Goal: Task Accomplishment & Management: Use online tool/utility

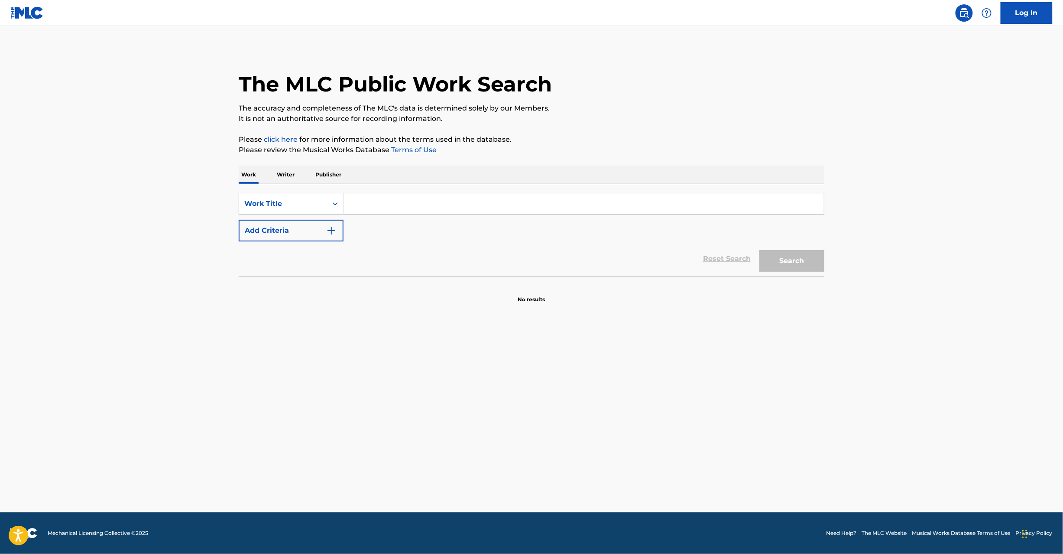
click at [17, 17] on img at bounding box center [26, 12] width 33 height 13
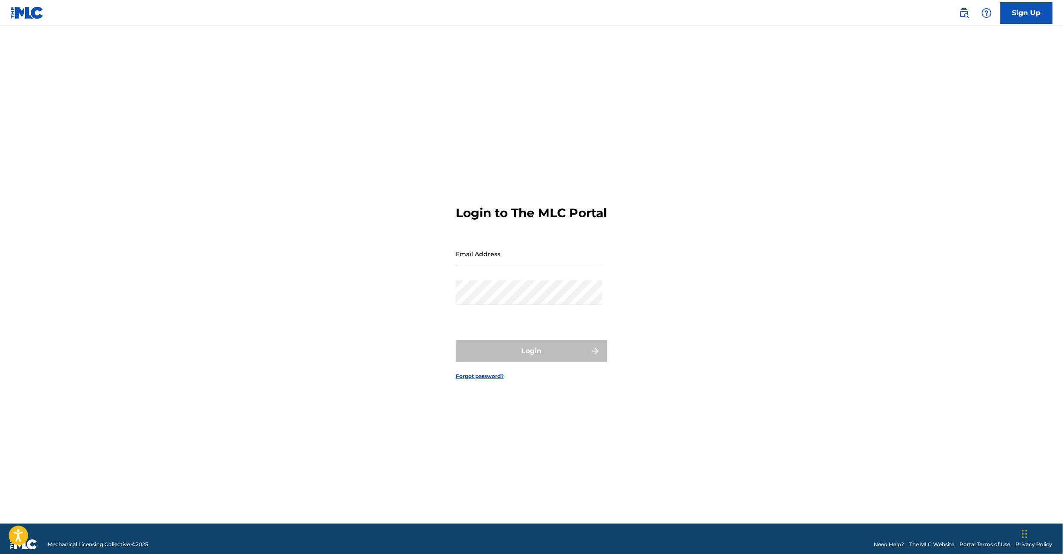
click at [519, 266] on input "Email Address" at bounding box center [529, 253] width 146 height 25
type input "[EMAIL_ADDRESS][DOMAIN_NAME]"
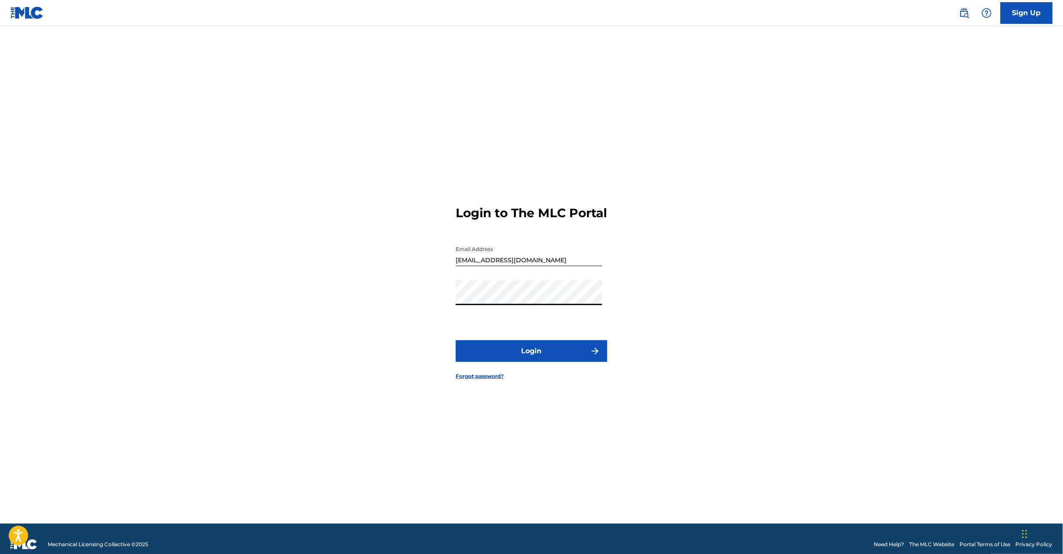
click at [543, 353] on button "Login" at bounding box center [532, 351] width 152 height 22
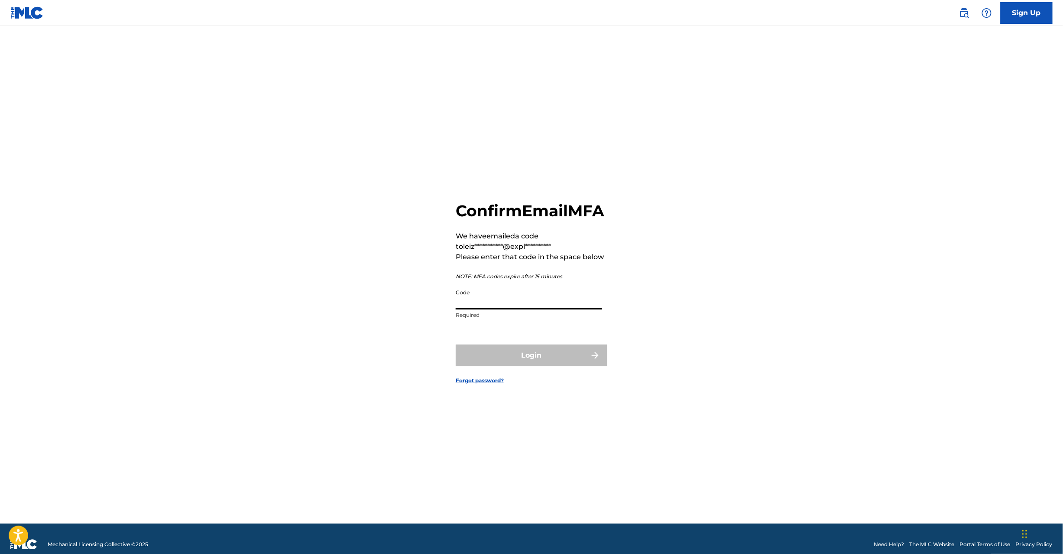
click at [476, 309] on input "Code" at bounding box center [529, 297] width 146 height 25
paste input "451737"
click at [464, 309] on input "451737" at bounding box center [529, 297] width 146 height 25
type input "451737"
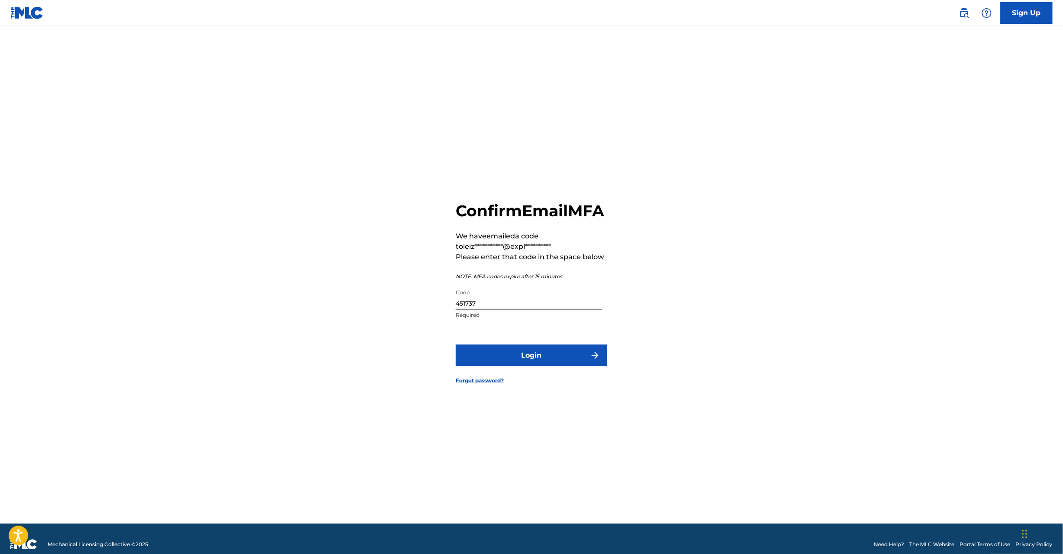
click at [489, 366] on button "Login" at bounding box center [532, 355] width 152 height 22
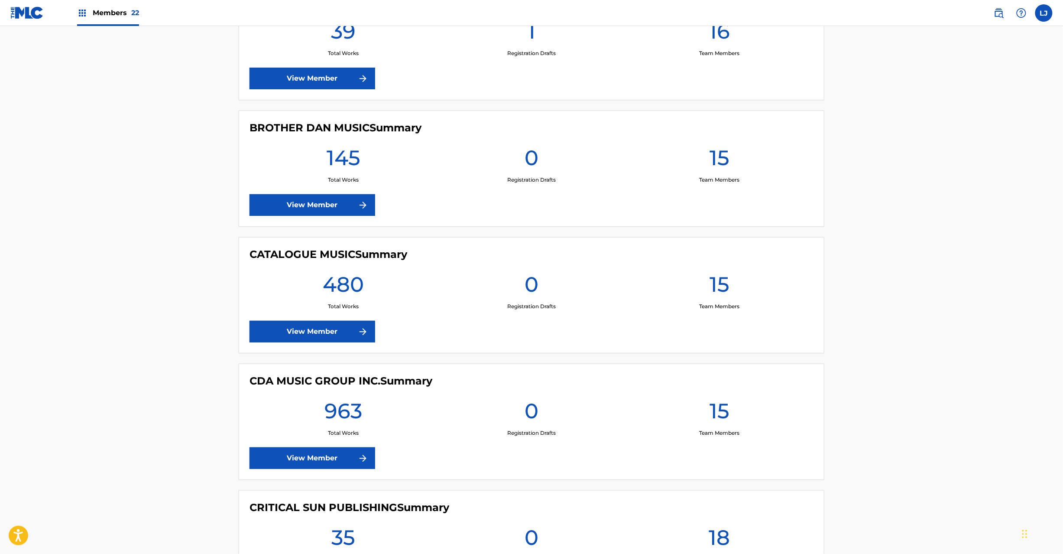
scroll to position [1386, 0]
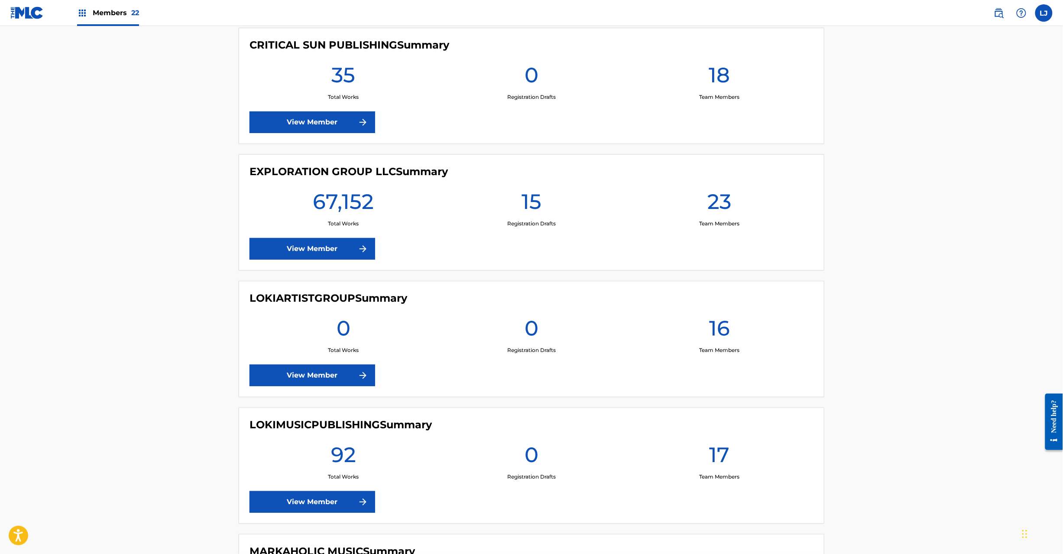
click at [302, 267] on div "EXPLORATION GROUP LLC Summary 67,152 Total Works 15 Registration Drafts 23 Team…" at bounding box center [532, 212] width 586 height 116
click at [298, 255] on link "View Member" at bounding box center [313, 249] width 126 height 22
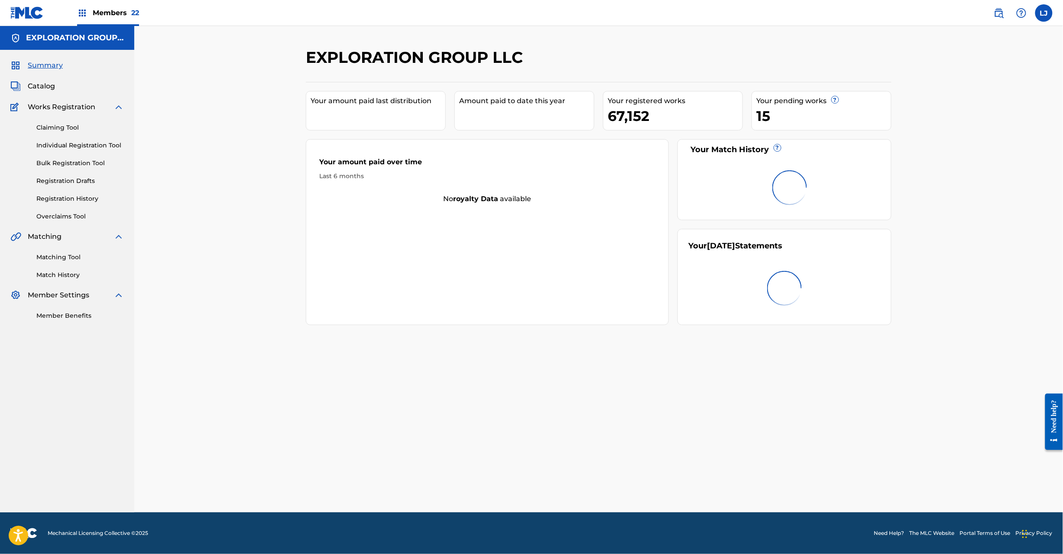
click at [40, 78] on div "Summary Catalog Works Registration Claiming Tool Individual Registration Tool B…" at bounding box center [67, 190] width 134 height 281
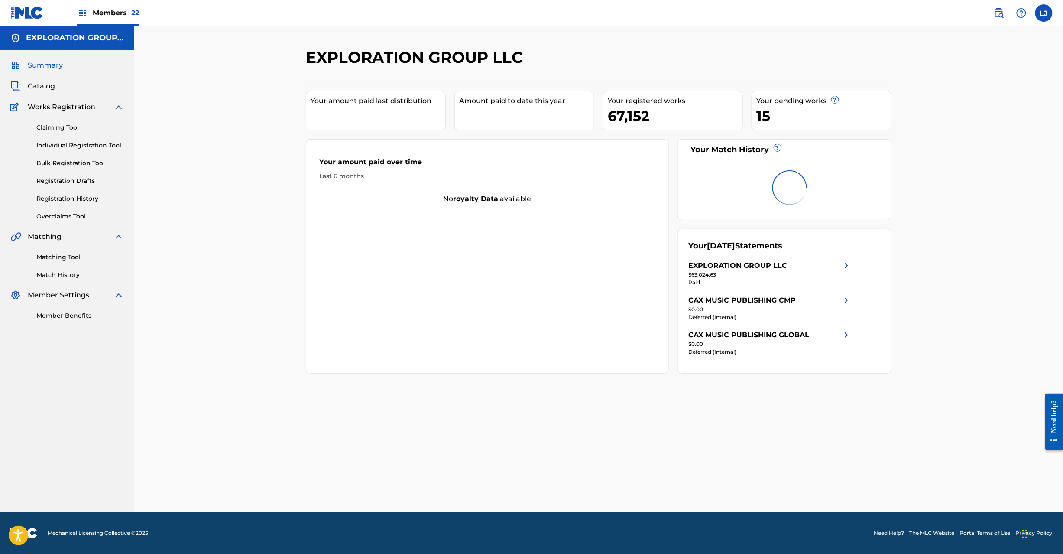
click at [37, 89] on span "Catalog" at bounding box center [41, 86] width 27 height 10
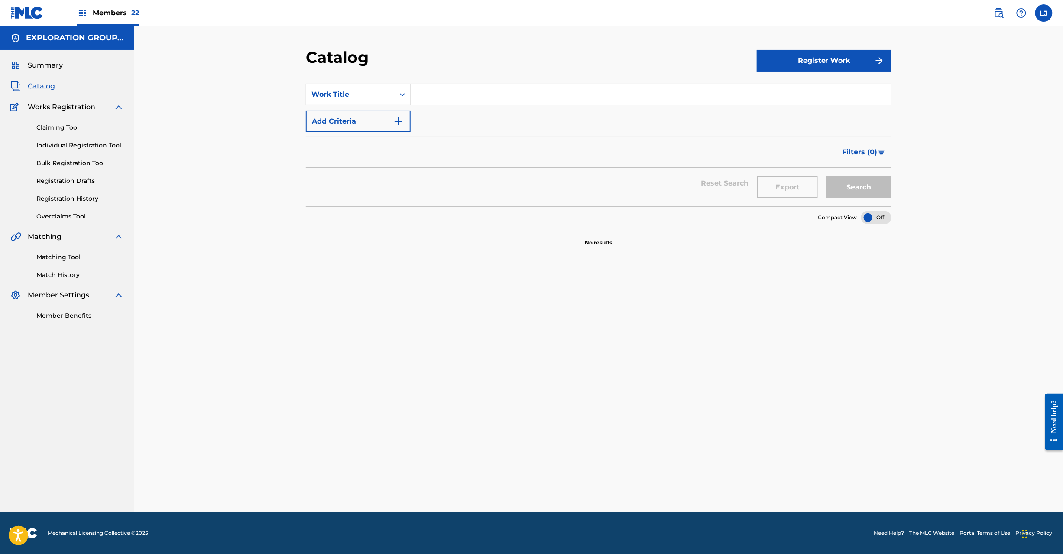
click at [33, 89] on span "Catalog" at bounding box center [41, 86] width 27 height 10
click at [376, 95] on div "Work Title" at bounding box center [350, 94] width 78 height 10
click at [372, 181] on div "MLC Song Code" at bounding box center [358, 181] width 104 height 22
drag, startPoint x: 438, startPoint y: 106, endPoint x: 438, endPoint y: 97, distance: 9.1
click at [438, 97] on div "SearchWithCriteriabf766ab3-3e37-4bd4-ae40-f2ebfc083a53 MLC Song Code Add Criter…" at bounding box center [599, 108] width 586 height 49
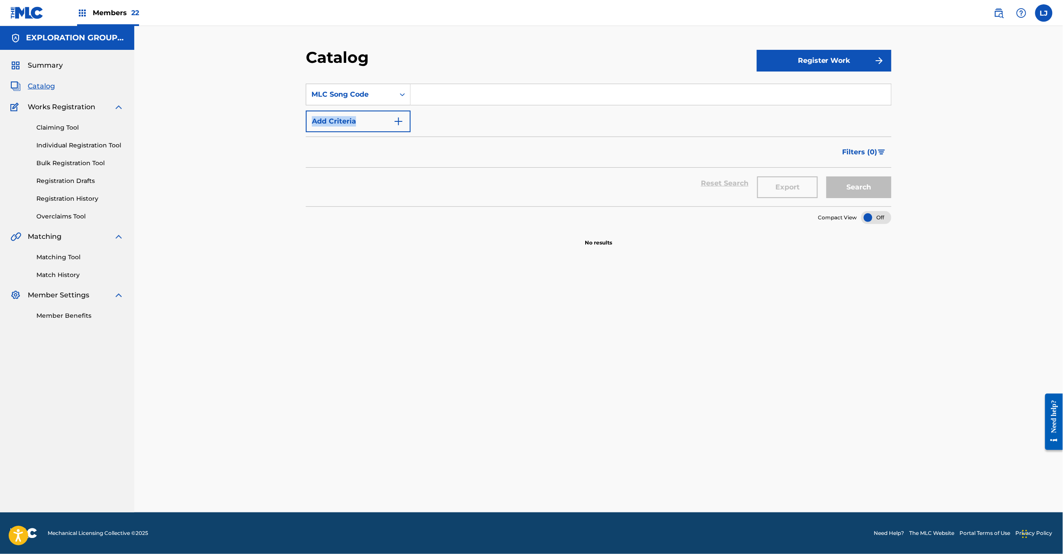
click at [438, 97] on input "Search Form" at bounding box center [651, 94] width 480 height 21
click at [562, 85] on input "Search Form" at bounding box center [651, 94] width 480 height 21
paste input "AY3P82"
type input "AY3P82"
click at [843, 191] on button "Search" at bounding box center [859, 187] width 65 height 22
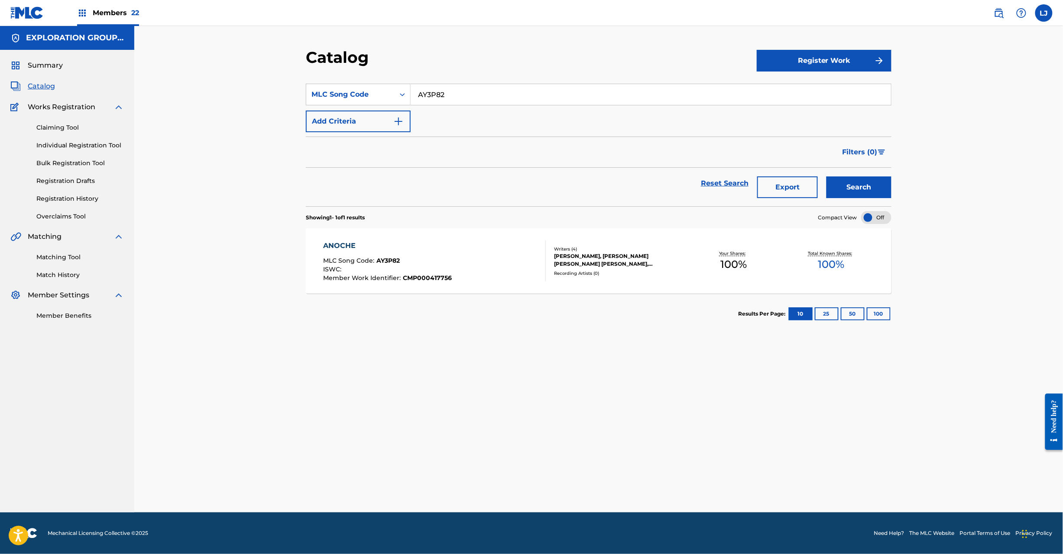
click at [467, 252] on div "ANOCHE MLC Song Code : AY3P82 ISWC : Member Work Identifier : CMP000417756" at bounding box center [435, 260] width 223 height 41
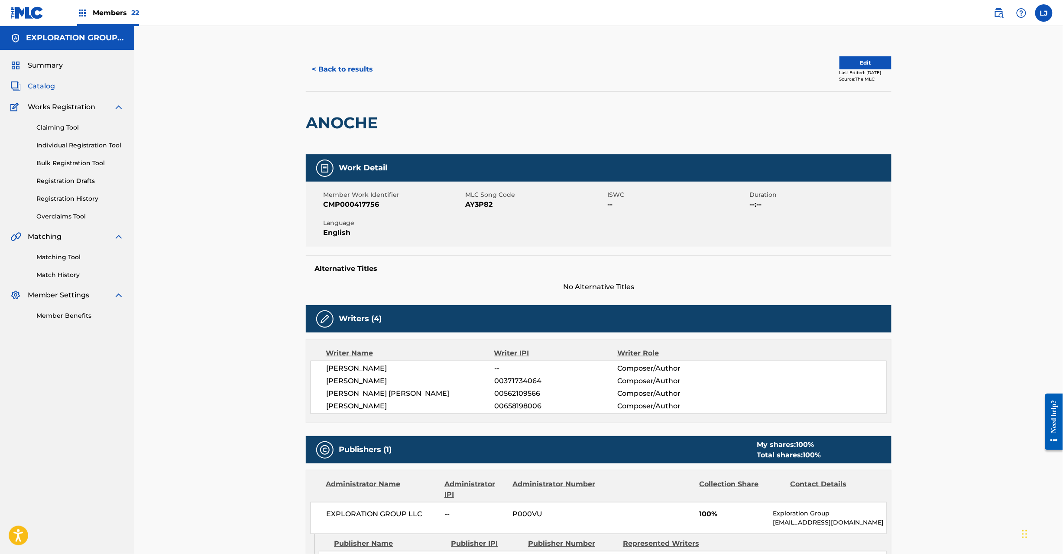
click at [338, 71] on button "< Back to results" at bounding box center [342, 69] width 73 height 22
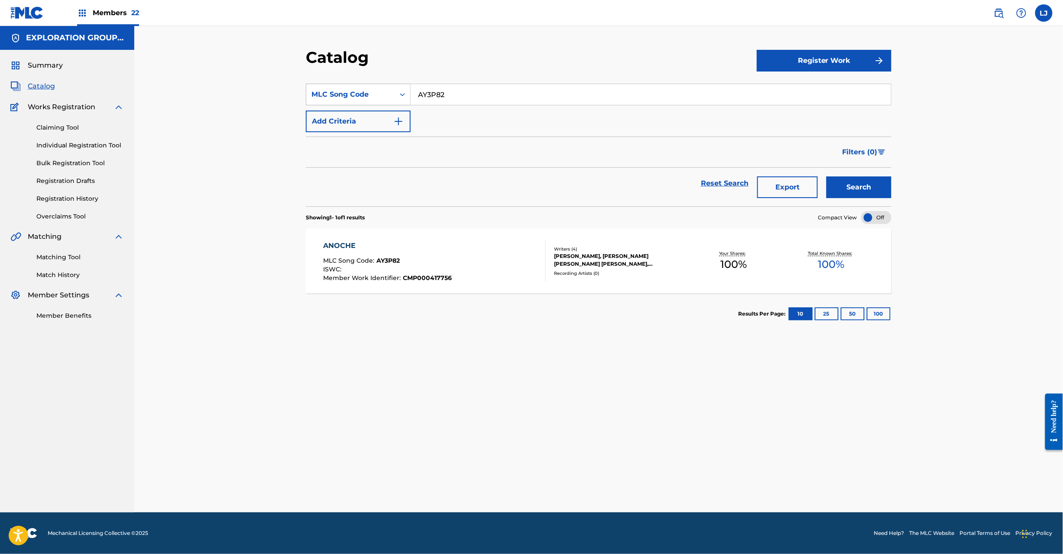
click at [387, 89] on div "MLC Song Code" at bounding box center [350, 94] width 78 height 10
click at [373, 118] on div "Work Title" at bounding box center [358, 116] width 104 height 22
click at [461, 80] on section "SearchWithCriteriac17ac2fd-b12b-44a9-bc6d-670d92e458fd Work Title Add Criteria …" at bounding box center [599, 139] width 586 height 133
click at [446, 94] on input "Search Form" at bounding box center [651, 94] width 480 height 21
paste input "Be Encouraged (Remix)"
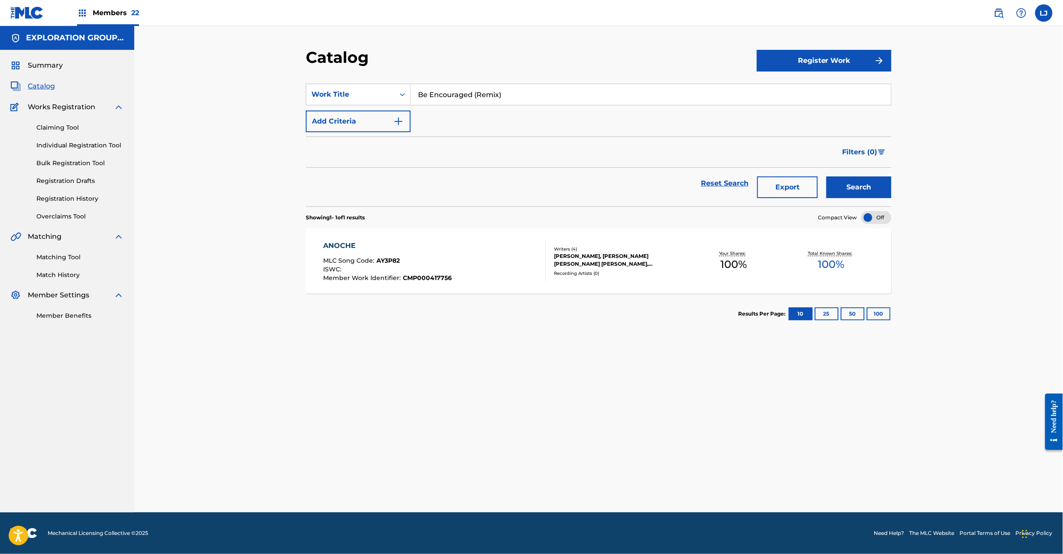
type input "Be Encouraged (Remix)"
click at [898, 185] on div "Catalog Register Work SearchWithCriteriac17ac2fd-b12b-44a9-bc6d-670d92e458fd Wo…" at bounding box center [598, 280] width 607 height 464
click at [876, 186] on button "Search" at bounding box center [859, 187] width 65 height 22
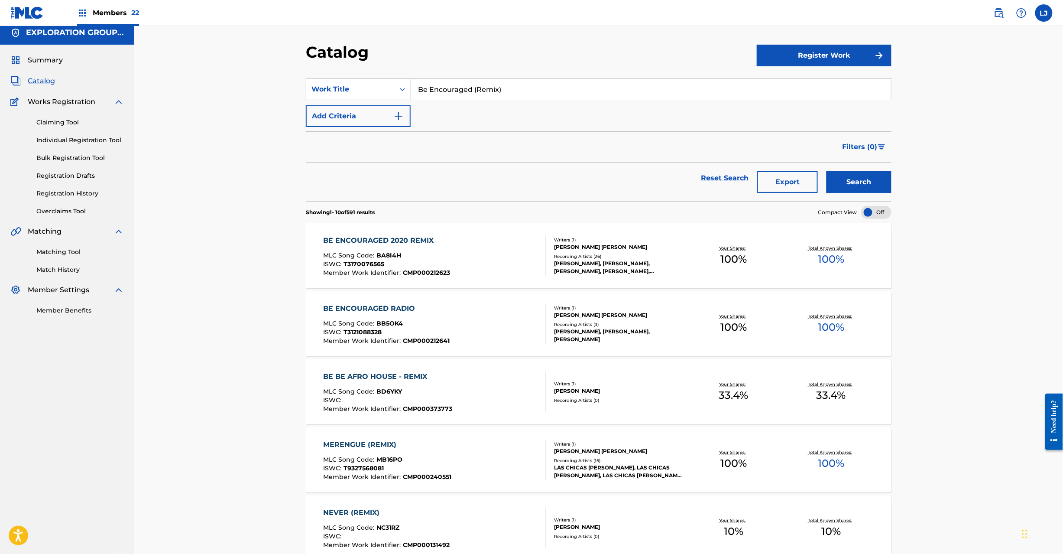
scroll to position [1, 0]
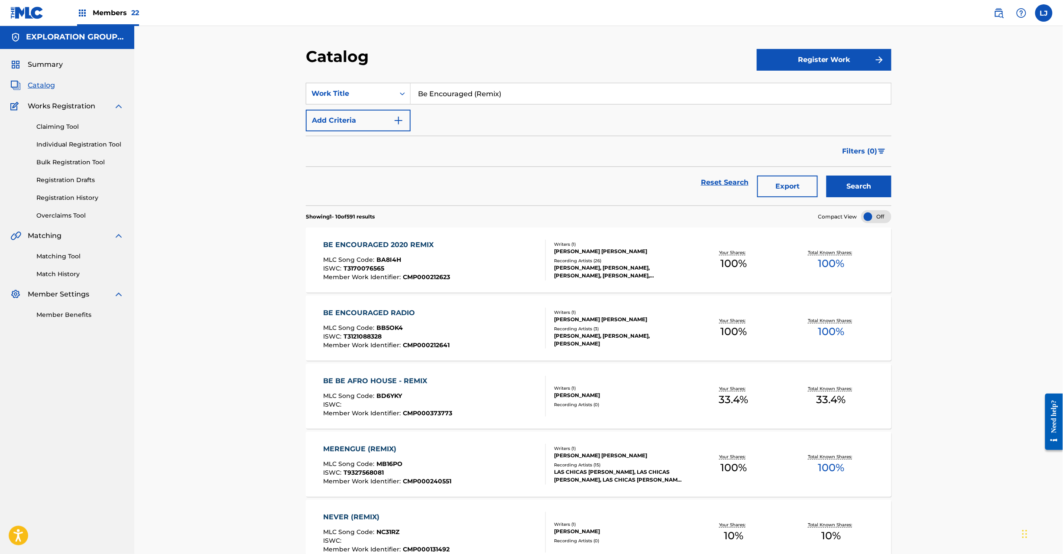
click at [487, 256] on div "BE ENCOURAGED 2020 REMIX MLC Song Code : BA8I4H ISWC : T3170076565 Member Work …" at bounding box center [435, 260] width 223 height 41
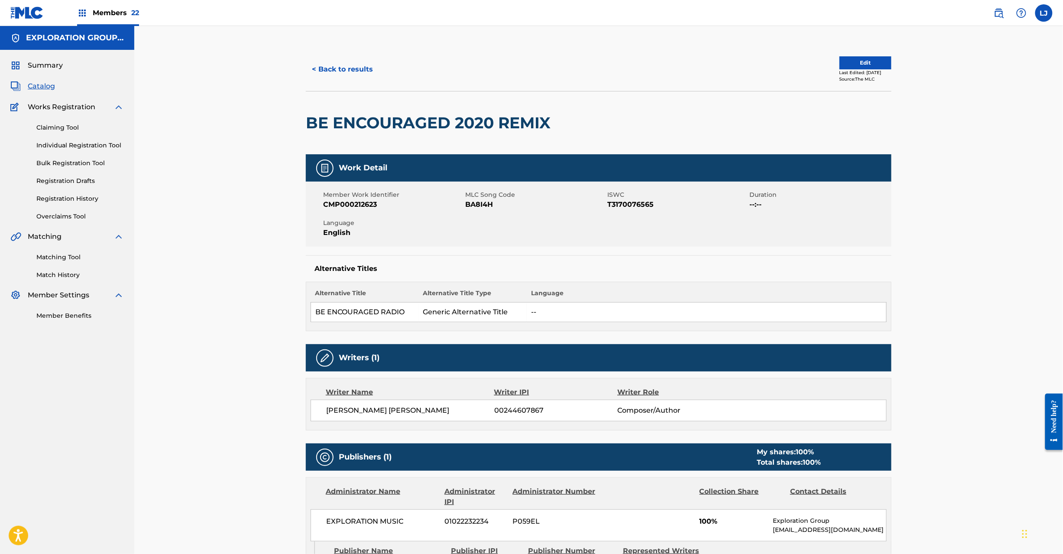
scroll to position [444, 0]
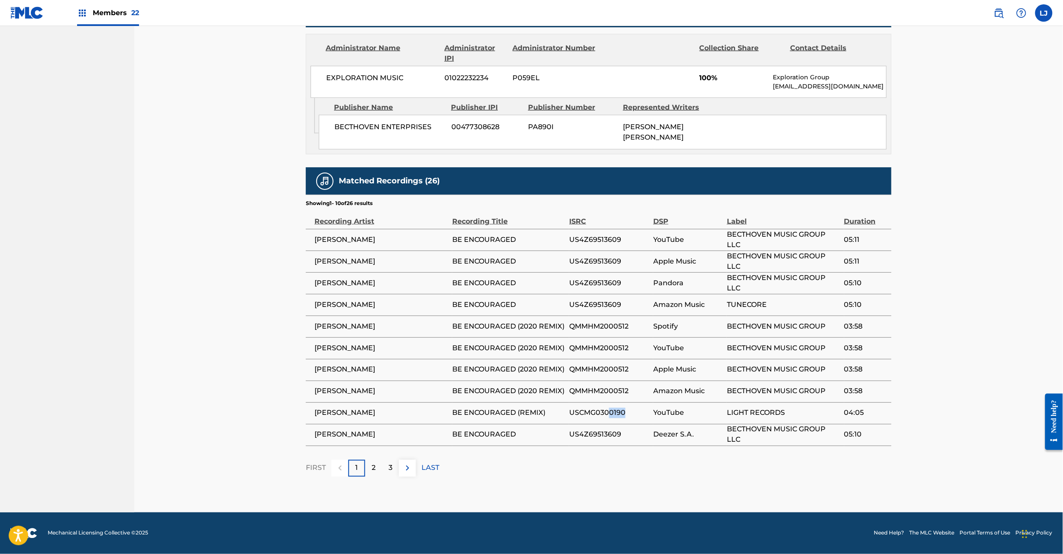
drag, startPoint x: 609, startPoint y: 408, endPoint x: 632, endPoint y: 406, distance: 23.5
click at [632, 406] on td "USCMG0300190" at bounding box center [611, 413] width 84 height 22
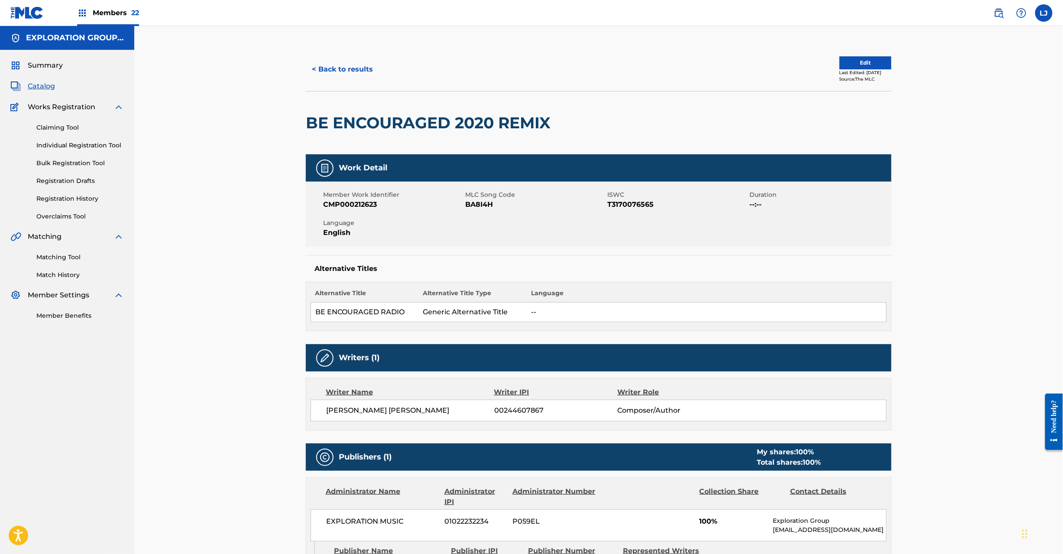
click at [371, 196] on span "Member Work Identifier" at bounding box center [393, 194] width 140 height 9
click at [367, 201] on span "CMP000212623" at bounding box center [393, 204] width 140 height 10
copy span "CMP000212623"
click at [64, 273] on link "Match History" at bounding box center [80, 274] width 88 height 9
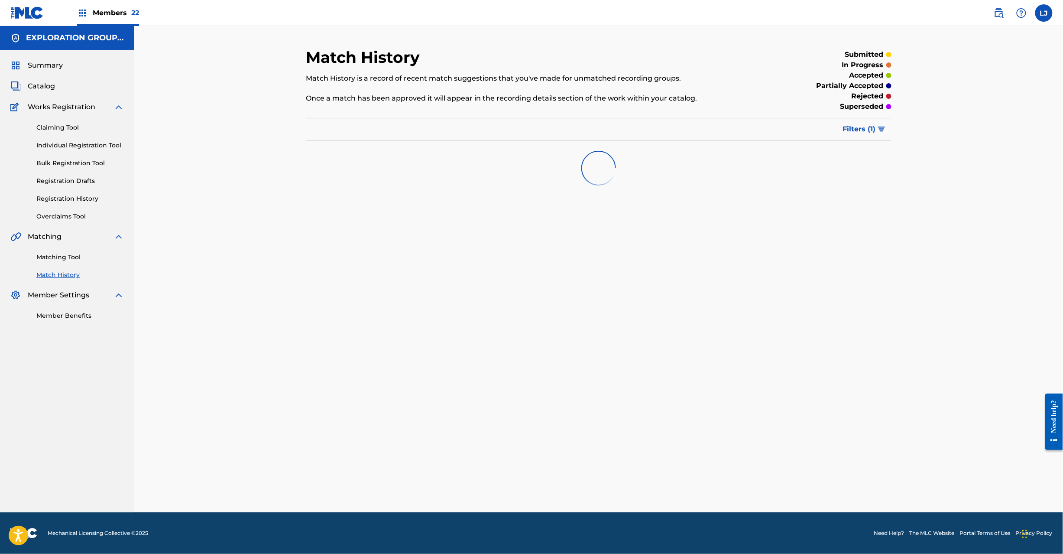
click at [66, 196] on link "Registration History" at bounding box center [80, 198] width 88 height 9
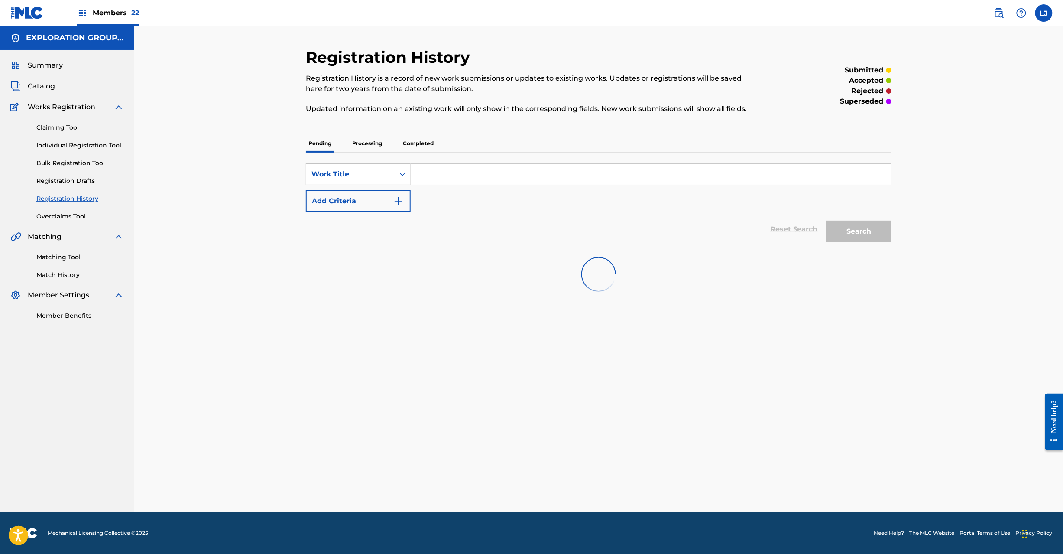
click at [367, 146] on p "Processing" at bounding box center [367, 143] width 35 height 18
click at [440, 171] on input "Search Form" at bounding box center [651, 174] width 480 height 21
paste input "Be Encouraged (Remix)"
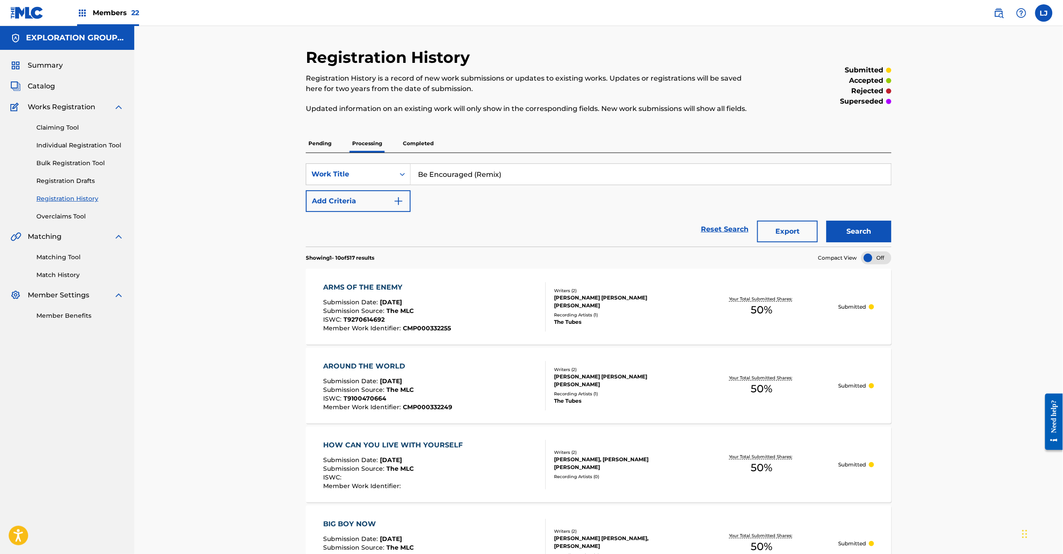
type input "Be Encouraged (Remix)"
click at [846, 234] on button "Search" at bounding box center [859, 232] width 65 height 22
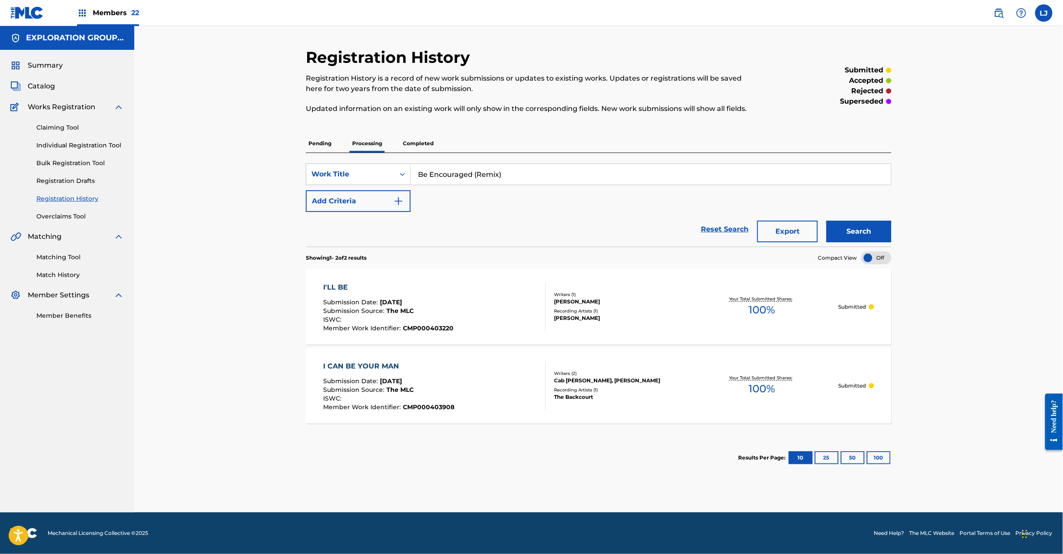
click at [418, 149] on p "Completed" at bounding box center [418, 143] width 36 height 18
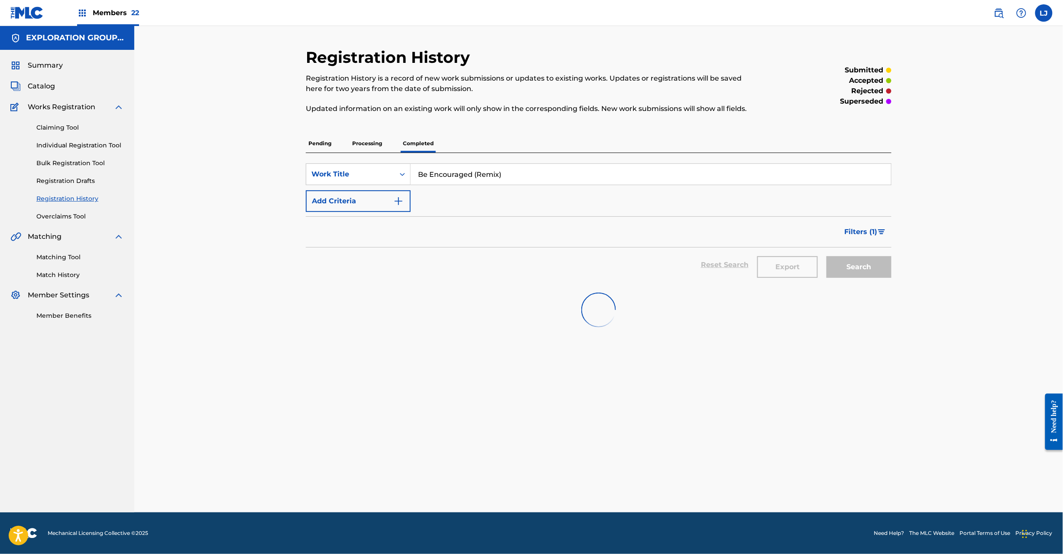
click at [413, 142] on p "Completed" at bounding box center [418, 143] width 36 height 18
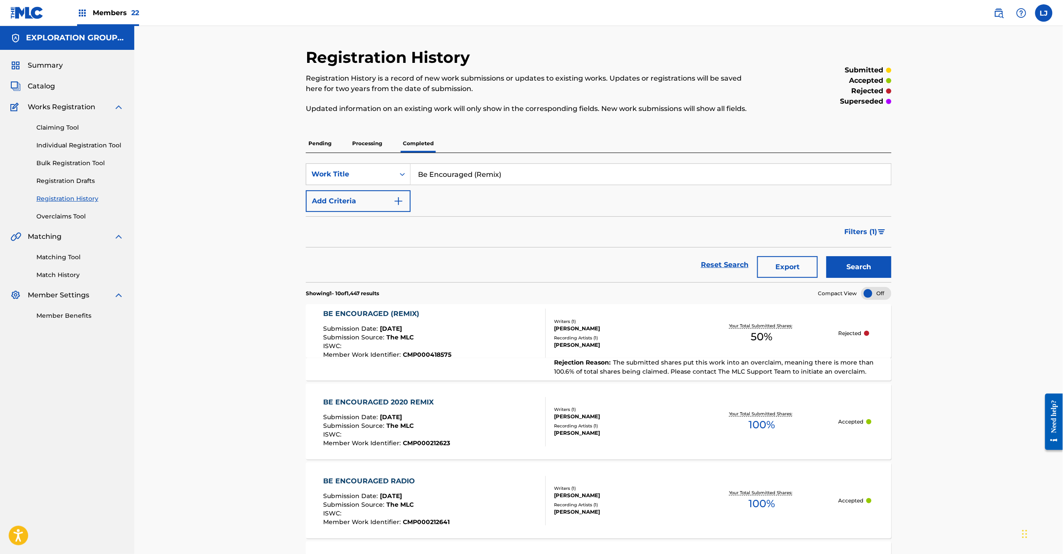
click at [870, 272] on button "Search" at bounding box center [859, 267] width 65 height 22
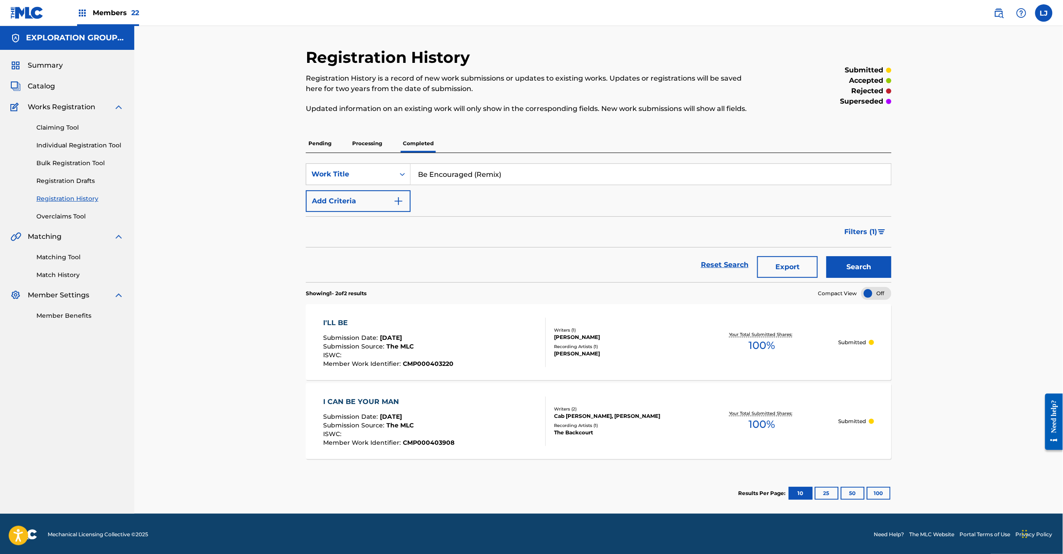
click at [843, 259] on button "Search" at bounding box center [859, 267] width 65 height 22
click at [394, 199] on img "Search Form" at bounding box center [398, 201] width 10 height 10
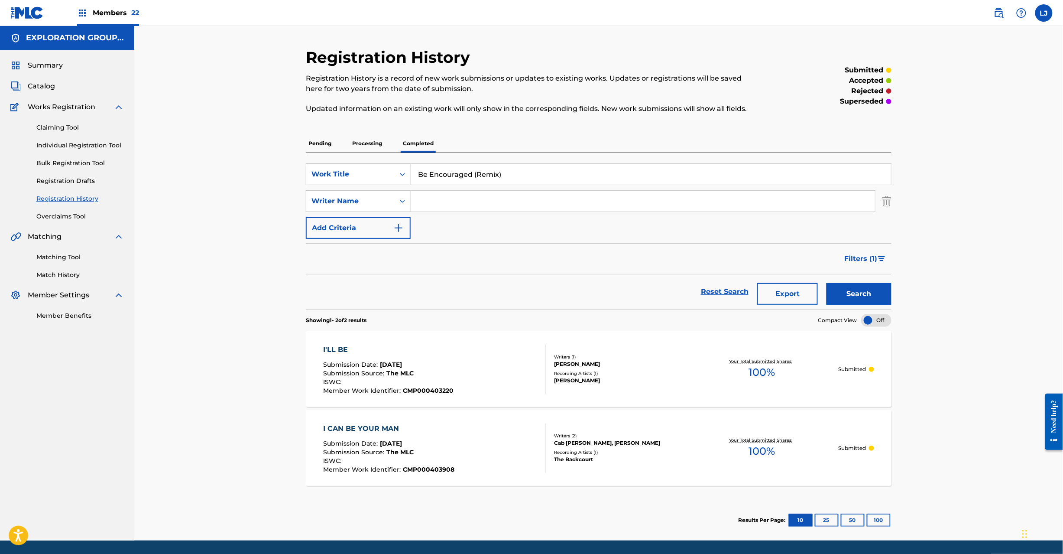
click at [458, 212] on div "SearchWithCriteriaefe22955-2938-4492-8b67-fadcbb4d7d5d Work Title Be Encouraged…" at bounding box center [599, 200] width 586 height 75
click at [463, 204] on input "Search Form" at bounding box center [643, 201] width 464 height 21
paste input "Becton"
type input "Becton"
click at [857, 286] on button "Search" at bounding box center [859, 294] width 65 height 22
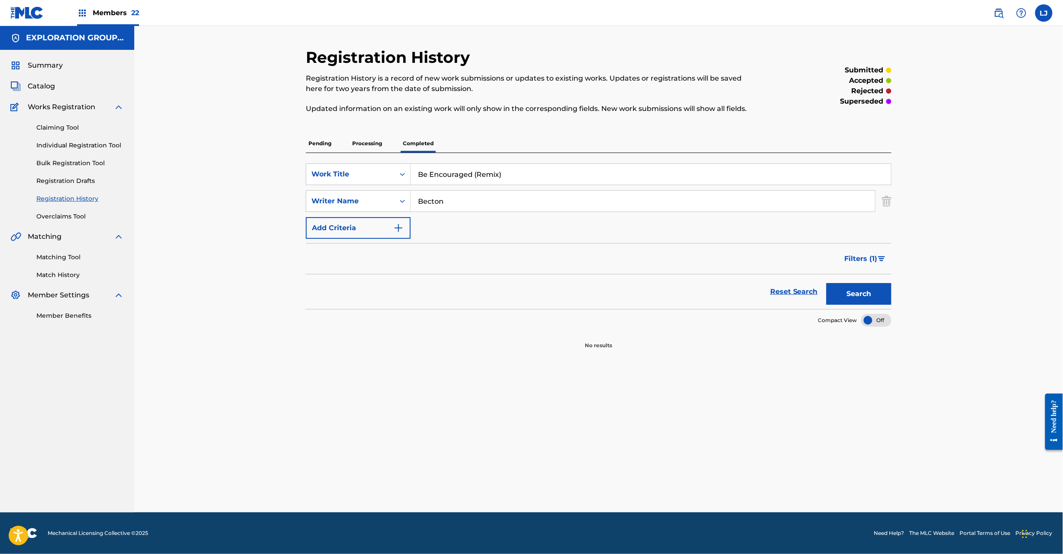
click at [72, 144] on link "Individual Registration Tool" at bounding box center [80, 145] width 88 height 9
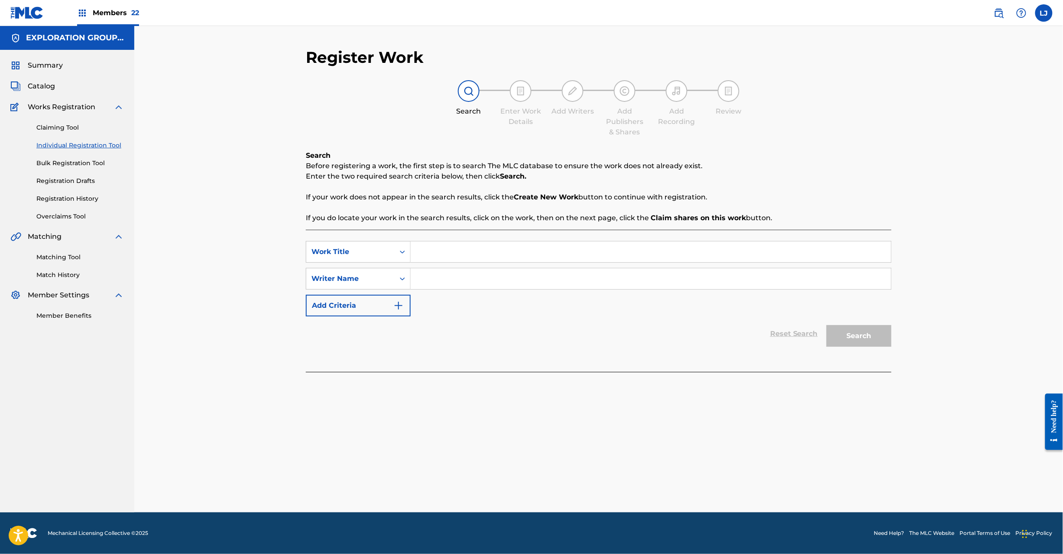
drag, startPoint x: 442, startPoint y: 245, endPoint x: 452, endPoint y: 257, distance: 16.0
click at [442, 245] on input "Search Form" at bounding box center [651, 251] width 480 height 21
paste input "Be Encouraged (Remix) Becton"
click at [524, 247] on input "Be Encouraged (Remix) Becton" at bounding box center [651, 251] width 480 height 21
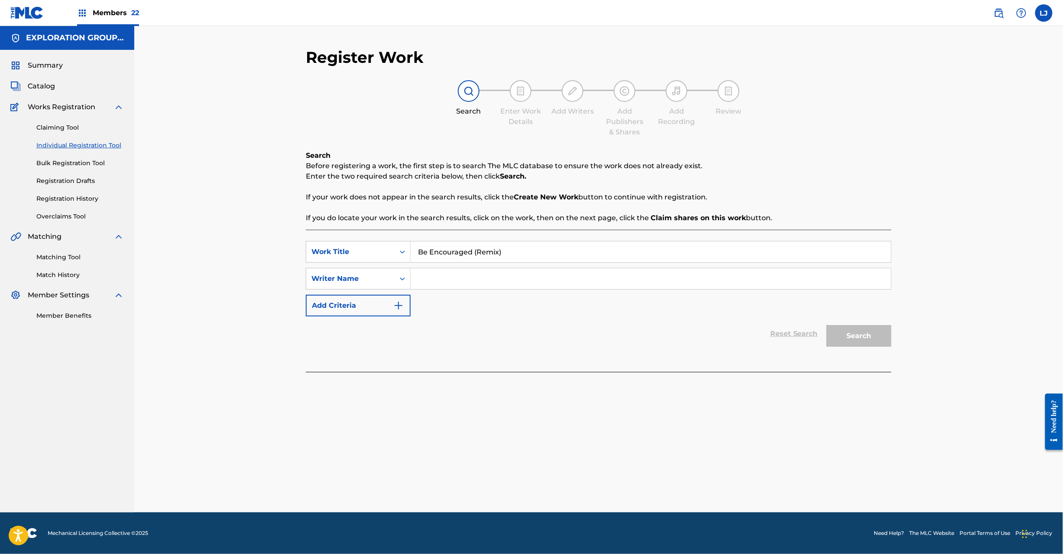
type input "Be Encouraged (Remix)"
click at [499, 270] on input "Search Form" at bounding box center [651, 278] width 480 height 21
paste input "Becton"
type input "Becton"
click at [882, 334] on button "Search" at bounding box center [859, 336] width 65 height 22
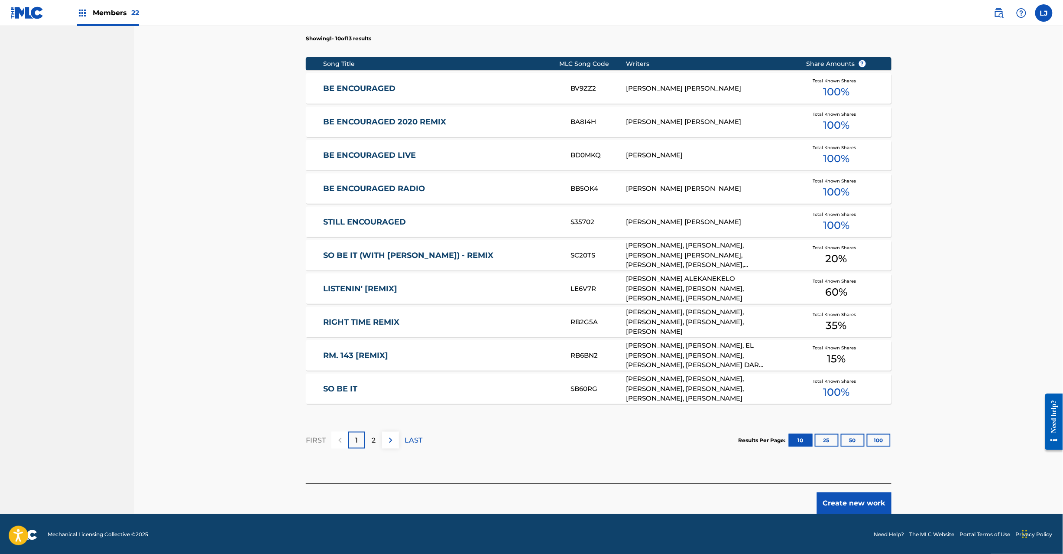
scroll to position [333, 0]
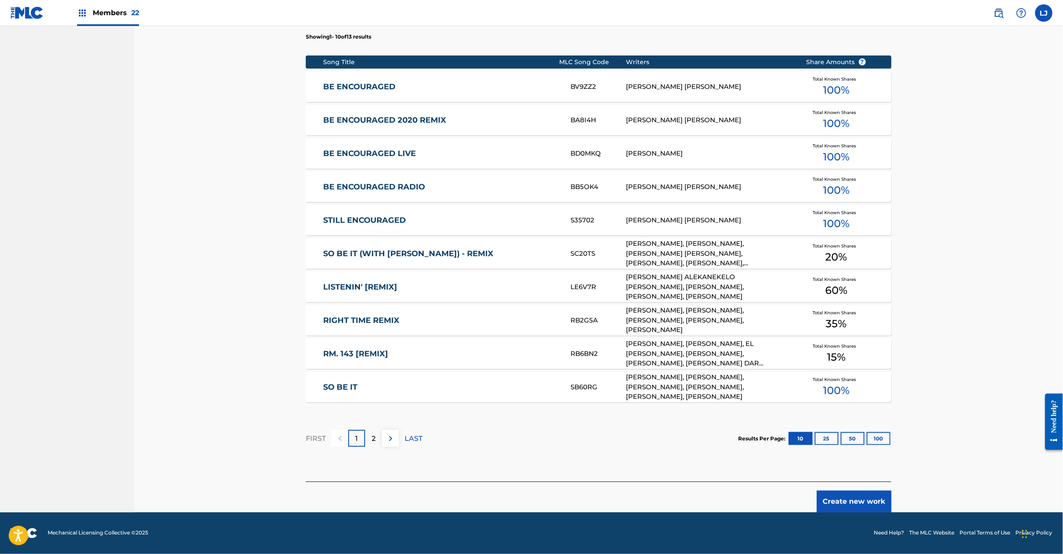
click at [851, 498] on button "Create new work" at bounding box center [854, 501] width 75 height 22
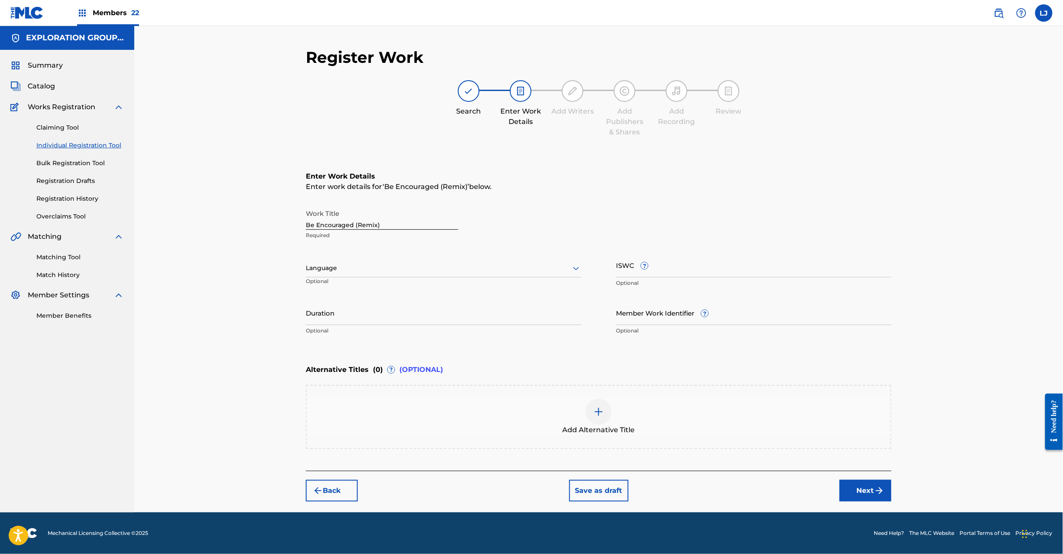
click at [862, 485] on button "Next" at bounding box center [866, 491] width 52 height 22
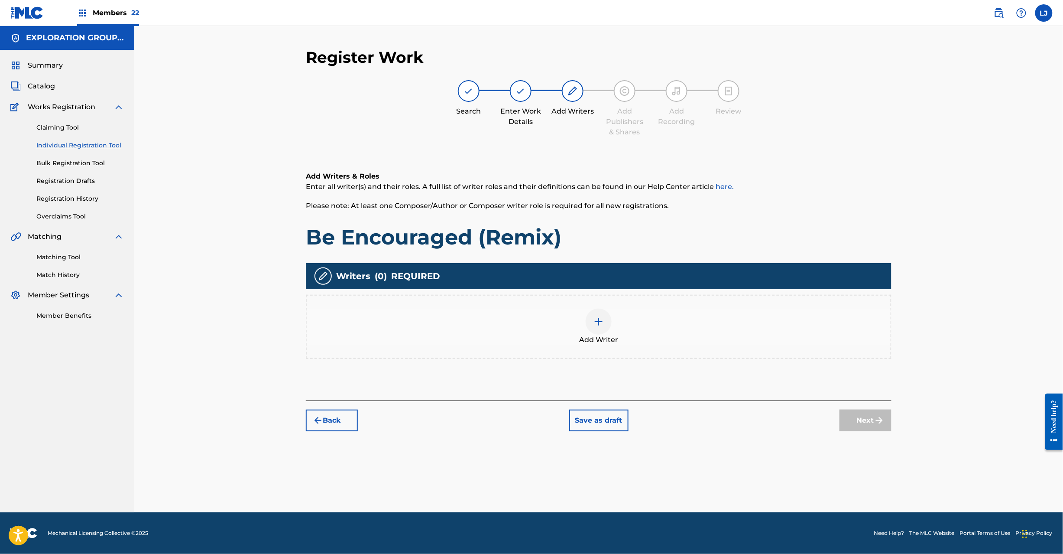
click at [589, 320] on div at bounding box center [599, 321] width 26 height 26
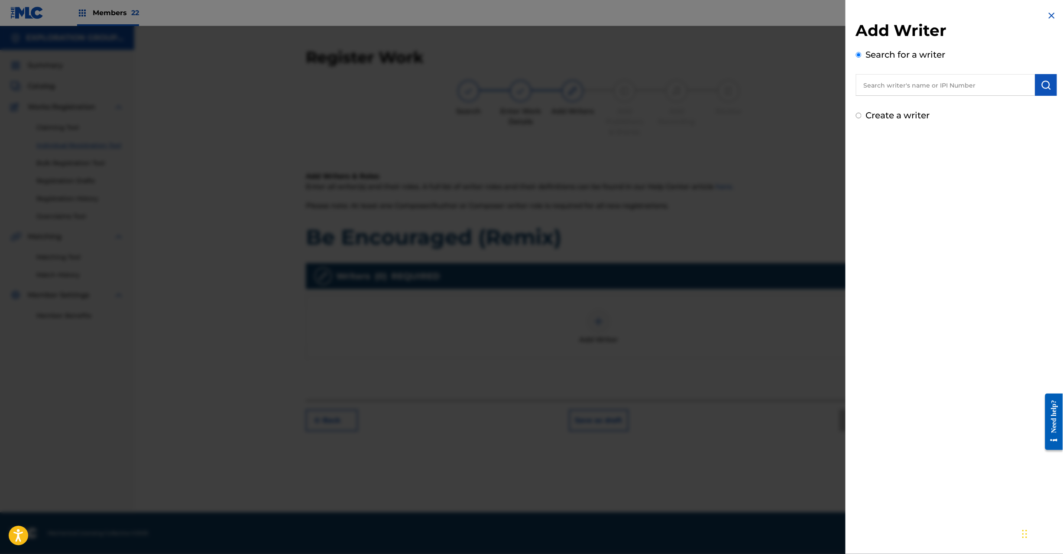
click at [883, 103] on div "Add Writer Search for a writer Create a writer" at bounding box center [956, 71] width 201 height 101
click at [882, 113] on label "Create a writer" at bounding box center [898, 115] width 64 height 10
radio input "true"
click at [862, 113] on input "Create a writer" at bounding box center [859, 116] width 6 height 6
radio input "false"
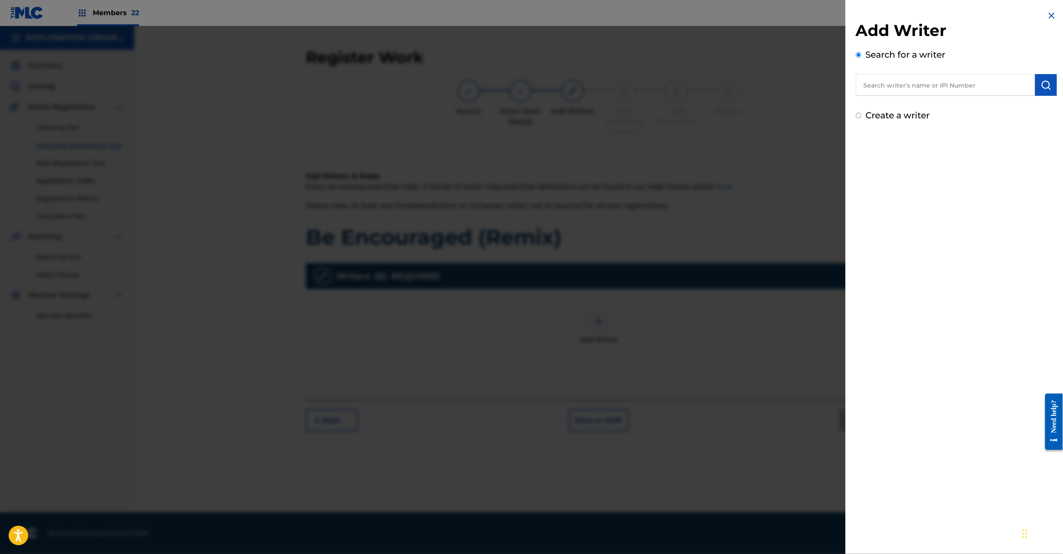
radio input "true"
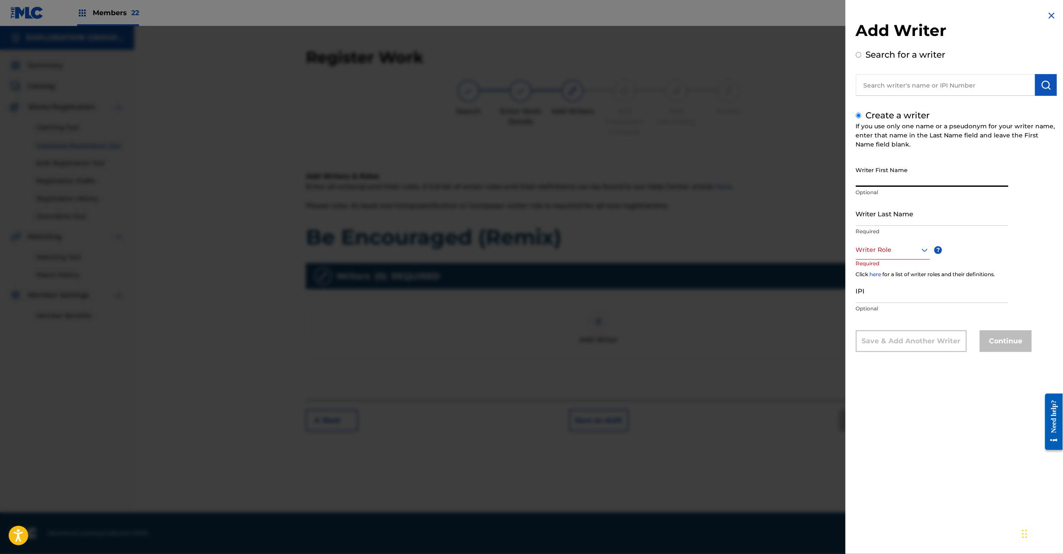
click at [879, 176] on input "Writer First Name" at bounding box center [932, 174] width 152 height 25
paste input "[PERSON_NAME] 244607867"
click at [924, 184] on input "[PERSON_NAME] 244607867" at bounding box center [932, 174] width 152 height 25
type input "[PERSON_NAME]"
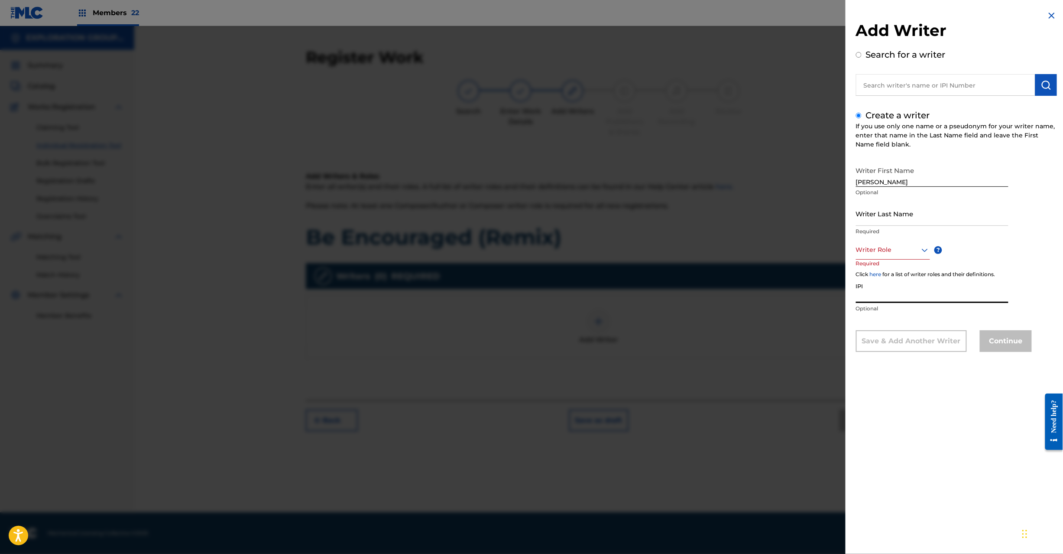
drag, startPoint x: 884, startPoint y: 285, endPoint x: 879, endPoint y: 288, distance: 5.9
click at [879, 288] on input "IPI" at bounding box center [932, 290] width 152 height 25
paste input "244607867"
type input "244607867"
click at [890, 248] on div at bounding box center [893, 249] width 74 height 11
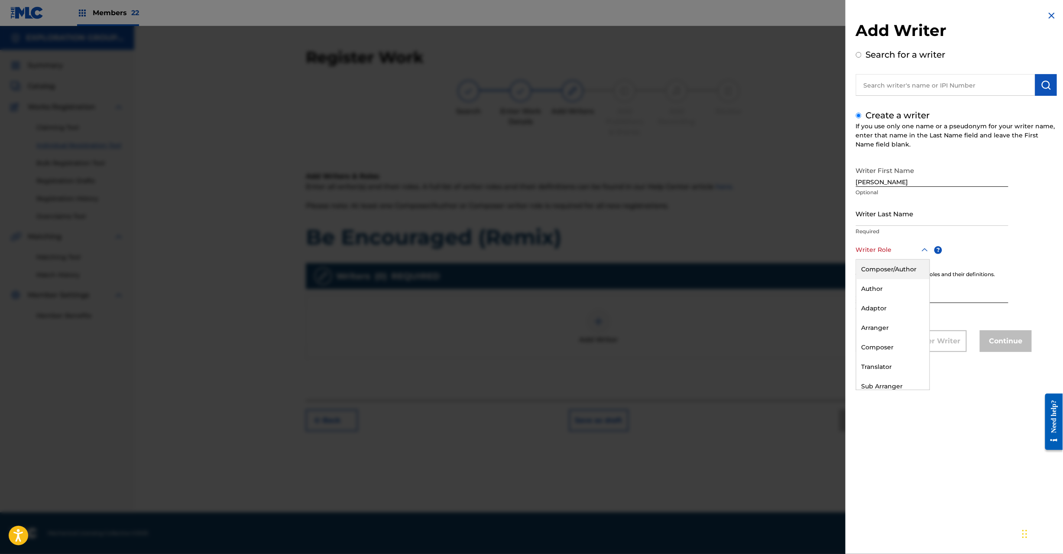
click at [889, 264] on div "Composer/Author" at bounding box center [892, 268] width 73 height 19
click at [862, 178] on input "[PERSON_NAME]" at bounding box center [932, 174] width 152 height 25
type input "[PERSON_NAME]"
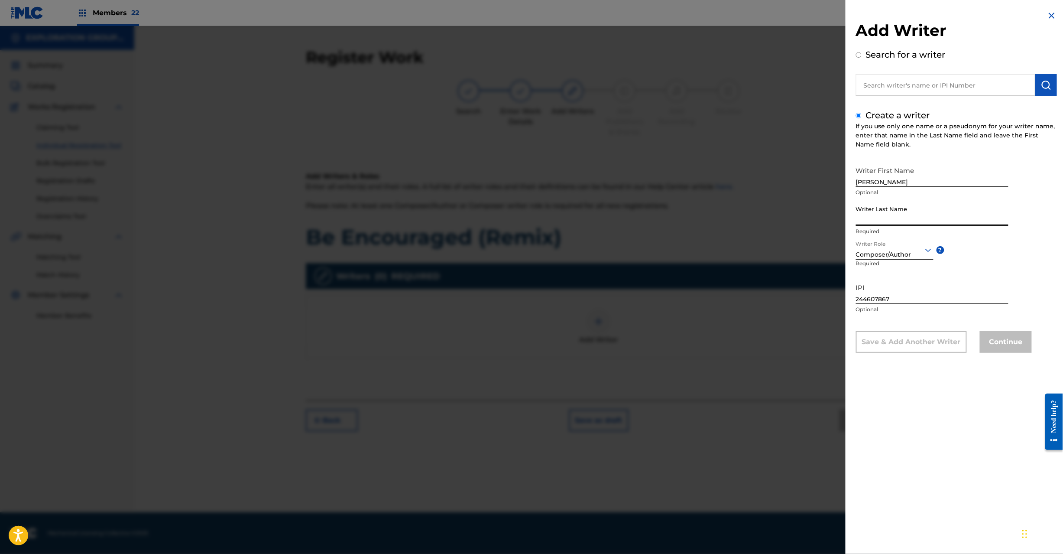
click at [886, 217] on input "Writer Last Name" at bounding box center [932, 213] width 152 height 25
paste input "Becton"
type input "Becton"
click at [1002, 341] on button "Continue" at bounding box center [1006, 342] width 52 height 22
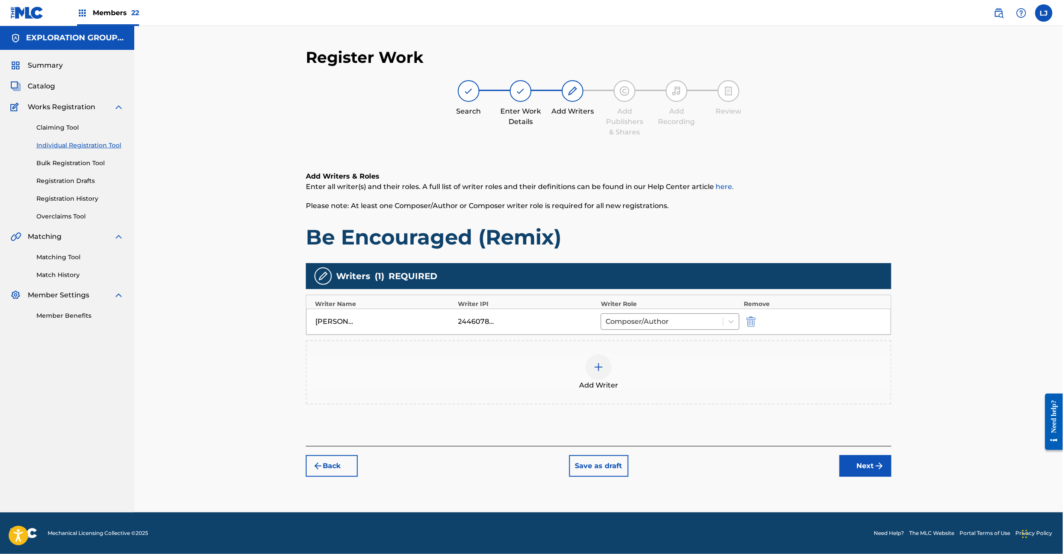
click at [868, 474] on button "Next" at bounding box center [866, 466] width 52 height 22
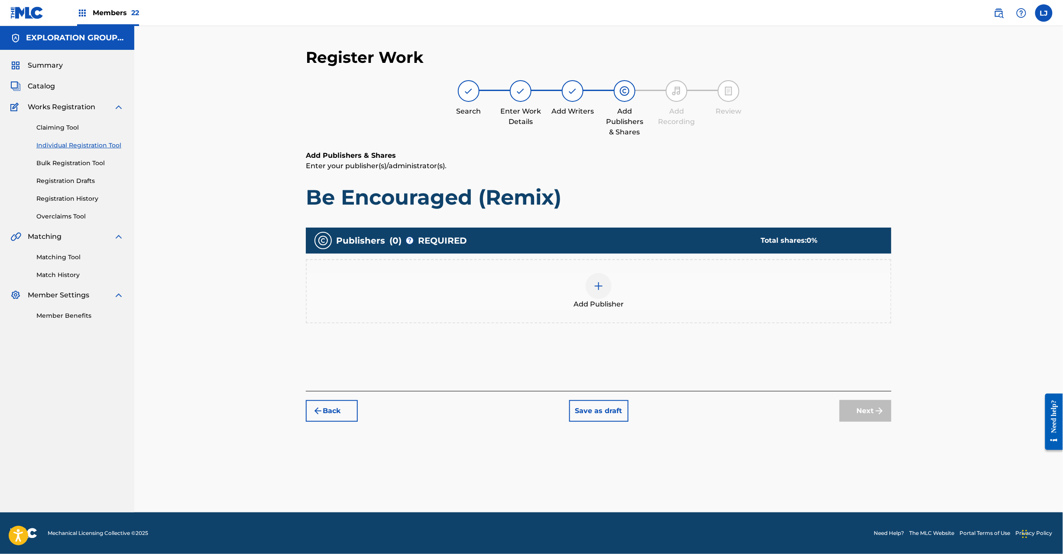
click at [579, 287] on div "Add Publisher" at bounding box center [599, 291] width 584 height 36
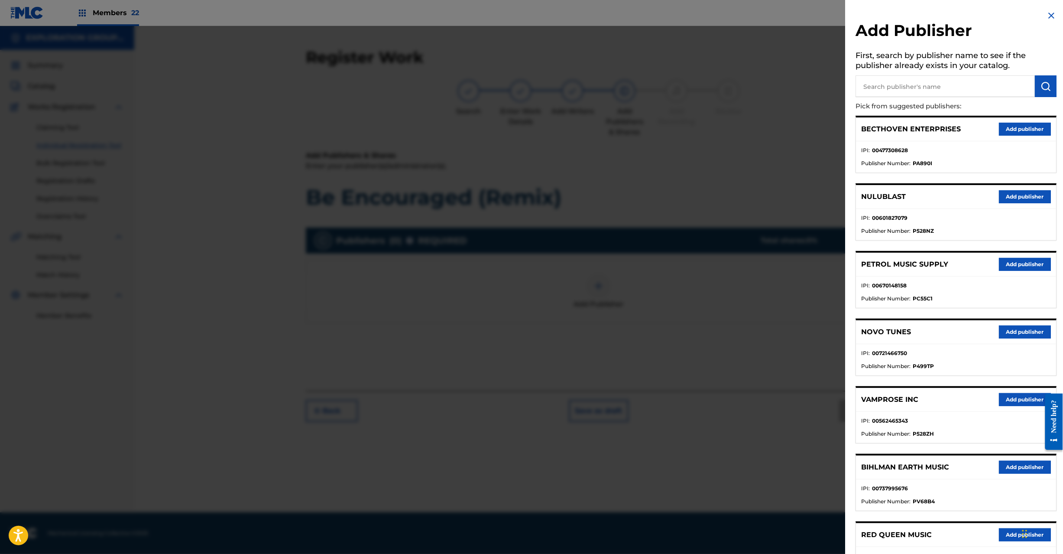
click at [964, 72] on h5 "First, search by publisher name to see if the publisher already exists in your …" at bounding box center [956, 61] width 201 height 27
paste input "Becthoven Enterprises"
click at [964, 78] on input "Becthoven Enterprises" at bounding box center [945, 86] width 179 height 22
click at [1032, 87] on input "Becthoven Enterprises" at bounding box center [945, 86] width 179 height 22
type input "Becthoven Enterprises"
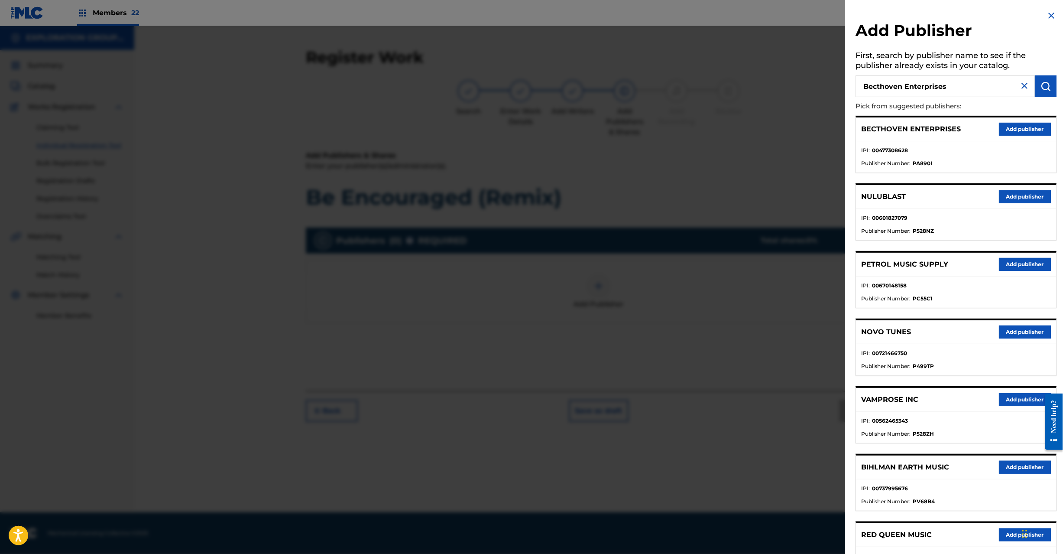
click at [1048, 84] on img "submit" at bounding box center [1046, 86] width 10 height 10
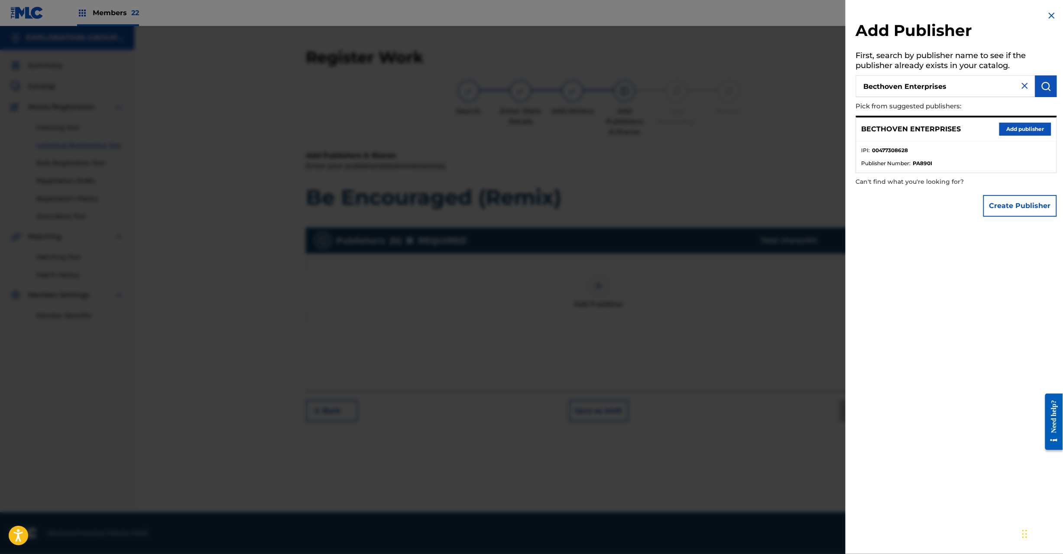
click at [1005, 123] on button "Add publisher" at bounding box center [1025, 129] width 52 height 13
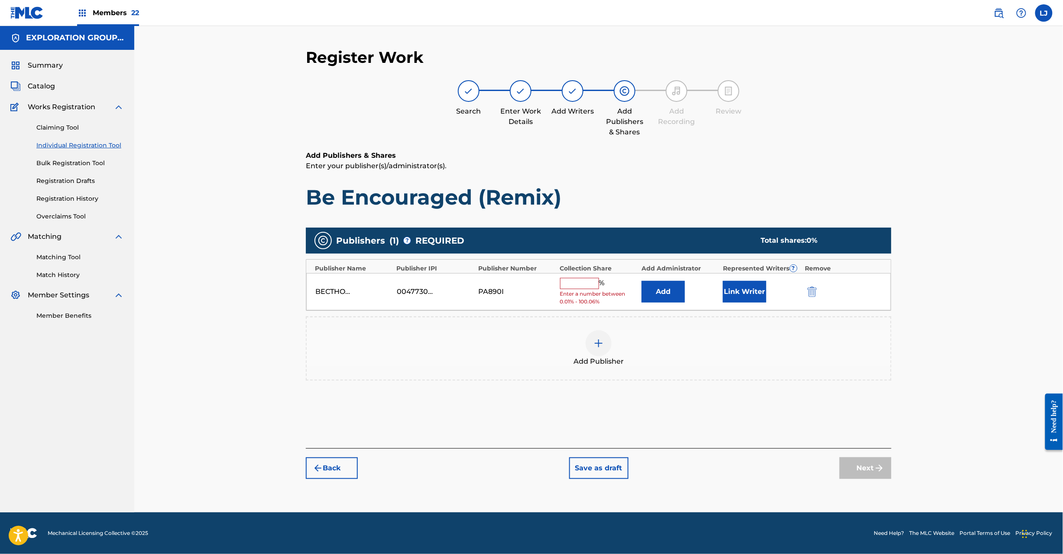
click at [671, 300] on button "Add" at bounding box center [663, 292] width 43 height 22
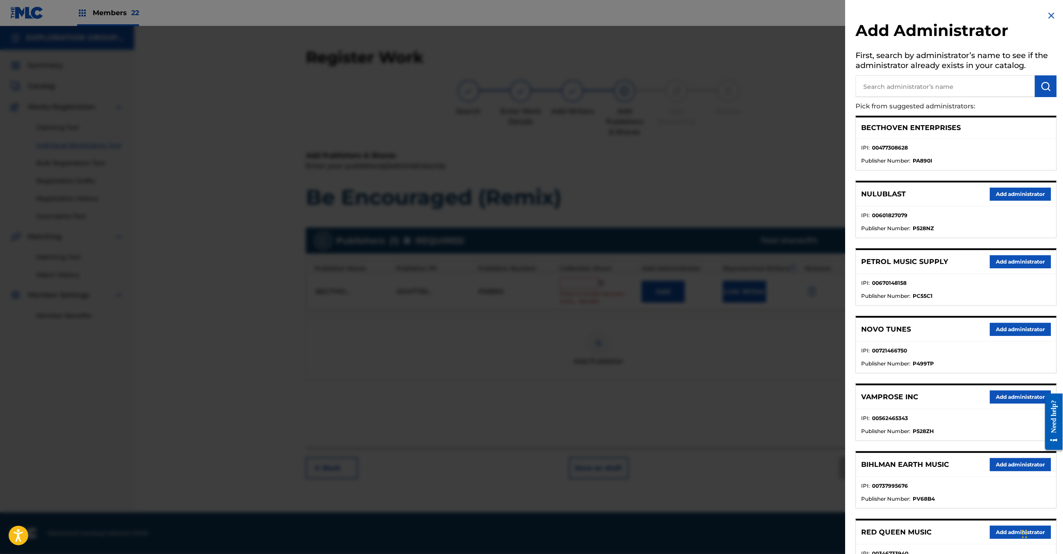
click at [924, 72] on h5 "First, search by administrator’s name to see if the administrator already exist…" at bounding box center [956, 61] width 201 height 27
paste input "Exploration Music"
click at [937, 92] on input "Exploration Music" at bounding box center [945, 86] width 179 height 22
type input "Exploration Music"
click at [1041, 89] on img "submit" at bounding box center [1046, 86] width 10 height 10
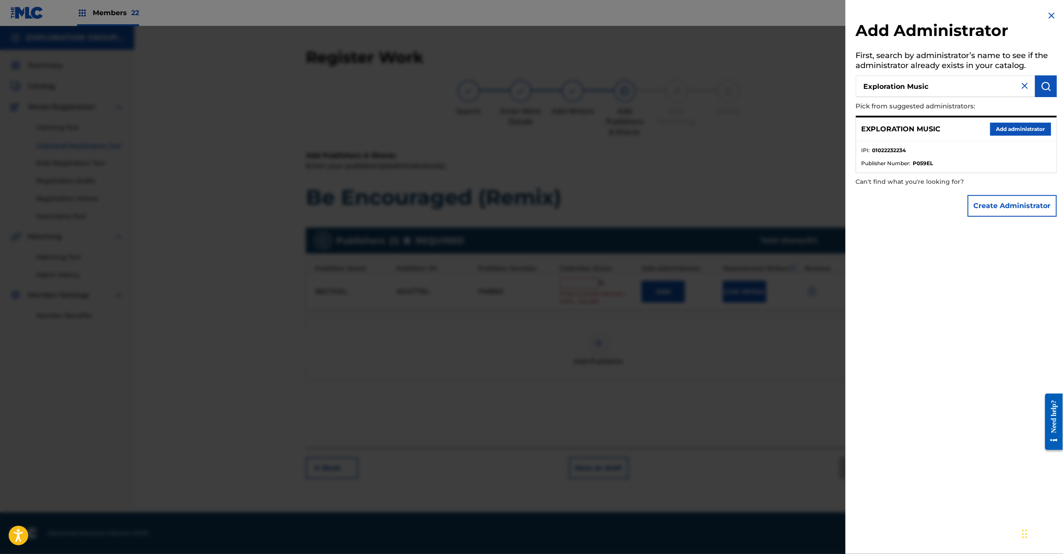
click at [1022, 125] on button "Add administrator" at bounding box center [1020, 129] width 61 height 13
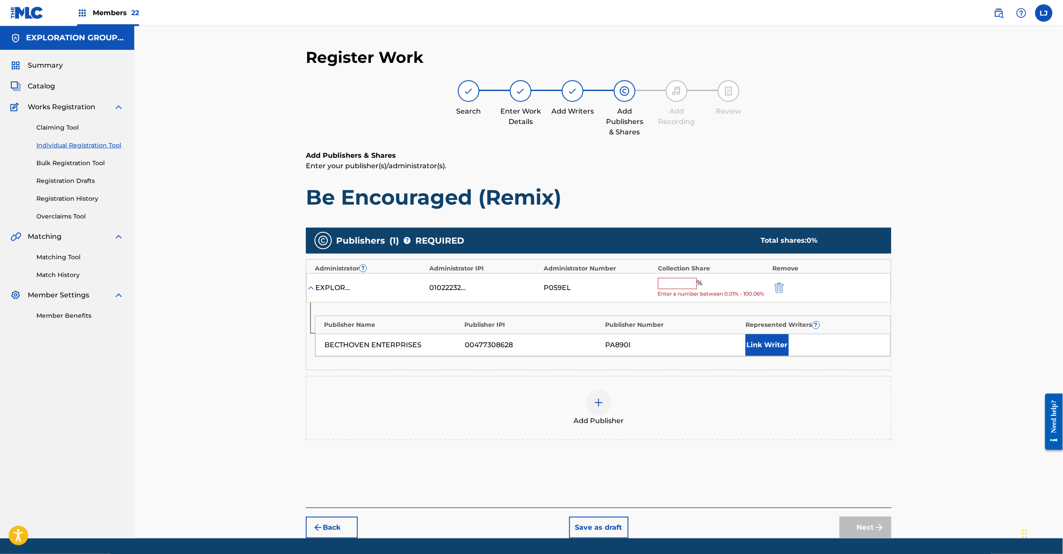
click at [678, 278] on input "text" at bounding box center [677, 283] width 39 height 11
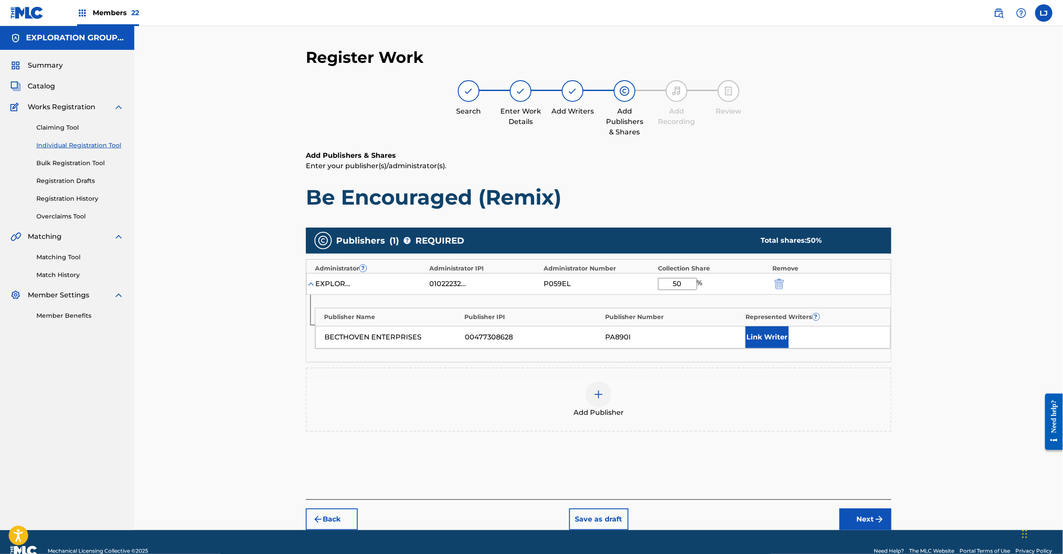
type input "50"
click at [862, 525] on button "Next" at bounding box center [866, 519] width 52 height 22
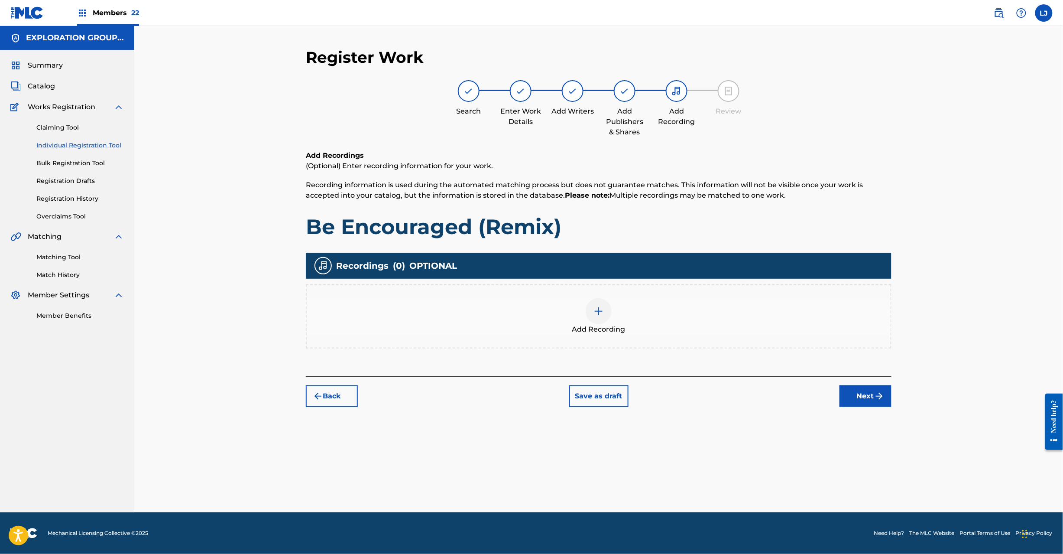
click at [592, 308] on div at bounding box center [599, 311] width 26 height 26
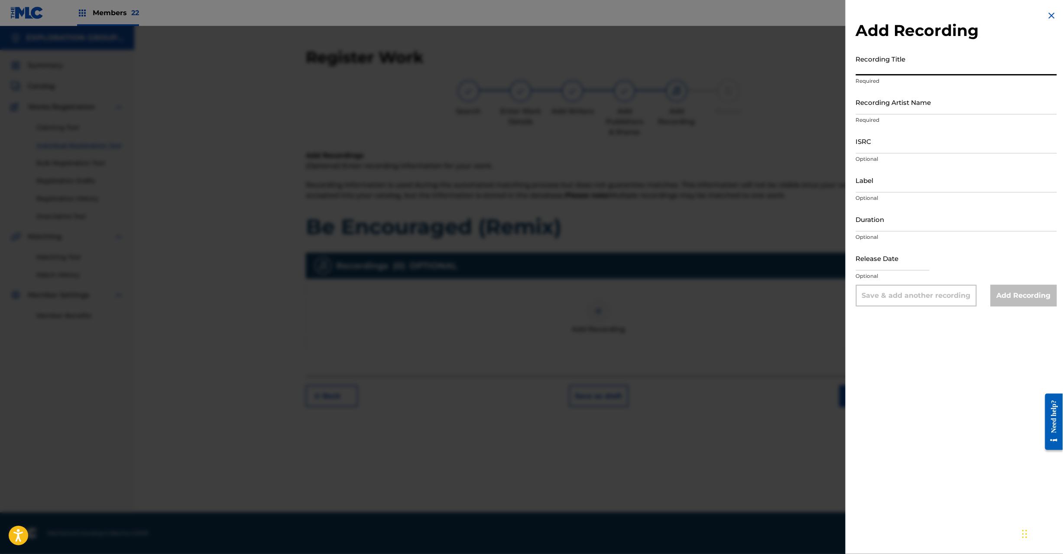
click at [898, 62] on input "Recording Title" at bounding box center [956, 63] width 201 height 25
paste input "Be Encouraged (Remix) [PERSON_NAME] USCMG0300190"
drag, startPoint x: 953, startPoint y: 69, endPoint x: 1009, endPoint y: 64, distance: 55.7
click at [954, 69] on input "Be Encouraged (Remix) [PERSON_NAME] USCMG0300190" at bounding box center [956, 63] width 201 height 25
click at [1009, 64] on input "Be Encouraged (Remix) [PERSON_NAME] USCMG0300190" at bounding box center [956, 63] width 201 height 25
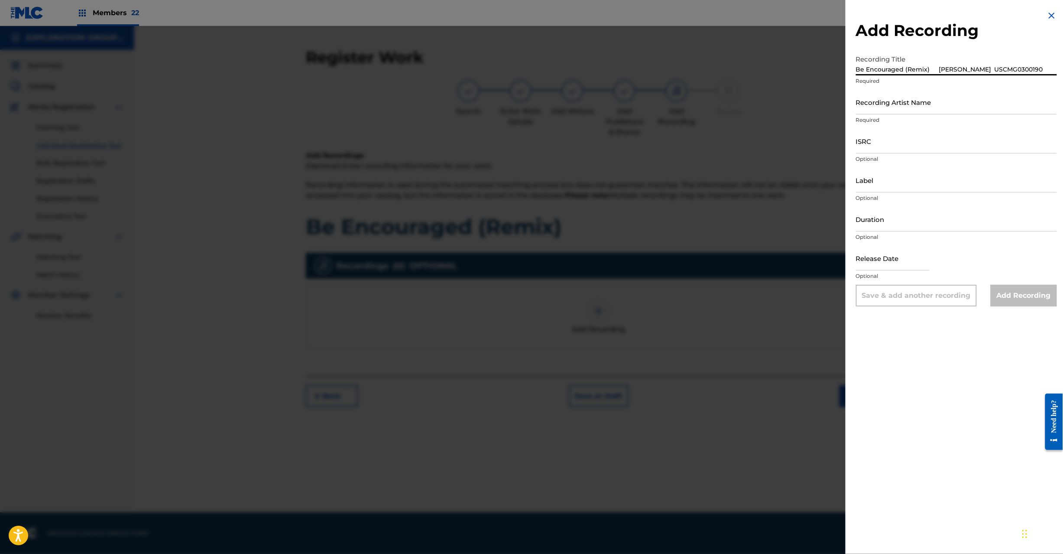
click at [1009, 64] on input "Be Encouraged (Remix) [PERSON_NAME] USCMG0300190" at bounding box center [956, 63] width 201 height 25
type input "Be Encouraged (Remix) [PERSON_NAME]"
click at [910, 149] on input "ISRC" at bounding box center [956, 141] width 201 height 25
paste input "USCMG0300190"
type input "USCMG0300190"
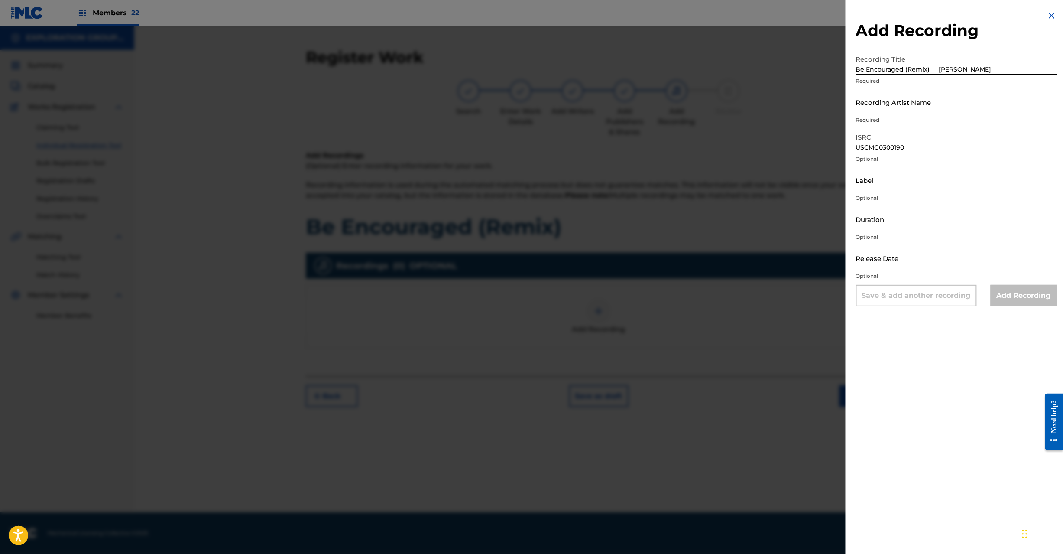
drag, startPoint x: 937, startPoint y: 70, endPoint x: 1033, endPoint y: 69, distance: 95.7
click at [1033, 69] on input "Be Encouraged (Remix) [PERSON_NAME]" at bounding box center [956, 63] width 201 height 25
type input "Be Encouraged (Remix)"
click at [940, 96] on input "Recording Artist Name" at bounding box center [956, 102] width 201 height 25
paste input "[PERSON_NAME]"
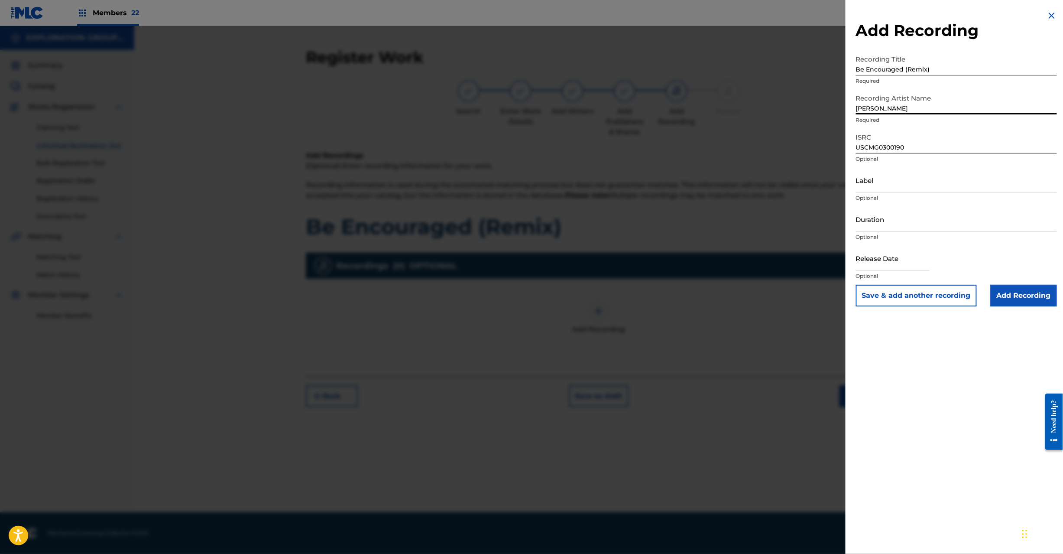
type input "[PERSON_NAME]"
click at [931, 68] on input "Be Encouraged (Remix)" at bounding box center [956, 63] width 201 height 25
type input "Be Encouraged (Remix)"
click at [921, 106] on input "[PERSON_NAME]" at bounding box center [956, 102] width 201 height 25
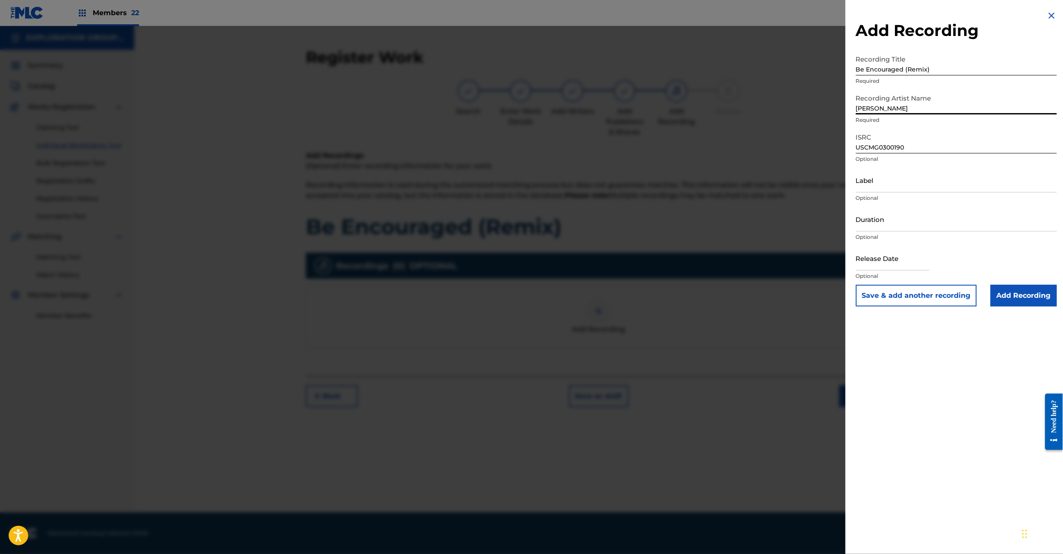
click at [921, 106] on input "[PERSON_NAME]" at bounding box center [956, 102] width 201 height 25
type input "[PERSON_NAME]"
click at [1007, 302] on input "Add Recording" at bounding box center [1024, 296] width 66 height 22
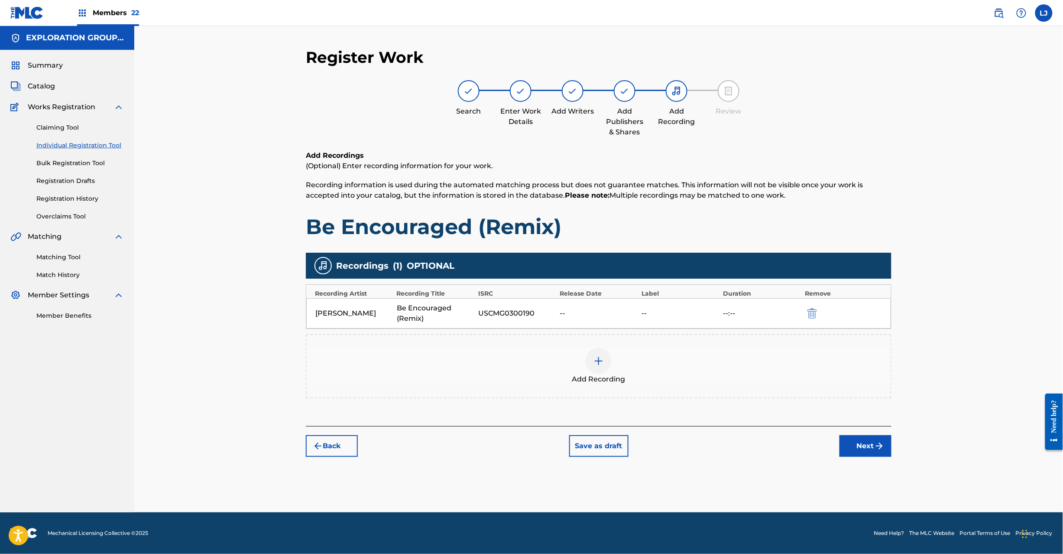
click at [862, 451] on button "Next" at bounding box center [866, 446] width 52 height 22
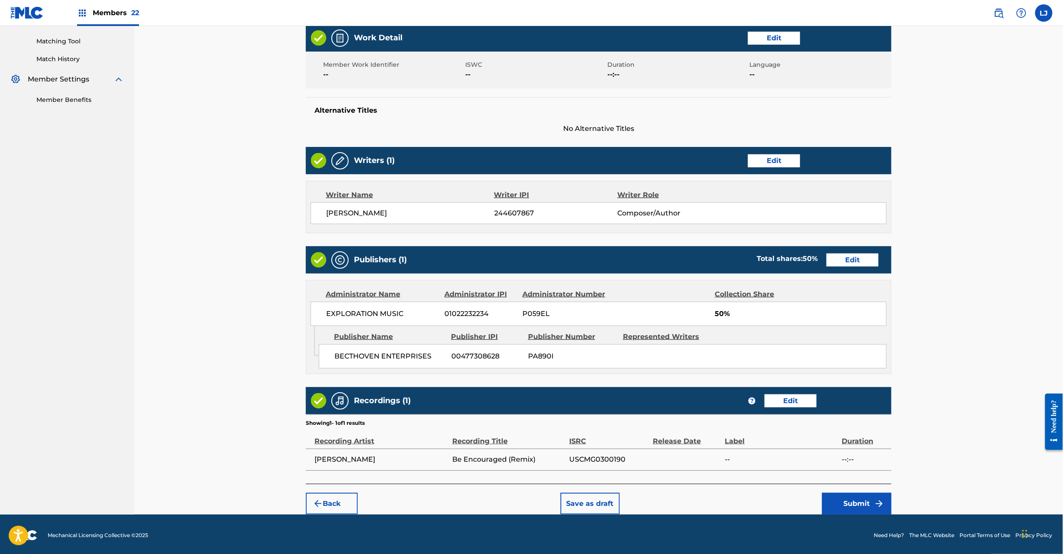
scroll to position [219, 0]
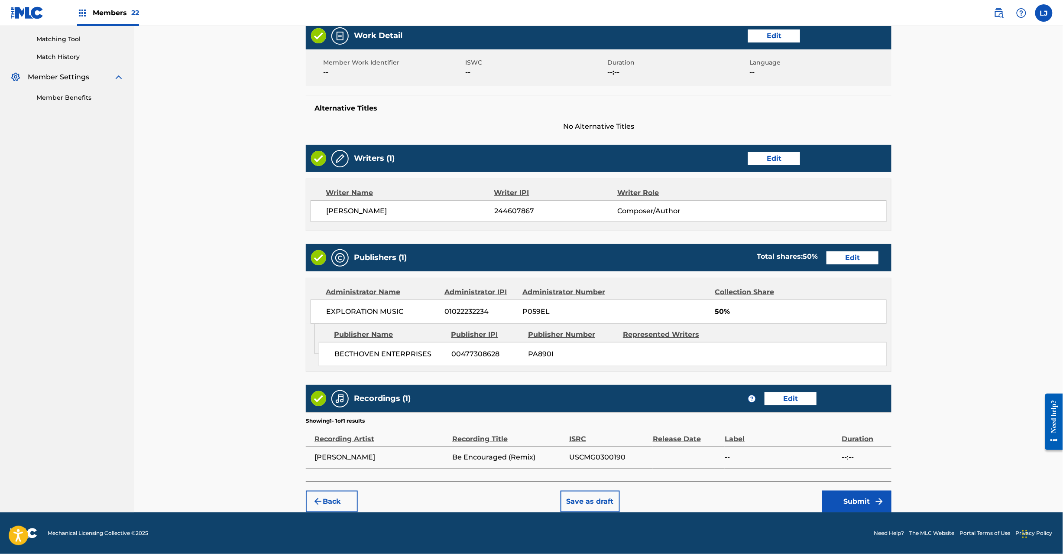
click at [865, 512] on footer "Mechanical Licensing Collective © 2025 Need Help? The MLC Website Portal Terms …" at bounding box center [531, 533] width 1063 height 42
click at [829, 501] on button "Submit" at bounding box center [856, 501] width 69 height 22
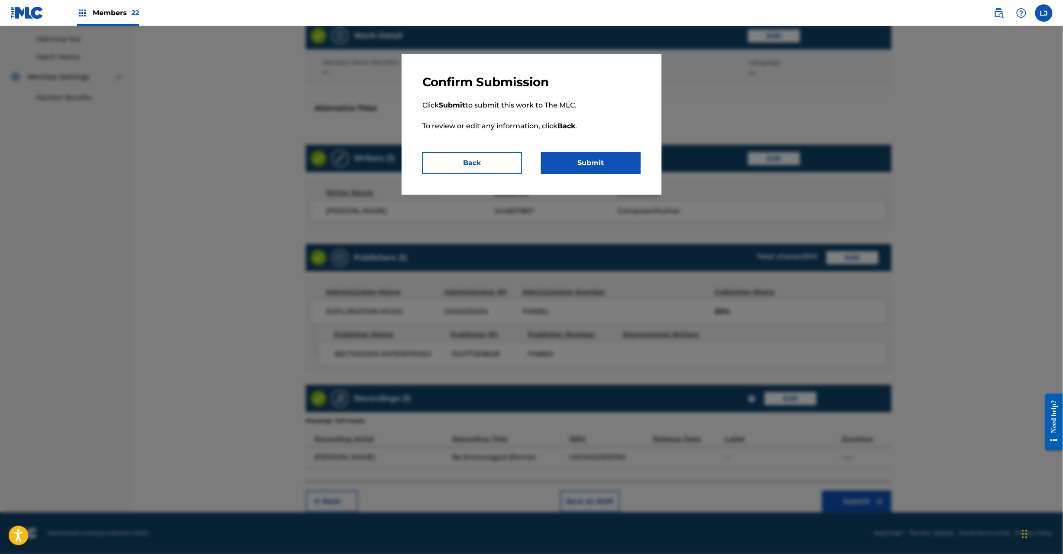
click at [596, 175] on div "Confirm Submission Click Submit to submit this work to The MLC. To review or ed…" at bounding box center [532, 124] width 260 height 141
drag, startPoint x: 595, startPoint y: 168, endPoint x: 488, endPoint y: 170, distance: 107.0
click at [506, 179] on div "Confirm Submission Click Submit to submit this work to The MLC. To review or ed…" at bounding box center [532, 124] width 260 height 141
click at [487, 169] on button "Back" at bounding box center [472, 163] width 100 height 22
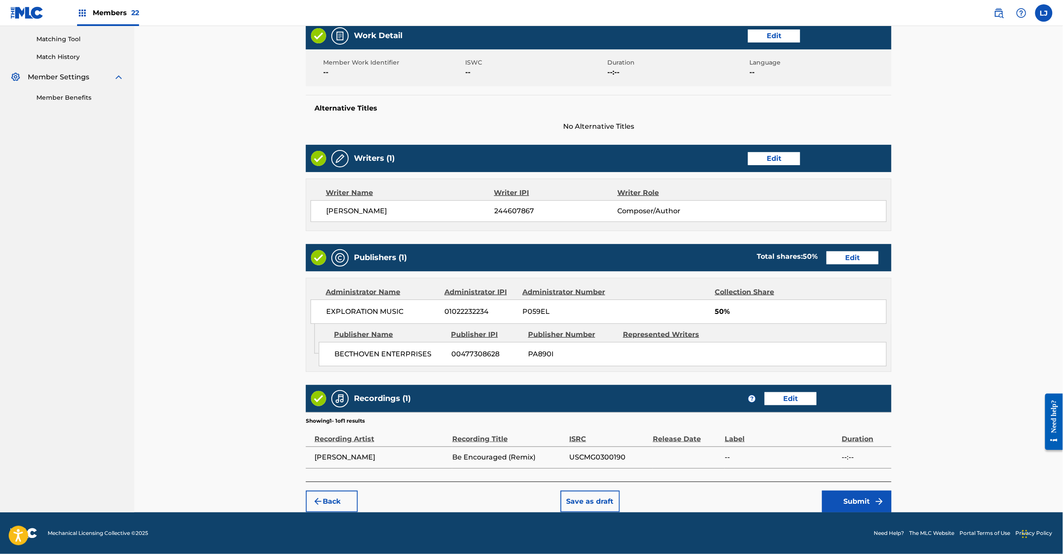
scroll to position [0, 0]
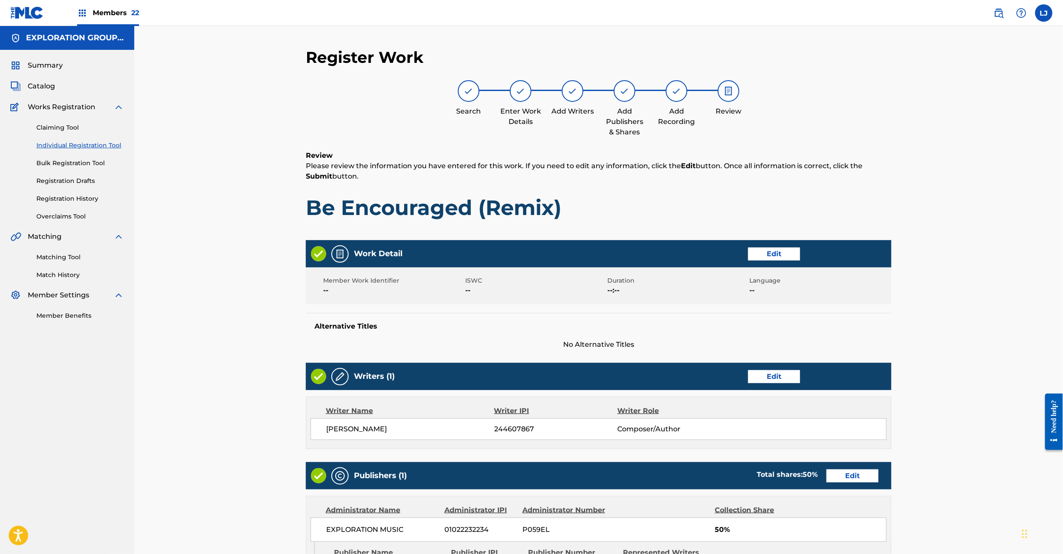
click at [763, 250] on button "Edit" at bounding box center [774, 253] width 52 height 13
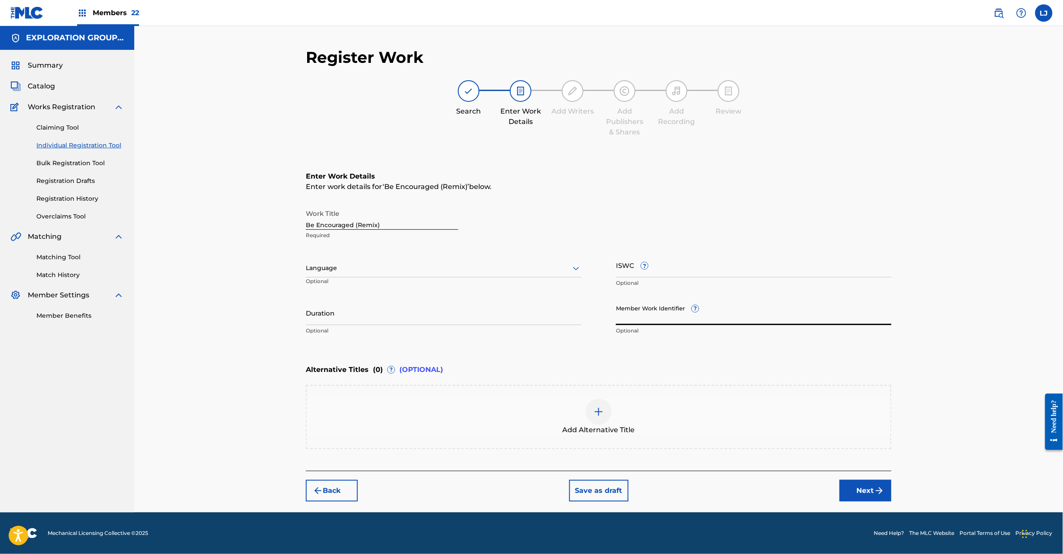
click at [654, 323] on input "Member Work Identifier ?" at bounding box center [754, 312] width 276 height 25
click at [682, 319] on input "Member Work Identifier ?" at bounding box center [754, 312] width 276 height 25
paste input "CMP000418575"
type input "CMP000418575"
click at [858, 491] on button "Next" at bounding box center [866, 491] width 52 height 22
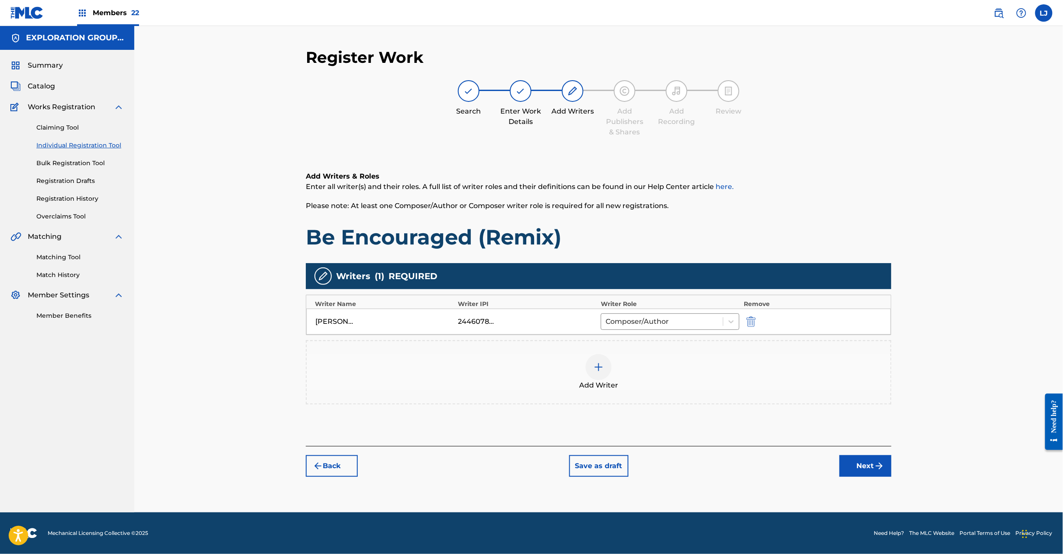
click at [861, 475] on button "Next" at bounding box center [866, 466] width 52 height 22
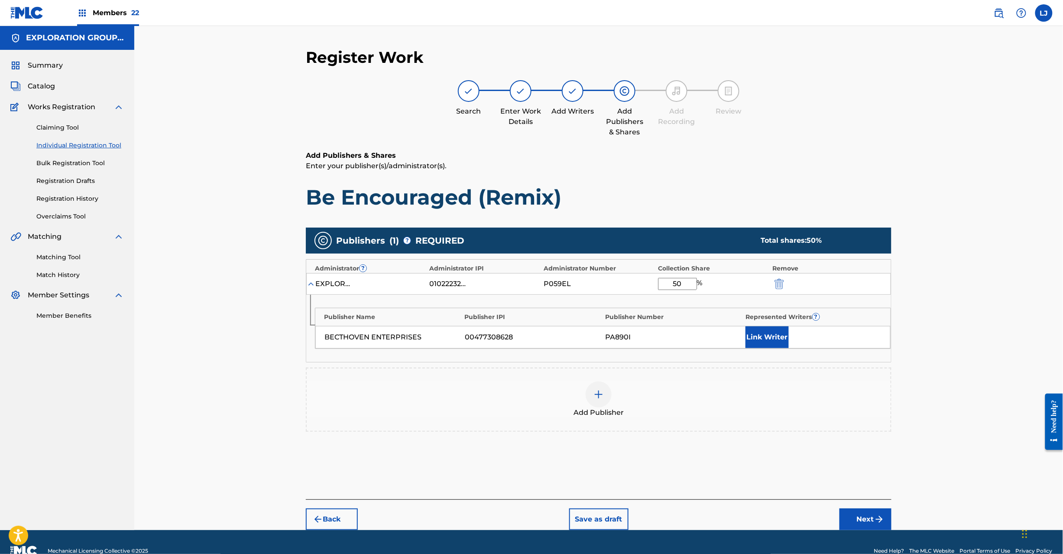
click at [873, 517] on button "Next" at bounding box center [866, 519] width 52 height 22
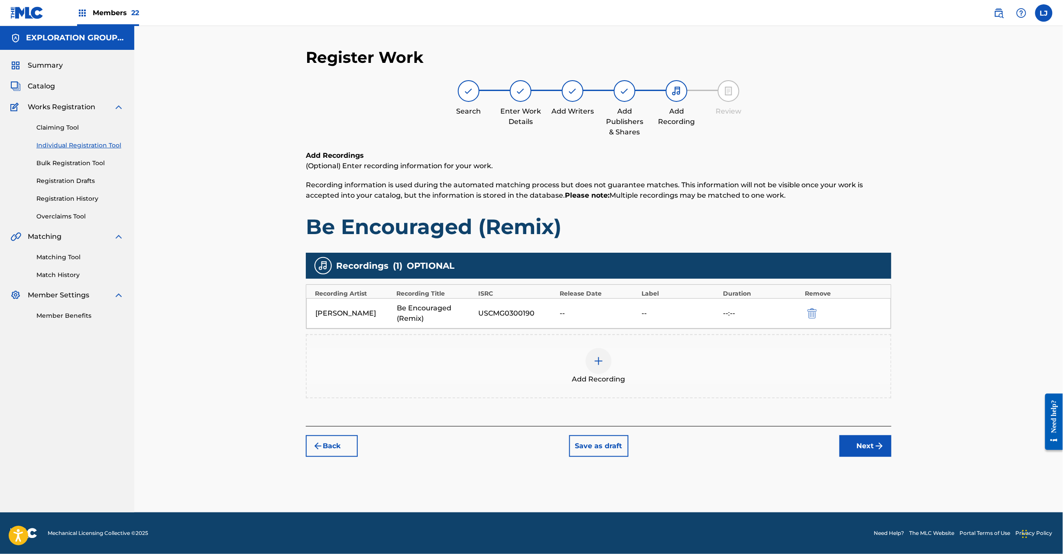
click at [861, 444] on button "Next" at bounding box center [866, 446] width 52 height 22
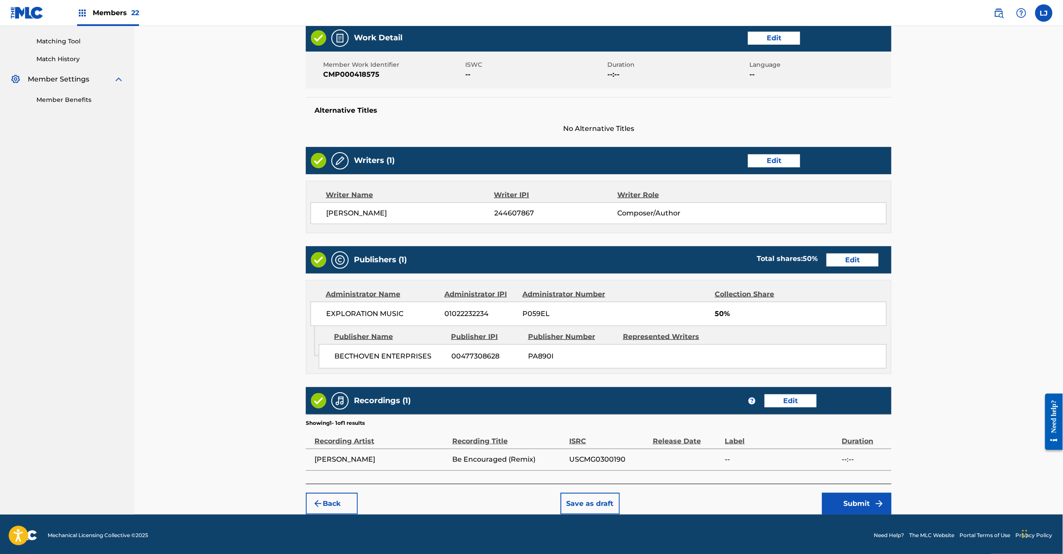
scroll to position [219, 0]
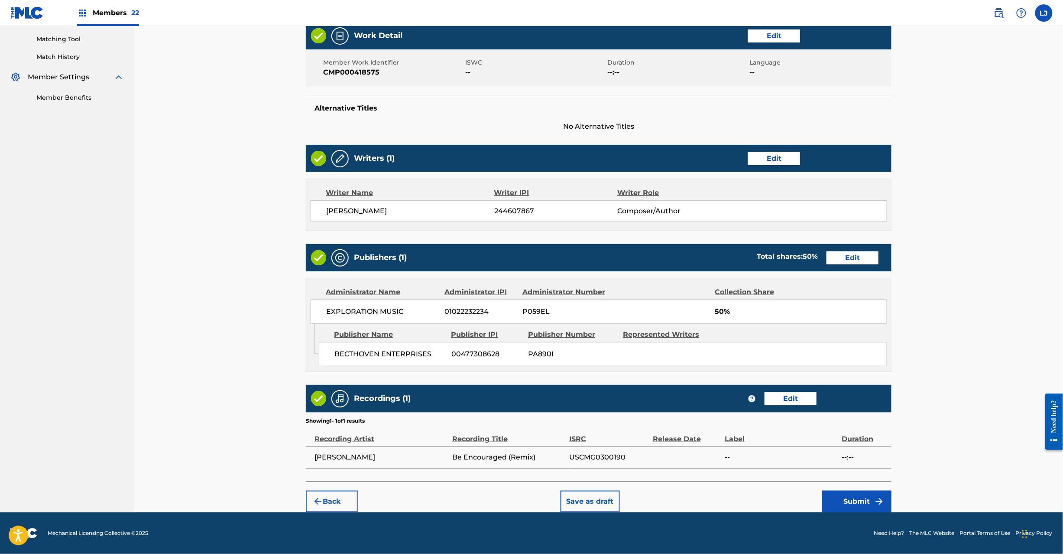
click at [854, 507] on button "Submit" at bounding box center [856, 501] width 69 height 22
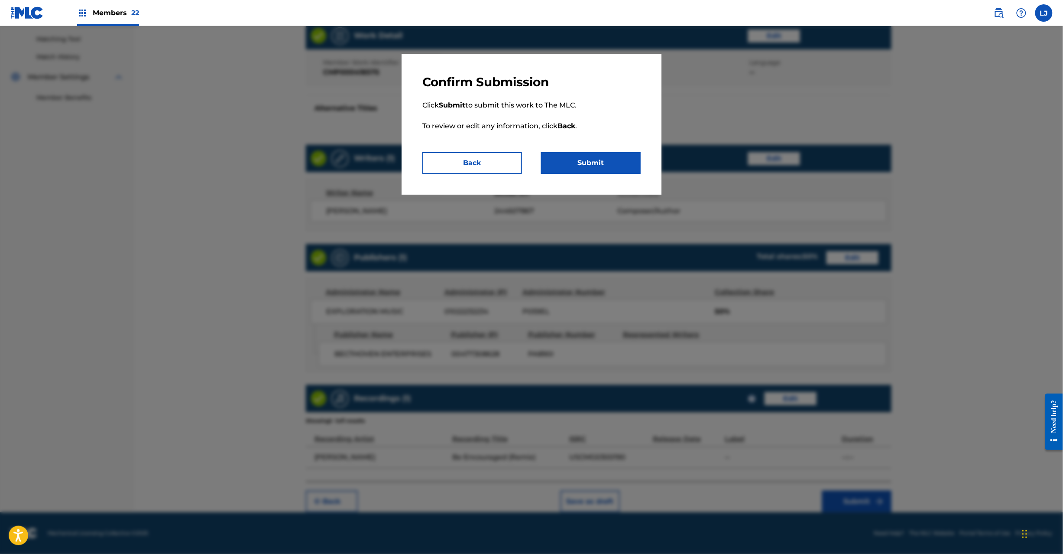
click at [597, 162] on button "Submit" at bounding box center [591, 163] width 100 height 22
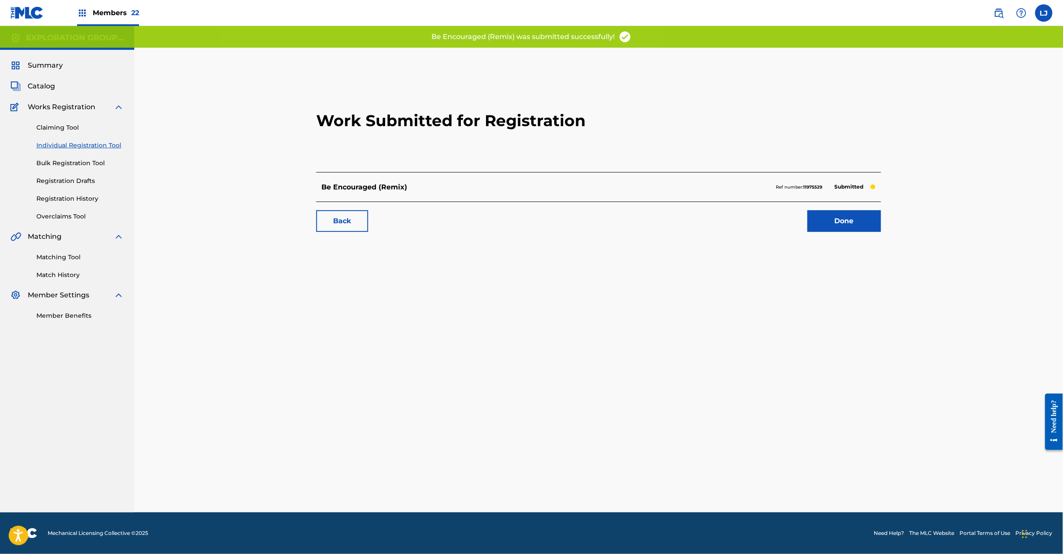
click at [824, 211] on link "Done" at bounding box center [845, 221] width 74 height 22
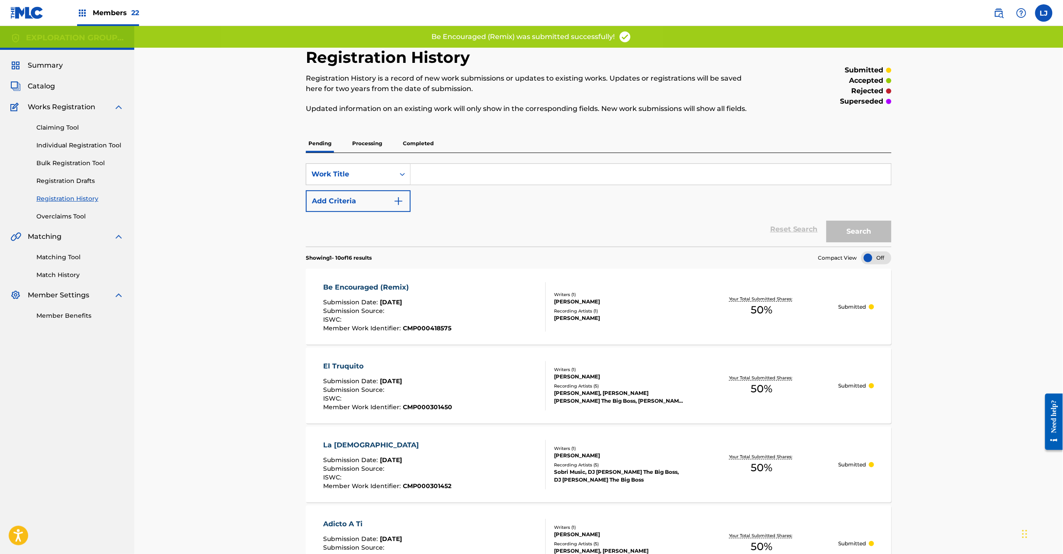
click at [458, 293] on div "Be Encouraged (Remix) Submission Date : [DATE] Submission Source : ISWC : Membe…" at bounding box center [435, 306] width 223 height 49
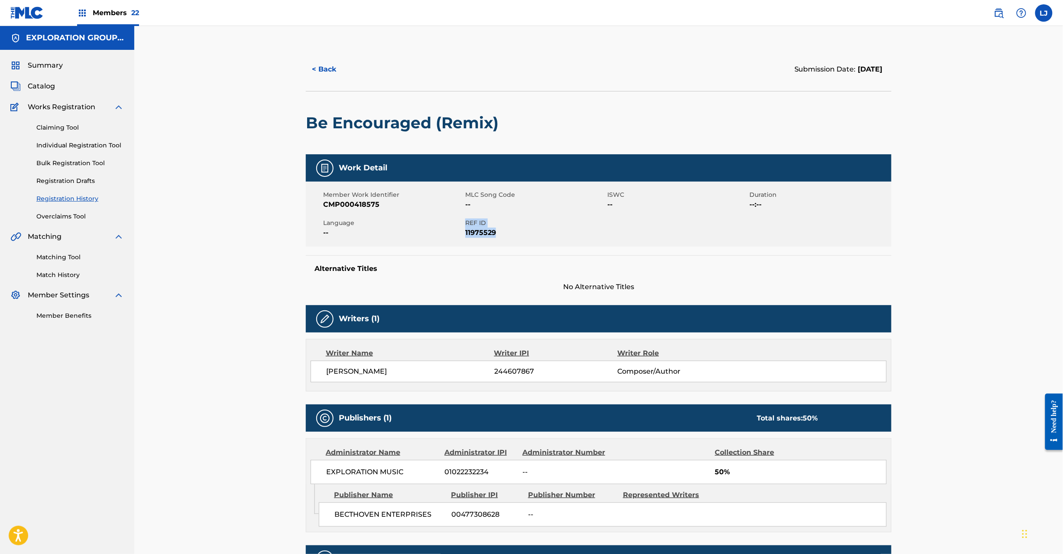
drag, startPoint x: 465, startPoint y: 221, endPoint x: 501, endPoint y: 229, distance: 36.8
click at [501, 229] on div "REF ID 11975529" at bounding box center [536, 227] width 142 height 19
copy div "REF ID 11975529"
click at [338, 75] on button "< Back" at bounding box center [332, 69] width 52 height 22
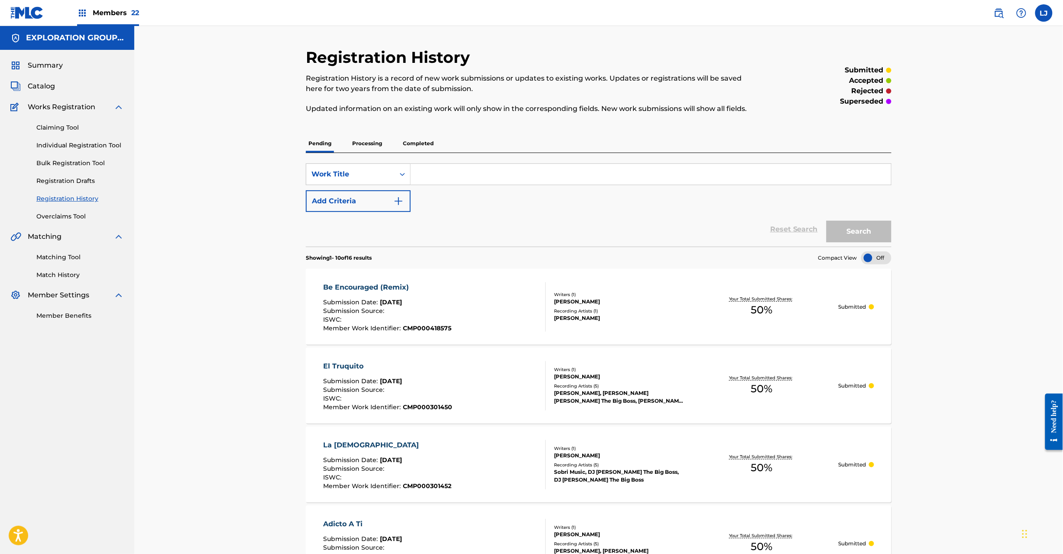
click at [442, 161] on div "SearchWithCriteriaefe22955-2938-4492-8b67-fadcbb4d7d5d Work Title Add Criteria …" at bounding box center [599, 200] width 586 height 94
click at [444, 177] on input "Search Form" at bounding box center [651, 174] width 480 height 21
paste input "Cocaine Blues"
type input "Cocaine Blues"
click at [28, 81] on span "Catalog" at bounding box center [41, 86] width 27 height 10
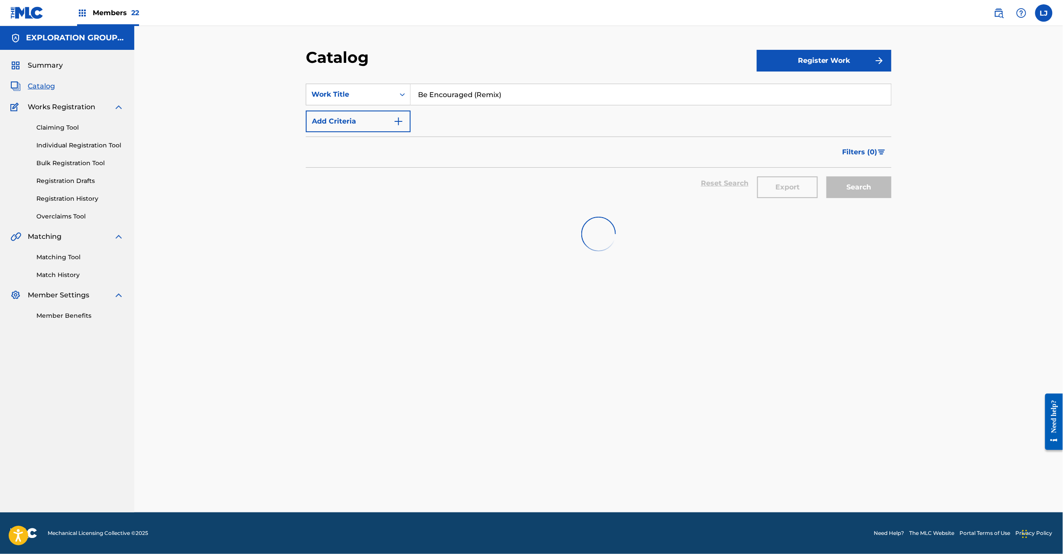
click at [453, 97] on input "Be Encouraged (Remix)" at bounding box center [651, 94] width 480 height 21
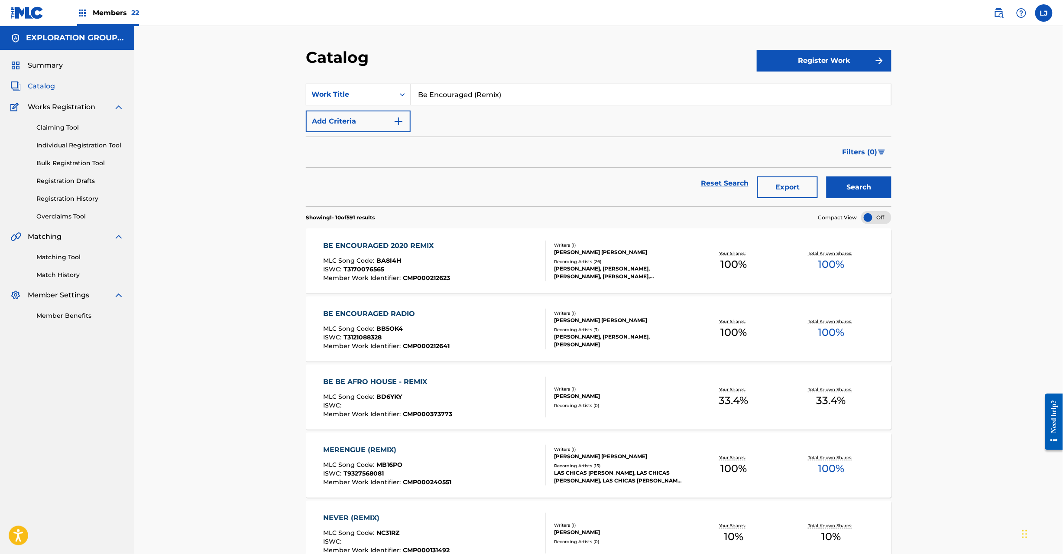
paste input "Cocaine Blues"
type input "Cocaine Blues"
click at [856, 192] on button "Search" at bounding box center [859, 187] width 65 height 22
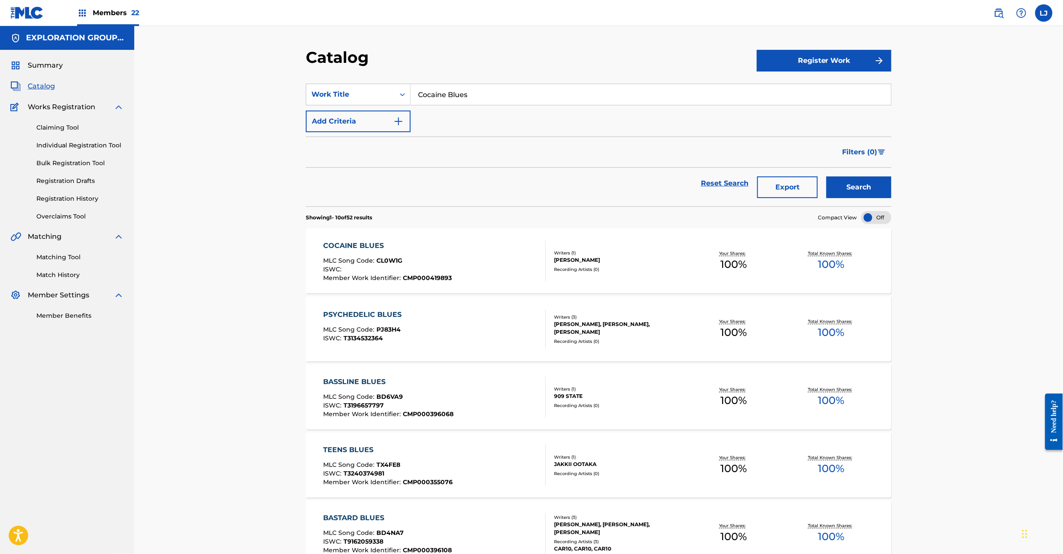
click at [457, 250] on div "COCAINE BLUES MLC Song Code : CL0W1G ISWC : Member Work Identifier : CMP0004198…" at bounding box center [435, 260] width 223 height 41
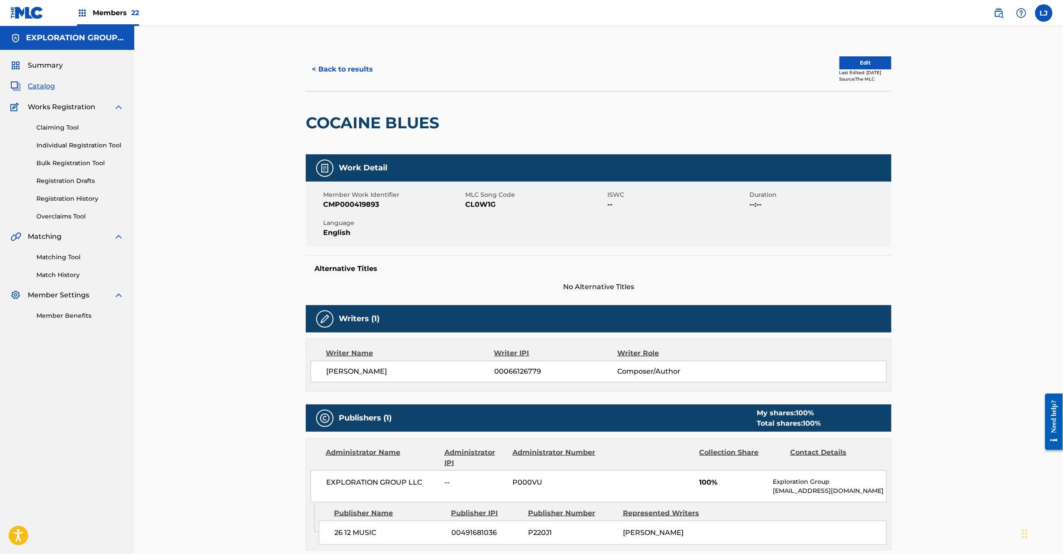
click at [490, 207] on span "CL0W1G" at bounding box center [535, 204] width 140 height 10
copy span "CL0W1G"
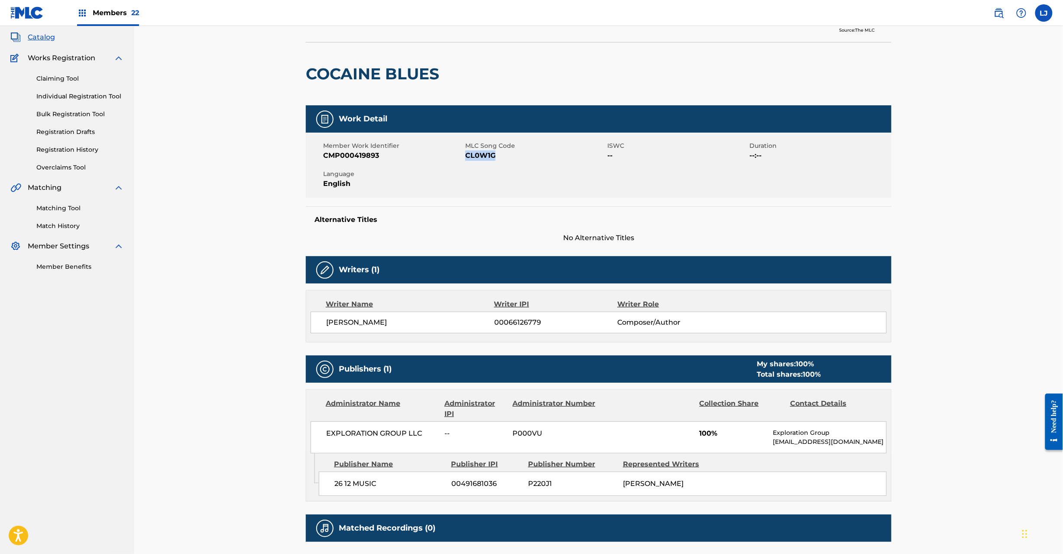
scroll to position [141, 0]
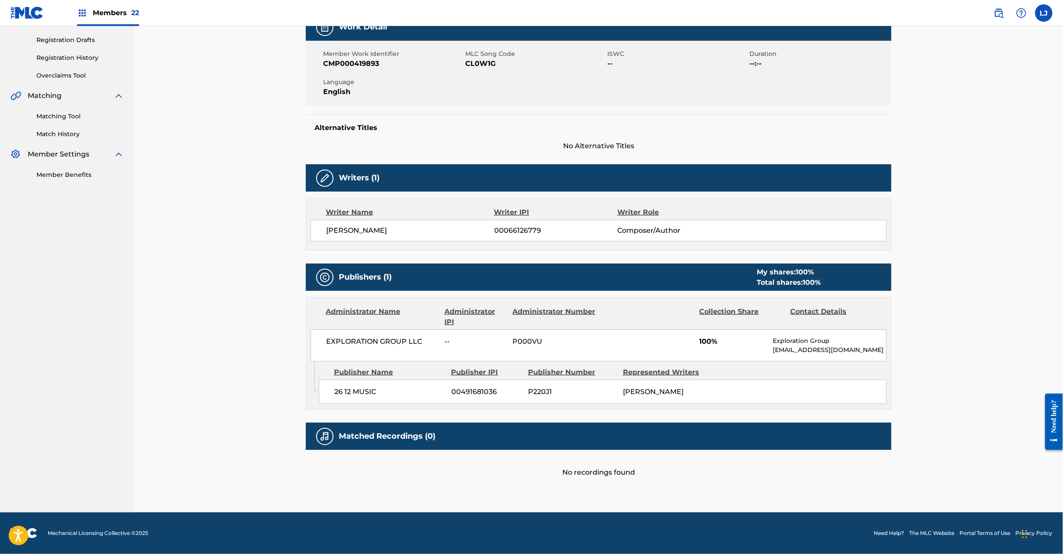
drag, startPoint x: 253, startPoint y: 201, endPoint x: 267, endPoint y: 181, distance: 24.5
click at [253, 200] on div "< Back to results Edit Last Edited: [DATE] Source: The MLC COCAINE BLUES Work D…" at bounding box center [598, 198] width 929 height 627
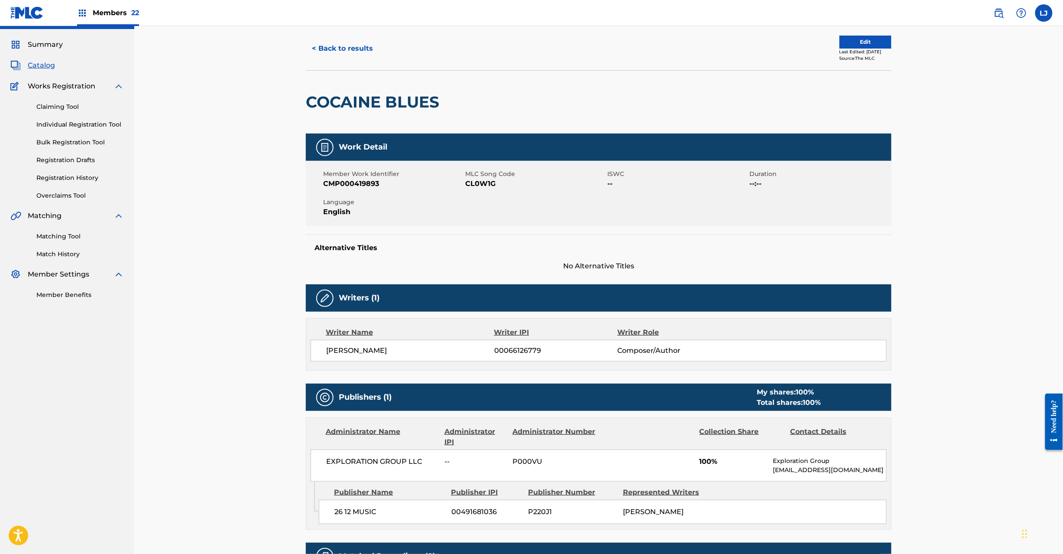
scroll to position [0, 0]
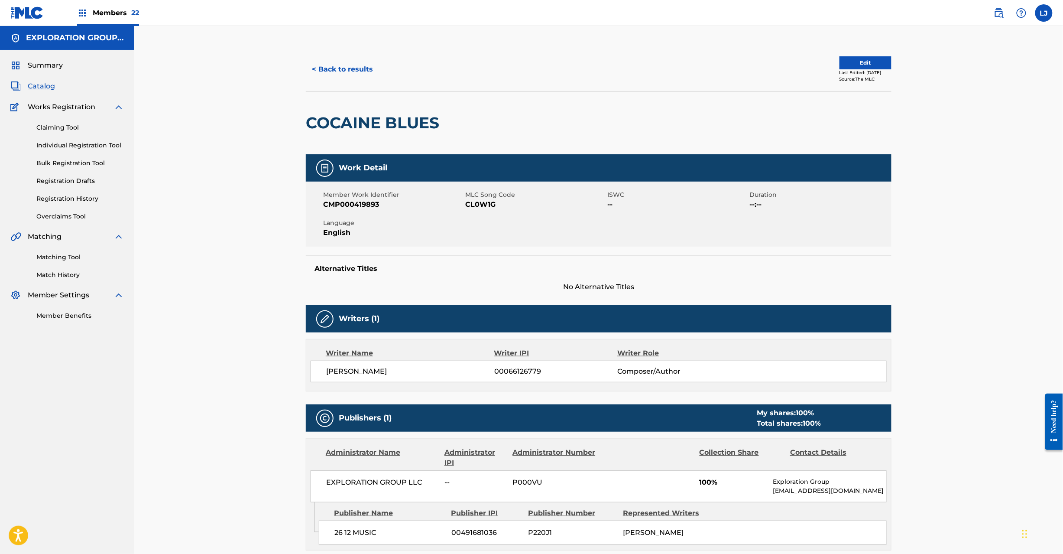
click at [350, 77] on button "< Back to results" at bounding box center [342, 69] width 73 height 22
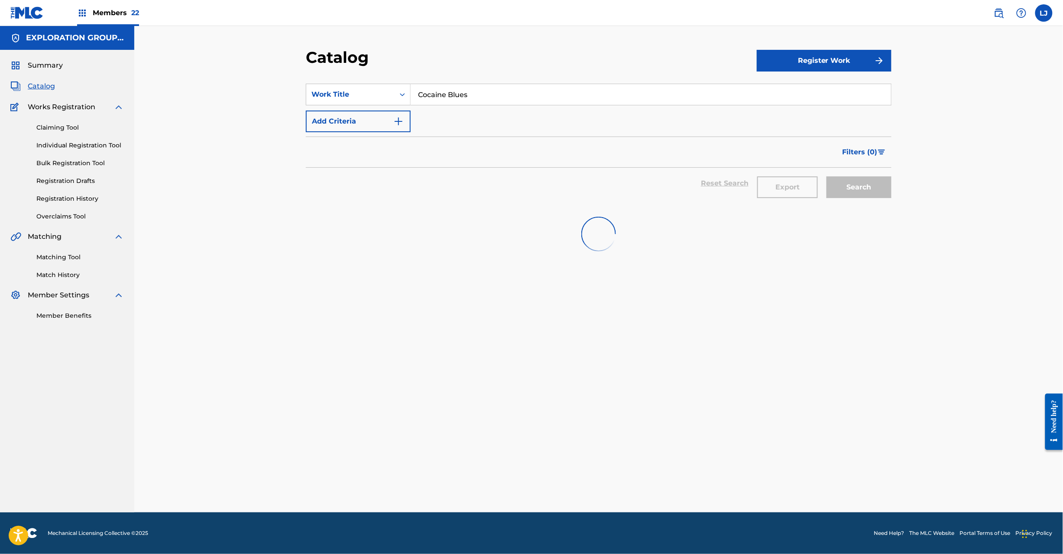
click at [417, 102] on input "Cocaine Blues" at bounding box center [651, 94] width 480 height 21
paste input "Bebiendo Lagrima"
type input "Bebiendo Lagrimas"
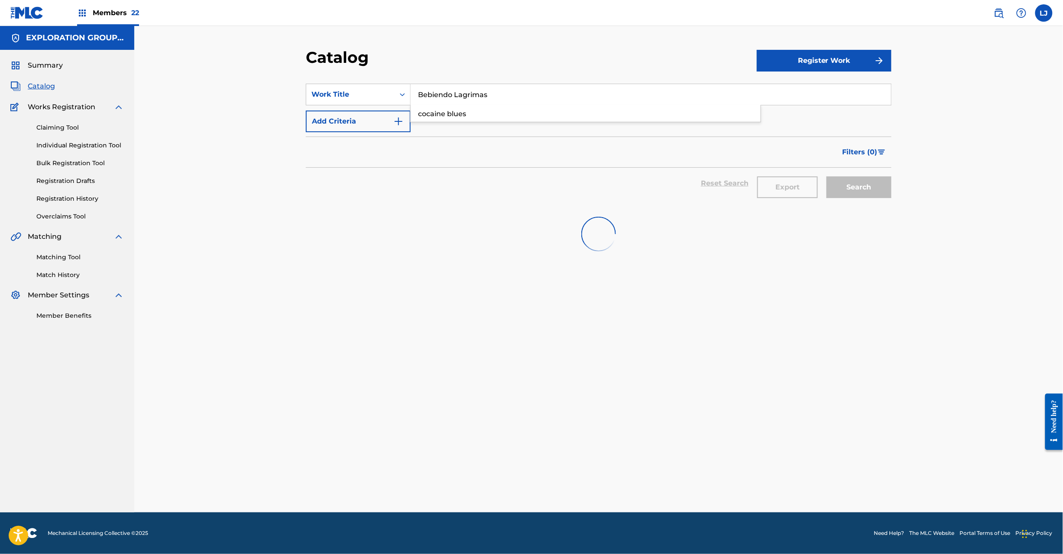
click at [845, 180] on div "Search" at bounding box center [856, 183] width 69 height 31
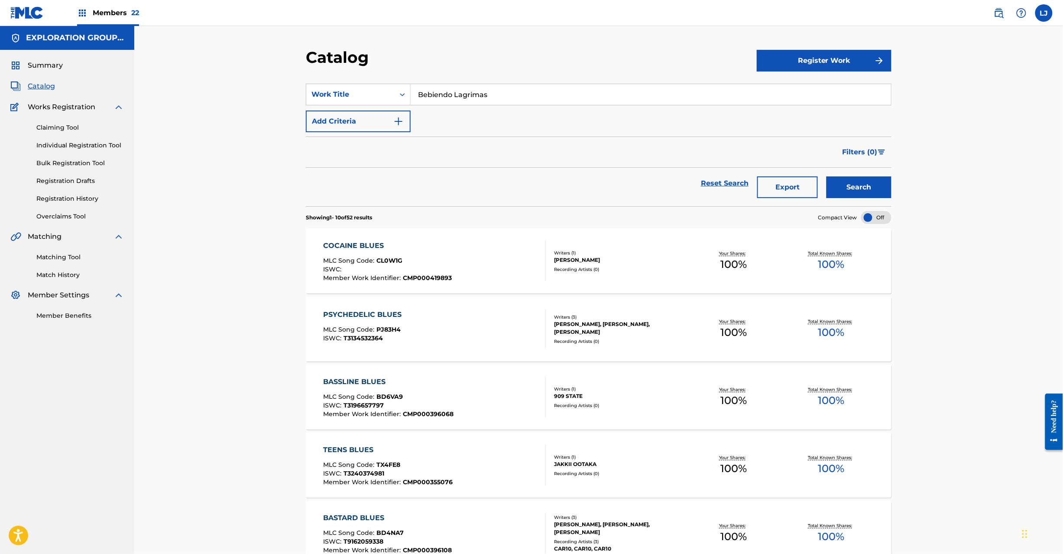
click at [862, 185] on button "Search" at bounding box center [859, 187] width 65 height 22
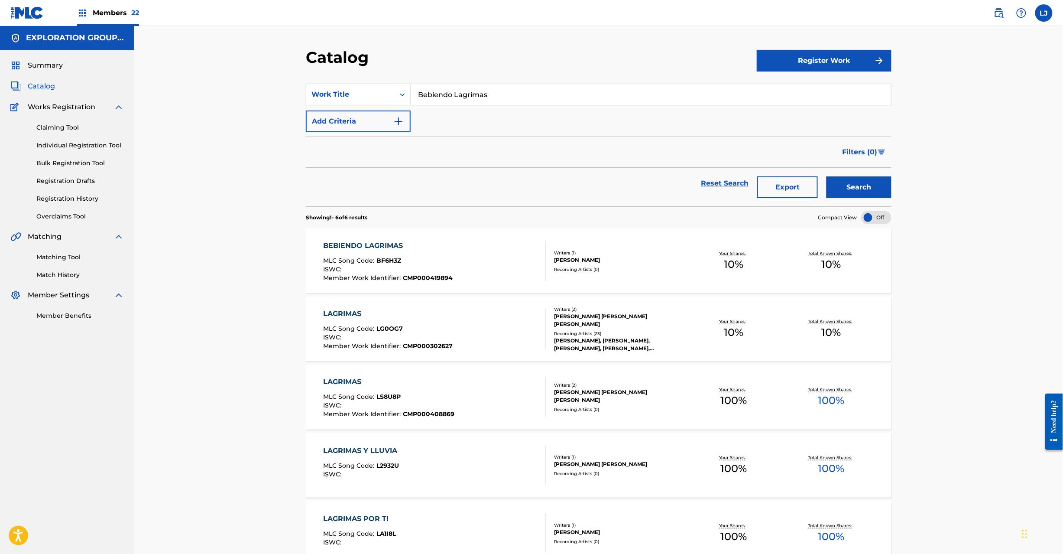
click at [466, 258] on div "BEBIENDO LAGRIMAS MLC Song Code : BF6H3Z ISWC : Member Work Identifier : CMP000…" at bounding box center [435, 260] width 223 height 41
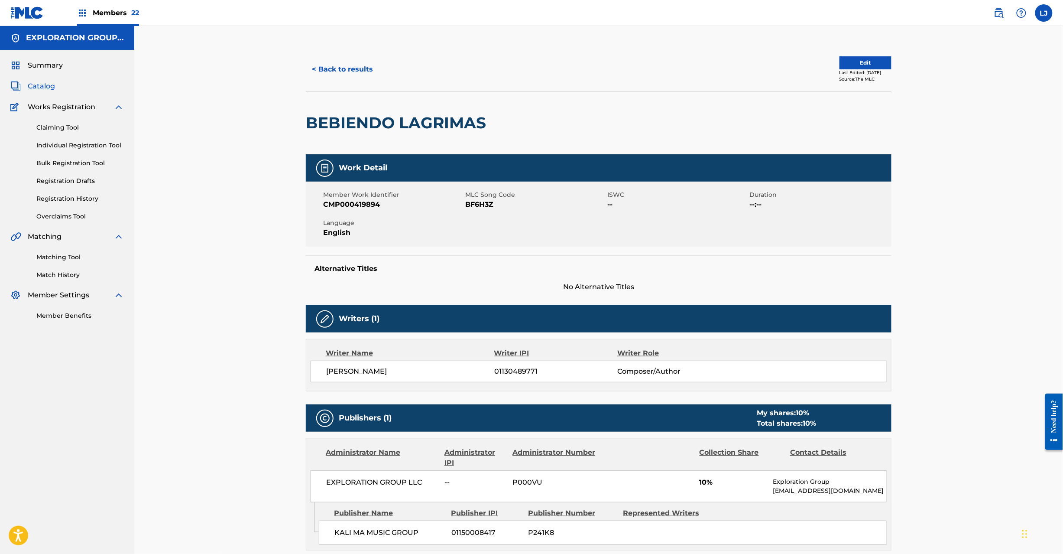
click at [475, 204] on span "BF6H3Z" at bounding box center [535, 204] width 140 height 10
copy span "BF6H3Z"
click at [353, 70] on button "< Back to results" at bounding box center [342, 69] width 73 height 22
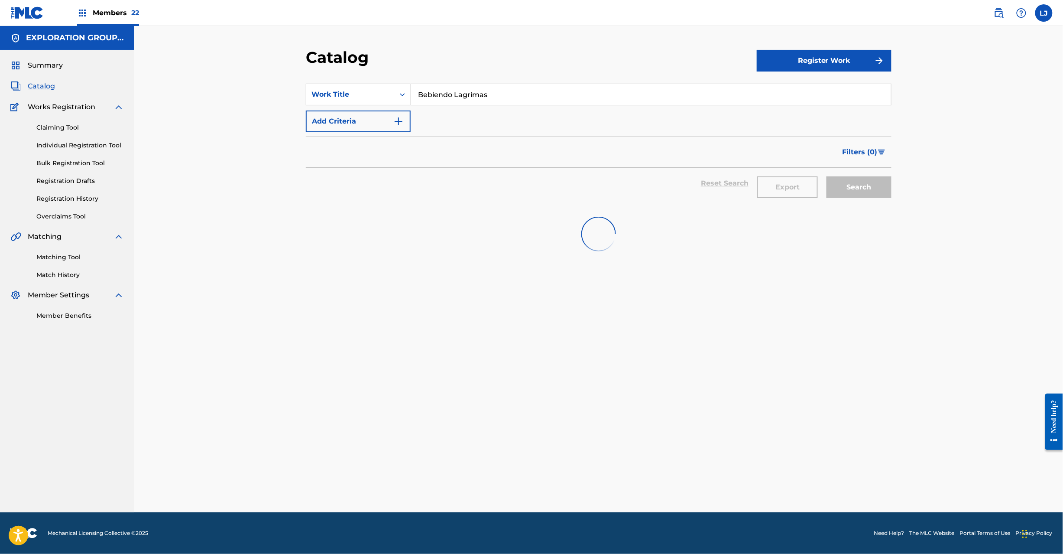
click at [454, 101] on input "Bebiendo Lagrimas" at bounding box center [651, 94] width 480 height 21
paste input "ágrimas (Versión Norteña)"
click at [454, 101] on input "Bebiendo Lagrimas" at bounding box center [651, 94] width 480 height 21
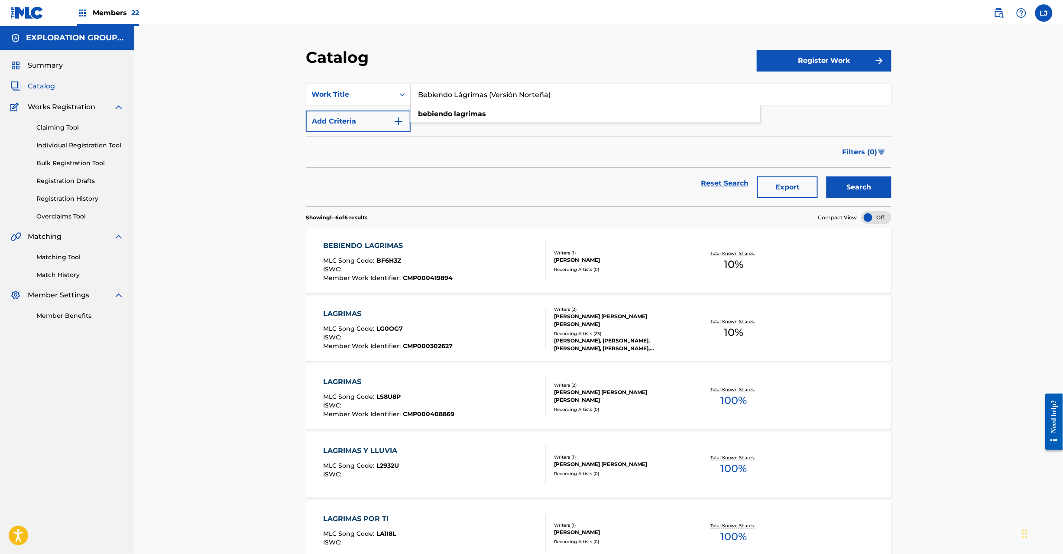
type input "Bebiendo Lágrimas (Versión Norteña)"
click at [845, 174] on div "Search" at bounding box center [856, 183] width 69 height 31
click at [845, 183] on button "Search" at bounding box center [859, 187] width 65 height 22
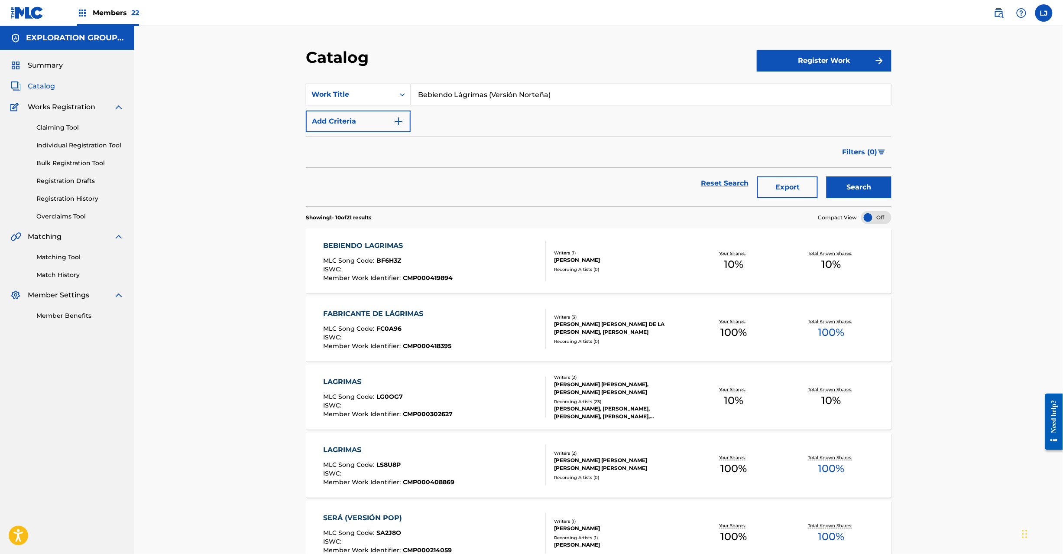
click at [68, 195] on link "Registration History" at bounding box center [80, 198] width 88 height 9
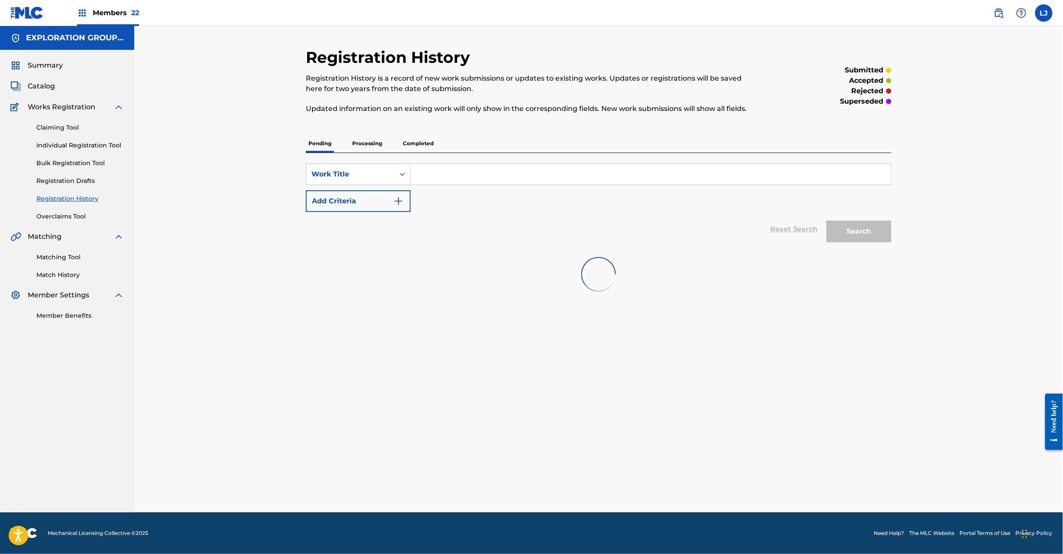
drag, startPoint x: 373, startPoint y: 143, endPoint x: 389, endPoint y: 144, distance: 15.6
click at [373, 142] on p "Processing" at bounding box center [367, 143] width 35 height 18
click at [454, 164] on input "Search Form" at bounding box center [651, 174] width 480 height 21
paste input "Bebiendo Lágrimas (Versión Norteña)"
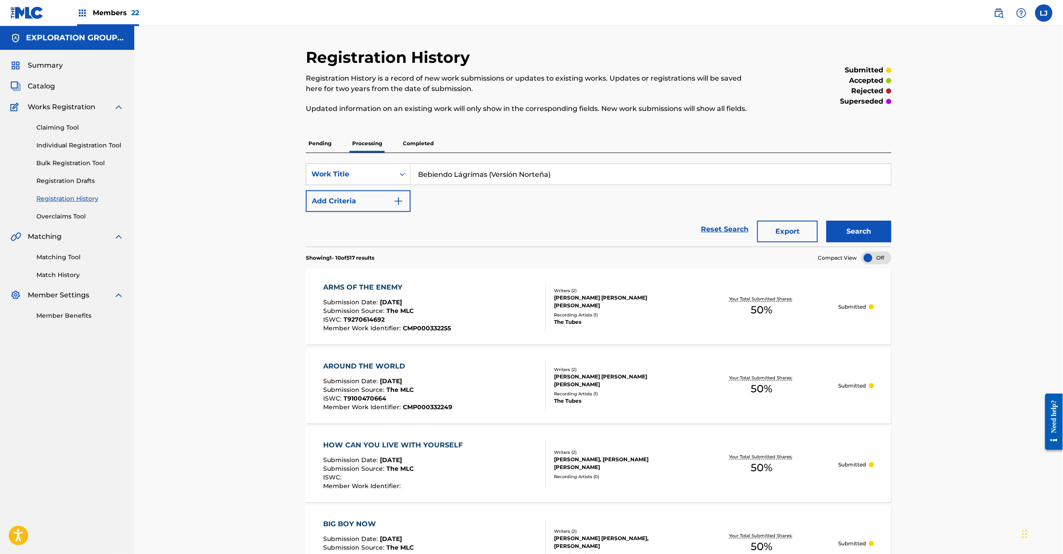
type input "Bebiendo Lágrimas (Versión Norteña)"
click at [863, 233] on button "Search" at bounding box center [859, 232] width 65 height 22
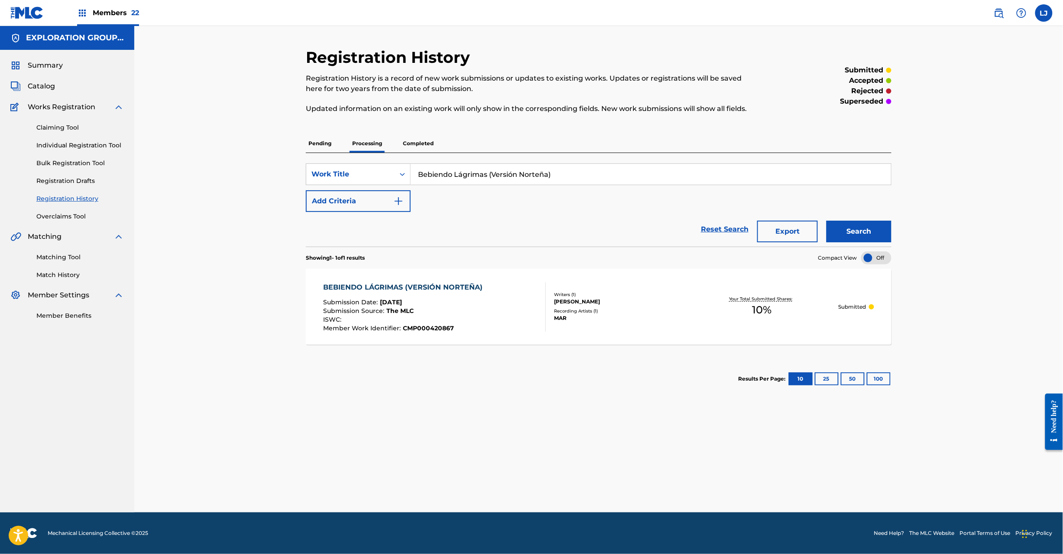
click at [447, 171] on input "Bebiendo Lágrimas (Versión Norteña)" at bounding box center [651, 174] width 480 height 21
click at [42, 87] on span "Catalog" at bounding box center [41, 86] width 27 height 10
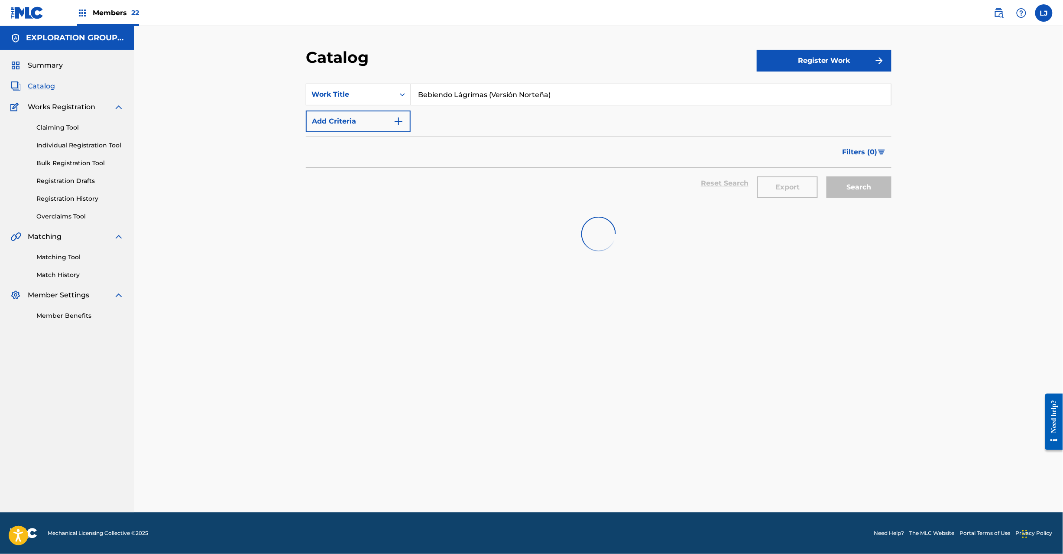
click at [449, 91] on input "Bebiendo Lágrimas (Versión Norteña)" at bounding box center [651, 94] width 480 height 21
paste input "Diva Divagante"
click at [449, 91] on input "Diva DivaganteLágrimas (Versión Norteña)" at bounding box center [651, 94] width 480 height 21
paste input "Search Form"
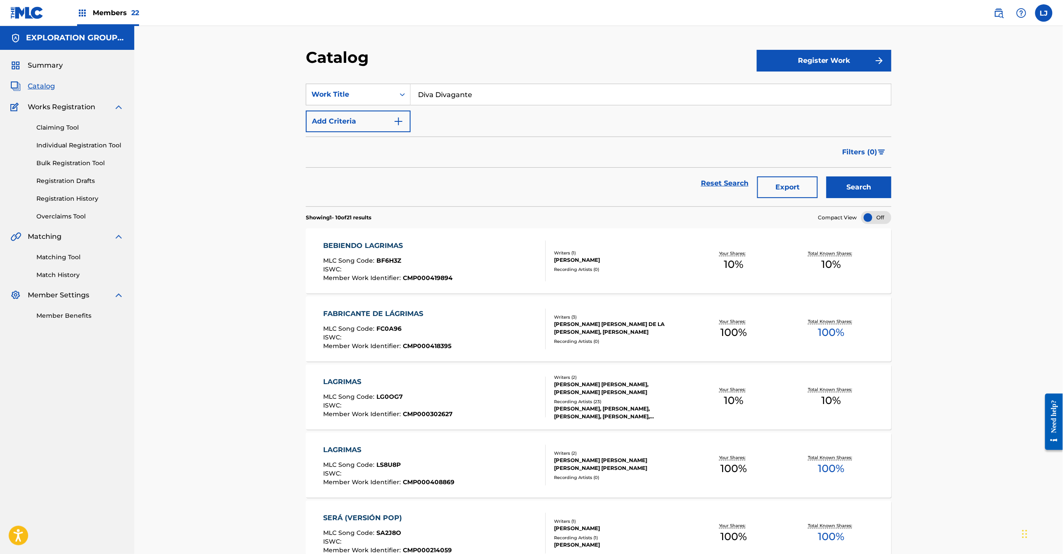
type input "Diva Divagante"
click at [850, 190] on button "Search" at bounding box center [859, 187] width 65 height 22
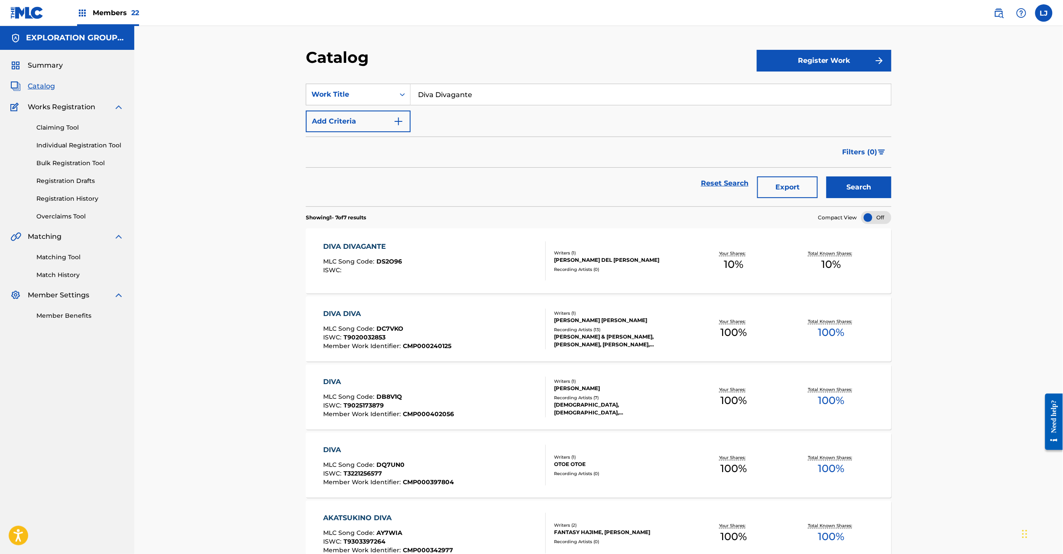
click at [476, 257] on div "DIVA DIVAGANTE MLC Song Code : DS2O96 ISWC :" at bounding box center [435, 260] width 223 height 39
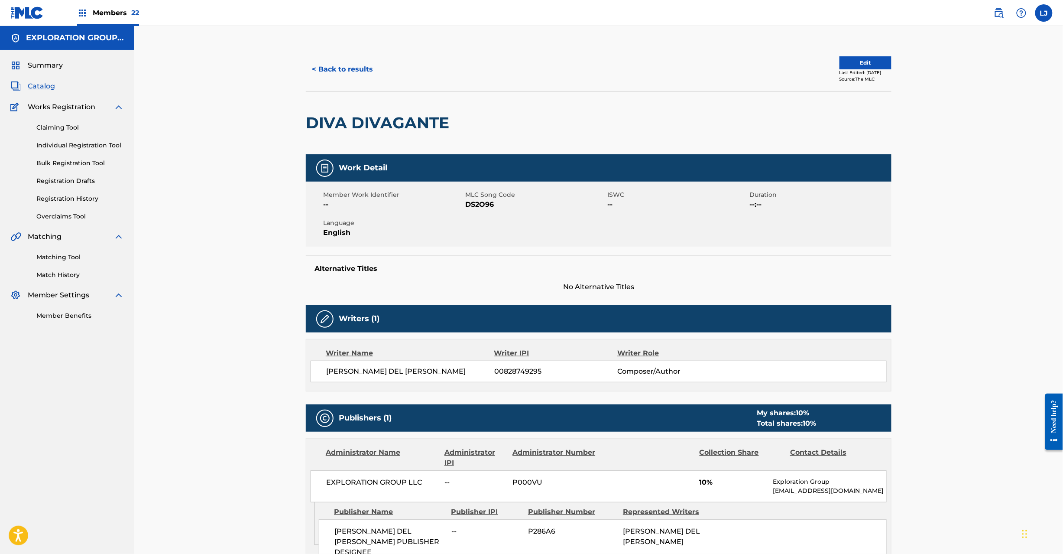
click at [482, 207] on span "DS2O96" at bounding box center [535, 204] width 140 height 10
copy span "DS2O96"
click at [321, 80] on button "< Back to results" at bounding box center [342, 69] width 73 height 22
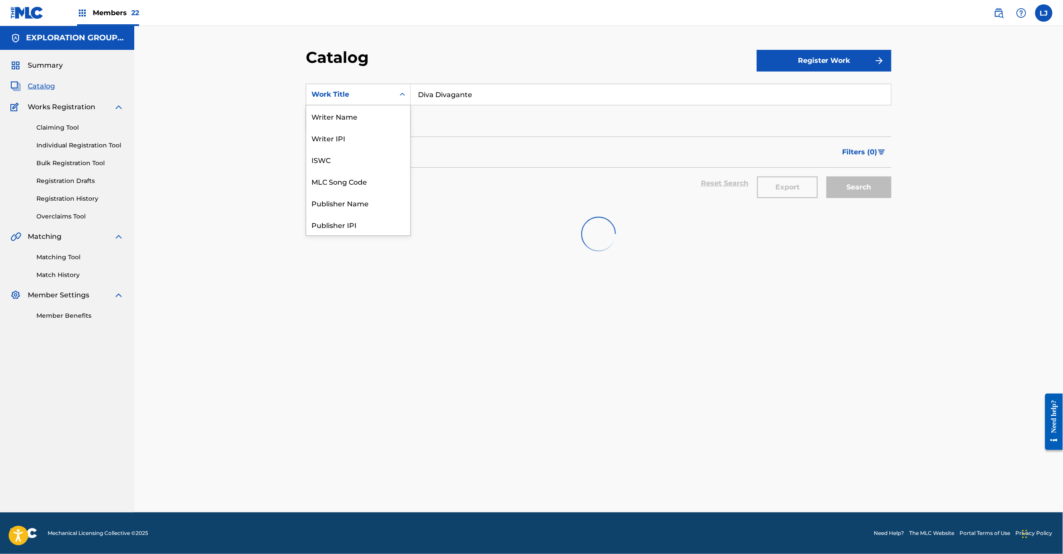
click at [356, 97] on div "Work Title" at bounding box center [350, 94] width 78 height 10
click at [359, 179] on div "MLC Song Code" at bounding box center [358, 181] width 104 height 22
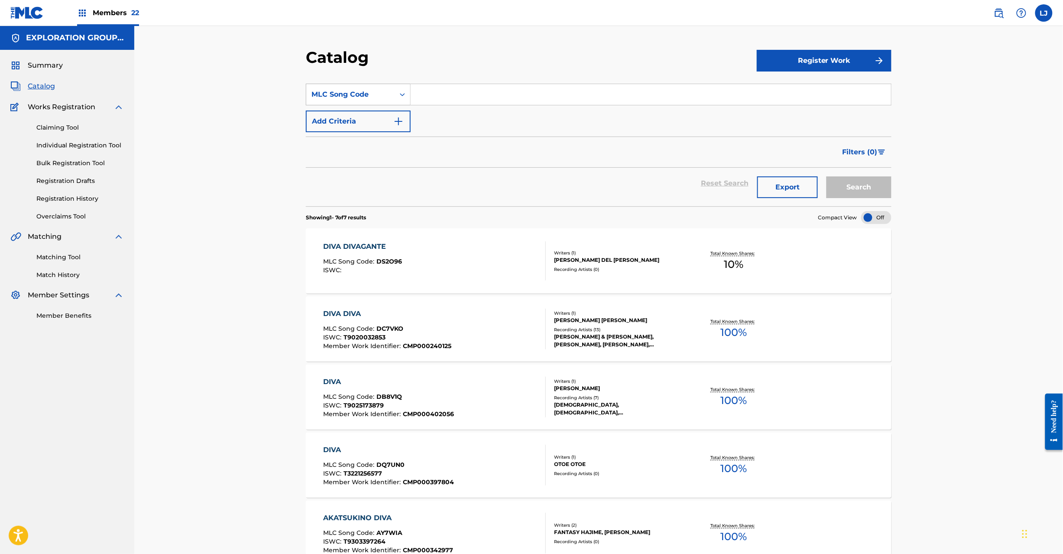
click at [380, 90] on div "MLC Song Code" at bounding box center [350, 94] width 78 height 10
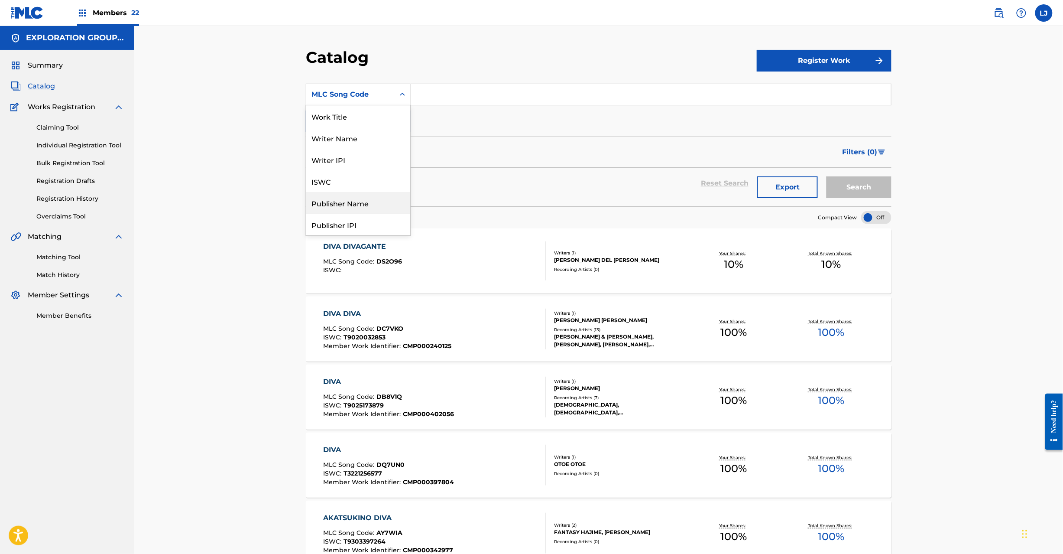
click at [360, 207] on div "Publisher Name" at bounding box center [358, 203] width 104 height 22
drag, startPoint x: 438, startPoint y: 104, endPoint x: 442, endPoint y: 87, distance: 17.7
click at [438, 103] on input "Search Form" at bounding box center [651, 94] width 480 height 21
click at [442, 87] on input "Search Form" at bounding box center [651, 94] width 480 height 21
paste input "Goraki Music Publishing"
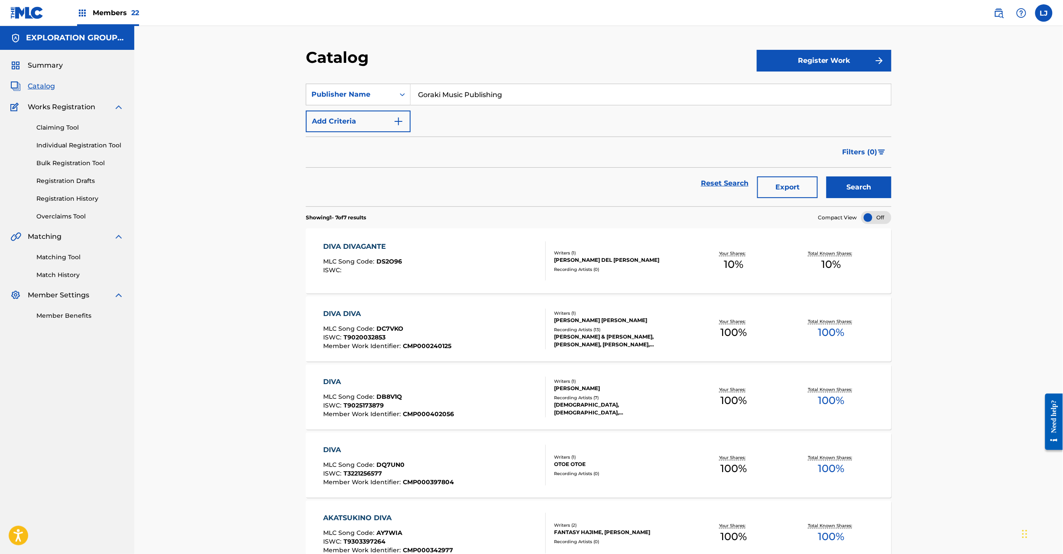
click at [878, 184] on button "Search" at bounding box center [859, 187] width 65 height 22
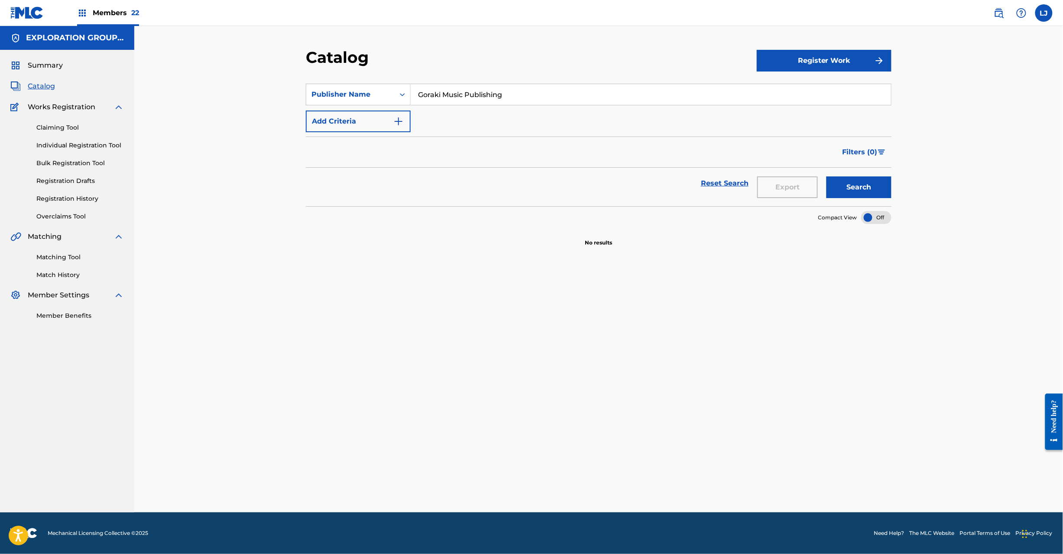
click at [471, 101] on input "Goraki Music Publishing" at bounding box center [651, 94] width 480 height 21
paste input "AA2D1S"
type input "AA2D1S"
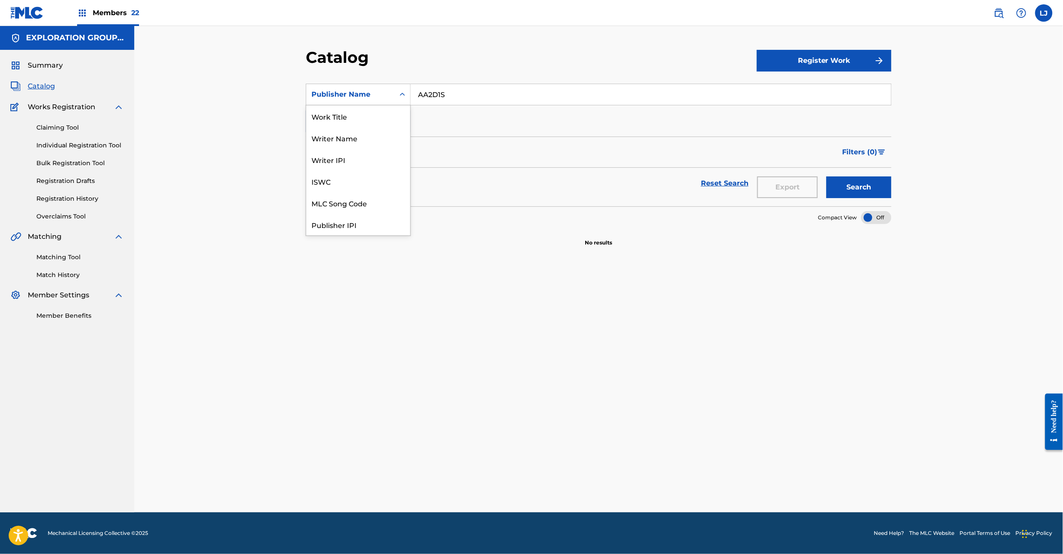
click at [340, 101] on div "Publisher Name" at bounding box center [350, 94] width 88 height 16
click at [342, 203] on div "MLC Song Code" at bounding box center [358, 203] width 104 height 22
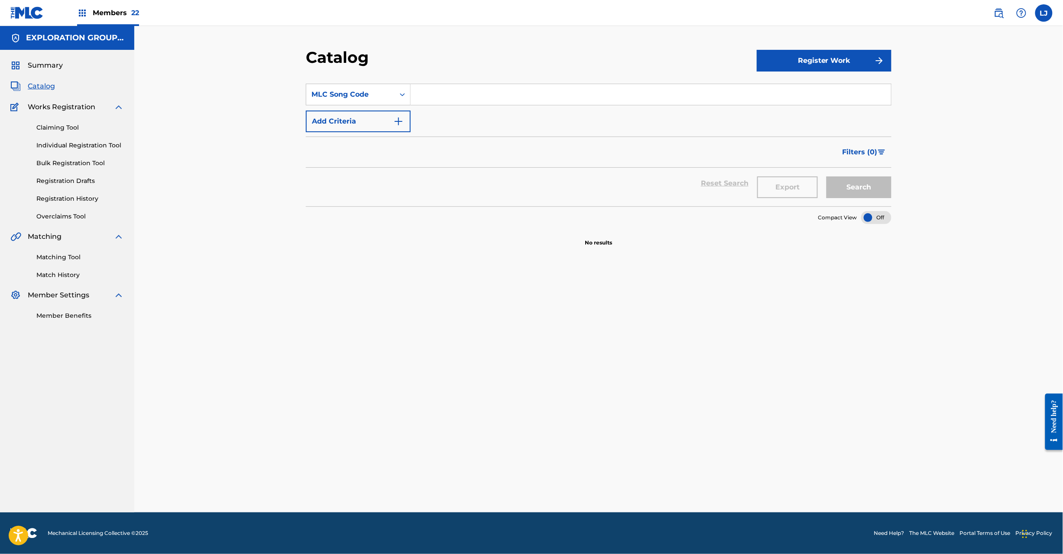
click at [478, 68] on div "Catalog" at bounding box center [531, 61] width 451 height 26
click at [472, 92] on input "Search Form" at bounding box center [651, 94] width 480 height 21
paste input "AA2D1S"
click at [870, 185] on button "Search" at bounding box center [859, 187] width 65 height 22
click at [422, 93] on input "AA2D1S" at bounding box center [651, 94] width 480 height 21
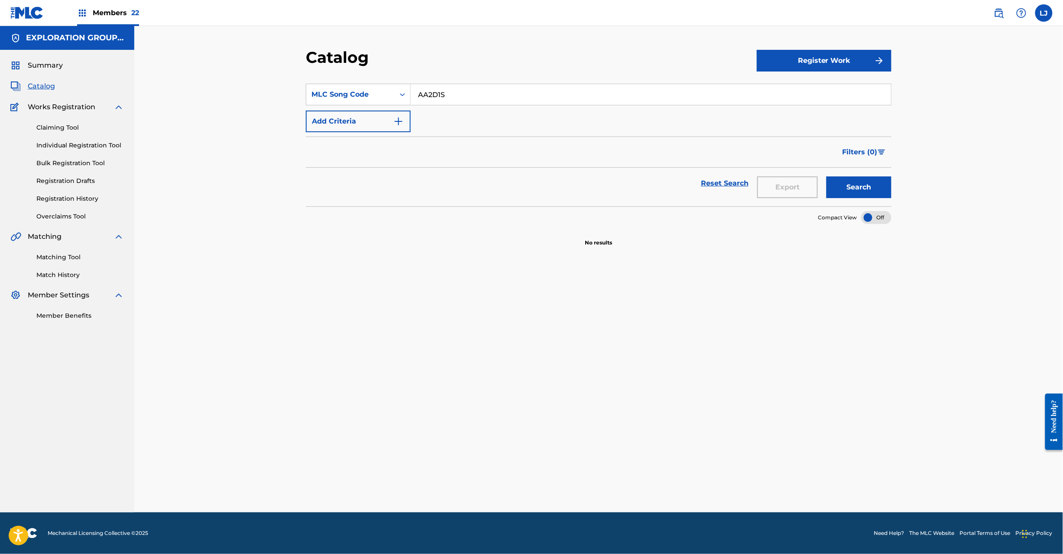
click at [422, 93] on input "AA2D1S" at bounding box center [651, 94] width 480 height 21
paste input "D759I"
type input "AD759I"
click at [874, 186] on button "Search" at bounding box center [859, 187] width 65 height 22
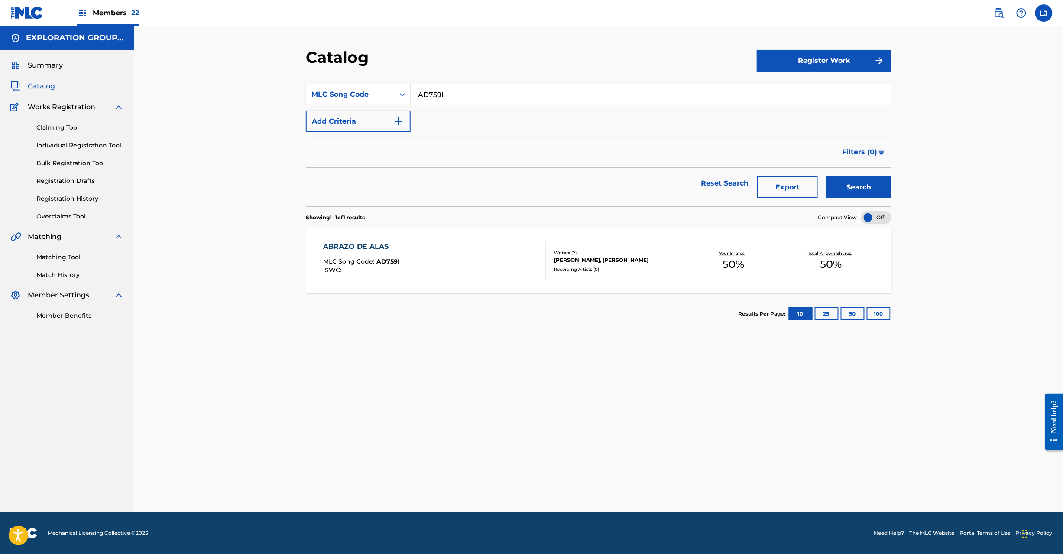
click at [469, 268] on div "ABRAZO DE ALAS MLC Song Code : AD759I ISWC :" at bounding box center [435, 260] width 223 height 39
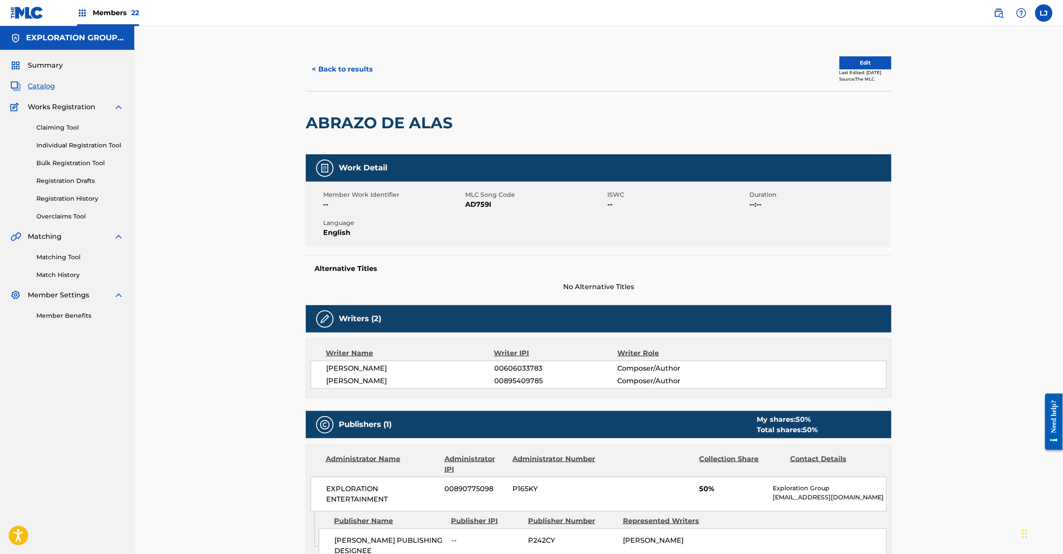
click at [326, 71] on button "< Back to results" at bounding box center [342, 69] width 73 height 22
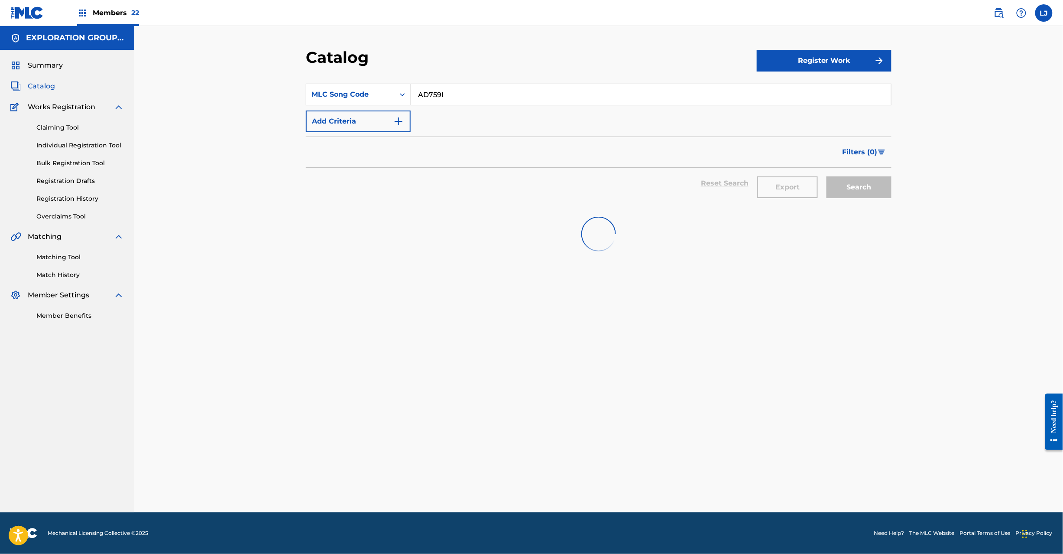
click at [451, 100] on input "AD759I" at bounding box center [651, 94] width 480 height 21
paste input "6P5D"
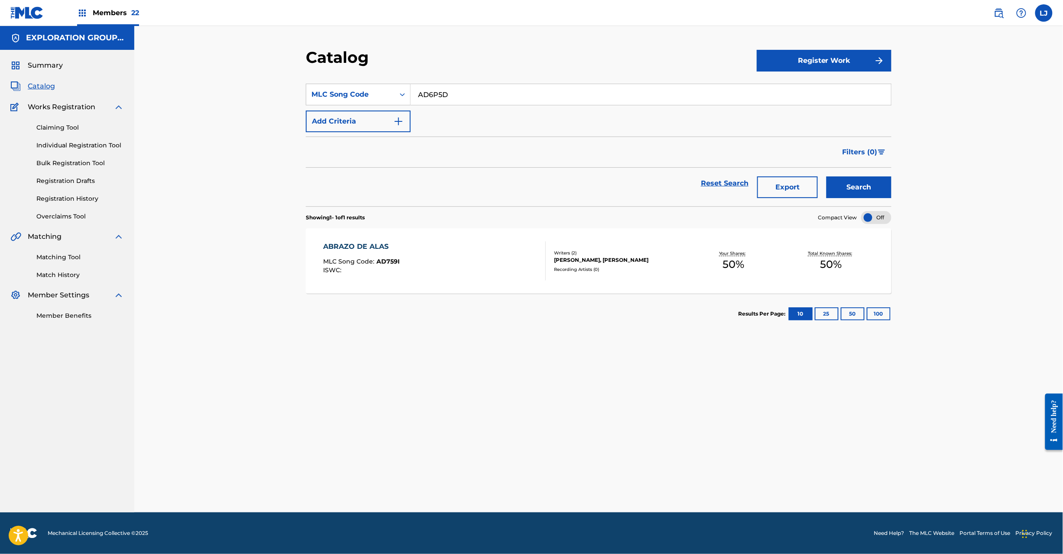
type input "AD6P5D"
click at [858, 175] on div "Search" at bounding box center [856, 183] width 69 height 31
click at [858, 186] on button "Search" at bounding box center [859, 187] width 65 height 22
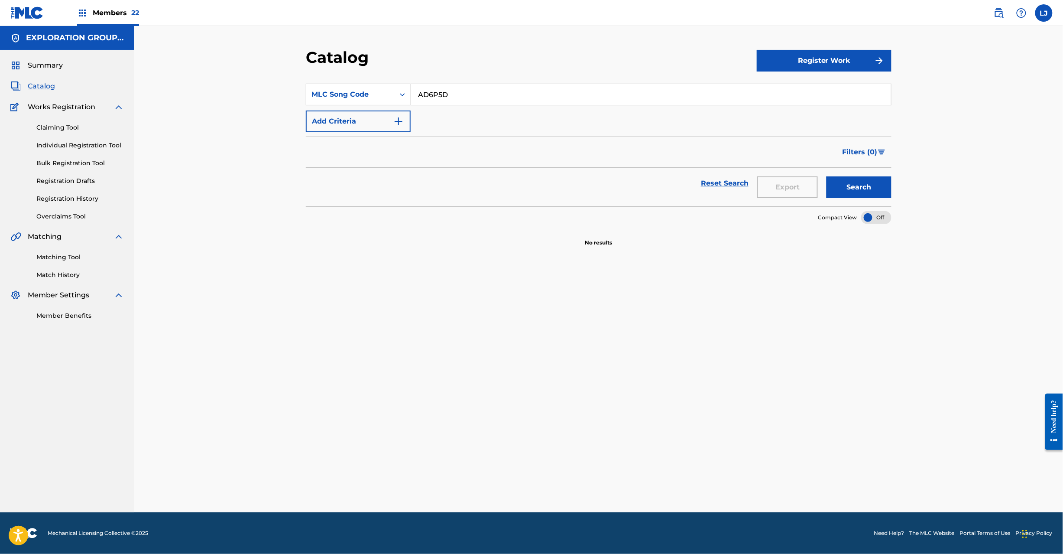
click at [420, 88] on input "AD6P5D" at bounding box center [651, 94] width 480 height 21
click at [48, 91] on span "Catalog" at bounding box center [41, 86] width 27 height 10
click at [38, 89] on span "Catalog" at bounding box center [41, 86] width 27 height 10
click at [41, 87] on span "Catalog" at bounding box center [41, 86] width 27 height 10
click at [370, 87] on div "MLC Song Code" at bounding box center [350, 94] width 88 height 16
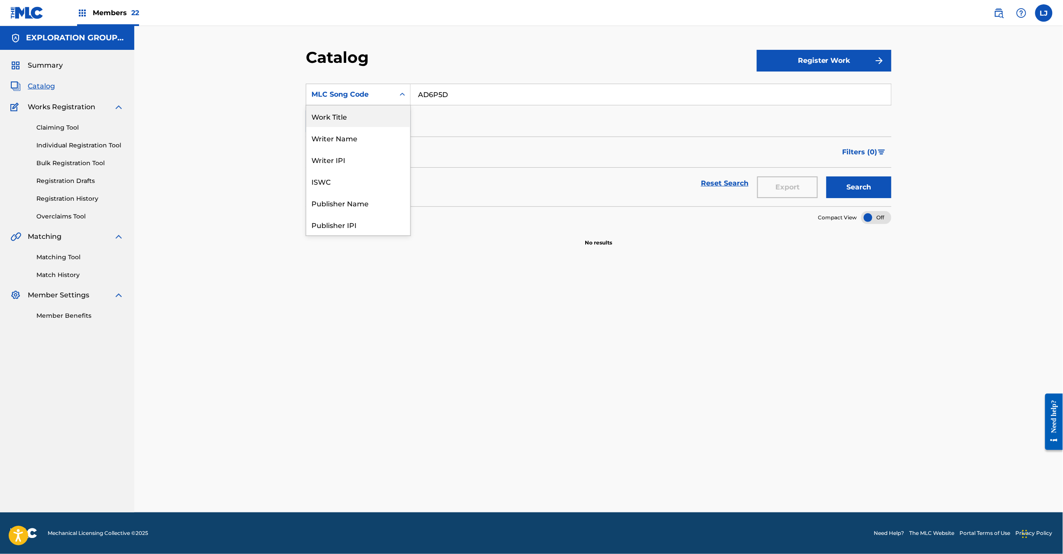
click at [363, 120] on div "Work Title" at bounding box center [358, 116] width 104 height 22
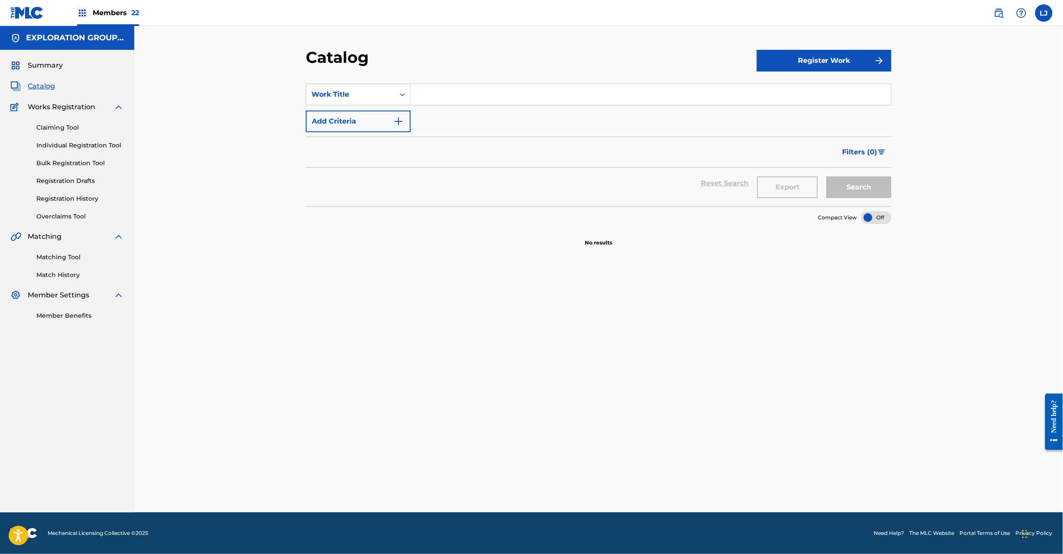
click at [439, 87] on input "Search Form" at bounding box center [651, 94] width 480 height 21
paste input "Live For Me"
type input "Live For Me"
click at [848, 186] on button "Search" at bounding box center [859, 187] width 65 height 22
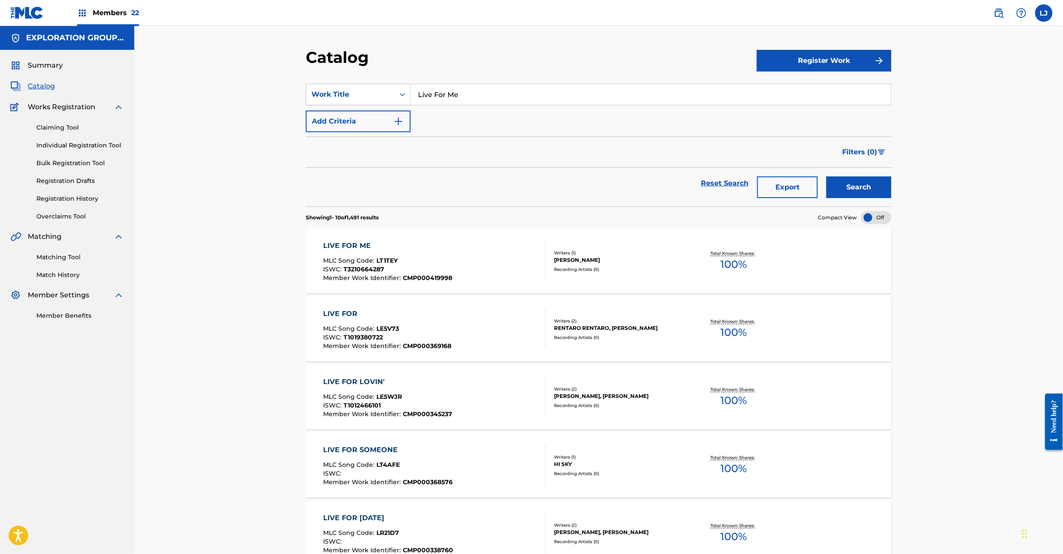
click at [466, 250] on div "LIVE FOR ME MLC Song Code : LT1TEY ISWC : T3210664287 Member Work Identifier : …" at bounding box center [435, 260] width 223 height 41
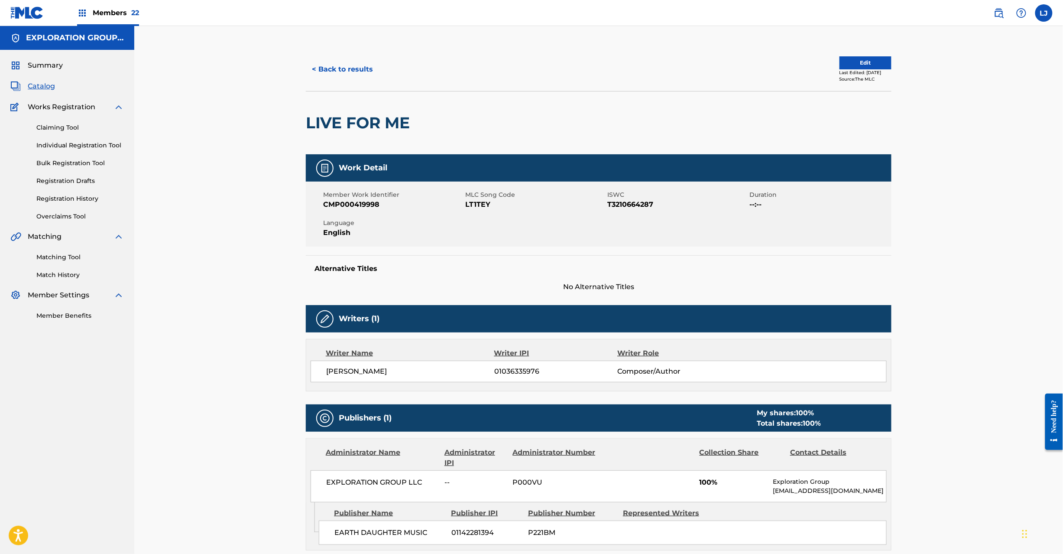
click at [484, 210] on span "LT1TEY" at bounding box center [535, 204] width 140 height 10
copy span "LT1TEY"
click at [357, 76] on button "< Back to results" at bounding box center [342, 69] width 73 height 22
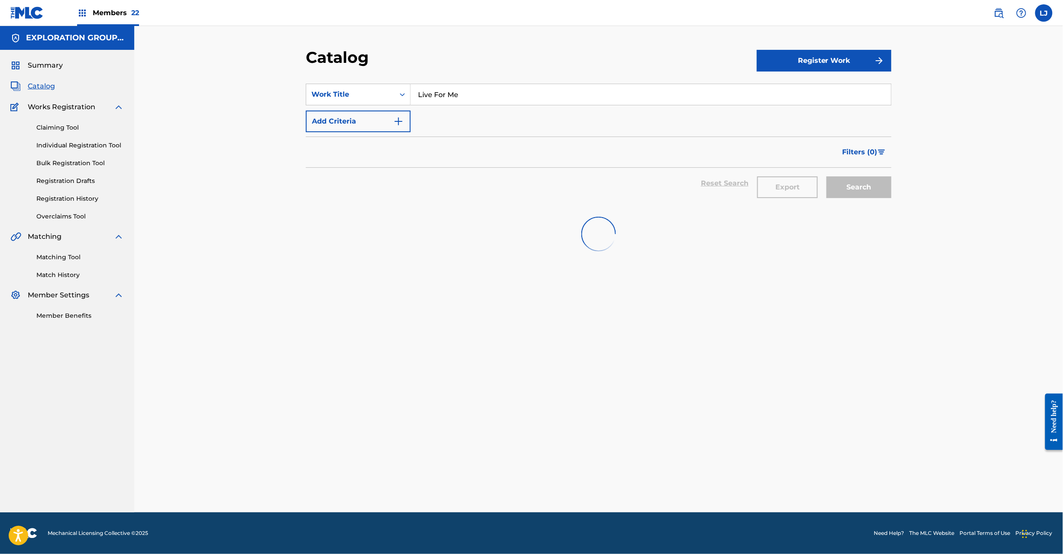
click at [452, 104] on input "Live For Me" at bounding box center [651, 94] width 480 height 21
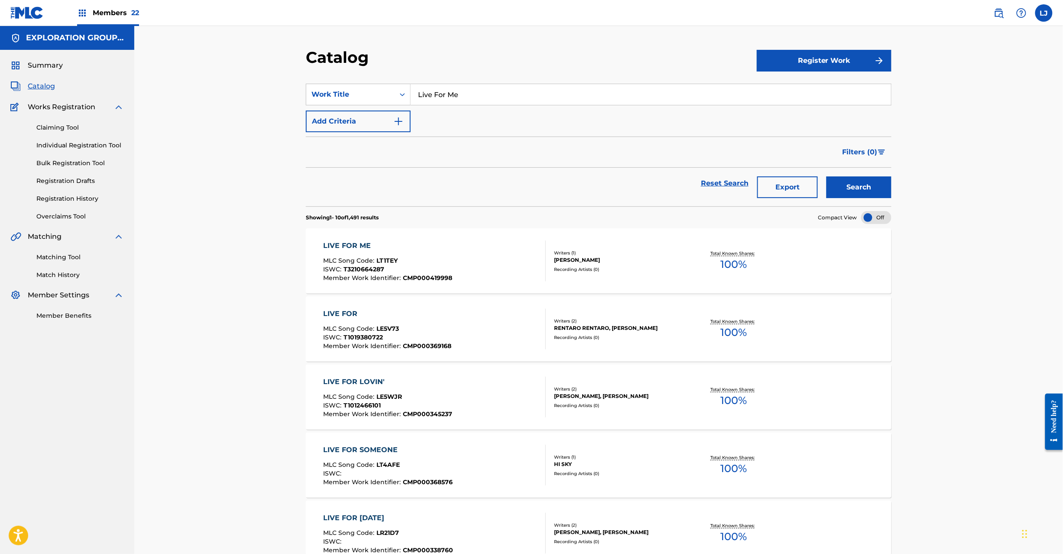
paste input "Living For Lov"
click at [452, 104] on input "Live For Living For Love" at bounding box center [651, 94] width 480 height 21
paste input "Search Form"
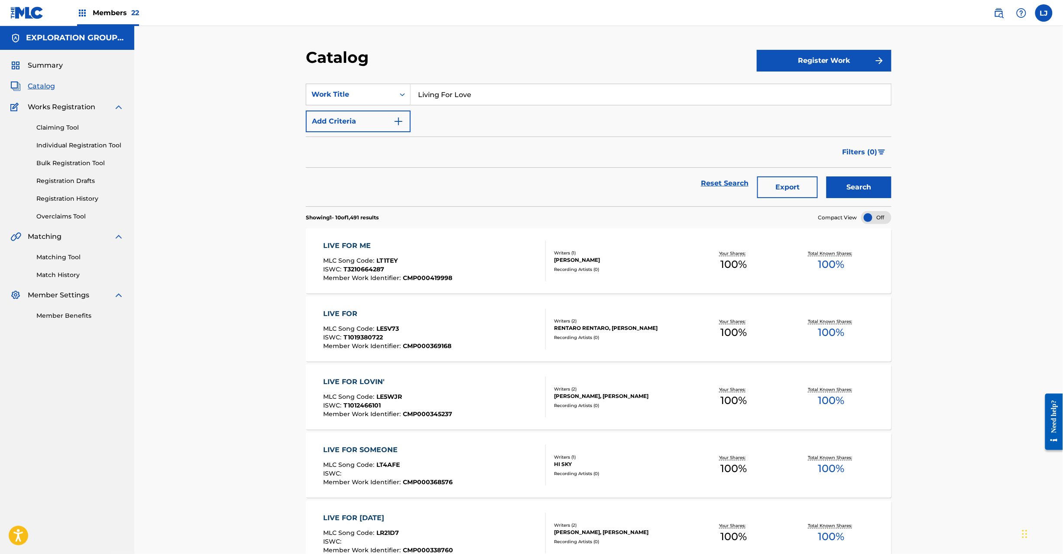
type input "Living For Love"
click at [860, 185] on button "Search" at bounding box center [859, 187] width 65 height 22
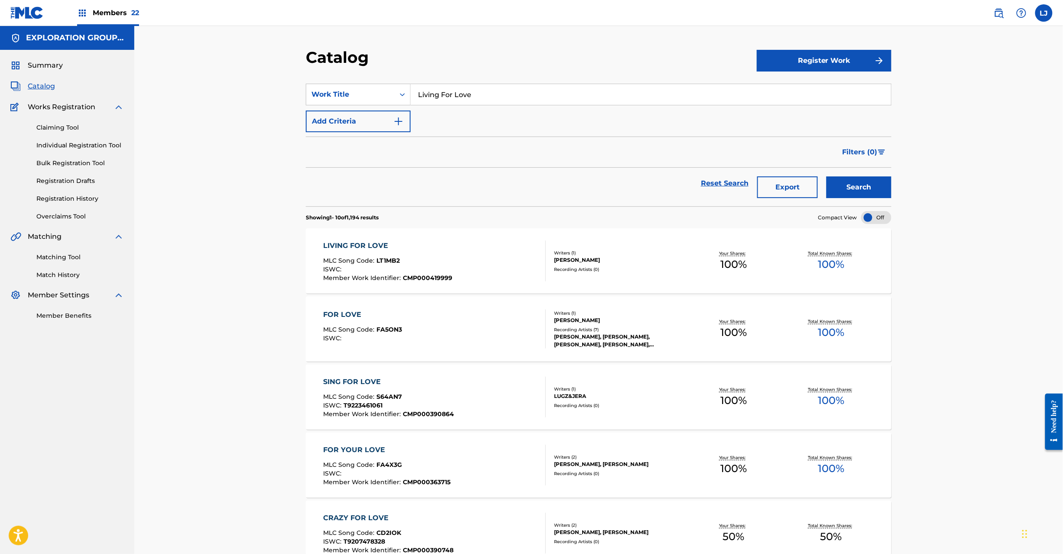
click at [477, 250] on div "LIVING FOR LOVE MLC Song Code : LT1MB2 ISWC : Member Work Identifier : CMP00041…" at bounding box center [435, 260] width 223 height 41
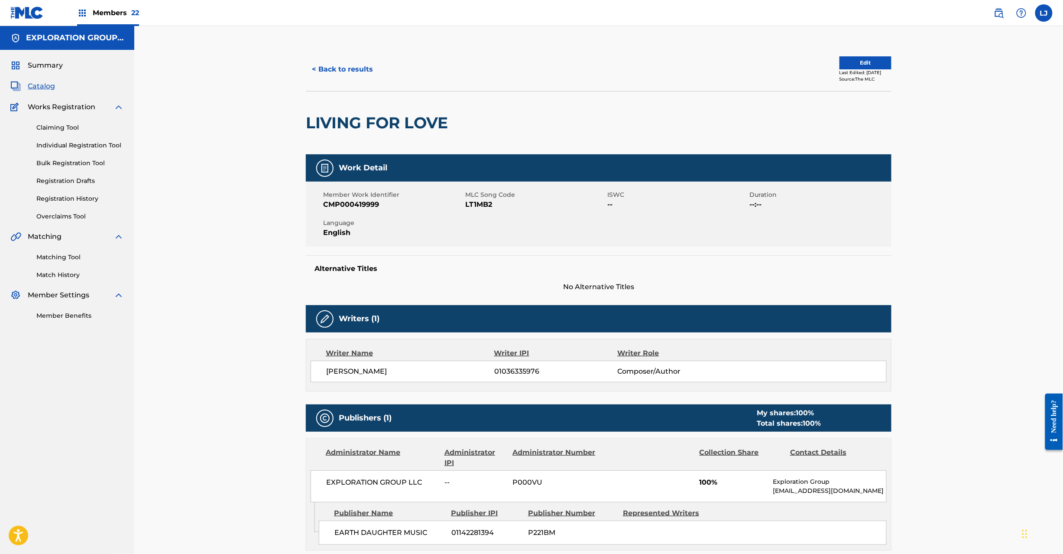
click at [479, 204] on span "LT1MB2" at bounding box center [535, 204] width 140 height 10
copy span "LT1MB2"
click at [331, 69] on button "< Back to results" at bounding box center [342, 69] width 73 height 22
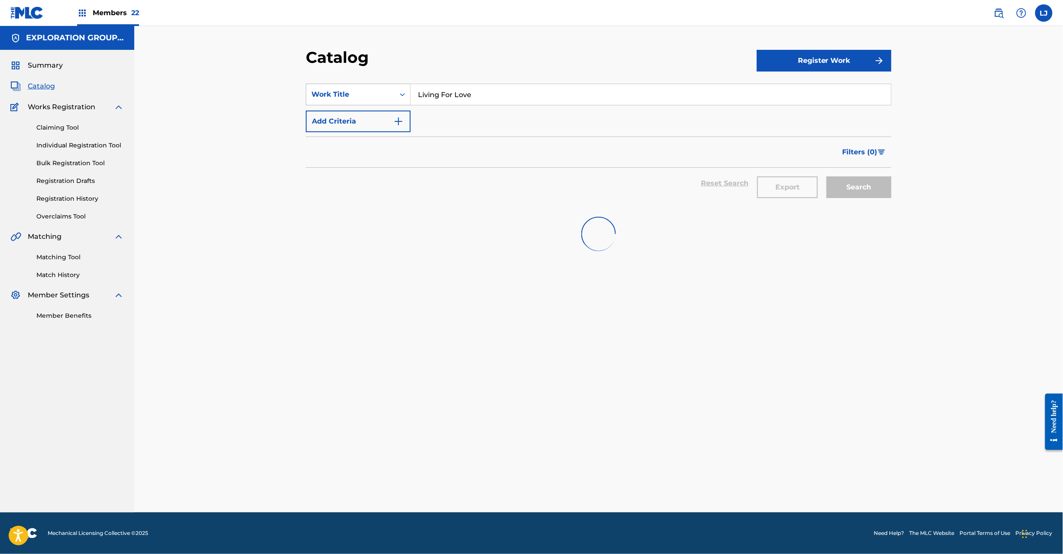
click at [387, 91] on div "Work Title" at bounding box center [350, 94] width 78 height 10
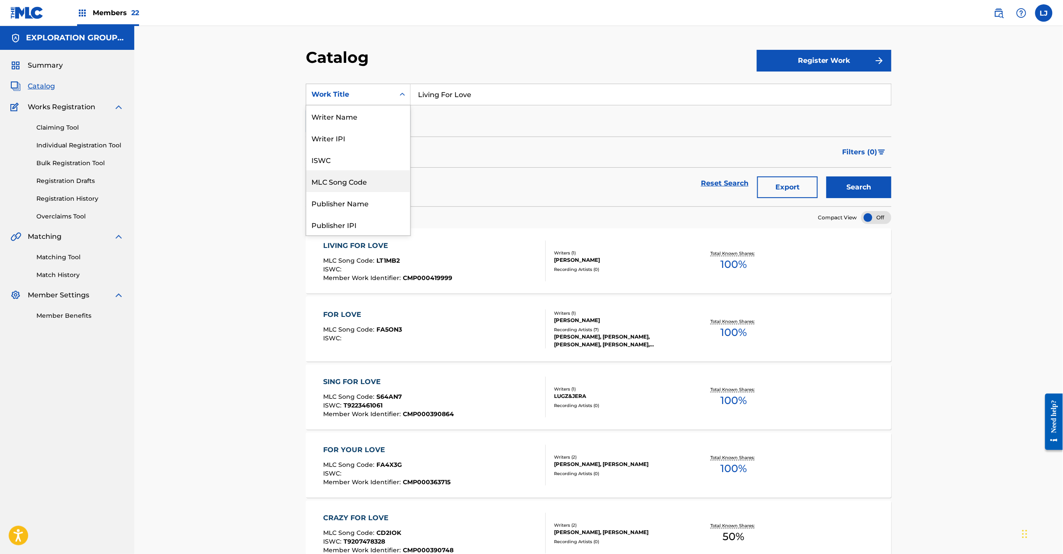
scroll to position [140, 0]
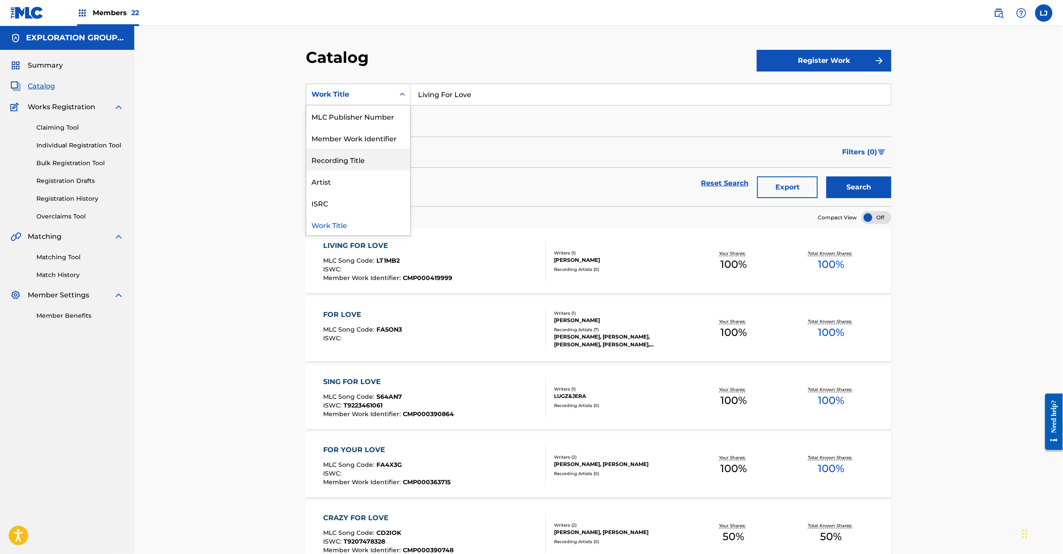
click at [359, 133] on div "Member Work Identifier" at bounding box center [358, 138] width 104 height 22
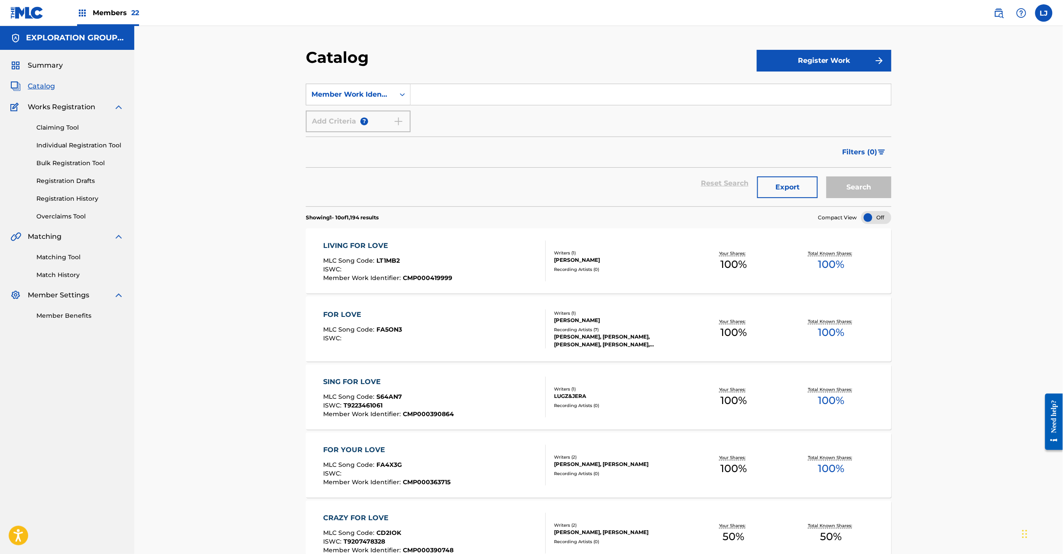
click at [449, 101] on input "Search Form" at bounding box center [651, 94] width 480 height 21
paste input "CMP000420000"
type input "CMP000420000"
click at [854, 191] on button "Search" at bounding box center [859, 187] width 65 height 22
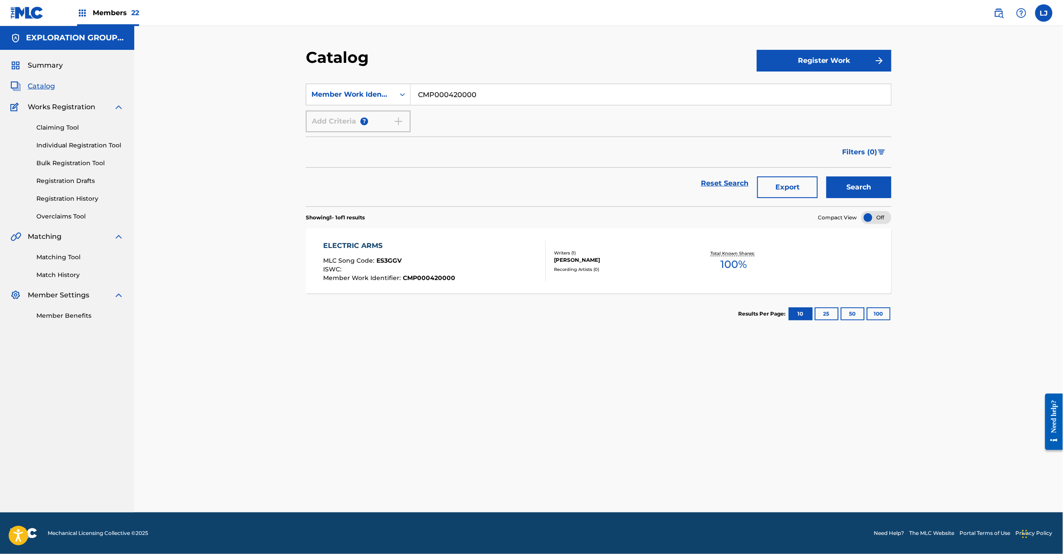
click at [432, 254] on div "ELECTRIC ARMS MLC Song Code : ES3GGV ISWC : Member Work Identifier : CMP0004200…" at bounding box center [390, 260] width 132 height 41
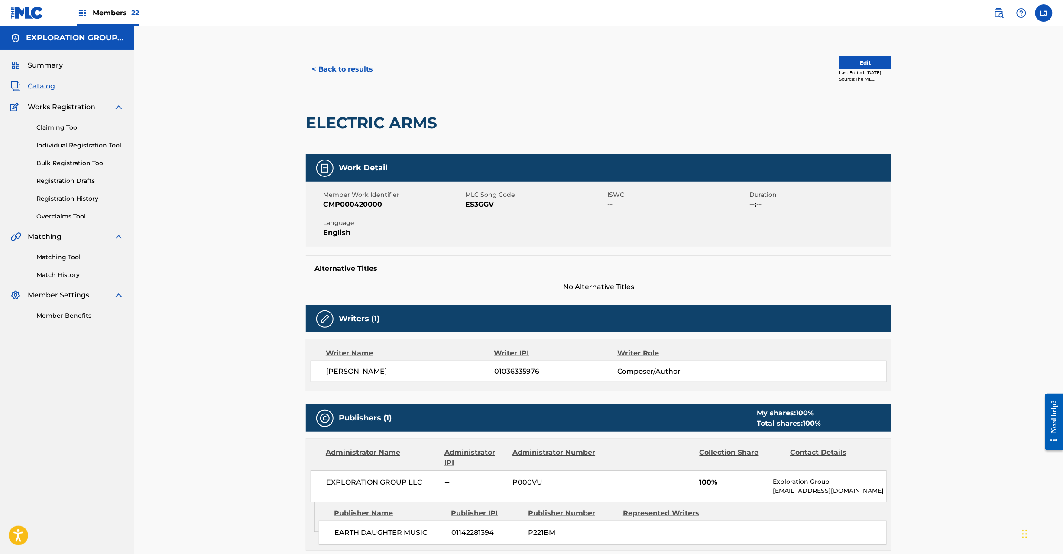
click at [474, 201] on span "ES3GGV" at bounding box center [535, 204] width 140 height 10
copy span "ES3GGV"
click at [324, 65] on button "< Back to results" at bounding box center [342, 69] width 73 height 22
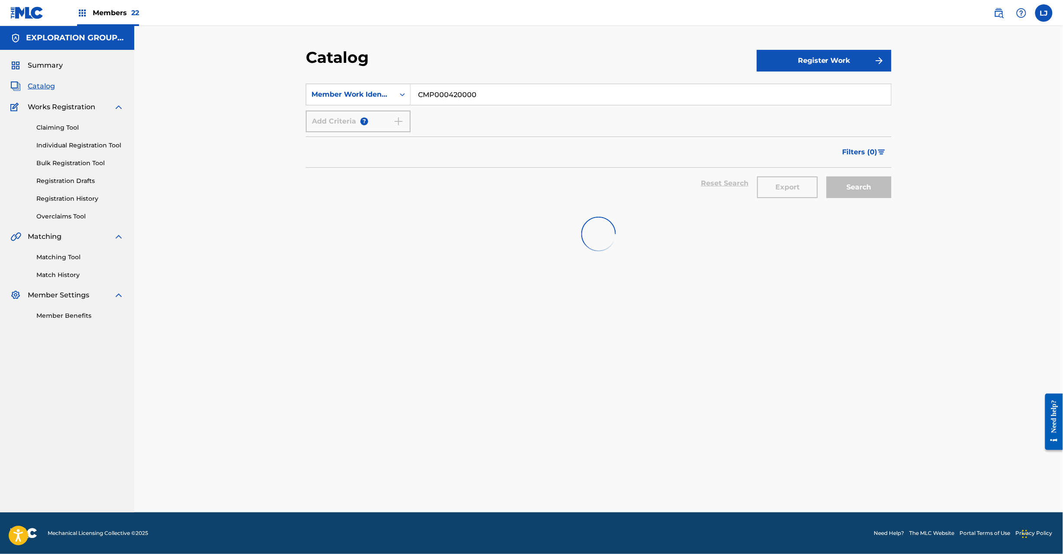
click at [469, 85] on input "CMP000420000" at bounding box center [651, 94] width 480 height 21
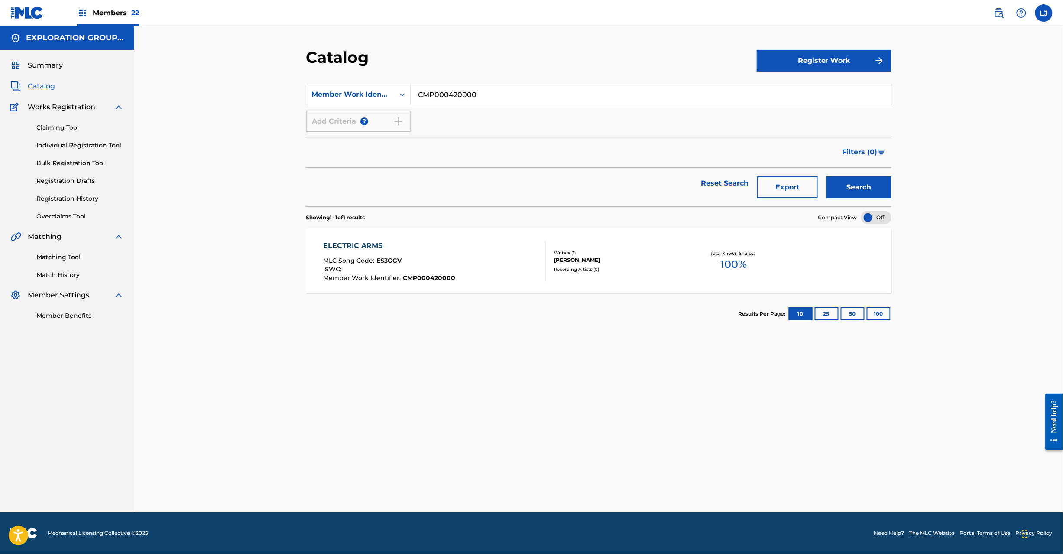
click at [469, 85] on input "CMP000420000" at bounding box center [651, 94] width 480 height 21
paste input "1"
type input "CMP000420001"
click at [896, 191] on div "Catalog Register Work SearchWithCriteria1417e72e-878a-479b-96d8-242a53cbd71b Me…" at bounding box center [598, 280] width 607 height 464
click at [860, 191] on button "Search" at bounding box center [859, 187] width 65 height 22
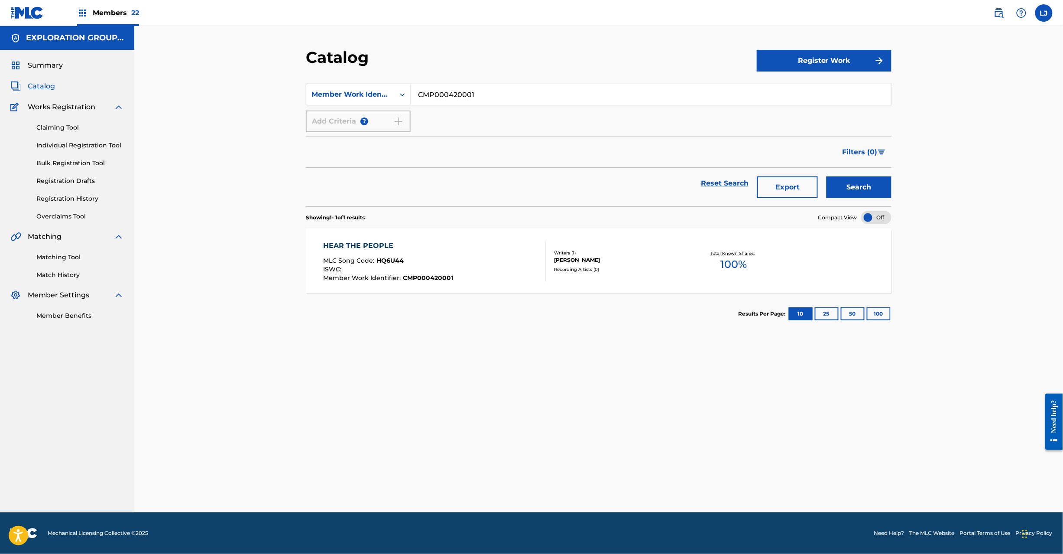
click at [438, 265] on div "MLC Song Code : HQ6U44" at bounding box center [389, 261] width 130 height 9
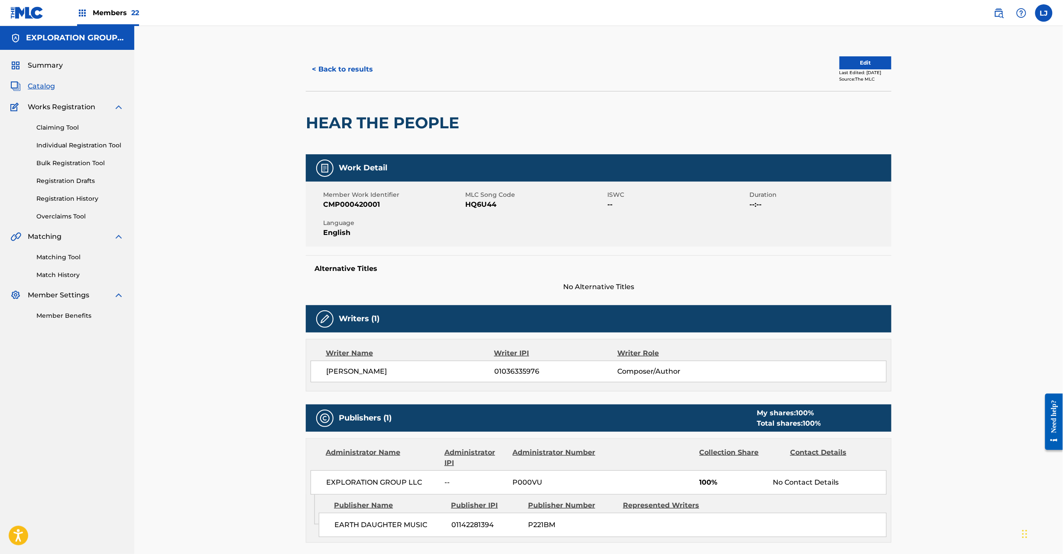
click at [480, 201] on span "HQ6U44" at bounding box center [535, 204] width 140 height 10
copy span "HQ6U44"
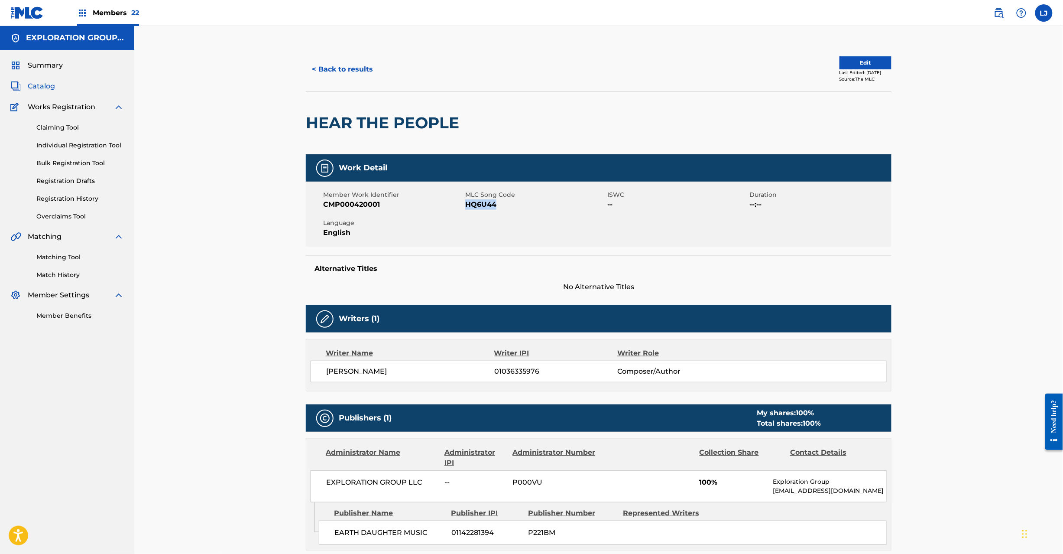
click at [337, 67] on button "< Back to results" at bounding box center [342, 69] width 73 height 22
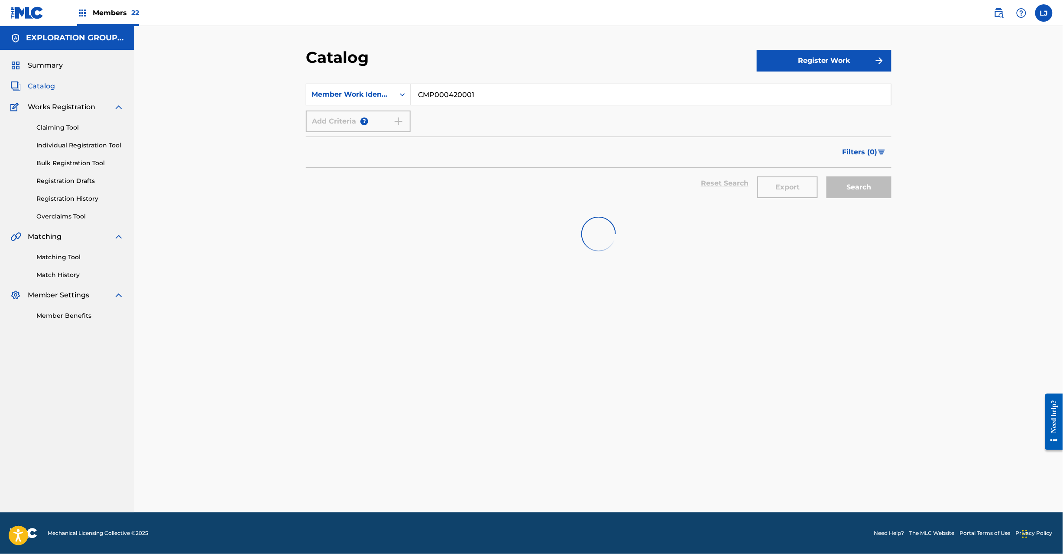
click at [461, 97] on input "CMP000420001" at bounding box center [651, 94] width 480 height 21
paste input "2"
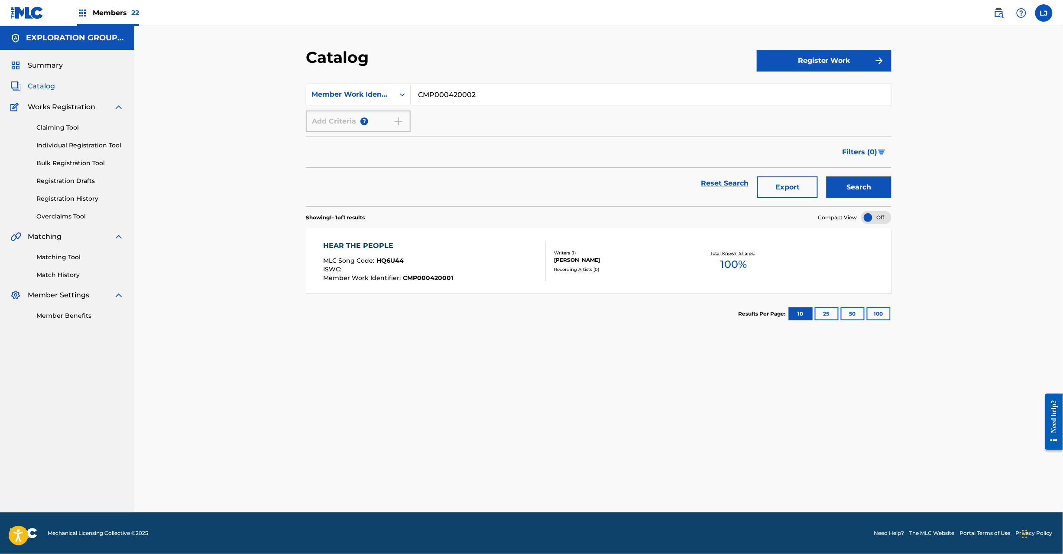
type input "CMP000420002"
click at [886, 189] on button "Search" at bounding box center [859, 187] width 65 height 22
click at [472, 255] on div "LEARNING TO BE MLC Song Code : LT1L4F ISWC : Member Work Identifier : CMP000420…" at bounding box center [435, 260] width 223 height 41
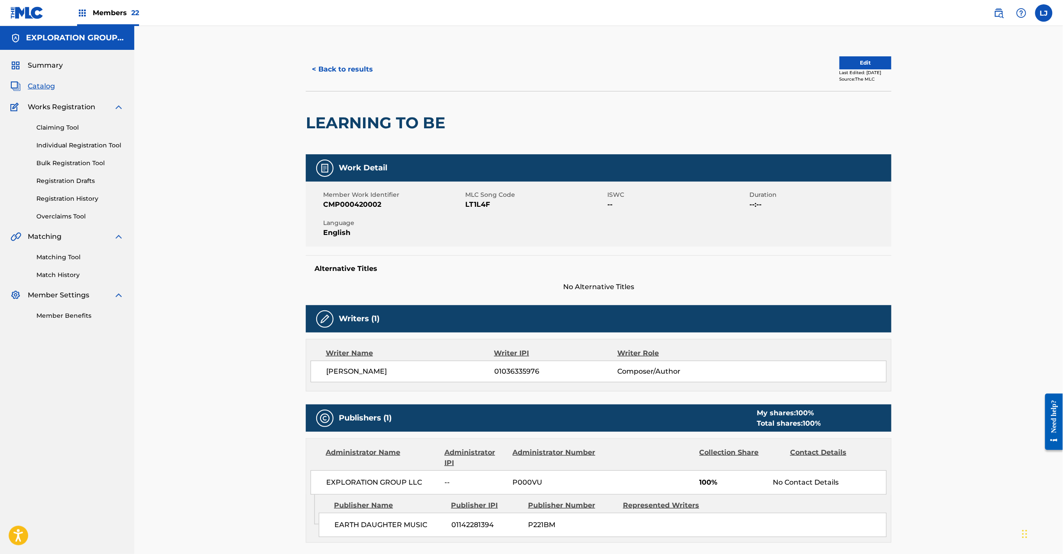
click at [478, 207] on span "LT1L4F" at bounding box center [535, 204] width 140 height 10
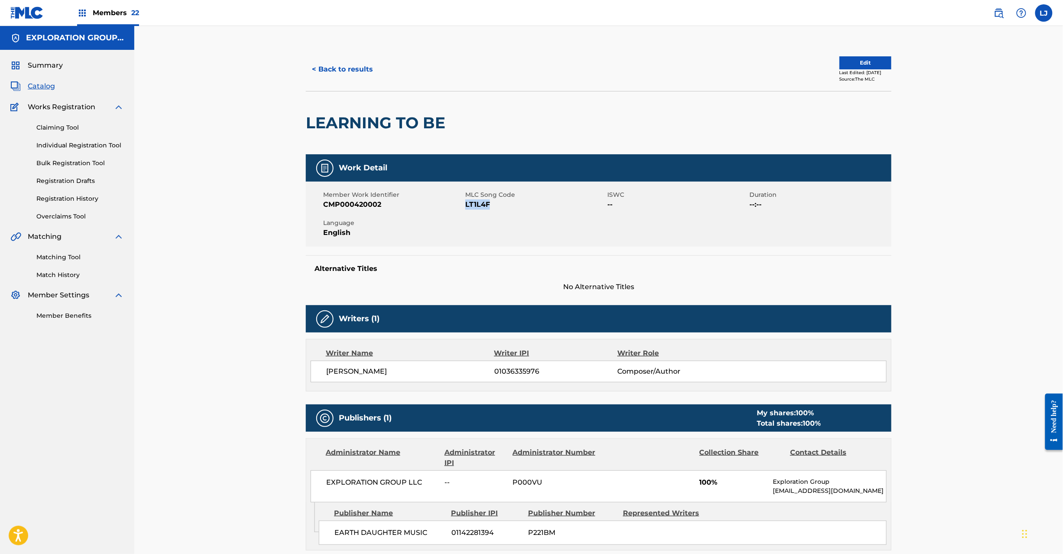
click at [478, 207] on span "LT1L4F" at bounding box center [535, 204] width 140 height 10
copy span "LT1L4F"
click at [330, 70] on button "< Back to results" at bounding box center [342, 69] width 73 height 22
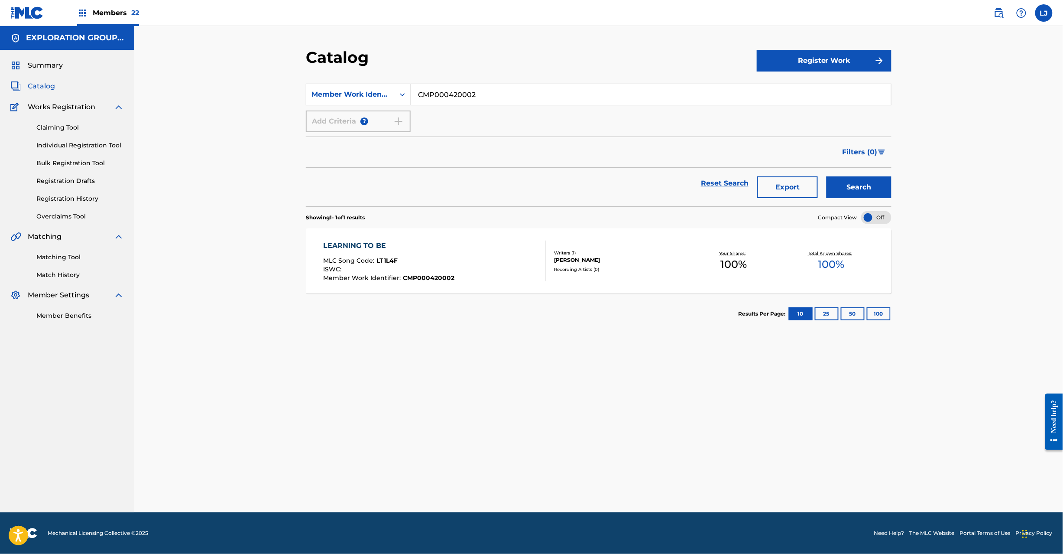
click at [456, 94] on input "CMP000420002" at bounding box center [651, 94] width 480 height 21
paste input "3"
type input "CMP000420003"
click at [861, 188] on button "Search" at bounding box center [859, 187] width 65 height 22
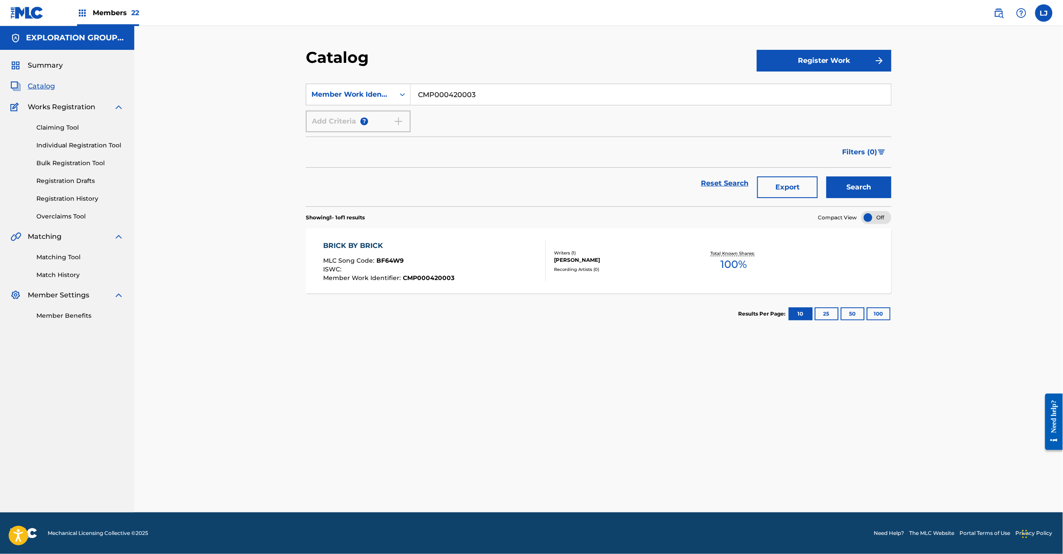
click at [522, 252] on div "BRICK BY BRICK MLC Song Code : BF64W9 ISWC : Member Work Identifier : CMP000420…" at bounding box center [435, 260] width 223 height 41
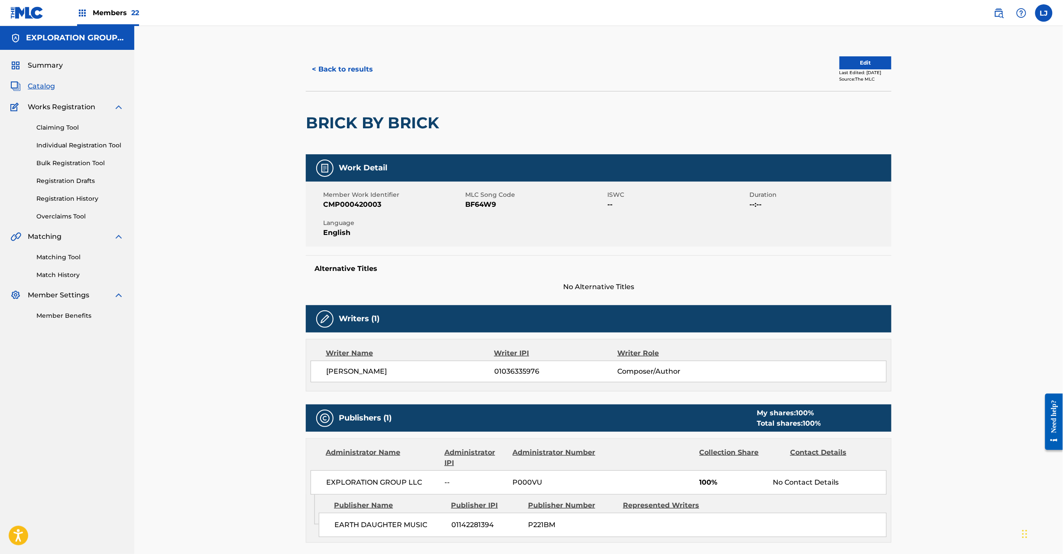
click at [482, 197] on span "MLC Song Code" at bounding box center [535, 194] width 140 height 9
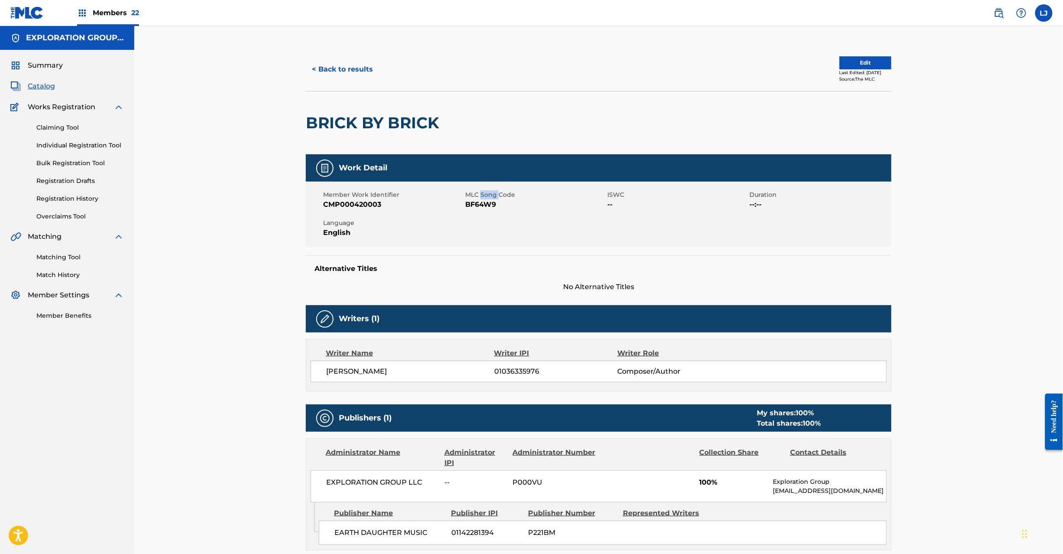
click at [482, 197] on span "MLC Song Code" at bounding box center [535, 194] width 140 height 9
click at [482, 205] on span "BF64W9" at bounding box center [535, 204] width 140 height 10
click at [352, 70] on button "< Back to results" at bounding box center [342, 69] width 73 height 22
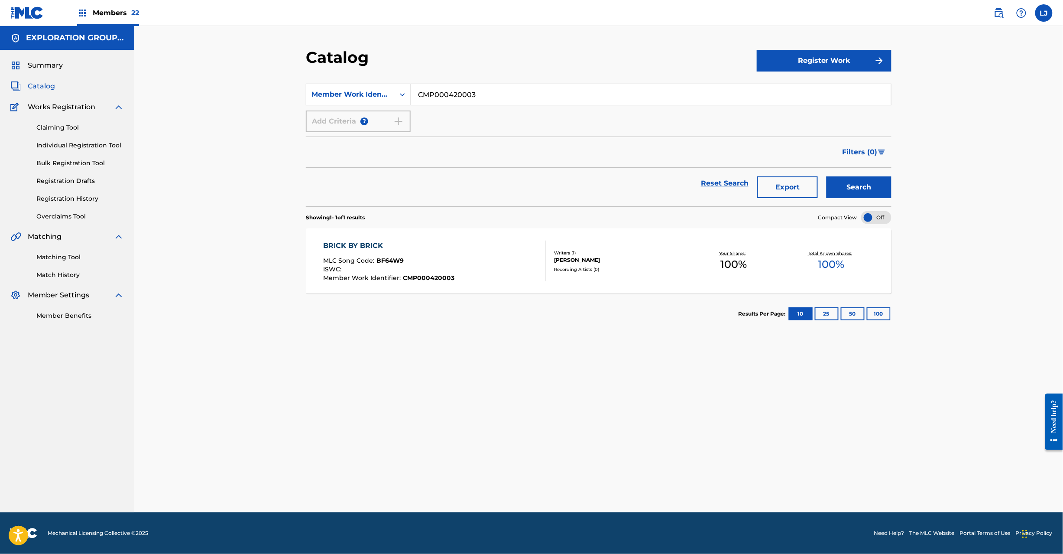
click at [456, 94] on input "CMP000420003" at bounding box center [651, 94] width 480 height 21
paste input "4"
click at [456, 94] on input "CMP000420003" at bounding box center [651, 94] width 480 height 21
type input "CMP000420004"
click at [849, 190] on button "Search" at bounding box center [859, 187] width 65 height 22
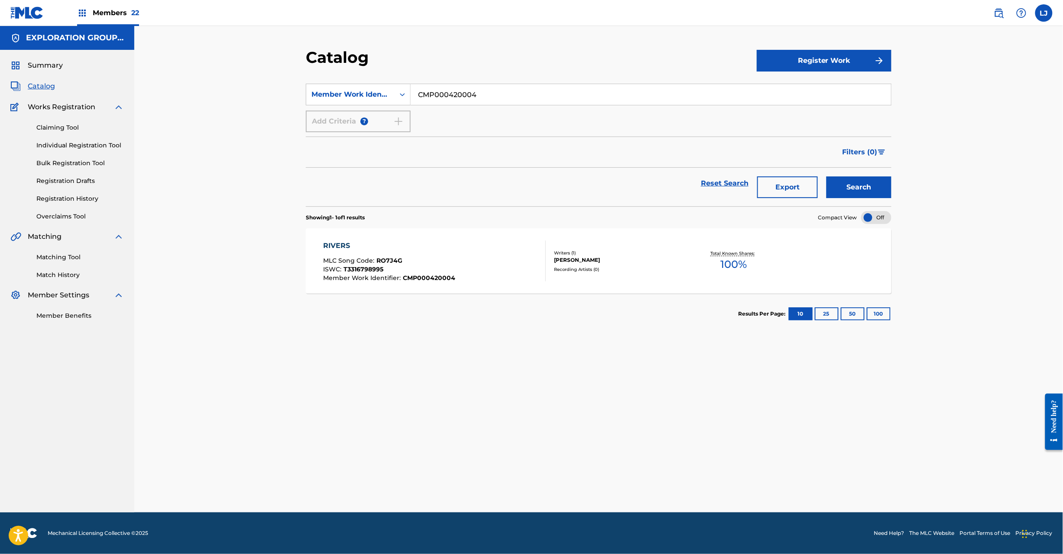
click at [437, 263] on div "MLC Song Code : RO7J4G" at bounding box center [390, 261] width 132 height 9
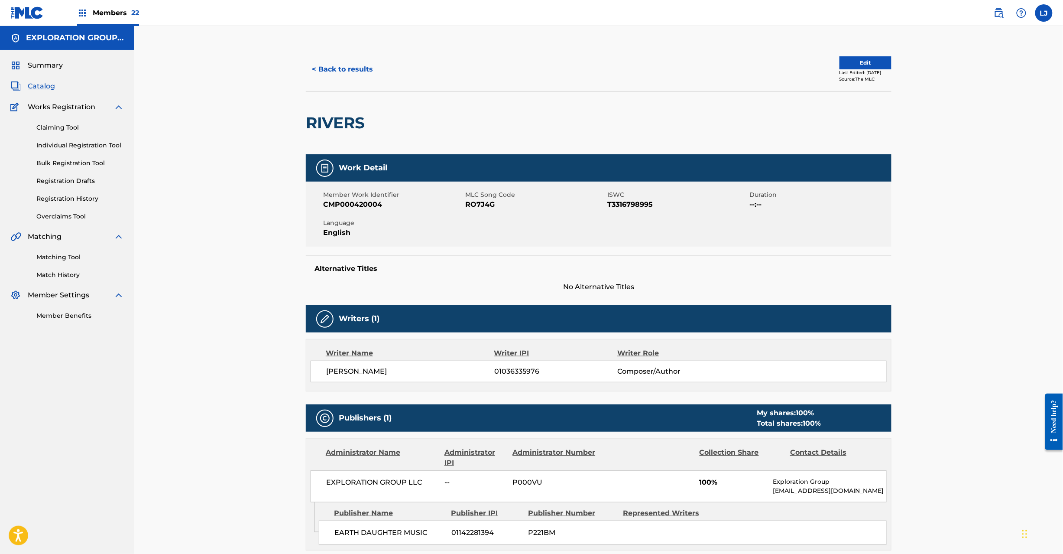
click at [479, 204] on span "RO7J4G" at bounding box center [535, 204] width 140 height 10
click at [39, 84] on span "Catalog" at bounding box center [41, 86] width 27 height 10
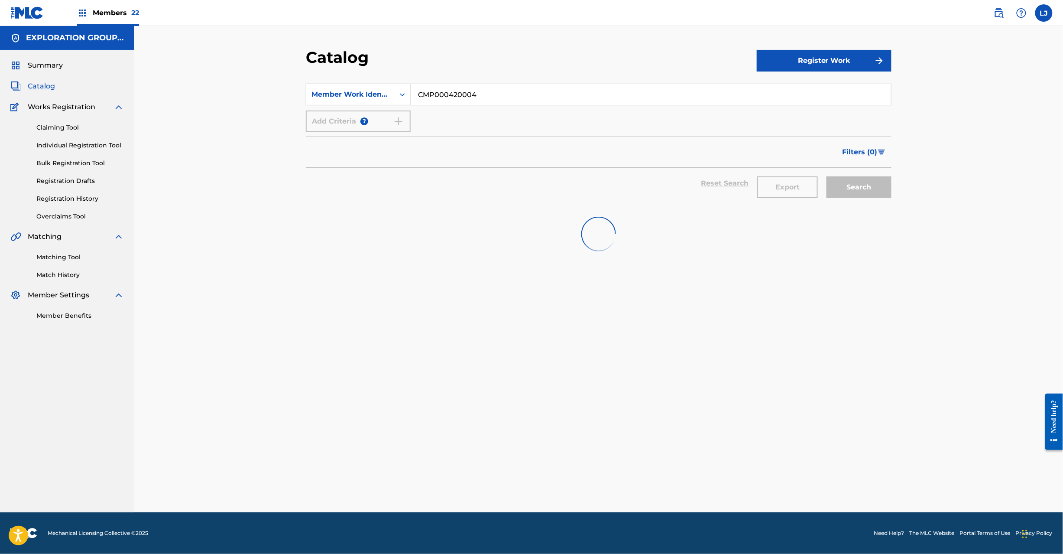
click at [395, 95] on div "Search Form" at bounding box center [403, 95] width 16 height 16
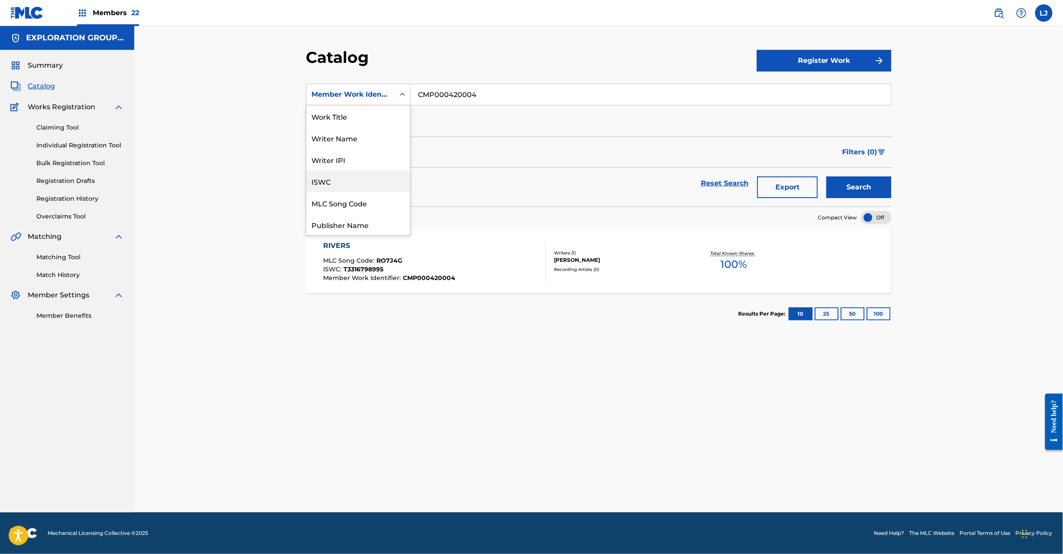
drag, startPoint x: 369, startPoint y: 189, endPoint x: 367, endPoint y: 193, distance: 4.7
click at [368, 191] on div "ISWC" at bounding box center [358, 181] width 104 height 22
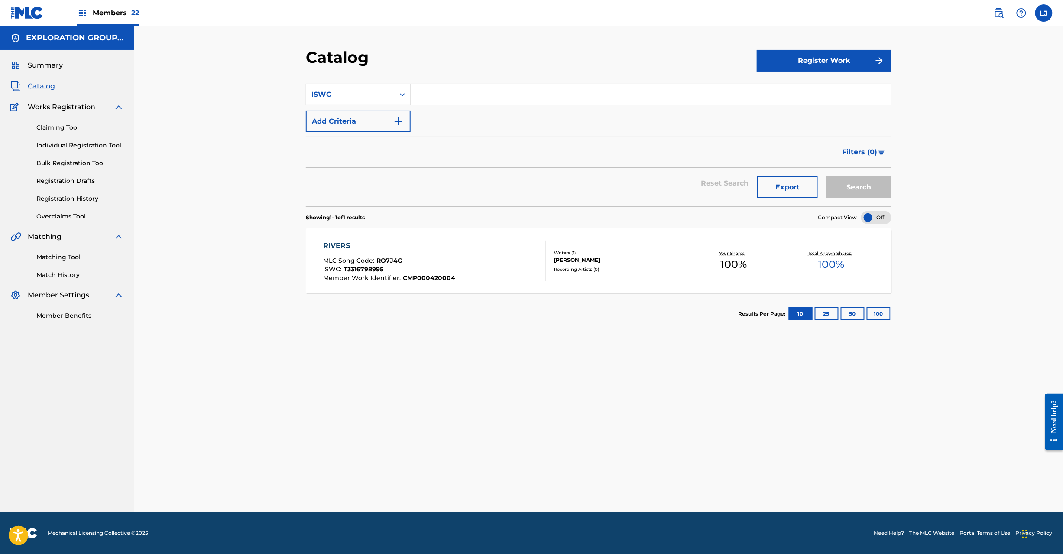
click at [366, 203] on div "Reset Search Export Search" at bounding box center [599, 187] width 586 height 39
click at [355, 100] on div "ISWC" at bounding box center [350, 94] width 88 height 16
drag, startPoint x: 372, startPoint y: 207, endPoint x: 368, endPoint y: 193, distance: 14.7
click at [371, 207] on div "Publisher Name" at bounding box center [358, 203] width 104 height 22
drag, startPoint x: 368, startPoint y: 88, endPoint x: 377, endPoint y: 174, distance: 87.1
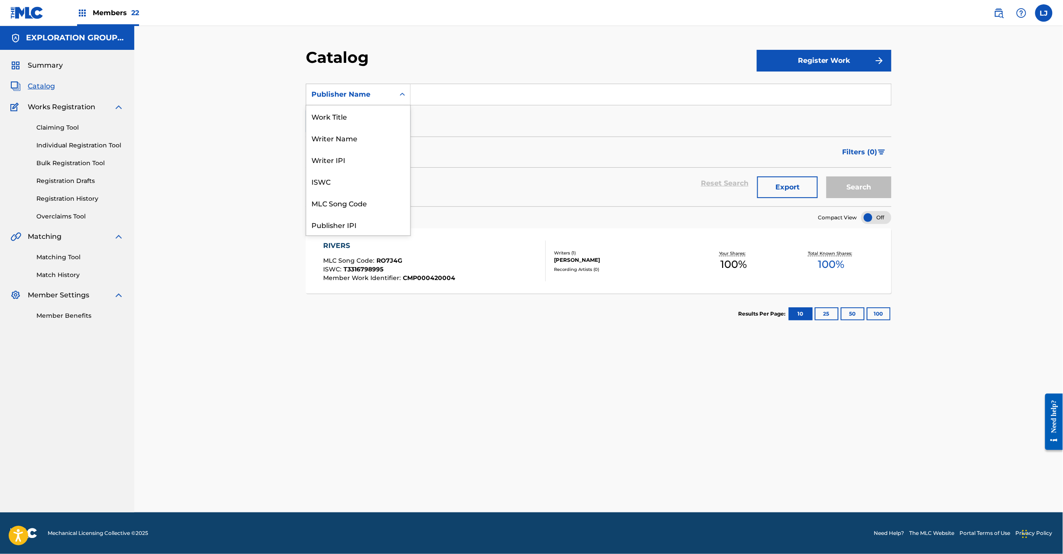
click at [368, 87] on div "Publisher Name" at bounding box center [350, 94] width 88 height 16
click at [376, 200] on div "MLC Song Code" at bounding box center [358, 203] width 104 height 22
click at [427, 96] on input "Search Form" at bounding box center [651, 94] width 480 height 21
paste input "ES1SUO"
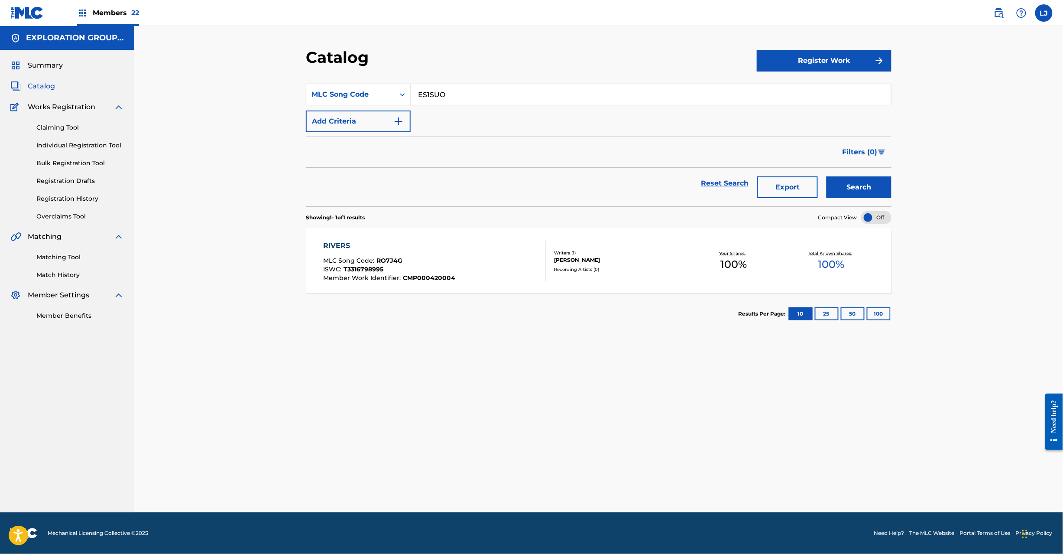
type input "ES1SUO"
click at [863, 174] on div "Search" at bounding box center [856, 183] width 69 height 31
click at [863, 185] on button "Search" at bounding box center [859, 187] width 65 height 22
click at [487, 266] on div "EGAONO HIBI MLC Song Code : ES1SUO ISWC : T1016431971 Member Work Identifier : …" at bounding box center [435, 260] width 223 height 41
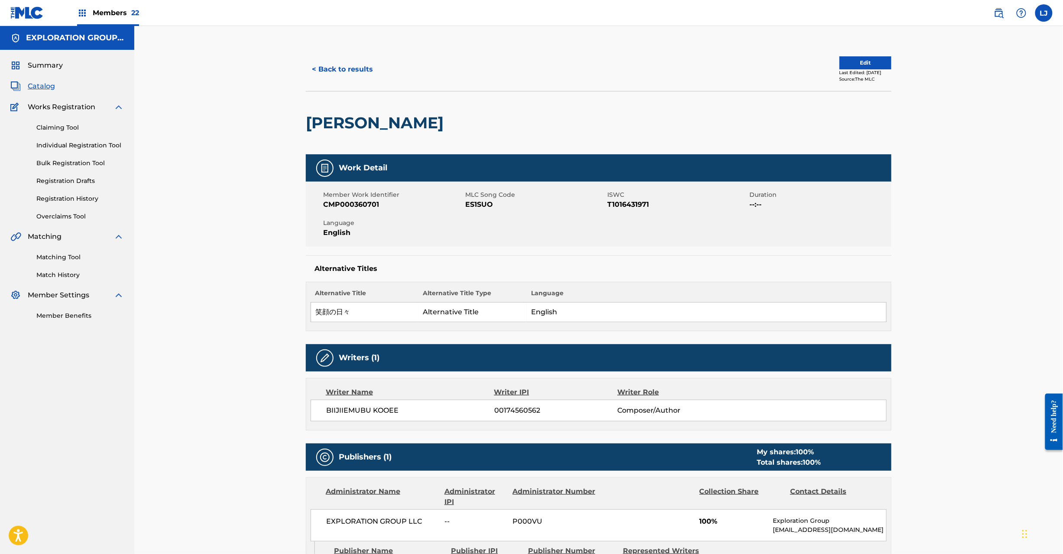
click at [861, 61] on button "Edit" at bounding box center [866, 62] width 52 height 13
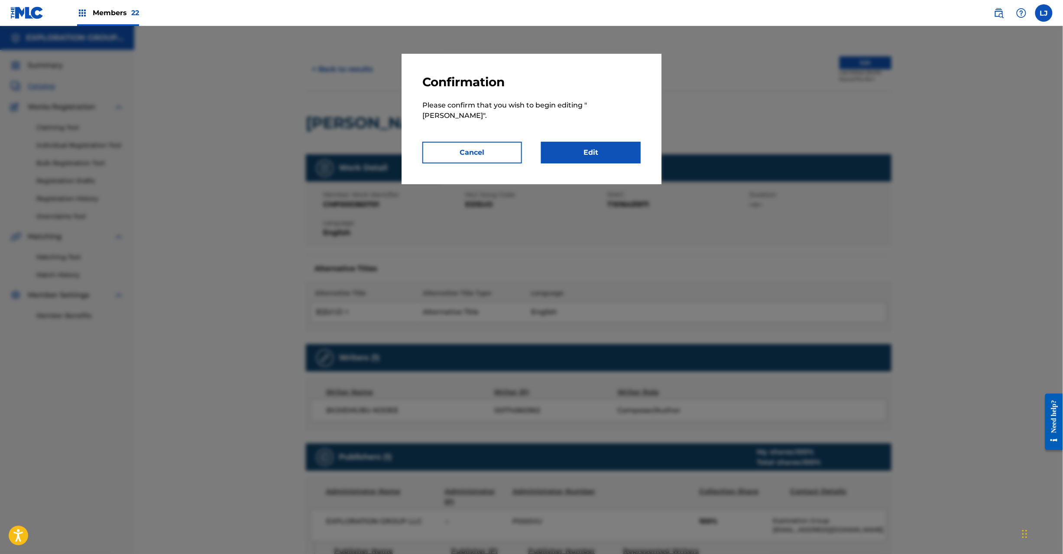
click at [588, 155] on div "Confirmation Please confirm that you wish to begin editing " EGAONO HIBI ". Can…" at bounding box center [532, 119] width 260 height 130
click at [595, 142] on link "Edit" at bounding box center [591, 153] width 100 height 22
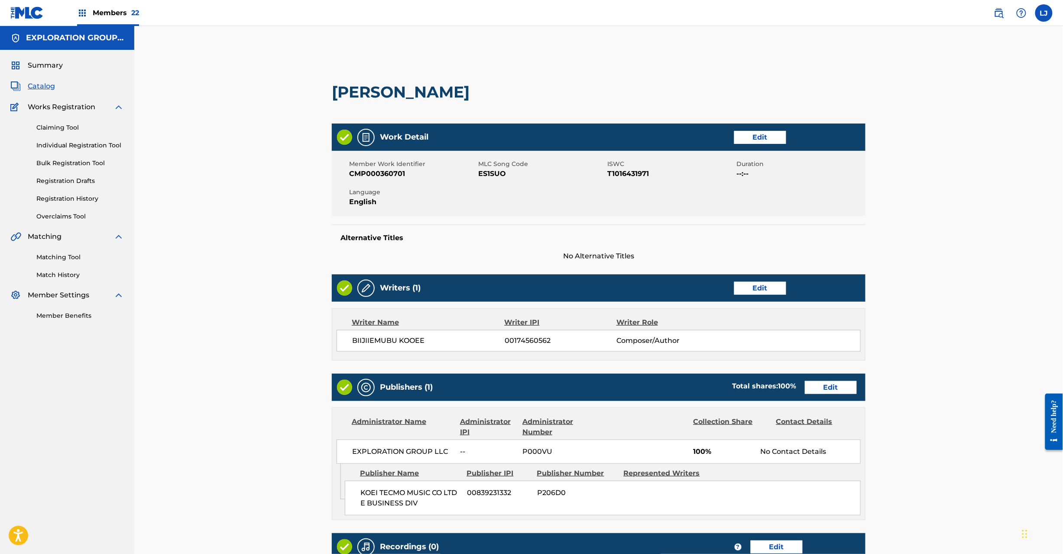
click at [833, 390] on link "Edit" at bounding box center [831, 387] width 52 height 13
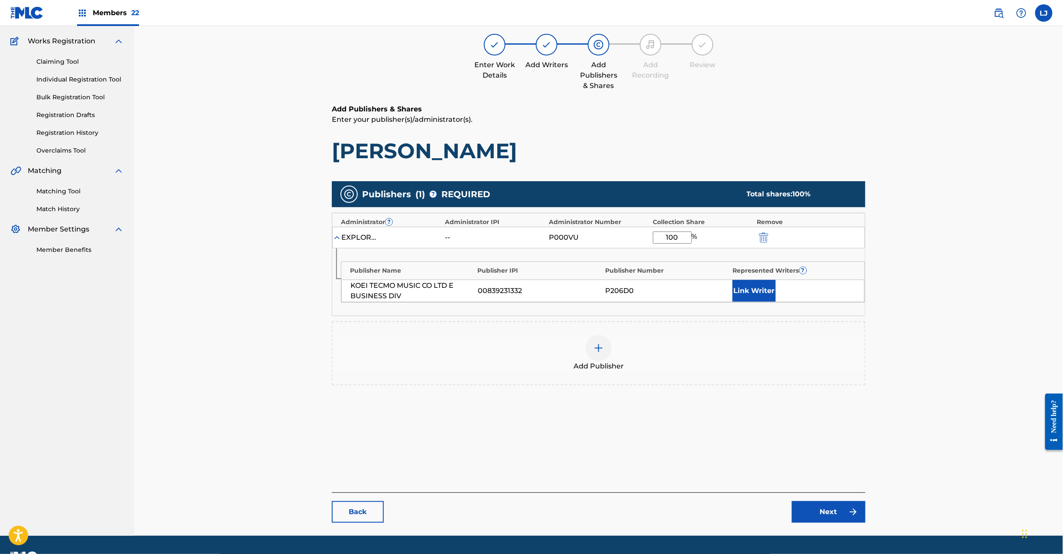
scroll to position [89, 0]
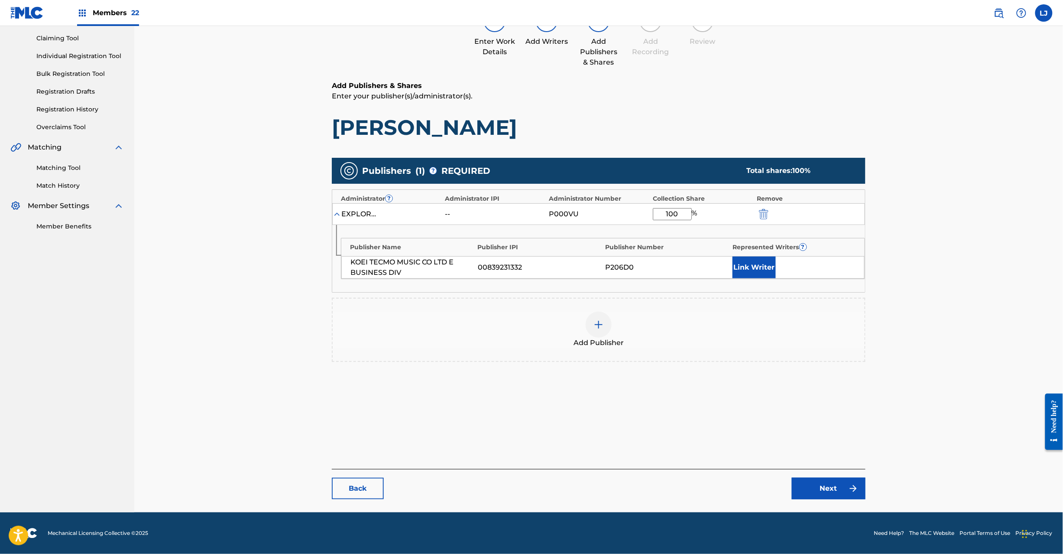
click at [769, 203] on div "EXPLORATION GROUP LLC -- P000VU 100 %" at bounding box center [598, 214] width 533 height 22
click at [767, 210] on img "submit" at bounding box center [764, 214] width 10 height 10
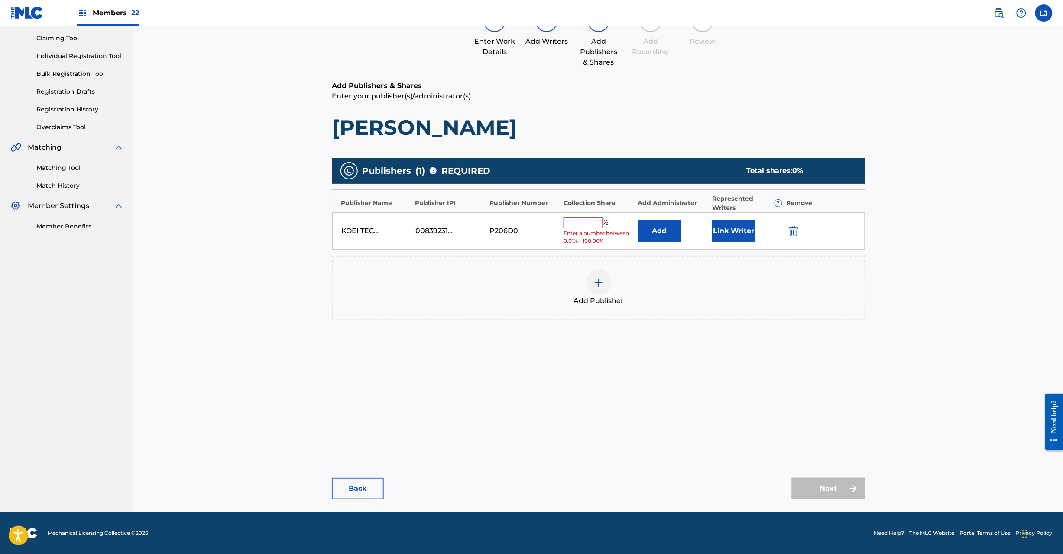
click at [786, 227] on button "submit" at bounding box center [792, 231] width 13 height 10
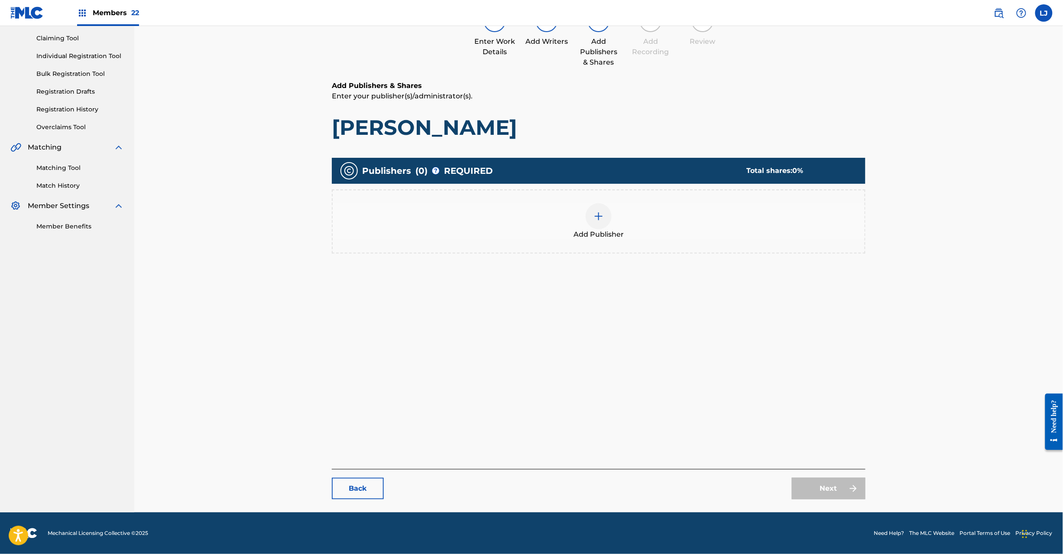
click at [595, 221] on div at bounding box center [599, 216] width 26 height 26
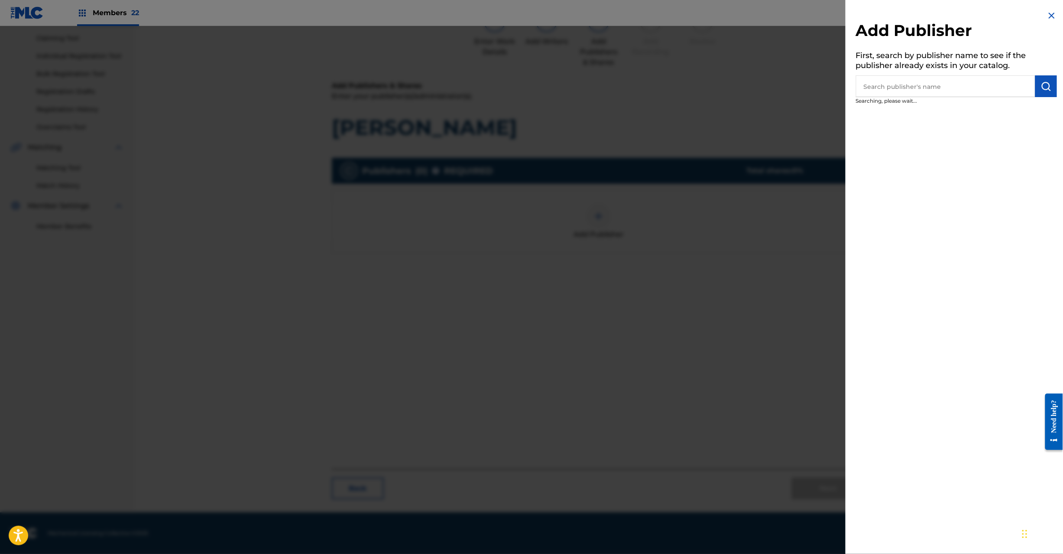
click at [900, 82] on input "text" at bounding box center [945, 86] width 179 height 22
paste input "Koei Tecmo Music Co Ltd N Business Div"
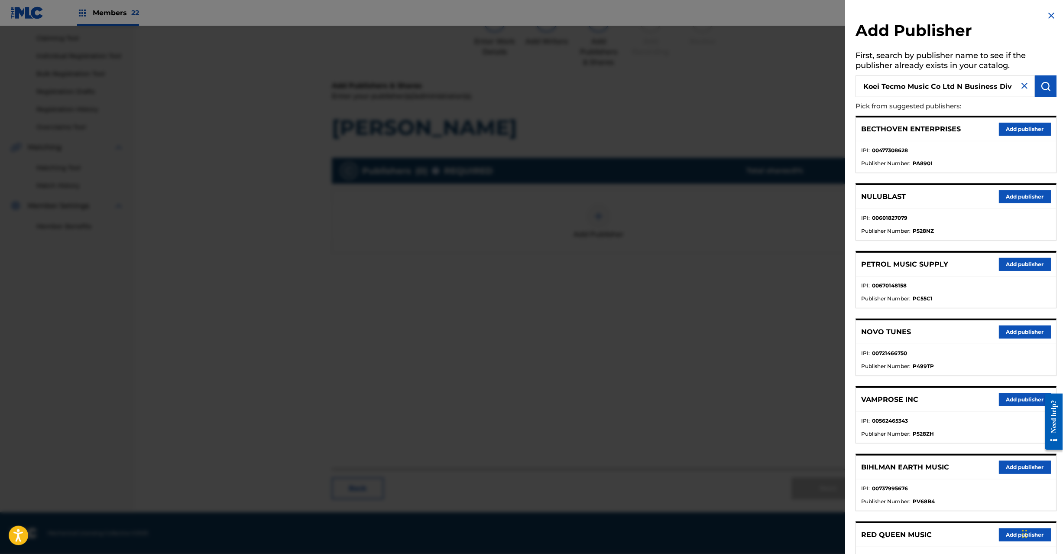
type input "Koei Tecmo Music Co Ltd N Business Div"
click at [1035, 82] on button "submit" at bounding box center [1046, 86] width 22 height 22
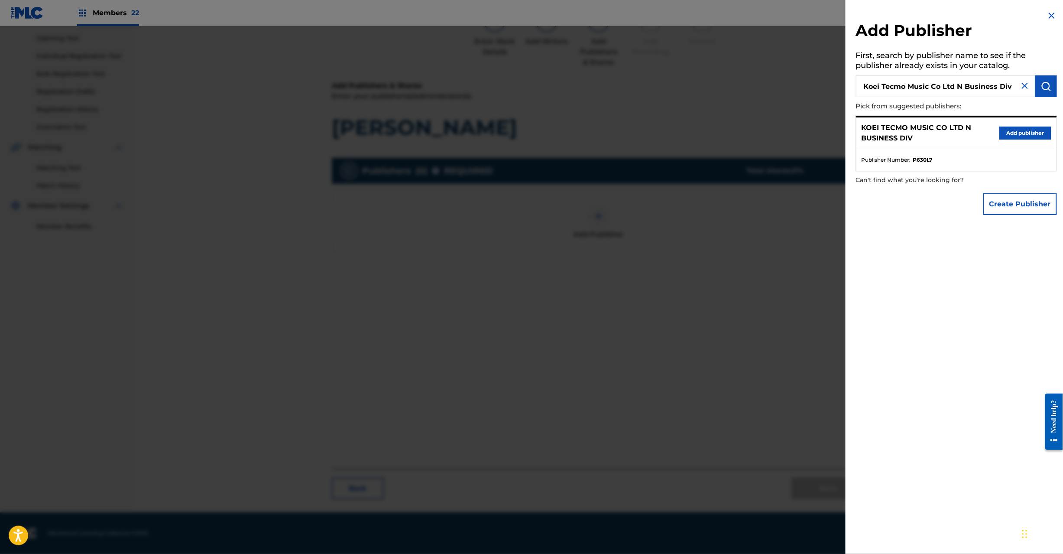
click at [1015, 134] on button "Add publisher" at bounding box center [1025, 132] width 52 height 13
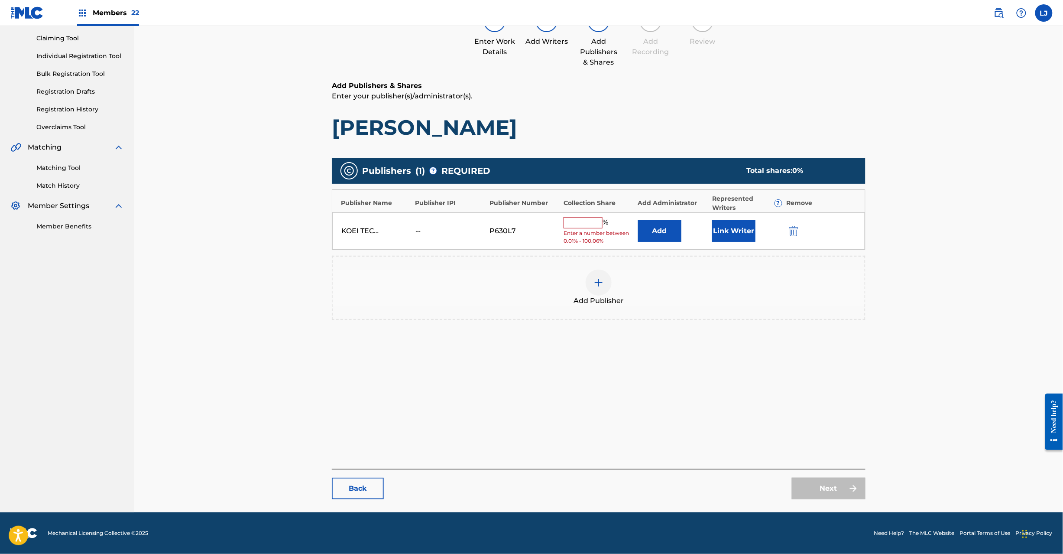
click at [667, 243] on div "KOEI TECMO MUSIC CO LTD N BUSINESS DIV -- P630L7 % Enter a number between 0.01%…" at bounding box center [598, 231] width 533 height 38
click at [666, 231] on button "Add" at bounding box center [659, 231] width 43 height 22
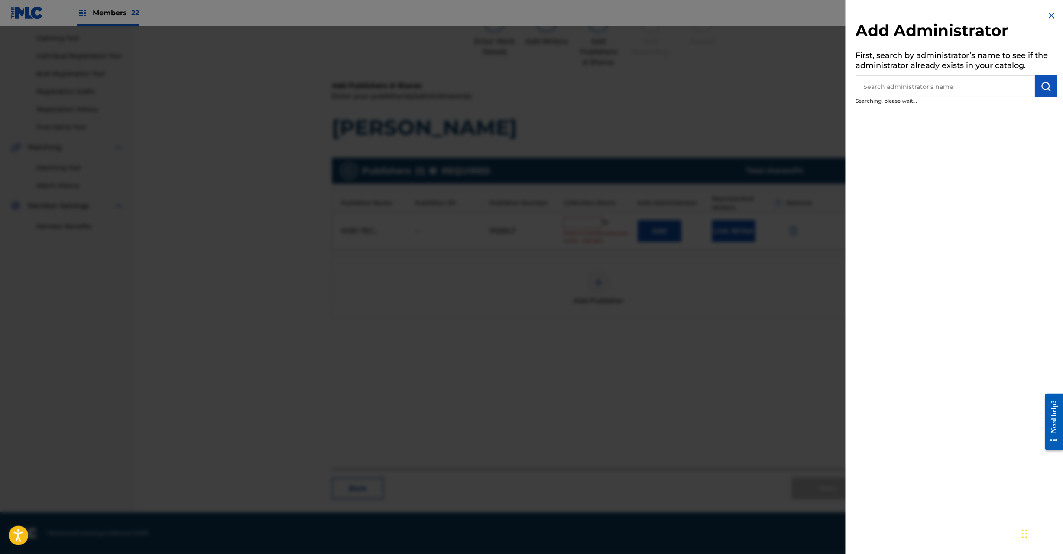
drag, startPoint x: 943, startPoint y: 80, endPoint x: 941, endPoint y: 90, distance: 10.6
click at [941, 89] on input "text" at bounding box center [945, 86] width 179 height 22
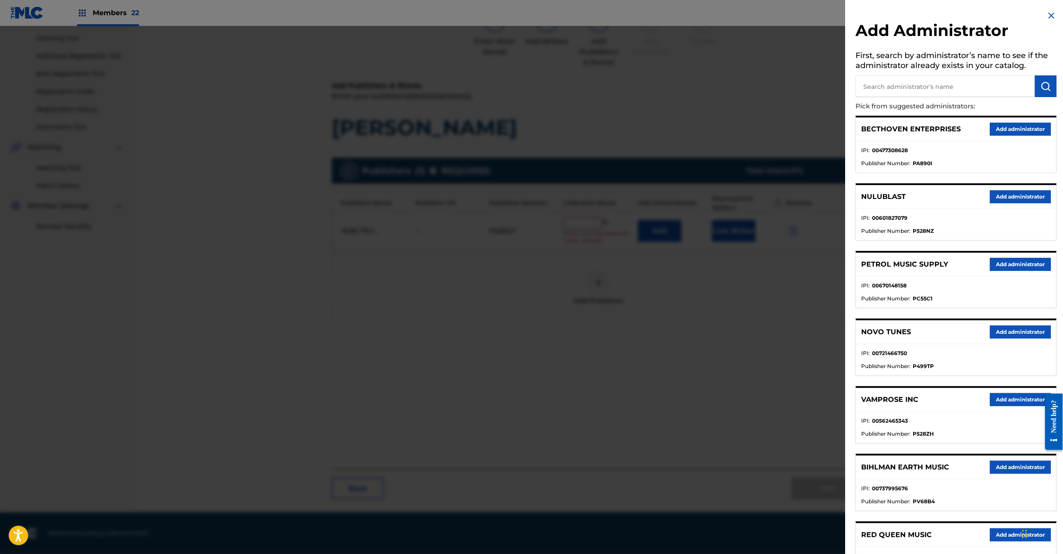
click at [941, 90] on input "text" at bounding box center [945, 86] width 179 height 22
paste input "Exploration Group LLC"
type input "Exploration Group LLC"
click at [1037, 90] on button "submit" at bounding box center [1046, 86] width 22 height 22
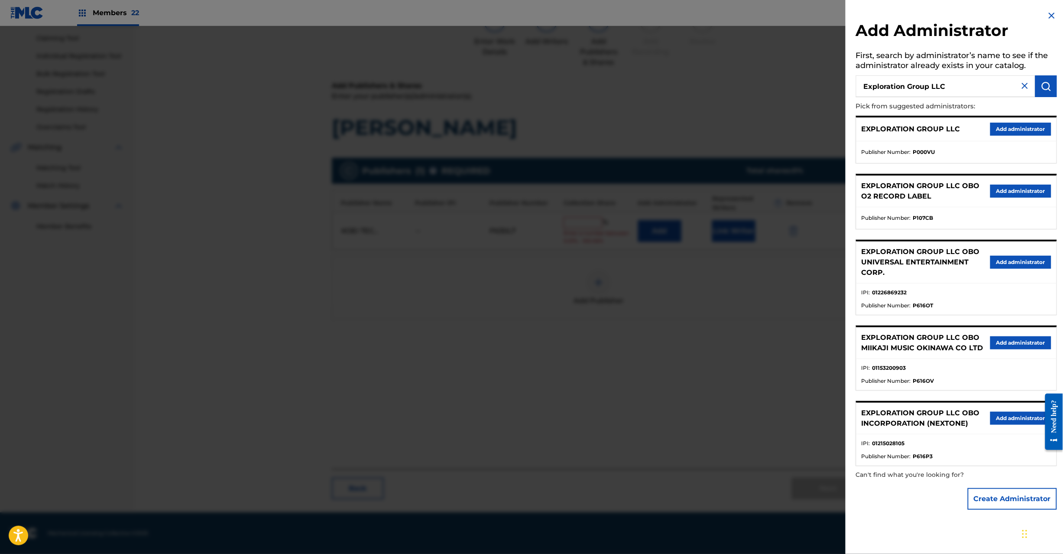
click at [1012, 129] on button "Add administrator" at bounding box center [1020, 129] width 61 height 13
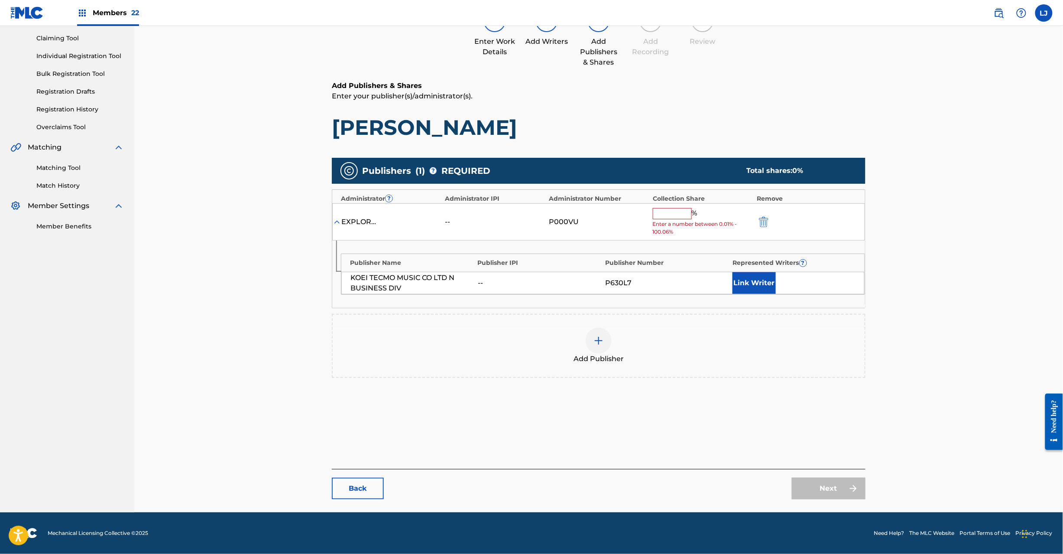
click at [678, 217] on input "text" at bounding box center [672, 213] width 39 height 11
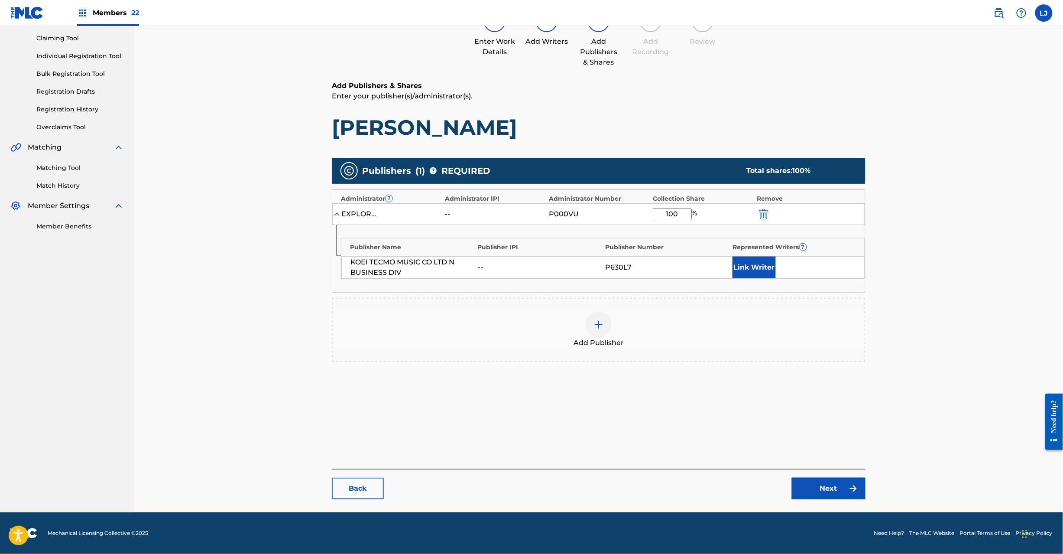
type input "100"
click at [832, 496] on link "Next" at bounding box center [829, 488] width 74 height 22
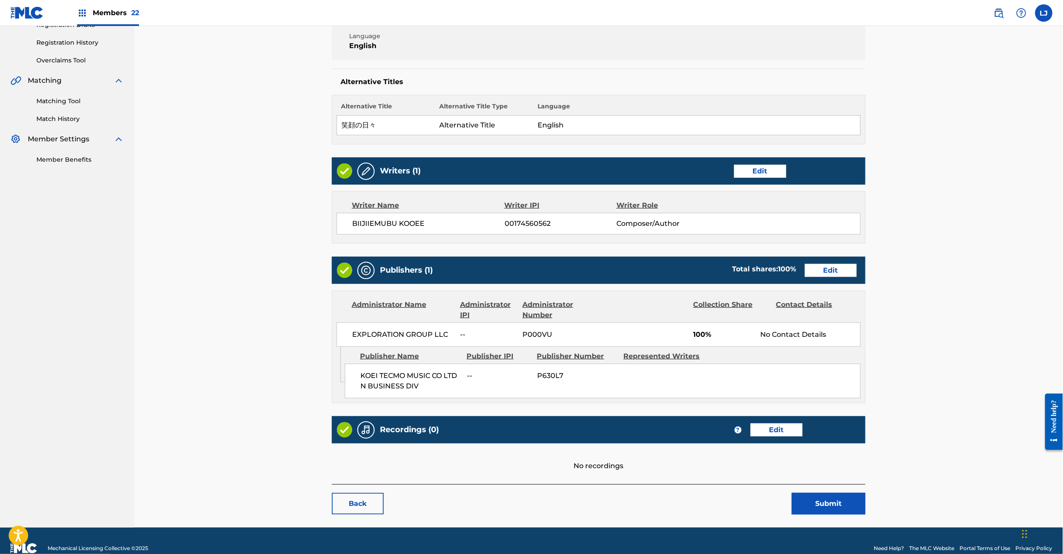
scroll to position [172, 0]
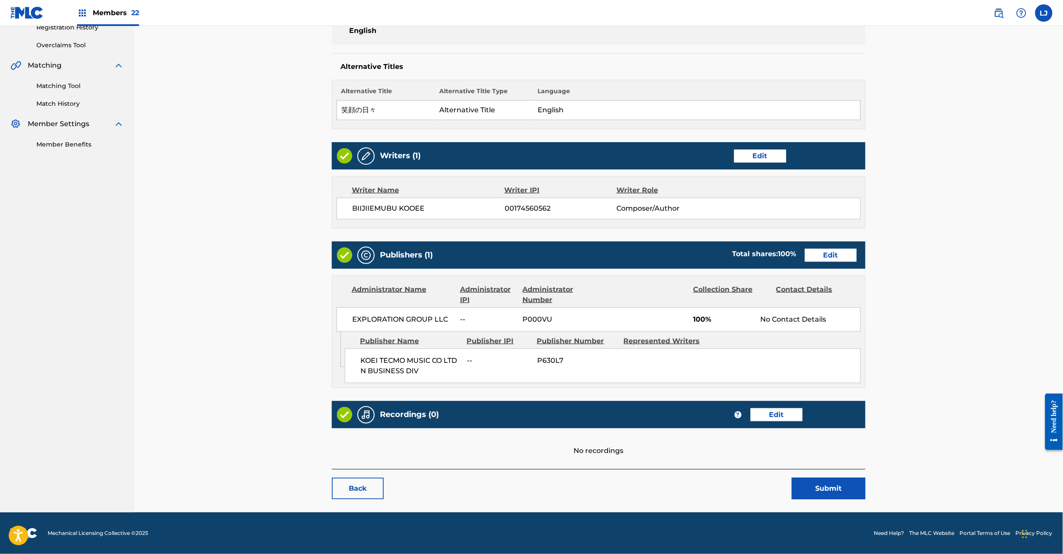
click at [846, 487] on button "Submit" at bounding box center [829, 488] width 74 height 22
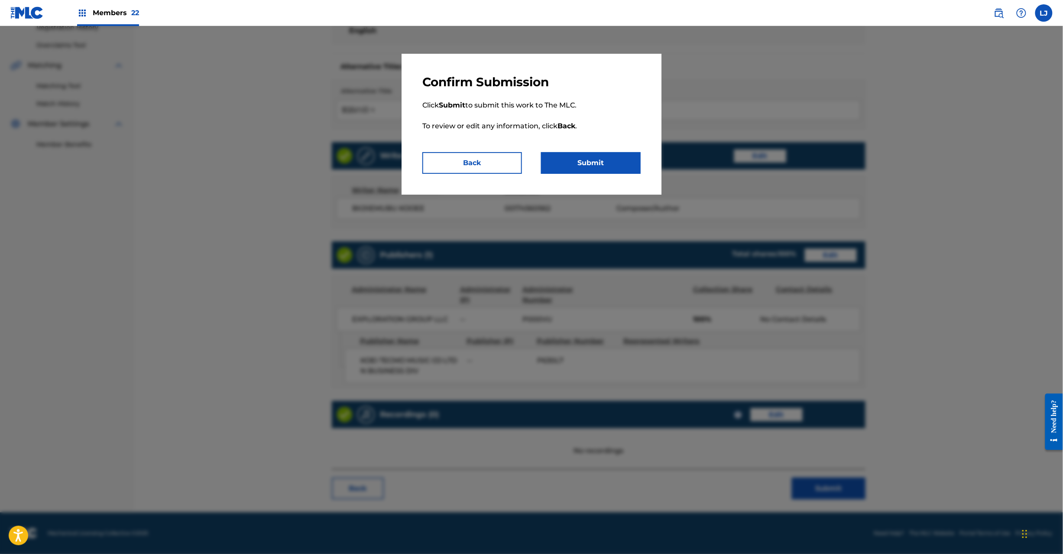
click at [603, 147] on p "Click Submit to submit this work to The MLC. To review or edit any information,…" at bounding box center [531, 121] width 218 height 62
click at [598, 162] on button "Submit" at bounding box center [591, 163] width 100 height 22
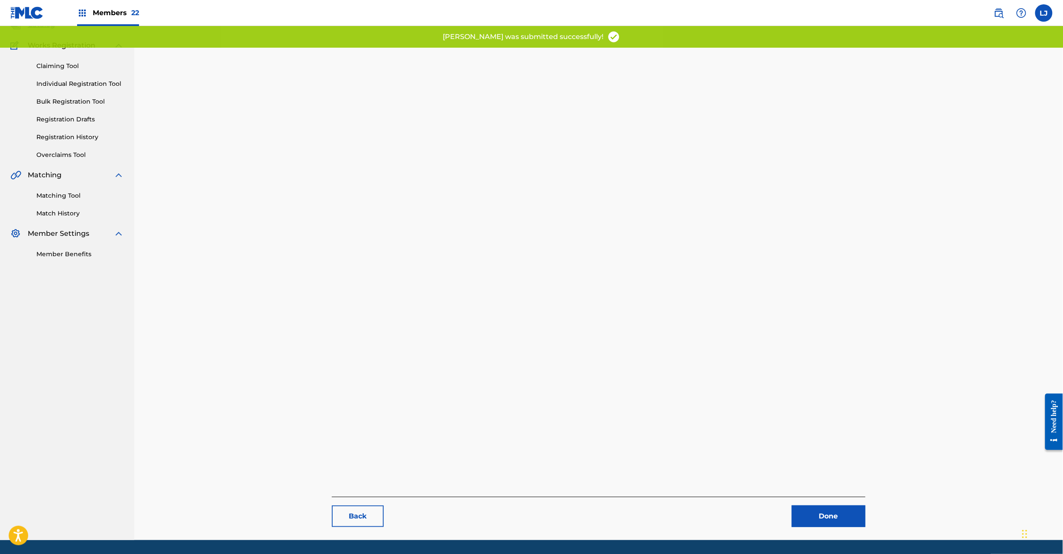
scroll to position [89, 0]
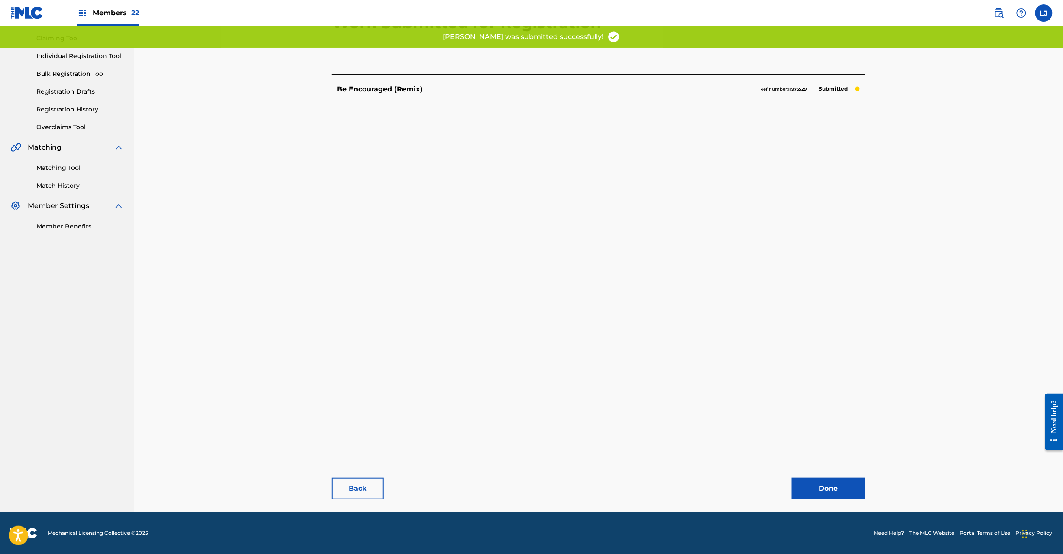
click at [812, 489] on link "Done" at bounding box center [829, 488] width 74 height 22
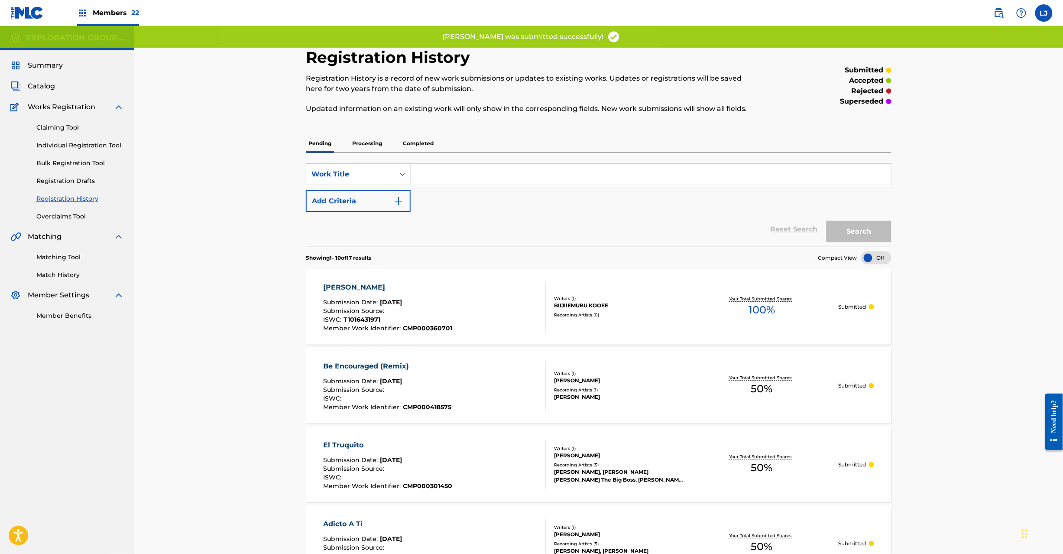
click at [40, 89] on span "Catalog" at bounding box center [41, 86] width 27 height 10
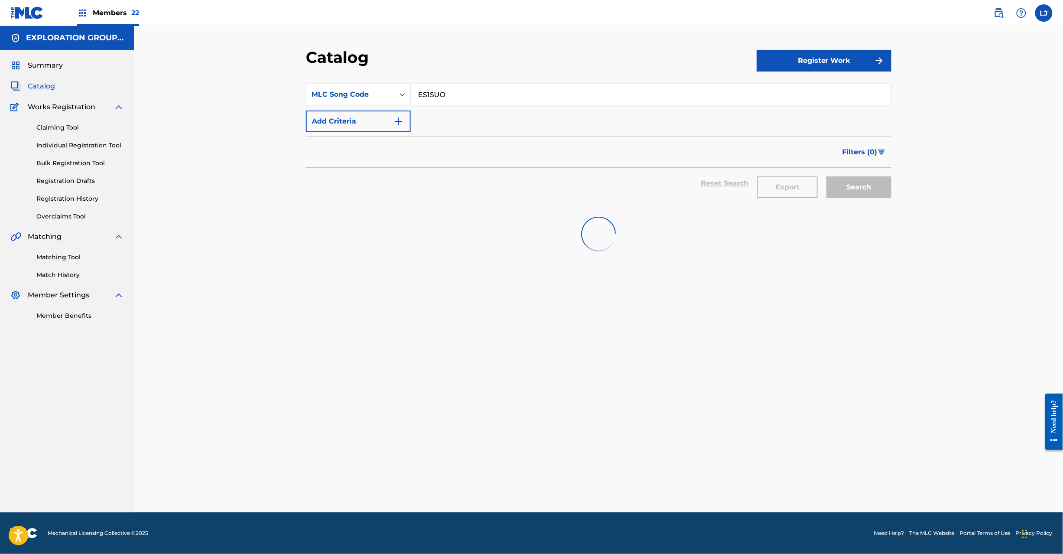
click at [480, 99] on input "ES1SUO" at bounding box center [651, 94] width 480 height 21
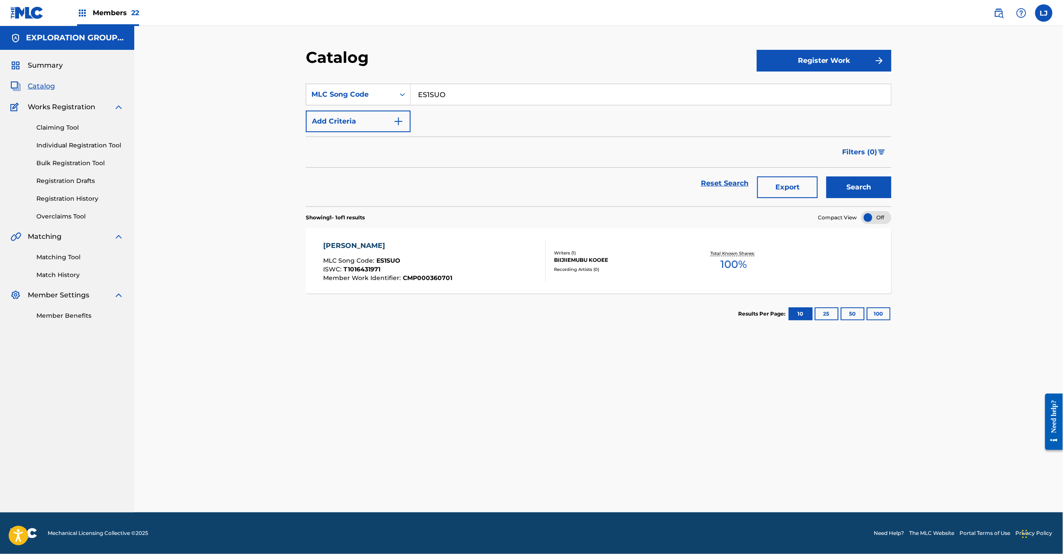
click at [480, 99] on input "ES1SUO" at bounding box center [651, 94] width 480 height 21
paste input "LSX"
type input "ES1LSX"
click at [843, 189] on button "Search" at bounding box center [859, 187] width 65 height 22
click at [458, 253] on div "EIKOUNO MICHI MLC Song Code : ES1LSX ISWC : Member Work Identifier : CMP0003607…" at bounding box center [435, 260] width 223 height 41
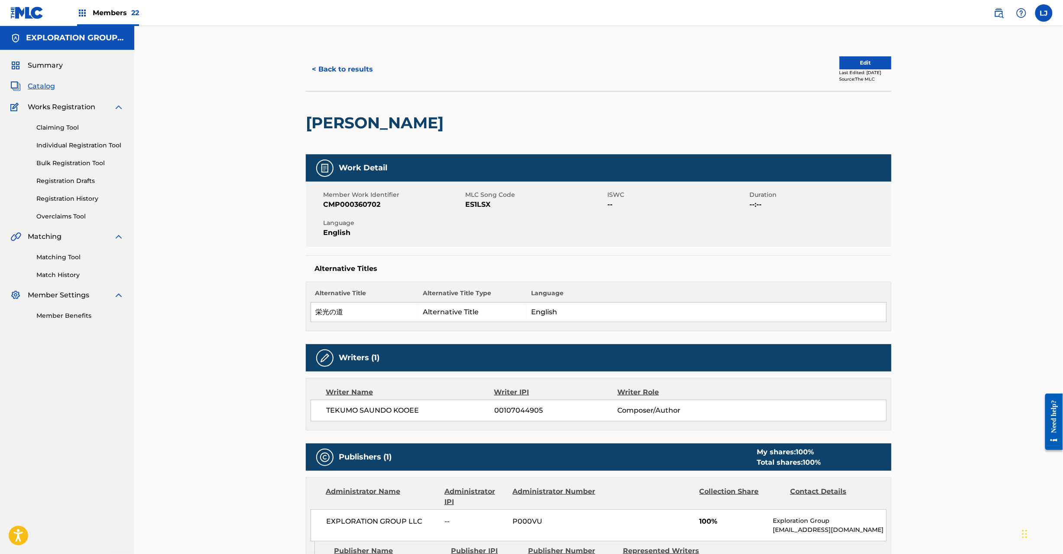
click at [868, 60] on button "Edit" at bounding box center [866, 62] width 52 height 13
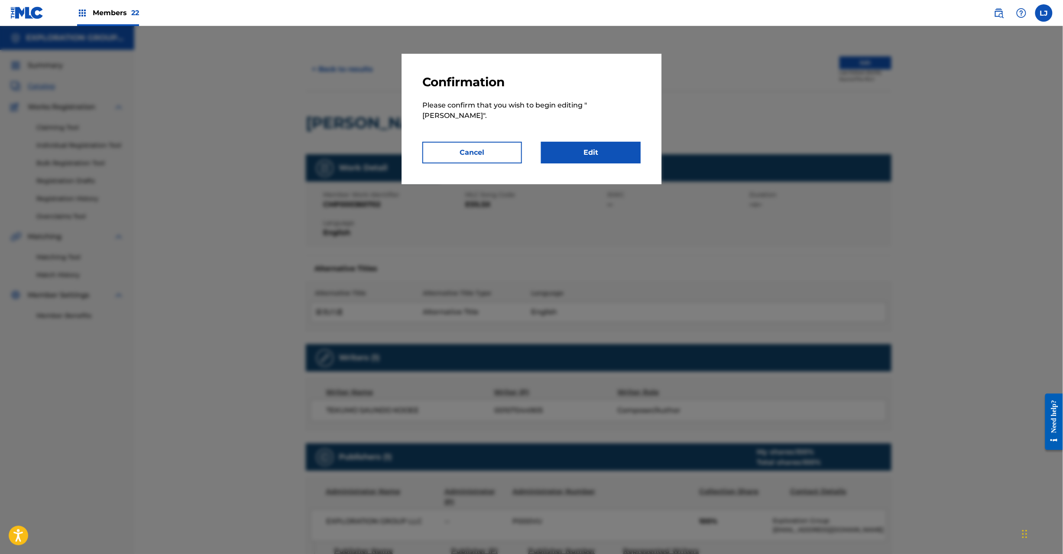
click at [597, 153] on link "Edit" at bounding box center [591, 153] width 100 height 22
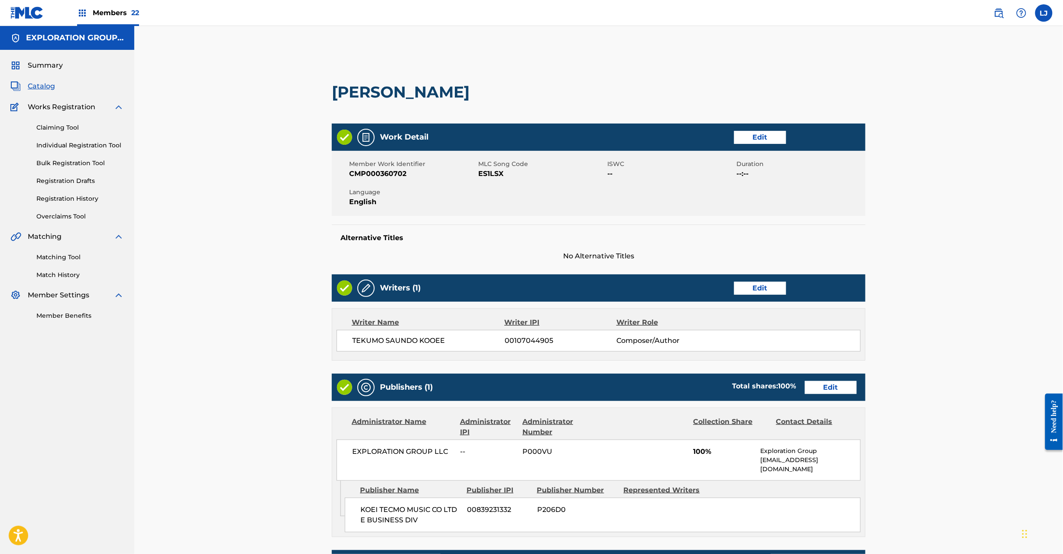
click at [843, 390] on link "Edit" at bounding box center [831, 387] width 52 height 13
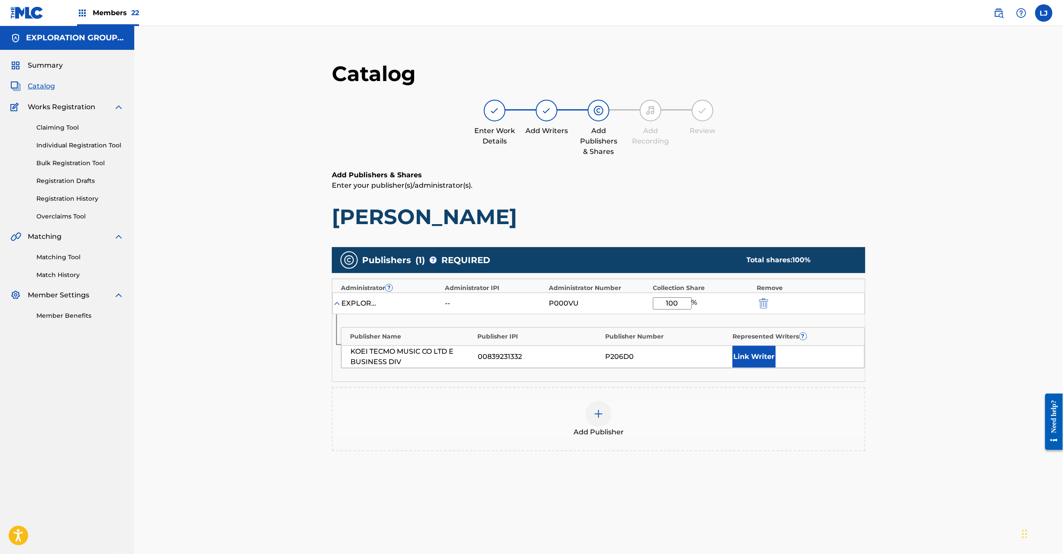
click at [758, 304] on button "submit" at bounding box center [762, 303] width 13 height 10
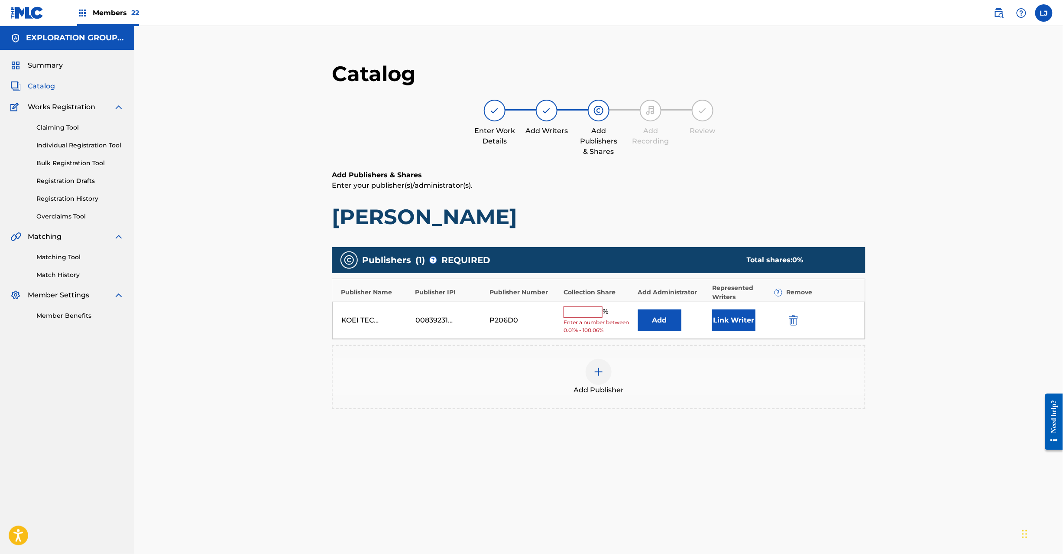
click at [778, 308] on div "KOEI TECMO MUSIC CO LTD E BUSINESS DIV 00839231332 P206D0 % Enter a number betw…" at bounding box center [598, 321] width 533 height 38
click at [797, 323] on img "submit" at bounding box center [794, 320] width 10 height 10
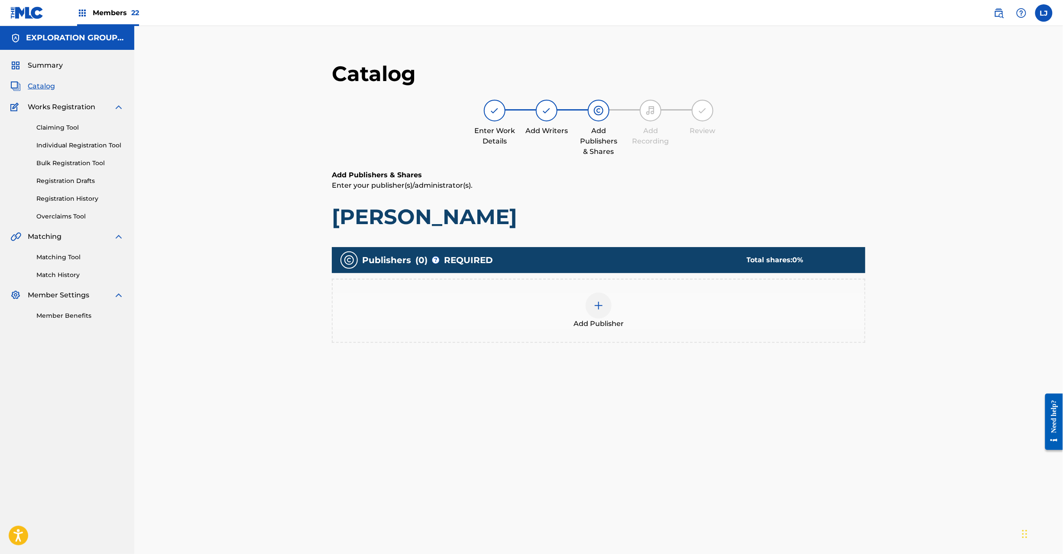
click at [608, 293] on div "Add Publisher" at bounding box center [599, 310] width 532 height 36
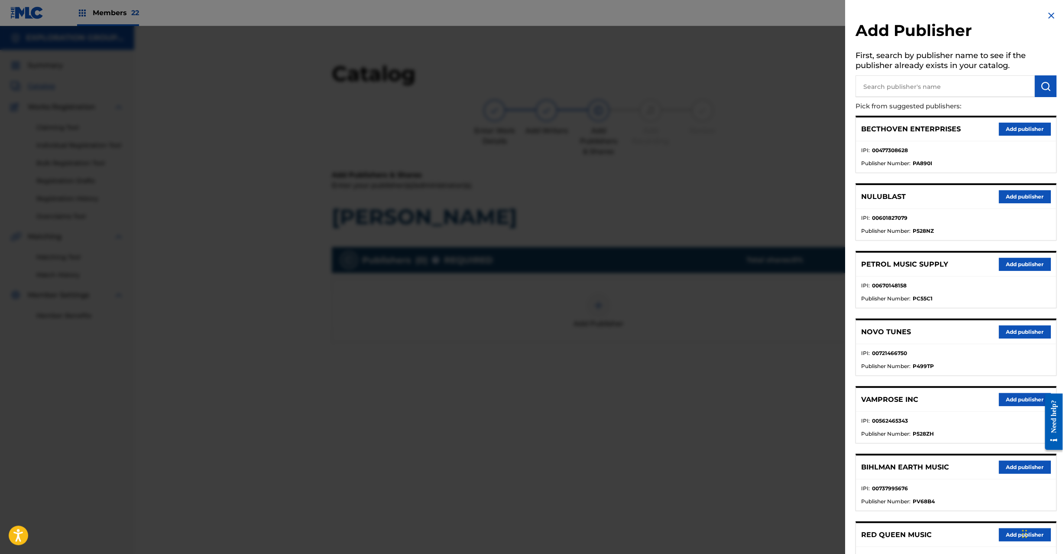
click at [948, 97] on p "Pick from suggested publishers:" at bounding box center [932, 106] width 152 height 19
click at [953, 83] on input "text" at bounding box center [945, 86] width 179 height 22
paste input "Koei Tecmo Music Co Ltd N Business Div"
type input "Koei Tecmo Music Co Ltd N Business Div"
drag, startPoint x: 1061, startPoint y: 82, endPoint x: 1054, endPoint y: 82, distance: 6.9
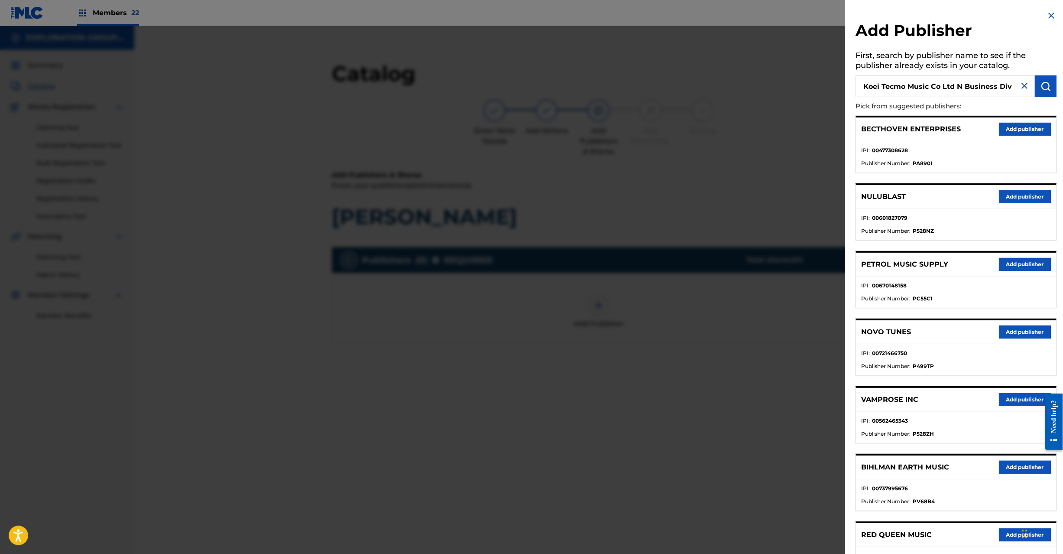
click at [1061, 82] on div "Add Publisher First, search by publisher name to see if the publisher already e…" at bounding box center [957, 386] width 222 height 772
click at [1054, 82] on button "submit" at bounding box center [1046, 86] width 22 height 22
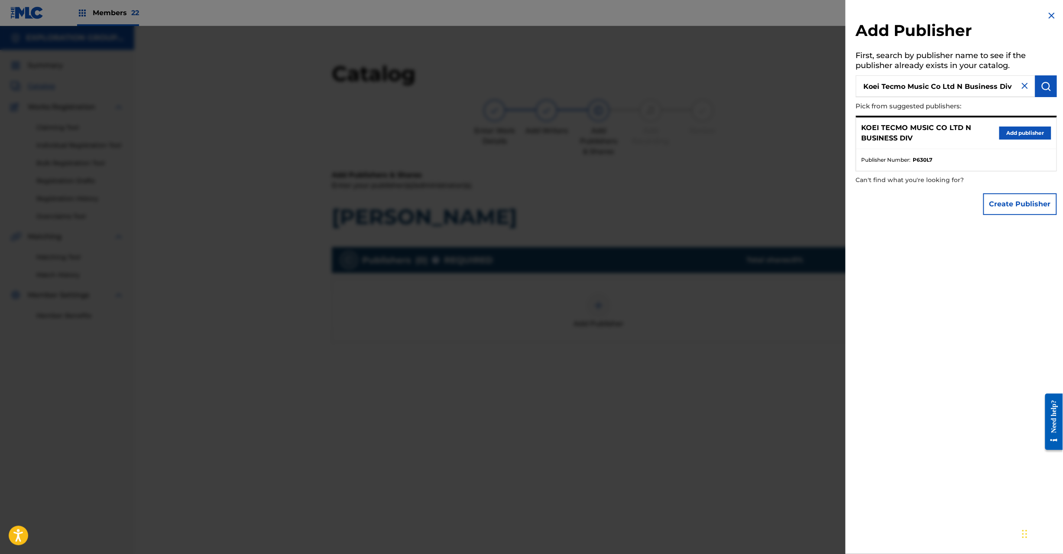
click at [1018, 137] on button "Add publisher" at bounding box center [1025, 132] width 52 height 13
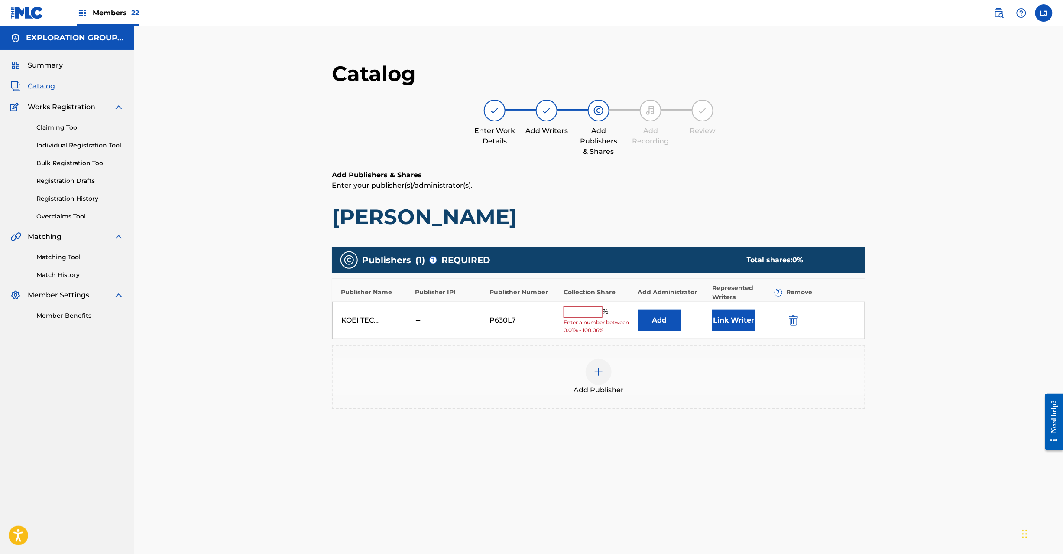
click at [655, 333] on div "KOEI TECMO MUSIC CO LTD N BUSINESS DIV -- P630L7 % Enter a number between 0.01%…" at bounding box center [598, 321] width 533 height 38
click at [660, 319] on button "Add" at bounding box center [659, 320] width 43 height 22
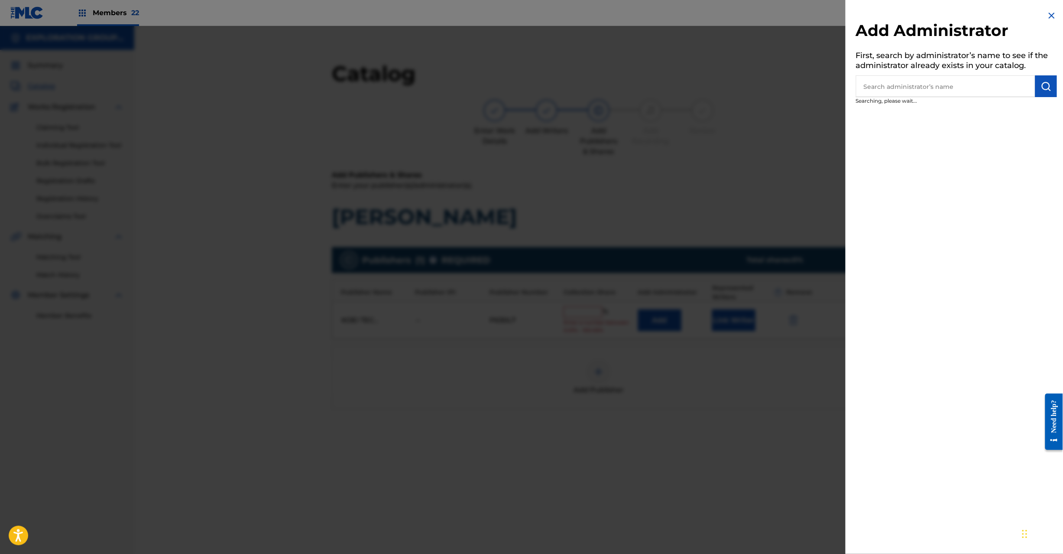
click at [927, 85] on input "text" at bounding box center [945, 86] width 179 height 22
paste input "Exploration Group LLC"
type input "Exploration Group LLC"
click at [1039, 78] on button "submit" at bounding box center [1046, 86] width 22 height 22
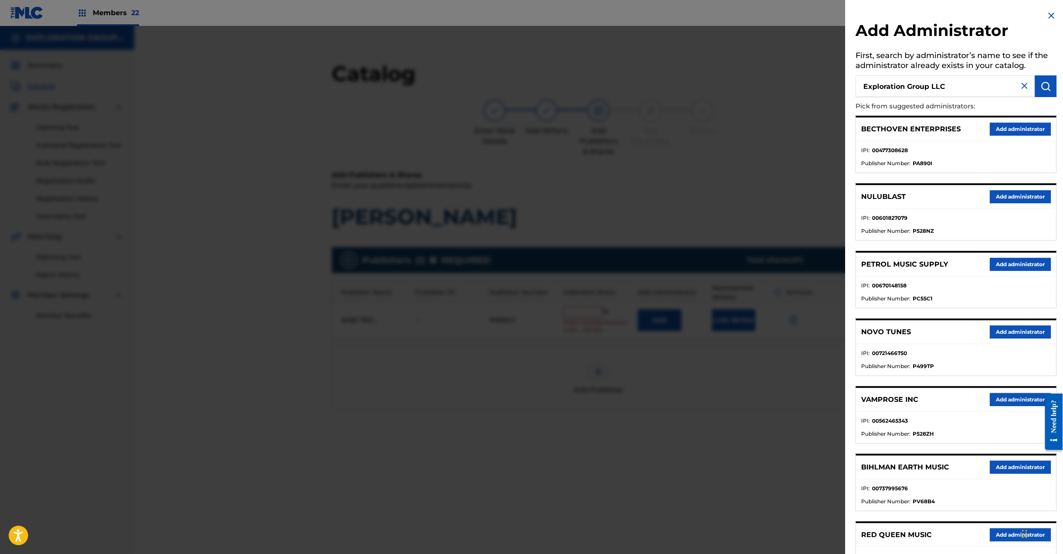
click at [1011, 119] on div "BECTHOVEN ENTERPRISES Add administrator" at bounding box center [956, 129] width 200 height 24
click at [1009, 119] on div "BECTHOVEN ENTERPRISES Add administrator" at bounding box center [956, 129] width 200 height 24
click at [1009, 125] on button "Add administrator" at bounding box center [1020, 129] width 61 height 13
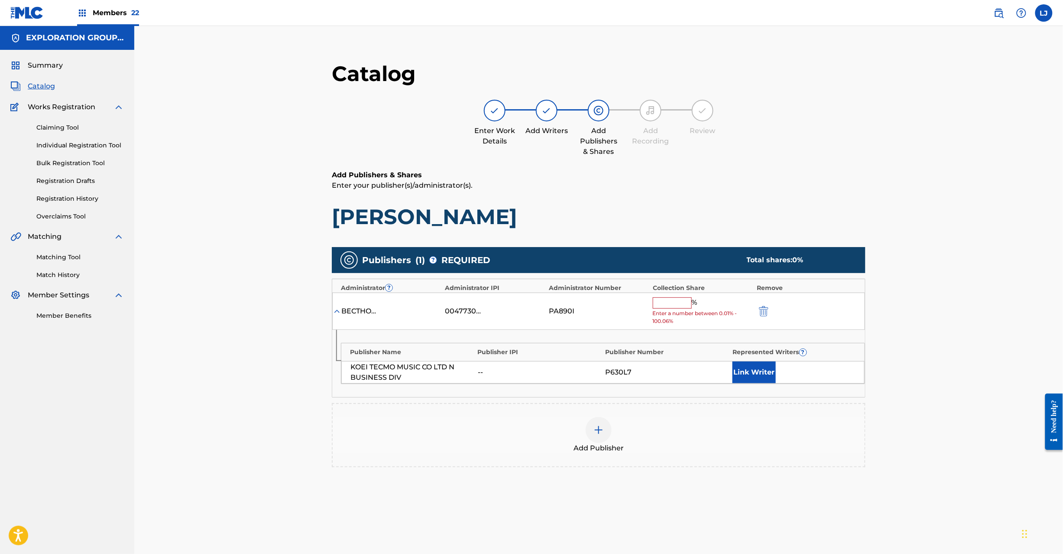
click at [669, 304] on input "text" at bounding box center [672, 302] width 39 height 11
click at [769, 307] on img "submit" at bounding box center [764, 311] width 10 height 10
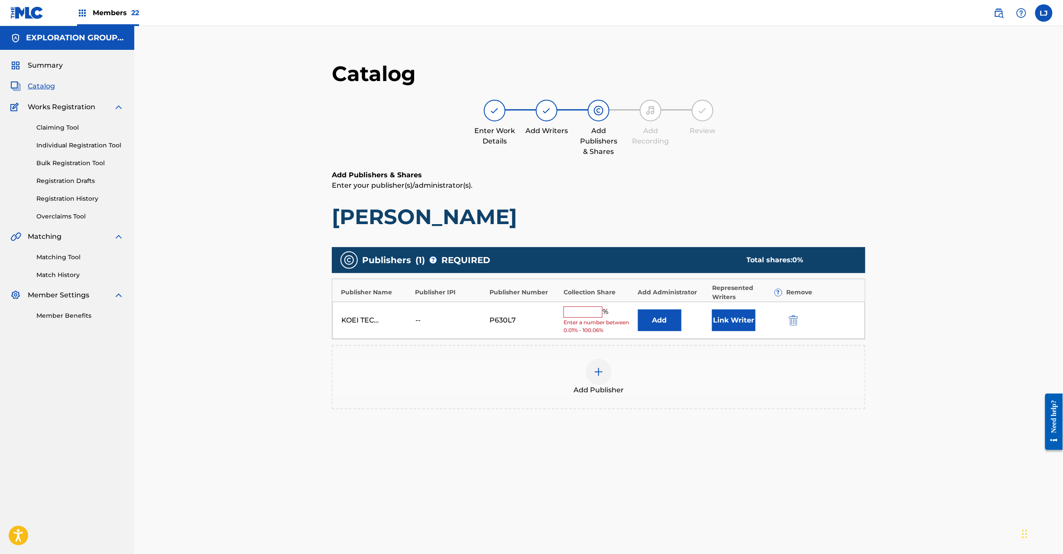
click at [794, 321] on img "submit" at bounding box center [794, 320] width 10 height 10
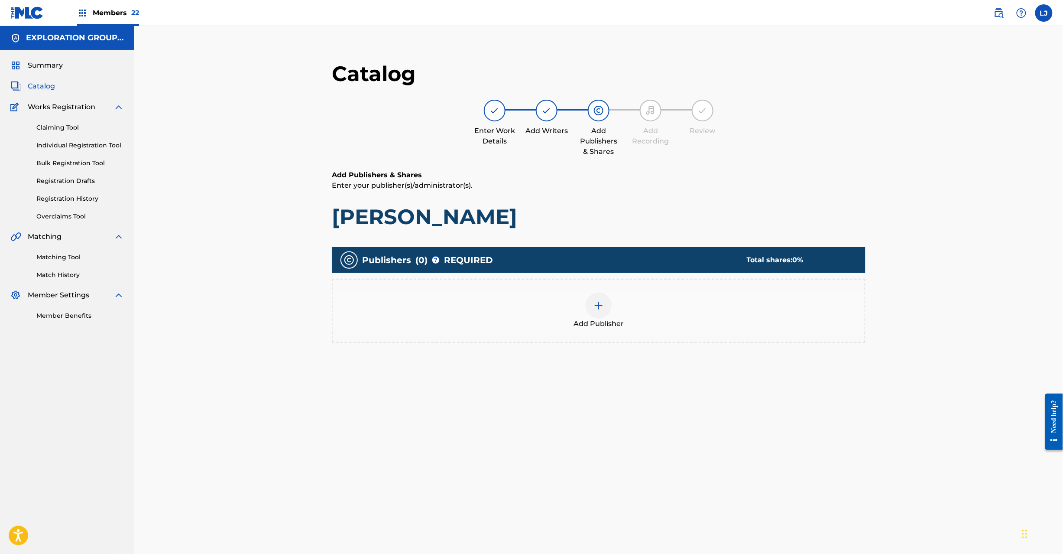
click at [585, 312] on div "Add Publisher" at bounding box center [599, 310] width 532 height 36
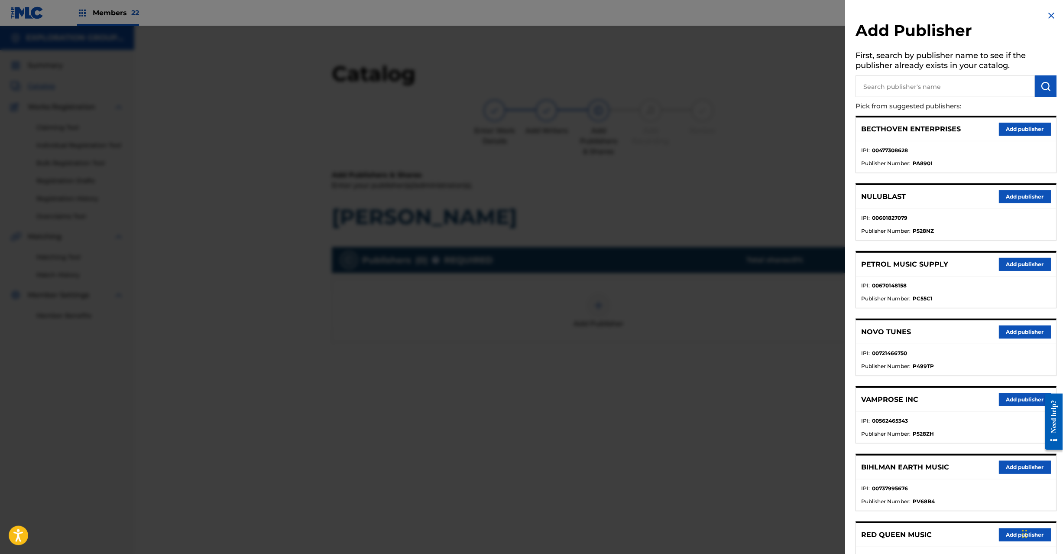
click at [911, 97] on p "Pick from suggested publishers:" at bounding box center [932, 106] width 152 height 19
click at [926, 82] on input "text" at bounding box center [945, 86] width 179 height 22
paste input "Koei Tecmo Music Co Ltd N Business Div"
type input "Koei Tecmo Music Co Ltd N Business Div"
click at [1043, 86] on img "submit" at bounding box center [1046, 86] width 10 height 10
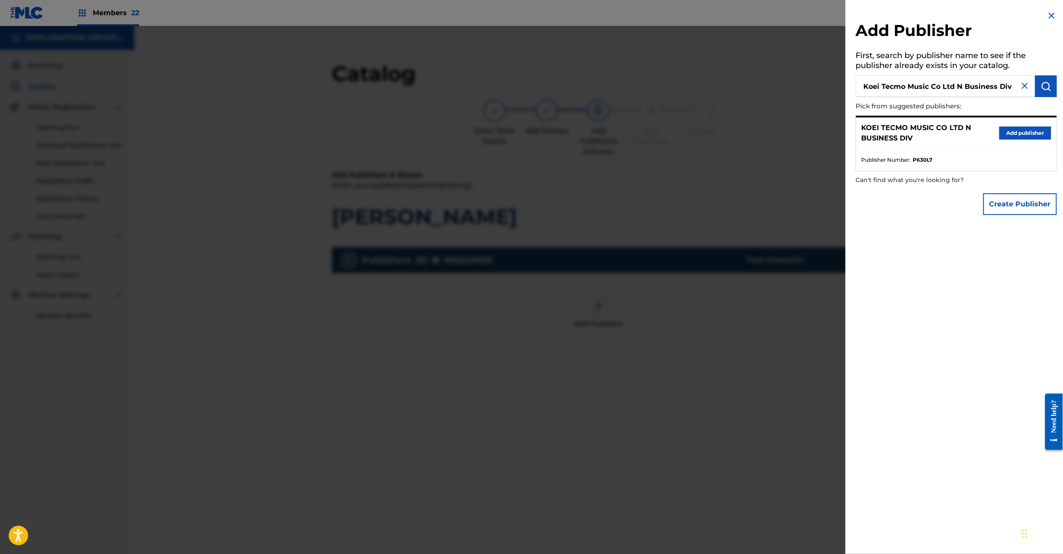
click at [1009, 134] on button "Add publisher" at bounding box center [1025, 132] width 52 height 13
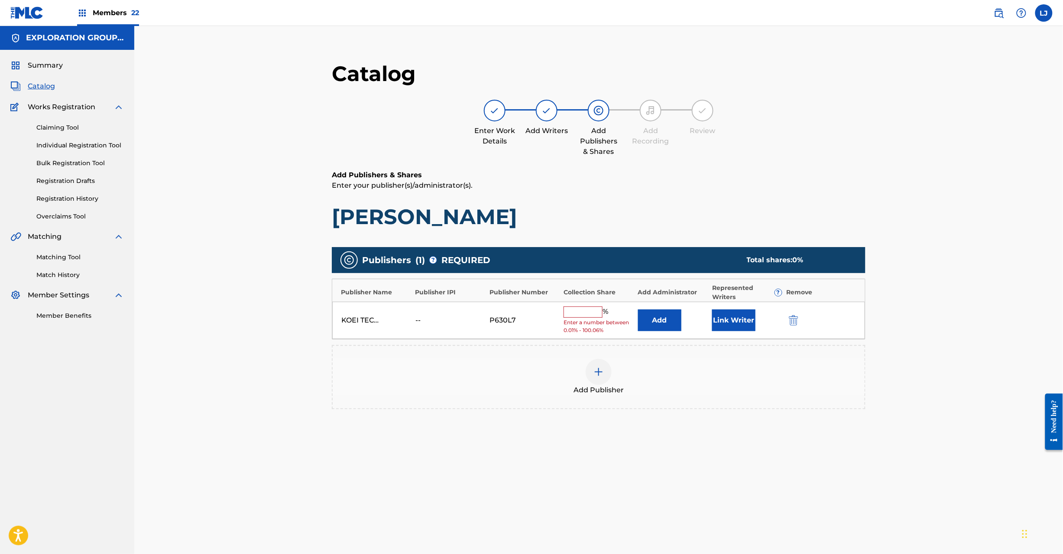
click at [660, 321] on button "Add" at bounding box center [659, 320] width 43 height 22
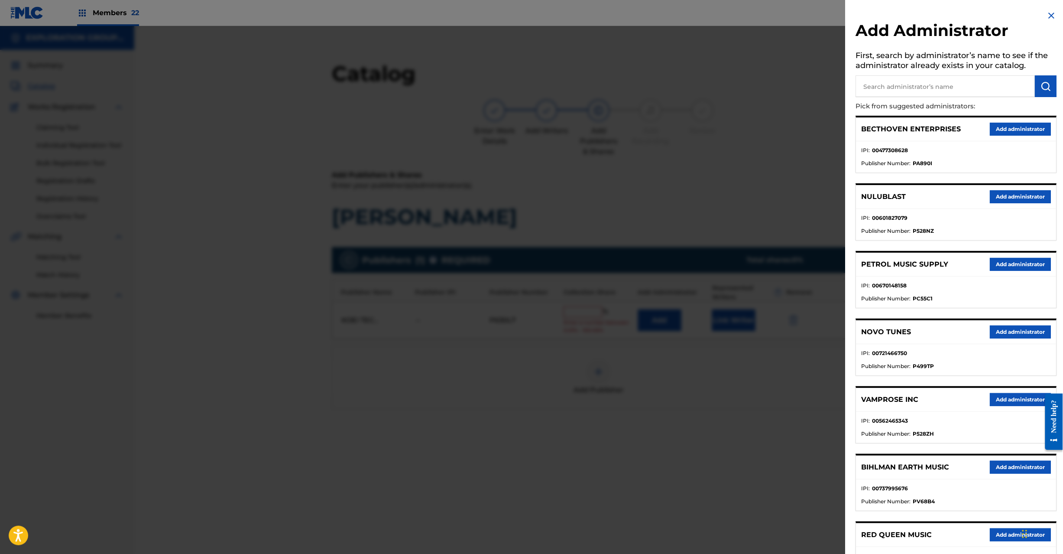
click at [973, 91] on input "text" at bounding box center [945, 86] width 179 height 22
paste input "Exploration Group LLC"
type input "Exploration Group LLC"
click at [1037, 87] on button "submit" at bounding box center [1046, 86] width 22 height 22
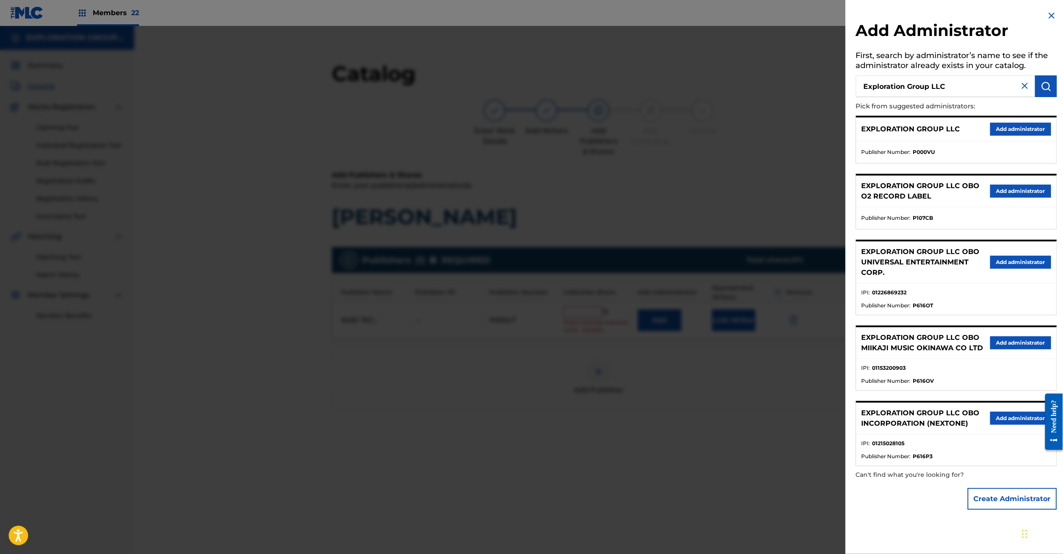
click at [1009, 126] on button "Add administrator" at bounding box center [1020, 129] width 61 height 13
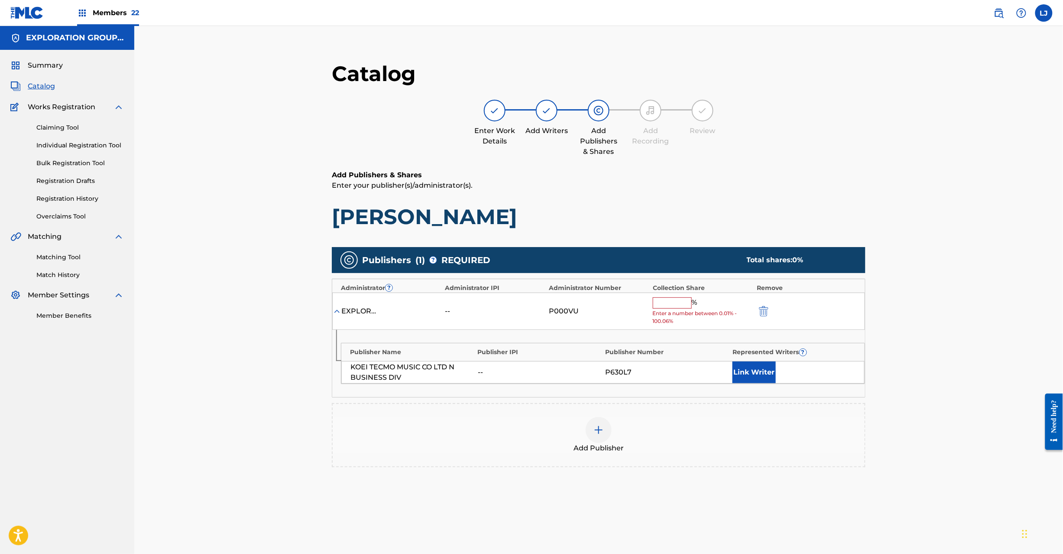
click at [675, 307] on input "text" at bounding box center [672, 302] width 39 height 11
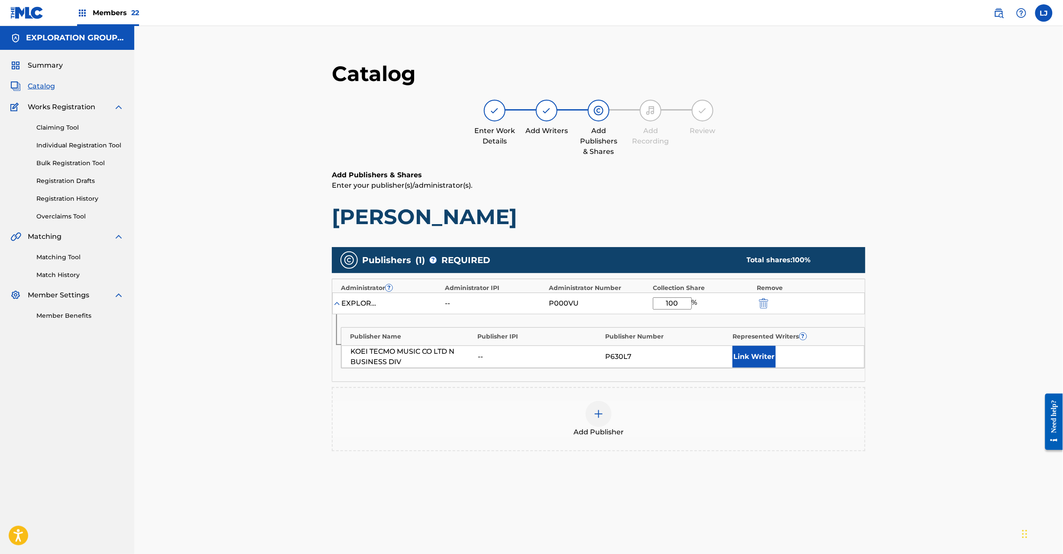
type input "100"
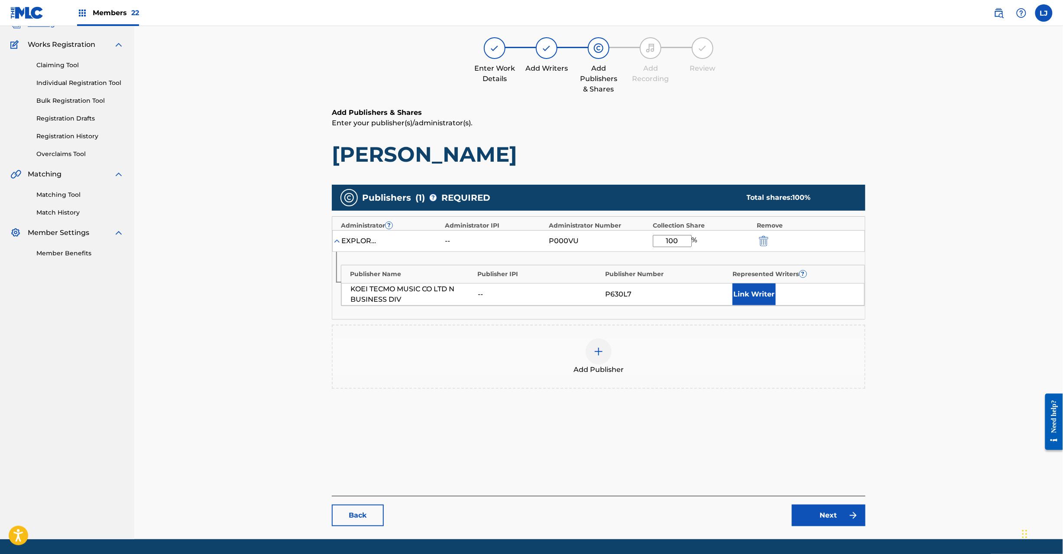
scroll to position [89, 0]
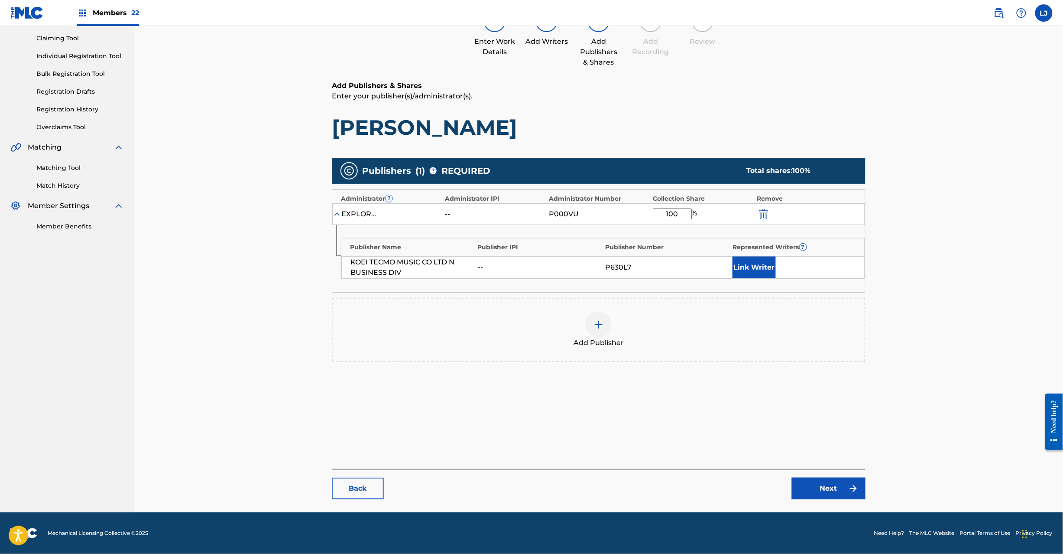
drag, startPoint x: 801, startPoint y: 474, endPoint x: 815, endPoint y: 480, distance: 14.9
click at [807, 479] on div "Back Next" at bounding box center [599, 484] width 534 height 30
click at [815, 481] on link "Next" at bounding box center [829, 488] width 74 height 22
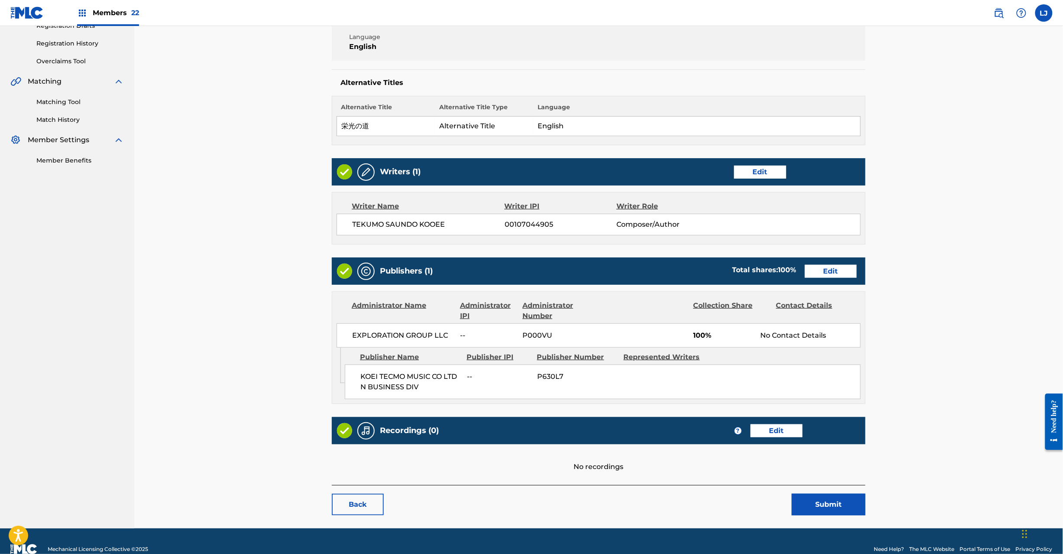
scroll to position [172, 0]
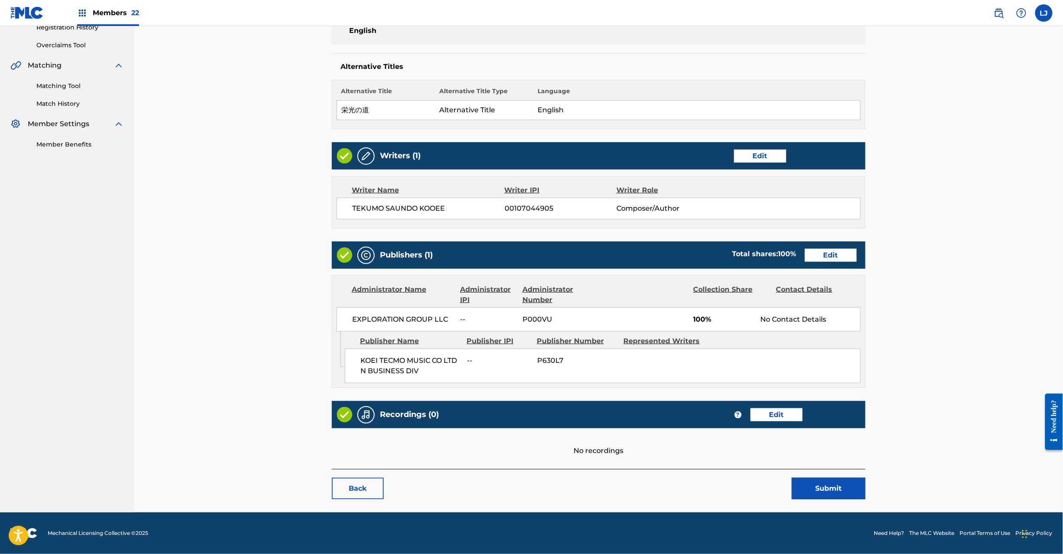
click at [852, 494] on button "Submit" at bounding box center [829, 488] width 74 height 22
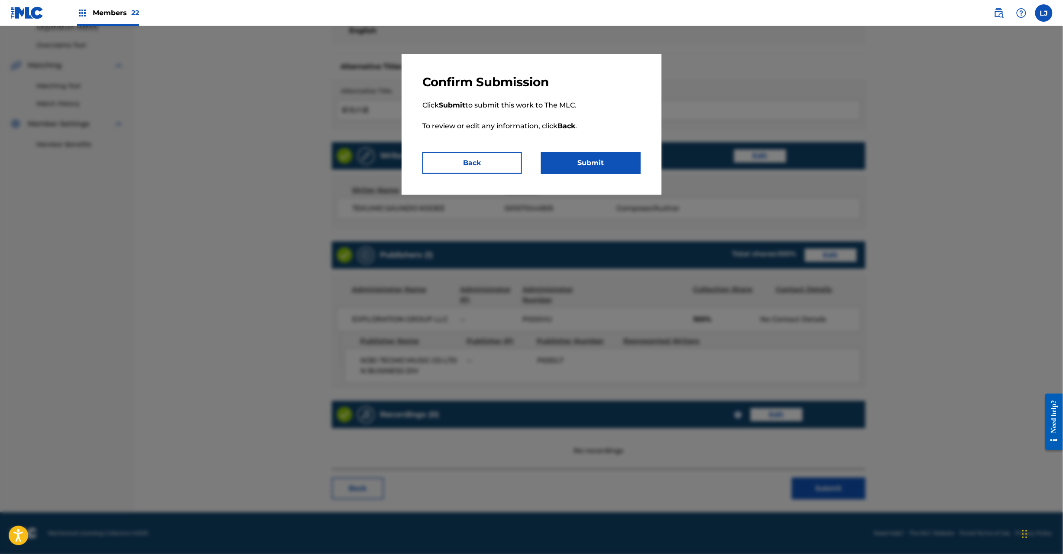
click at [623, 156] on button "Submit" at bounding box center [591, 163] width 100 height 22
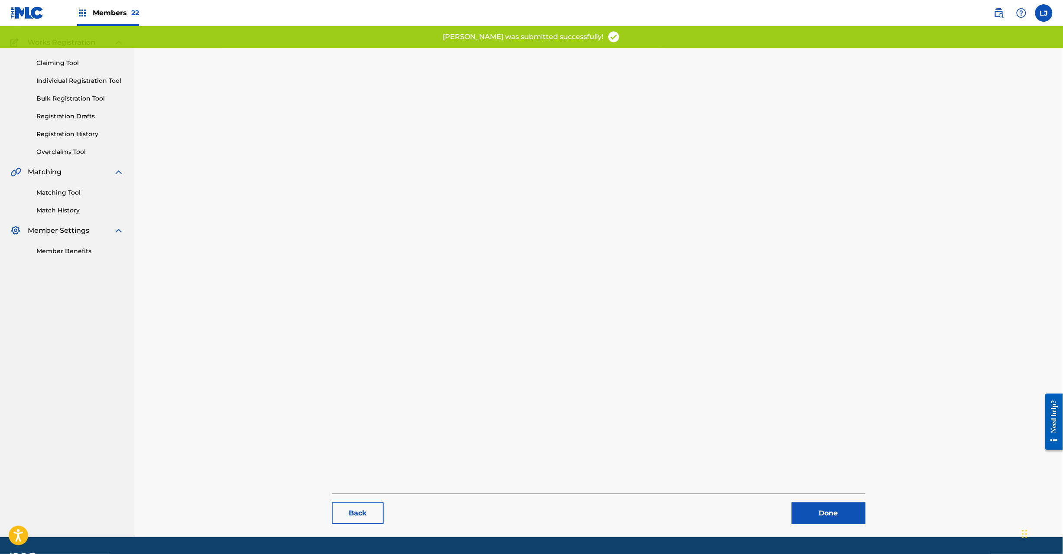
scroll to position [89, 0]
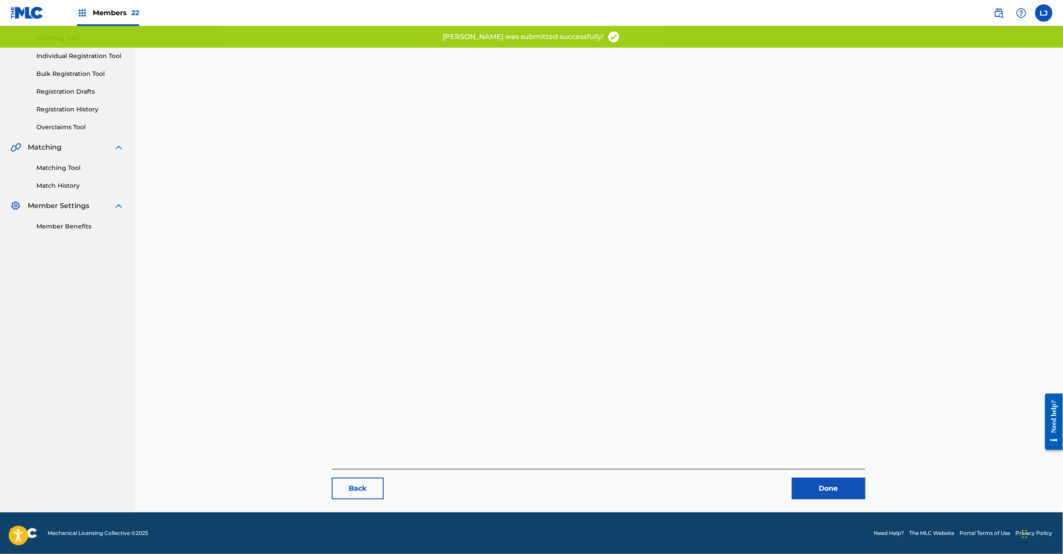
click at [818, 476] on div "Back Done" at bounding box center [599, 484] width 534 height 30
click at [816, 494] on link "Done" at bounding box center [829, 488] width 74 height 22
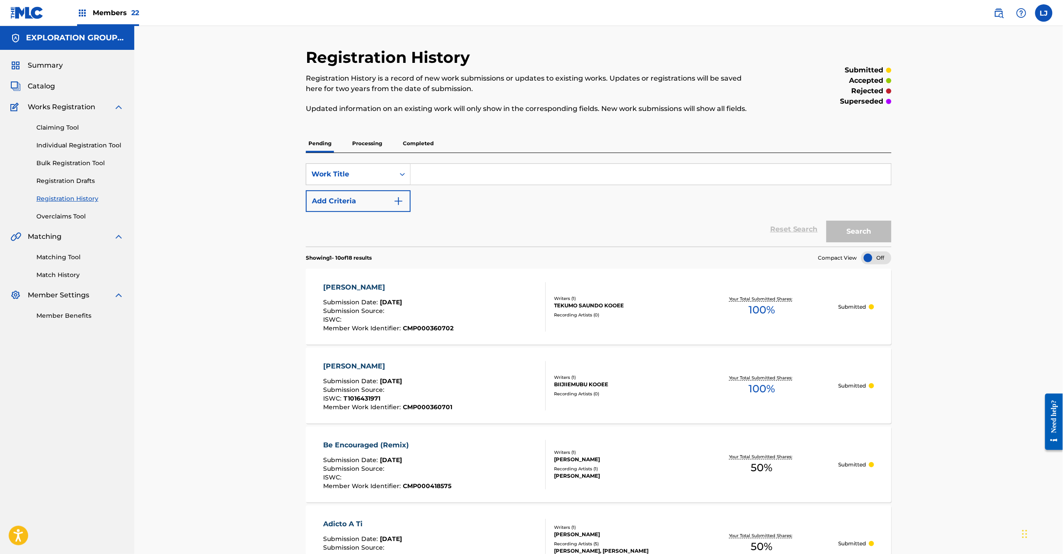
drag, startPoint x: 27, startPoint y: 85, endPoint x: 35, endPoint y: 85, distance: 7.8
click at [27, 84] on link "Catalog" at bounding box center [32, 86] width 45 height 10
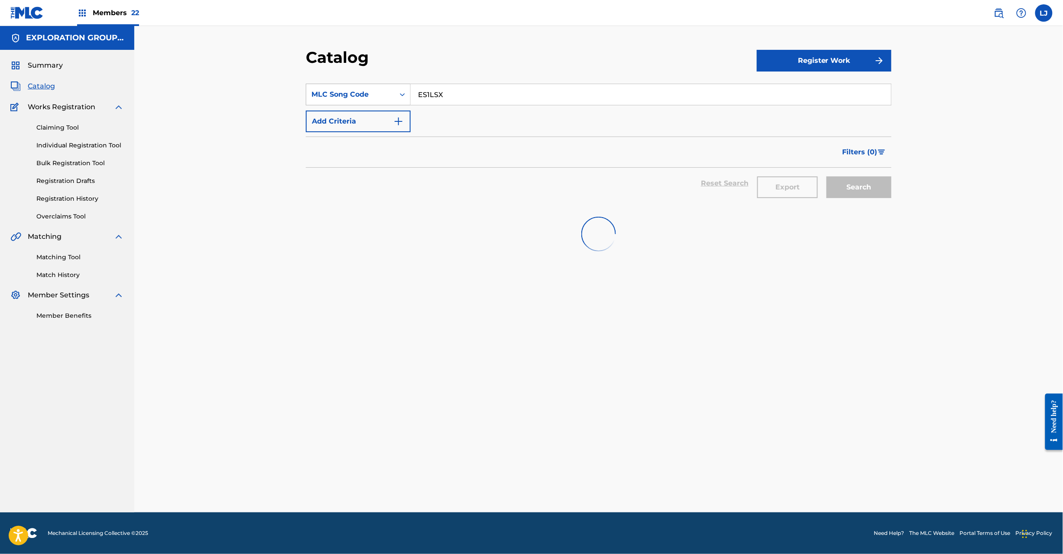
click at [381, 92] on div "MLC Song Code" at bounding box center [350, 94] width 78 height 10
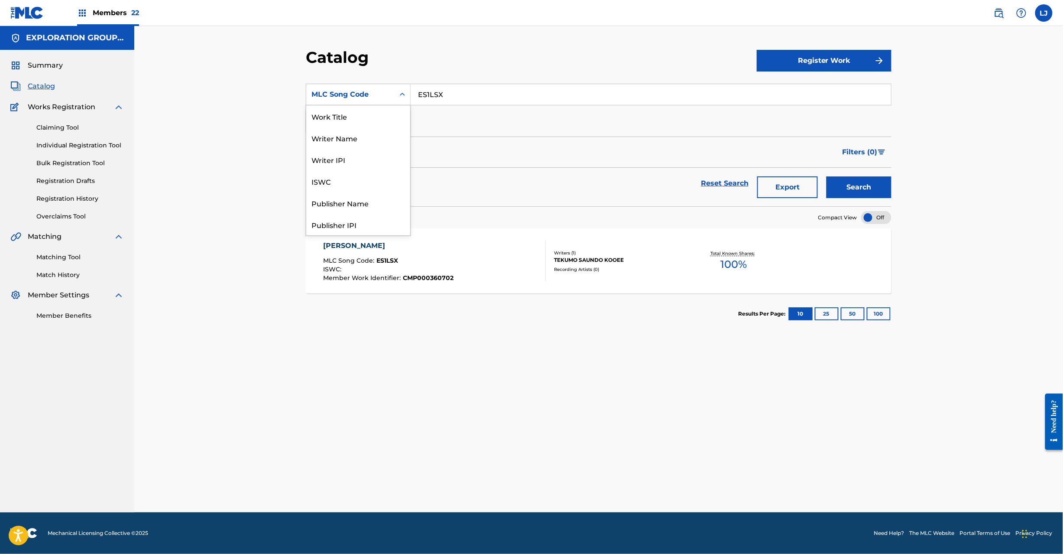
scroll to position [140, 0]
click at [461, 93] on input "ES1LSX" at bounding box center [651, 94] width 480 height 21
paste input "SWP"
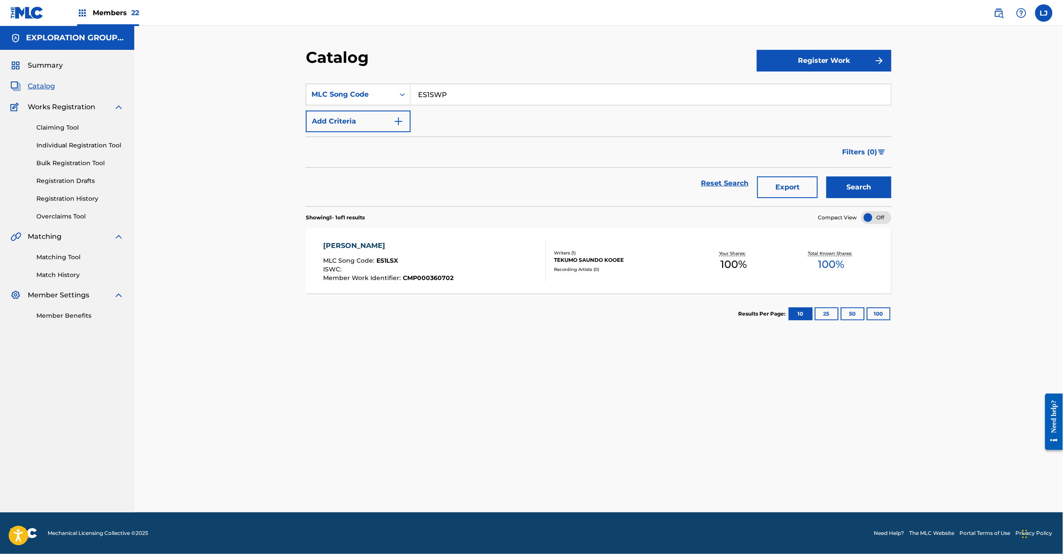
type input "ES1SWP"
click at [856, 185] on button "Search" at bounding box center [859, 187] width 65 height 22
click at [525, 250] on div "EISUKE HOROGURAMU MLC Song Code : ES1SWP ISWC : T9097141394 Member Work Identif…" at bounding box center [435, 260] width 223 height 41
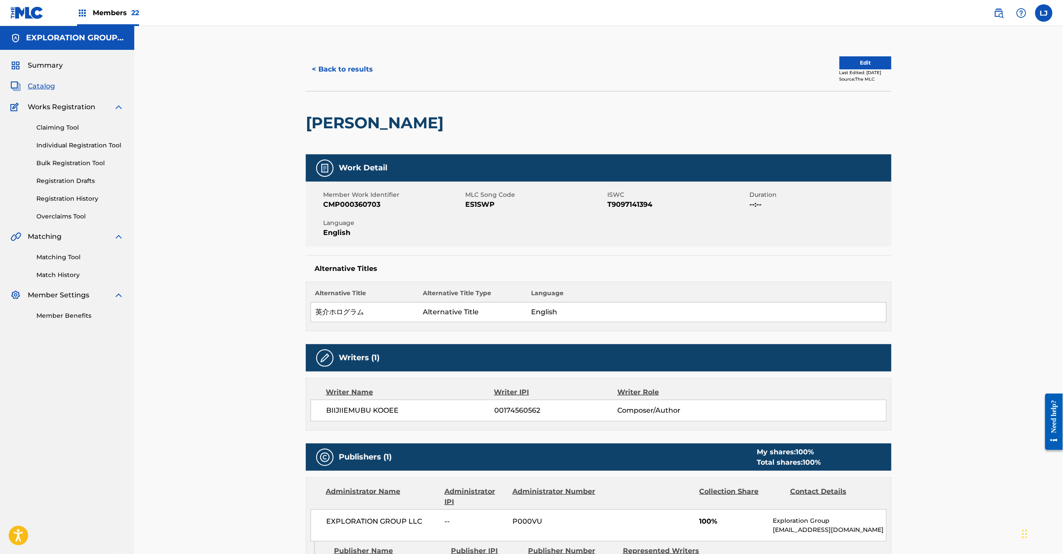
click at [869, 62] on button "Edit" at bounding box center [866, 62] width 52 height 13
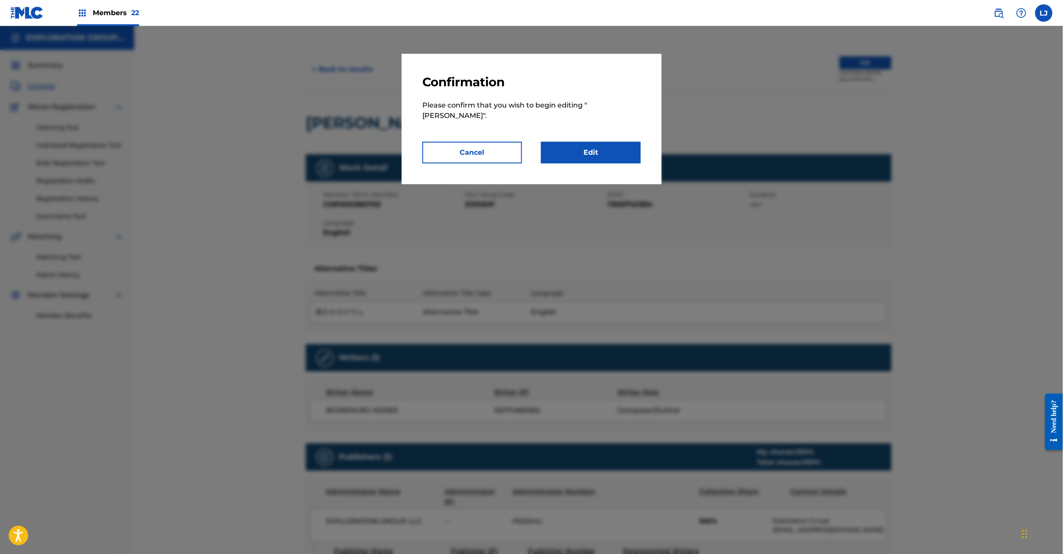
click at [581, 151] on link "Edit" at bounding box center [591, 153] width 100 height 22
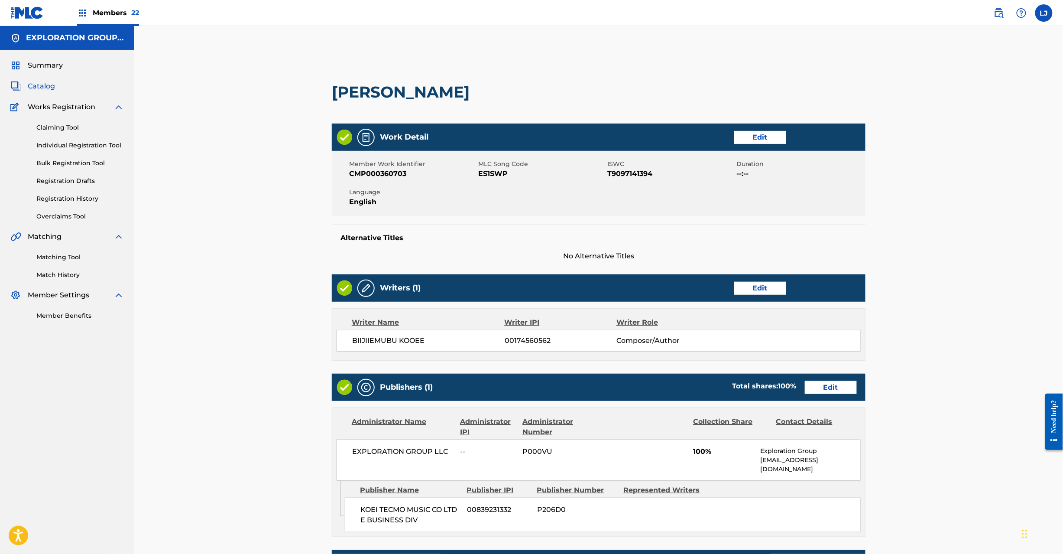
click at [830, 388] on link "Edit" at bounding box center [831, 387] width 52 height 13
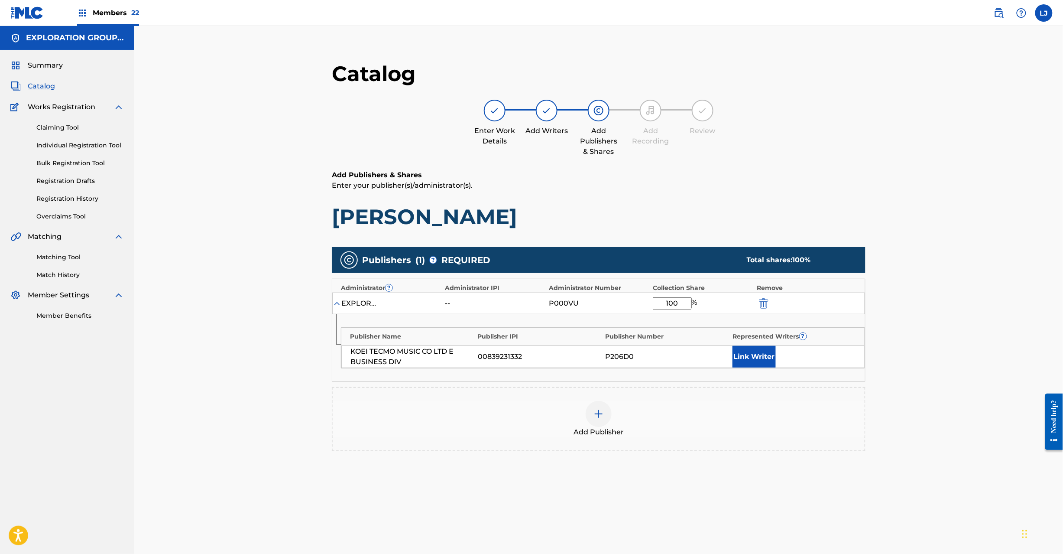
click at [772, 302] on div at bounding box center [775, 303] width 39 height 10
click at [765, 303] on img "submit" at bounding box center [764, 303] width 10 height 10
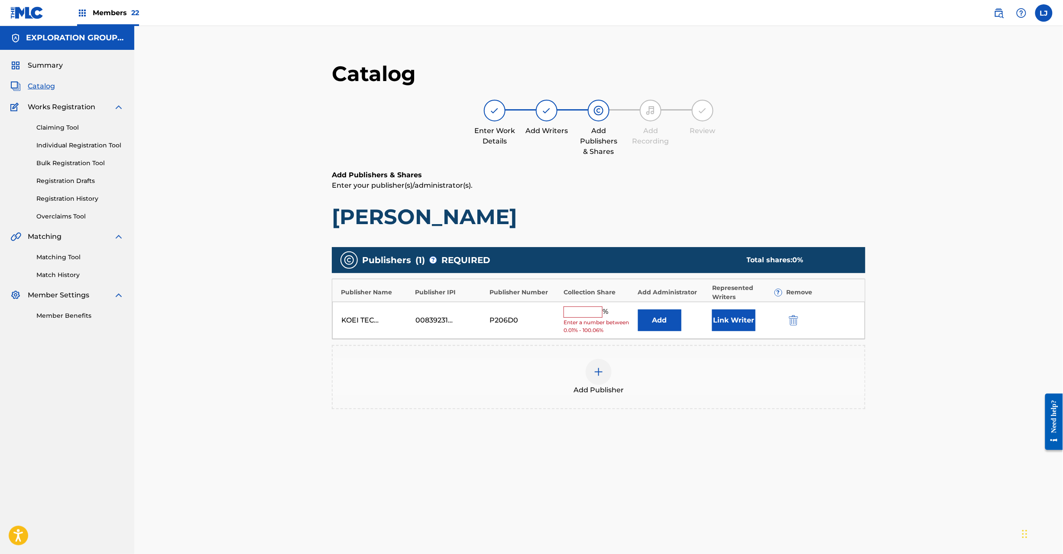
click at [792, 321] on img "submit" at bounding box center [794, 320] width 10 height 10
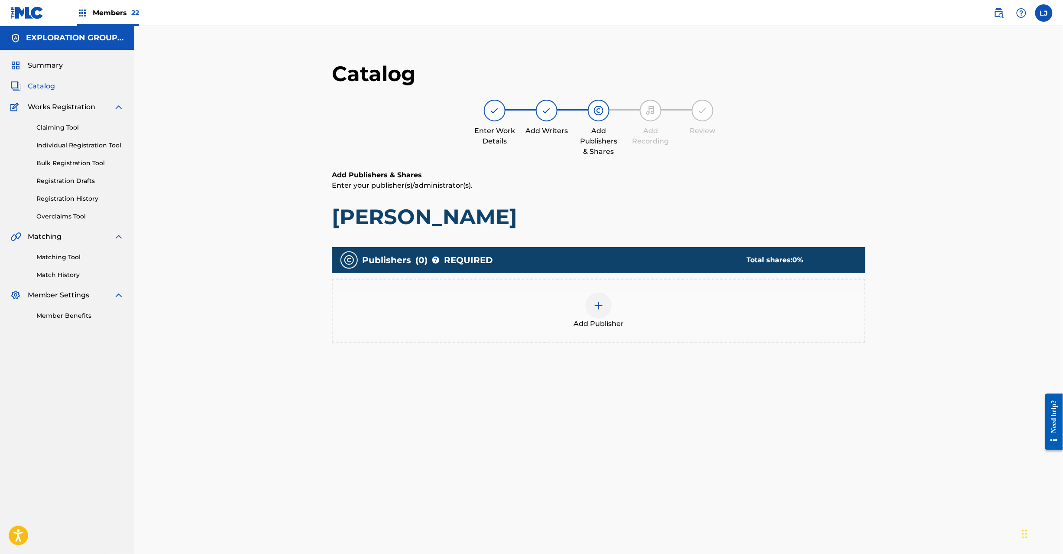
click at [620, 301] on div "Add Publisher" at bounding box center [599, 310] width 532 height 36
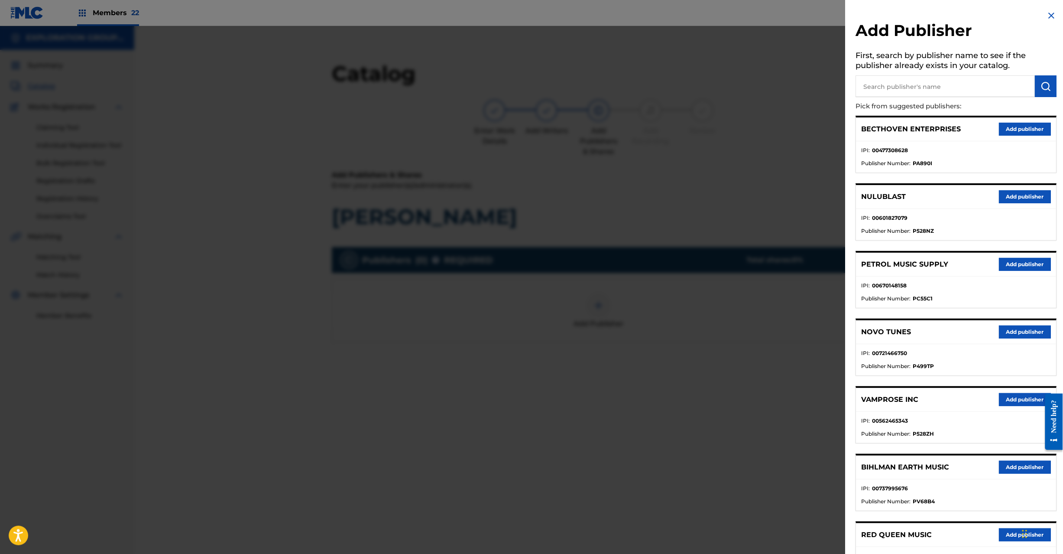
click at [915, 81] on input "text" at bounding box center [945, 86] width 179 height 22
paste input "Koei Tecmo Music Co Ltd N Business Div"
type input "Koei Tecmo Music Co Ltd N Business Div"
click at [1035, 89] on button "submit" at bounding box center [1046, 86] width 22 height 22
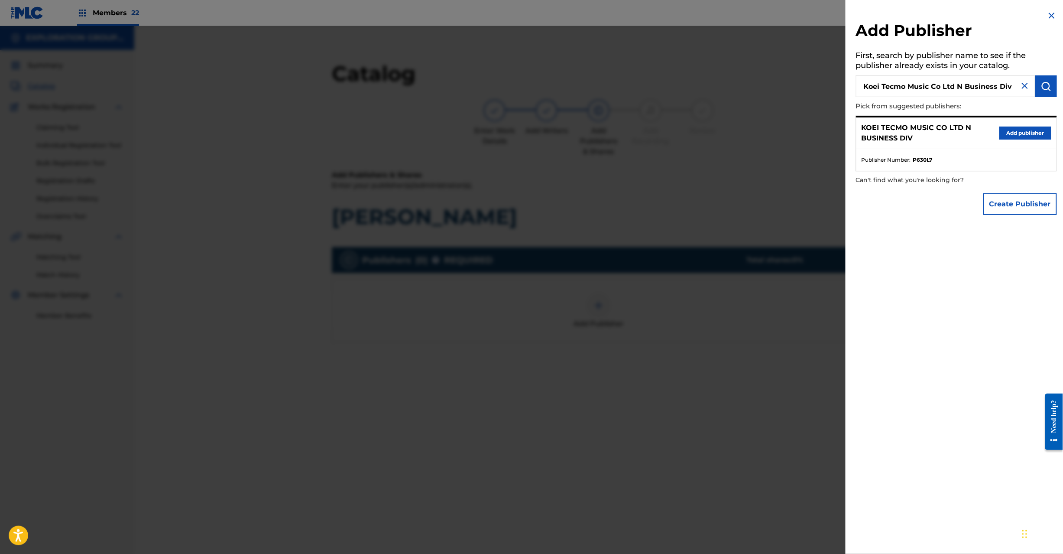
click at [1021, 132] on button "Add publisher" at bounding box center [1025, 132] width 52 height 13
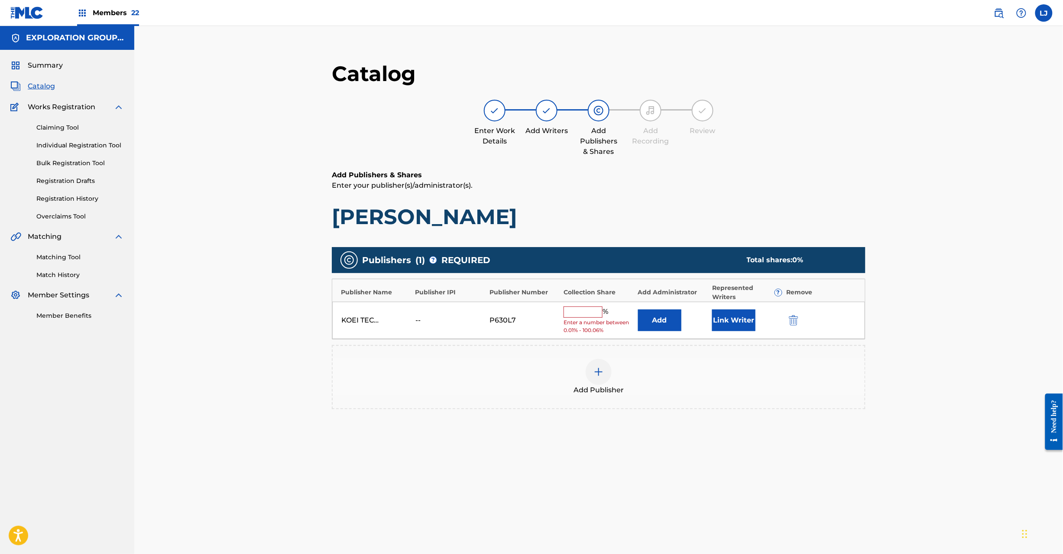
click at [652, 327] on button "Add" at bounding box center [659, 320] width 43 height 22
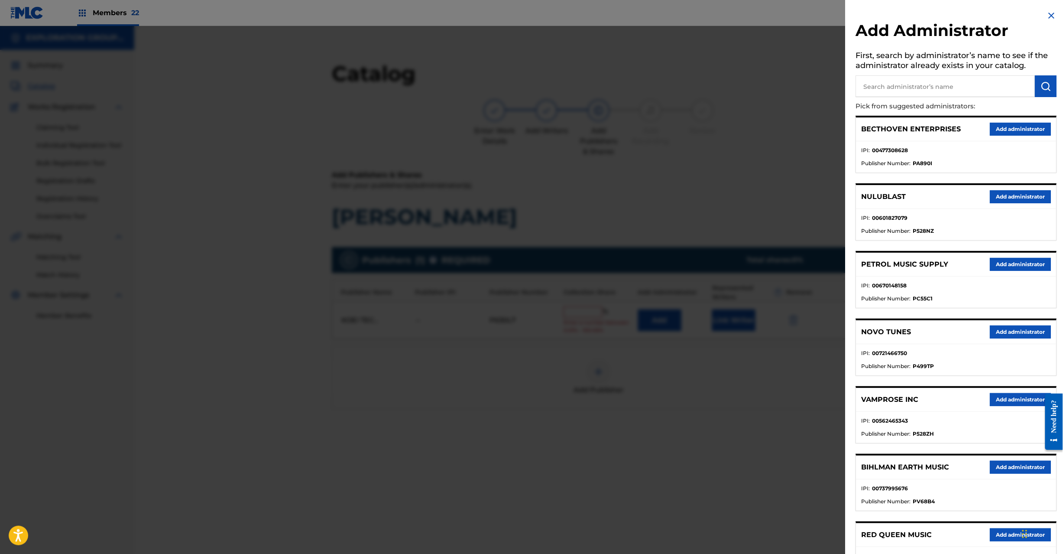
click at [941, 87] on input "text" at bounding box center [945, 86] width 179 height 22
paste input "Exploration Group LLC"
type input "Exploration Group LLC"
click at [1049, 80] on button "submit" at bounding box center [1046, 86] width 22 height 22
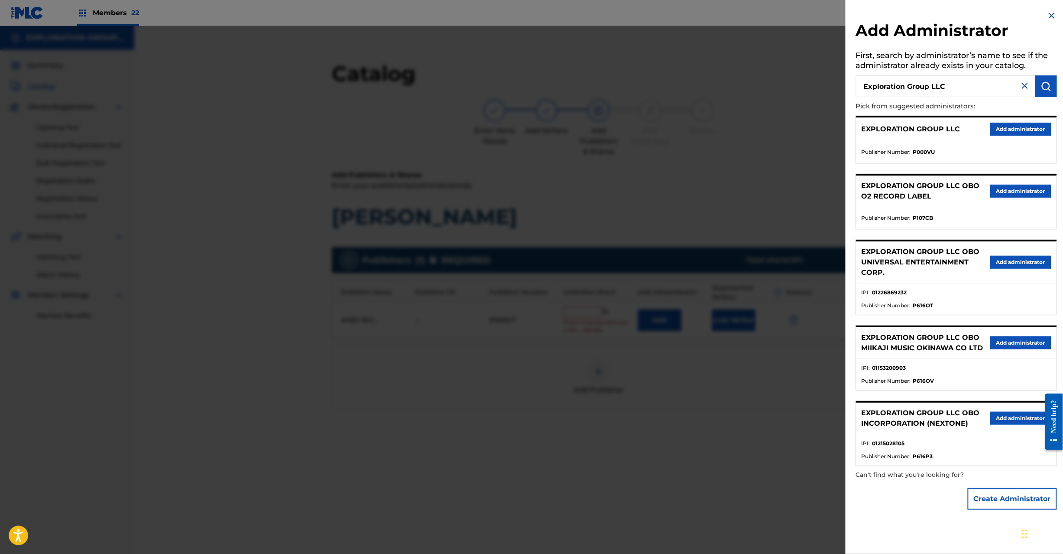
click at [1010, 123] on button "Add administrator" at bounding box center [1020, 129] width 61 height 13
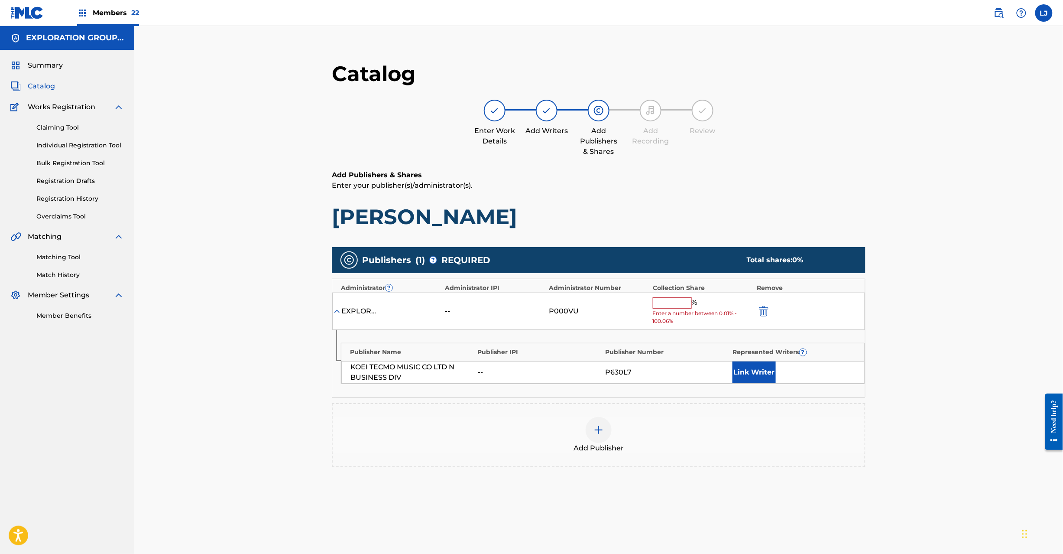
click at [672, 302] on input "text" at bounding box center [672, 302] width 39 height 11
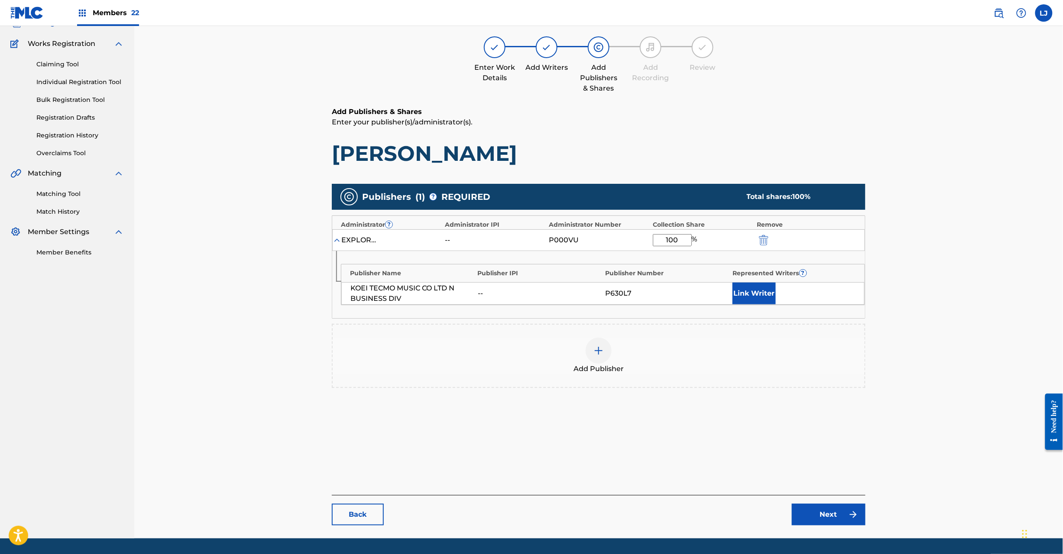
scroll to position [89, 0]
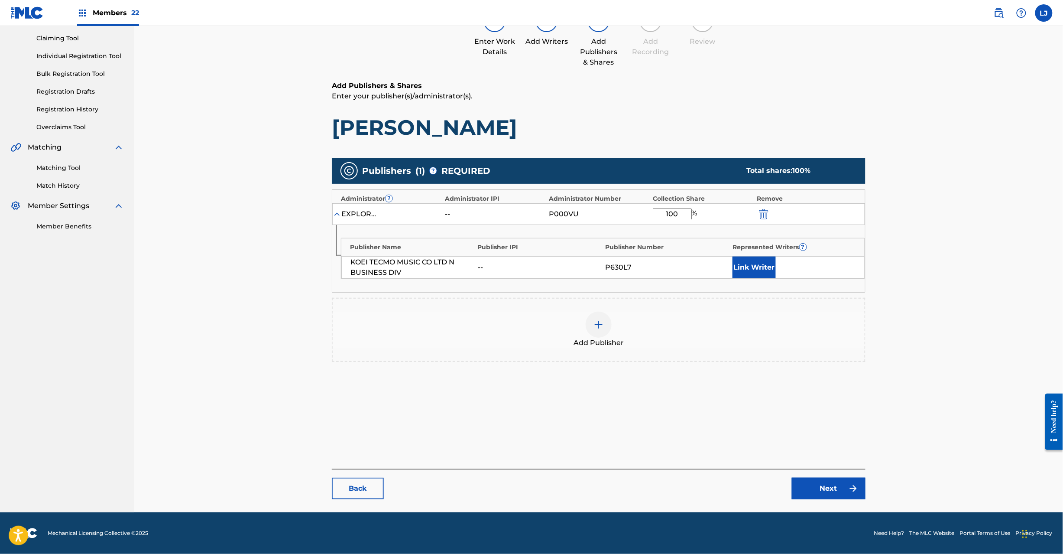
type input "100"
click at [803, 501] on main "Catalog Enter Work Details Add Writers Add Publishers & Shares Add Recording Re…" at bounding box center [599, 235] width 586 height 554
click at [804, 493] on link "Next" at bounding box center [829, 488] width 74 height 22
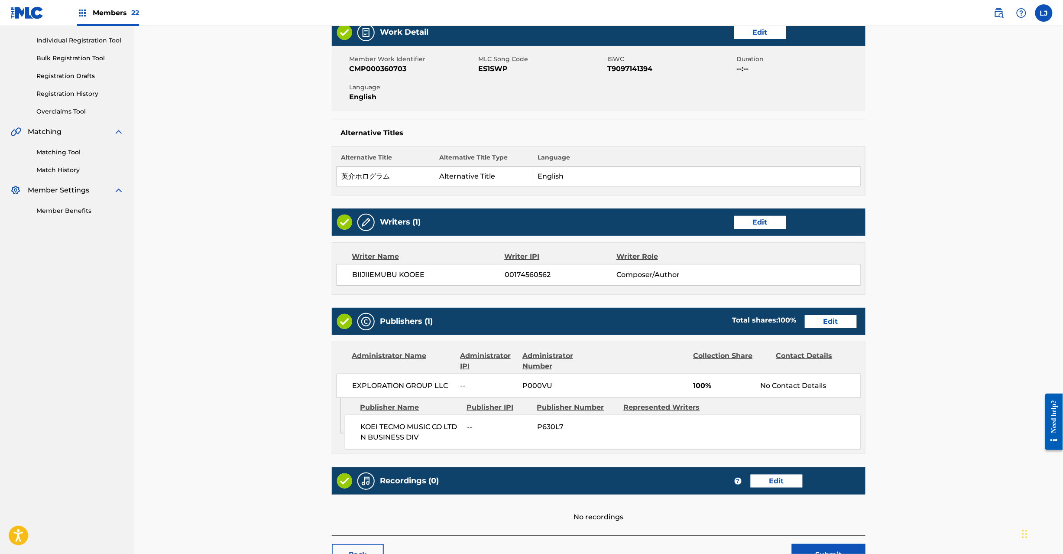
scroll to position [172, 0]
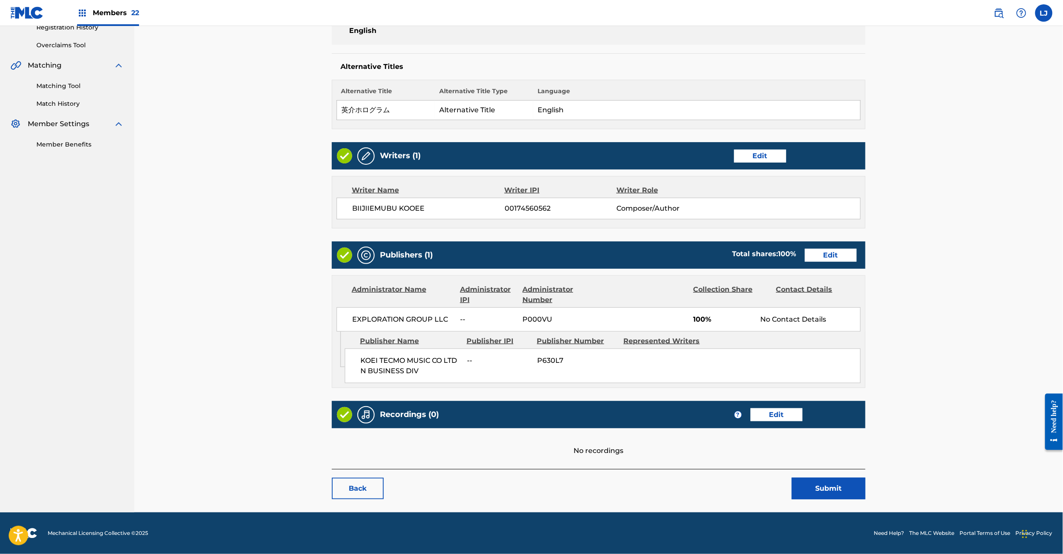
click at [818, 489] on button "Submit" at bounding box center [829, 488] width 74 height 22
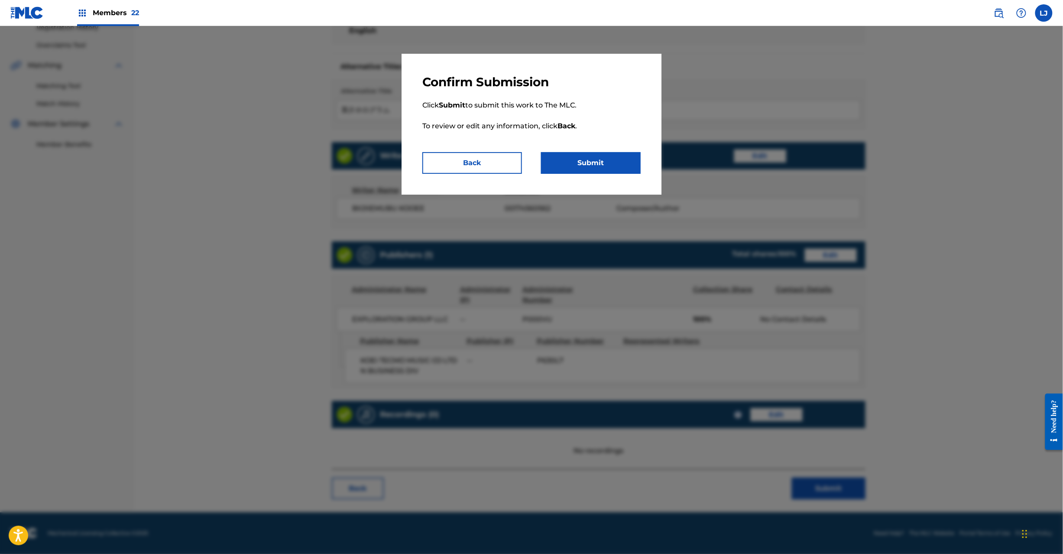
click at [609, 158] on button "Submit" at bounding box center [591, 163] width 100 height 22
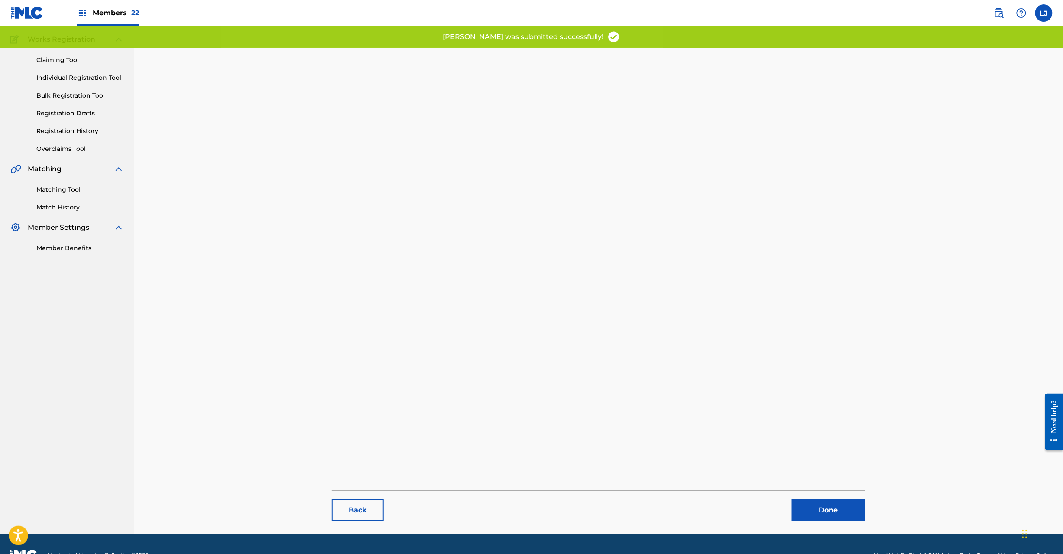
scroll to position [89, 0]
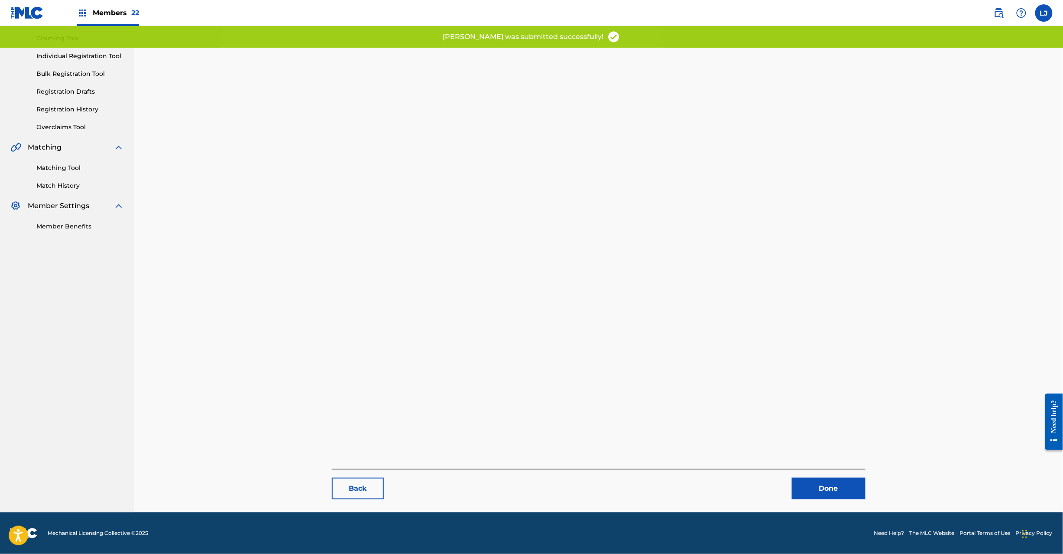
click at [822, 497] on link "Done" at bounding box center [829, 488] width 74 height 22
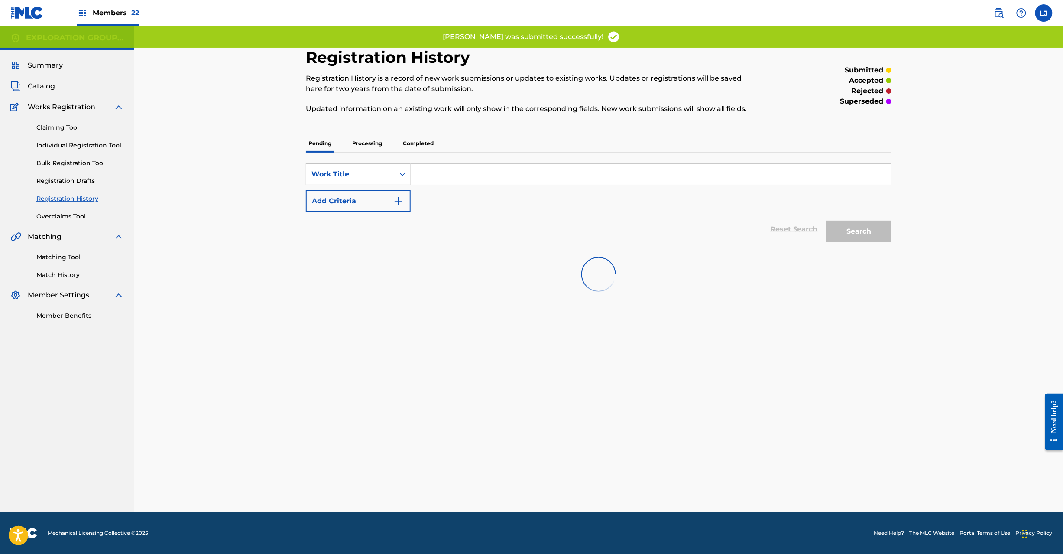
click at [39, 87] on span "Catalog" at bounding box center [41, 86] width 27 height 10
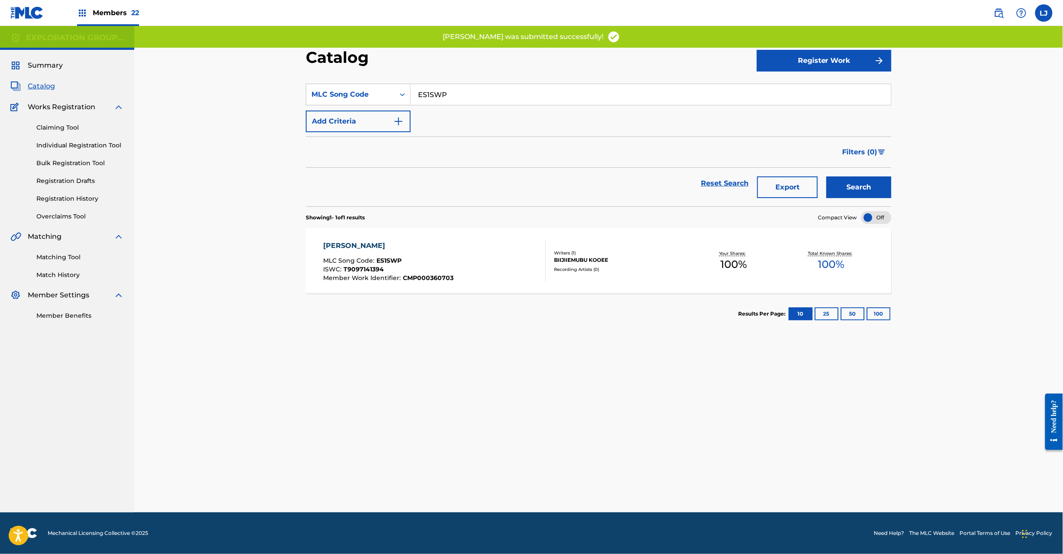
click at [436, 94] on input "ES1SWP" at bounding box center [651, 94] width 480 height 21
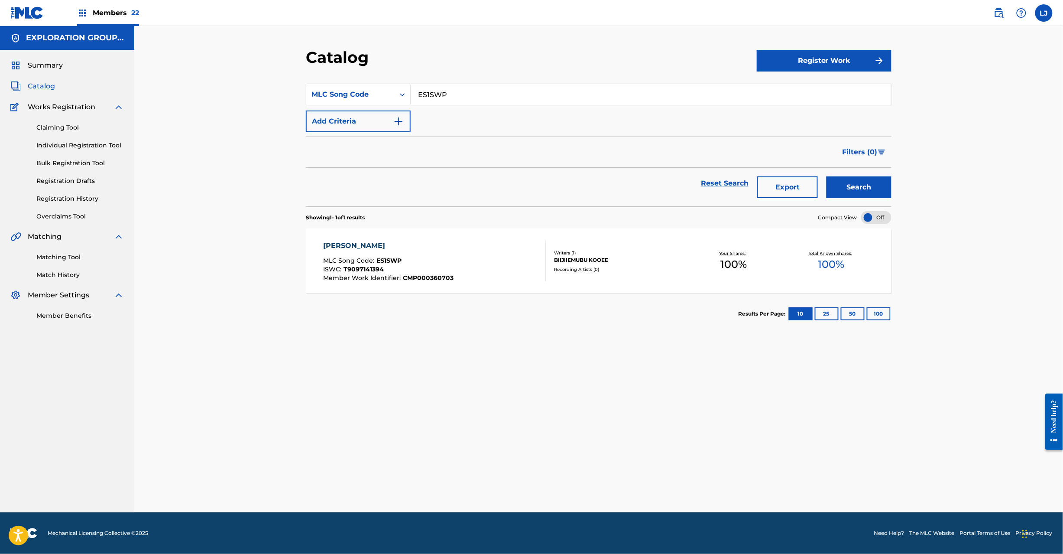
click at [436, 94] on input "ES1SWP" at bounding box center [651, 94] width 480 height 21
paste input "LT3"
type input "ES1LT3"
click at [849, 182] on button "Search" at bounding box center [859, 187] width 65 height 22
click at [444, 253] on div "EIYO MLC Song Code : ES1LT3 ISWC : Member Work Identifier : CMP000360704" at bounding box center [389, 260] width 131 height 41
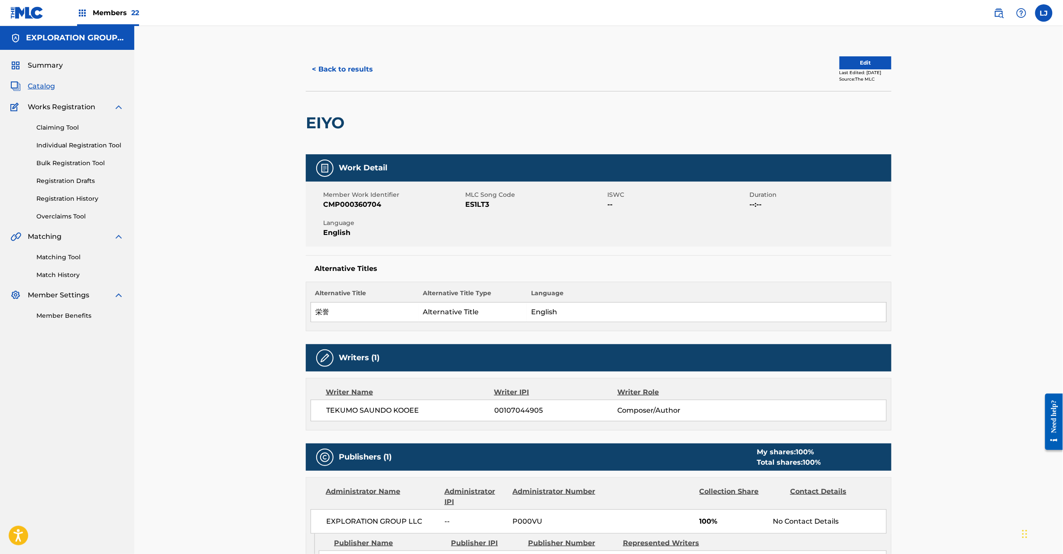
click at [269, 222] on div "< Back to results Edit Last Edited: [DATE] Source: The MLC EIYO Work Detail Mem…" at bounding box center [598, 359] width 929 height 666
click at [62, 198] on link "Registration History" at bounding box center [80, 198] width 88 height 9
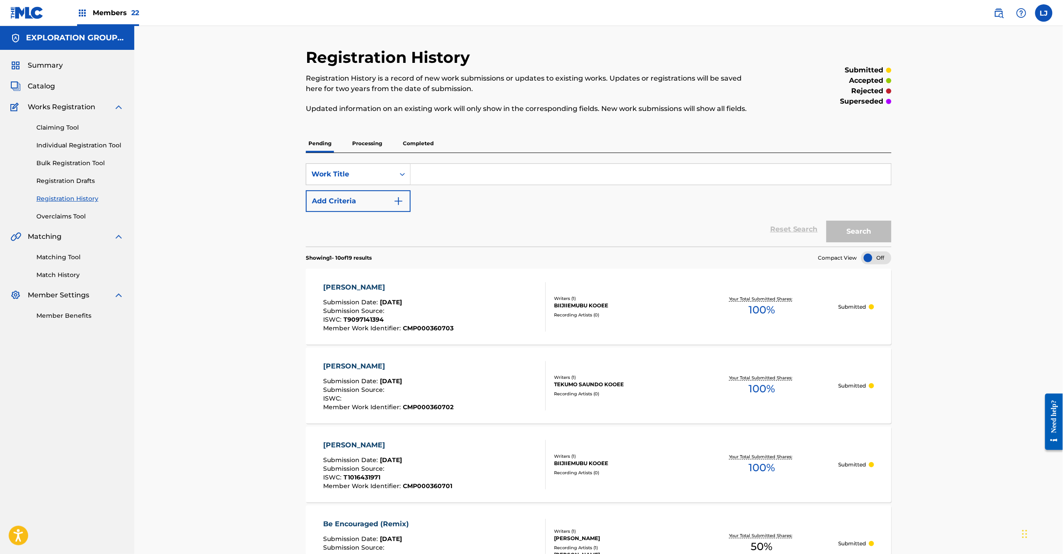
click at [38, 88] on span "Catalog" at bounding box center [41, 86] width 27 height 10
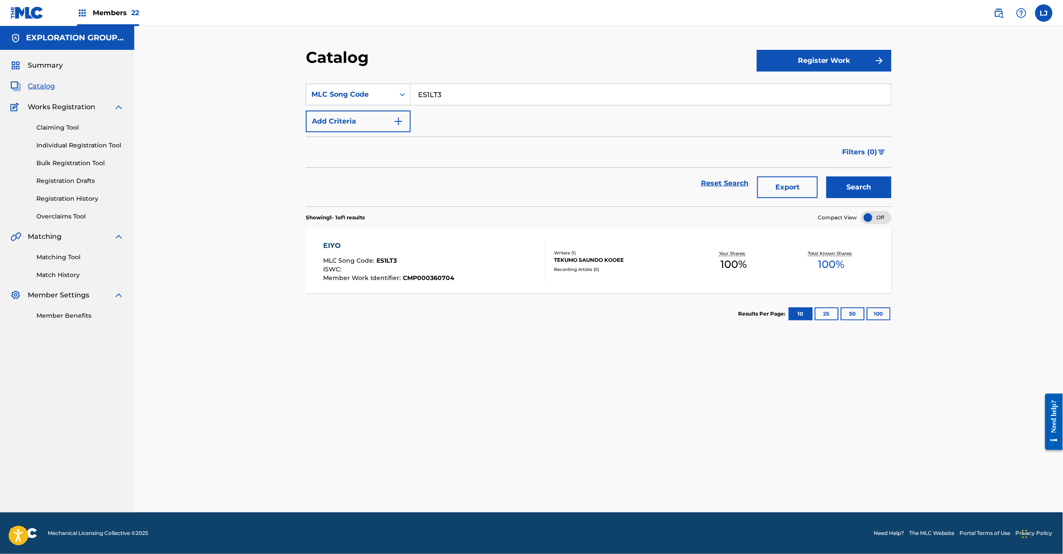
click at [519, 245] on div "EIYO MLC Song Code : ES1LT3 ISWC : Member Work Identifier : CMP000360704" at bounding box center [435, 260] width 223 height 41
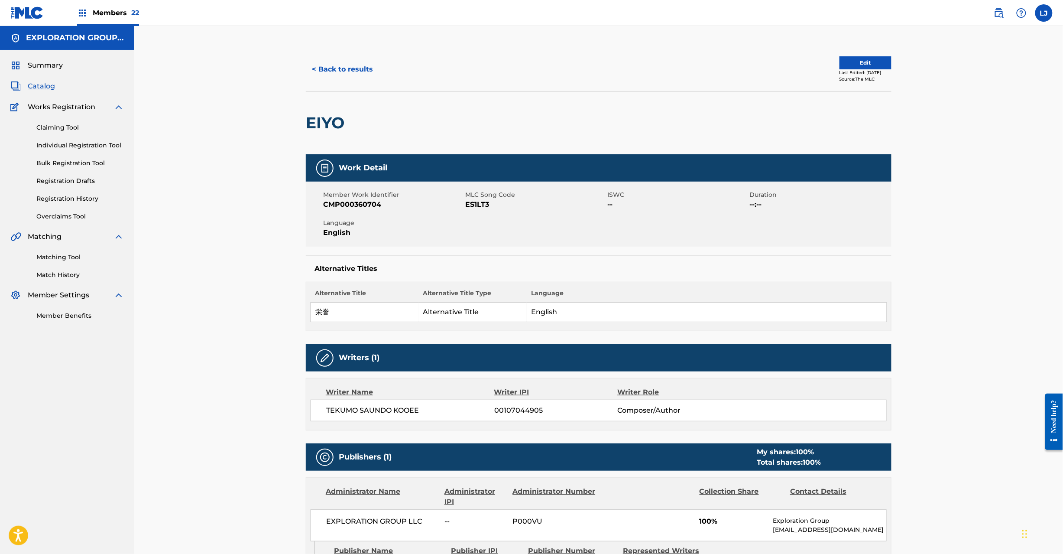
click at [851, 59] on button "Edit" at bounding box center [866, 62] width 52 height 13
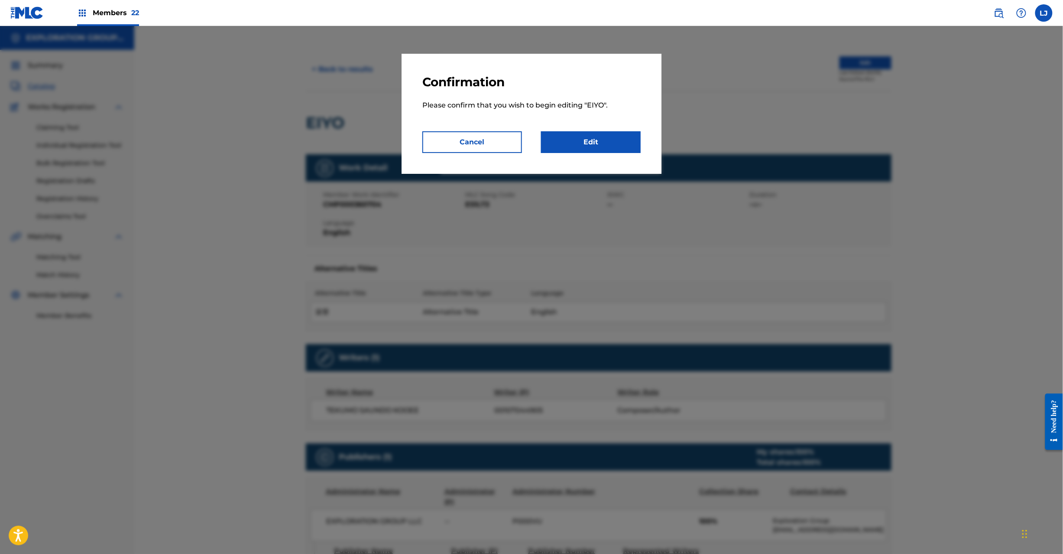
click at [593, 157] on div "Confirmation Please confirm that you wish to begin editing " EIYO ". Cancel Edit" at bounding box center [532, 114] width 260 height 120
click at [592, 146] on link "Edit" at bounding box center [591, 142] width 100 height 22
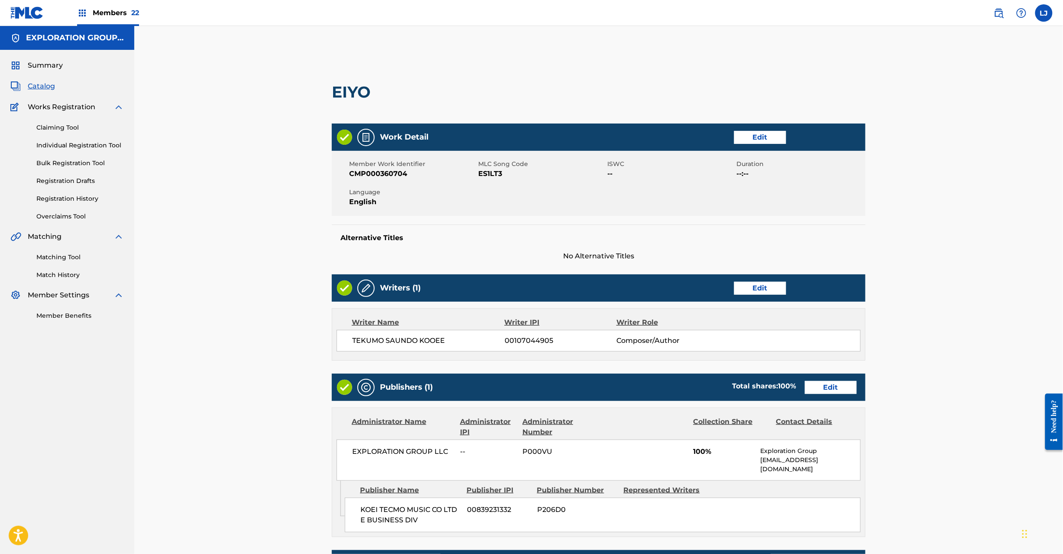
click at [826, 387] on link "Edit" at bounding box center [831, 387] width 52 height 13
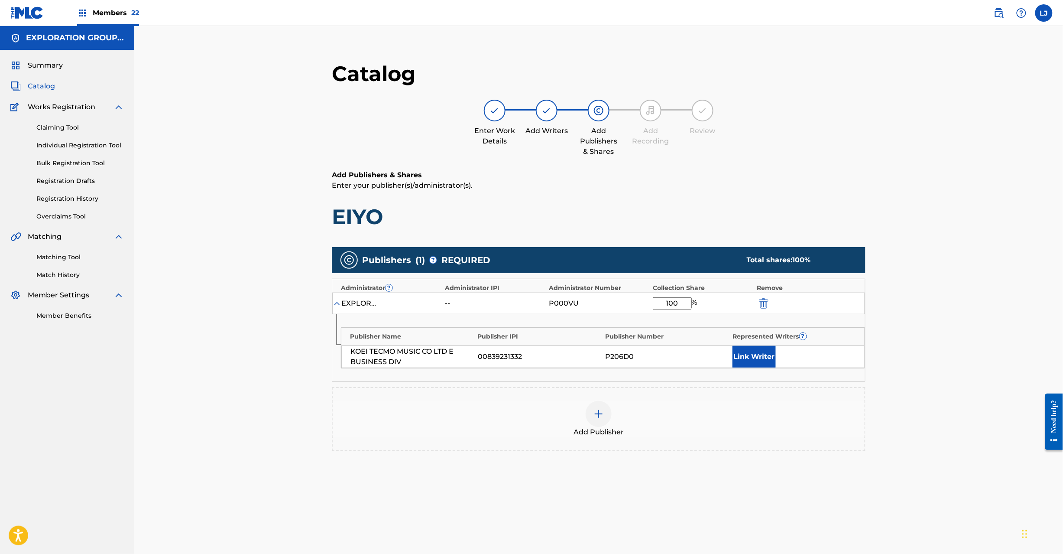
click at [770, 302] on div at bounding box center [775, 303] width 39 height 10
click at [761, 300] on img "submit" at bounding box center [764, 303] width 10 height 10
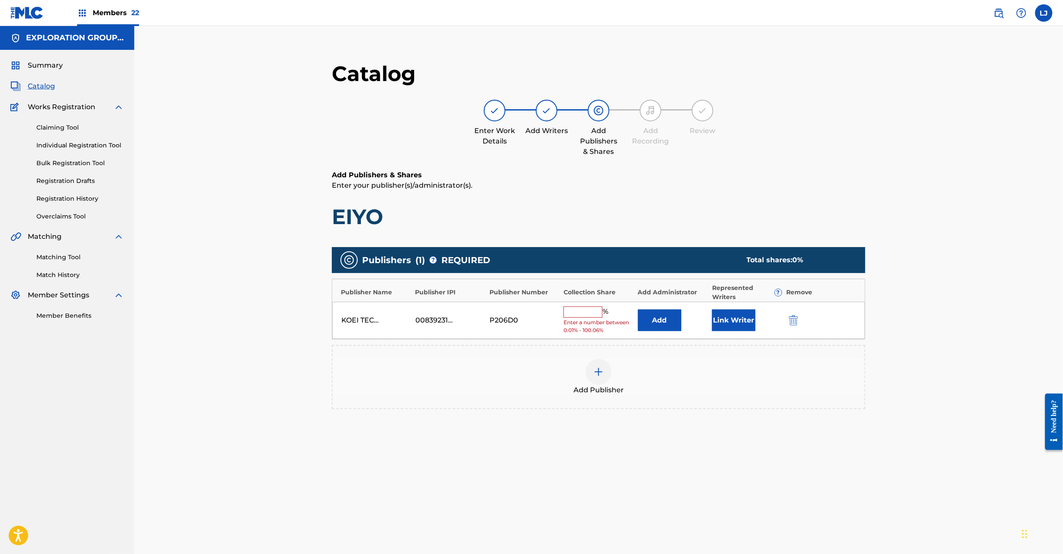
click at [792, 319] on img "submit" at bounding box center [794, 320] width 10 height 10
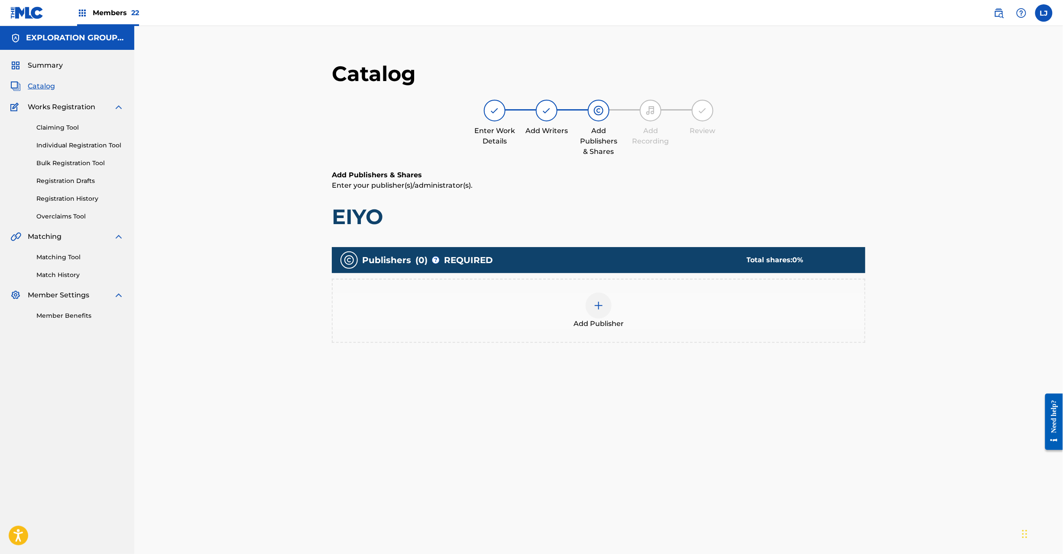
click at [600, 314] on div at bounding box center [599, 305] width 26 height 26
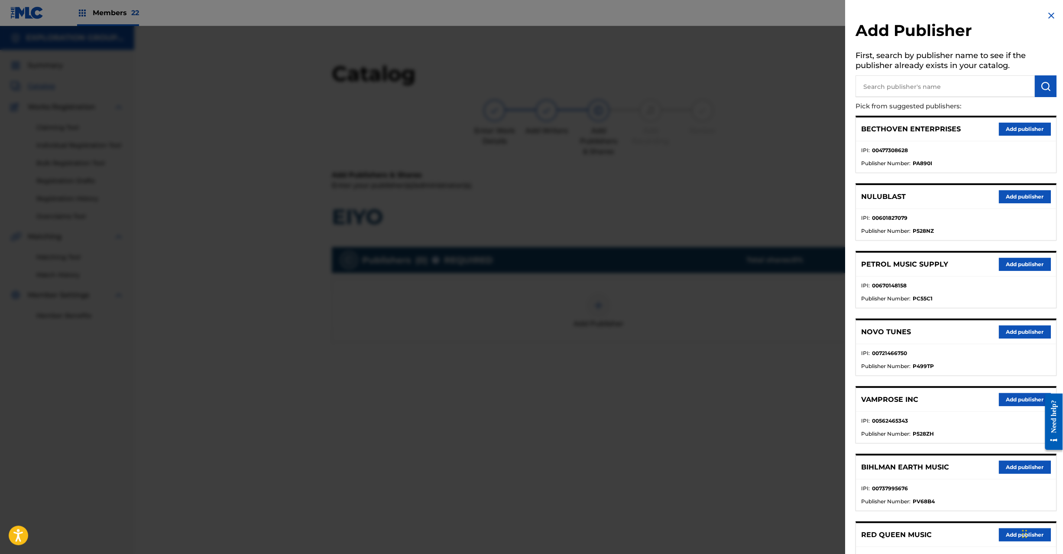
click at [896, 87] on input "text" at bounding box center [945, 86] width 179 height 22
paste input "Koei Tecmo Music Co Ltd N Business Div"
type input "Koei Tecmo Music Co Ltd N Business Div"
click at [1048, 85] on img "submit" at bounding box center [1046, 86] width 10 height 10
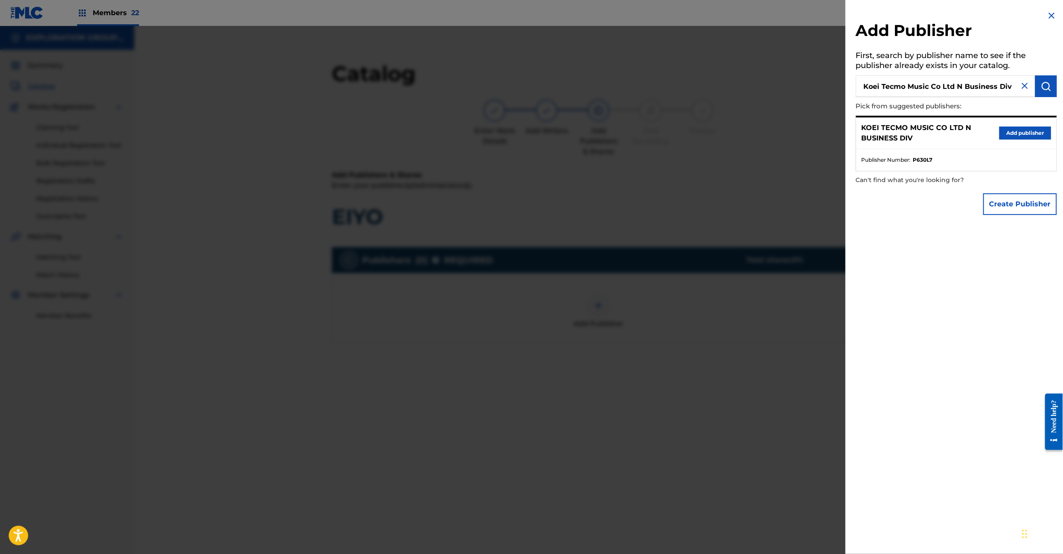
drag, startPoint x: 1022, startPoint y: 119, endPoint x: 1019, endPoint y: 126, distance: 8.2
click at [1019, 126] on div "KOEI TECMO MUSIC CO LTD N BUSINESS DIV Add publisher" at bounding box center [956, 133] width 200 height 32
drag, startPoint x: 1019, startPoint y: 126, endPoint x: 936, endPoint y: 174, distance: 95.3
click at [1018, 129] on button "Add publisher" at bounding box center [1025, 132] width 52 height 13
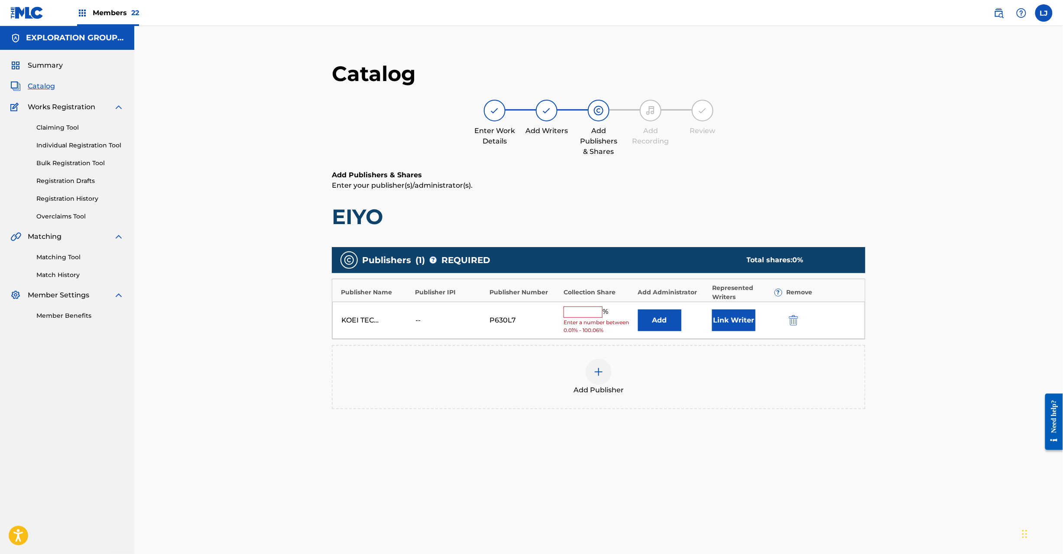
click at [669, 329] on button "Add" at bounding box center [659, 320] width 43 height 22
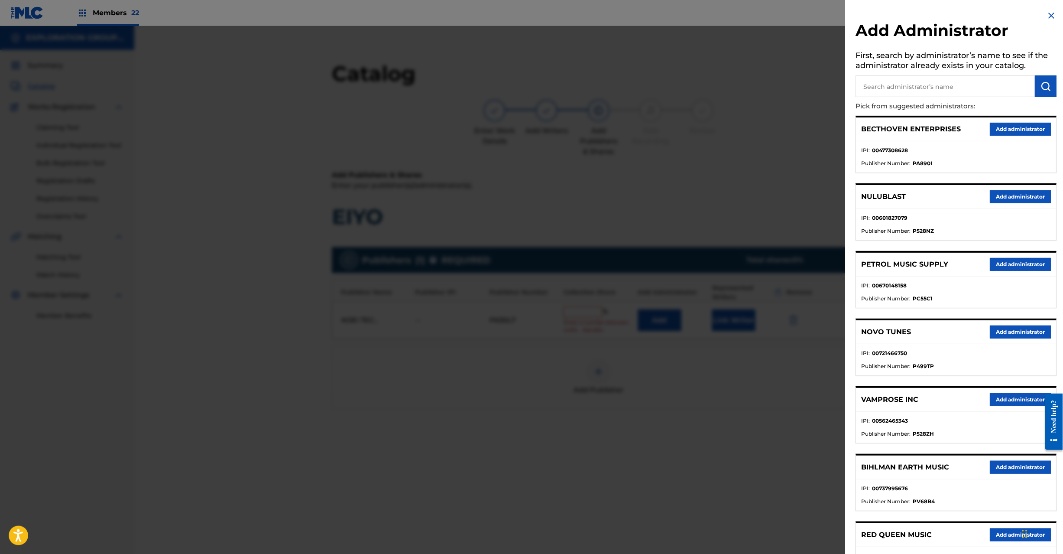
drag, startPoint x: 931, startPoint y: 81, endPoint x: 983, endPoint y: 86, distance: 52.2
click at [932, 81] on input "text" at bounding box center [945, 86] width 179 height 22
paste input "Exploration Group LLC"
type input "Exploration Group LLC"
click at [1044, 86] on img "submit" at bounding box center [1046, 86] width 10 height 10
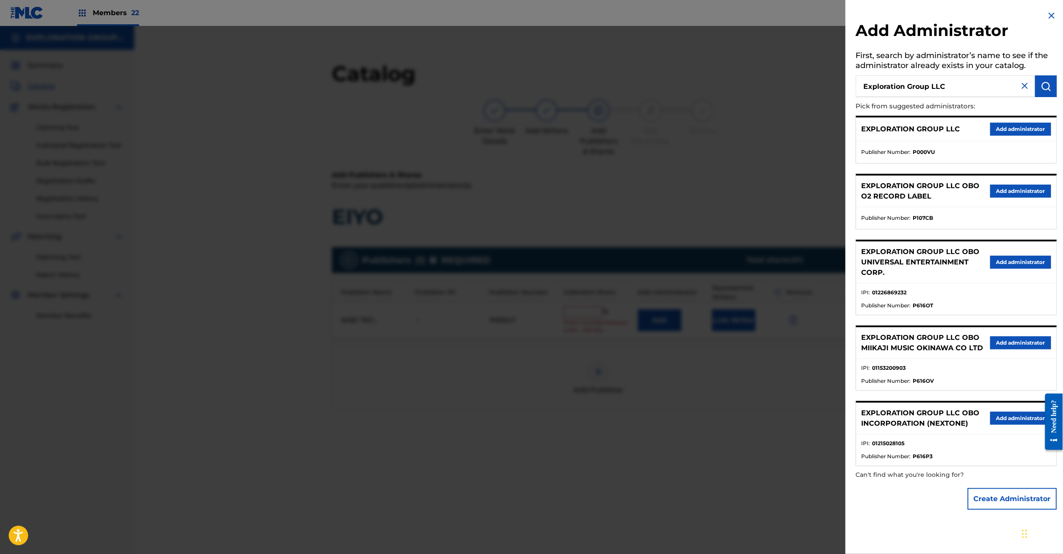
click at [1023, 127] on button "Add administrator" at bounding box center [1020, 129] width 61 height 13
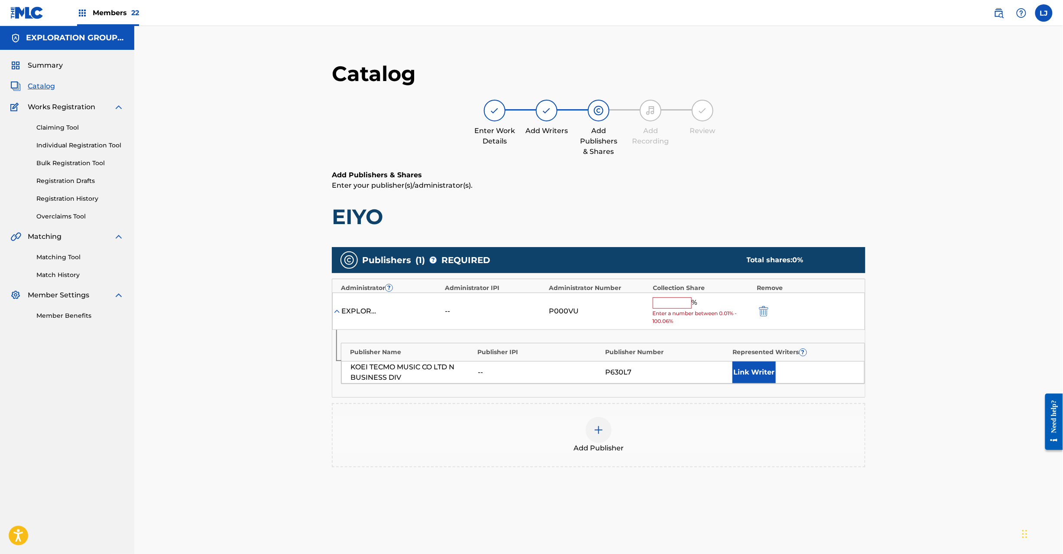
click at [673, 306] on input "text" at bounding box center [672, 302] width 39 height 11
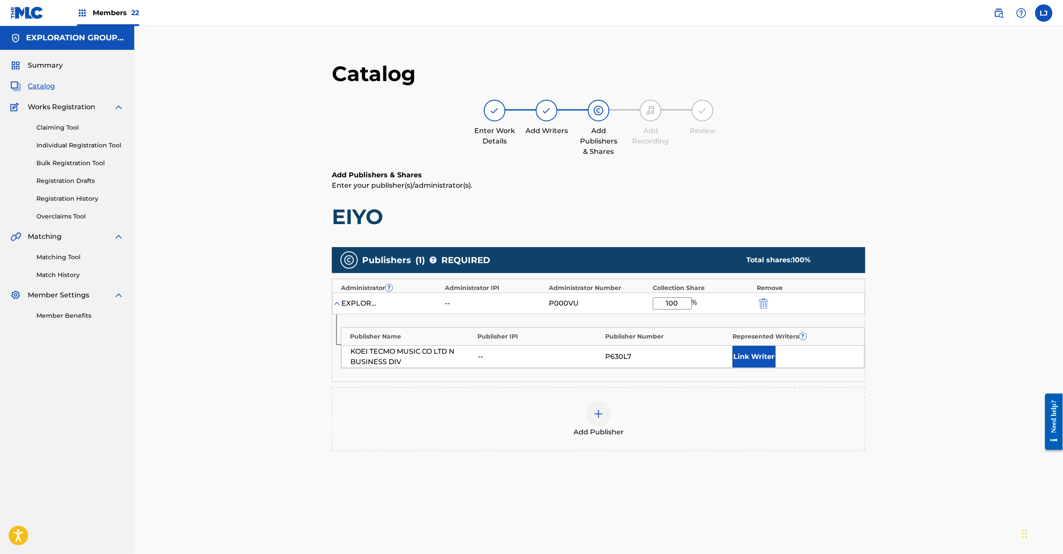
type input "100"
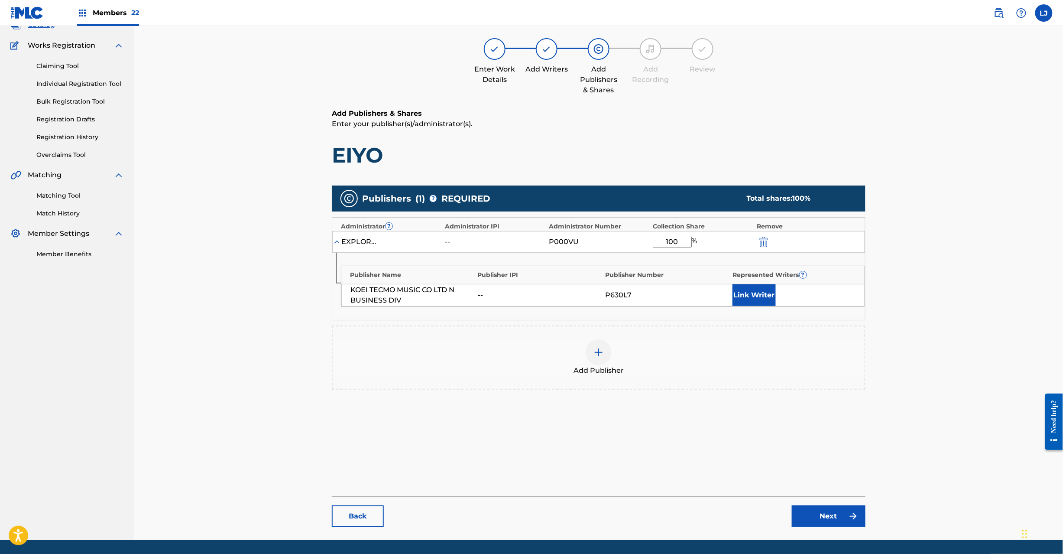
scroll to position [89, 0]
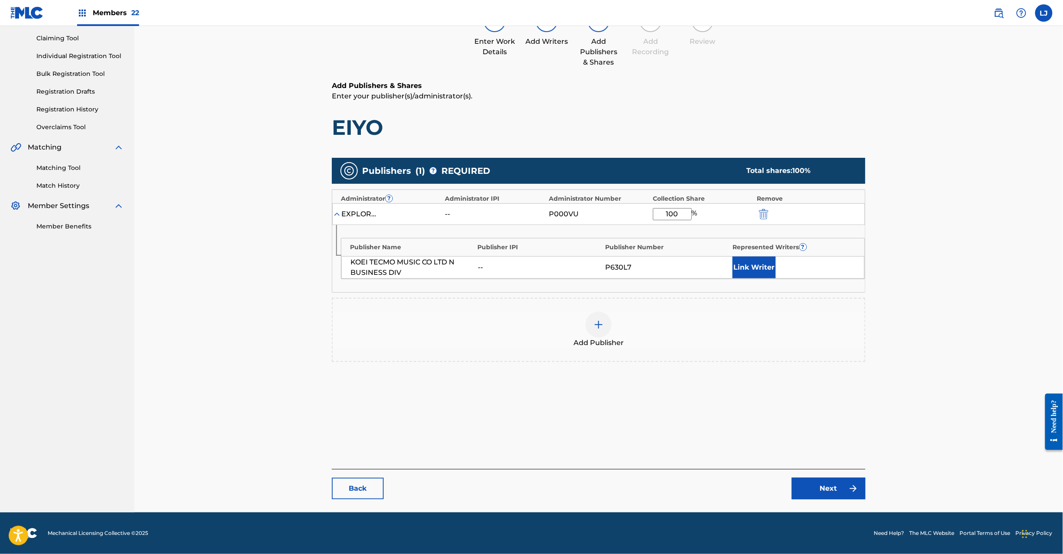
click at [821, 487] on link "Next" at bounding box center [829, 488] width 74 height 22
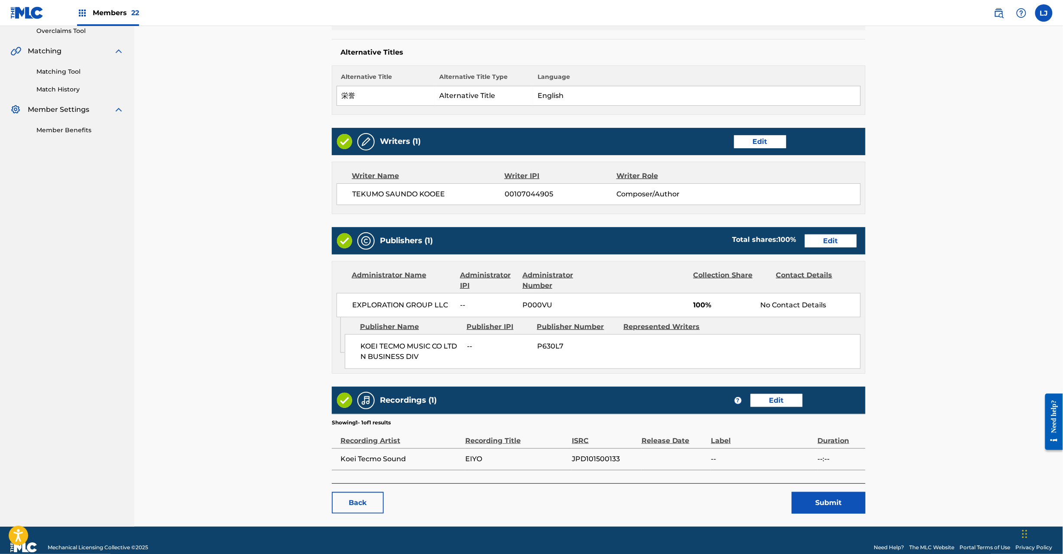
scroll to position [201, 0]
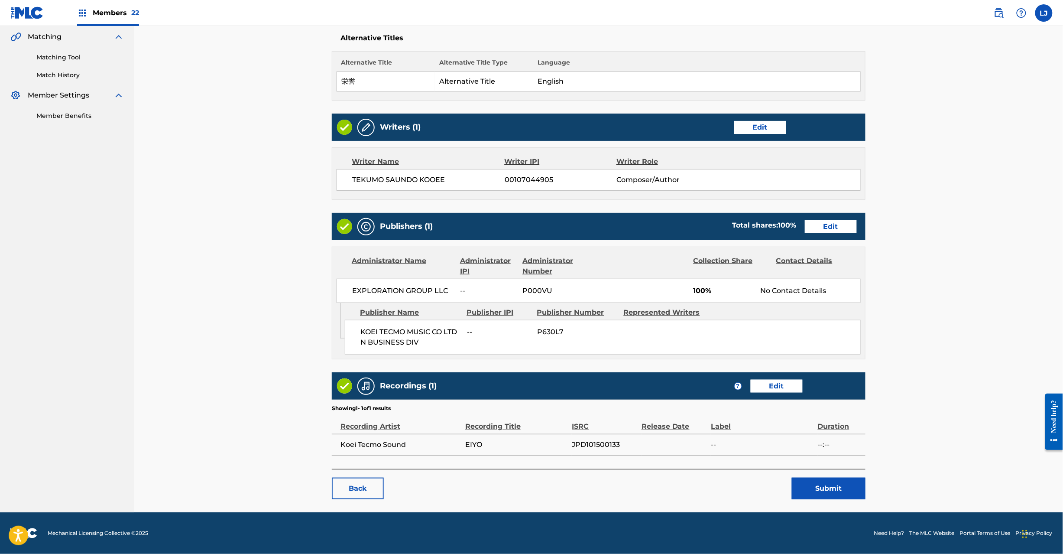
click at [827, 487] on button "Submit" at bounding box center [829, 488] width 74 height 22
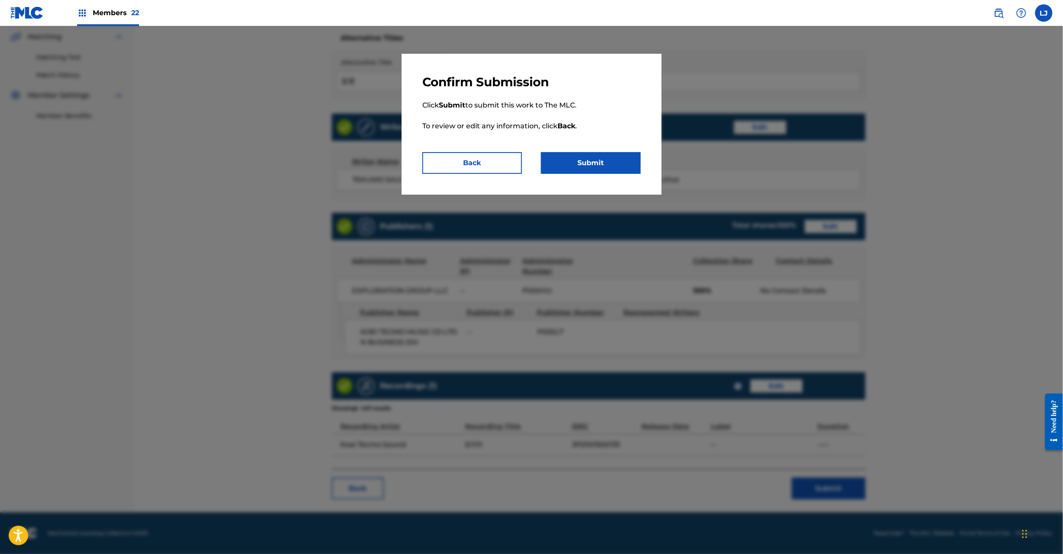
click at [577, 170] on button "Submit" at bounding box center [591, 163] width 100 height 22
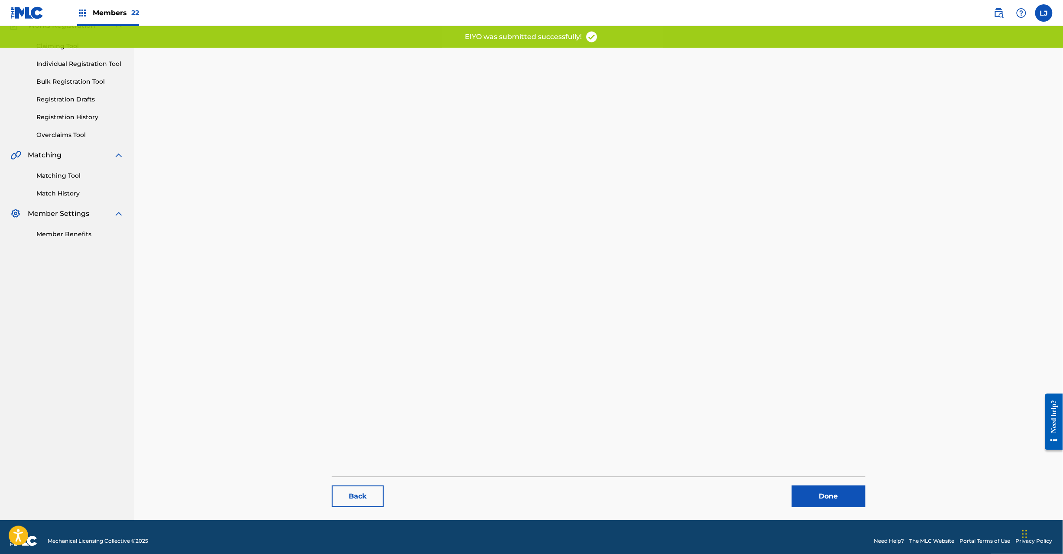
scroll to position [89, 0]
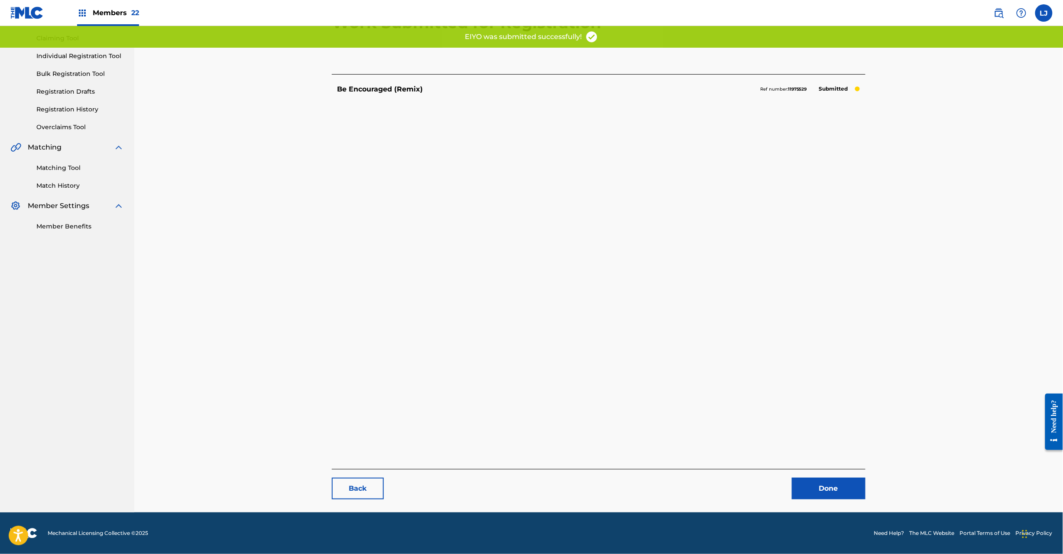
drag, startPoint x: 847, startPoint y: 505, endPoint x: 834, endPoint y: 491, distance: 18.4
click at [846, 504] on main "Work Submitted for Registration Be Encouraged (Remix) Ref number: 11975529 Subm…" at bounding box center [599, 235] width 586 height 554
click at [834, 491] on link "Done" at bounding box center [829, 488] width 74 height 22
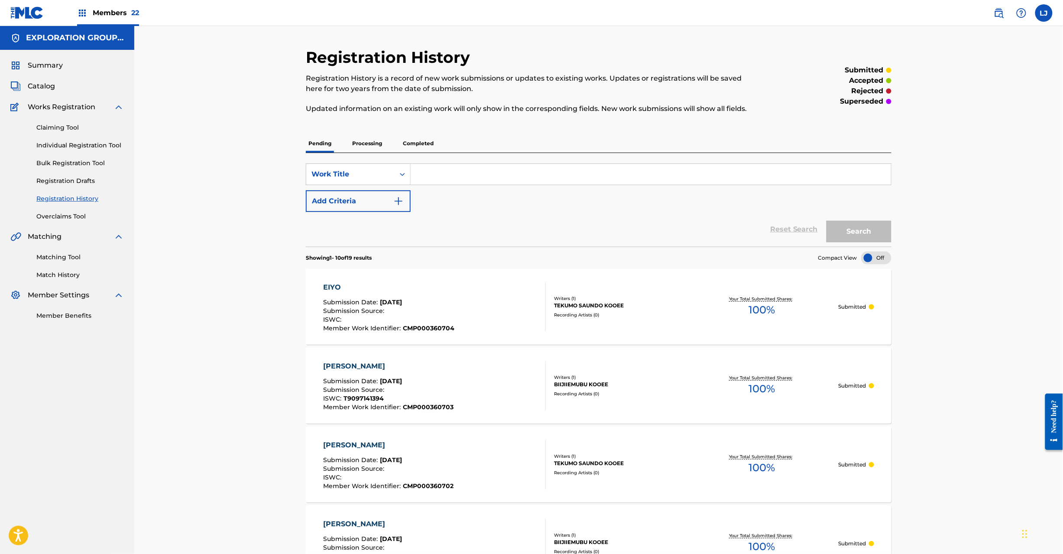
click at [36, 84] on span "Catalog" at bounding box center [41, 86] width 27 height 10
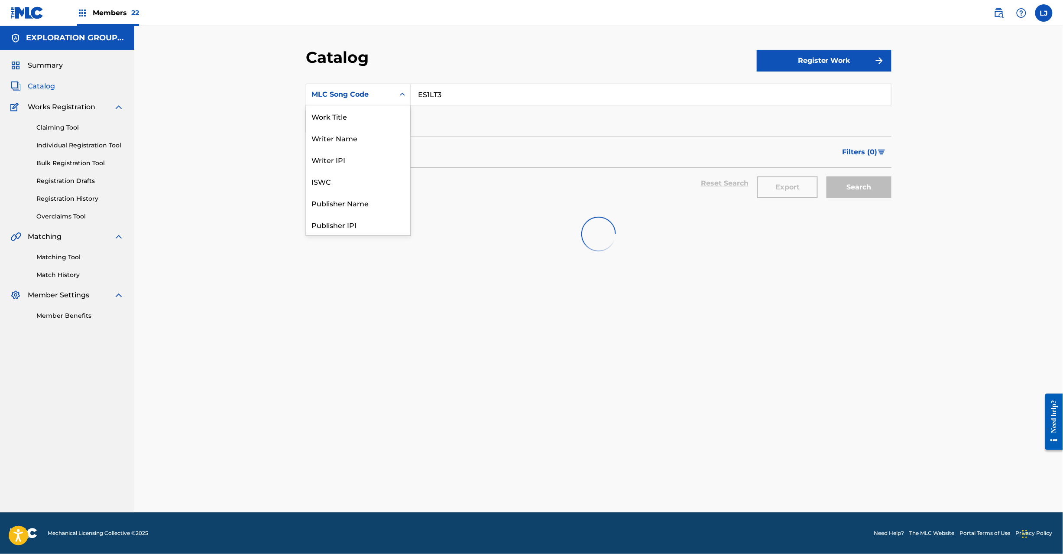
click at [379, 88] on div "MLC Song Code" at bounding box center [350, 94] width 88 height 16
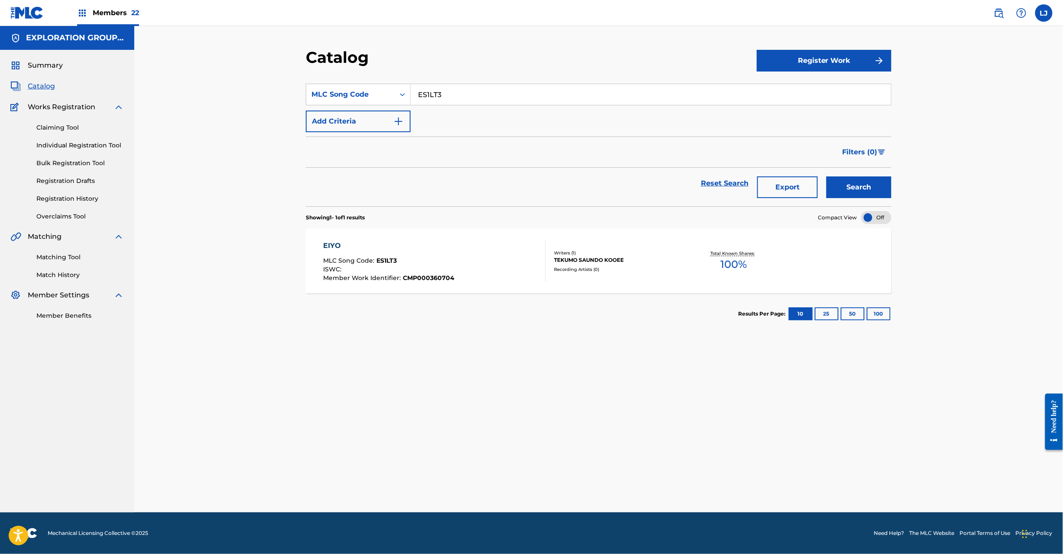
click at [468, 93] on input "ES1LT3" at bounding box center [651, 94] width 480 height 21
paste input "SR"
type input "ES1LSR"
click at [901, 184] on div "Catalog Register Work SearchWithCriteriac4ec8f02-b91a-4647-b181-b37586e19149 ML…" at bounding box center [598, 280] width 607 height 464
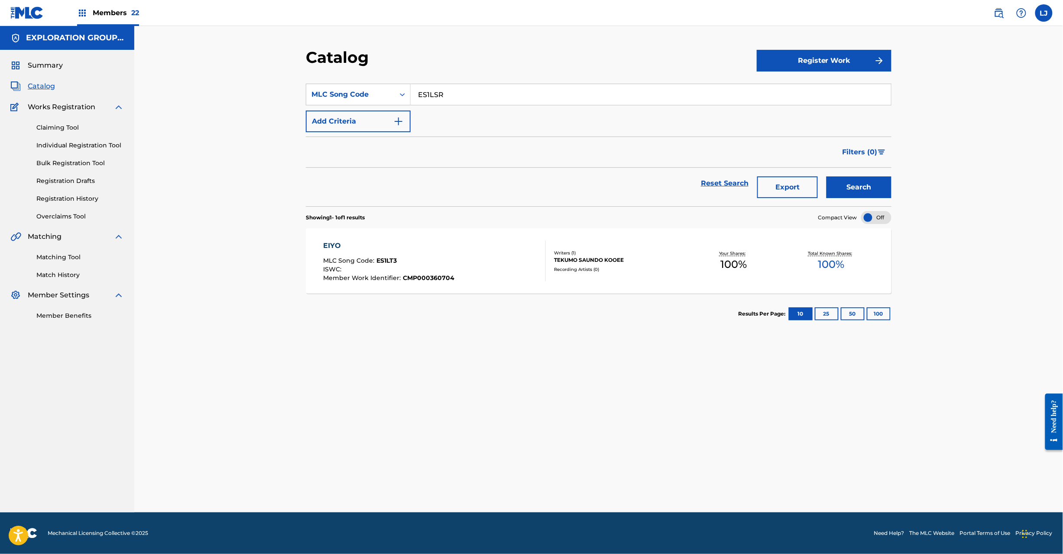
click at [865, 191] on button "Search" at bounding box center [859, 187] width 65 height 22
click at [64, 189] on div "Claiming Tool Individual Registration Tool Bulk Registration Tool Registration …" at bounding box center [67, 166] width 114 height 109
click at [58, 198] on link "Registration History" at bounding box center [80, 198] width 88 height 9
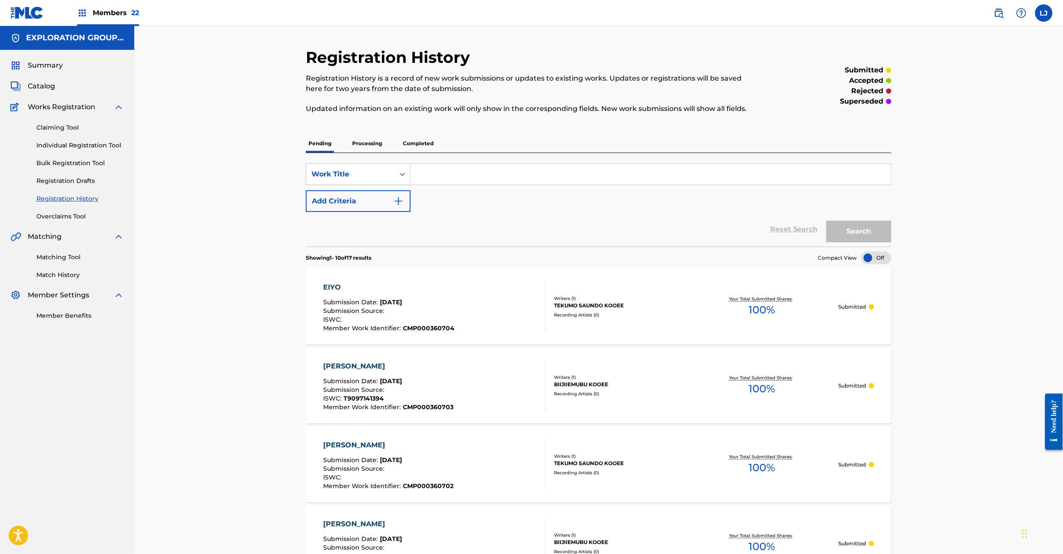
click at [30, 91] on span "Catalog" at bounding box center [41, 86] width 27 height 10
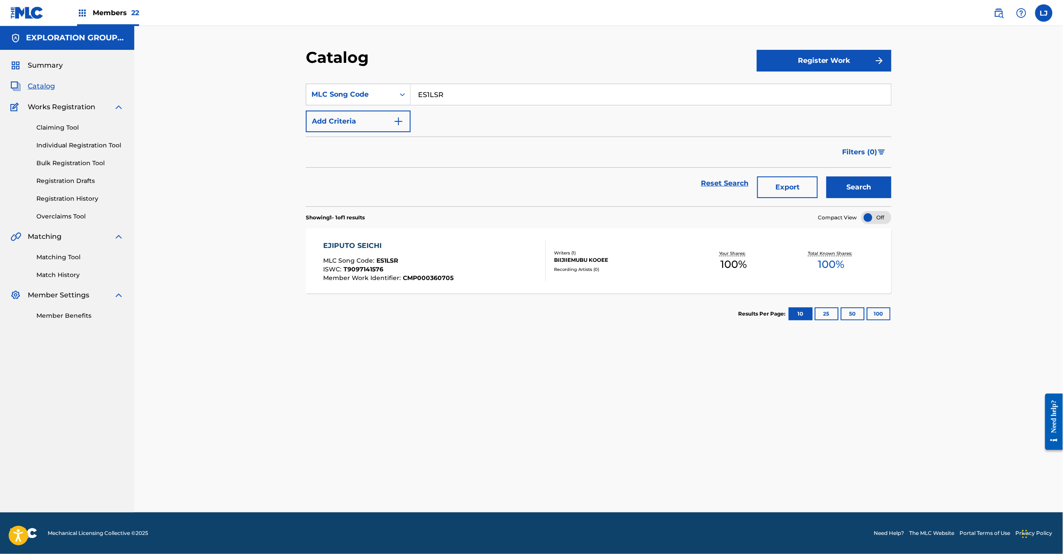
click at [448, 92] on input "ES1LSR" at bounding box center [651, 94] width 480 height 21
click at [866, 191] on button "Search" at bounding box center [859, 187] width 65 height 22
click at [451, 265] on div "EJIPUTO SEICHI MLC Song Code : ES1LSR ISWC : T9097141576 Member Work Identifier…" at bounding box center [435, 260] width 223 height 41
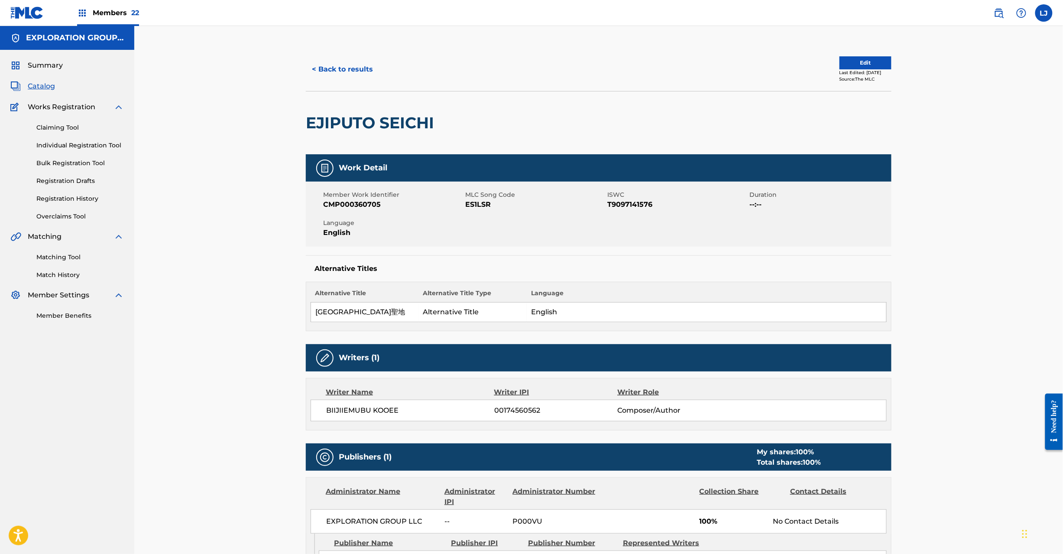
click at [858, 68] on button "Edit" at bounding box center [866, 62] width 52 height 13
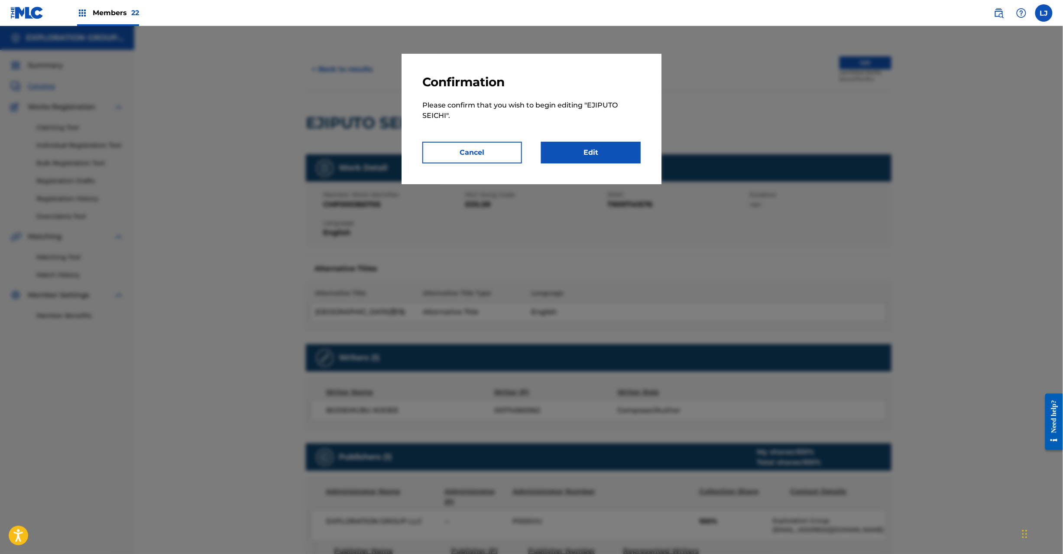
click at [599, 156] on link "Edit" at bounding box center [591, 153] width 100 height 22
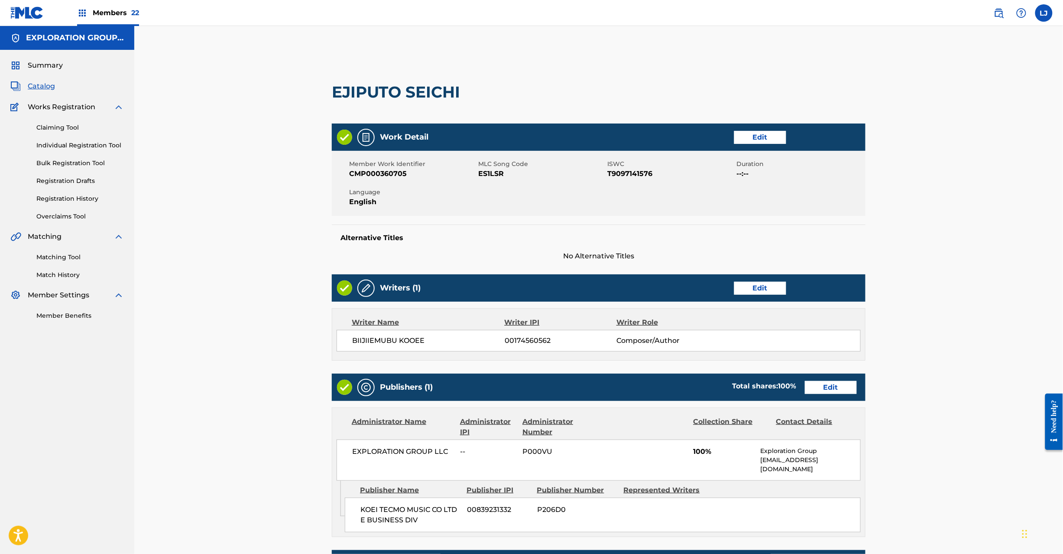
click at [811, 386] on link "Edit" at bounding box center [831, 387] width 52 height 13
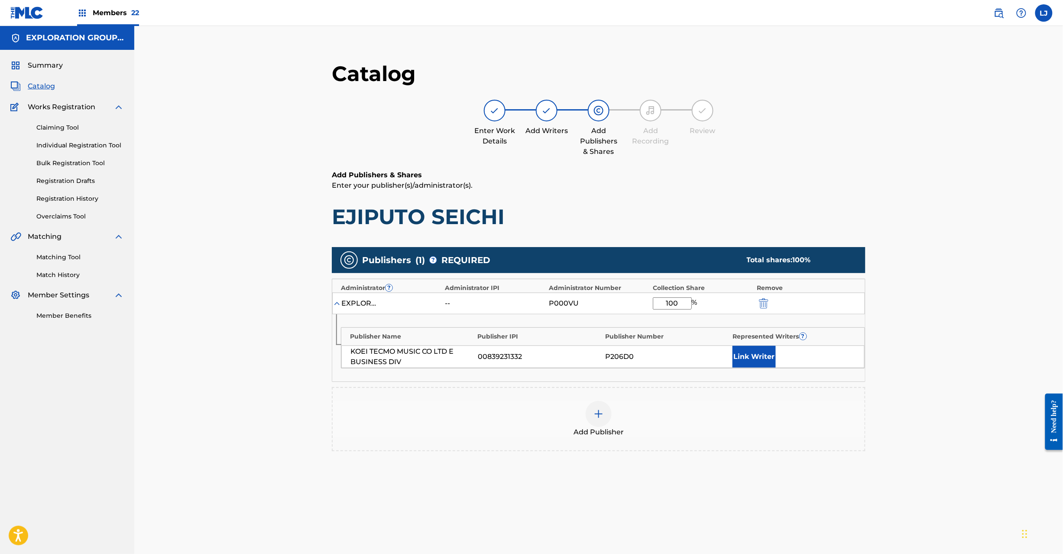
click at [772, 309] on div "EXPLORATION GROUP LLC -- P000VU 100 %" at bounding box center [598, 303] width 533 height 22
click at [766, 307] on img "submit" at bounding box center [764, 303] width 10 height 10
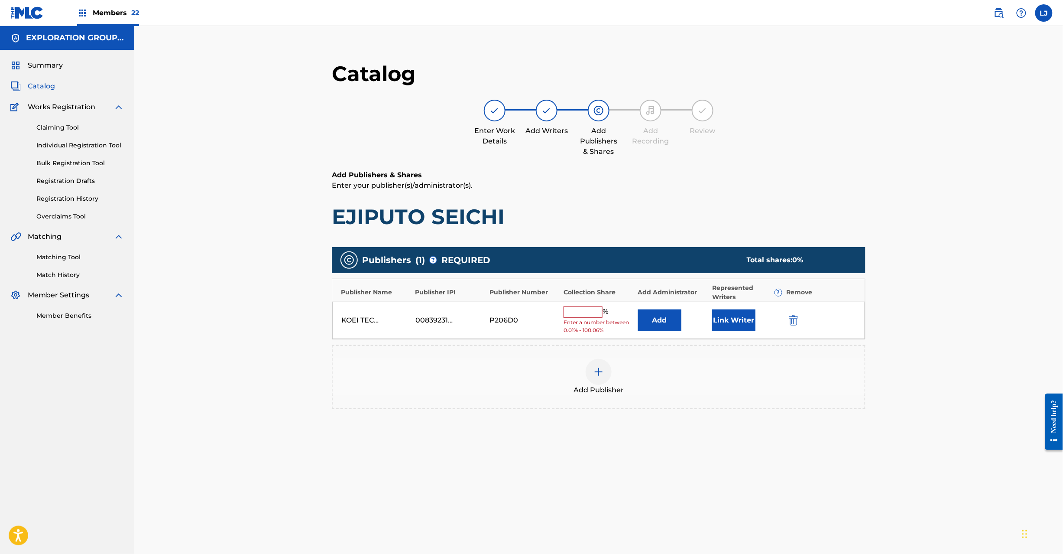
click at [798, 323] on img "submit" at bounding box center [794, 320] width 10 height 10
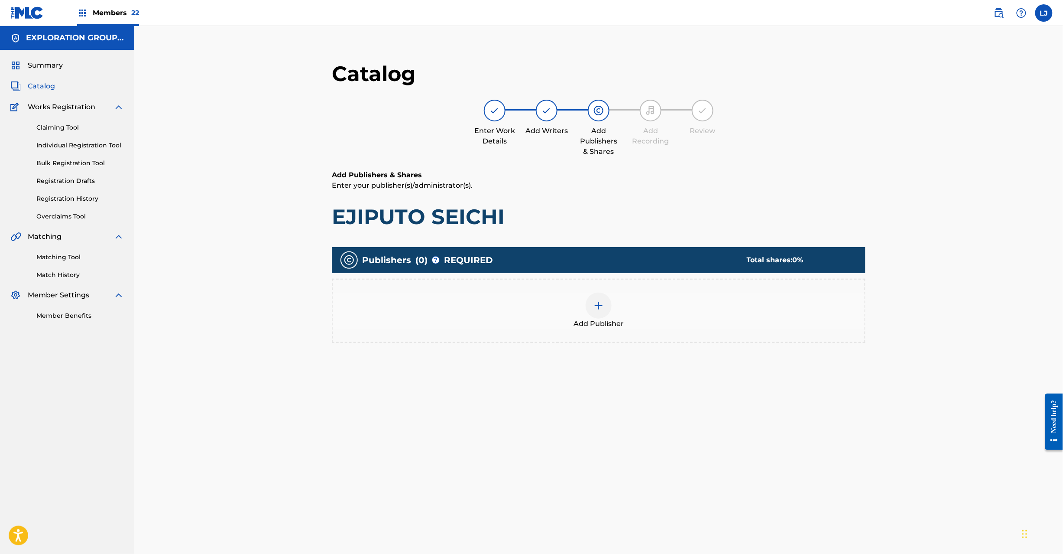
click at [603, 315] on div at bounding box center [599, 305] width 26 height 26
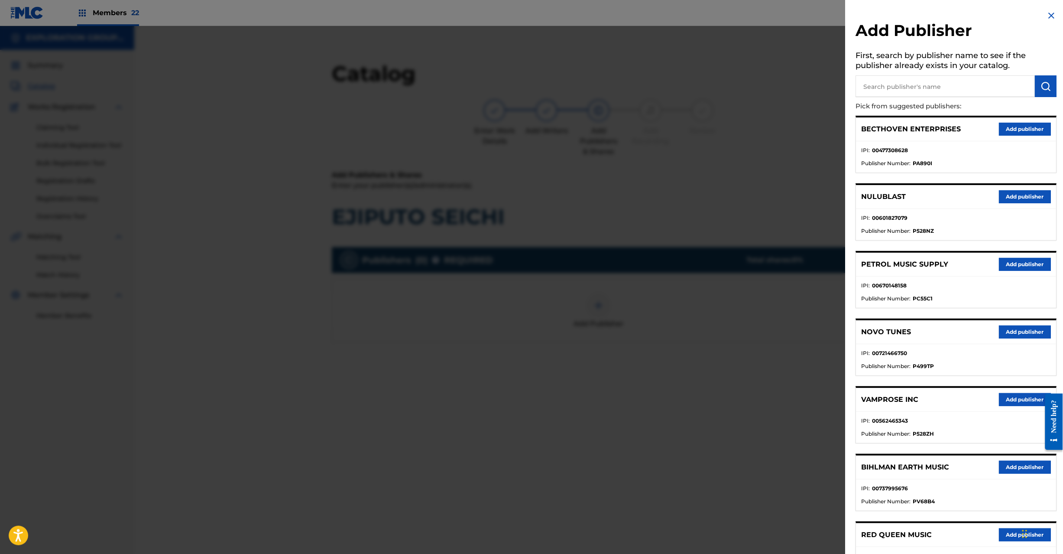
click at [989, 91] on input "text" at bounding box center [945, 86] width 179 height 22
paste input "Koei Tecmo Music Co Ltd N Business Div"
type input "Koei Tecmo Music Co Ltd N Business Div"
click at [1036, 86] on button "submit" at bounding box center [1046, 86] width 22 height 22
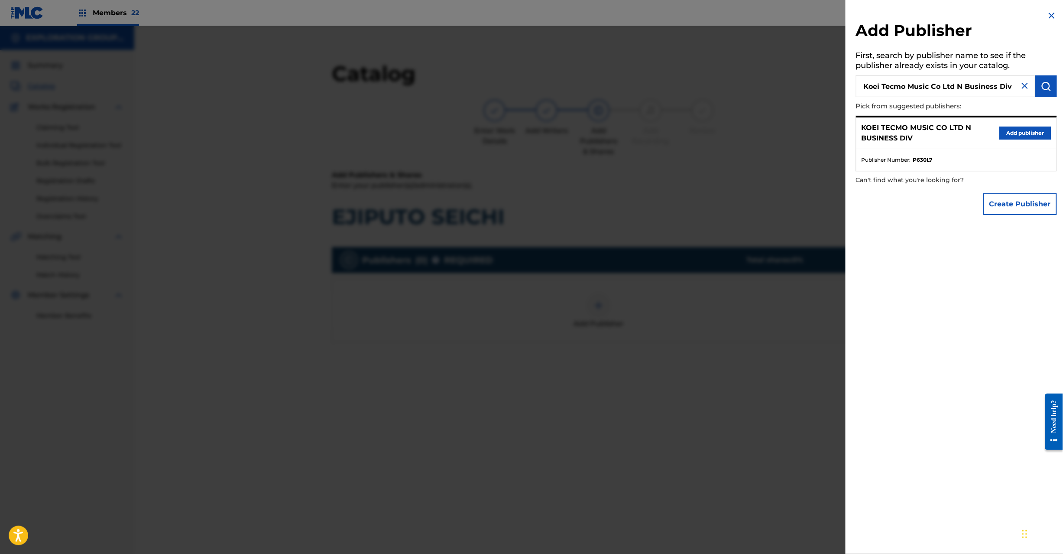
click at [1014, 134] on button "Add publisher" at bounding box center [1025, 132] width 52 height 13
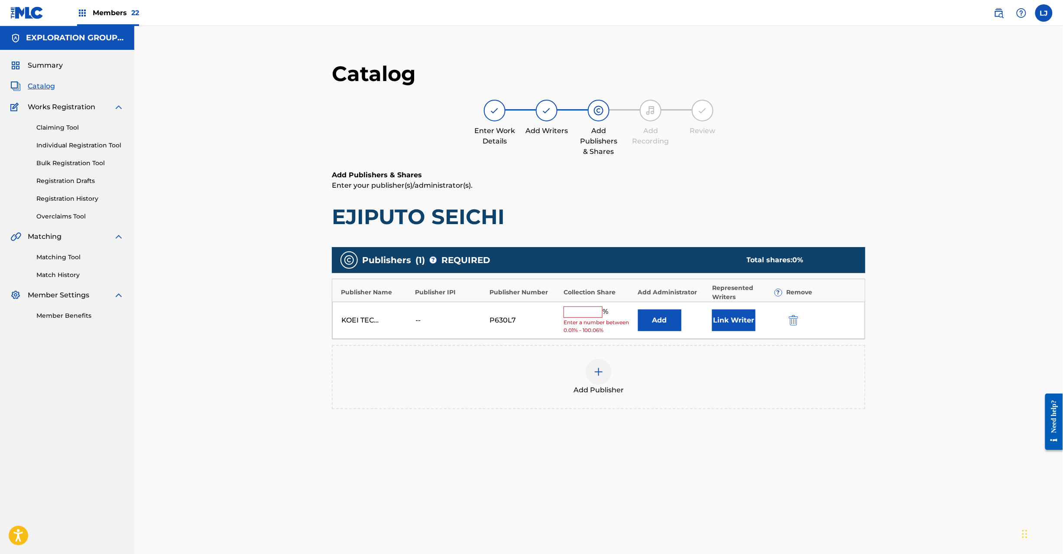
click at [663, 312] on button "Add" at bounding box center [659, 320] width 43 height 22
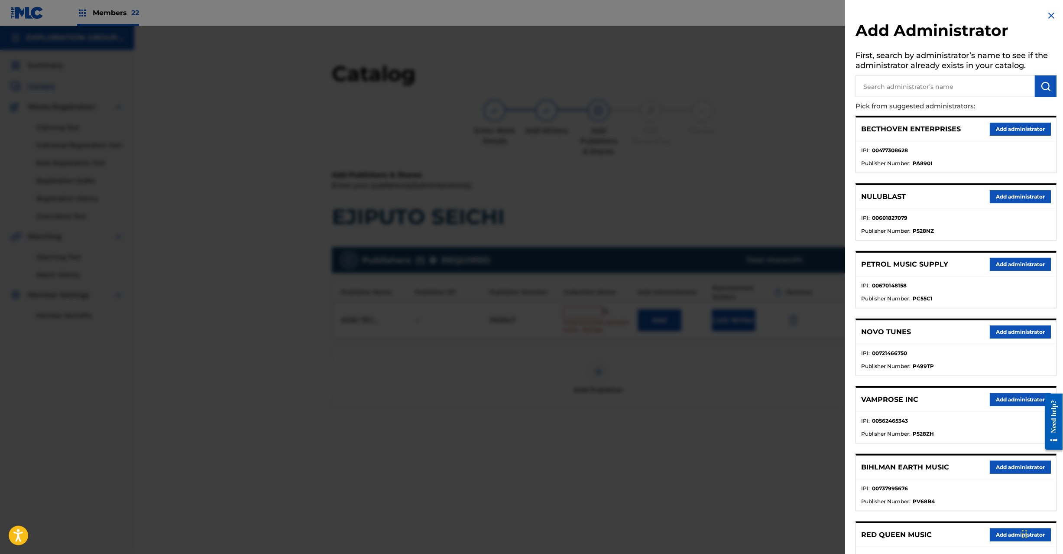
click at [930, 71] on h5 "First, search by administrator’s name to see if the administrator already exist…" at bounding box center [956, 61] width 201 height 27
paste input "Exploration Group LLC"
click at [930, 83] on input "Exploration Group LLC" at bounding box center [945, 86] width 179 height 22
type input "Exploration Group LLC"
click at [1044, 89] on img "submit" at bounding box center [1046, 86] width 10 height 10
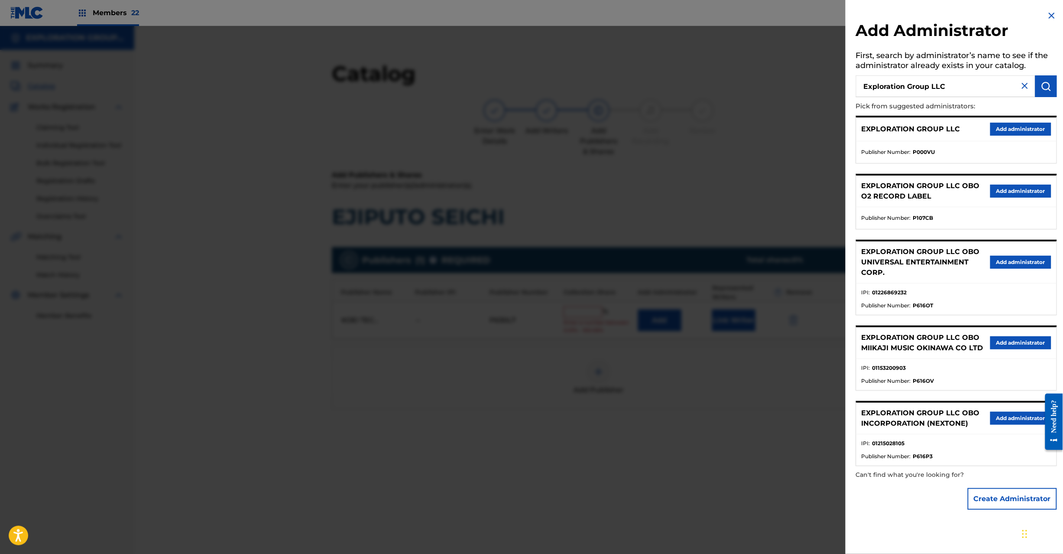
click at [1022, 131] on button "Add administrator" at bounding box center [1020, 129] width 61 height 13
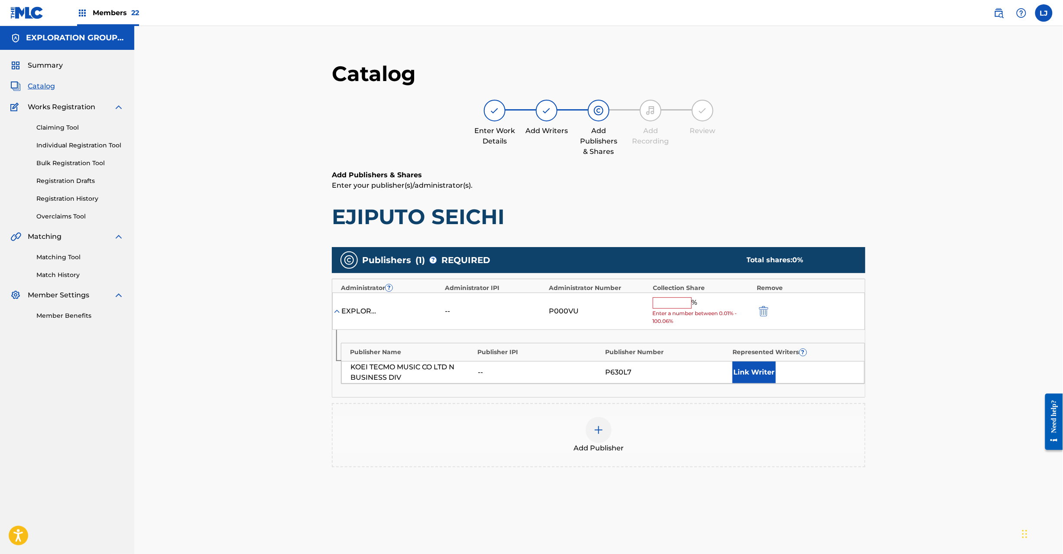
click at [666, 307] on input "text" at bounding box center [672, 302] width 39 height 11
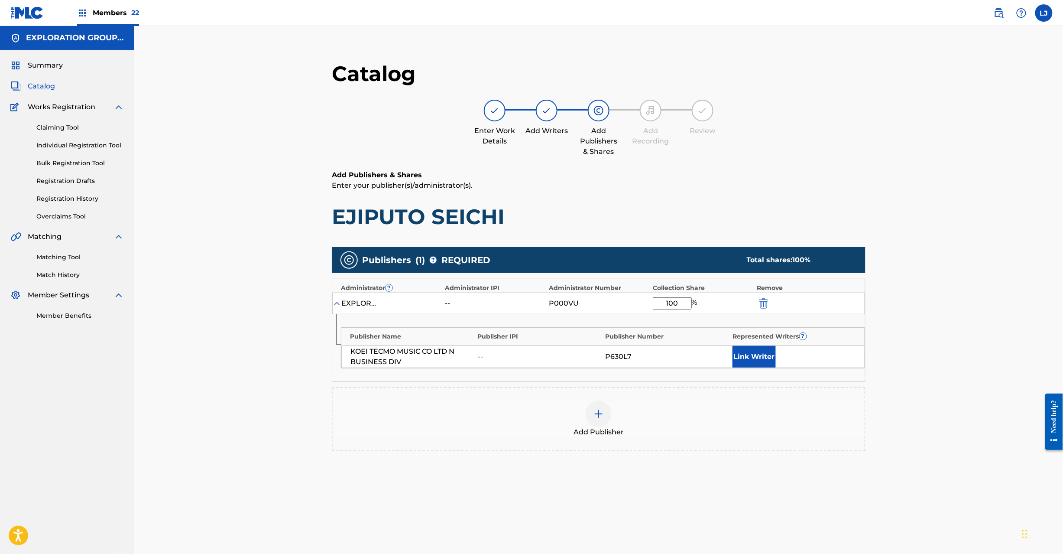
type input "100"
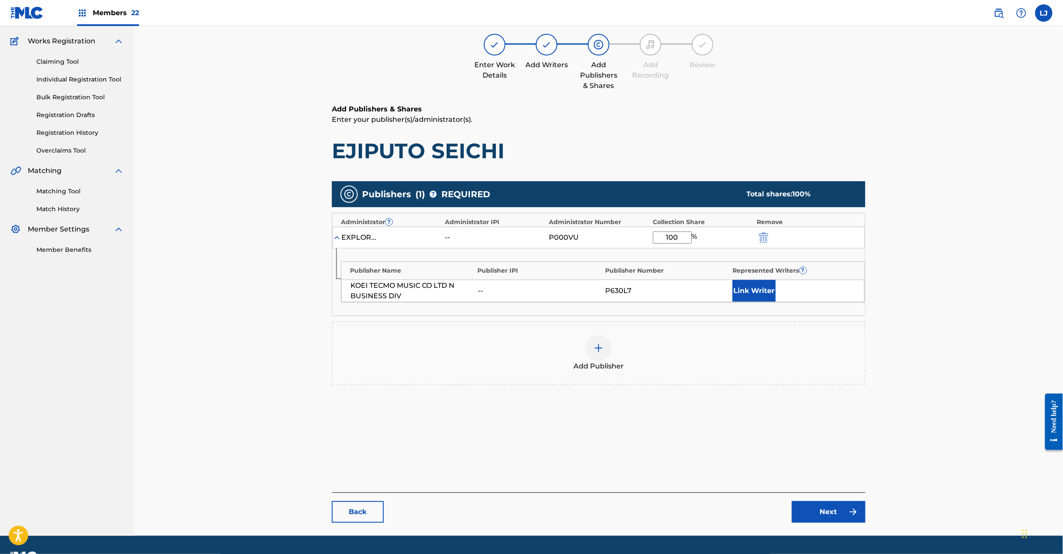
scroll to position [89, 0]
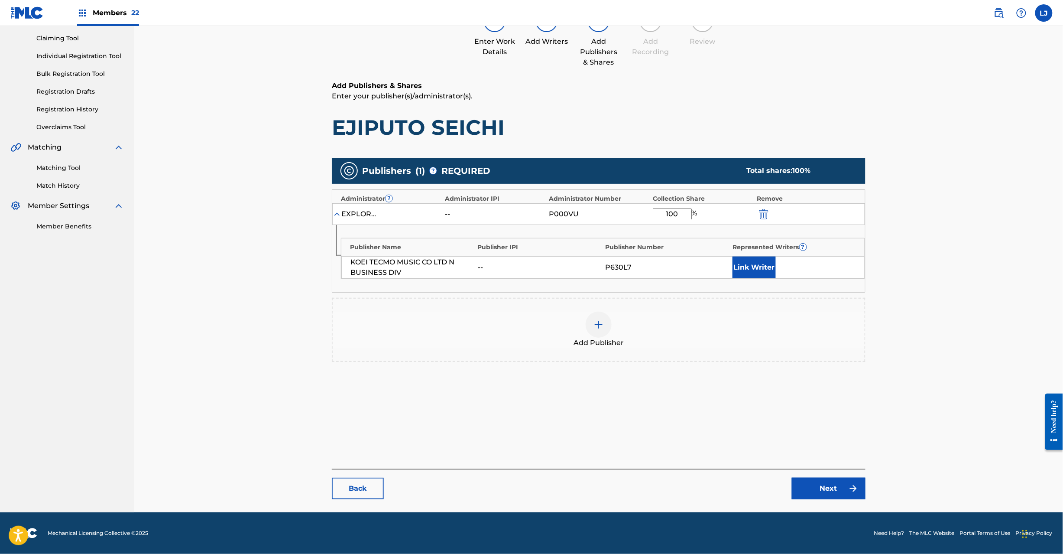
click at [821, 491] on link "Next" at bounding box center [829, 488] width 74 height 22
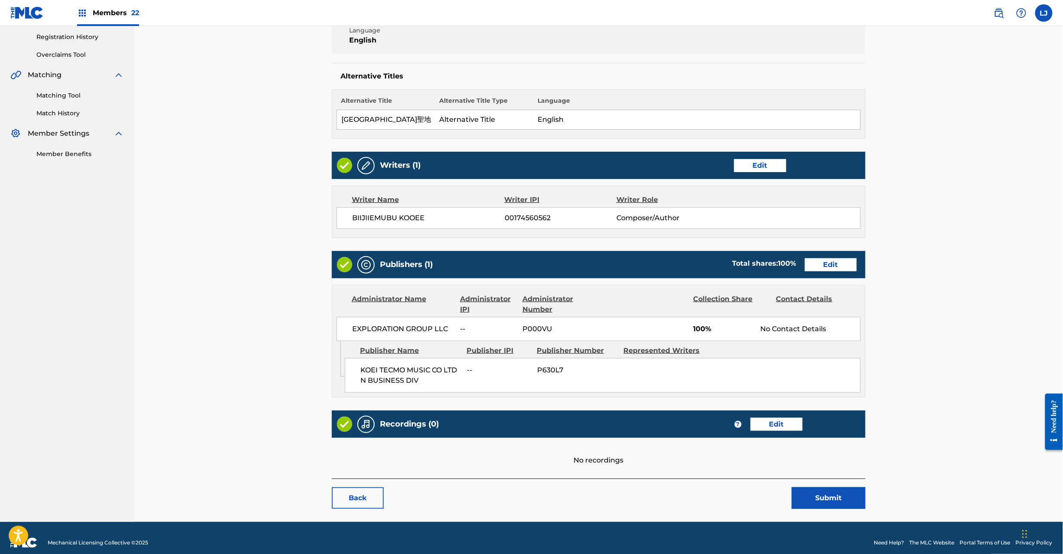
scroll to position [172, 0]
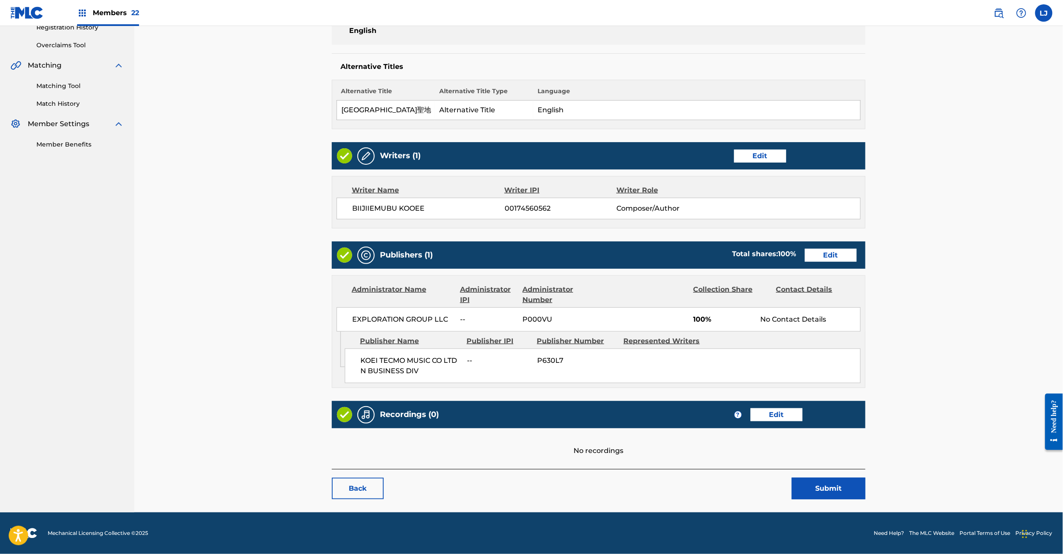
click at [808, 485] on button "Submit" at bounding box center [829, 488] width 74 height 22
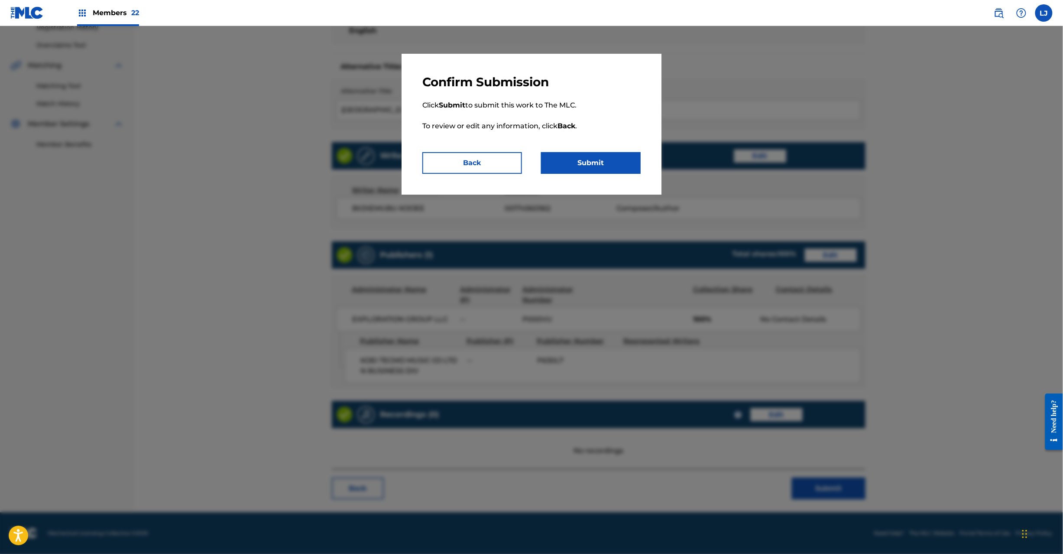
click at [568, 153] on button "Submit" at bounding box center [591, 163] width 100 height 22
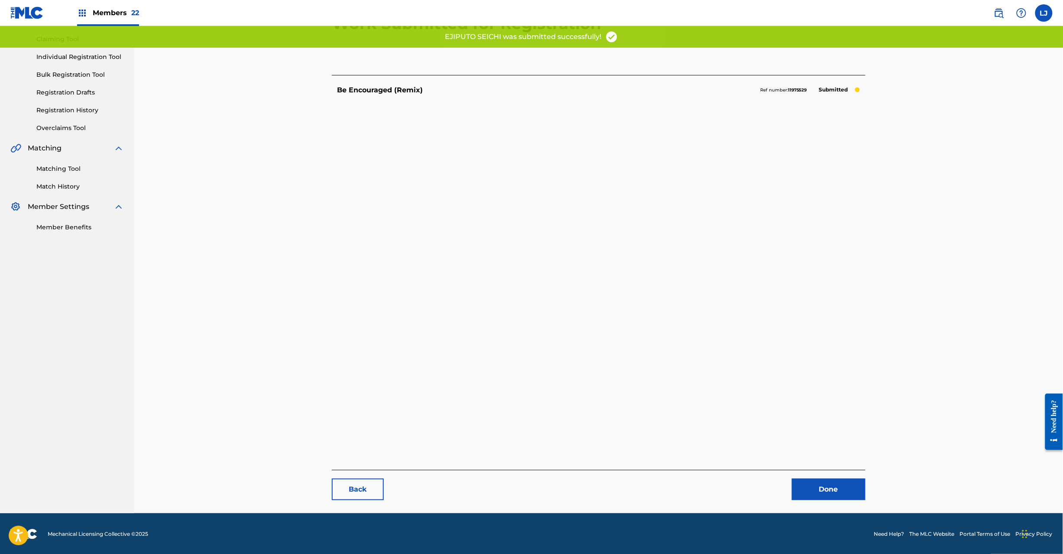
scroll to position [89, 0]
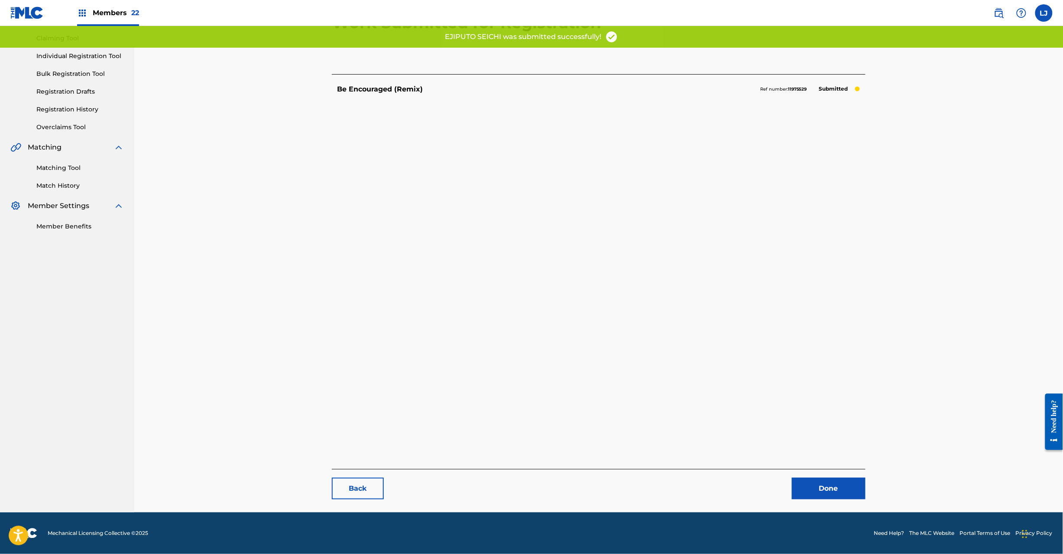
drag, startPoint x: 836, startPoint y: 486, endPoint x: 745, endPoint y: 446, distance: 99.1
click at [835, 486] on link "Done" at bounding box center [829, 488] width 74 height 22
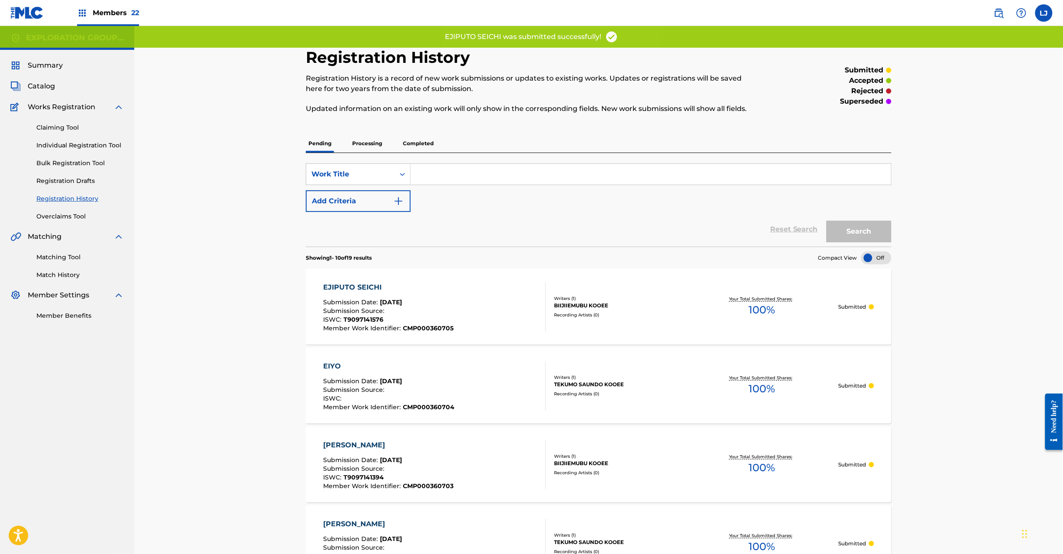
click at [41, 81] on span "Catalog" at bounding box center [41, 86] width 27 height 10
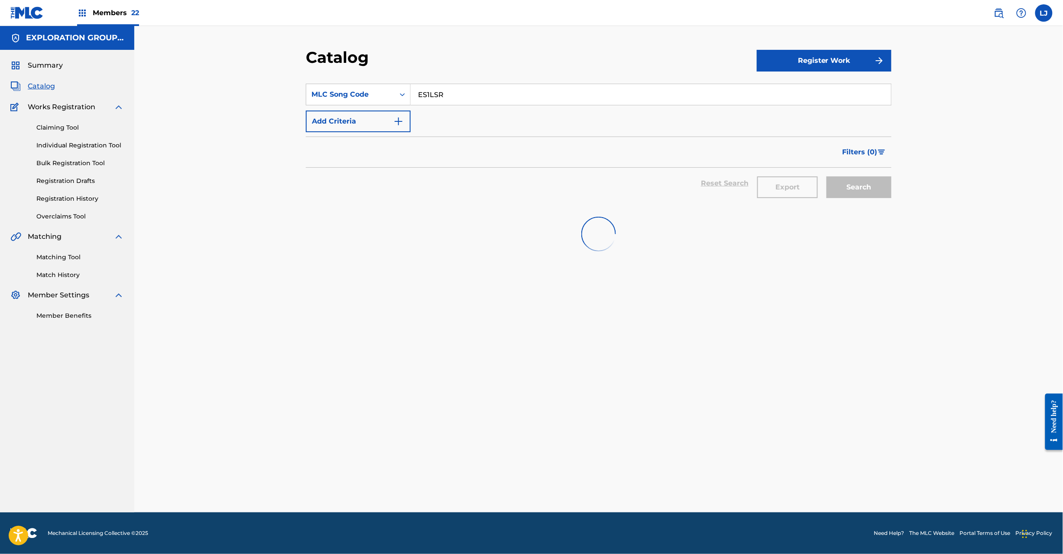
click at [445, 92] on input "ES1LSR" at bounding box center [651, 94] width 480 height 21
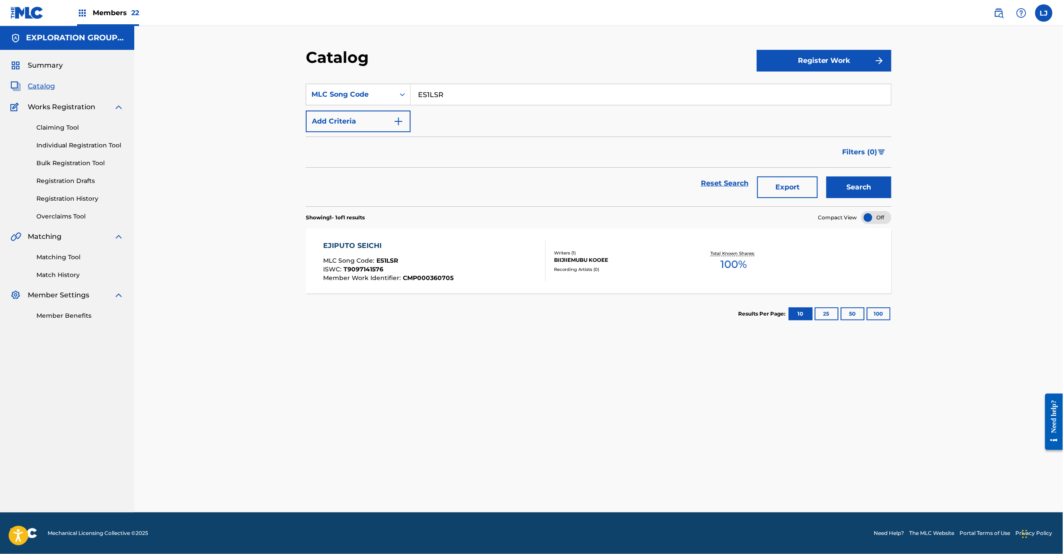
click at [445, 92] on input "ES1LSR" at bounding box center [651, 94] width 480 height 21
paste input "6"
type input "ES1LS6"
click at [866, 181] on button "Search" at bounding box center [859, 187] width 65 height 22
click at [470, 260] on div "ELEMENTS OF [PERSON_NAME] MLC Song Code : ES1LS6 ISWC : T9097217215 Member Work…" at bounding box center [435, 260] width 223 height 41
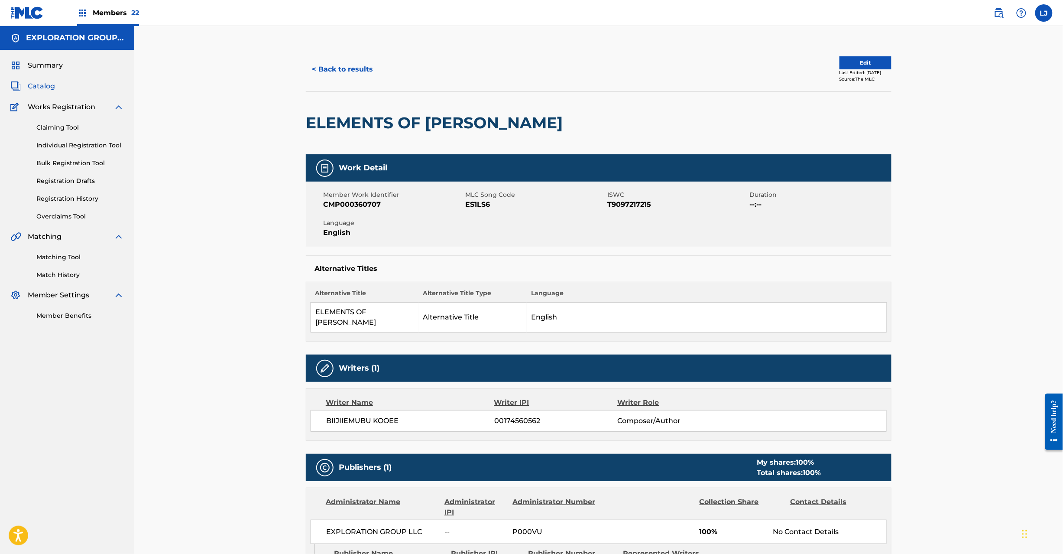
click at [847, 65] on button "Edit" at bounding box center [866, 62] width 52 height 13
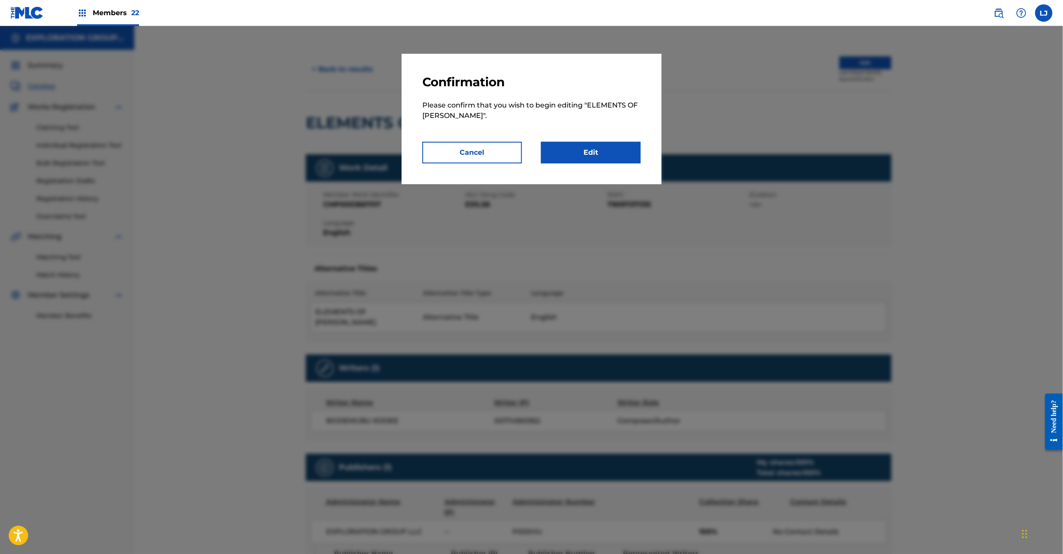
click at [573, 149] on link "Edit" at bounding box center [591, 153] width 100 height 22
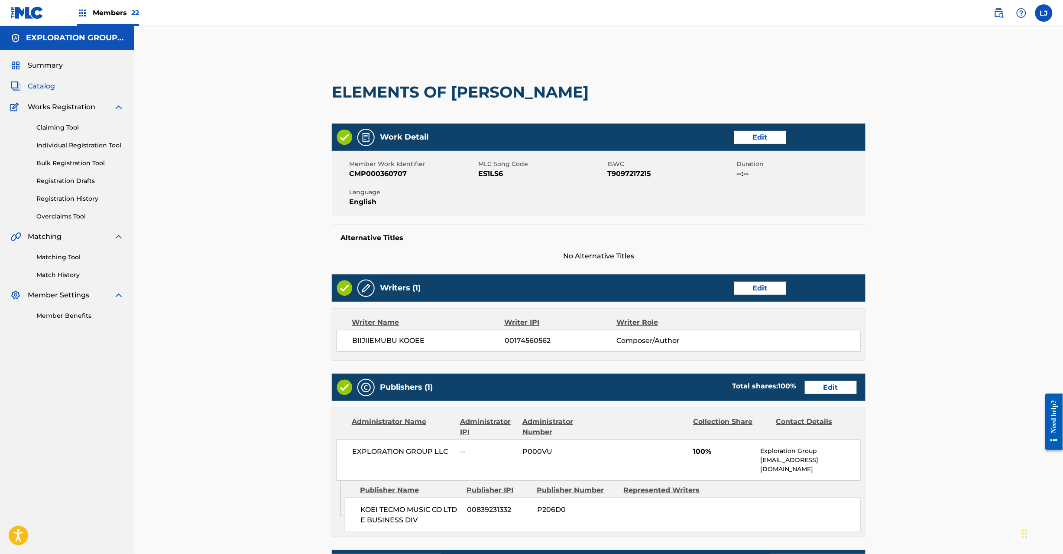
click at [824, 387] on link "Edit" at bounding box center [831, 387] width 52 height 13
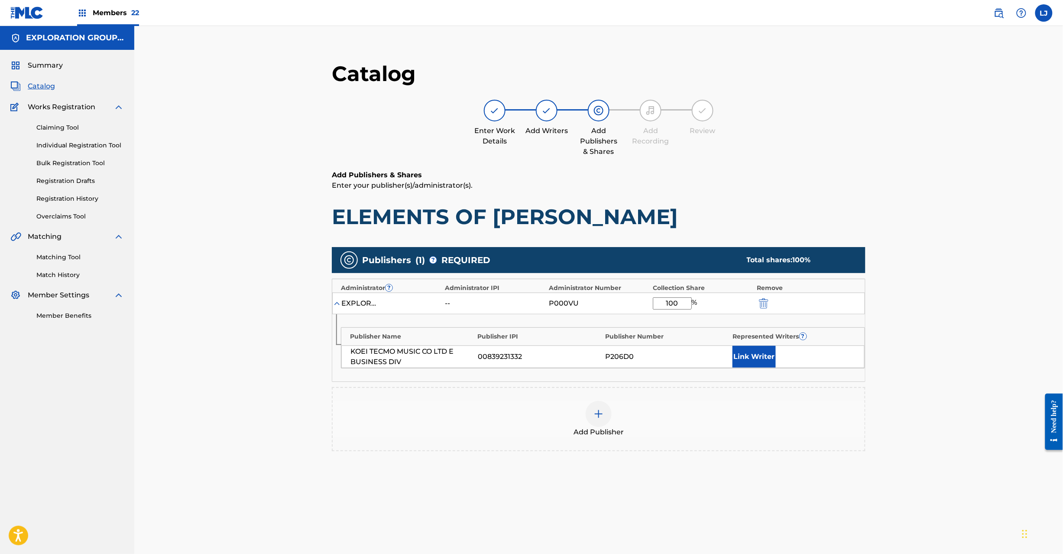
click at [764, 303] on img "submit" at bounding box center [764, 303] width 10 height 10
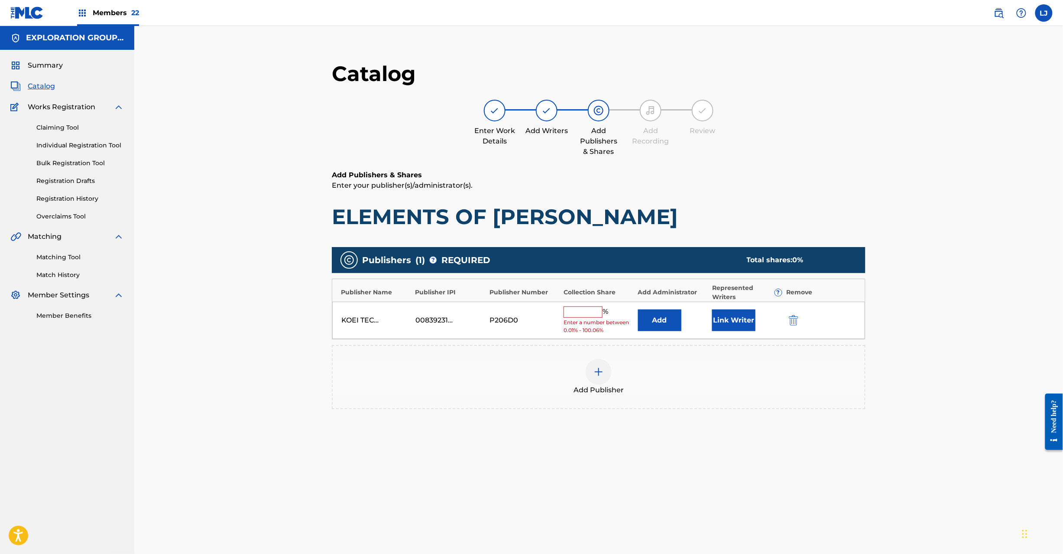
click at [796, 319] on img "submit" at bounding box center [794, 320] width 10 height 10
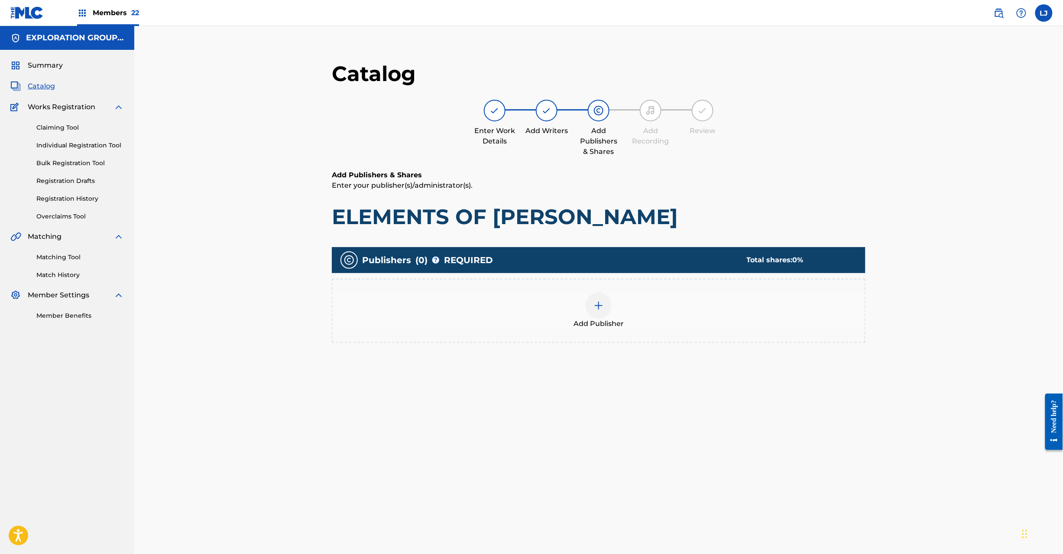
click at [614, 288] on div "Add Publisher" at bounding box center [599, 311] width 534 height 64
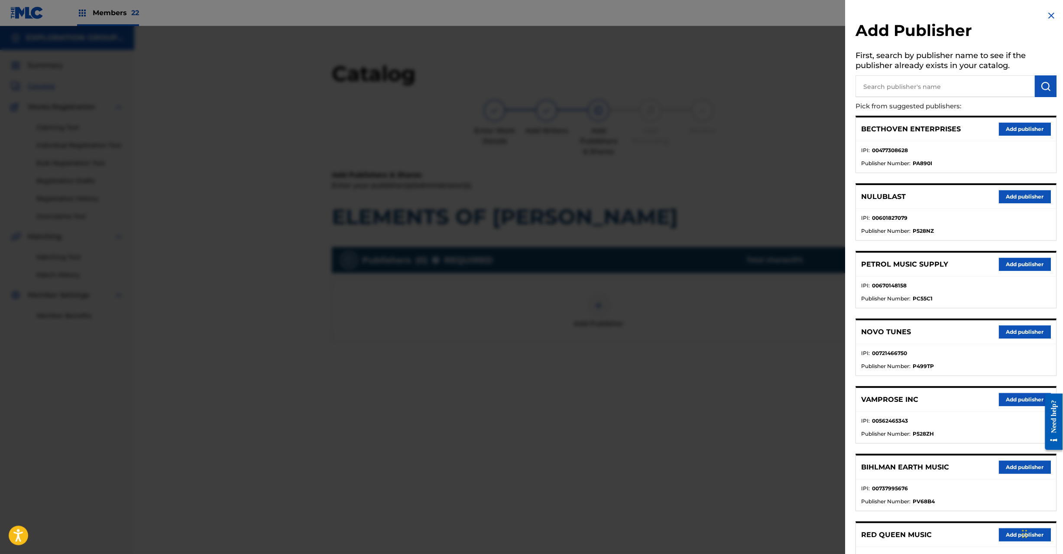
click at [905, 88] on input "text" at bounding box center [945, 86] width 179 height 22
paste input "Koei Tecmo Music Co Ltd N Business Div"
click at [1034, 86] on div "Koei Tecmo Music Co Ltd N Business Div" at bounding box center [956, 86] width 201 height 22
type input "Koei Tecmo Music Co Ltd N Business Div"
click at [1036, 86] on button "submit" at bounding box center [1046, 86] width 22 height 22
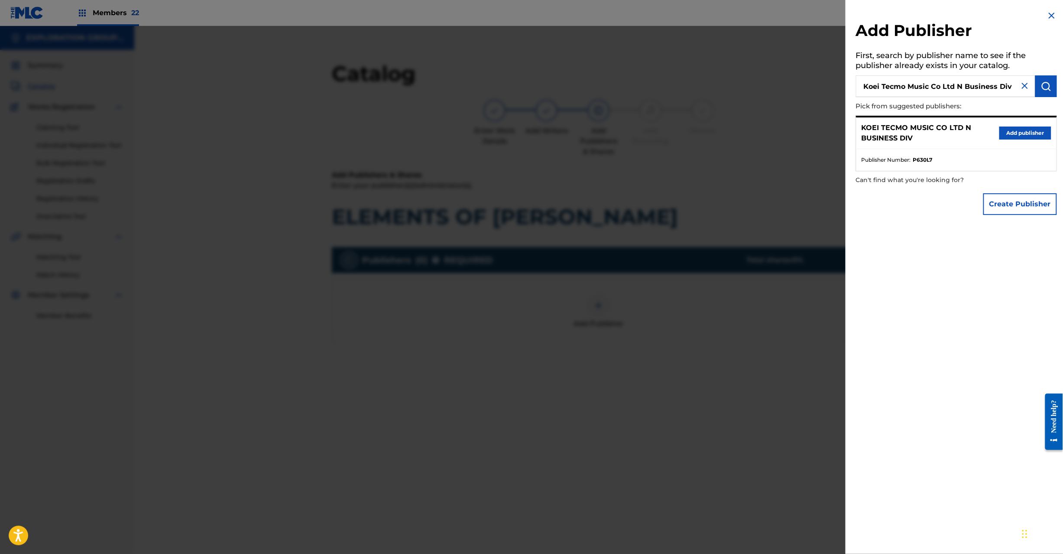
click at [1018, 131] on button "Add publisher" at bounding box center [1025, 132] width 52 height 13
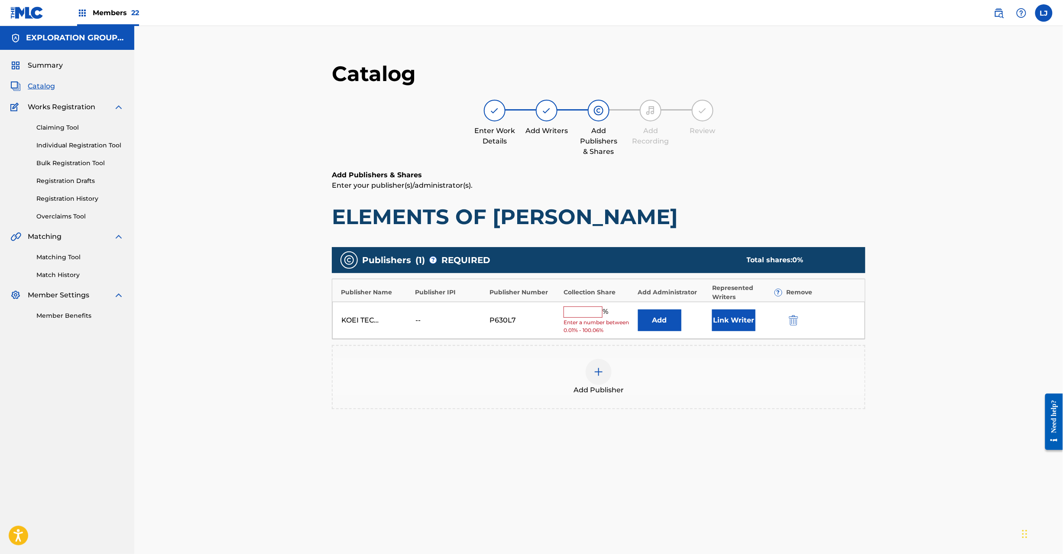
click at [669, 316] on button "Add" at bounding box center [659, 320] width 43 height 22
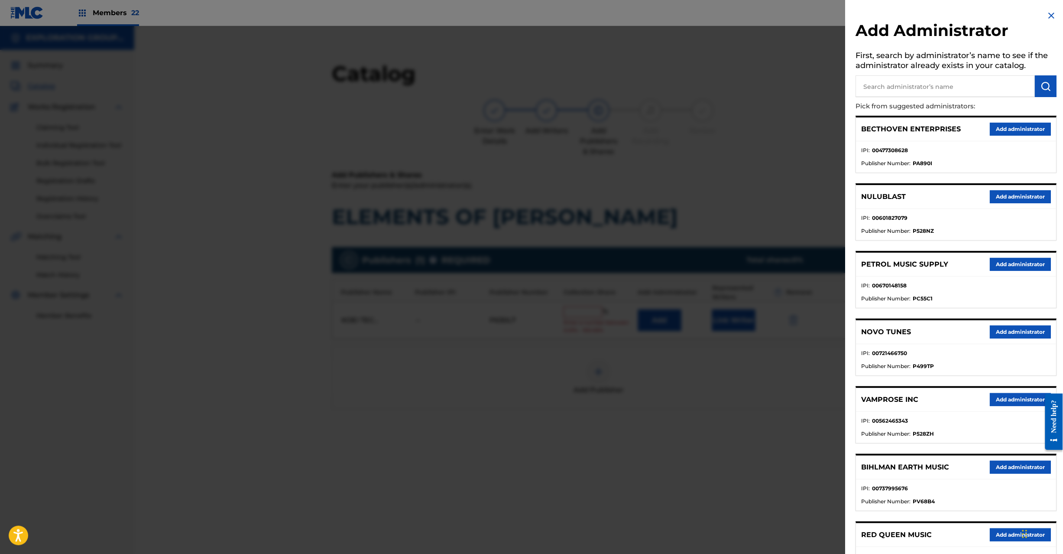
paste input "Exploration Group LLC"
click at [910, 85] on input "text" at bounding box center [945, 86] width 179 height 22
type input "Exploration Group LLC"
click at [1047, 85] on img "submit" at bounding box center [1046, 86] width 10 height 10
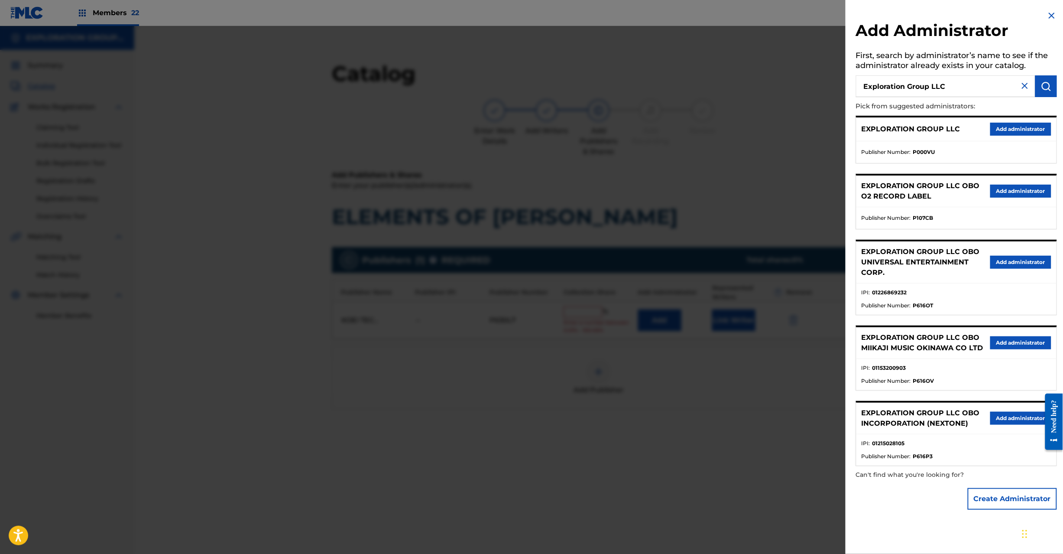
click at [1007, 124] on button "Add administrator" at bounding box center [1020, 129] width 61 height 13
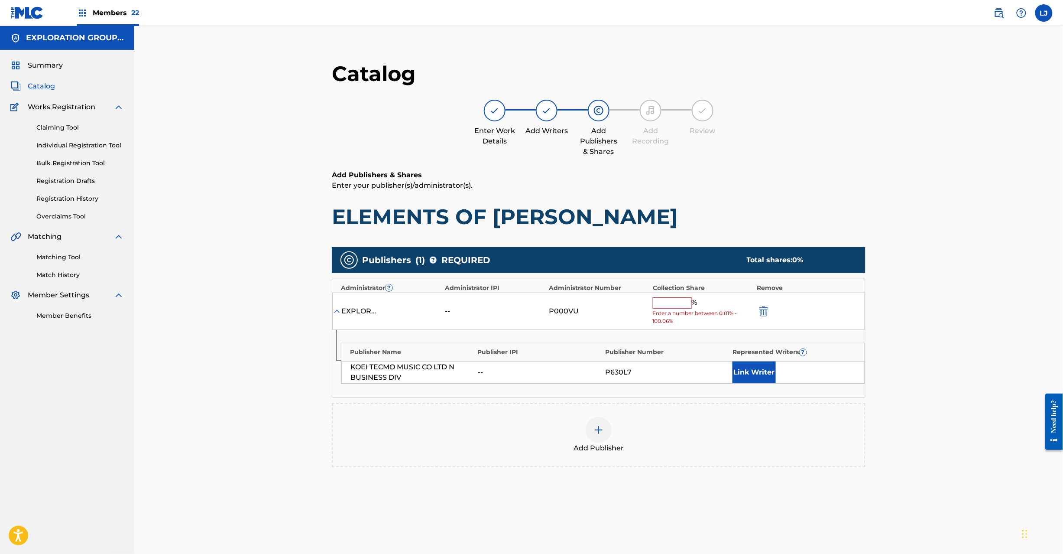
click at [673, 308] on input "text" at bounding box center [672, 302] width 39 height 11
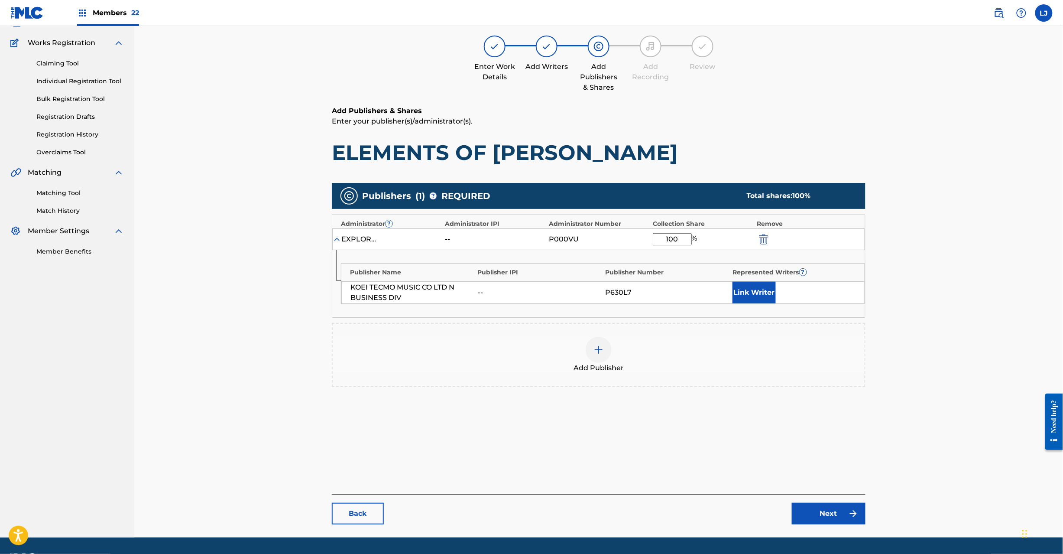
scroll to position [89, 0]
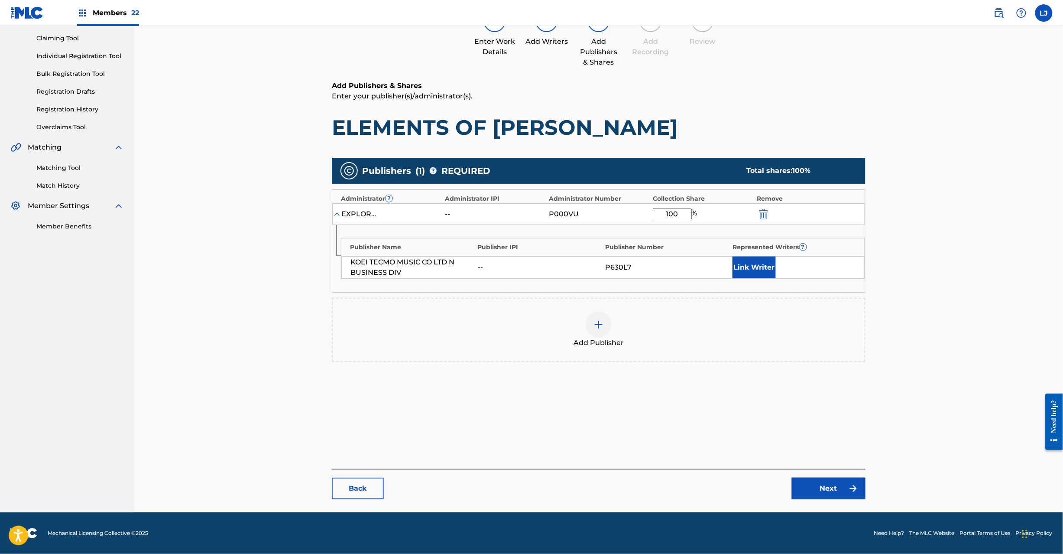
type input "100"
click at [813, 482] on link "Next" at bounding box center [829, 488] width 74 height 22
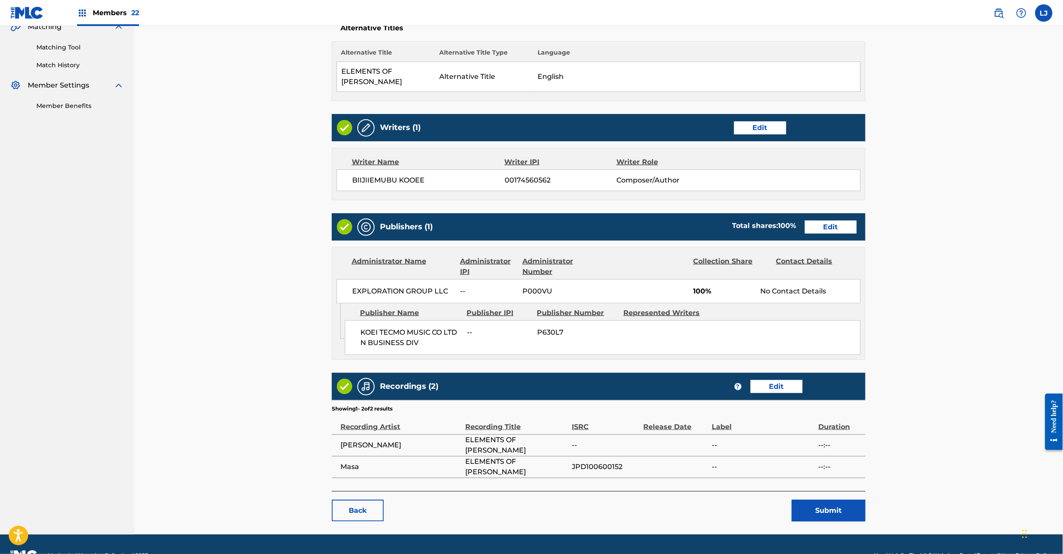
scroll to position [223, 0]
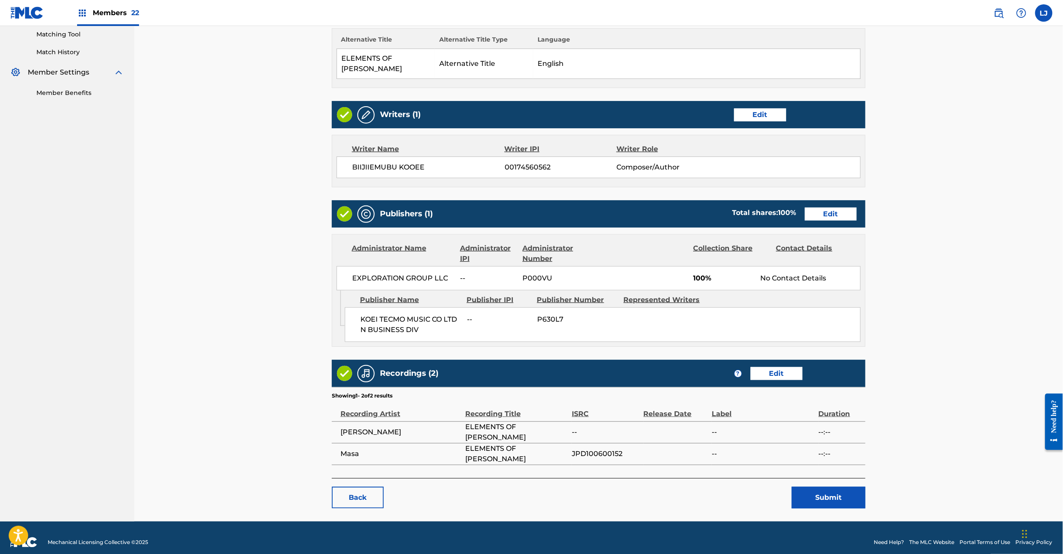
click at [826, 487] on button "Submit" at bounding box center [829, 498] width 74 height 22
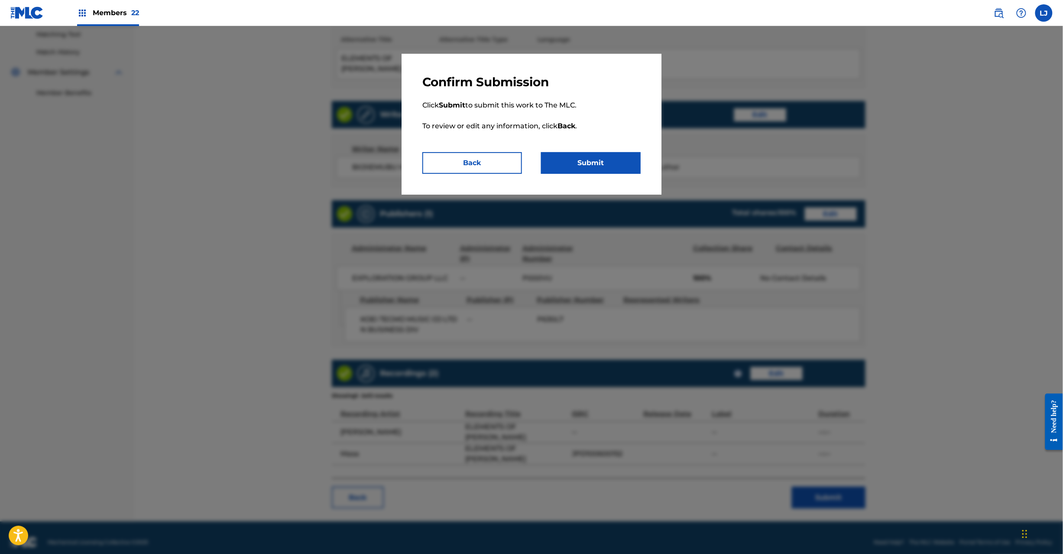
drag, startPoint x: 597, startPoint y: 145, endPoint x: 594, endPoint y: 160, distance: 16.0
click at [597, 147] on p "Click Submit to submit this work to The MLC. To review or edit any information,…" at bounding box center [531, 121] width 218 height 62
click at [593, 162] on button "Submit" at bounding box center [591, 163] width 100 height 22
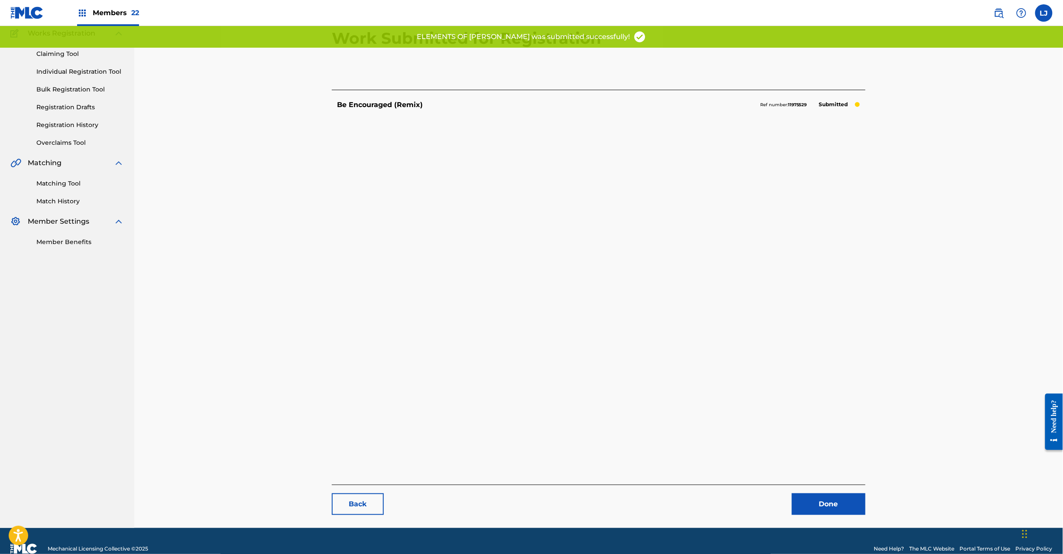
scroll to position [89, 0]
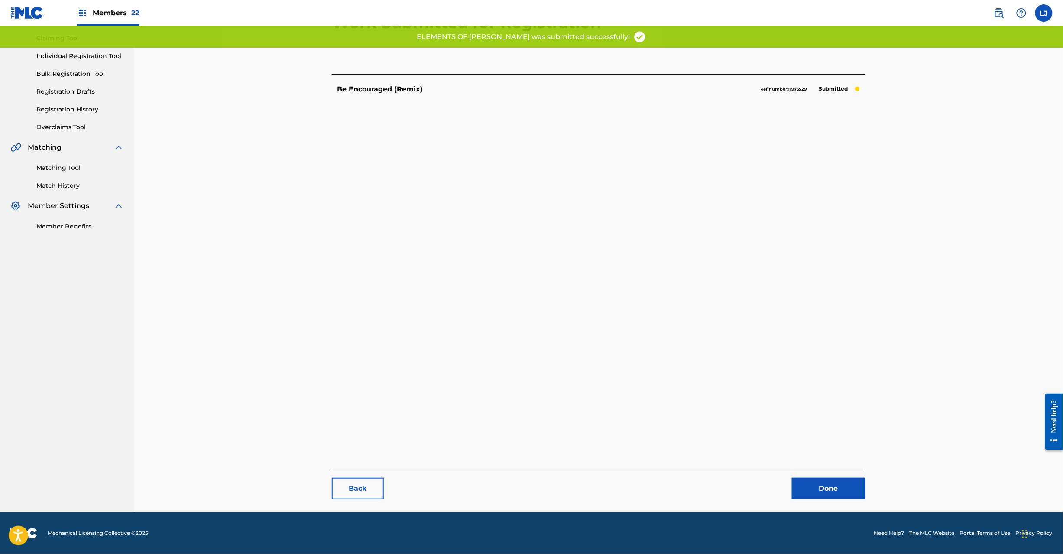
click at [825, 482] on link "Done" at bounding box center [829, 488] width 74 height 22
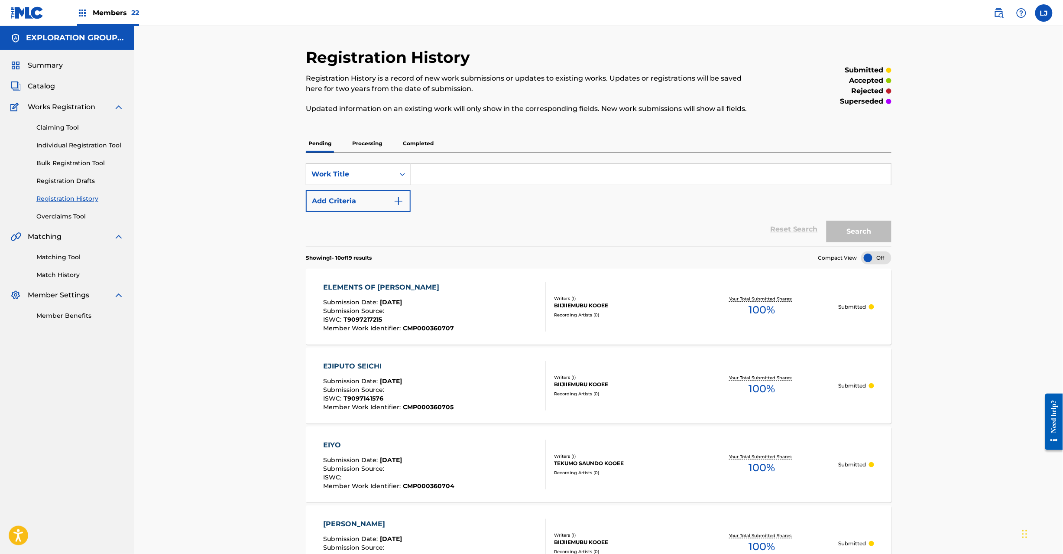
click at [34, 87] on span "Catalog" at bounding box center [41, 86] width 27 height 10
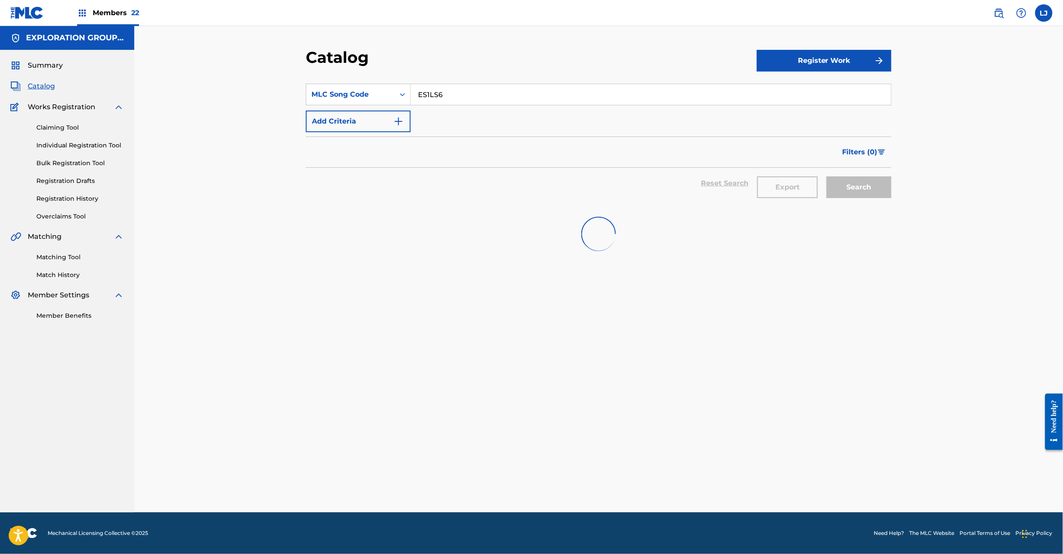
click at [448, 92] on input "ES1LS6" at bounding box center [651, 94] width 480 height 21
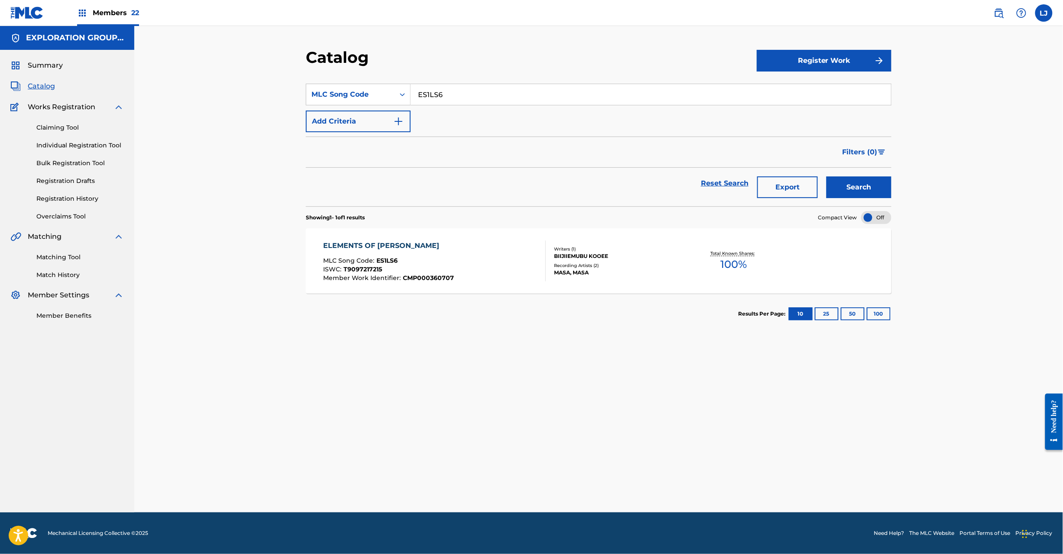
paste input "SW"
type input "ES1SW6"
click at [847, 191] on button "Search" at bounding box center [859, 187] width 65 height 22
click at [491, 270] on div "EMAKI MLC Song Code : ES1SW6 ISWC : T9097304911 Member Work Identifier : CMP000…" at bounding box center [435, 260] width 223 height 41
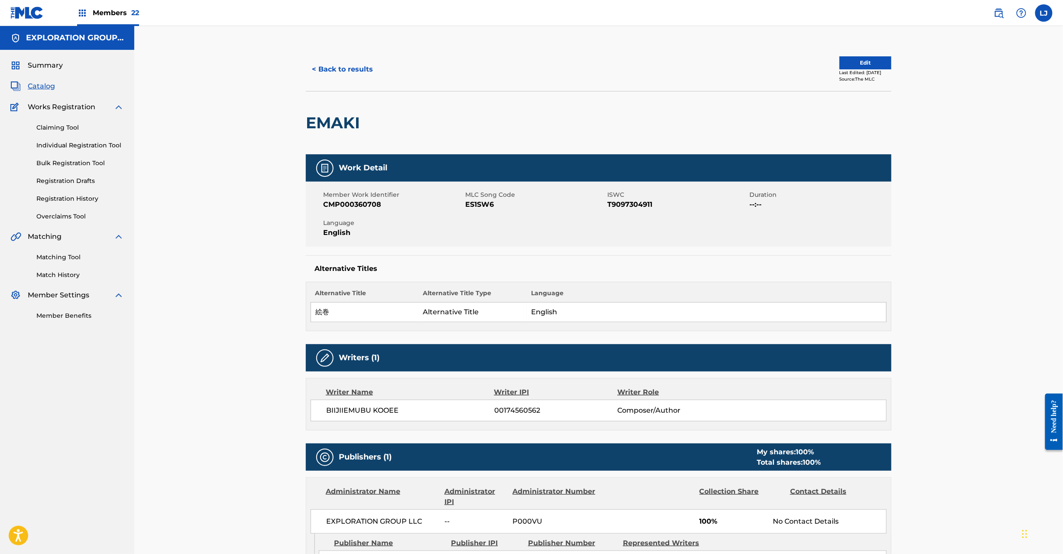
click at [846, 63] on button "Edit" at bounding box center [866, 62] width 52 height 13
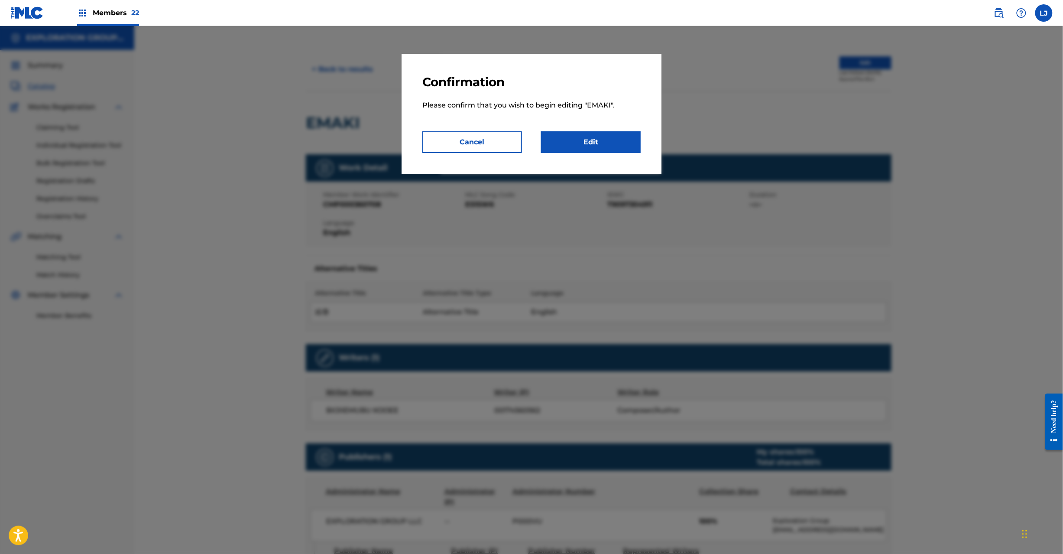
click at [613, 134] on link "Edit" at bounding box center [591, 142] width 100 height 22
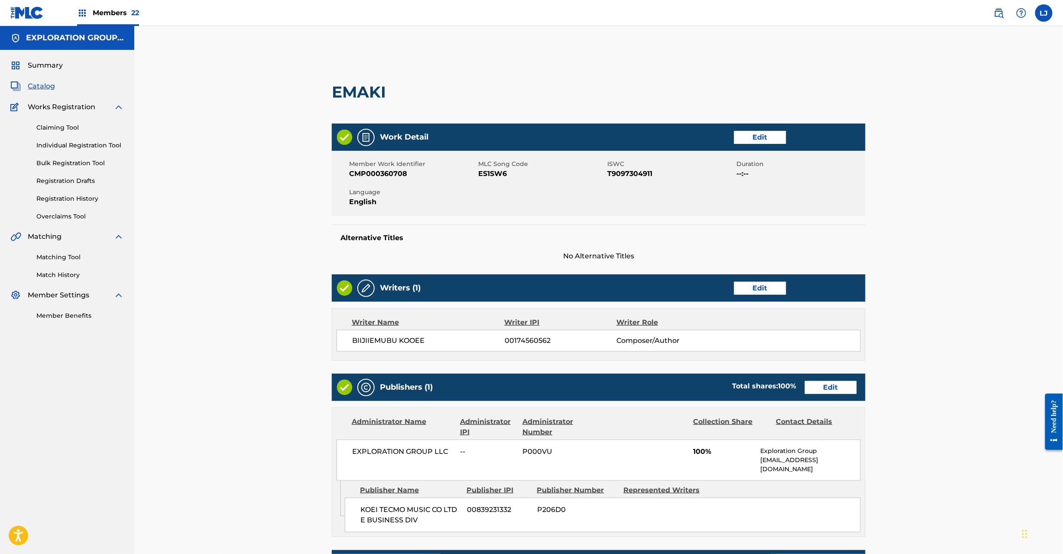
click at [823, 389] on link "Edit" at bounding box center [831, 387] width 52 height 13
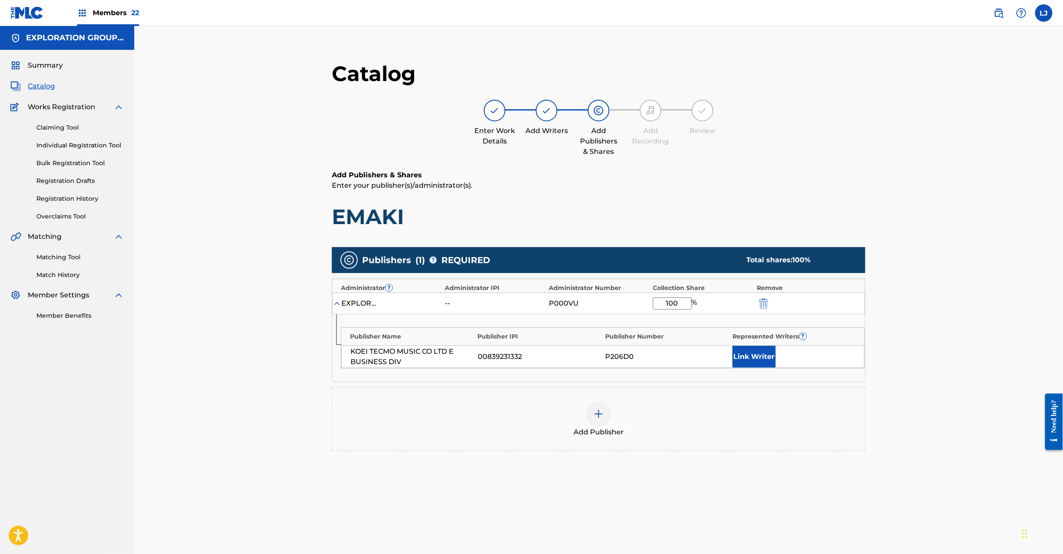
click at [768, 302] on img "submit" at bounding box center [764, 303] width 10 height 10
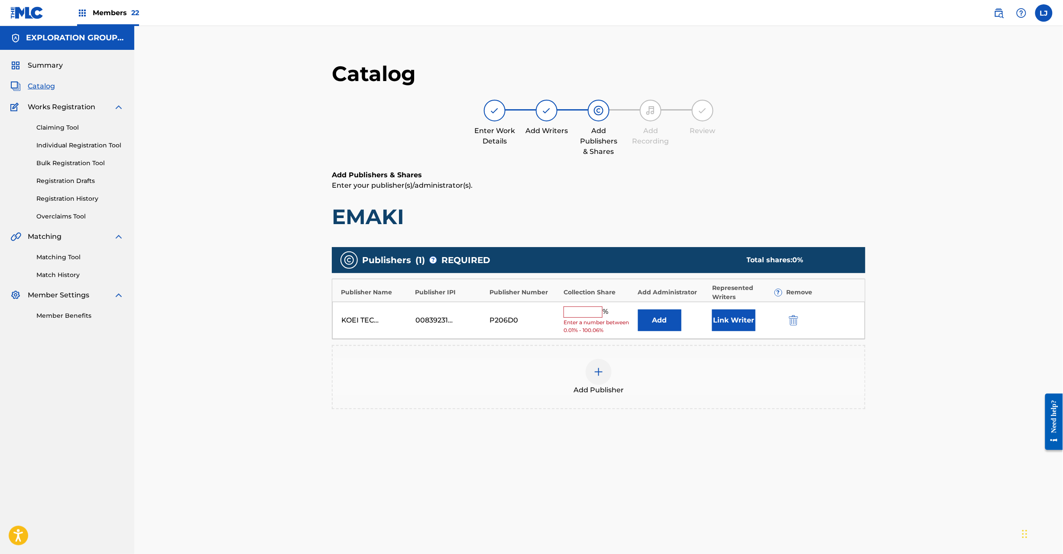
click at [792, 321] on img "submit" at bounding box center [794, 320] width 10 height 10
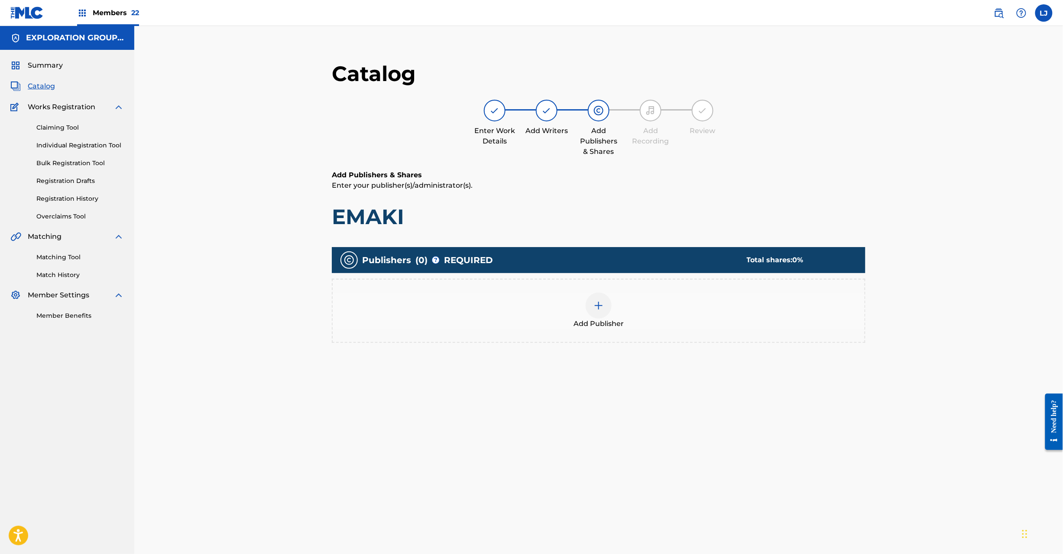
click at [594, 300] on img at bounding box center [599, 305] width 10 height 10
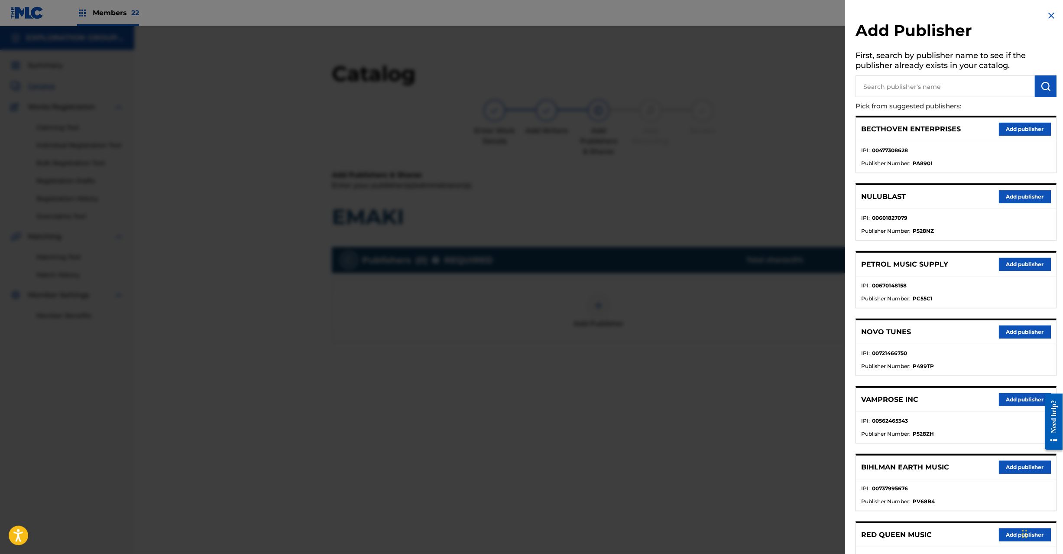
click at [895, 92] on input "text" at bounding box center [945, 86] width 179 height 22
paste input "ES1SW6"
click at [969, 89] on input "ES1SW6" at bounding box center [945, 86] width 179 height 22
click at [970, 89] on input "ES1SW6" at bounding box center [945, 86] width 179 height 22
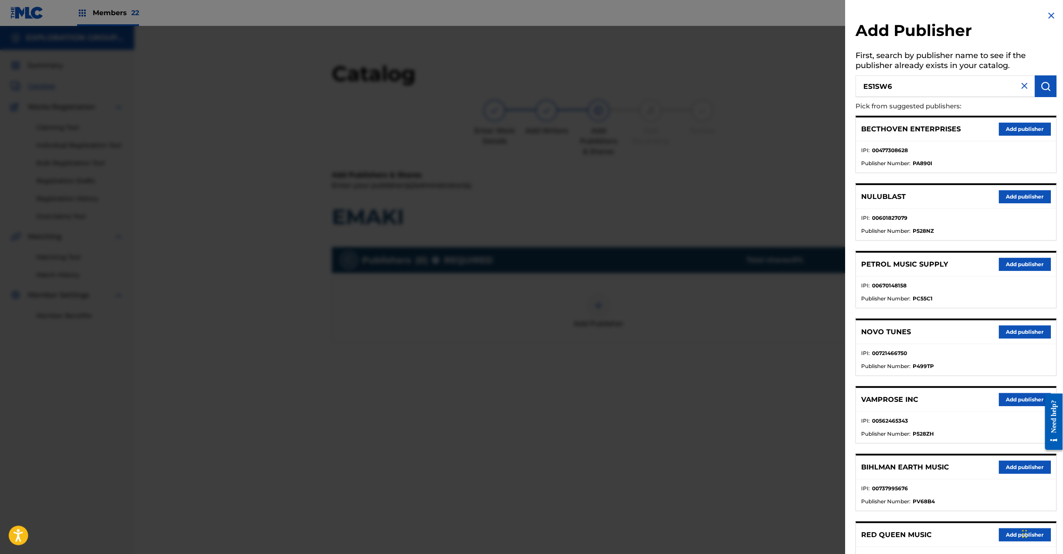
click at [945, 87] on input "ES1SW6" at bounding box center [945, 86] width 179 height 22
paste input "Koei Tecmo Music Co Ltd N Business Div"
type input "Koei Tecmo Music Co Ltd N Business Div"
click at [1043, 89] on img "submit" at bounding box center [1046, 86] width 10 height 10
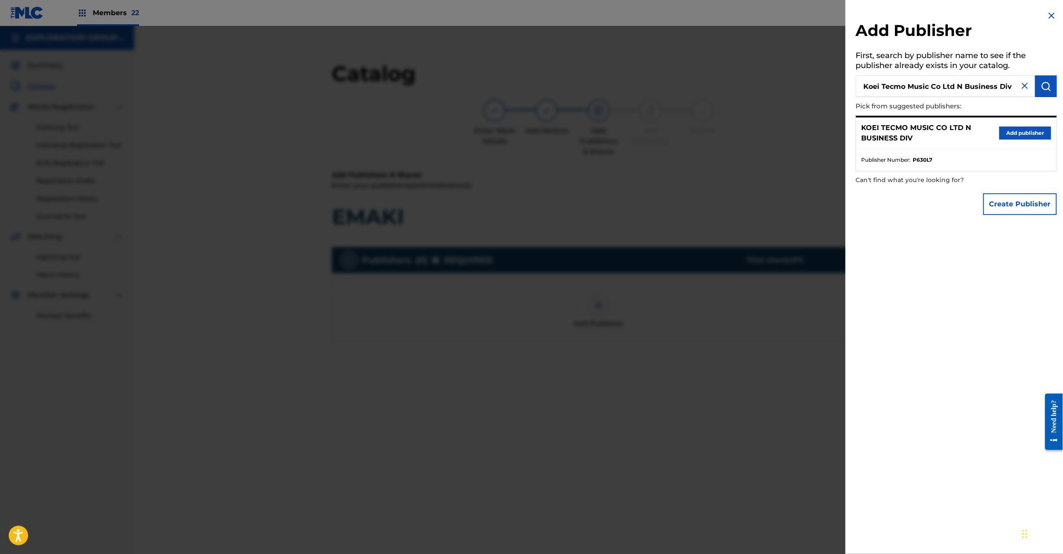
click at [1014, 128] on button "Add publisher" at bounding box center [1025, 132] width 52 height 13
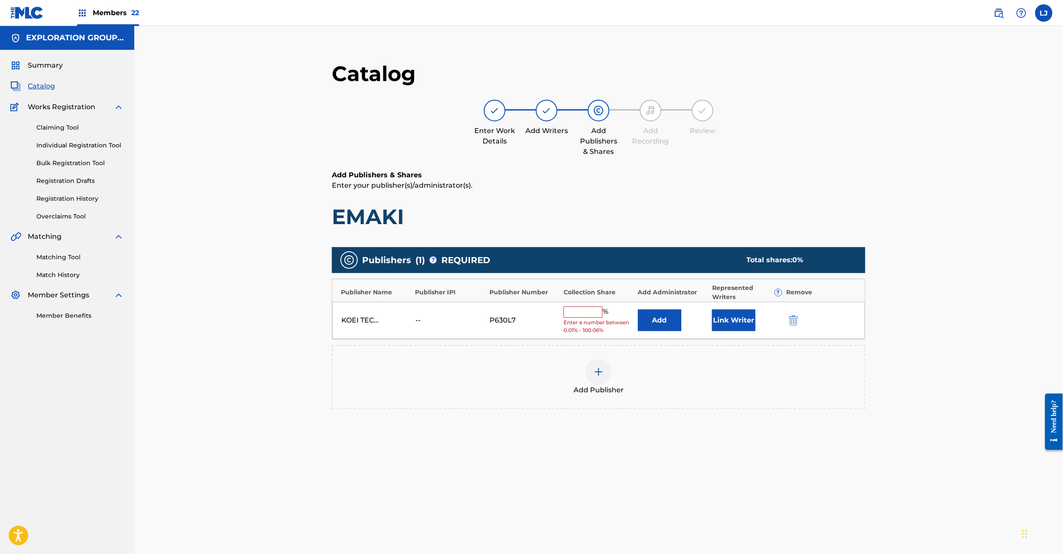
click at [649, 329] on button "Add" at bounding box center [659, 320] width 43 height 22
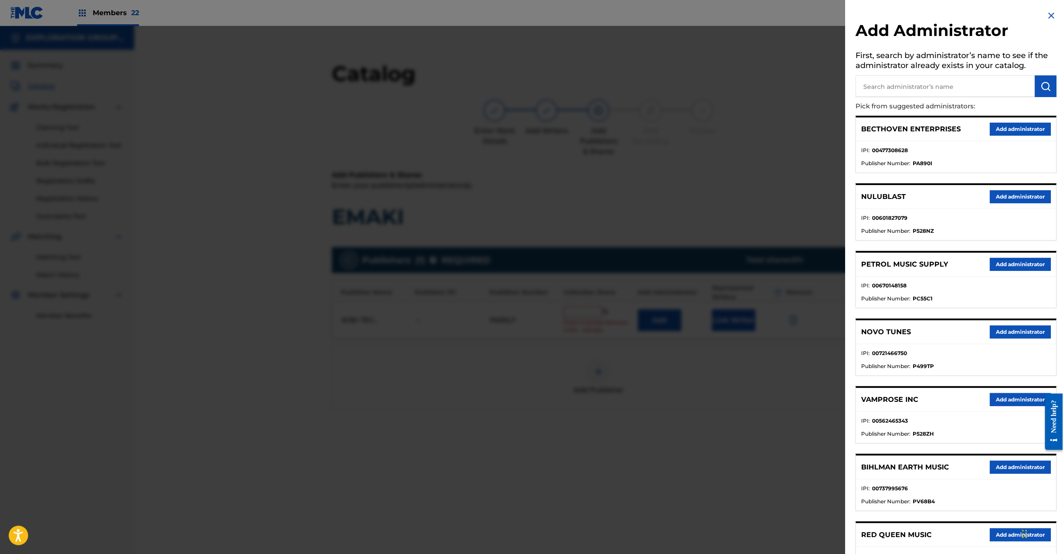
click at [971, 82] on input "text" at bounding box center [945, 86] width 179 height 22
paste input "Exploration Group LLC"
type input "Exploration Group LLC"
click at [1035, 85] on button "submit" at bounding box center [1046, 86] width 22 height 22
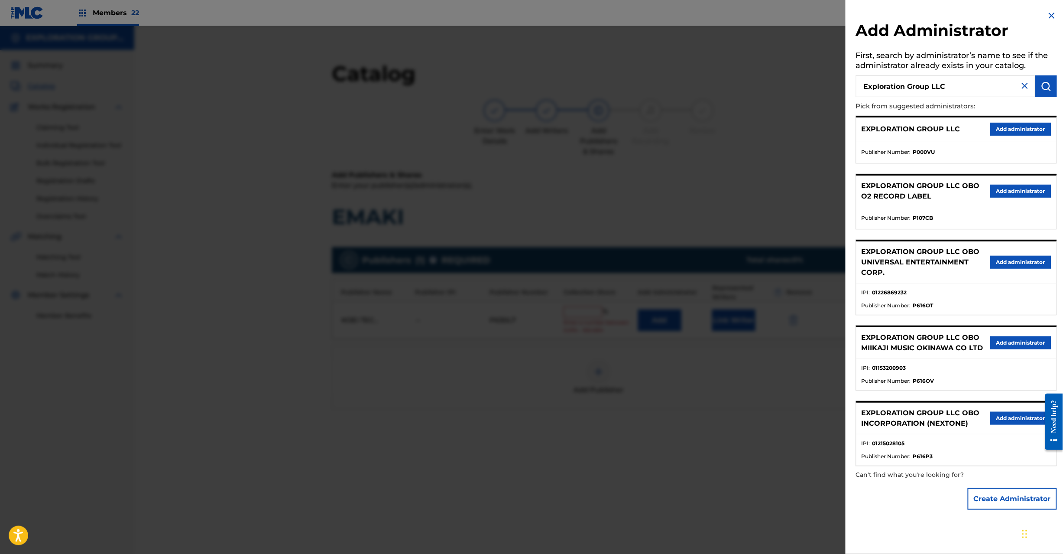
click at [1022, 139] on div "EXPLORATION GROUP LLC Add administrator" at bounding box center [956, 129] width 200 height 24
click at [1017, 128] on button "Add administrator" at bounding box center [1020, 129] width 61 height 13
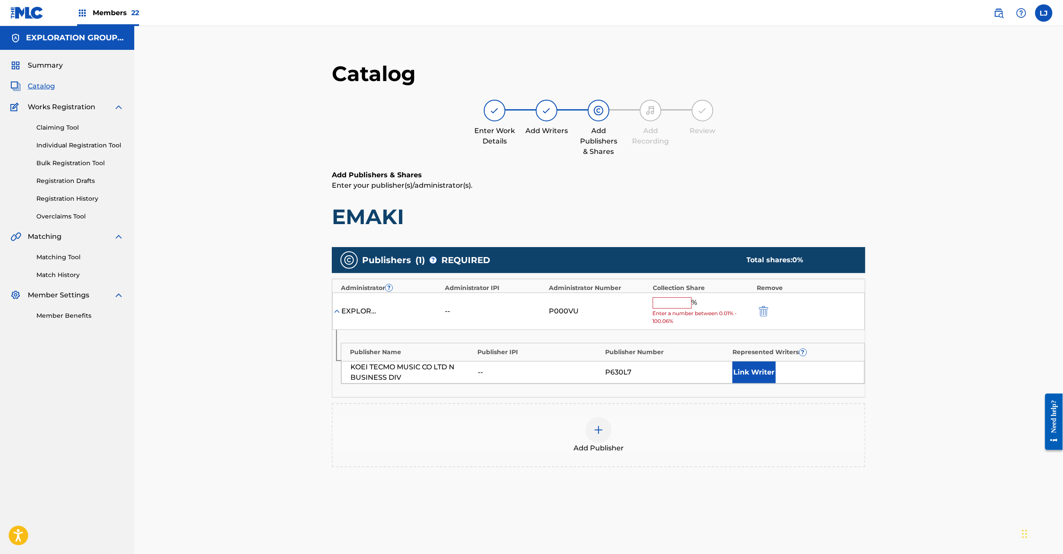
drag, startPoint x: 688, startPoint y: 295, endPoint x: 685, endPoint y: 302, distance: 7.0
click at [685, 302] on div "EXPLORATION GROUP LLC -- P000VU % Enter a number between 0.01% - 100.06%" at bounding box center [598, 311] width 533 height 38
click at [685, 302] on input "text" at bounding box center [672, 302] width 39 height 11
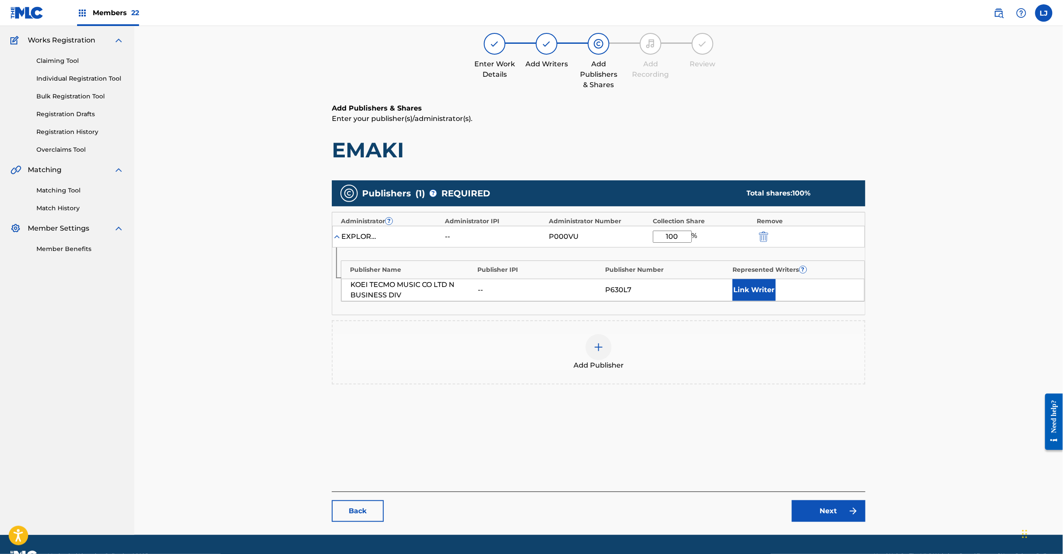
scroll to position [89, 0]
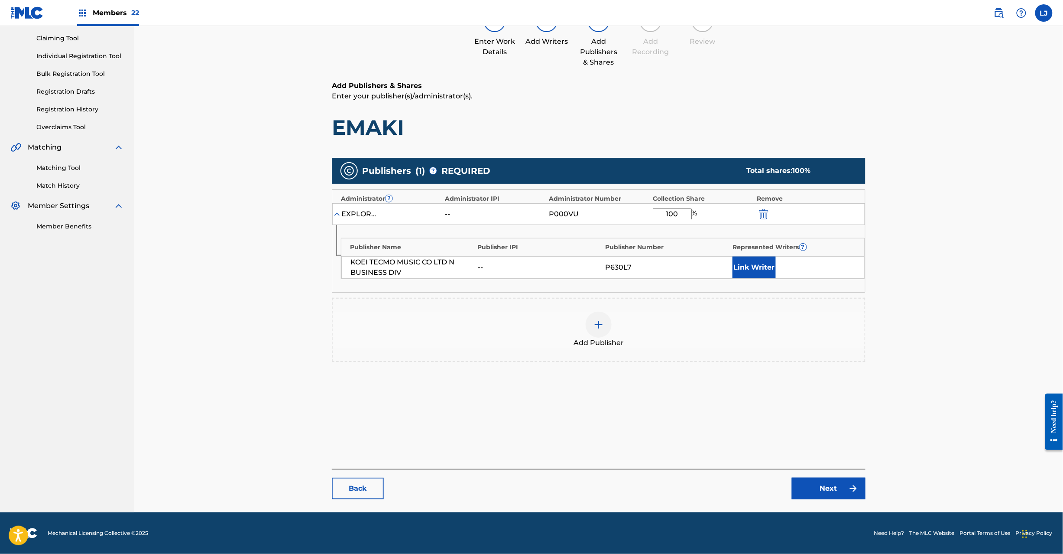
type input "100"
click at [818, 484] on link "Next" at bounding box center [829, 488] width 74 height 22
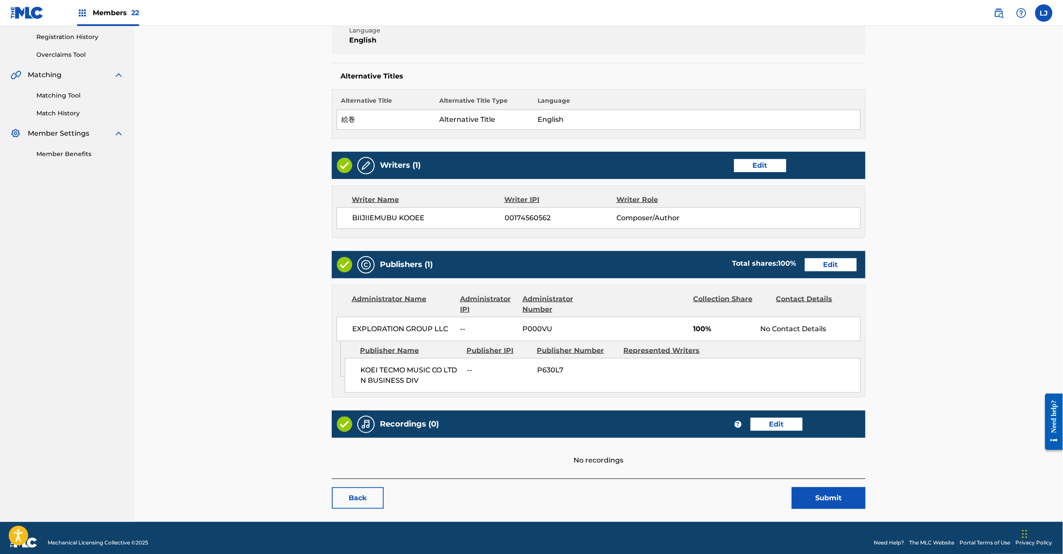
scroll to position [172, 0]
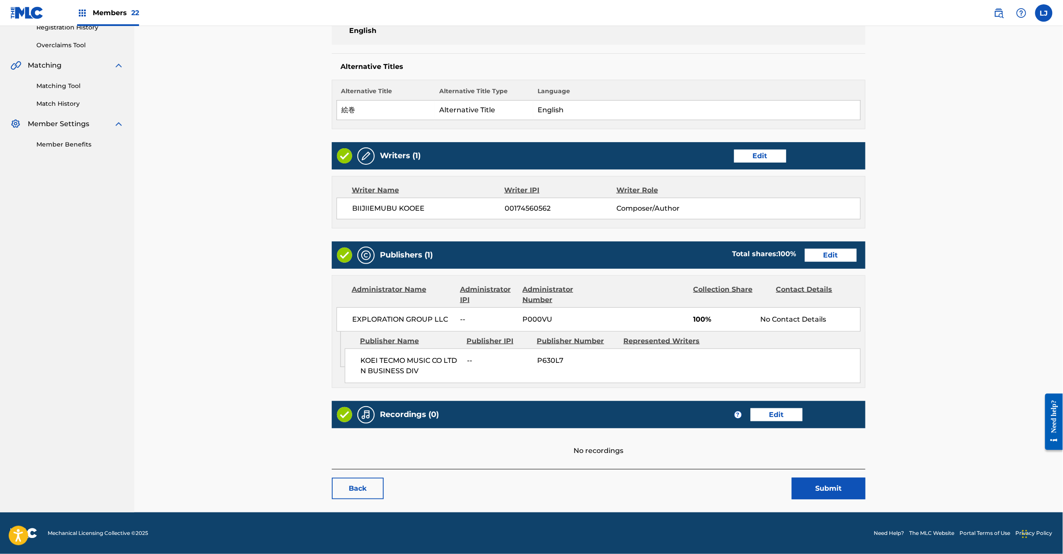
click at [808, 480] on button "Submit" at bounding box center [829, 488] width 74 height 22
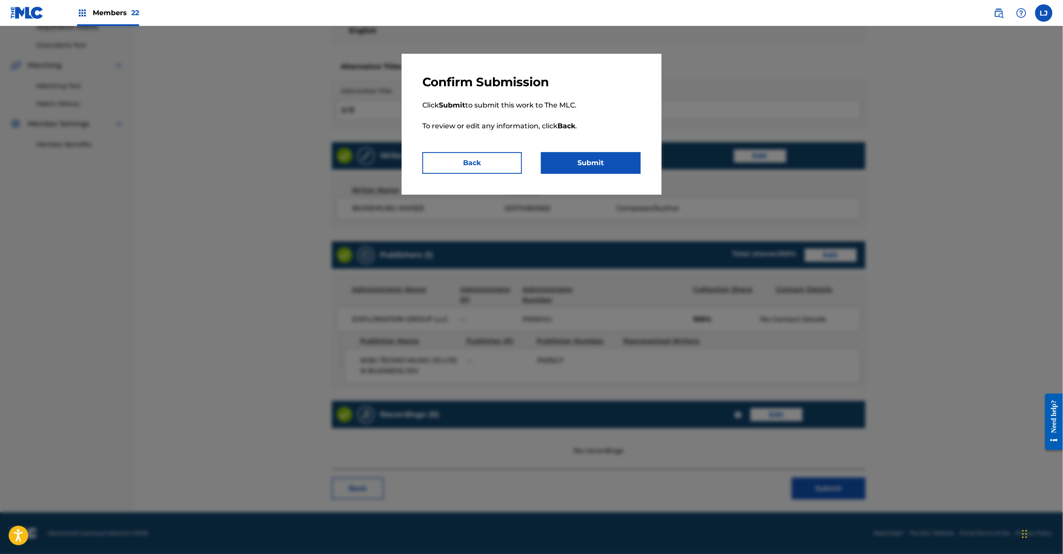
click at [596, 173] on button "Submit" at bounding box center [591, 163] width 100 height 22
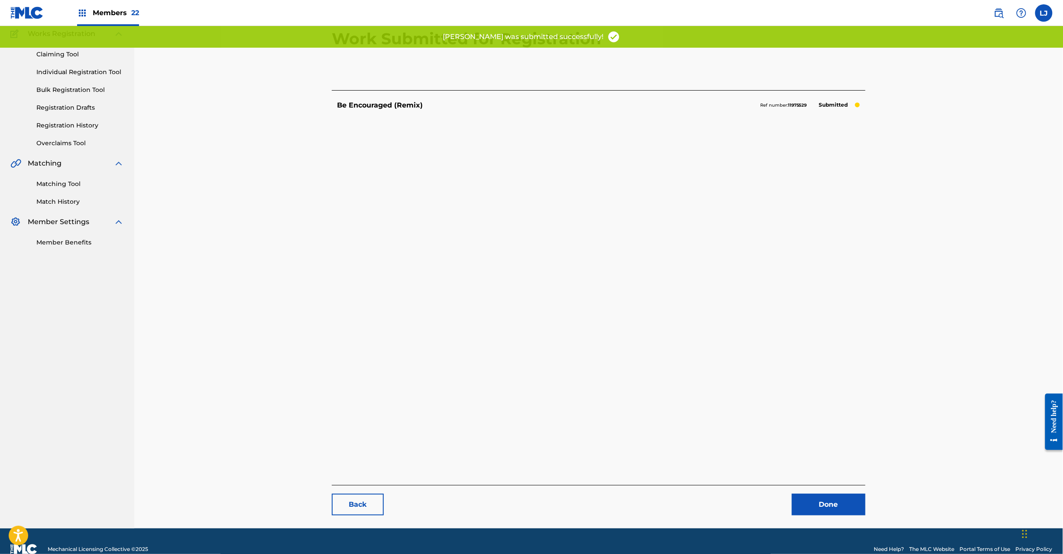
scroll to position [89, 0]
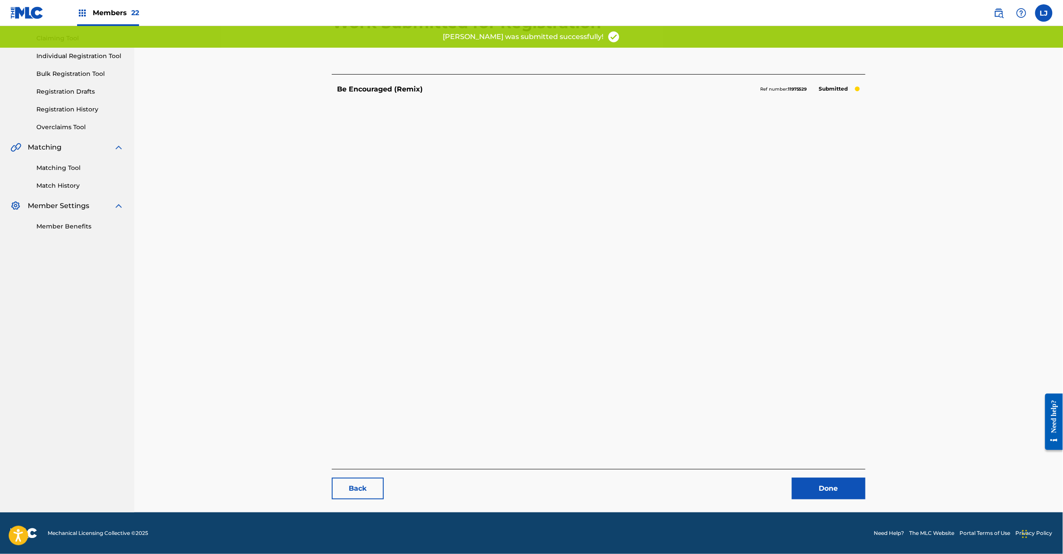
click at [833, 494] on link "Done" at bounding box center [829, 488] width 74 height 22
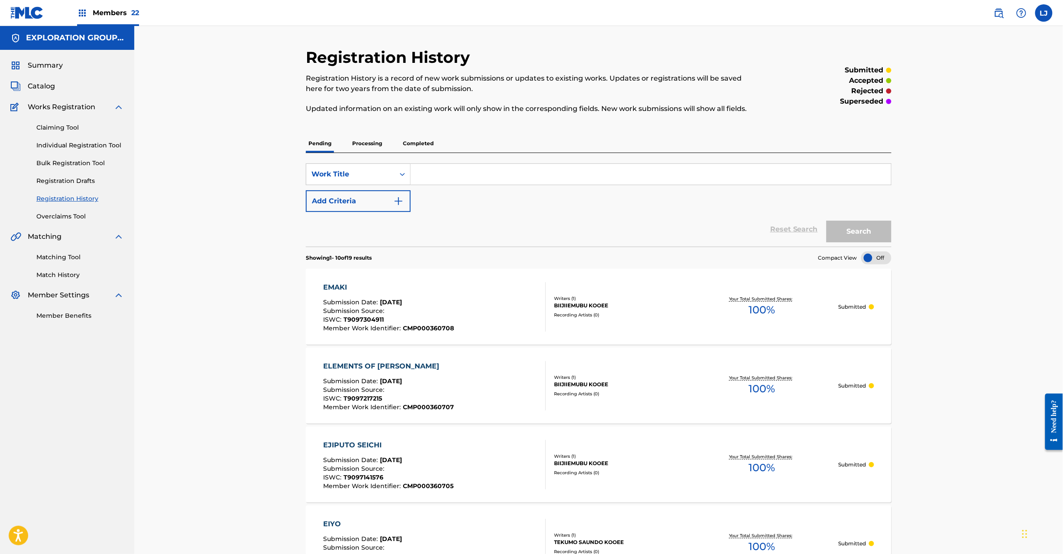
click at [444, 182] on input "Search Form" at bounding box center [651, 174] width 480 height 21
click at [363, 177] on div "Work Title" at bounding box center [350, 174] width 78 height 10
click at [42, 85] on span "Catalog" at bounding box center [41, 86] width 27 height 10
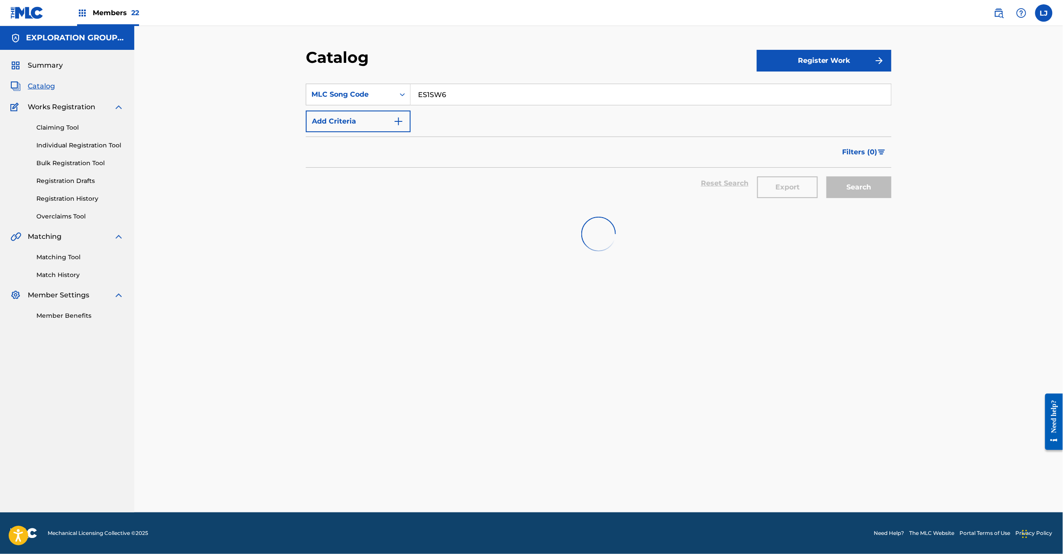
click at [456, 97] on input "ES1SW6" at bounding box center [651, 94] width 480 height 21
paste input "YG"
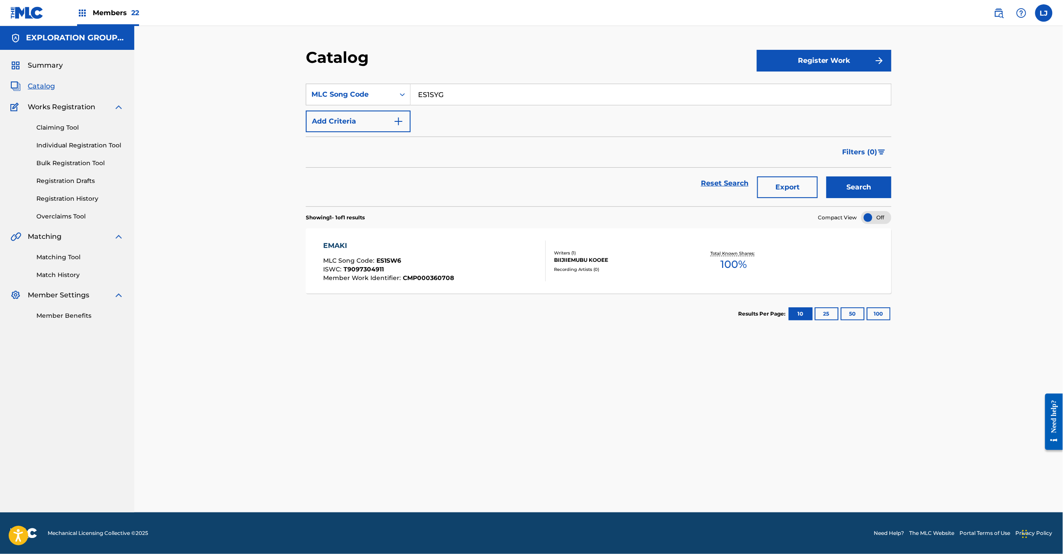
type input "ES1SYG"
click at [867, 185] on button "Search" at bounding box center [859, 187] width 65 height 22
click at [467, 239] on div "END OF WARS THE MLC Song Code : ES1SYG ISWC : T9097159621 Member Work Identifie…" at bounding box center [599, 260] width 586 height 65
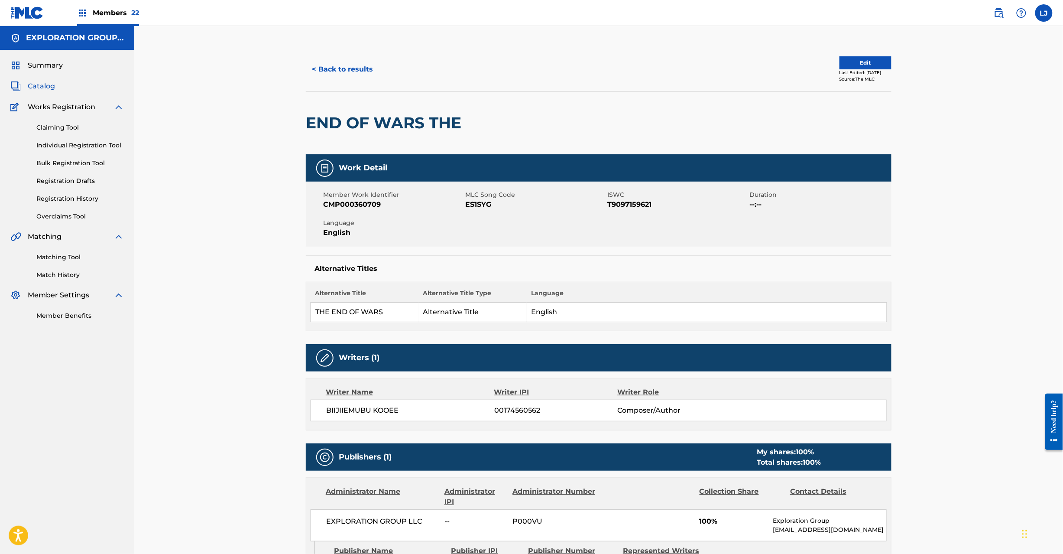
click at [848, 52] on div "< Back to results Edit Last Edited: [DATE] Source: The MLC" at bounding box center [599, 69] width 586 height 43
click at [847, 59] on button "Edit" at bounding box center [866, 62] width 52 height 13
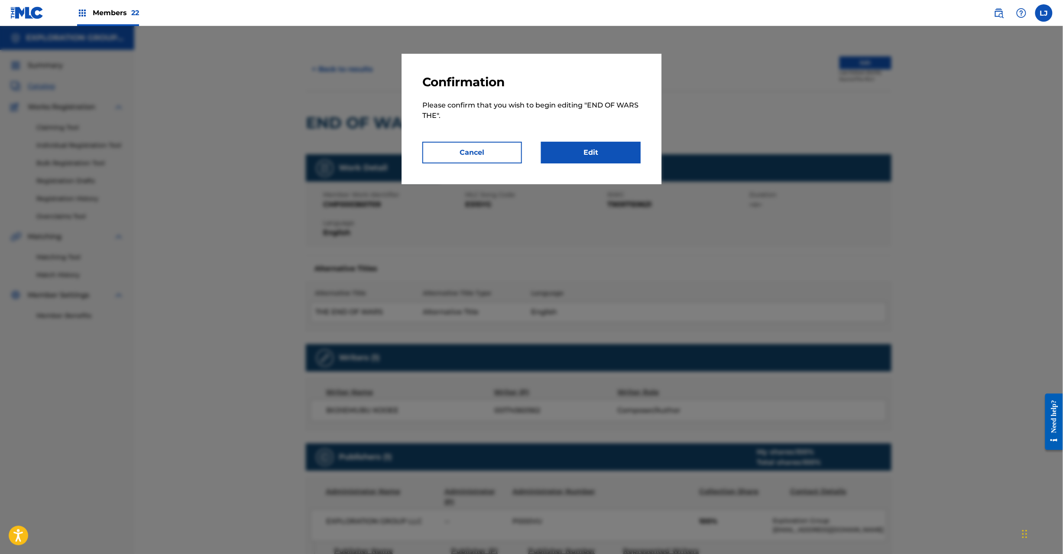
click at [633, 146] on link "Edit" at bounding box center [591, 153] width 100 height 22
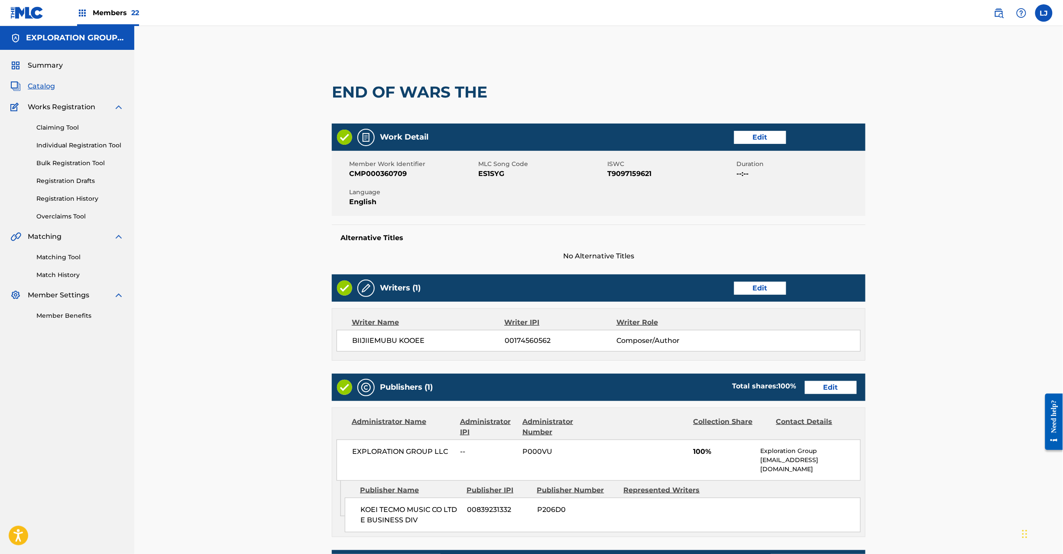
click at [822, 385] on link "Edit" at bounding box center [831, 387] width 52 height 13
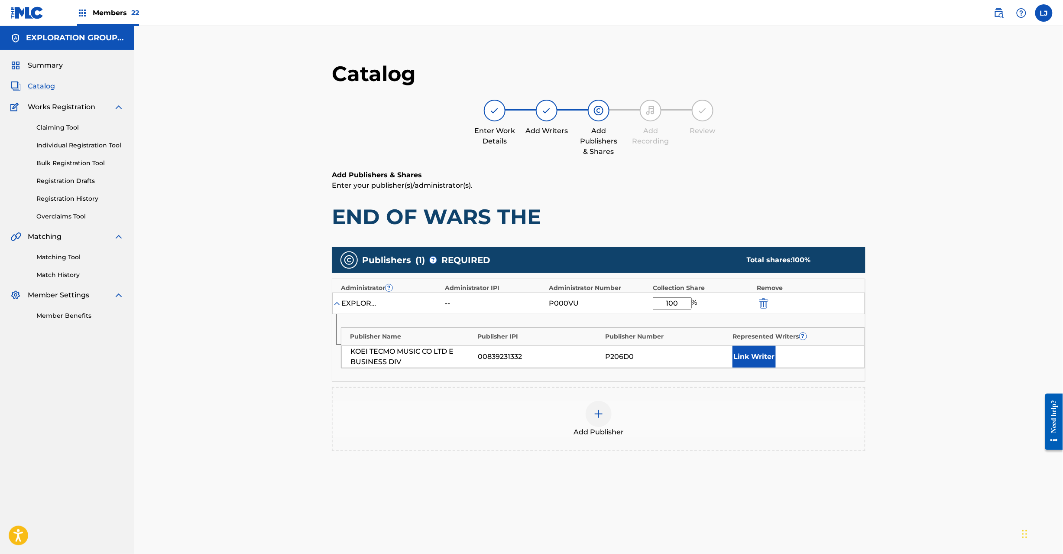
click at [765, 311] on div "EXPLORATION GROUP LLC -- P000VU 100 %" at bounding box center [598, 303] width 533 height 22
click at [763, 305] on img "submit" at bounding box center [764, 303] width 10 height 10
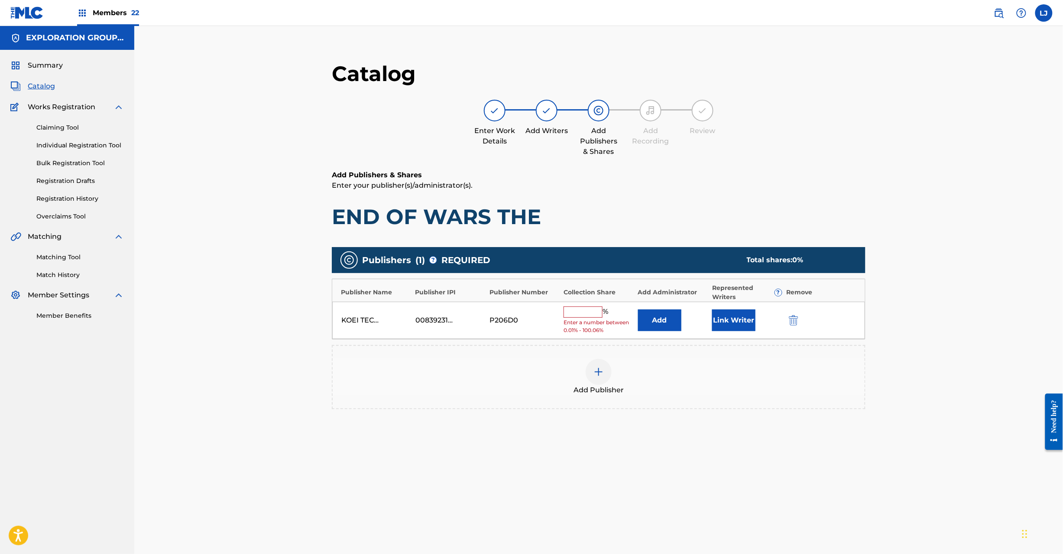
click at [792, 315] on img "submit" at bounding box center [794, 320] width 10 height 10
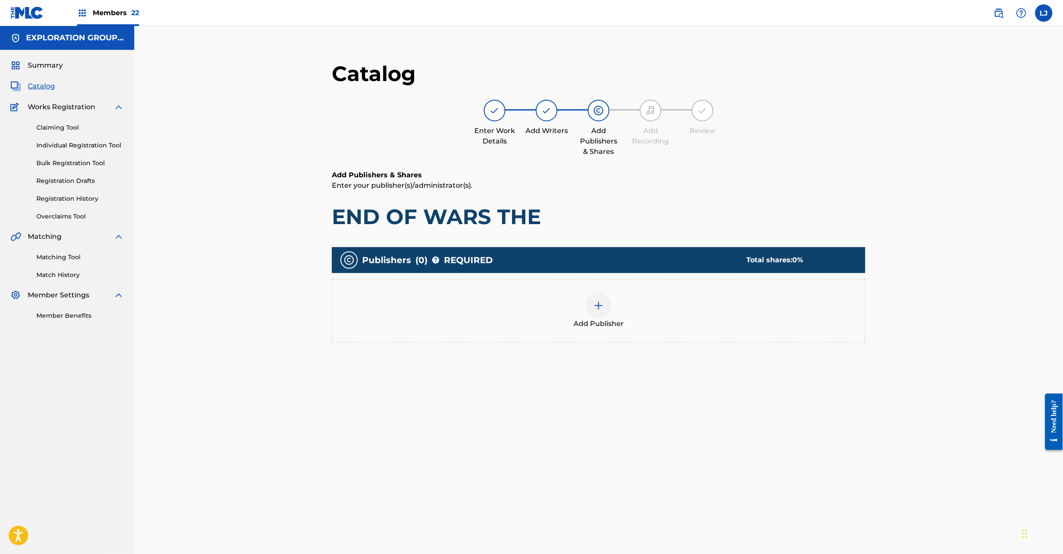
click at [599, 314] on div at bounding box center [599, 305] width 26 height 26
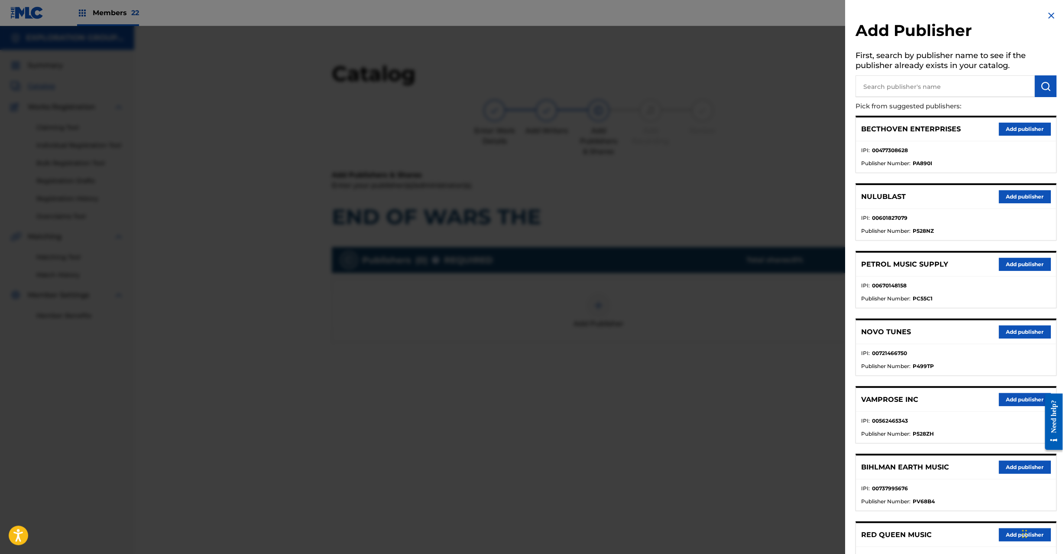
click at [963, 82] on input "text" at bounding box center [945, 86] width 179 height 22
paste input "Koei Tecmo Music Co Ltd N Business Div"
type input "Koei Tecmo Music Co Ltd N Business Div"
click at [1040, 80] on button "submit" at bounding box center [1046, 86] width 22 height 22
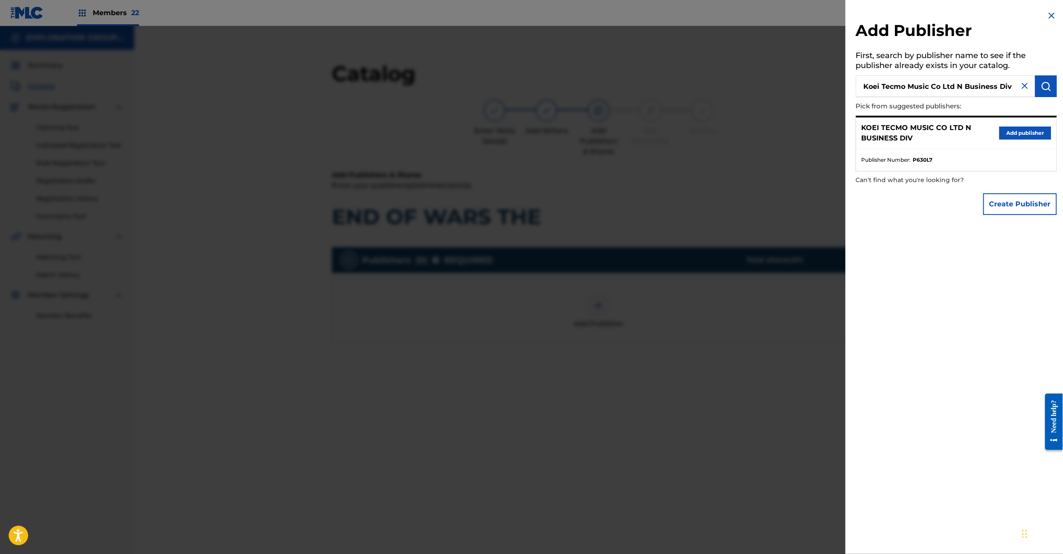
click at [1005, 136] on button "Add publisher" at bounding box center [1025, 132] width 52 height 13
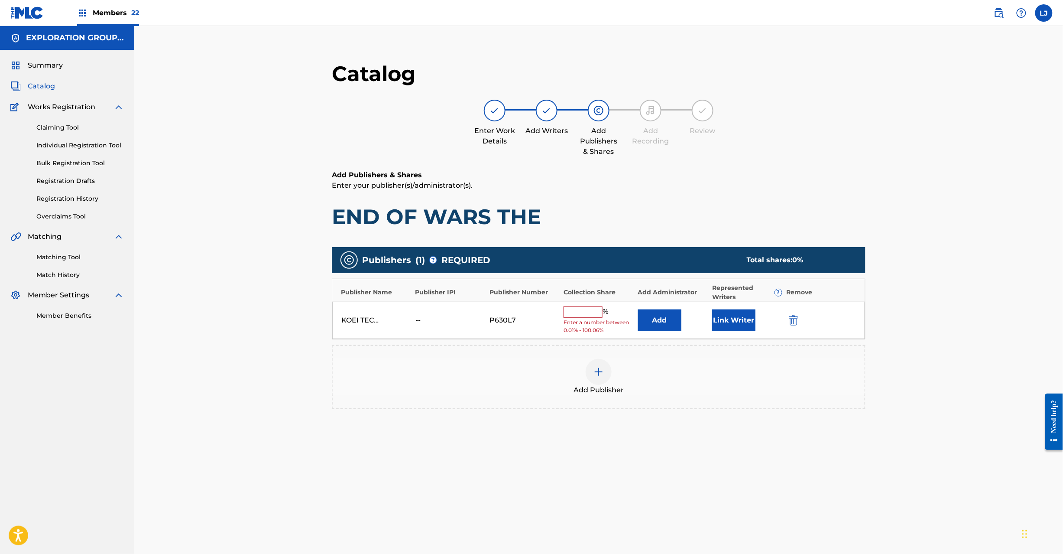
click at [664, 317] on button "Add" at bounding box center [659, 320] width 43 height 22
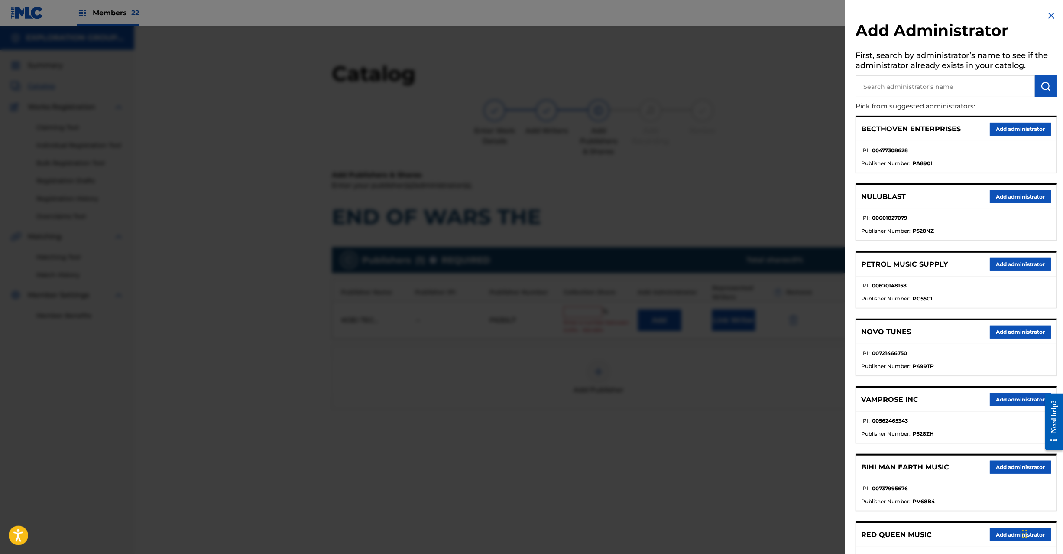
click at [938, 93] on input "text" at bounding box center [945, 86] width 179 height 22
paste input "Exploration Group LLC"
type input "Exploration Group LLC"
click at [1041, 88] on img "submit" at bounding box center [1046, 86] width 10 height 10
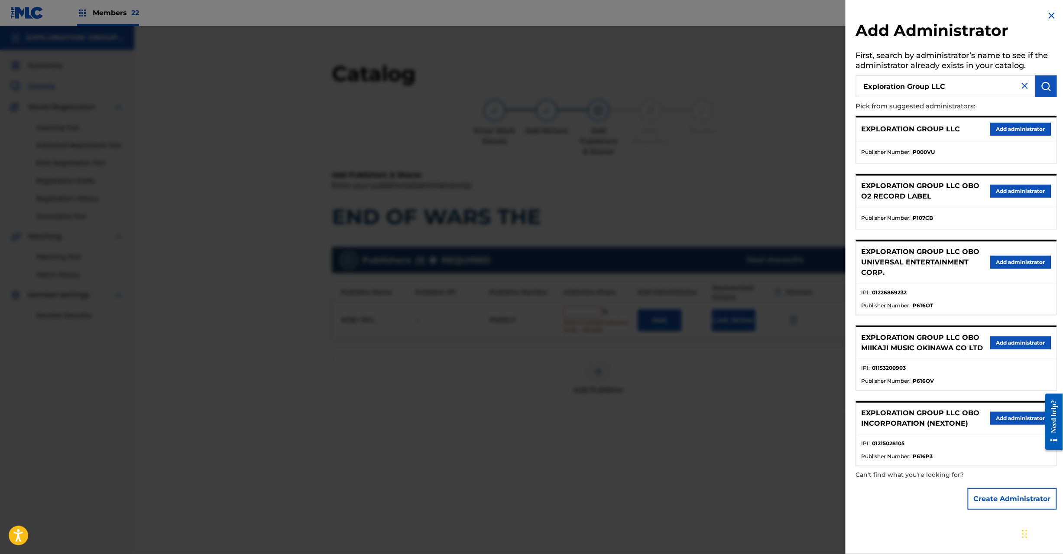
click at [1014, 129] on button "Add administrator" at bounding box center [1020, 129] width 61 height 13
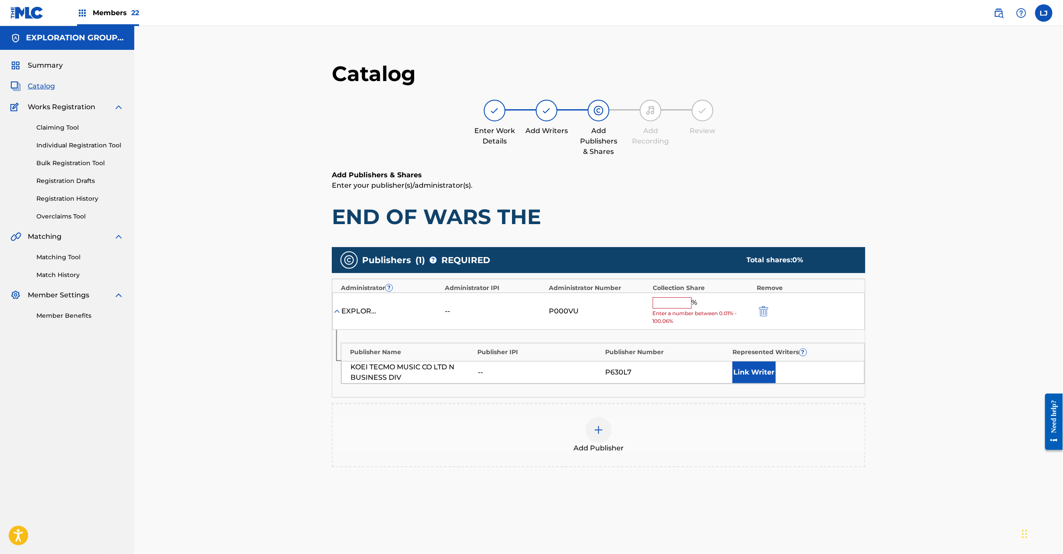
click at [661, 312] on span "Enter a number between 0.01% - 100.06%" at bounding box center [703, 317] width 100 height 16
click at [683, 302] on input "text" at bounding box center [672, 302] width 39 height 11
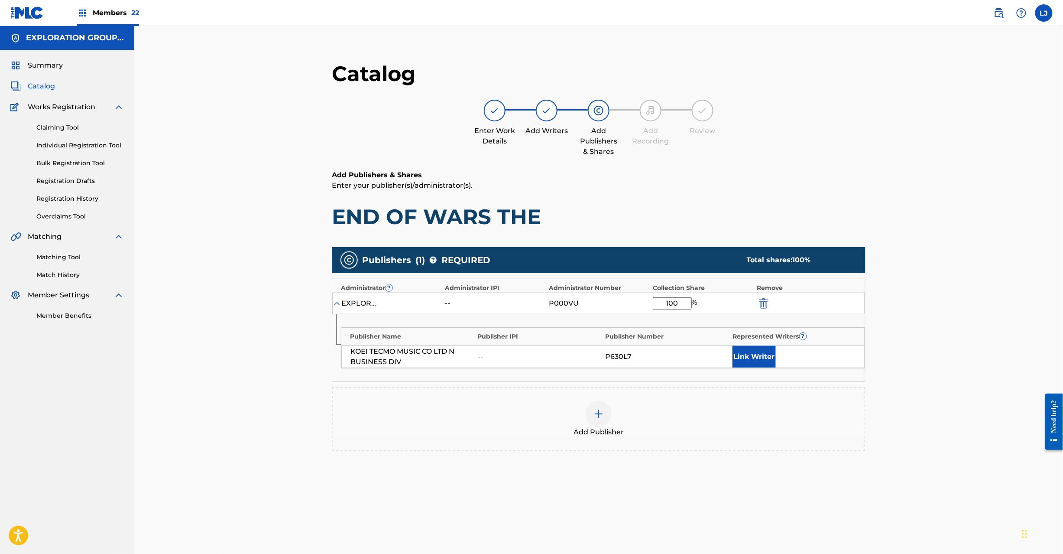
scroll to position [89, 0]
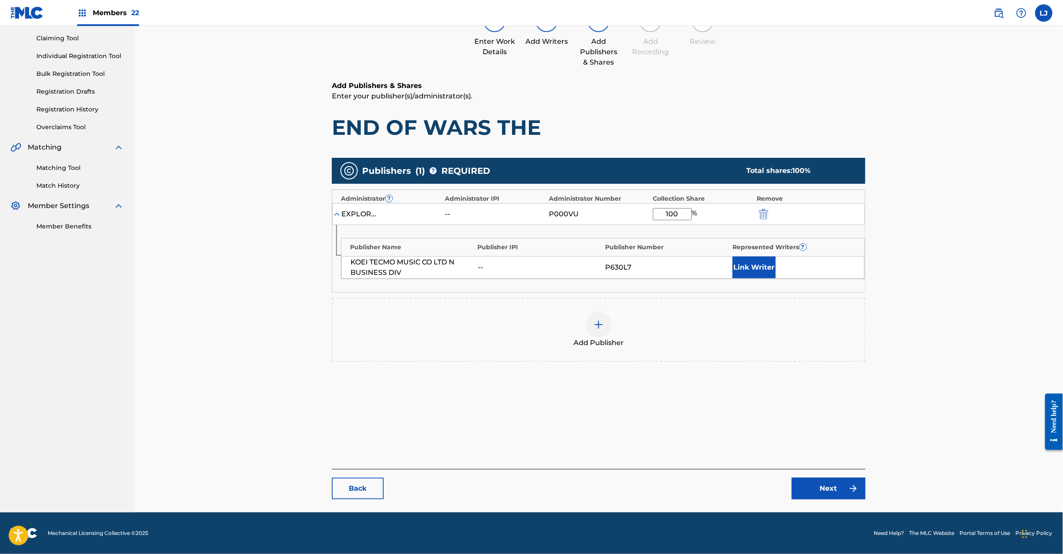
type input "100"
click at [817, 489] on link "Next" at bounding box center [829, 488] width 74 height 22
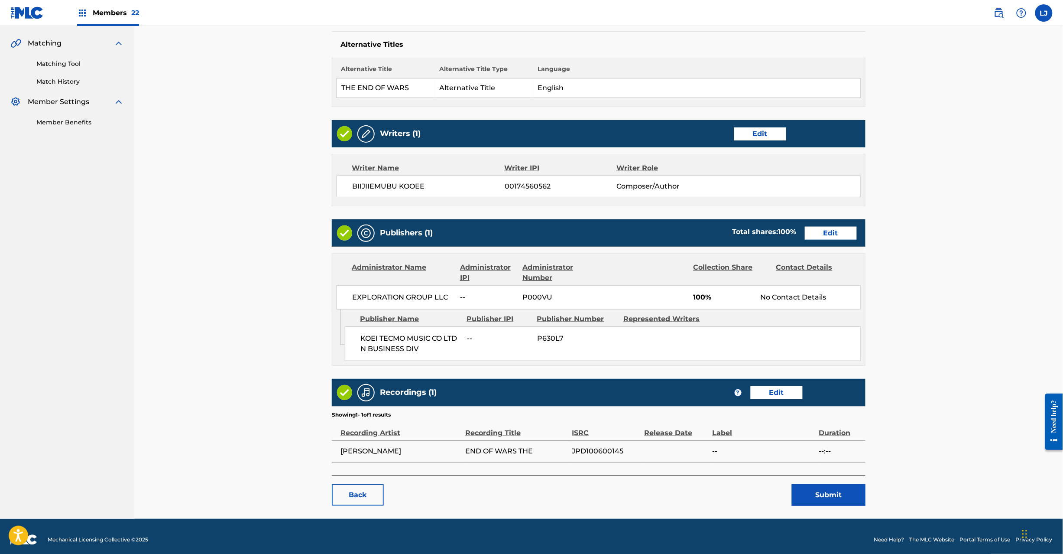
scroll to position [201, 0]
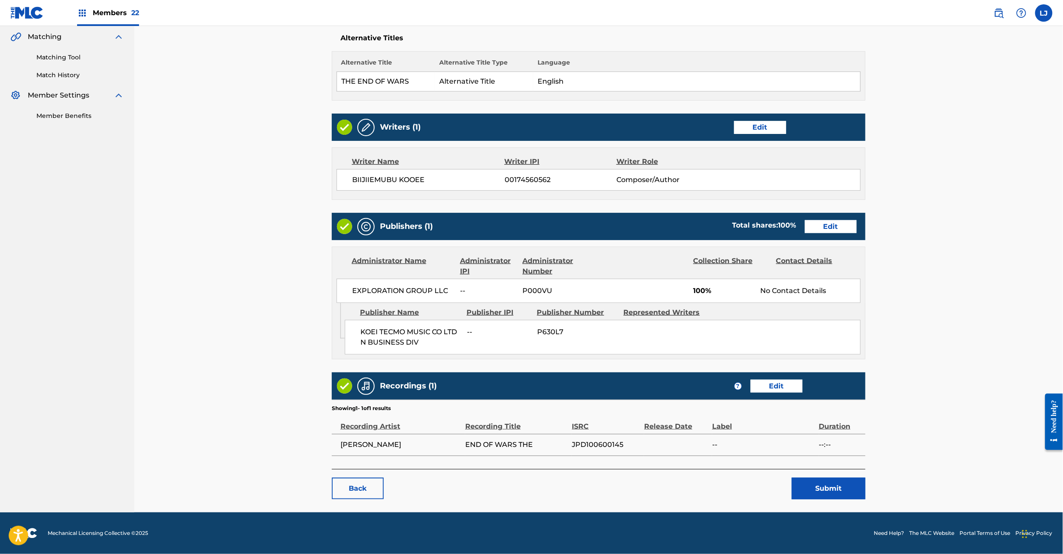
click at [821, 496] on button "Submit" at bounding box center [829, 488] width 74 height 22
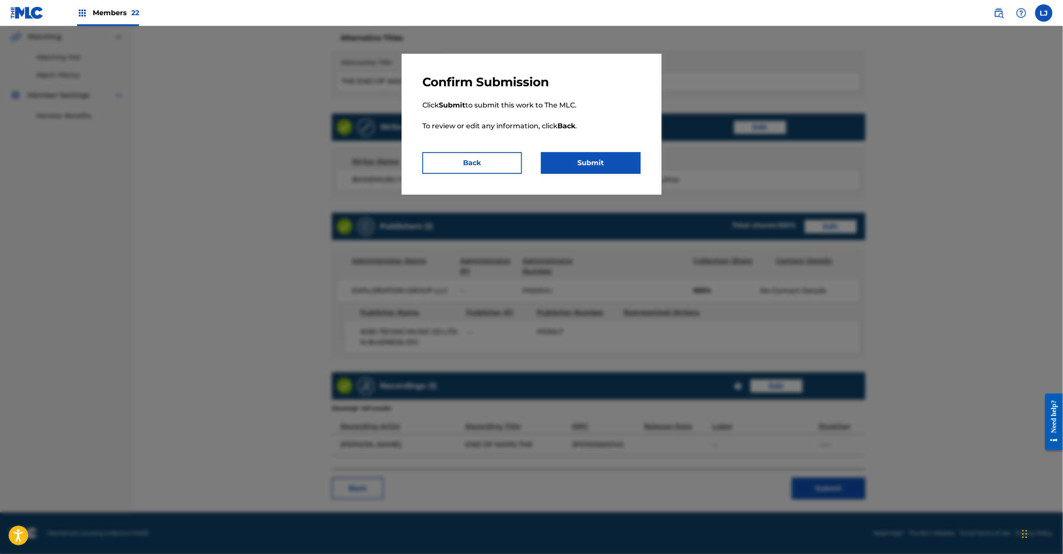
click at [610, 163] on button "Submit" at bounding box center [591, 163] width 100 height 22
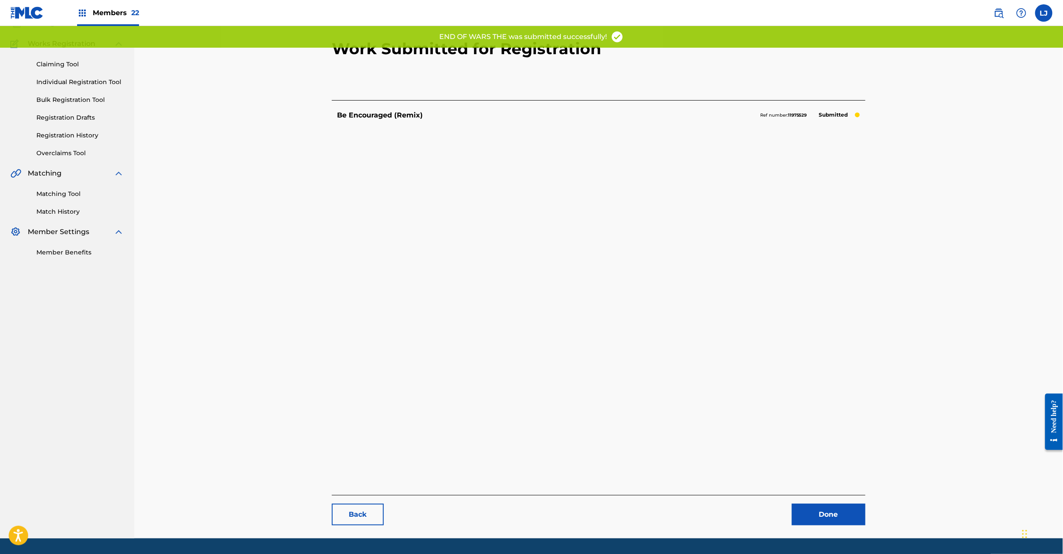
scroll to position [89, 0]
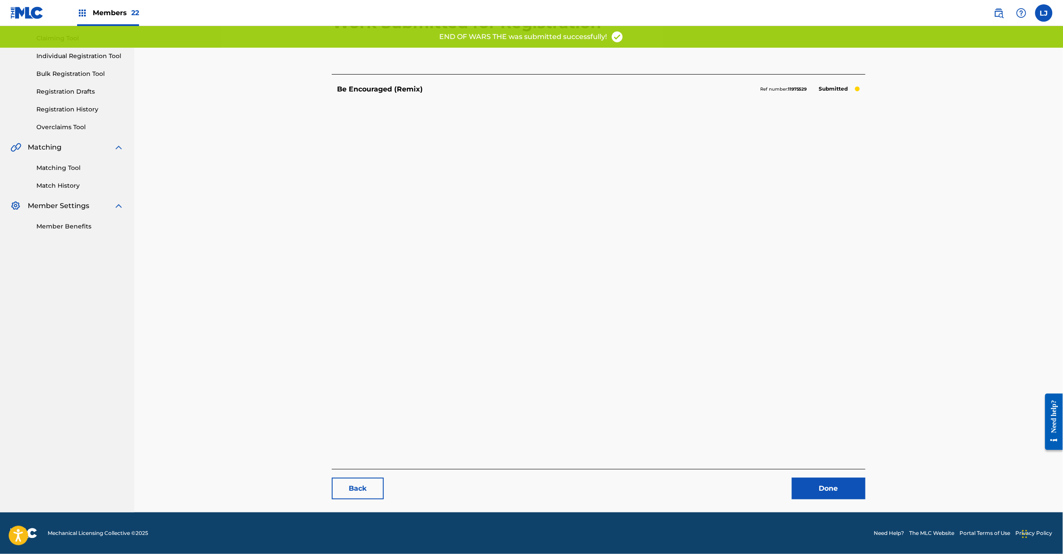
click at [814, 483] on link "Done" at bounding box center [829, 488] width 74 height 22
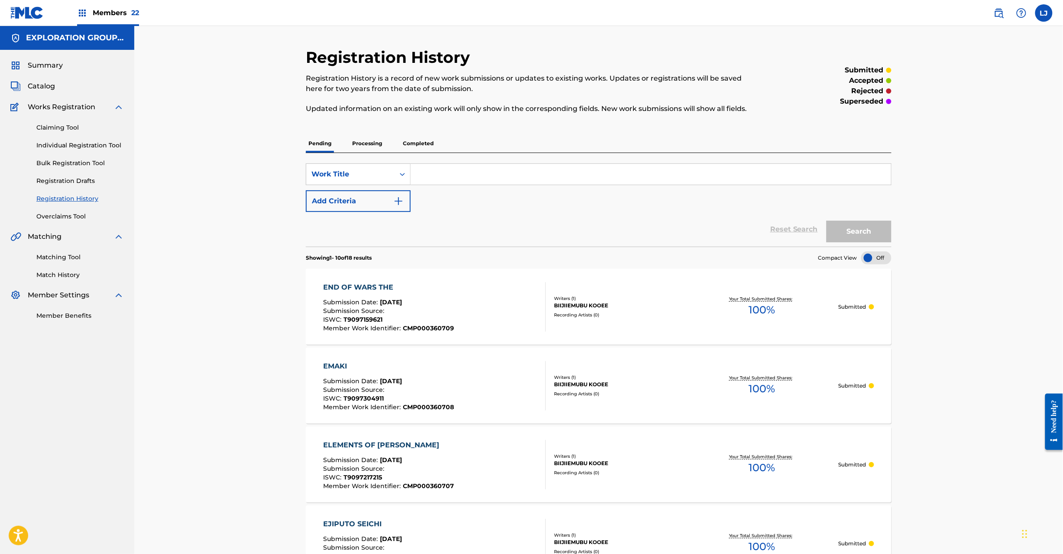
click at [42, 87] on span "Catalog" at bounding box center [41, 86] width 27 height 10
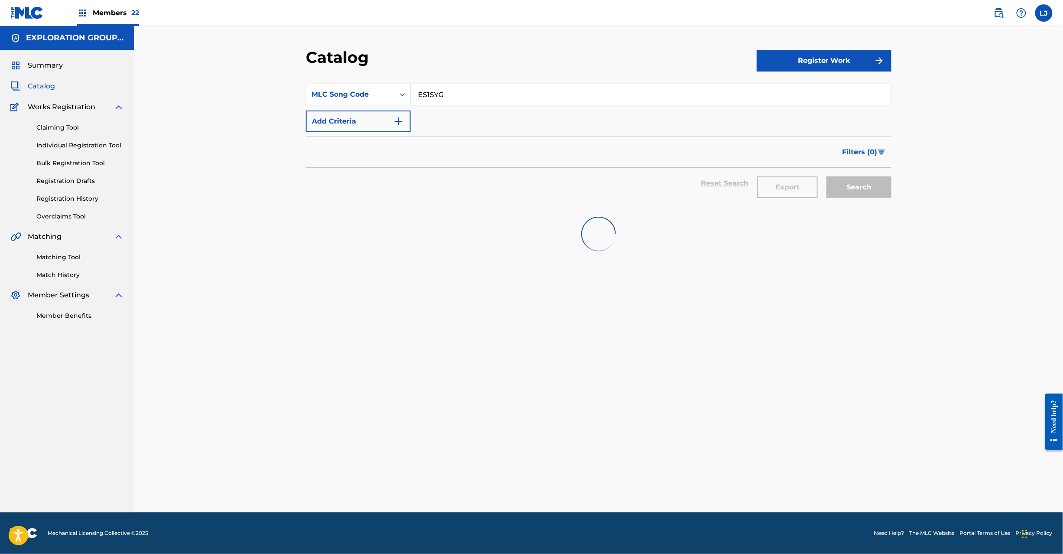
click at [477, 85] on input "ES1SYG" at bounding box center [651, 94] width 480 height 21
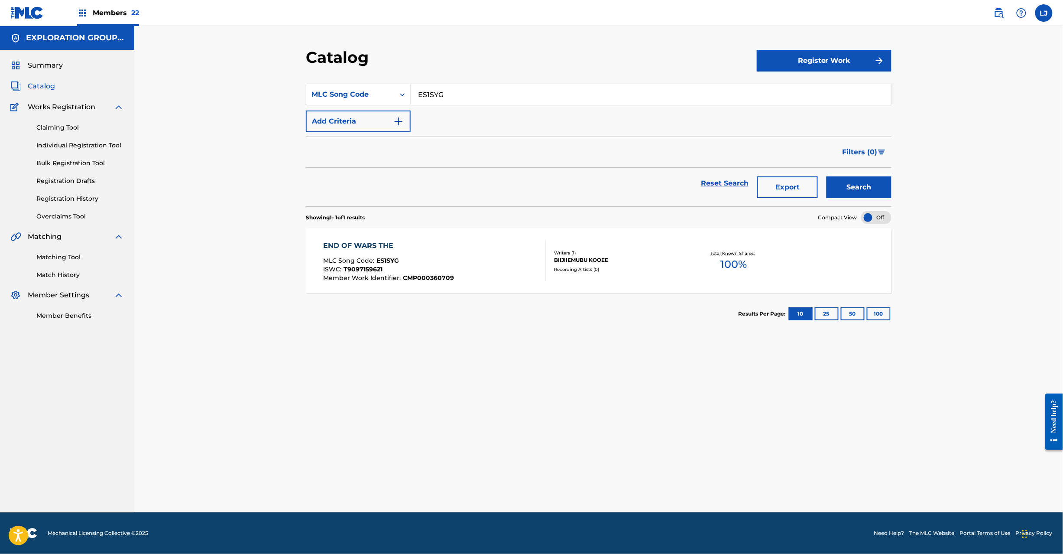
click at [475, 88] on input "ES1SYG" at bounding box center [651, 94] width 480 height 21
paste input "ES1LSL"
click at [475, 89] on input "ES1SYGES1LSL" at bounding box center [651, 94] width 480 height 21
drag, startPoint x: 475, startPoint y: 89, endPoint x: 506, endPoint y: 95, distance: 31.4
click at [476, 89] on input "ES1SYGES1LSL" at bounding box center [651, 94] width 480 height 21
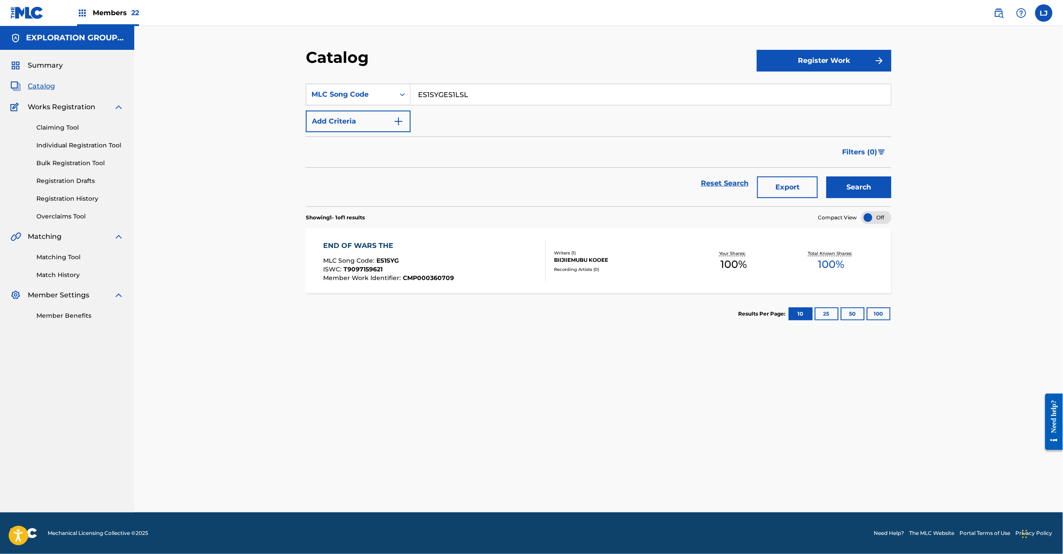
paste input "Search Form"
type input "ES1LSL"
click at [855, 181] on button "Search" at bounding box center [859, 187] width 65 height 22
click at [417, 273] on div "ISWC :" at bounding box center [388, 270] width 129 height 9
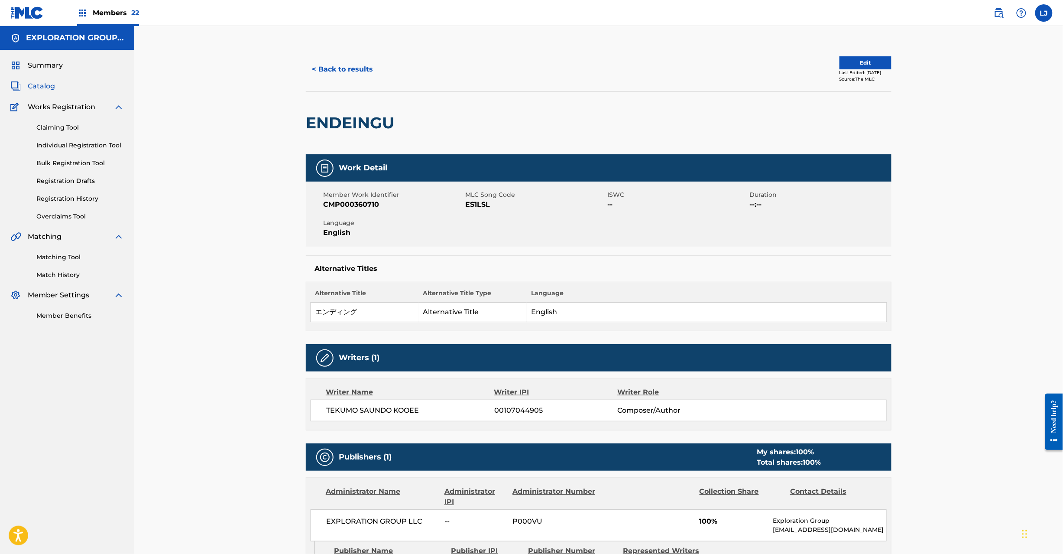
click at [841, 57] on button "Edit" at bounding box center [866, 62] width 52 height 13
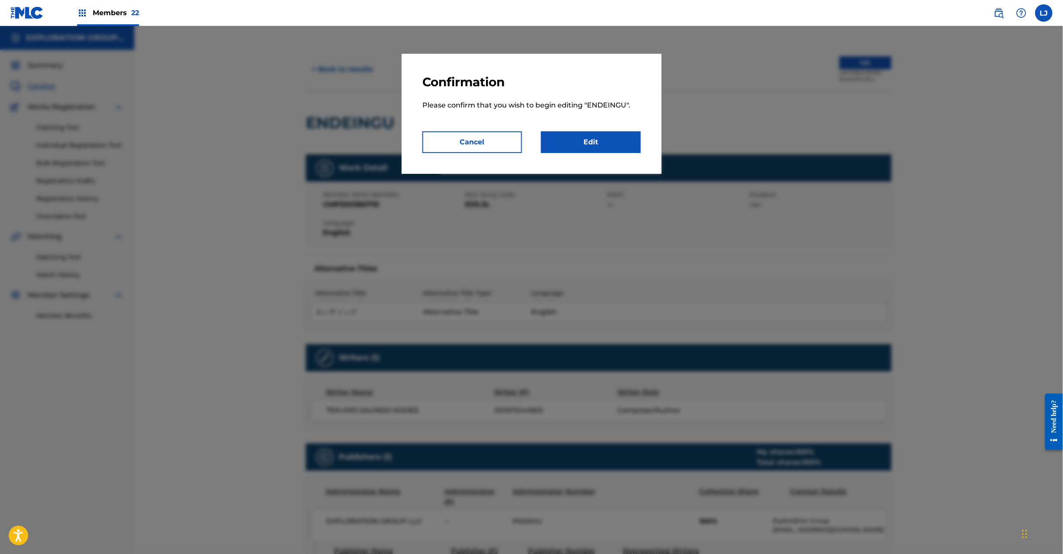
click at [631, 143] on link "Edit" at bounding box center [591, 142] width 100 height 22
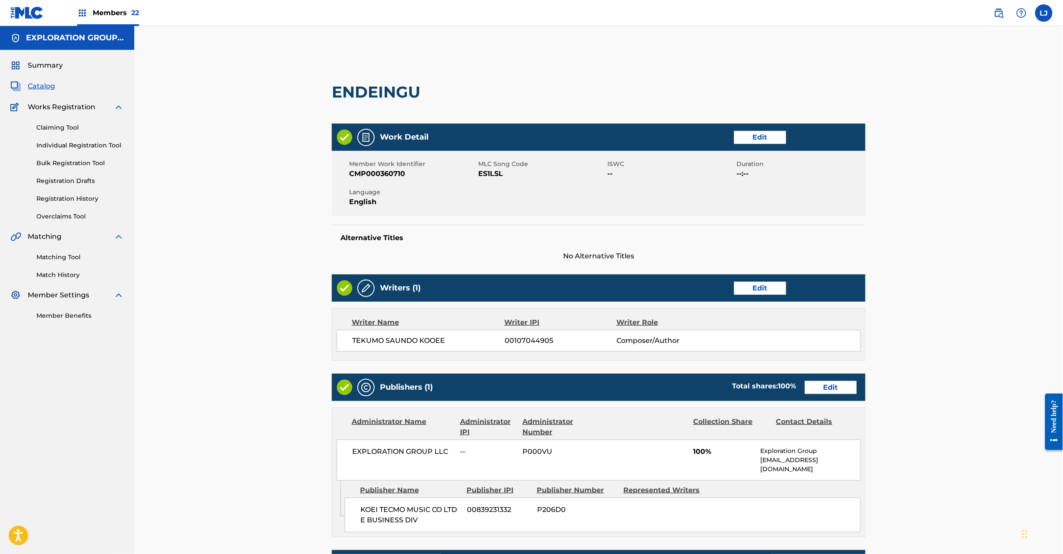
click at [826, 379] on div "Publishers (1) Total shares: 100 % Edit" at bounding box center [599, 386] width 534 height 27
click at [824, 389] on link "Edit" at bounding box center [831, 387] width 52 height 13
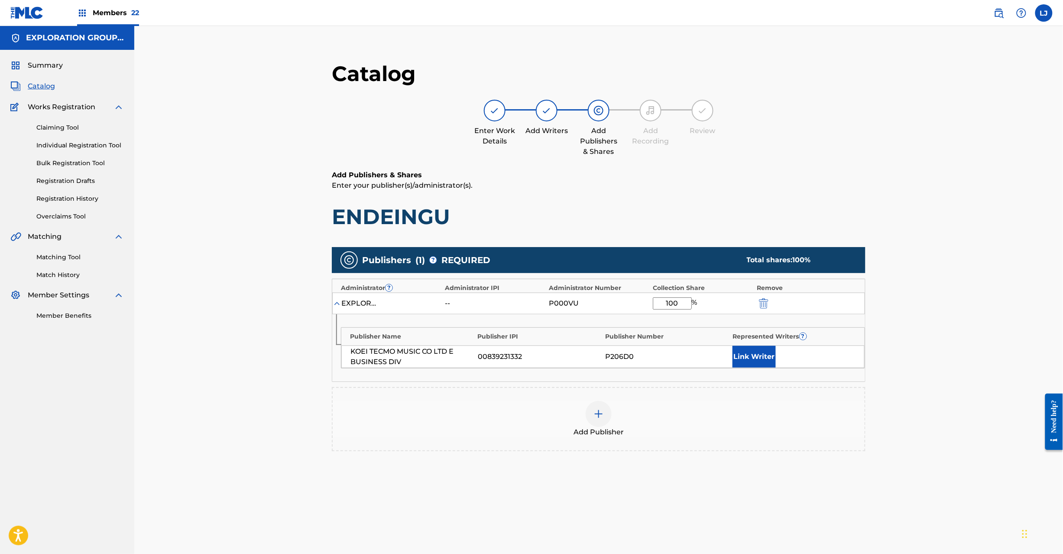
click at [770, 306] on div at bounding box center [775, 303] width 39 height 10
click at [767, 305] on img "submit" at bounding box center [764, 303] width 10 height 10
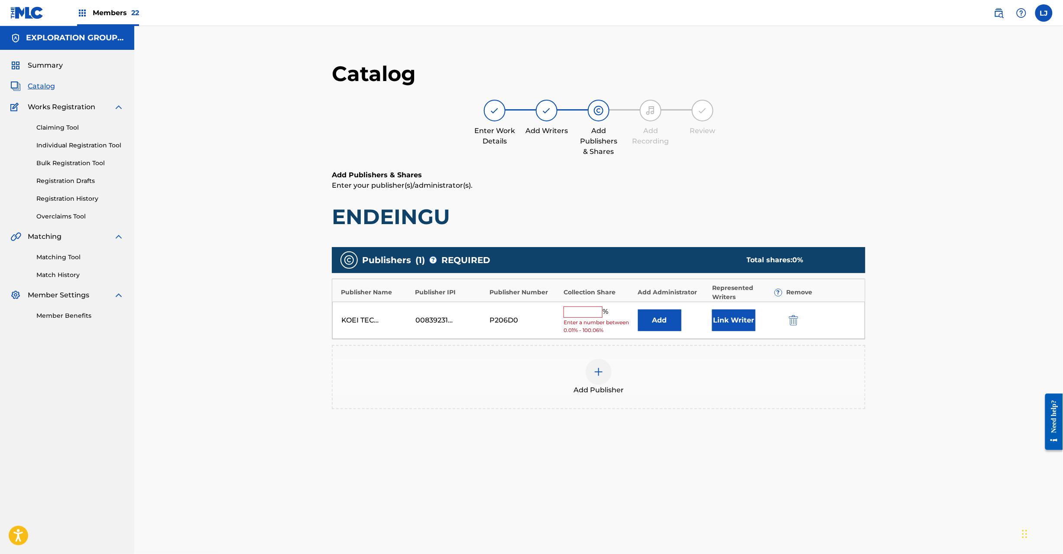
drag, startPoint x: 801, startPoint y: 324, endPoint x: 794, endPoint y: 321, distance: 7.6
click at [801, 323] on div at bounding box center [805, 320] width 39 height 10
click at [794, 321] on img "submit" at bounding box center [794, 320] width 10 height 10
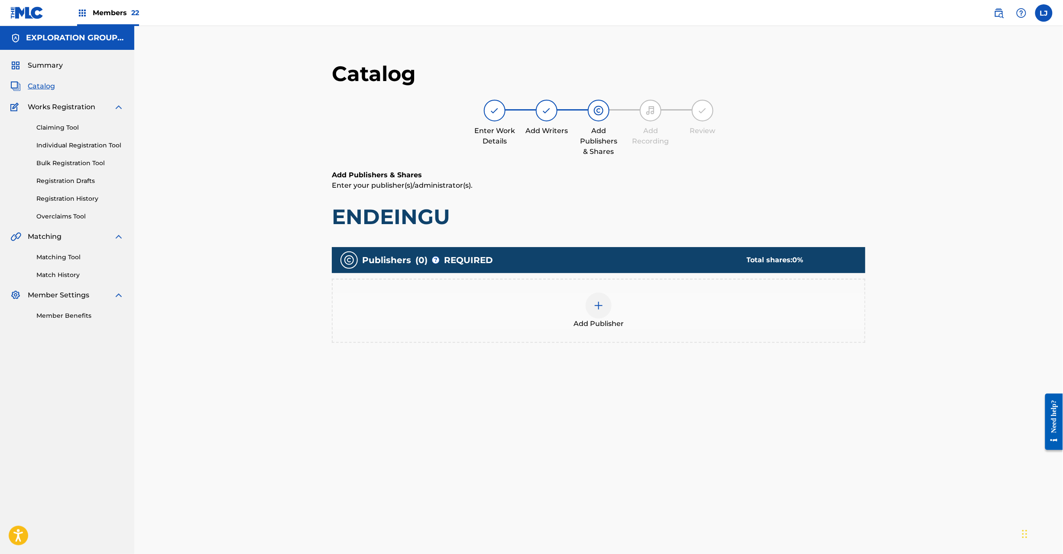
click at [600, 308] on img at bounding box center [599, 305] width 10 height 10
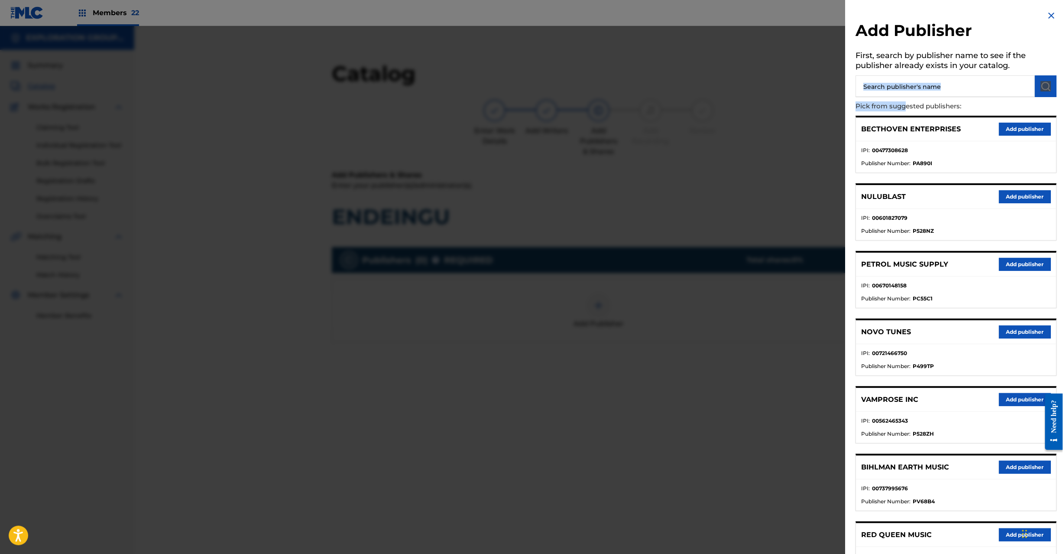
drag, startPoint x: 905, startPoint y: 92, endPoint x: 905, endPoint y: 88, distance: 4.8
click at [905, 88] on div "Add Publisher First, search by publisher name to see if the publisher already e…" at bounding box center [957, 386] width 222 height 772
click at [905, 88] on input "text" at bounding box center [945, 86] width 179 height 22
paste input "Koei Tecmo Music Co Ltd N Business Div"
type input "Koei Tecmo Music Co Ltd N Business Div"
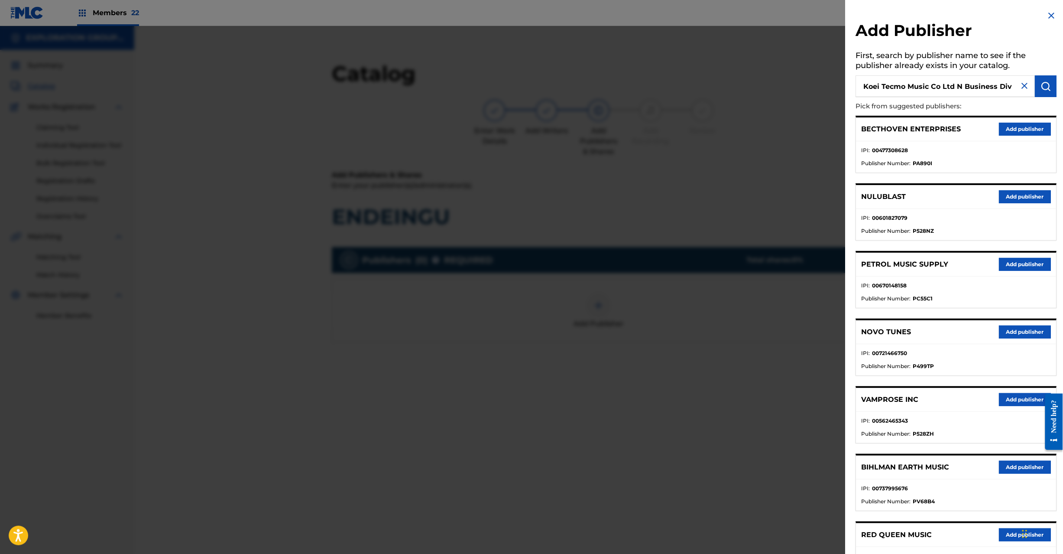
click at [1054, 92] on div "Add Publisher First, search by publisher name to see if the publisher already e…" at bounding box center [957, 386] width 222 height 772
click at [1045, 91] on img "submit" at bounding box center [1046, 86] width 10 height 10
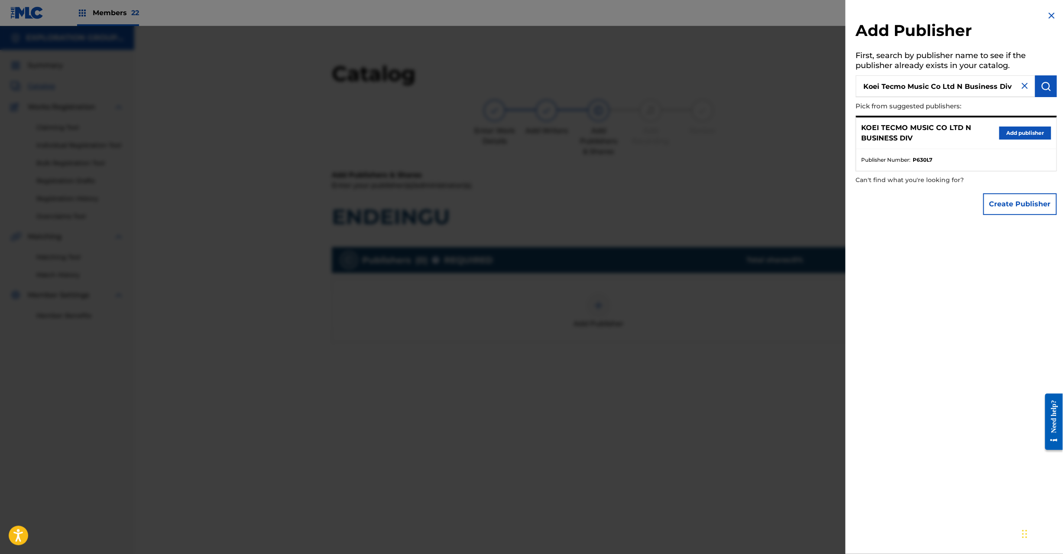
click at [1010, 129] on button "Add publisher" at bounding box center [1025, 132] width 52 height 13
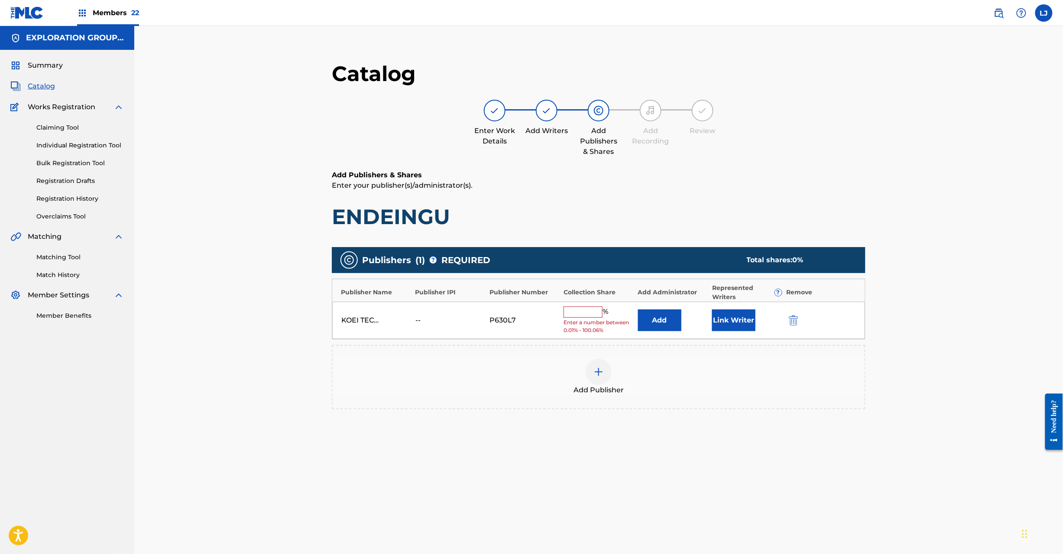
click at [649, 331] on div "KOEI TECMO MUSIC CO LTD N BUSINESS DIV -- P630L7 % Enter a number between 0.01%…" at bounding box center [598, 321] width 533 height 38
click at [663, 320] on button "Add" at bounding box center [659, 320] width 43 height 22
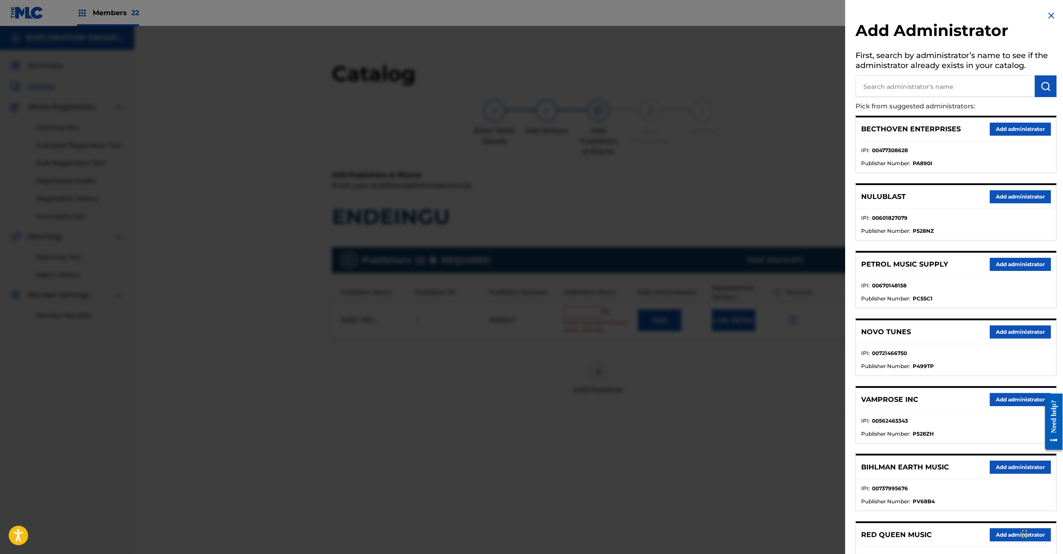
click at [957, 80] on input "text" at bounding box center [945, 86] width 179 height 22
paste input "Exploration Group LLC"
type input "Exploration Group LLC"
click at [1048, 77] on button "submit" at bounding box center [1046, 86] width 22 height 22
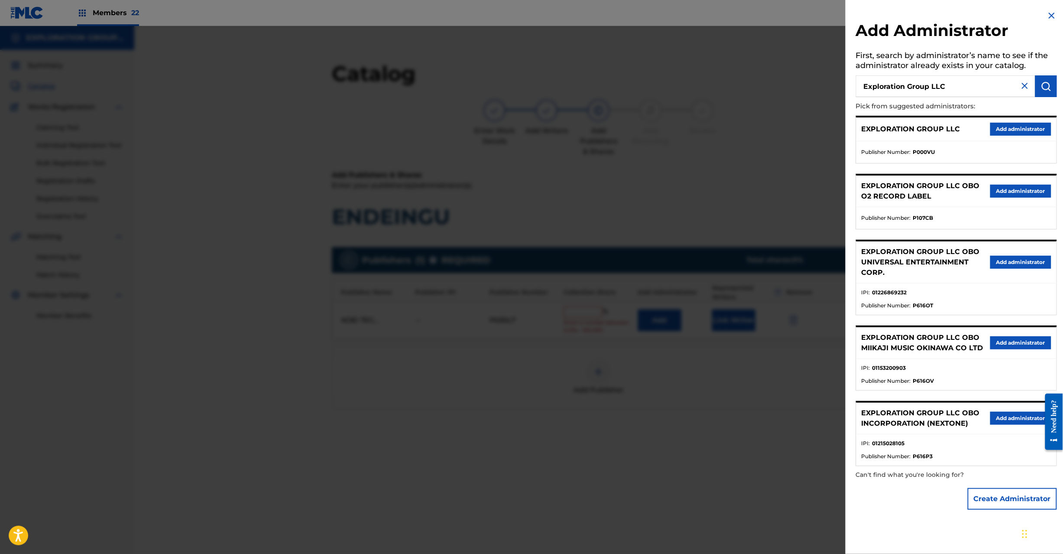
click at [1025, 123] on button "Add administrator" at bounding box center [1020, 129] width 61 height 13
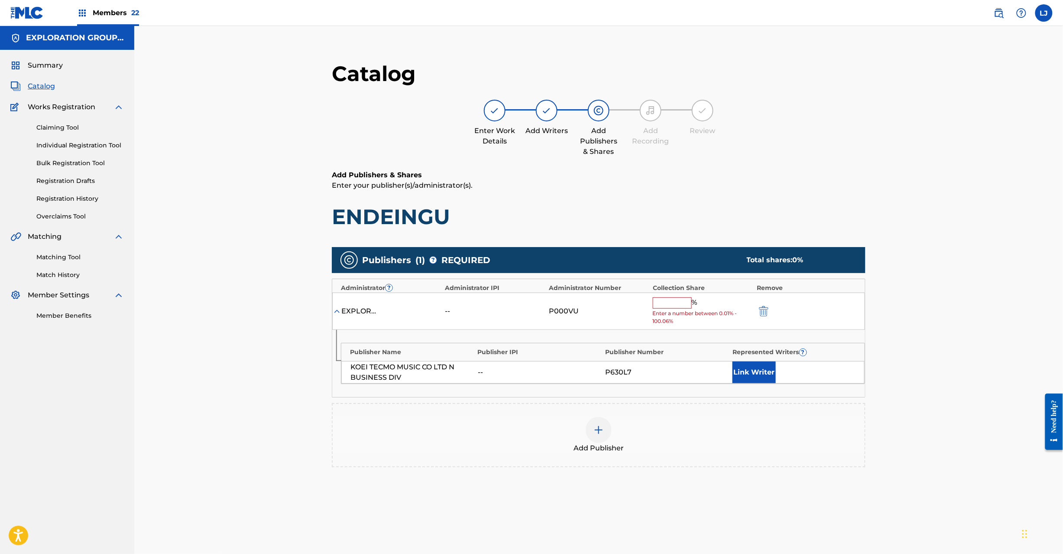
click at [695, 304] on span "%" at bounding box center [696, 302] width 8 height 11
click at [678, 304] on input "text" at bounding box center [672, 302] width 39 height 11
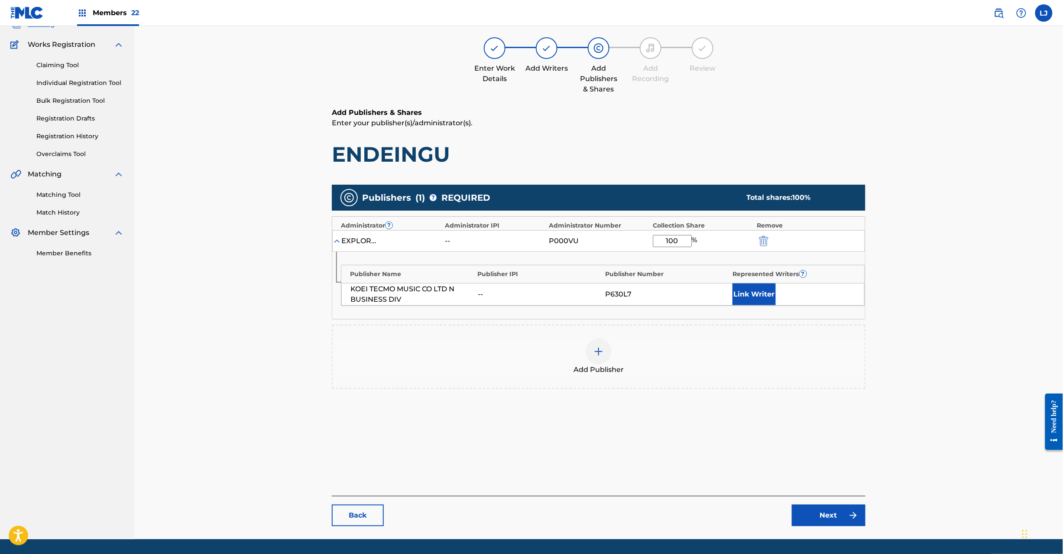
scroll to position [89, 0]
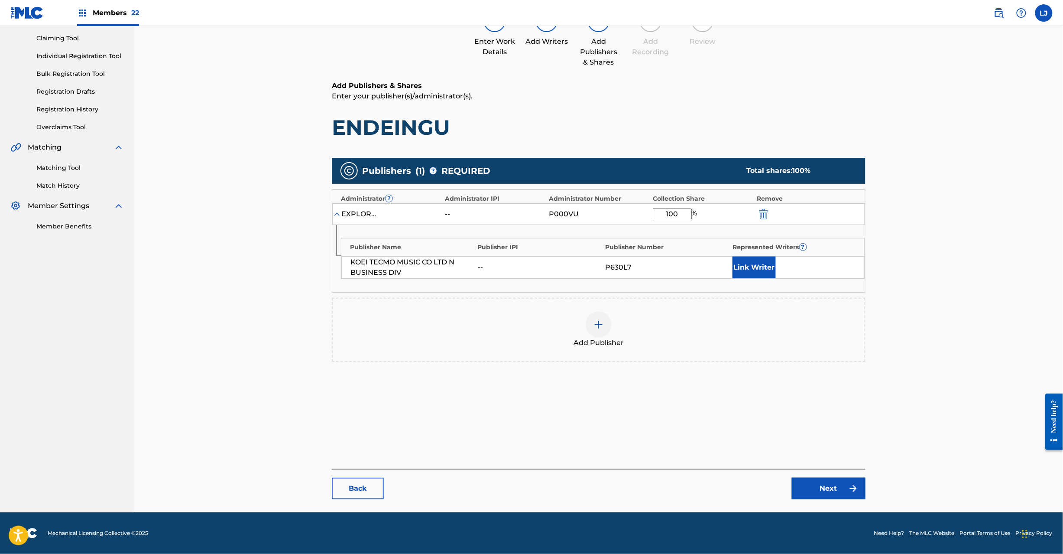
type input "100"
click at [799, 494] on link "Next" at bounding box center [829, 488] width 74 height 22
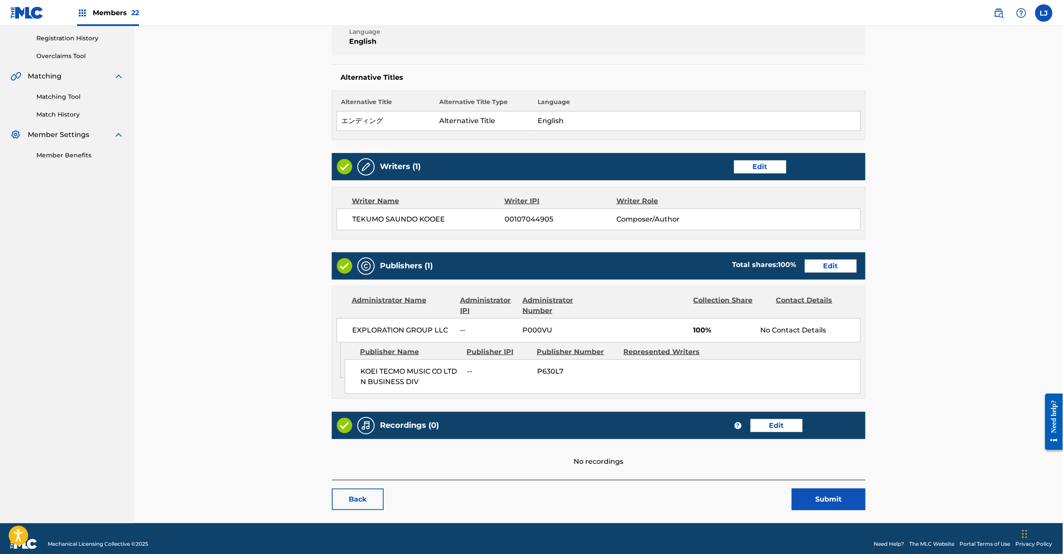
scroll to position [172, 0]
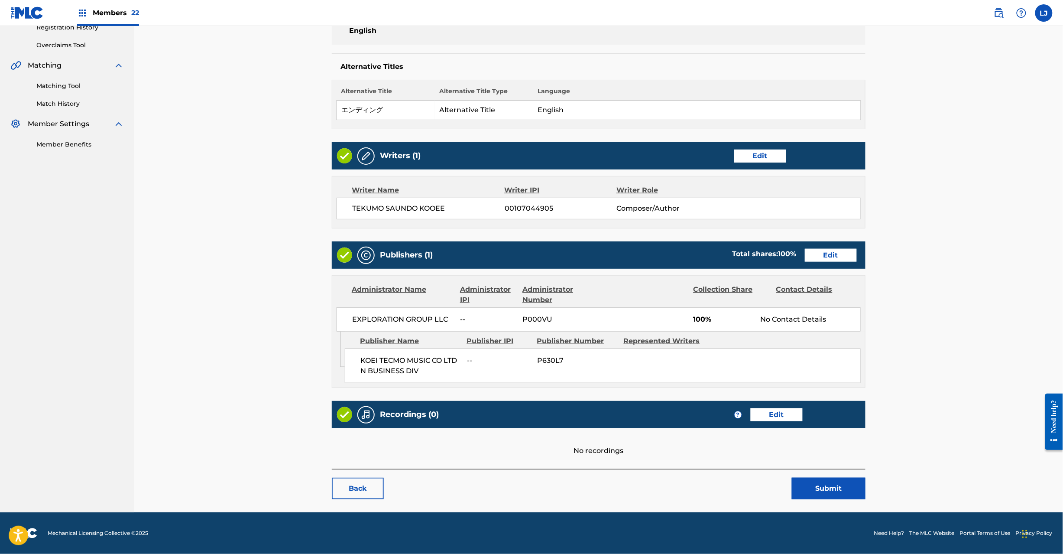
click at [834, 489] on button "Submit" at bounding box center [829, 488] width 74 height 22
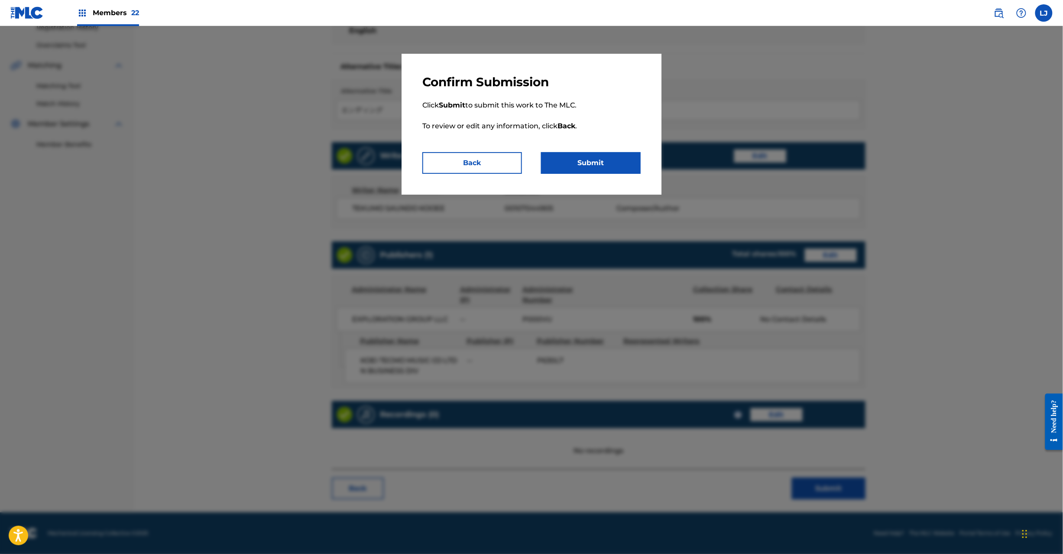
click at [588, 153] on button "Submit" at bounding box center [591, 163] width 100 height 22
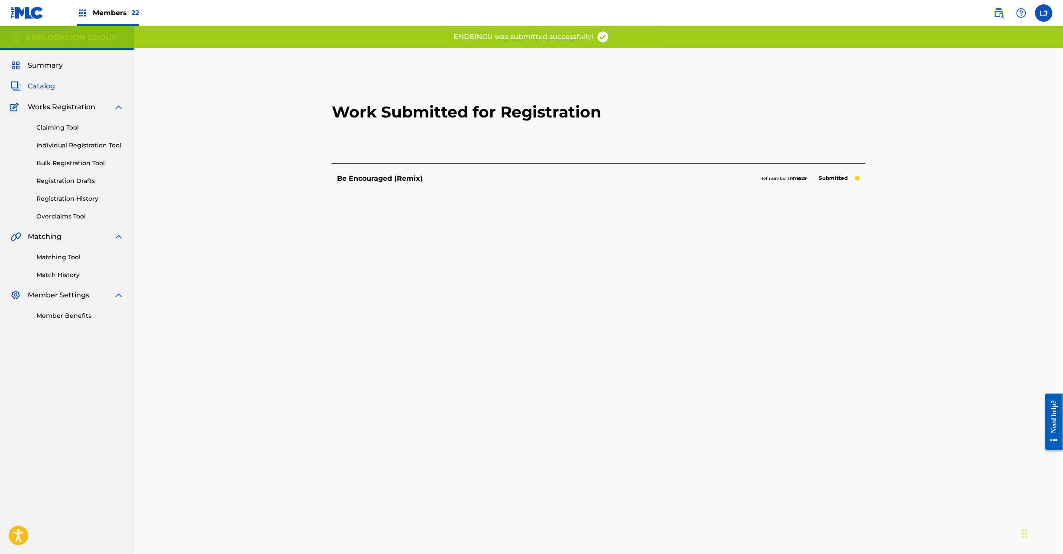
scroll to position [89, 0]
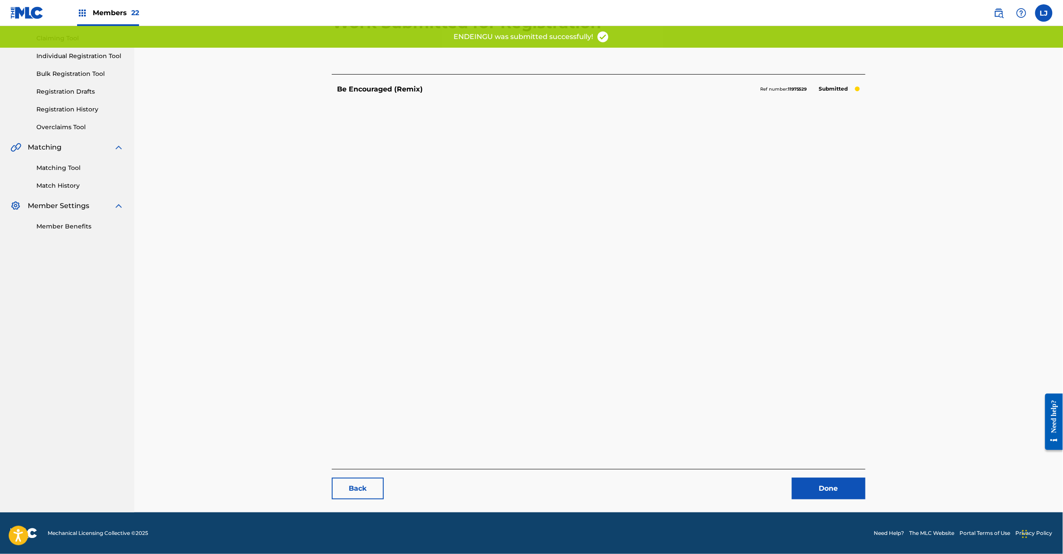
drag, startPoint x: 817, startPoint y: 487, endPoint x: 780, endPoint y: 461, distance: 44.8
click at [817, 487] on link "Done" at bounding box center [829, 488] width 74 height 22
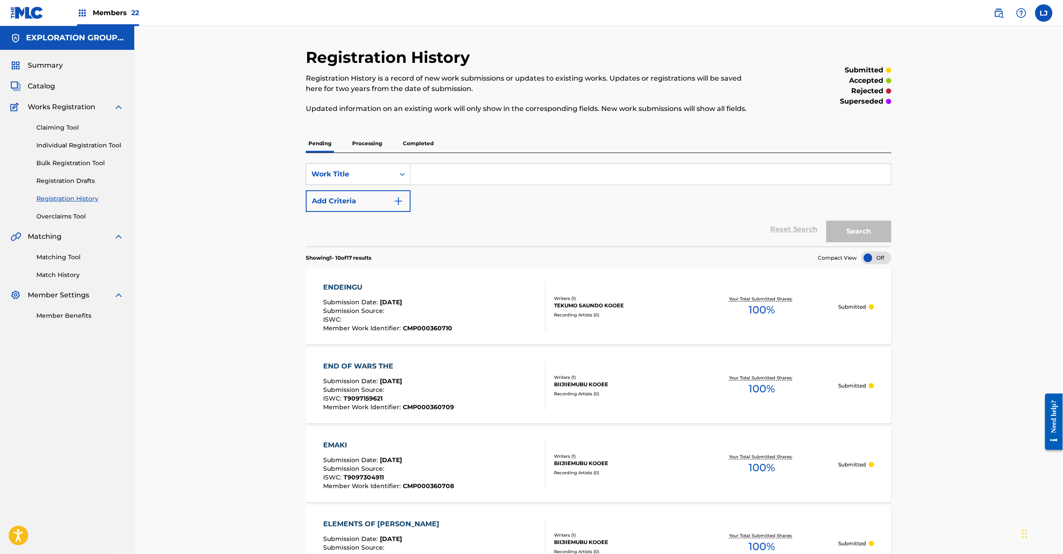
click at [23, 88] on link "Catalog" at bounding box center [32, 86] width 45 height 10
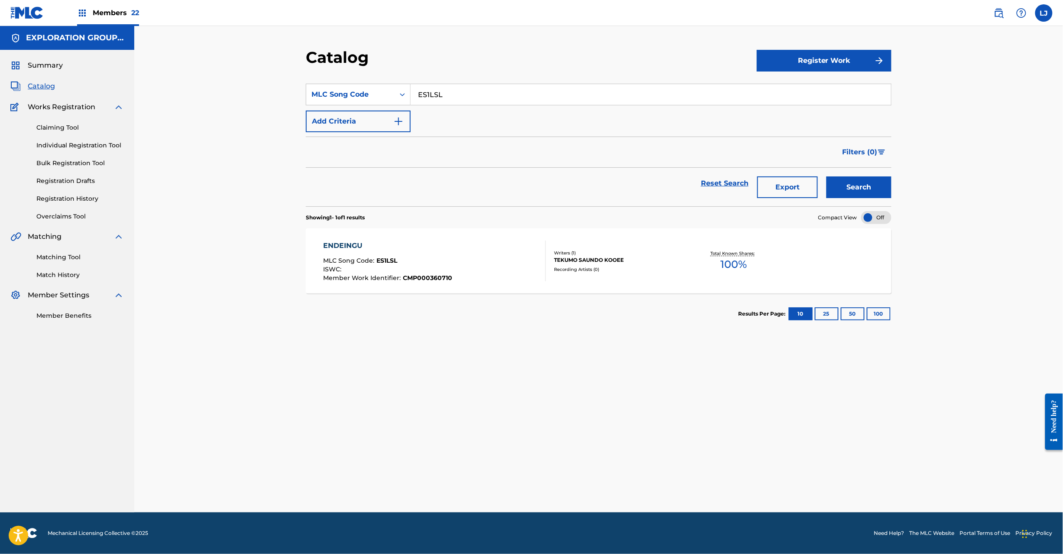
click at [444, 100] on input "ES1LSL" at bounding box center [651, 94] width 480 height 21
paste input "UF"
type input "ES1LUF"
click at [891, 181] on div "Catalog Register Work SearchWithCriteriac4ec8f02-b91a-4647-b181-b37586e19149 ML…" at bounding box center [598, 280] width 607 height 464
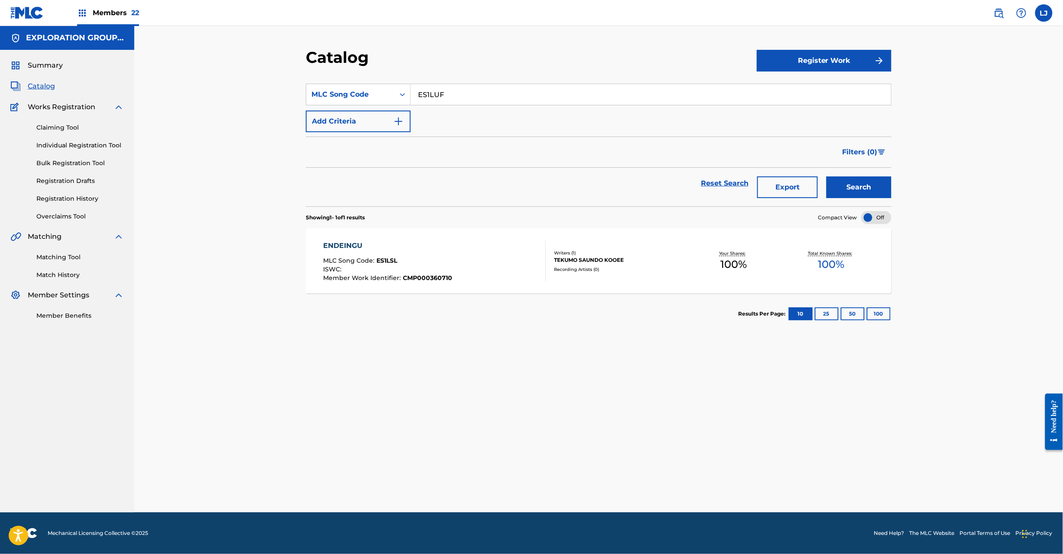
click at [886, 183] on button "Search" at bounding box center [859, 187] width 65 height 22
click at [555, 253] on div "Writers ( 1 )" at bounding box center [619, 253] width 131 height 6
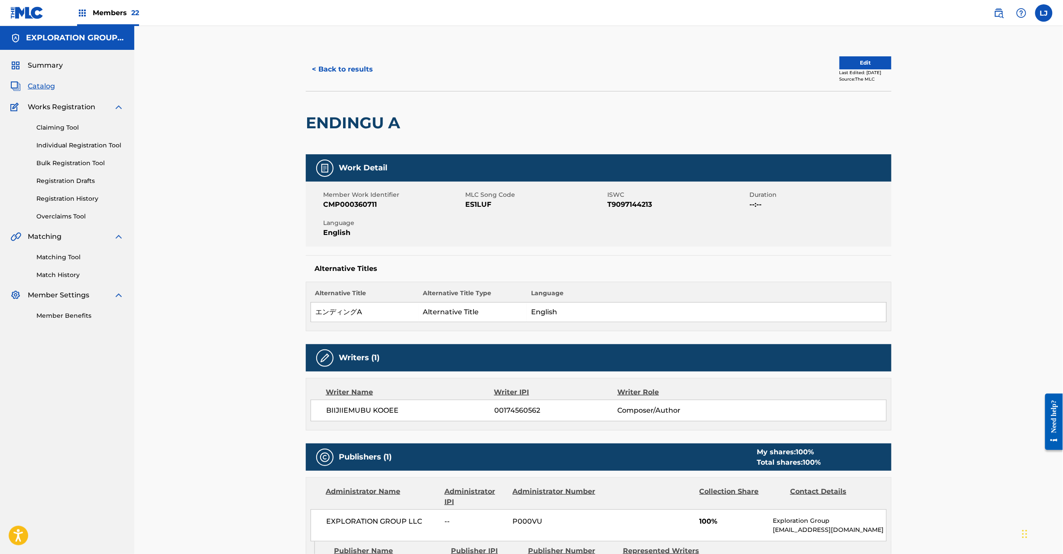
click at [850, 53] on div "< Back to results Edit Last Edited: [DATE] Source: The MLC" at bounding box center [599, 69] width 586 height 43
click at [840, 59] on button "Edit" at bounding box center [866, 62] width 52 height 13
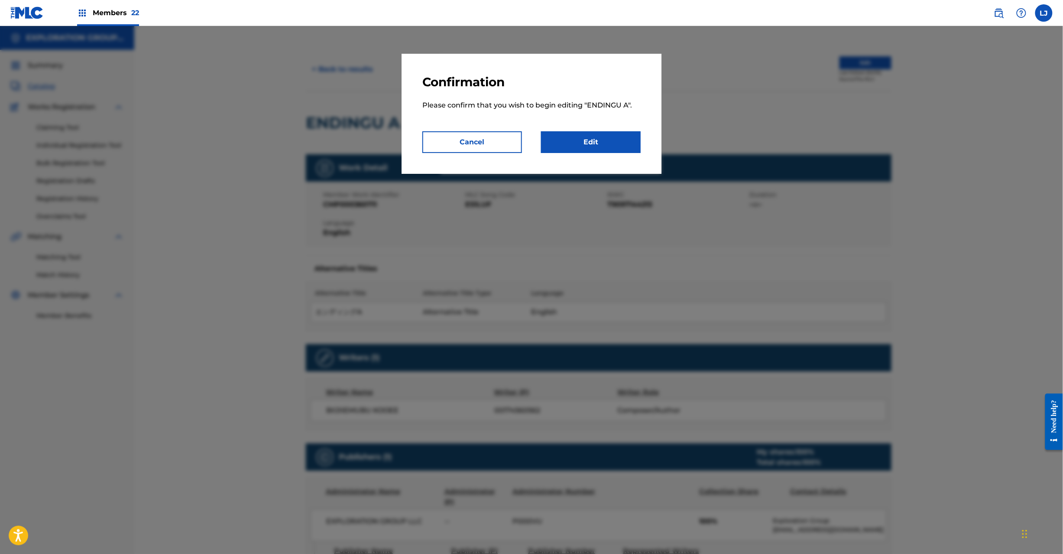
click at [628, 149] on link "Edit" at bounding box center [591, 142] width 100 height 22
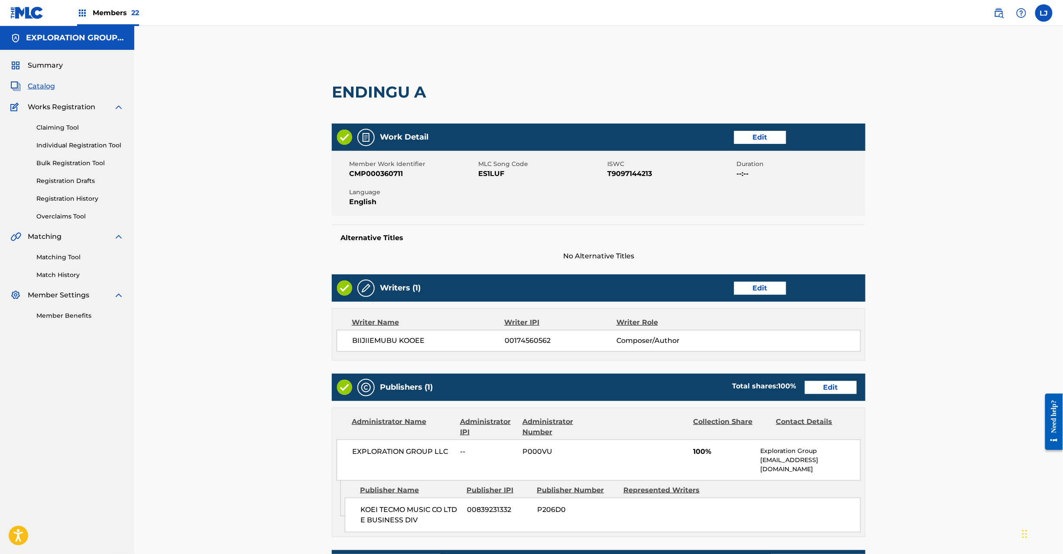
click at [814, 391] on link "Edit" at bounding box center [831, 387] width 52 height 13
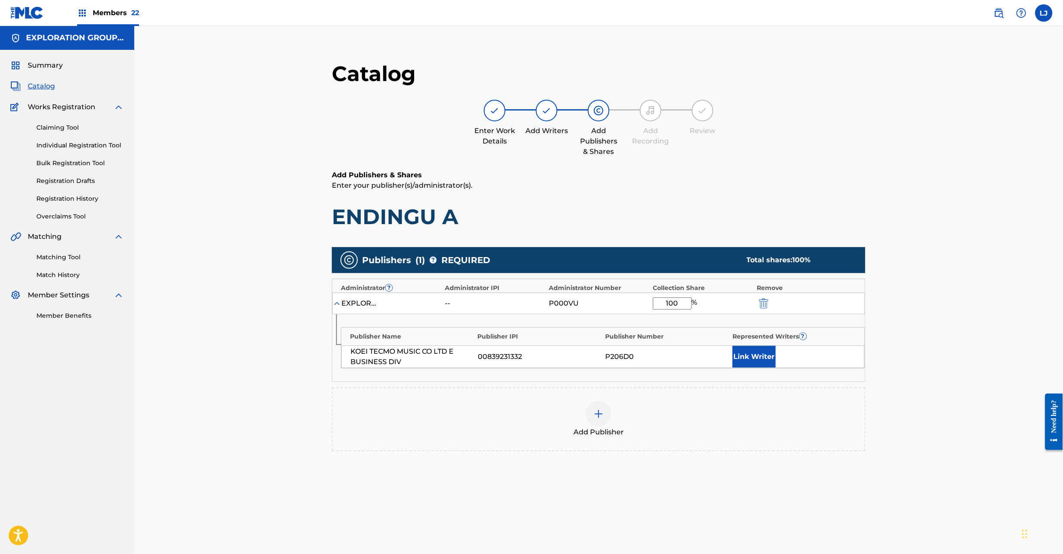
click at [759, 302] on img "submit" at bounding box center [764, 303] width 10 height 10
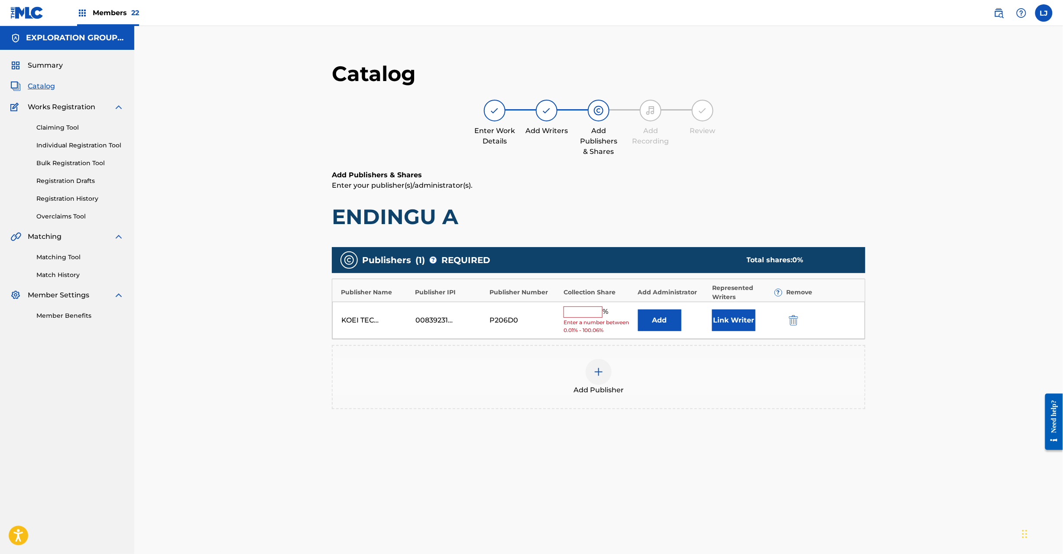
click at [801, 318] on div at bounding box center [805, 320] width 39 height 10
click at [790, 318] on img "submit" at bounding box center [794, 320] width 10 height 10
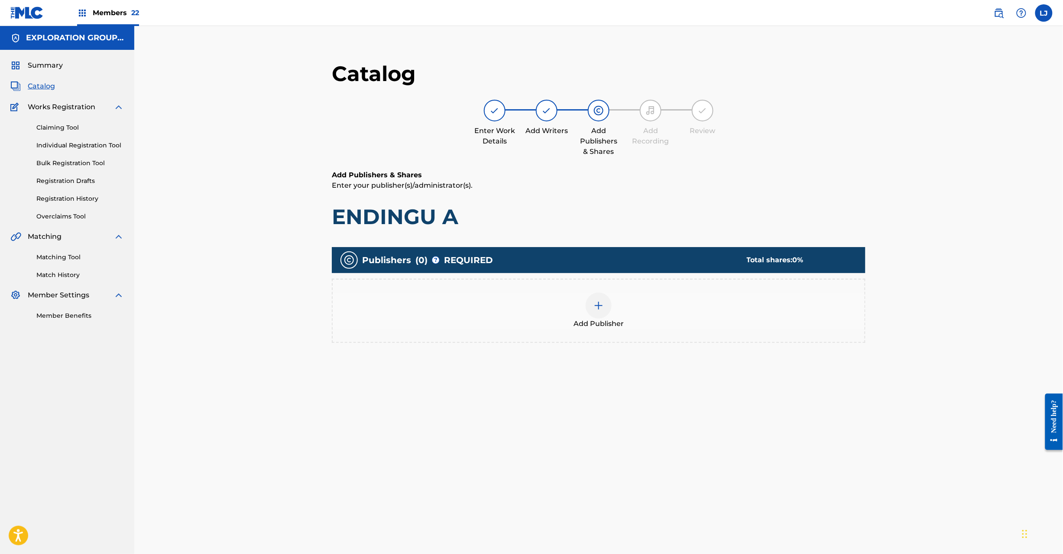
click at [601, 307] on img at bounding box center [599, 305] width 10 height 10
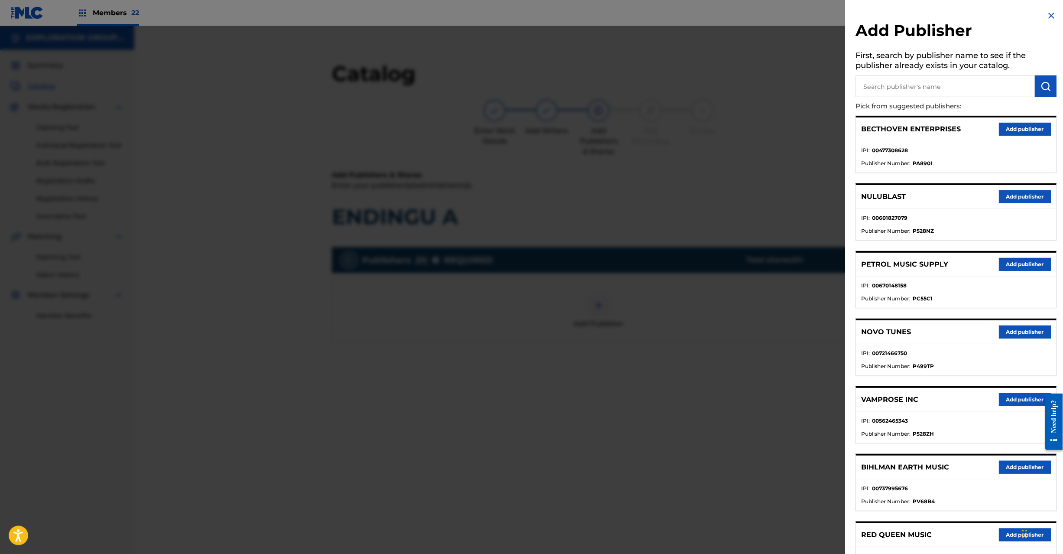
click at [920, 88] on input "text" at bounding box center [945, 86] width 179 height 22
paste input "Koei Tecmo Music Co Ltd N Business Div"
type input "Koei Tecmo Music Co Ltd N Business Div"
click at [1035, 82] on button "submit" at bounding box center [1046, 86] width 22 height 22
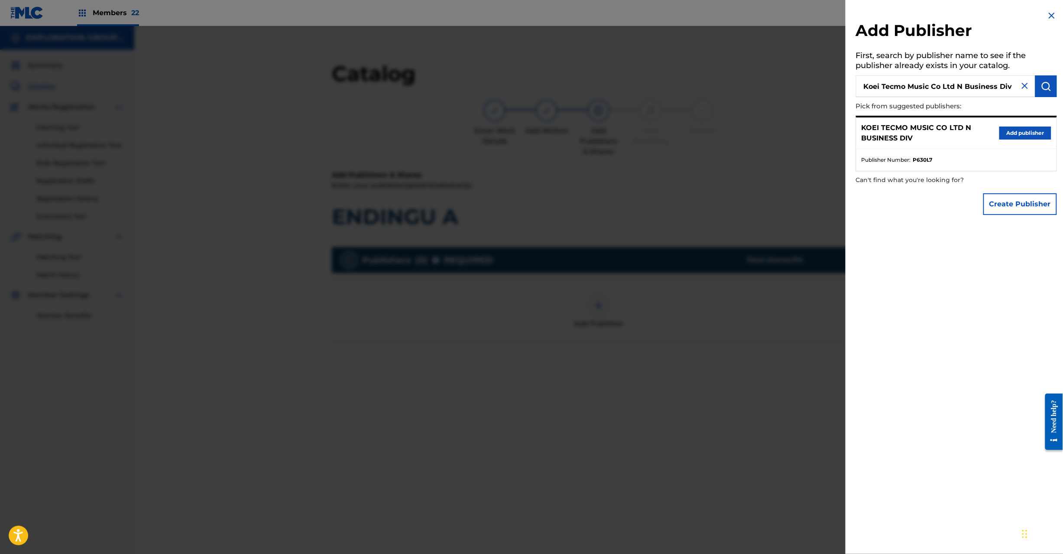
click at [1034, 127] on button "Add publisher" at bounding box center [1025, 132] width 52 height 13
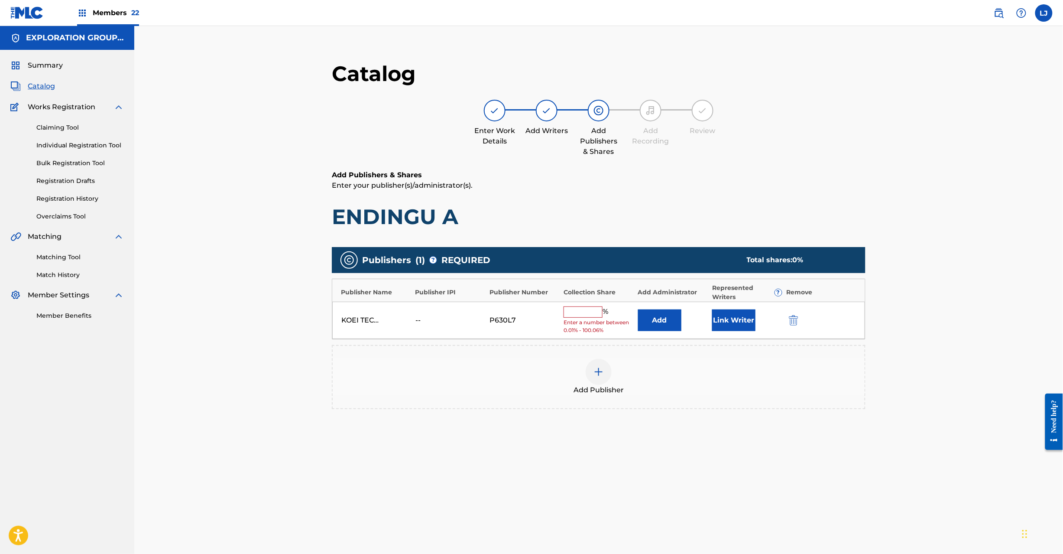
click at [657, 326] on button "Add" at bounding box center [659, 320] width 43 height 22
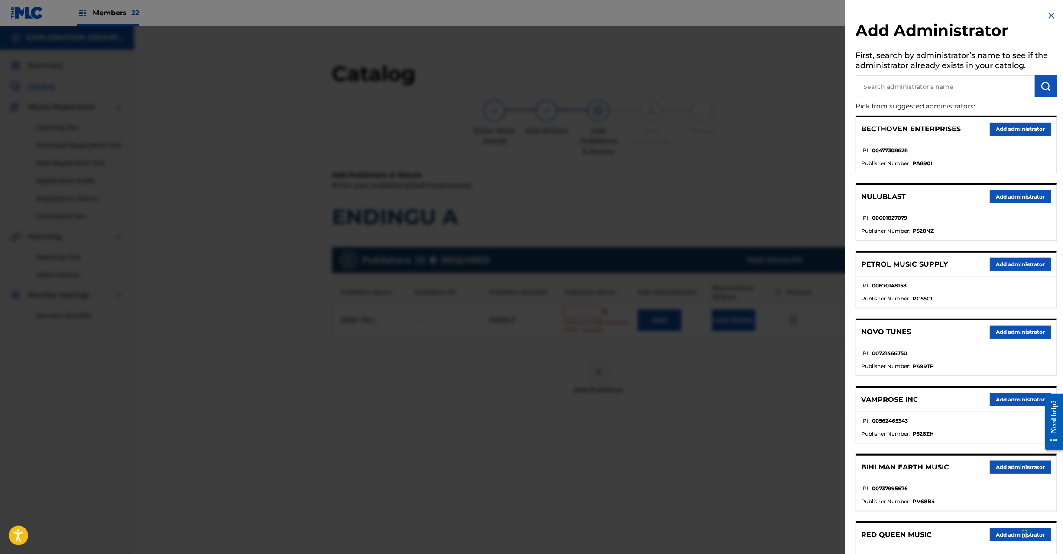
click at [921, 71] on h5 "First, search by administrator’s name to see if the administrator already exist…" at bounding box center [956, 61] width 201 height 27
click at [923, 85] on input "text" at bounding box center [945, 86] width 179 height 22
paste input "Exploration Group LLC"
type input "Exploration Group LLC"
click at [1049, 78] on button "submit" at bounding box center [1046, 86] width 22 height 22
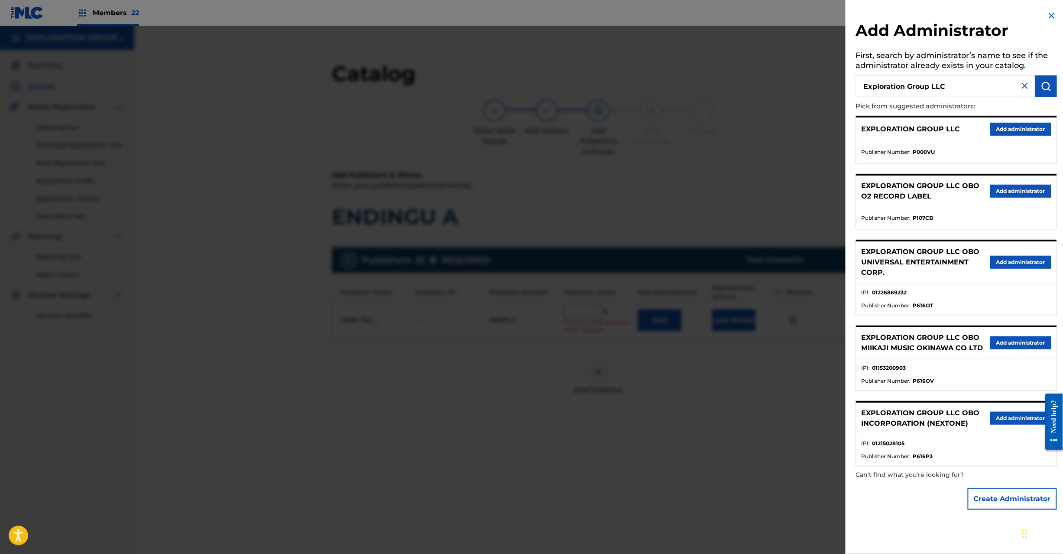
click at [1026, 129] on button "Add administrator" at bounding box center [1020, 129] width 61 height 13
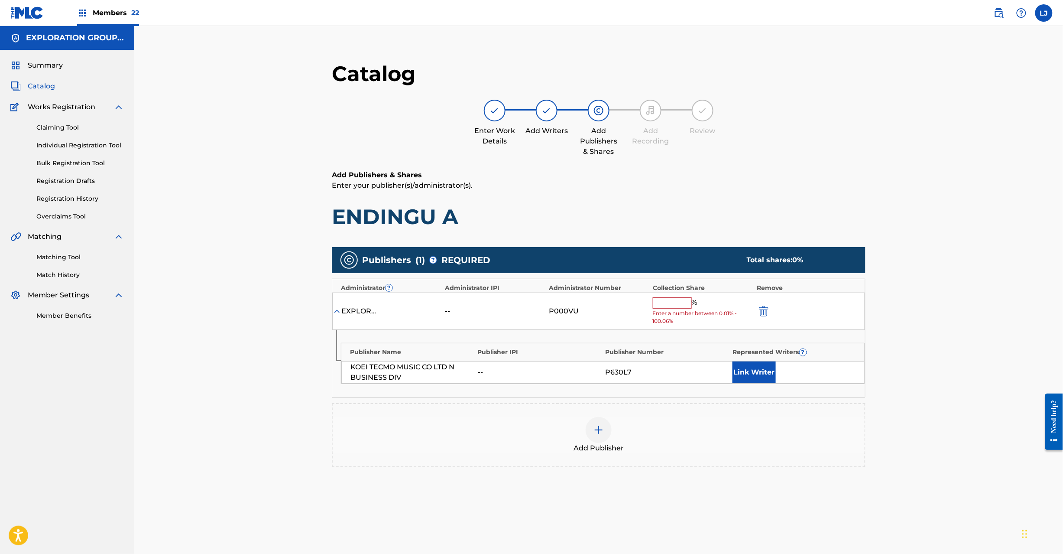
click at [663, 309] on div "% Enter a number between 0.01% - 100.06%" at bounding box center [703, 311] width 100 height 28
drag, startPoint x: 662, startPoint y: 307, endPoint x: 665, endPoint y: 297, distance: 10.4
click at [662, 307] on input "text" at bounding box center [672, 302] width 39 height 11
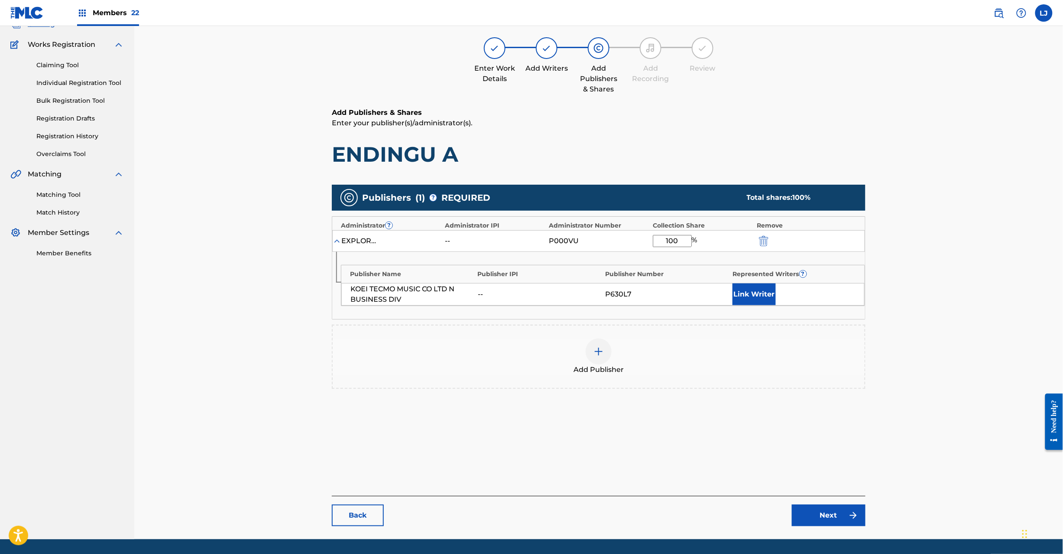
scroll to position [89, 0]
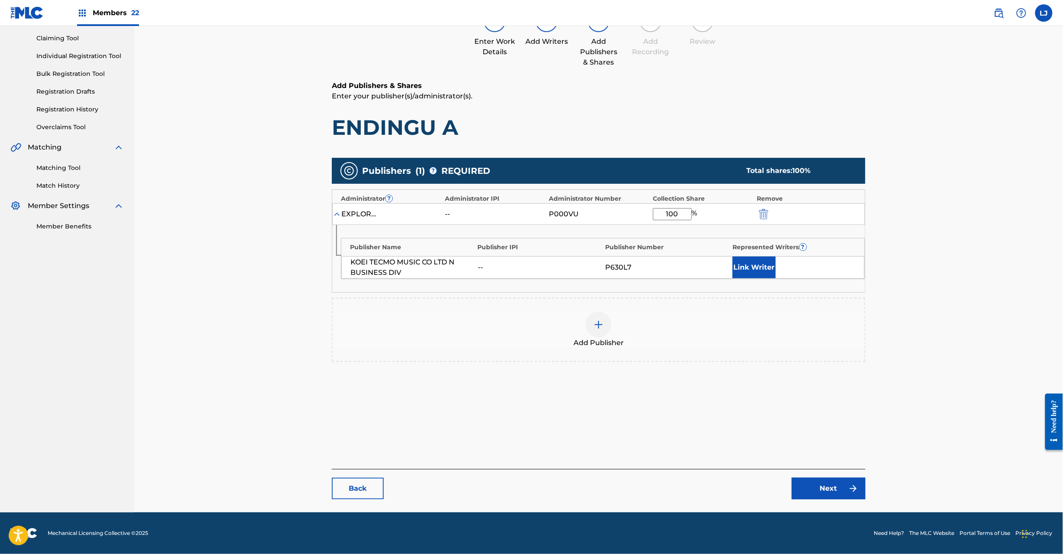
type input "100"
click at [823, 487] on link "Next" at bounding box center [829, 488] width 74 height 22
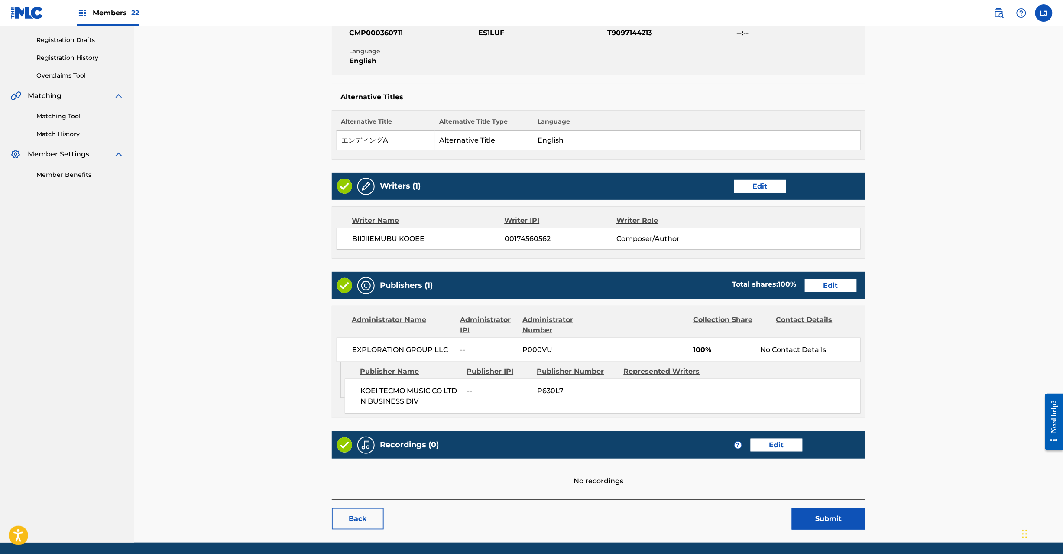
scroll to position [172, 0]
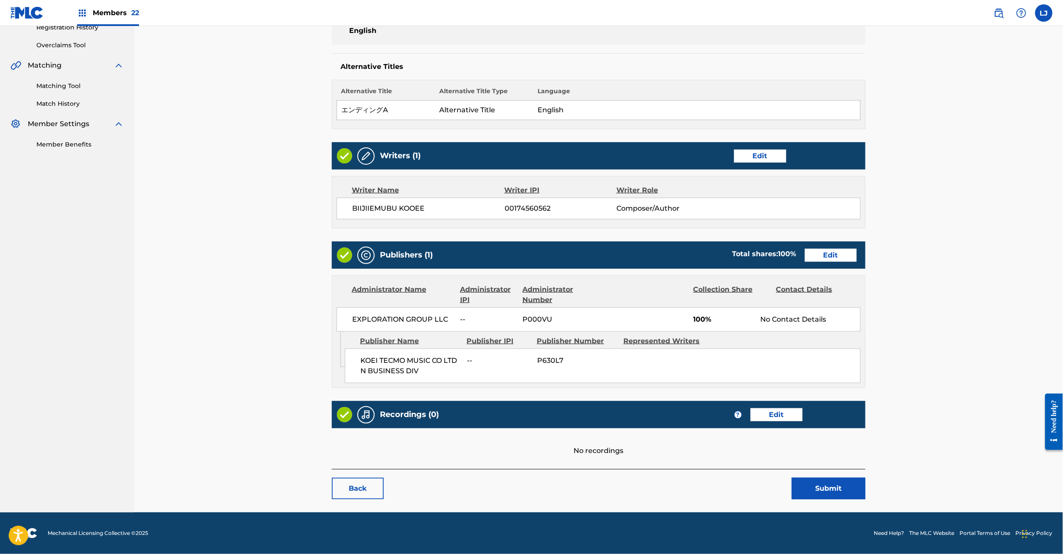
click at [825, 492] on button "Submit" at bounding box center [829, 488] width 74 height 22
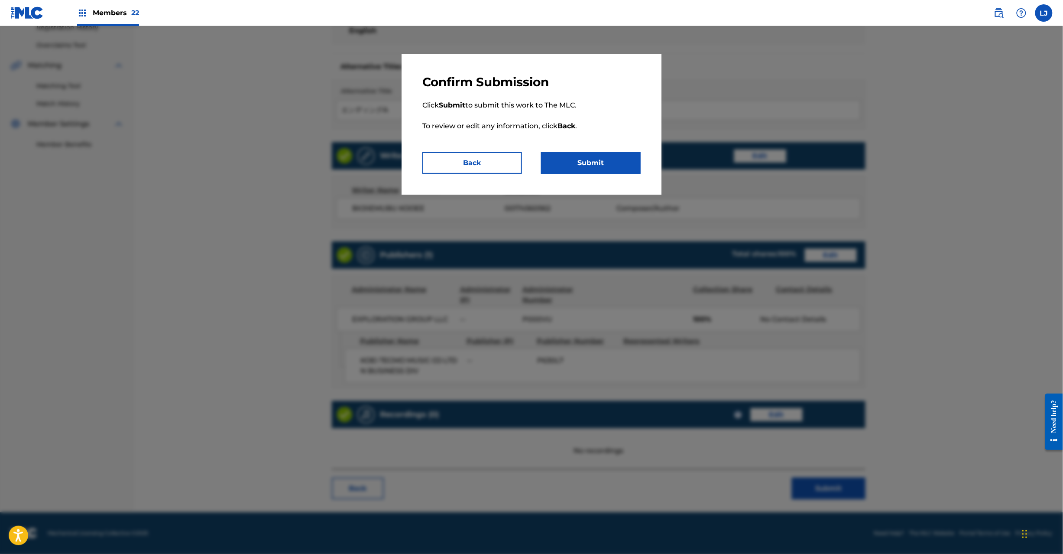
click at [597, 165] on button "Submit" at bounding box center [591, 163] width 100 height 22
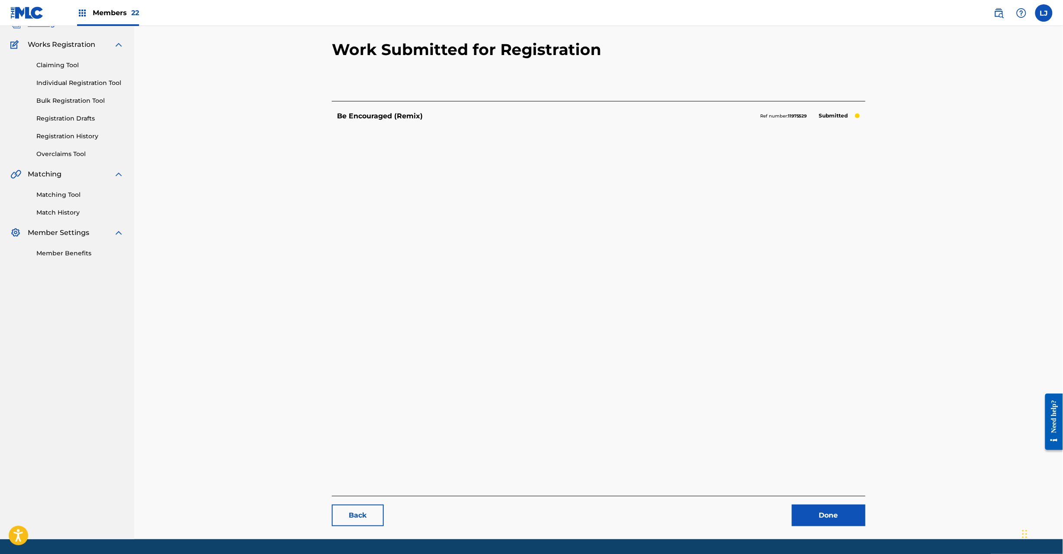
scroll to position [89, 0]
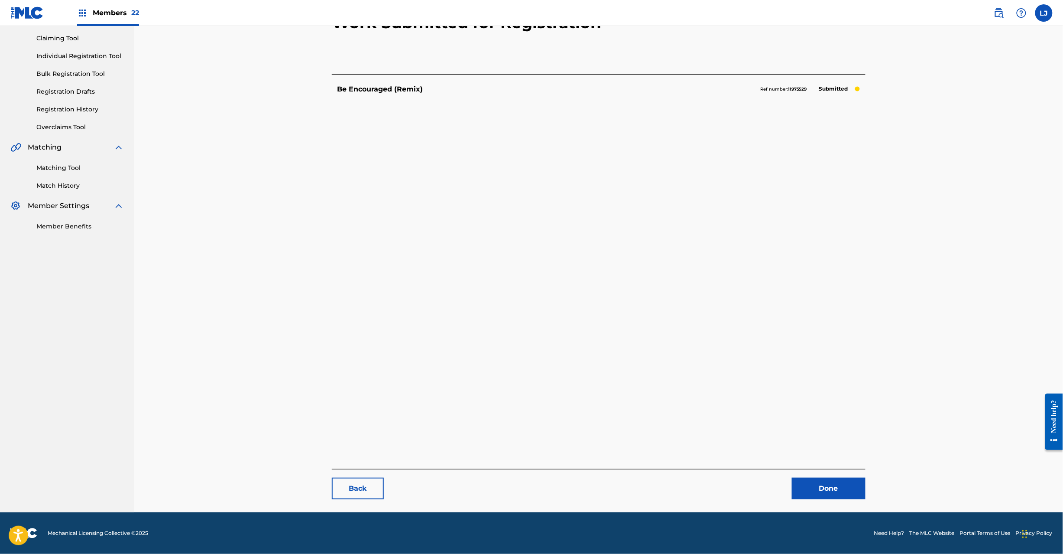
click at [808, 486] on link "Done" at bounding box center [829, 488] width 74 height 22
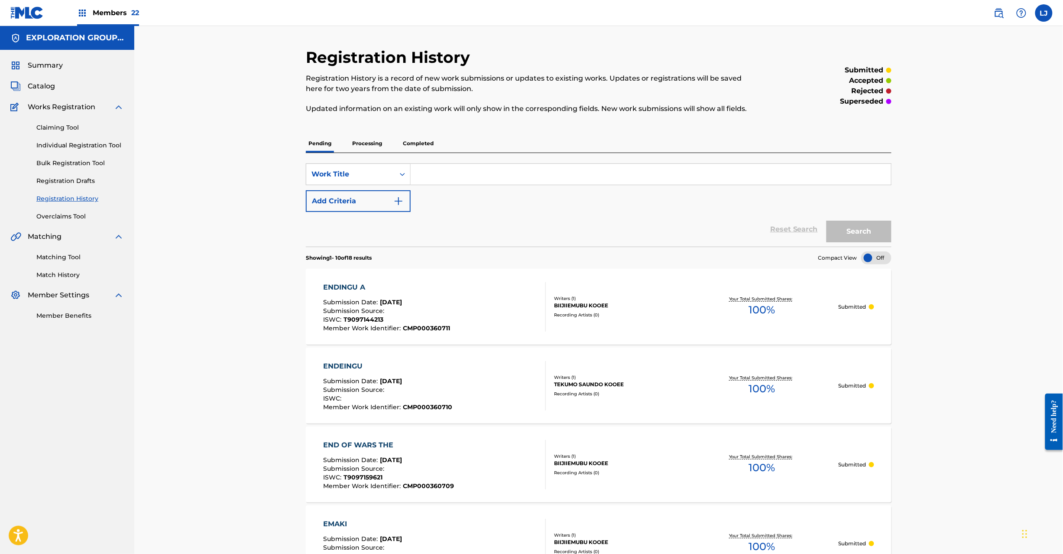
click at [39, 84] on span "Catalog" at bounding box center [41, 86] width 27 height 10
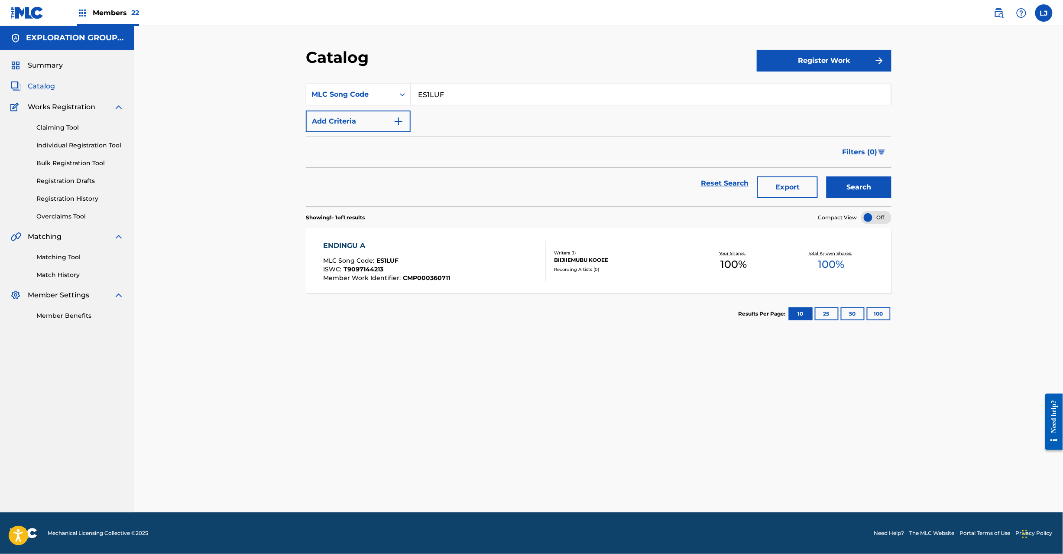
paste input "SWO"
drag, startPoint x: 460, startPoint y: 85, endPoint x: 320, endPoint y: 106, distance: 141.9
click at [320, 107] on div "SearchWithCriteriac4ec8f02-b91a-4647-b181-b37586e19149 MLC Song Code ES1LUF Add…" at bounding box center [599, 108] width 586 height 49
type input "ES1SWO"
click at [862, 182] on button "Search" at bounding box center [859, 187] width 65 height 22
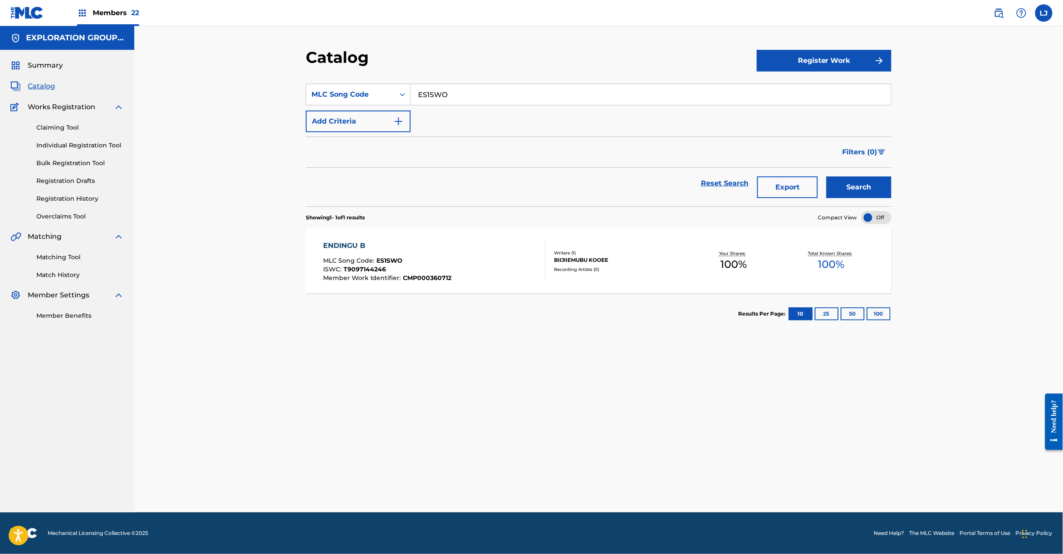
click at [587, 269] on div "Recording Artists ( 0 )" at bounding box center [619, 269] width 131 height 6
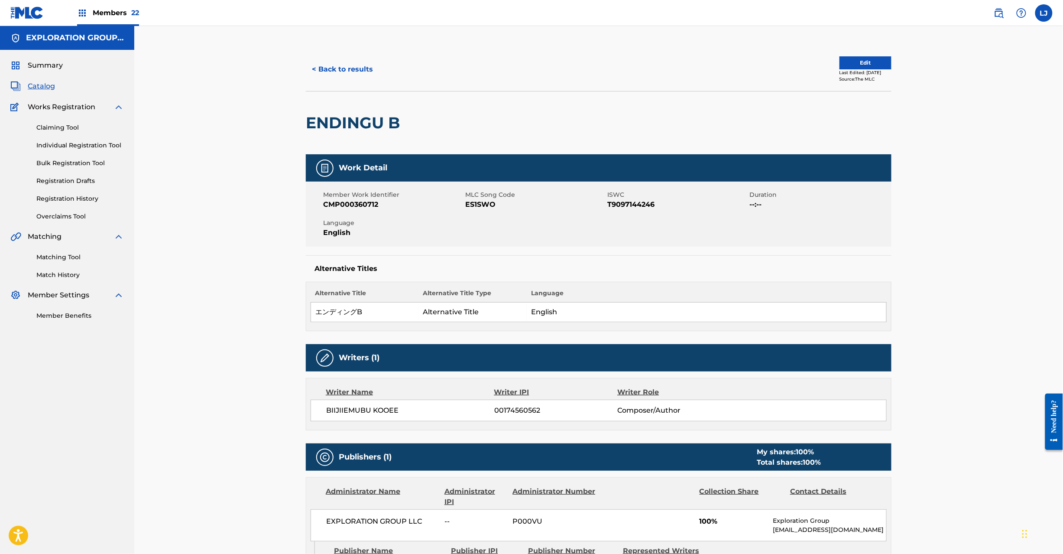
click at [872, 55] on div "< Back to results Edit Last Edited: [DATE] Source: The MLC" at bounding box center [599, 69] width 586 height 43
click at [866, 59] on button "Edit" at bounding box center [866, 62] width 52 height 13
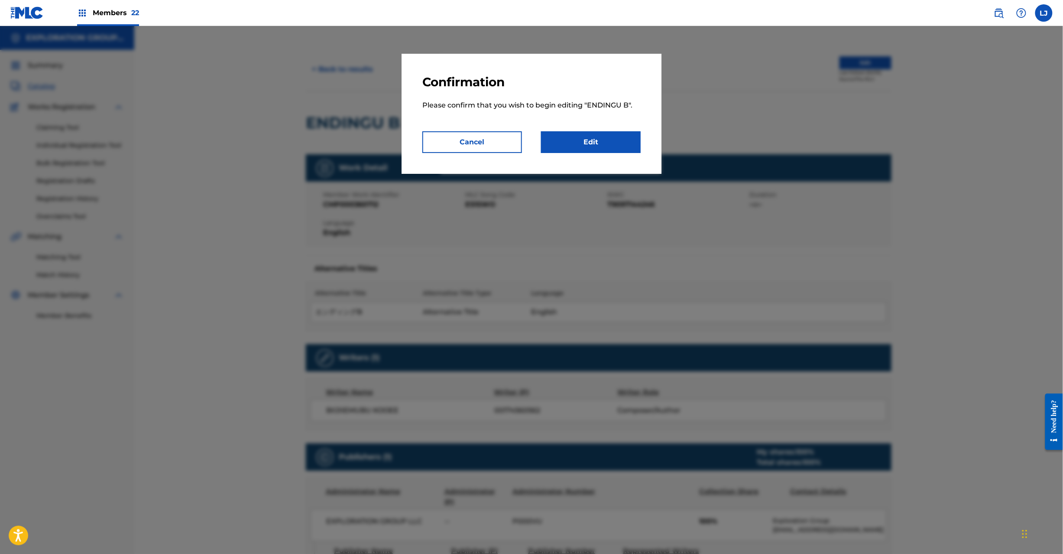
click at [614, 148] on link "Edit" at bounding box center [591, 142] width 100 height 22
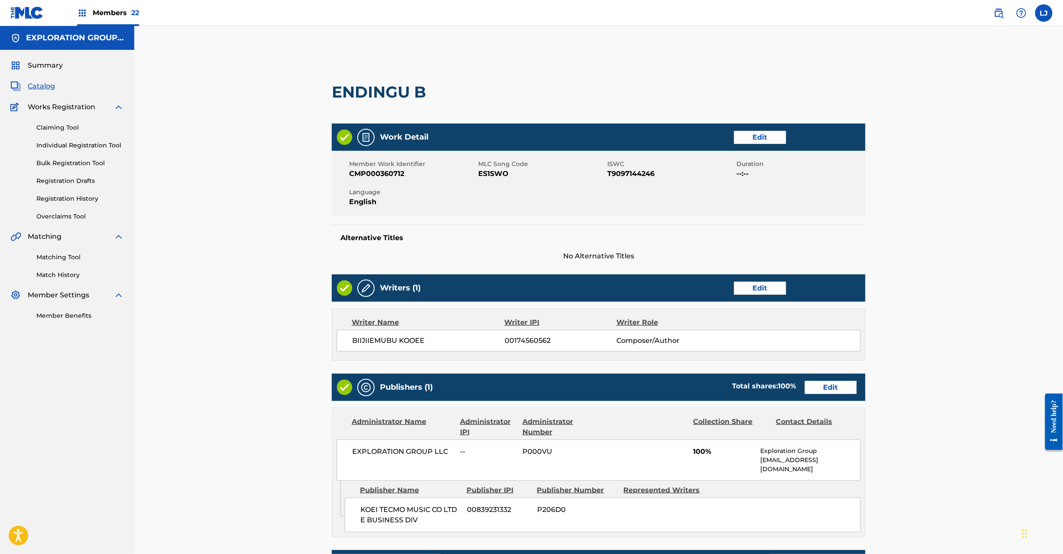
click at [838, 386] on link "Edit" at bounding box center [831, 387] width 52 height 13
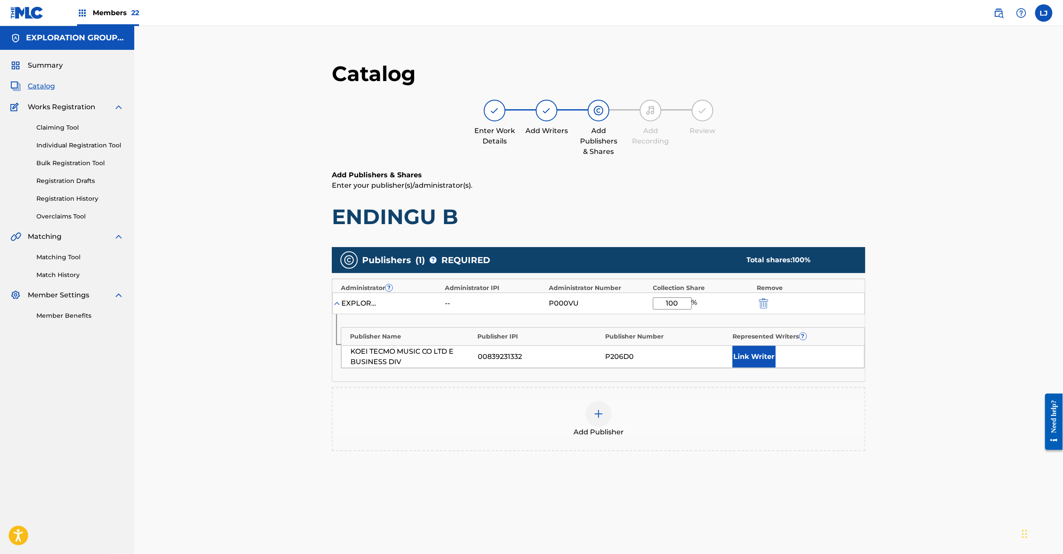
click at [769, 300] on img "submit" at bounding box center [764, 303] width 10 height 10
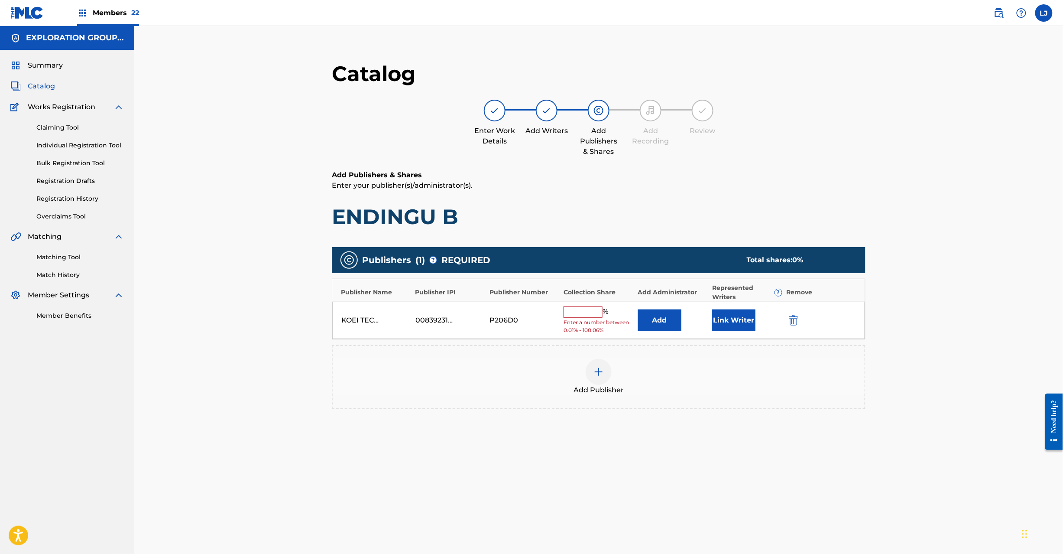
click at [792, 321] on img "submit" at bounding box center [794, 320] width 10 height 10
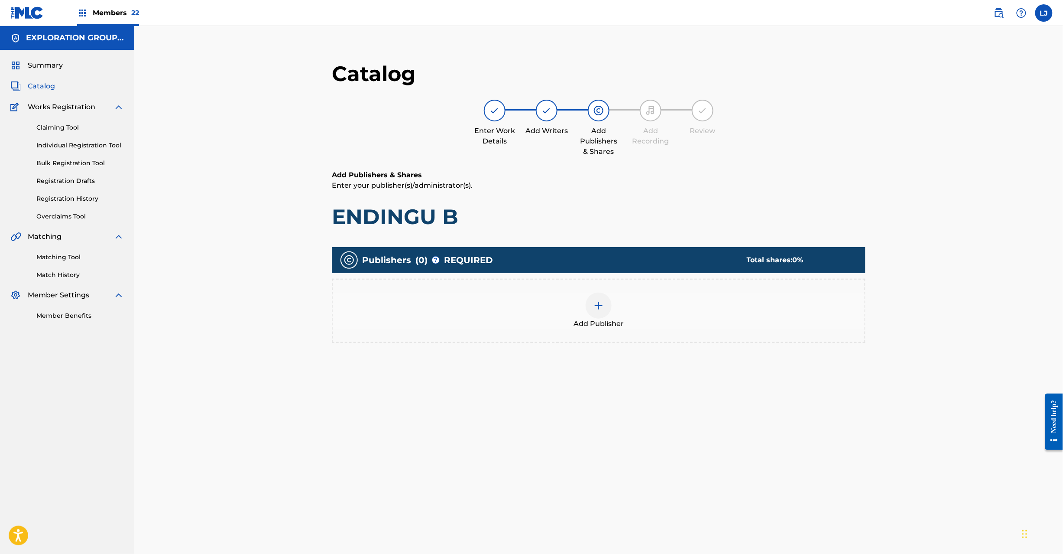
click at [595, 318] on span "Add Publisher" at bounding box center [599, 323] width 50 height 10
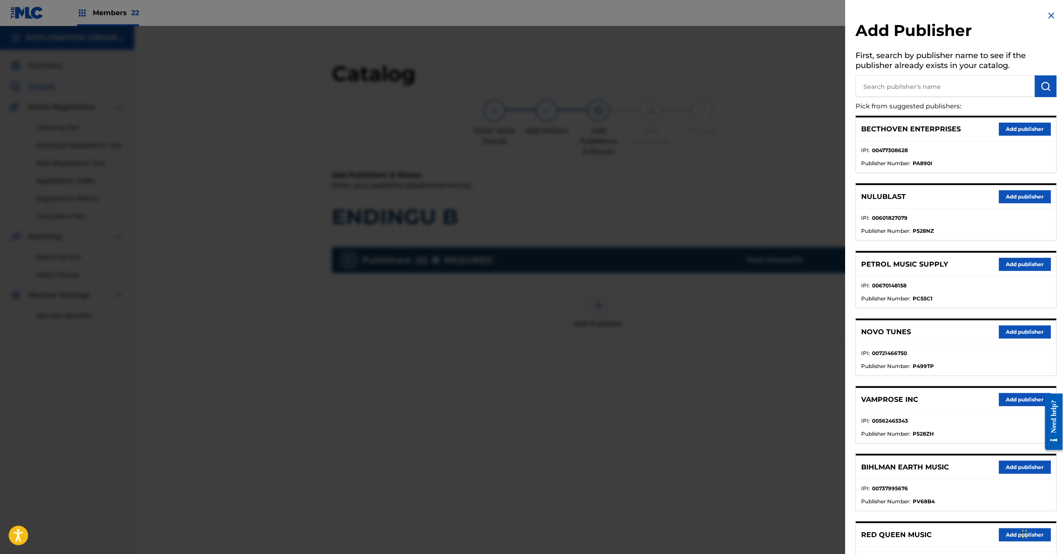
click at [963, 87] on input "text" at bounding box center [945, 86] width 179 height 22
paste input "Koei Tecmo Music Co Ltd N Business Div"
type input "Koei Tecmo Music Co Ltd N Business Div"
click at [1037, 84] on button "submit" at bounding box center [1046, 86] width 22 height 22
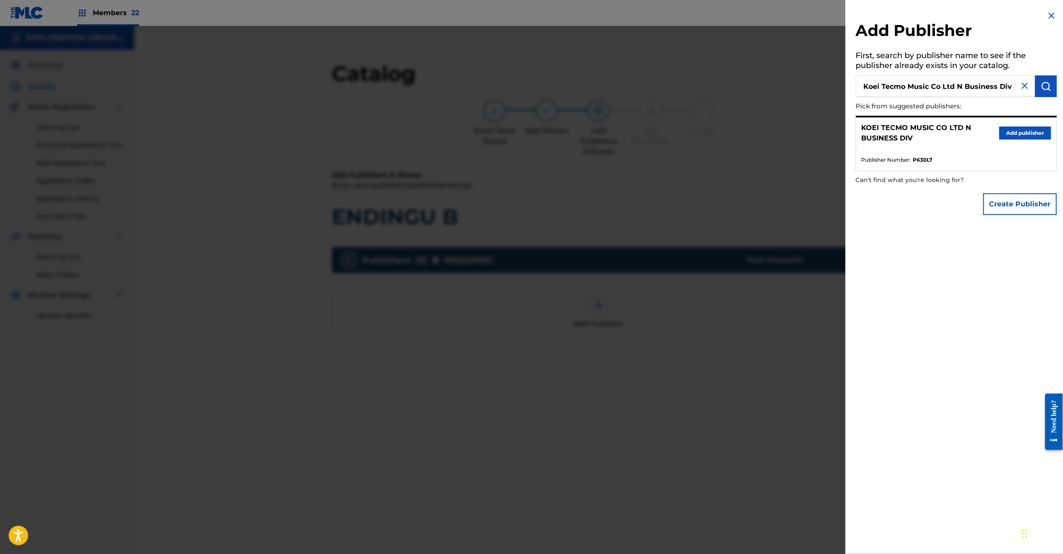
click at [1012, 136] on button "Add publisher" at bounding box center [1025, 132] width 52 height 13
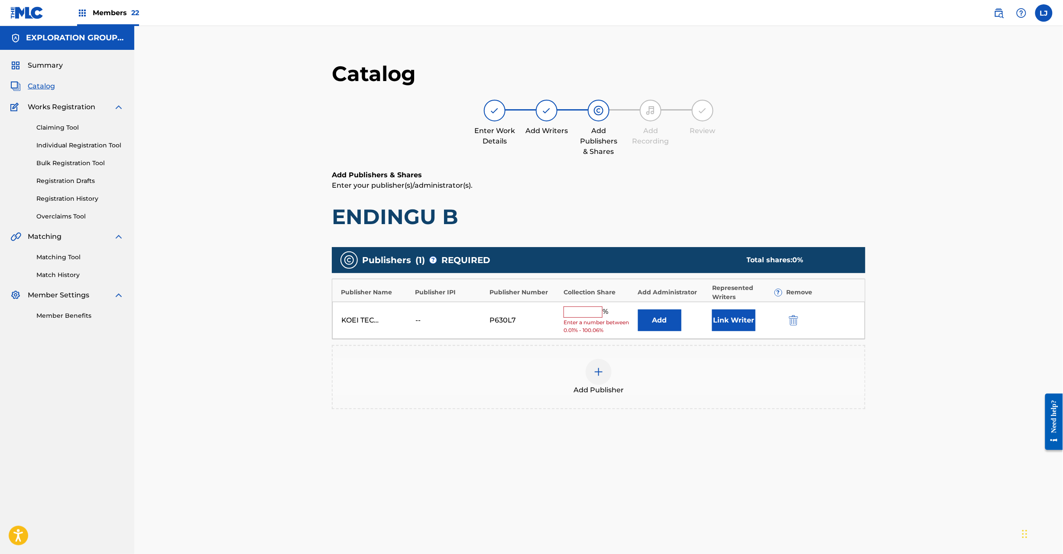
click at [646, 323] on button "Add" at bounding box center [659, 320] width 43 height 22
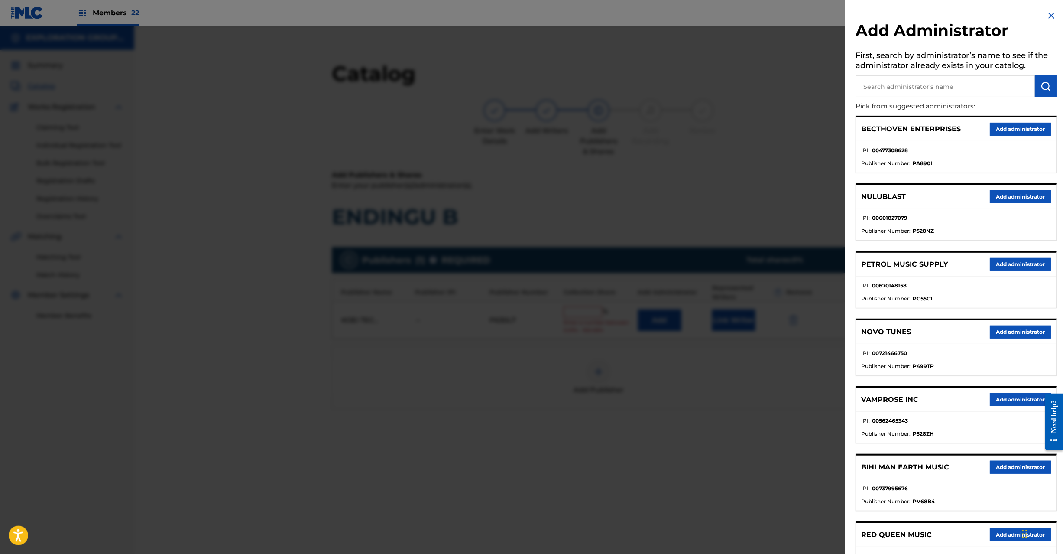
click at [971, 85] on input "text" at bounding box center [945, 86] width 179 height 22
paste input "Exploration Group LLC"
type input "Exploration Group LLC"
click at [1041, 84] on img "submit" at bounding box center [1046, 86] width 10 height 10
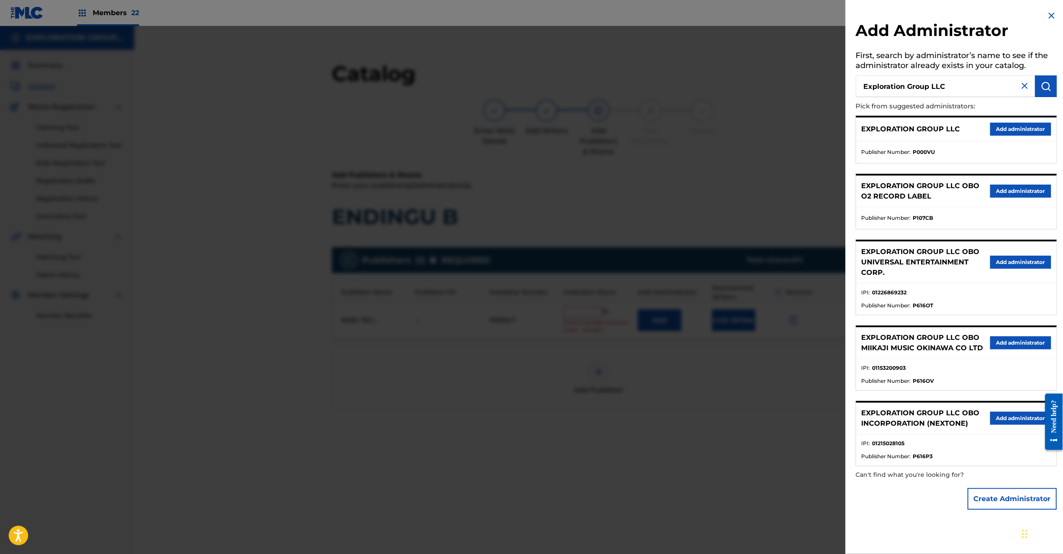
click at [1005, 134] on button "Add administrator" at bounding box center [1020, 129] width 61 height 13
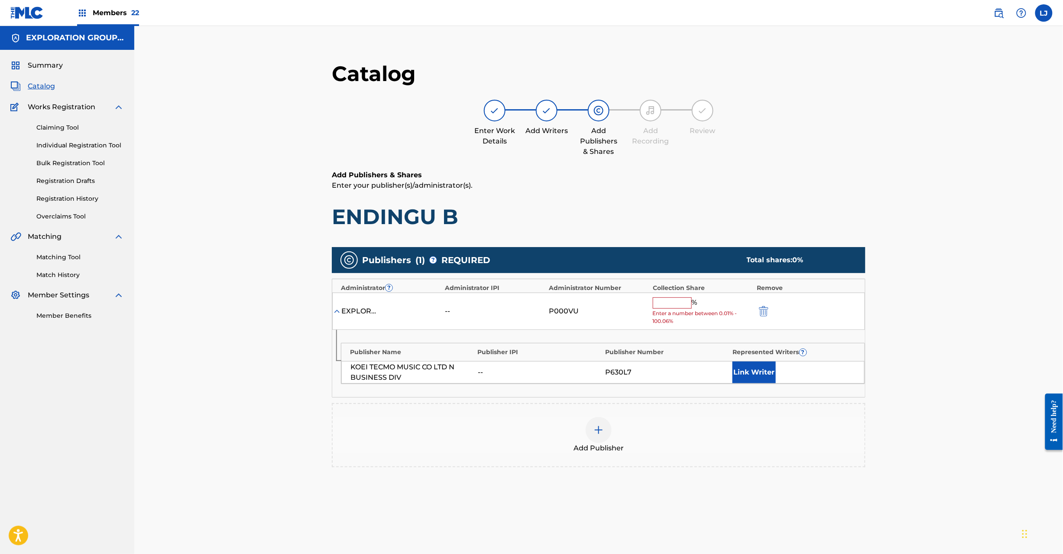
drag, startPoint x: 680, startPoint y: 300, endPoint x: 674, endPoint y: 303, distance: 6.4
click at [674, 303] on input "text" at bounding box center [672, 302] width 39 height 11
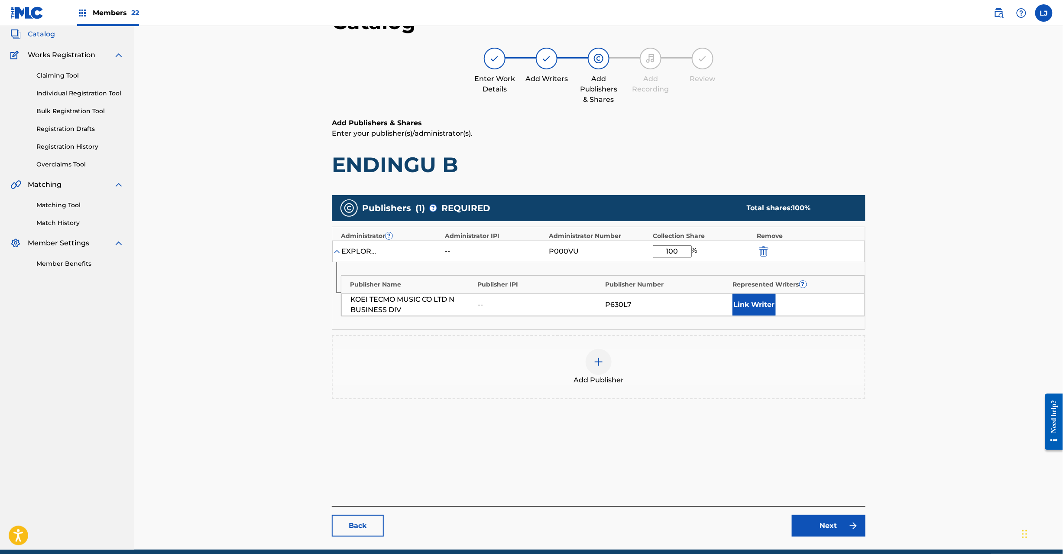
scroll to position [89, 0]
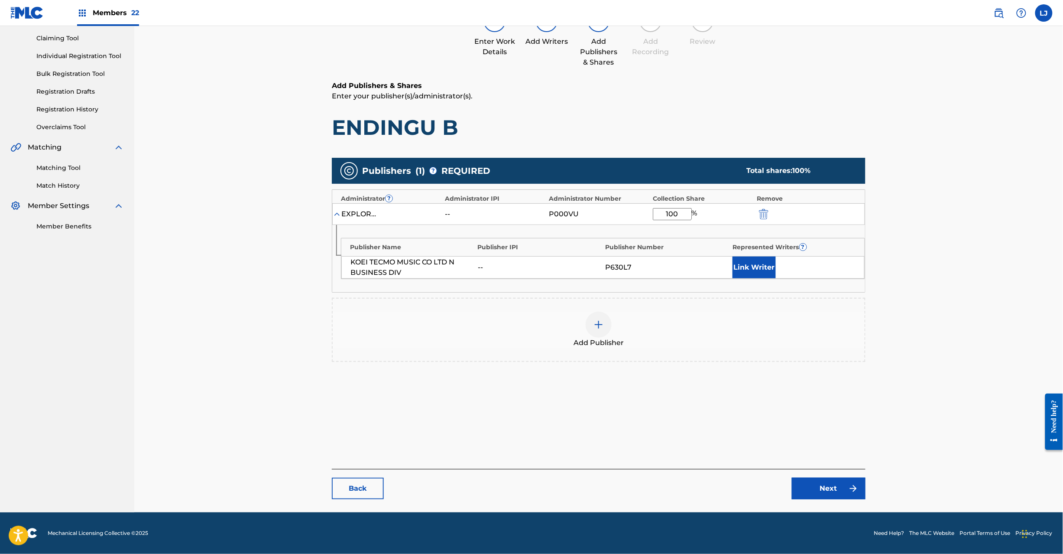
type input "100"
click at [812, 500] on main "Catalog Enter Work Details Add Writers Add Publishers & Shares Add Recording Re…" at bounding box center [599, 235] width 586 height 554
click at [812, 486] on link "Next" at bounding box center [829, 488] width 74 height 22
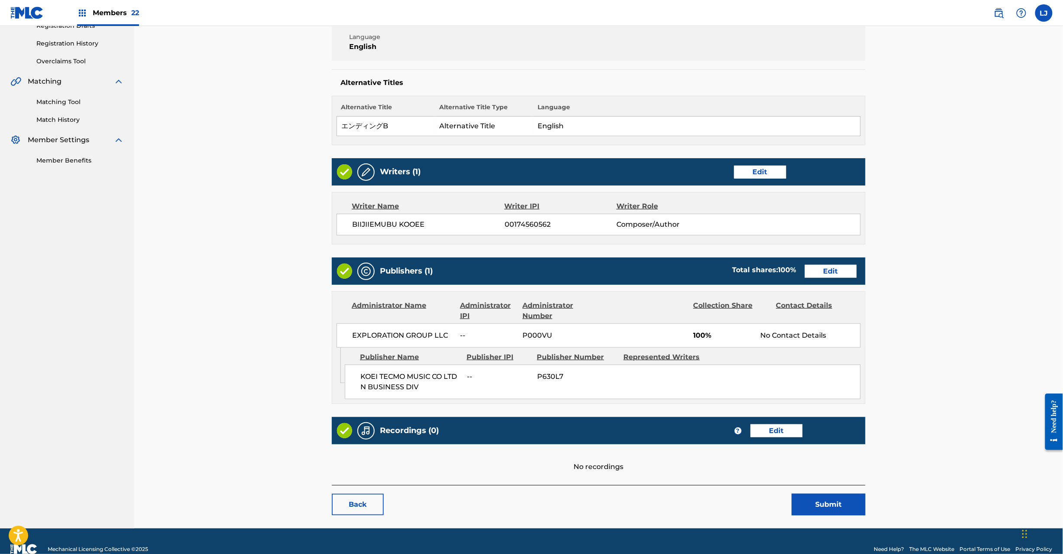
scroll to position [172, 0]
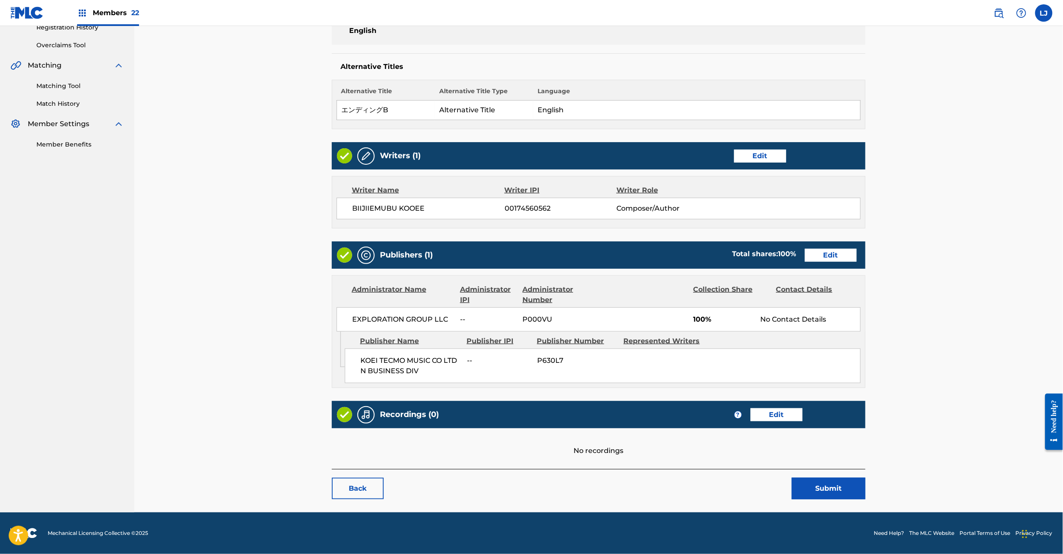
click at [824, 491] on button "Submit" at bounding box center [829, 488] width 74 height 22
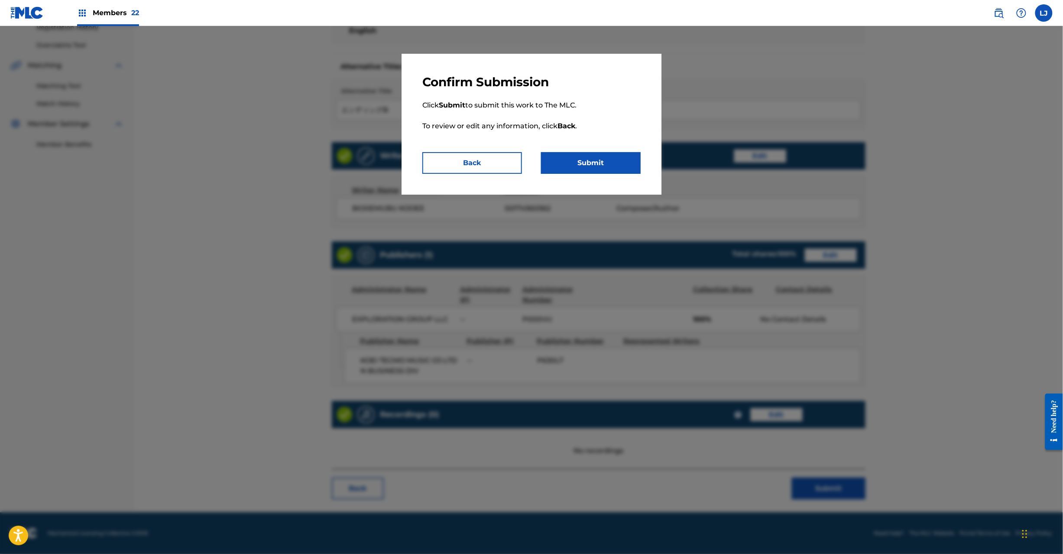
click at [600, 169] on button "Submit" at bounding box center [591, 163] width 100 height 22
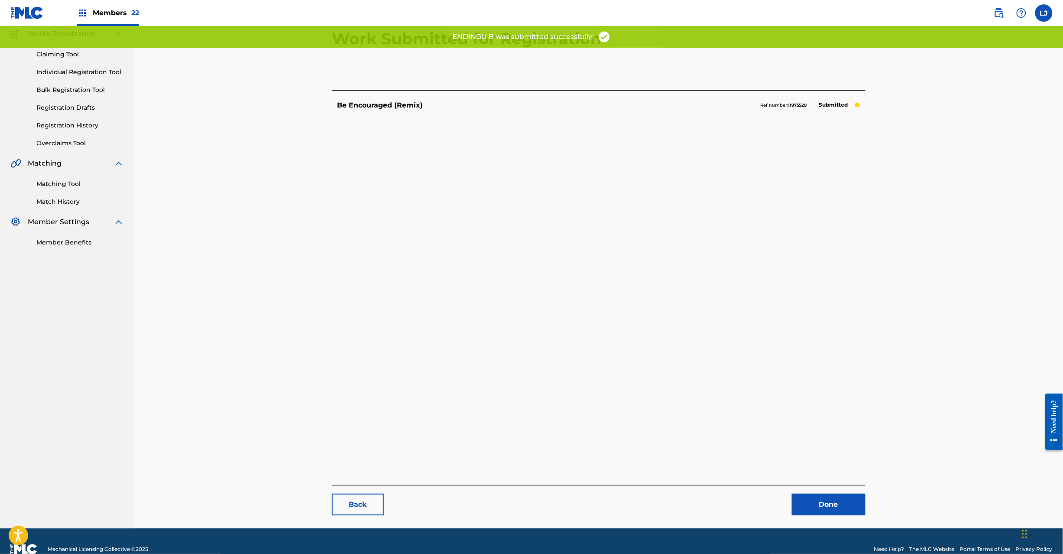
scroll to position [89, 0]
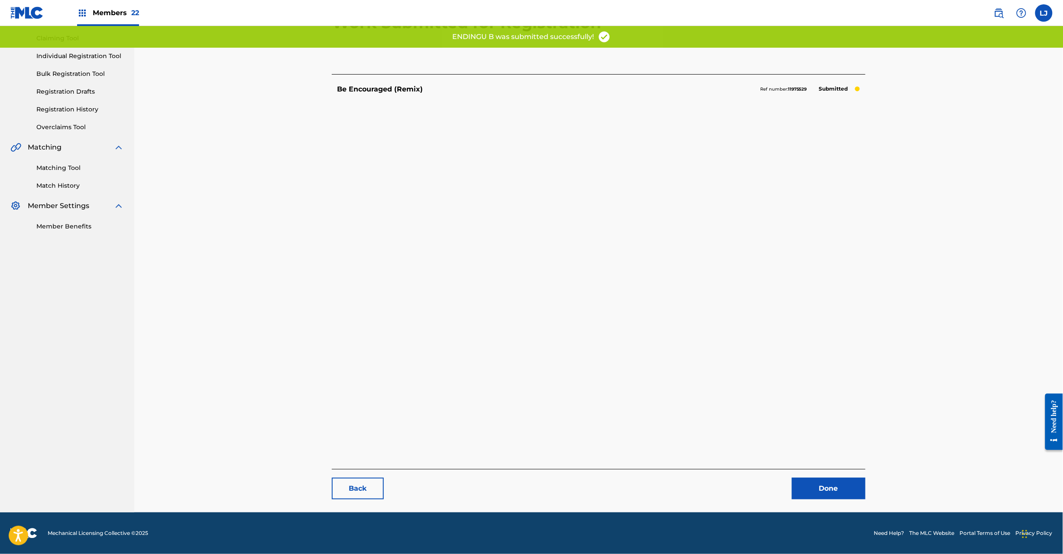
click at [810, 482] on link "Done" at bounding box center [829, 488] width 74 height 22
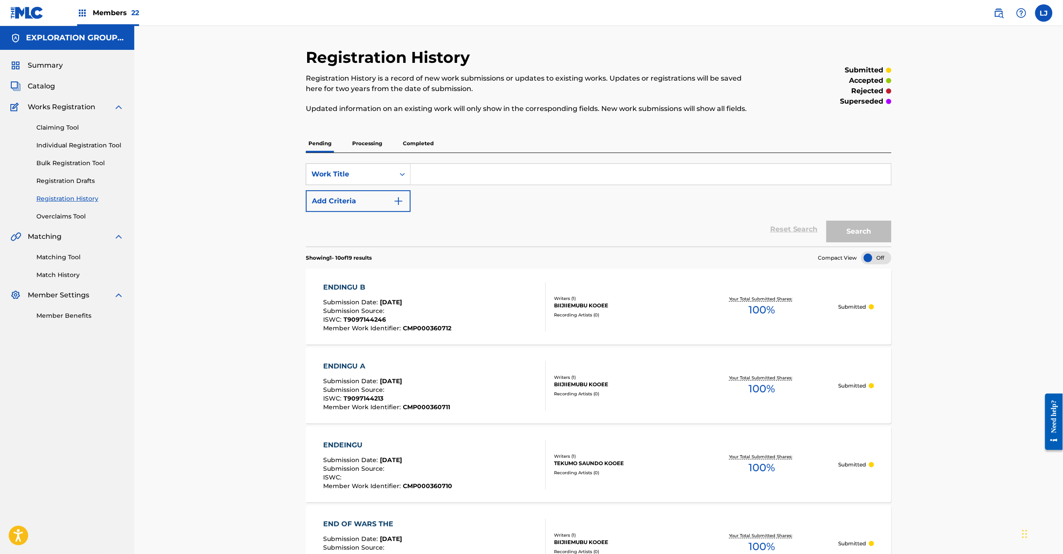
click at [45, 85] on span "Catalog" at bounding box center [41, 86] width 27 height 10
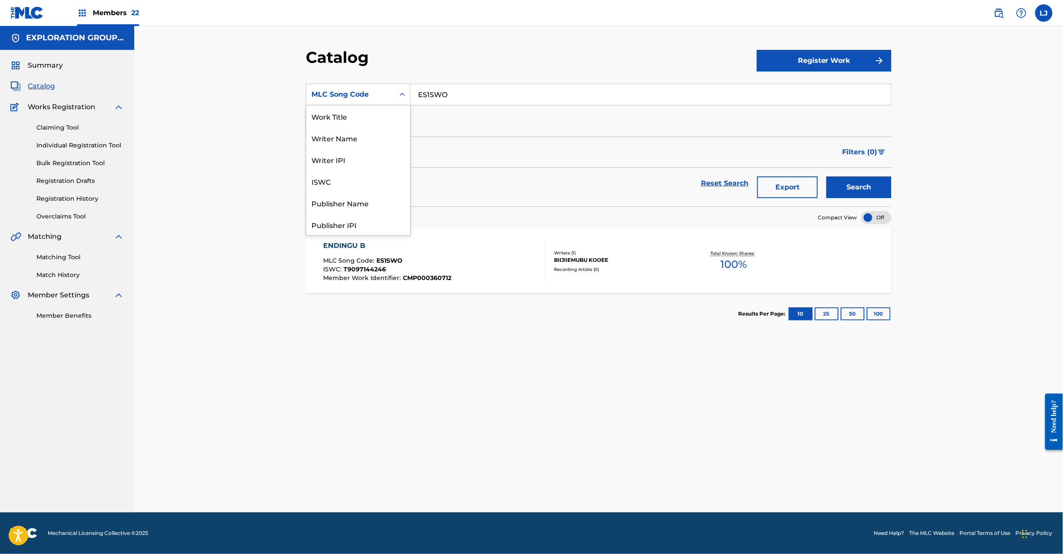
click at [394, 94] on div "MLC Song Code" at bounding box center [350, 94] width 88 height 16
click at [509, 85] on input "ES1SWO" at bounding box center [651, 94] width 480 height 21
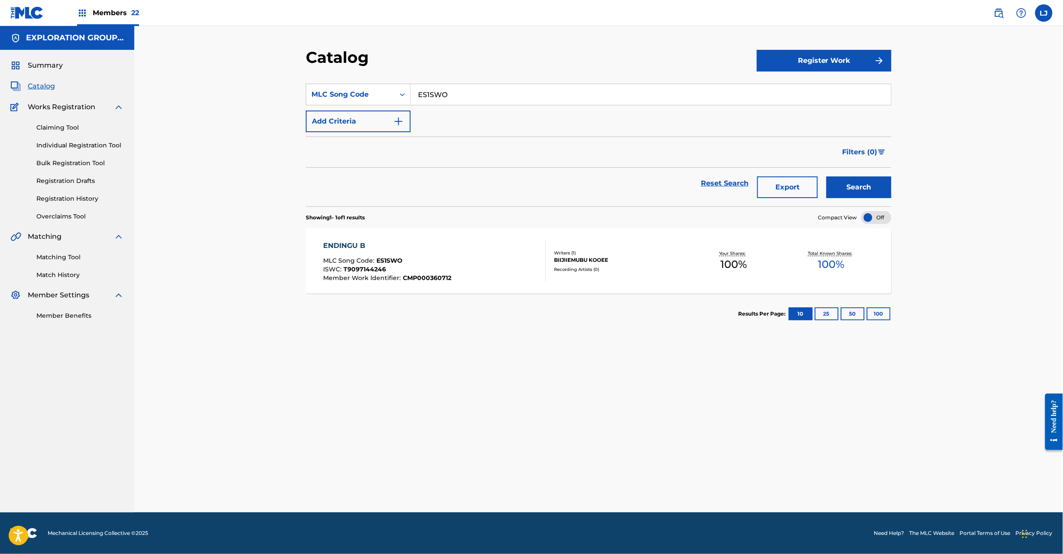
click at [509, 85] on input "ES1SWO" at bounding box center [651, 94] width 480 height 21
paste input "[PERSON_NAME]"
type input "ES1LUE"
click at [850, 182] on button "Search" at bounding box center [859, 187] width 65 height 22
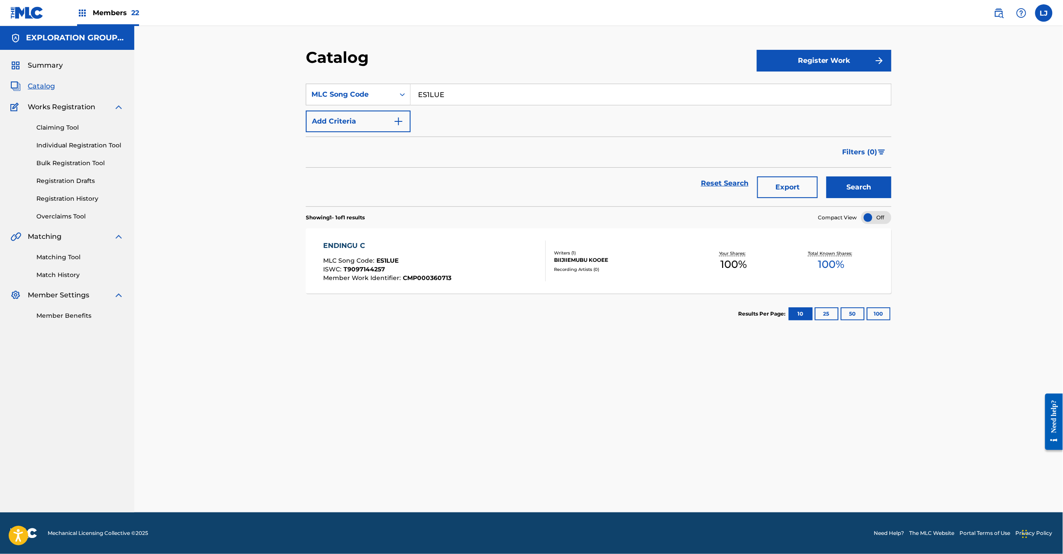
click at [425, 269] on div "ISWC : T9097144257" at bounding box center [388, 270] width 128 height 9
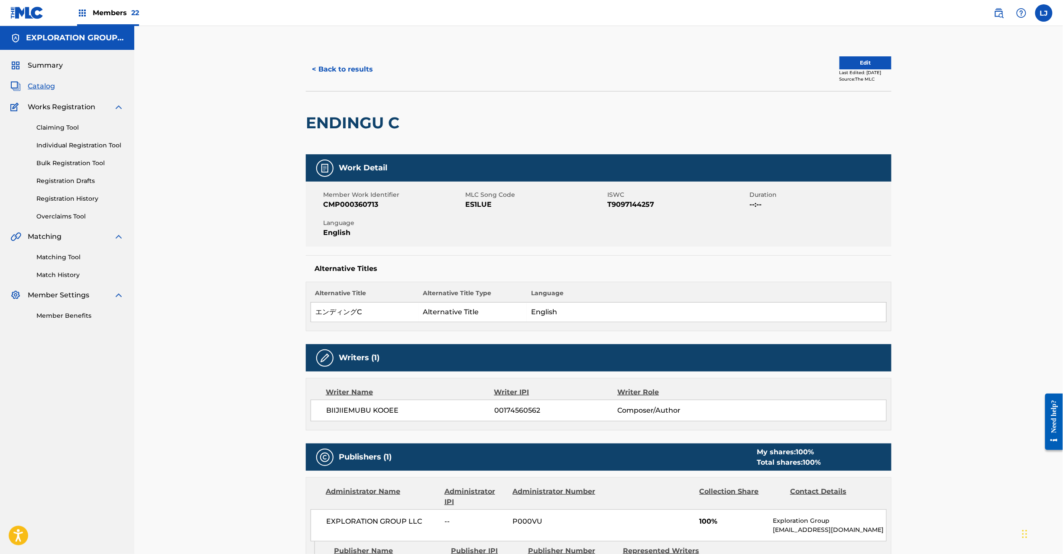
click at [850, 63] on button "Edit" at bounding box center [866, 62] width 52 height 13
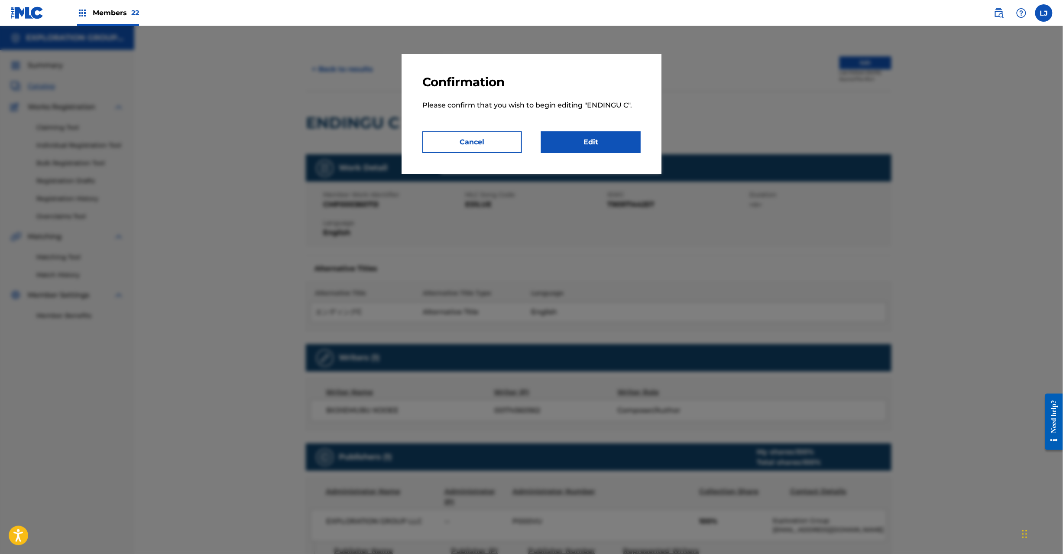
click at [571, 155] on div "Confirmation Please confirm that you wish to begin editing " ENDINGU C ". Cance…" at bounding box center [532, 114] width 260 height 120
click at [574, 143] on link "Edit" at bounding box center [591, 142] width 100 height 22
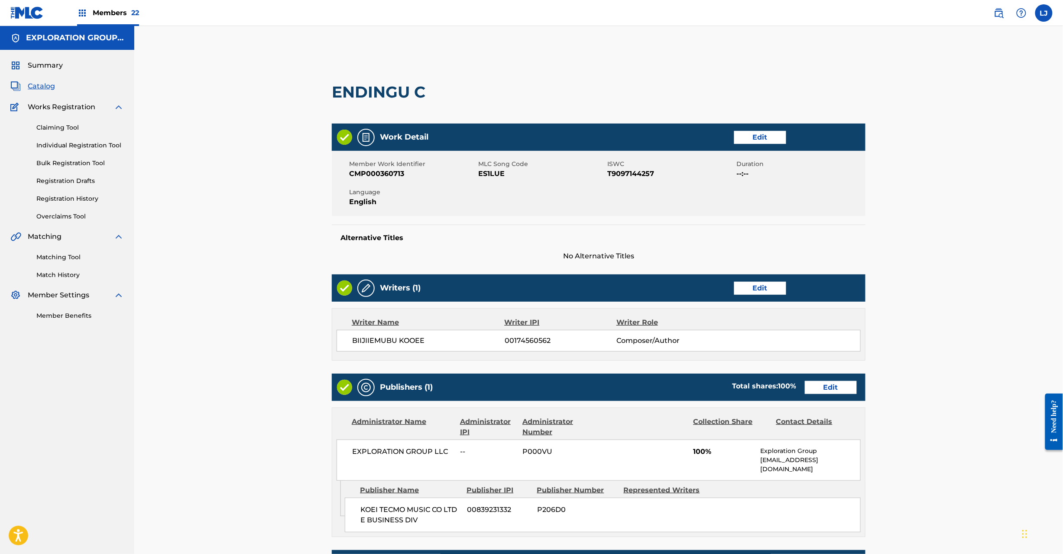
click at [815, 387] on link "Edit" at bounding box center [831, 387] width 52 height 13
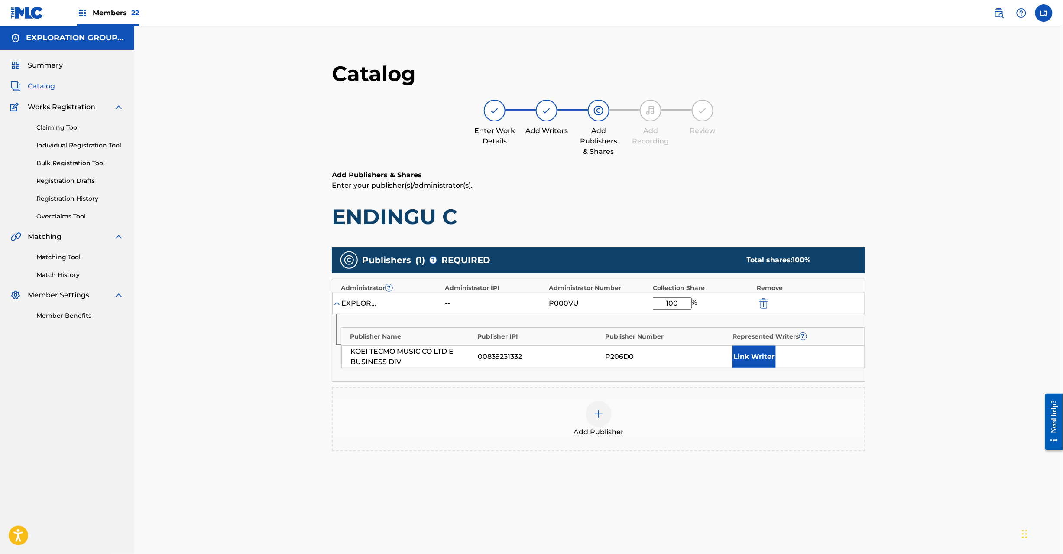
click at [766, 303] on img "submit" at bounding box center [764, 303] width 10 height 10
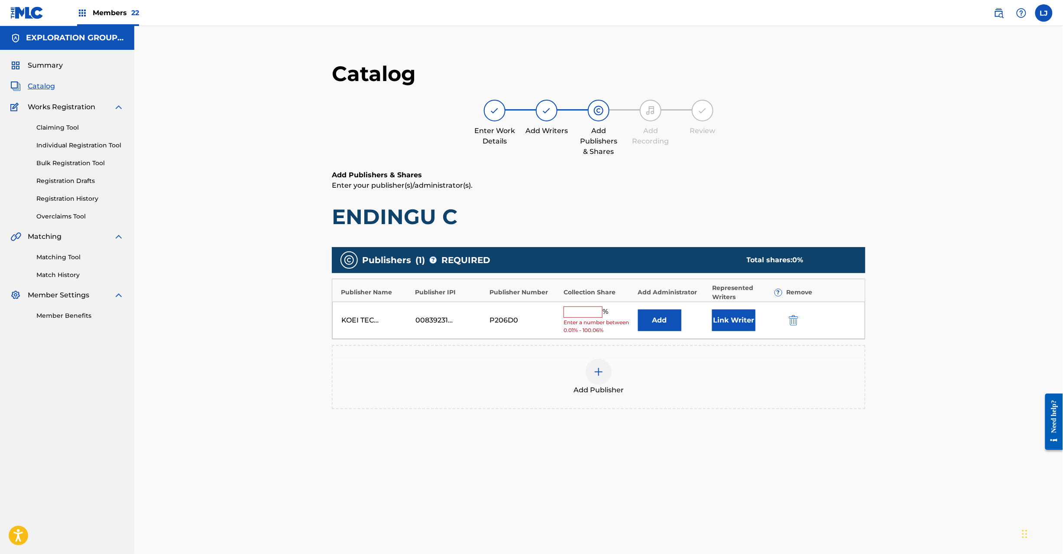
click at [794, 326] on div "KOEI TECMO MUSIC CO LTD E BUSINESS DIV 00839231332 P206D0 % Enter a number betw…" at bounding box center [598, 321] width 533 height 38
click at [802, 321] on div at bounding box center [805, 320] width 39 height 10
click at [794, 319] on img "submit" at bounding box center [794, 320] width 10 height 10
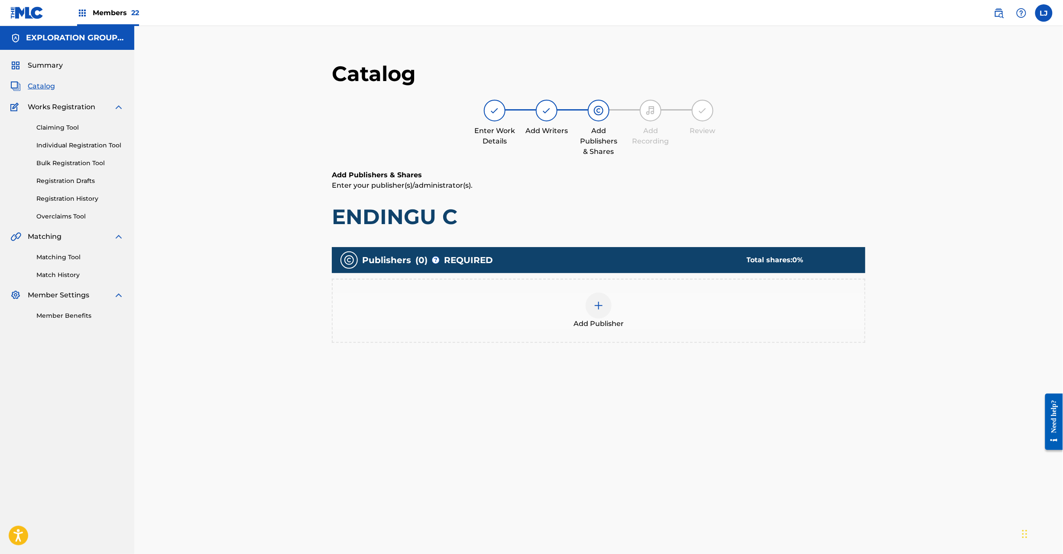
click at [603, 302] on img at bounding box center [599, 305] width 10 height 10
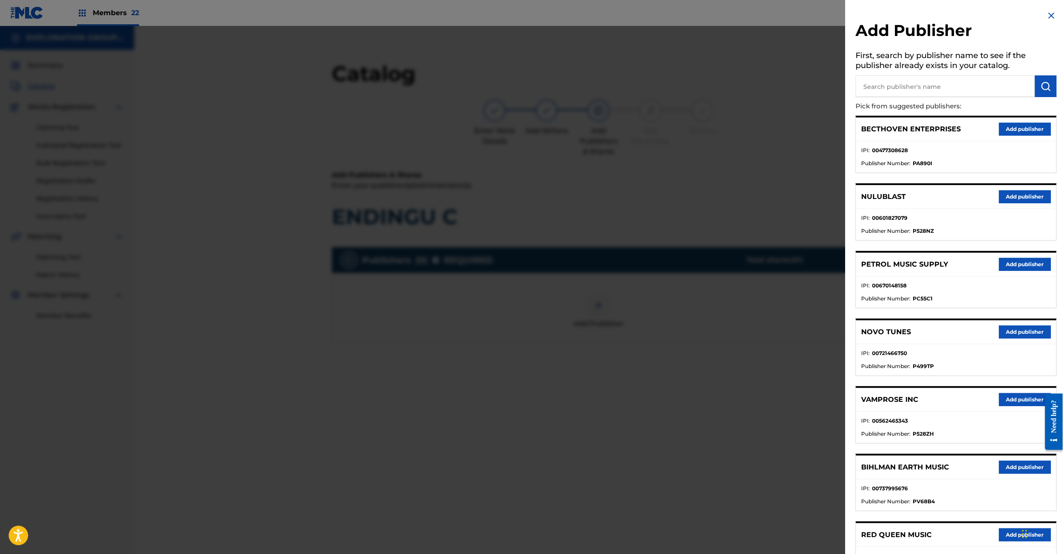
click at [927, 96] on input "text" at bounding box center [945, 86] width 179 height 22
paste input "Koei Tecmo Music Co Ltd N Business Div"
type input "Koei Tecmo Music Co Ltd N Business Div"
click at [1042, 87] on img "submit" at bounding box center [1046, 86] width 10 height 10
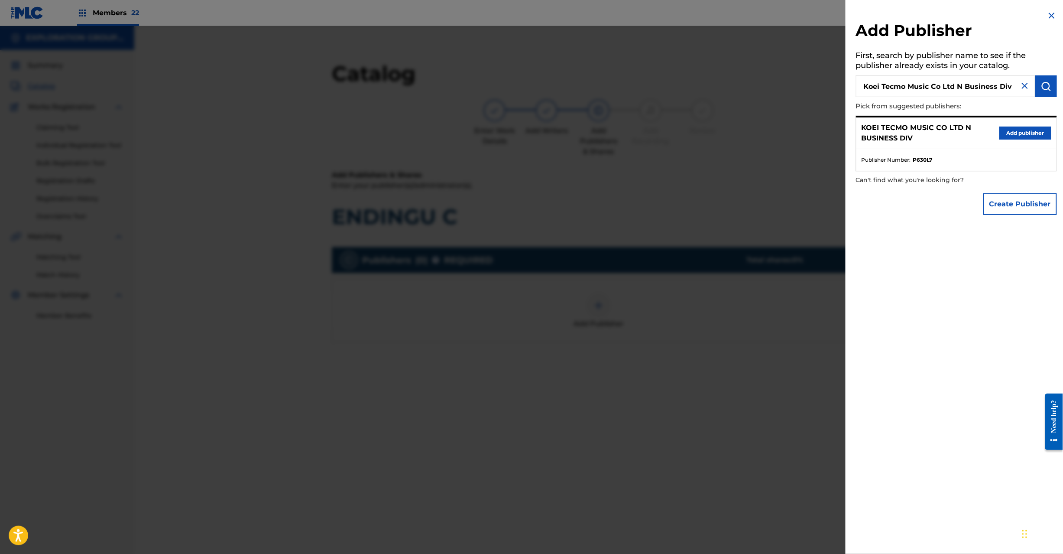
drag, startPoint x: 1014, startPoint y: 120, endPoint x: 1012, endPoint y: 125, distance: 5.6
click at [1013, 121] on div "KOEI TECMO MUSIC CO LTD N BUSINESS DIV Add publisher" at bounding box center [956, 133] width 200 height 32
click at [1009, 129] on button "Add publisher" at bounding box center [1025, 132] width 52 height 13
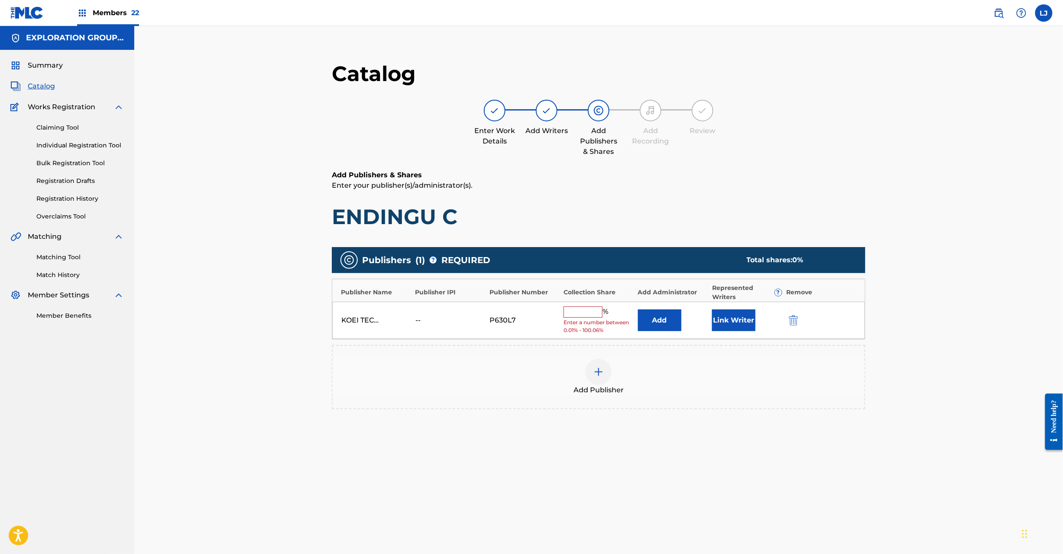
click at [658, 318] on button "Add" at bounding box center [659, 320] width 43 height 22
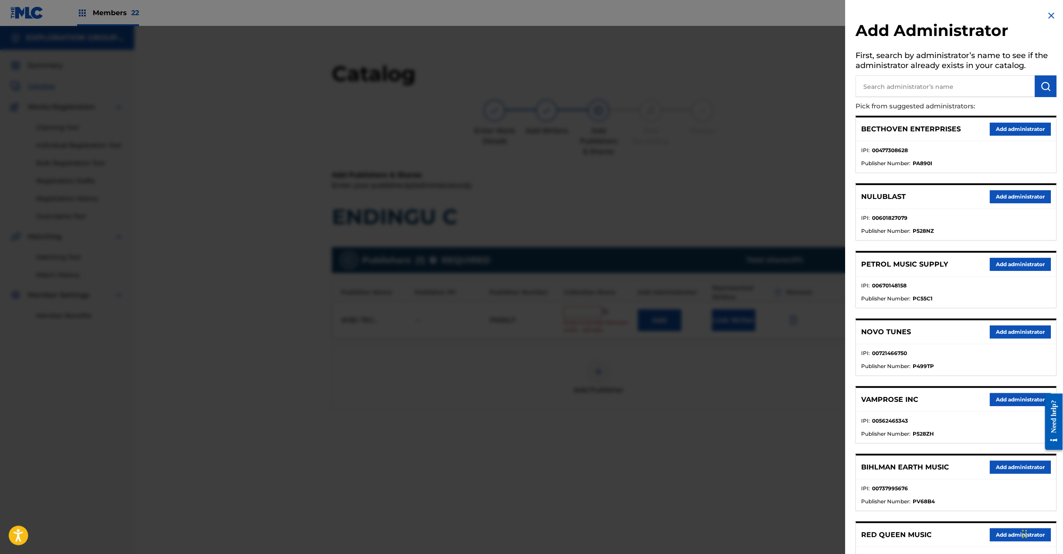
click at [963, 92] on input "text" at bounding box center [945, 86] width 179 height 22
paste input "Exploration Group LLC"
type input "Exploration Group LLC"
click at [1041, 85] on img "submit" at bounding box center [1046, 86] width 10 height 10
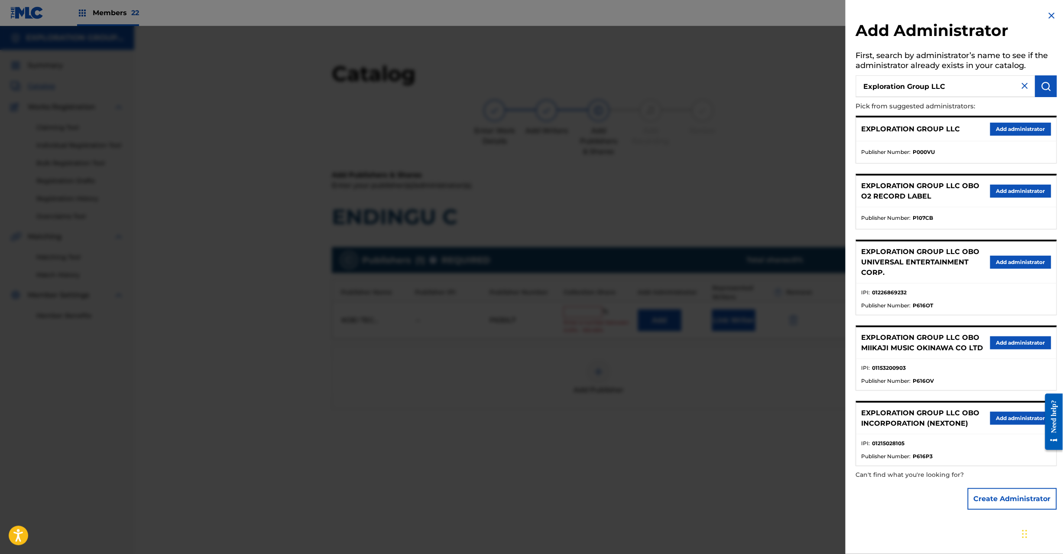
click at [1014, 131] on button "Add administrator" at bounding box center [1020, 129] width 61 height 13
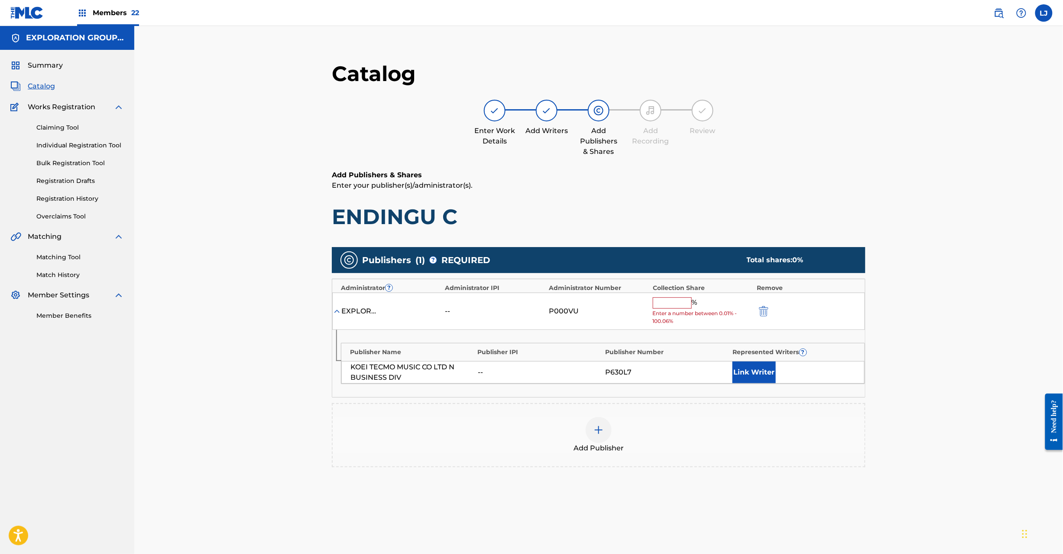
click at [681, 304] on input "text" at bounding box center [672, 302] width 39 height 11
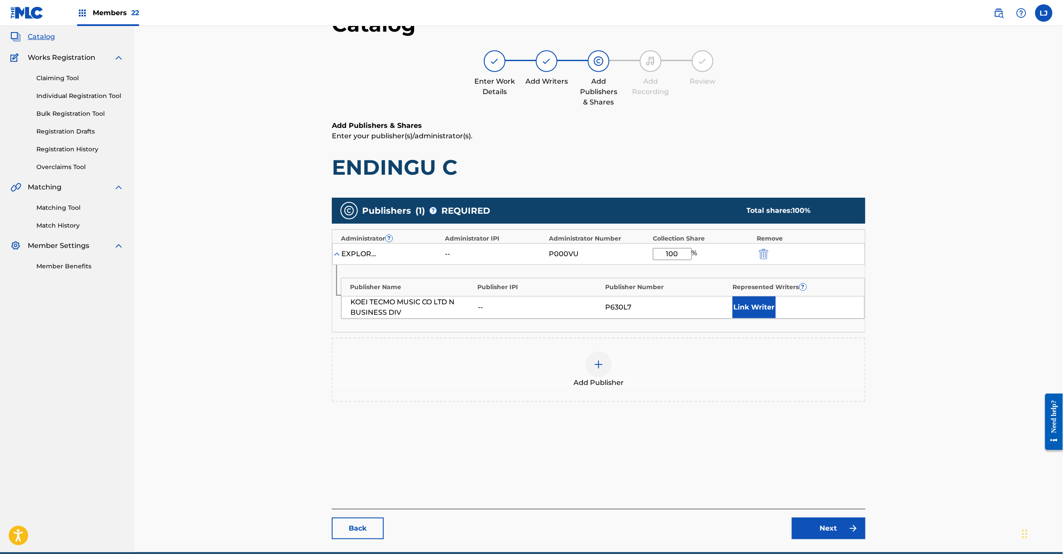
scroll to position [89, 0]
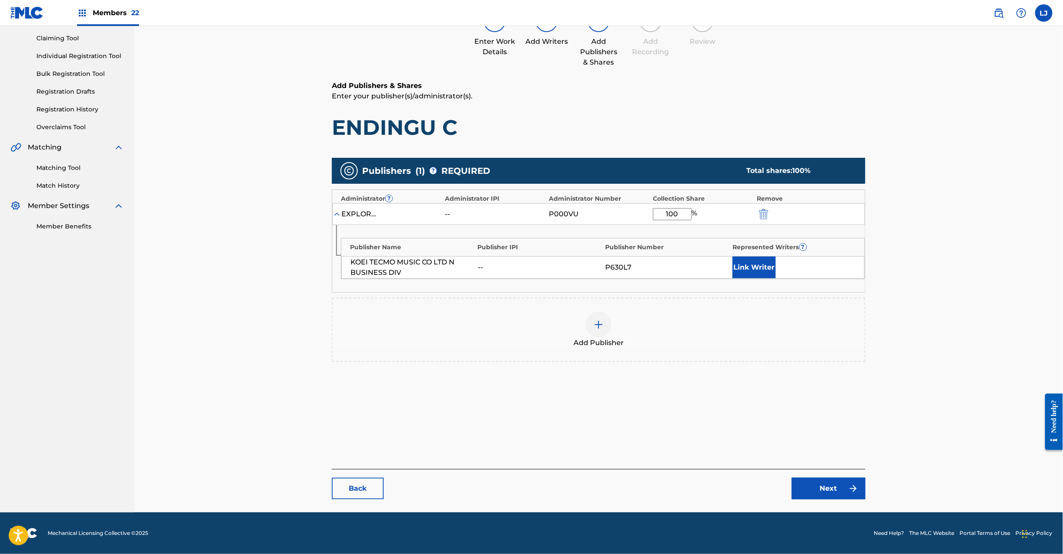
type input "100"
click at [814, 484] on link "Next" at bounding box center [829, 488] width 74 height 22
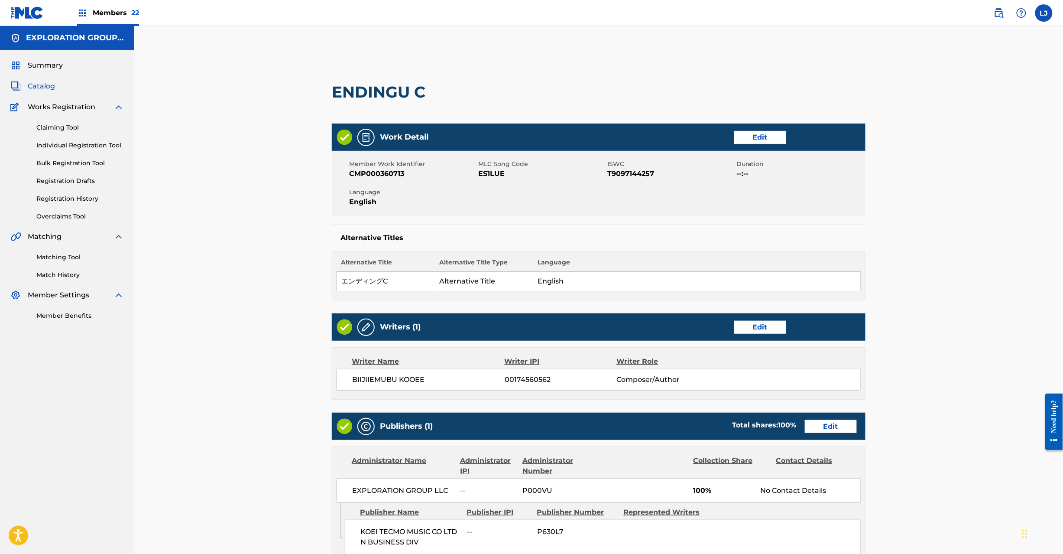
scroll to position [172, 0]
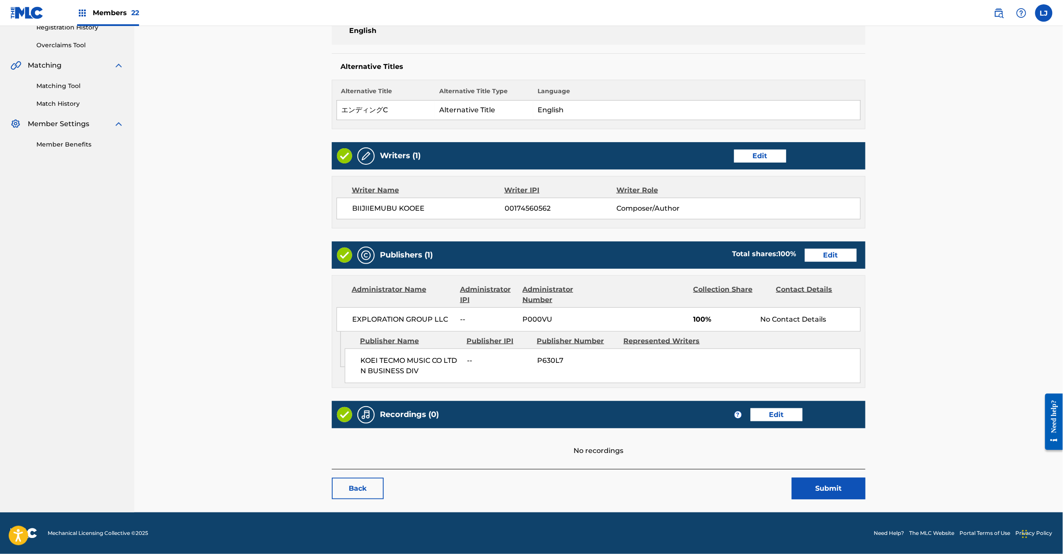
click at [821, 480] on button "Submit" at bounding box center [829, 488] width 74 height 22
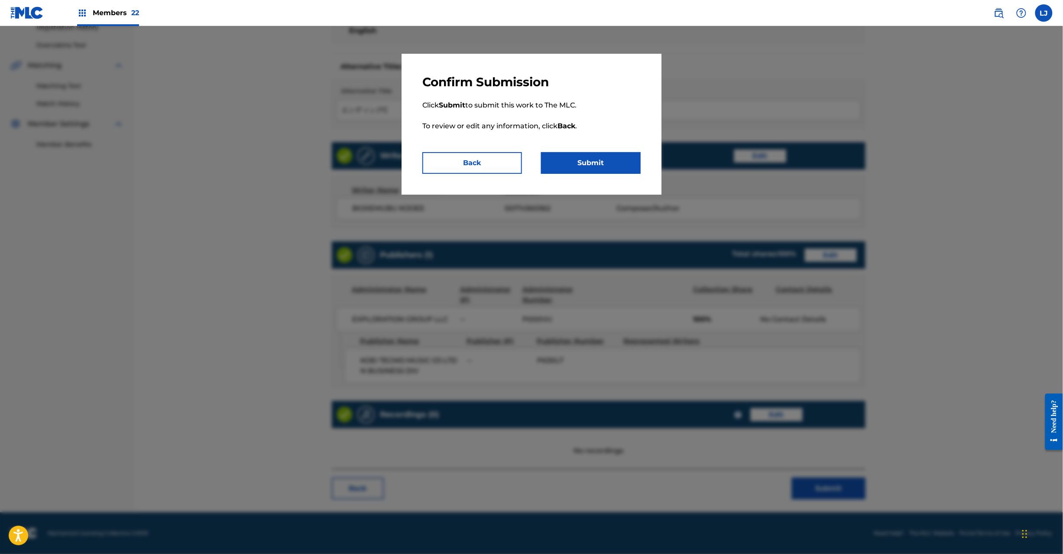
click at [620, 158] on button "Submit" at bounding box center [591, 163] width 100 height 22
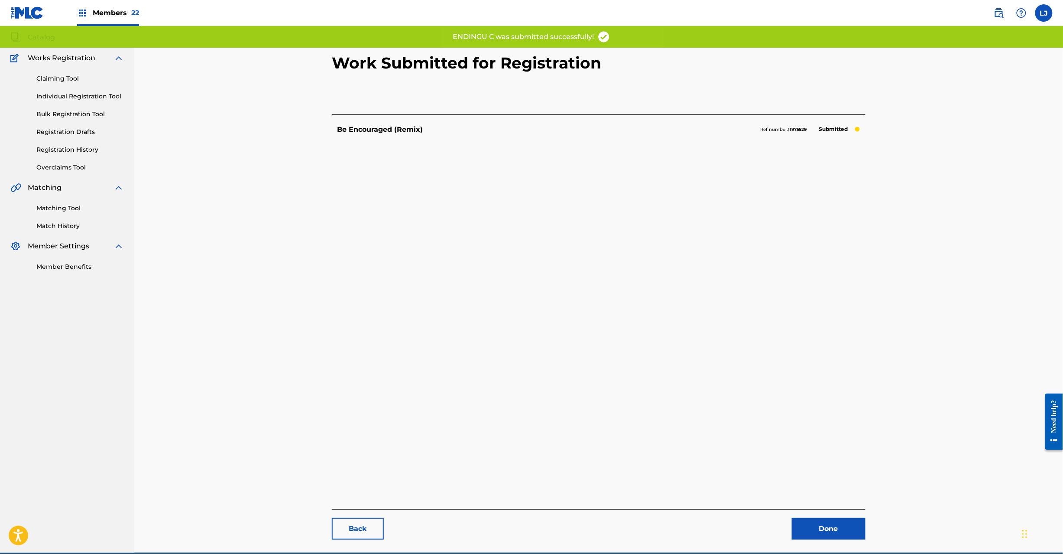
scroll to position [89, 0]
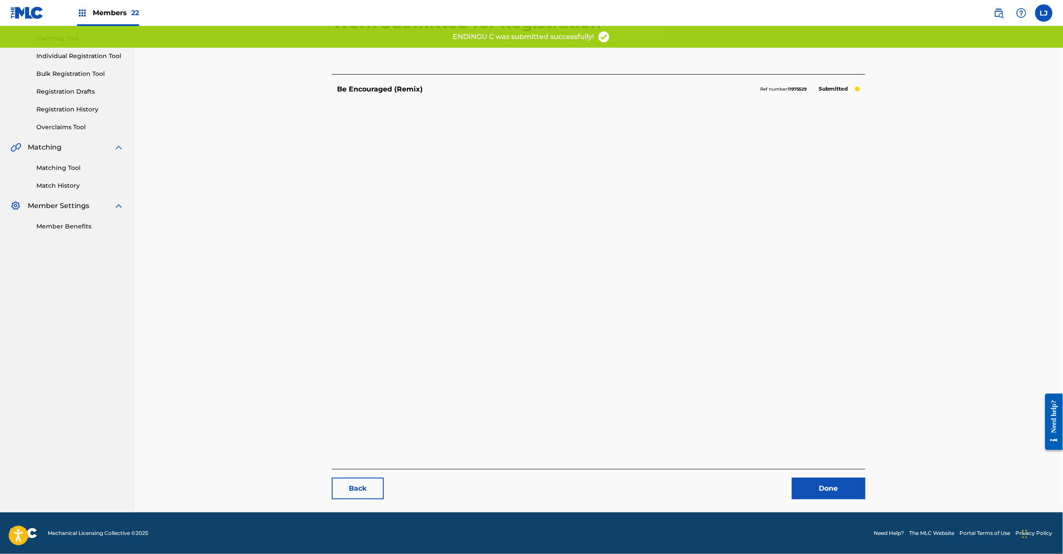
click at [354, 485] on link "Back" at bounding box center [358, 488] width 52 height 22
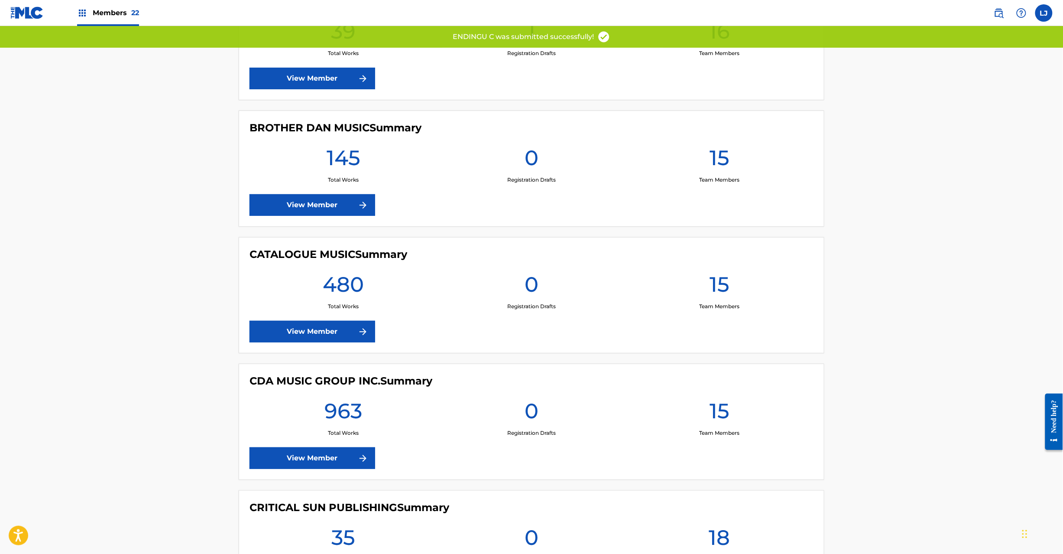
scroll to position [1386, 0]
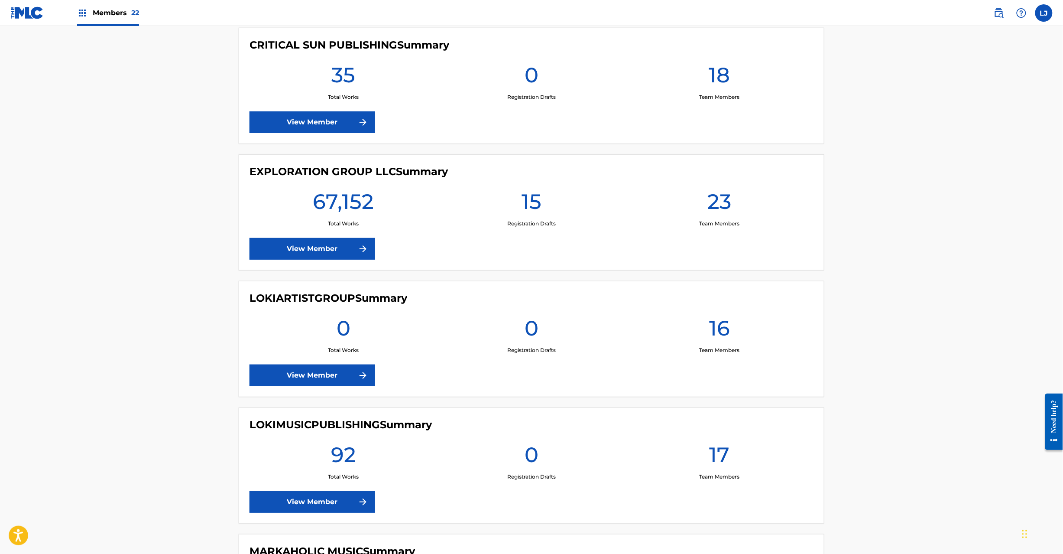
click at [305, 259] on link "View Member" at bounding box center [313, 249] width 126 height 22
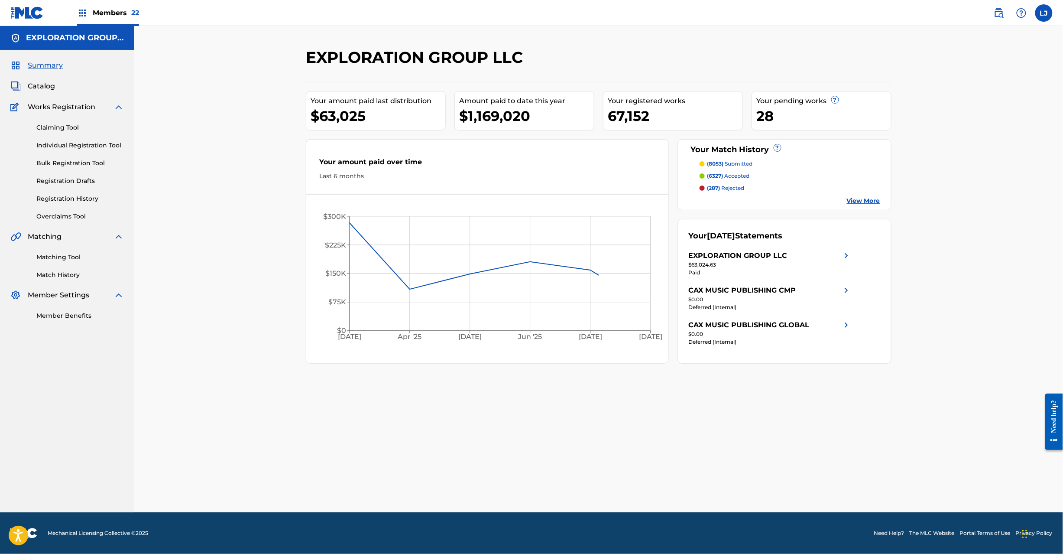
click at [67, 195] on link "Registration History" at bounding box center [80, 198] width 88 height 9
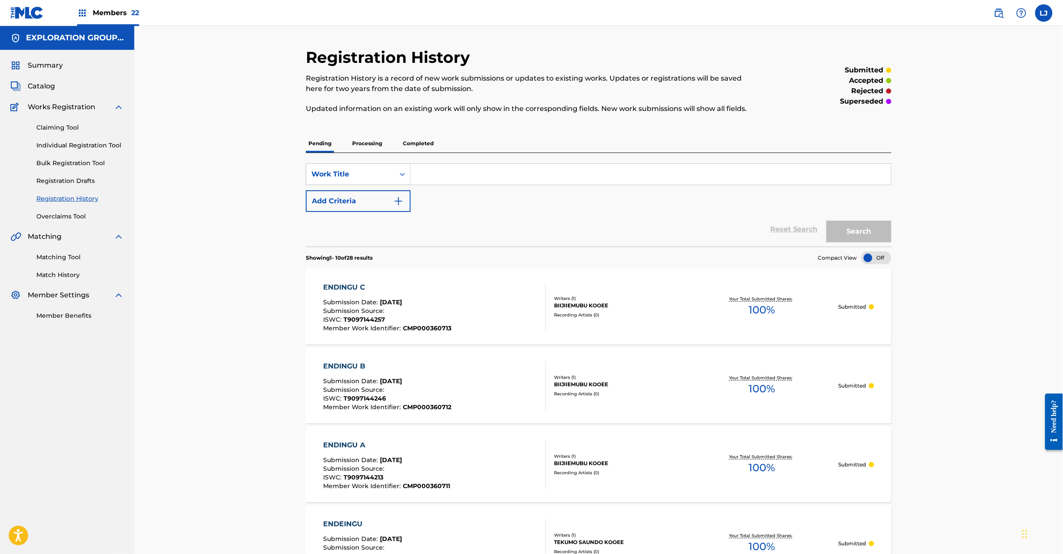
click at [441, 309] on div "Submission Source :" at bounding box center [388, 312] width 128 height 9
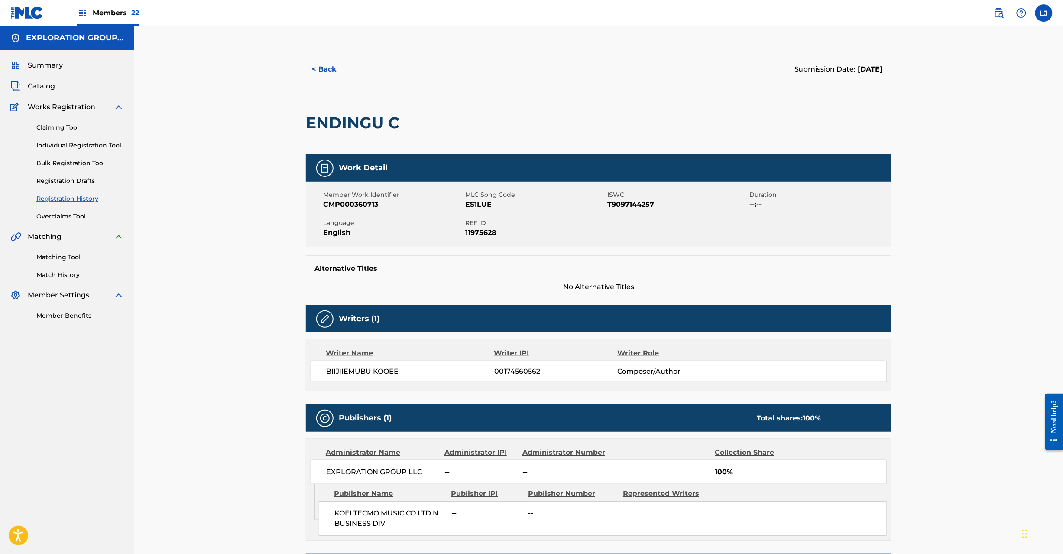
drag, startPoint x: 44, startPoint y: 84, endPoint x: 100, endPoint y: 84, distance: 55.5
click at [44, 84] on span "Catalog" at bounding box center [41, 86] width 27 height 10
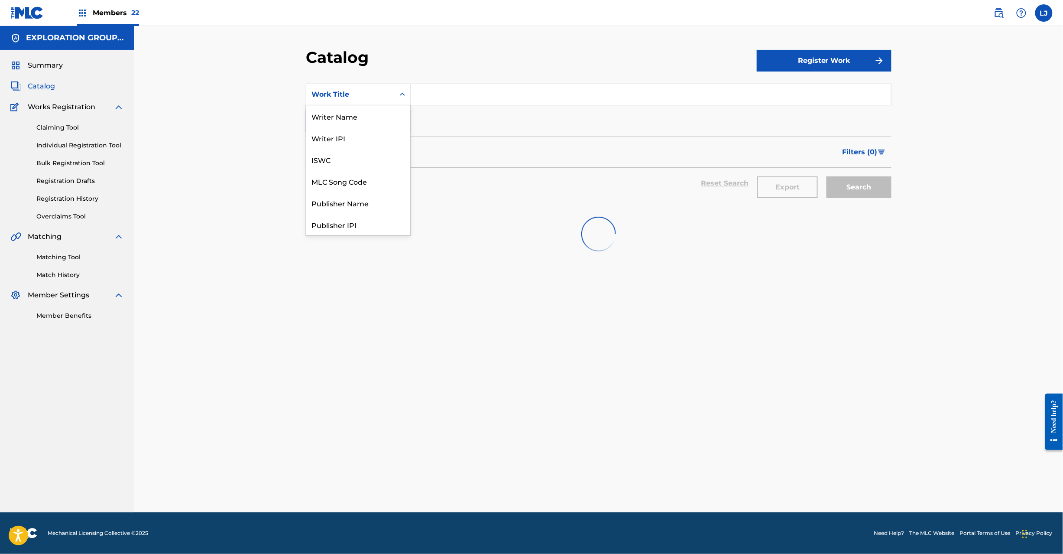
click at [342, 94] on div "Work Title" at bounding box center [350, 94] width 78 height 10
click at [376, 188] on div "MLC Song Code" at bounding box center [358, 181] width 104 height 22
click at [430, 81] on section "SearchWithCriteriadfc1fd40-a7ad-473e-97f1-c1316ea48cb1 MLC Song Code Add Criter…" at bounding box center [599, 139] width 586 height 133
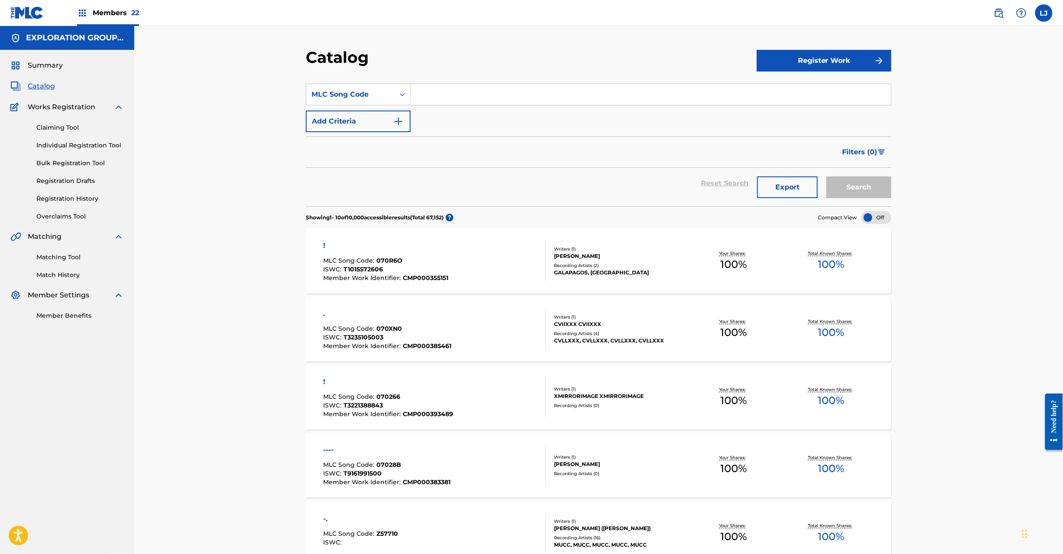
click at [508, 108] on div "SearchWithCriteriadfc1fd40-a7ad-473e-97f1-c1316ea48cb1 MLC Song Code Add Criter…" at bounding box center [599, 108] width 586 height 49
click at [506, 103] on input "Search Form" at bounding box center [651, 94] width 480 height 21
paste input "ES1LTU"
type input "ES1LTU"
click at [848, 184] on button "Search" at bounding box center [859, 187] width 65 height 22
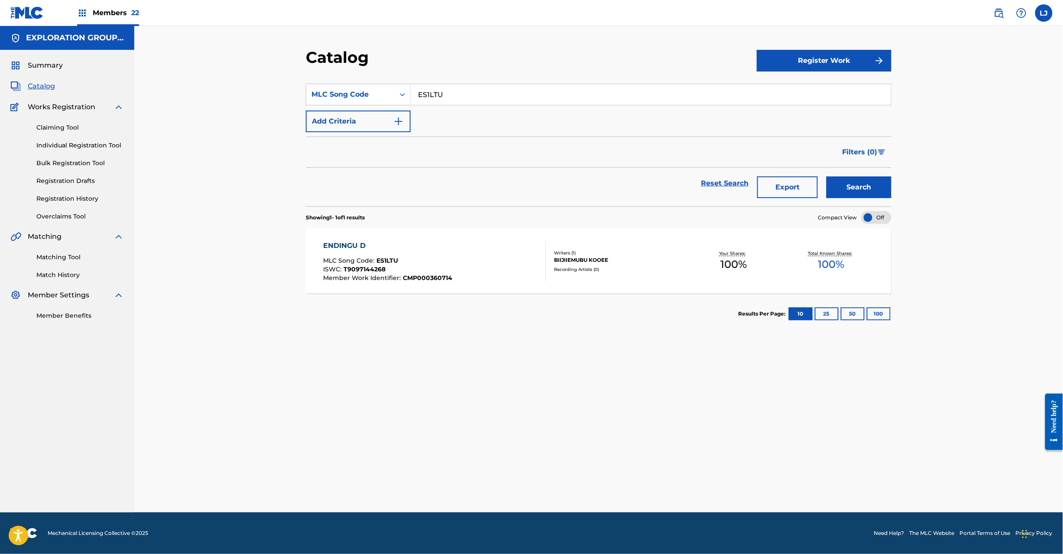
click at [532, 244] on div "ENDINGU D MLC Song Code : ES1LTU ISWC : T9097144268 Member Work Identifier : CM…" at bounding box center [435, 260] width 223 height 41
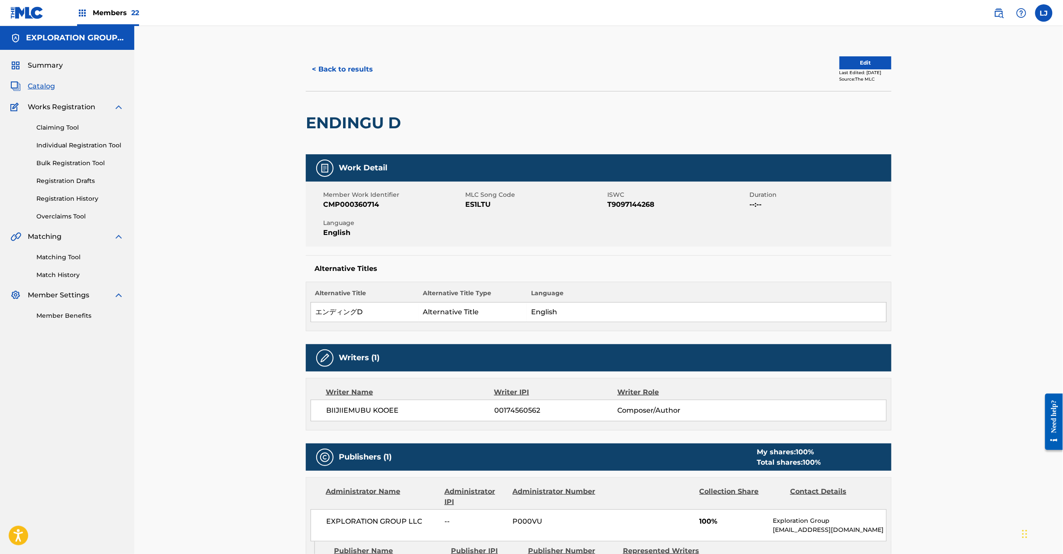
click at [840, 61] on button "Edit" at bounding box center [866, 62] width 52 height 13
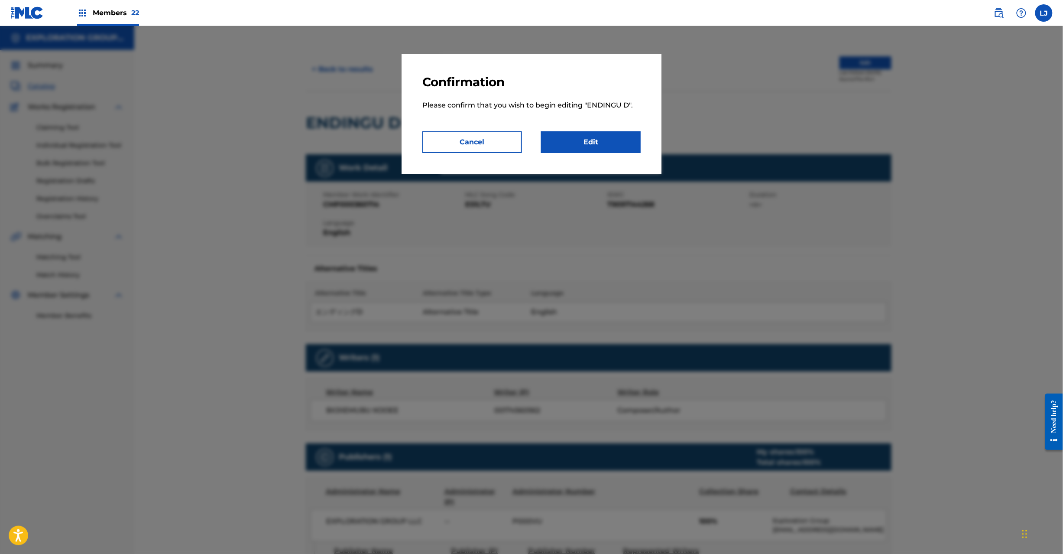
click at [607, 136] on link "Edit" at bounding box center [591, 142] width 100 height 22
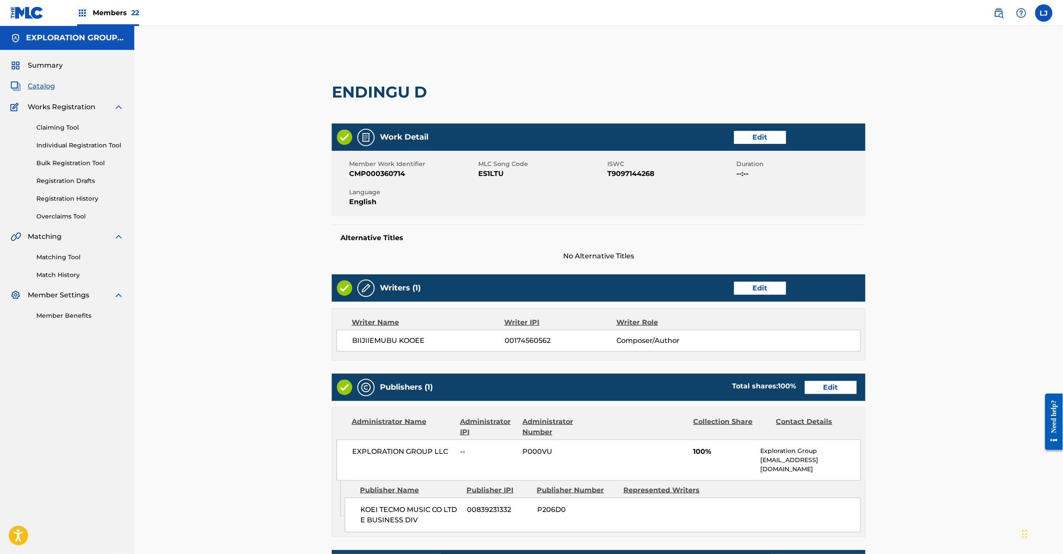
click at [813, 393] on link "Edit" at bounding box center [831, 387] width 52 height 13
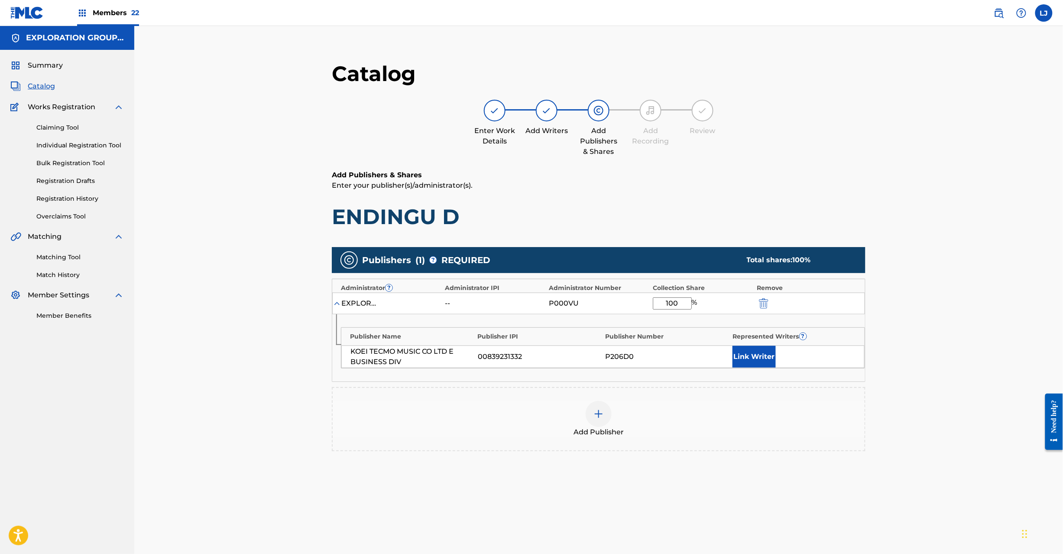
click at [766, 301] on img "submit" at bounding box center [764, 303] width 10 height 10
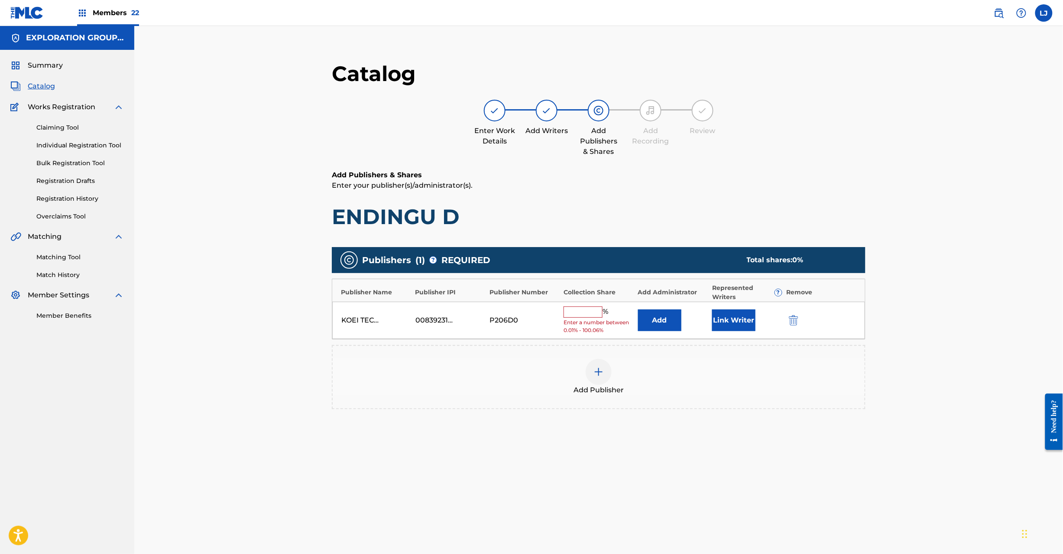
click at [789, 323] on img "submit" at bounding box center [794, 320] width 10 height 10
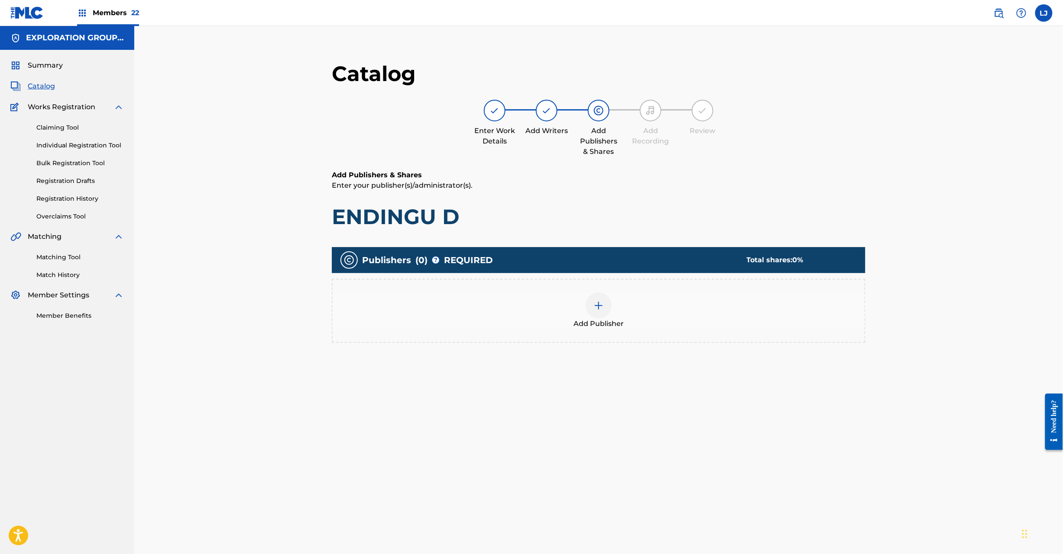
click at [589, 303] on div at bounding box center [599, 305] width 26 height 26
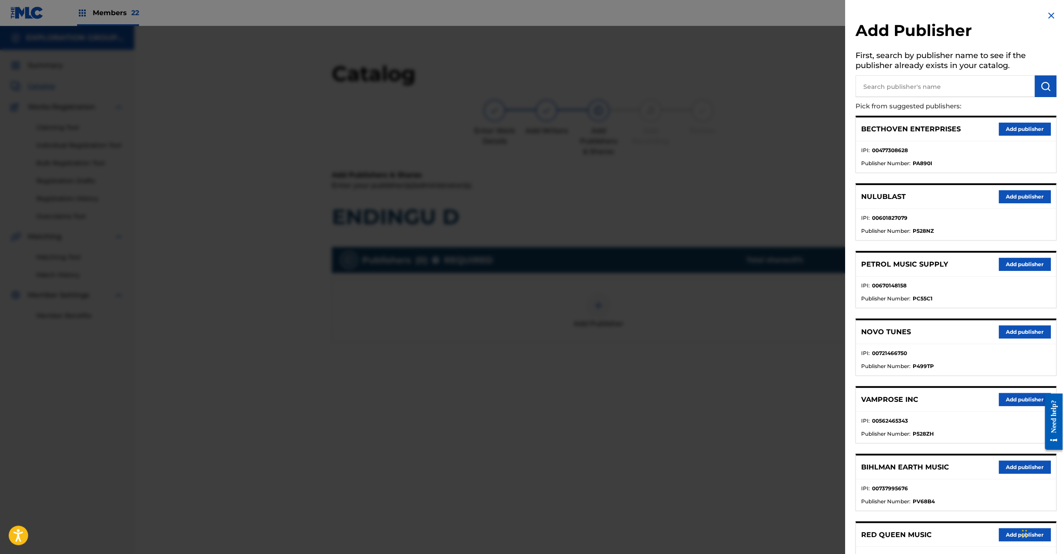
click at [905, 89] on input "text" at bounding box center [945, 86] width 179 height 22
paste input "Koei Tecmo Music Co Ltd N Business Div"
type input "Koei Tecmo Music Co Ltd N Business Div"
click at [1061, 88] on div "Add Publisher First, search by publisher name to see if the publisher already e…" at bounding box center [957, 386] width 222 height 772
click at [1052, 87] on button "submit" at bounding box center [1046, 86] width 22 height 22
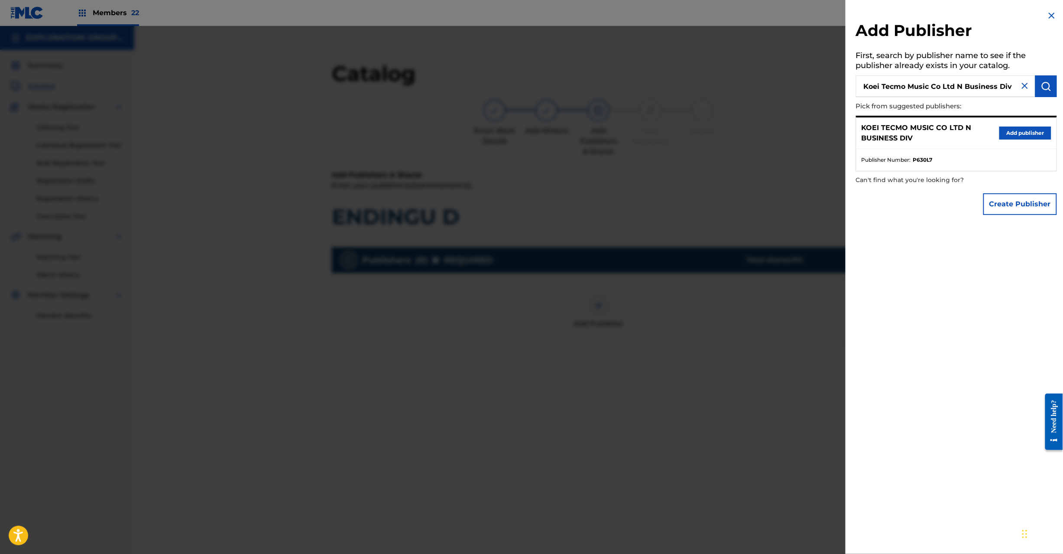
click at [1006, 133] on button "Add publisher" at bounding box center [1025, 132] width 52 height 13
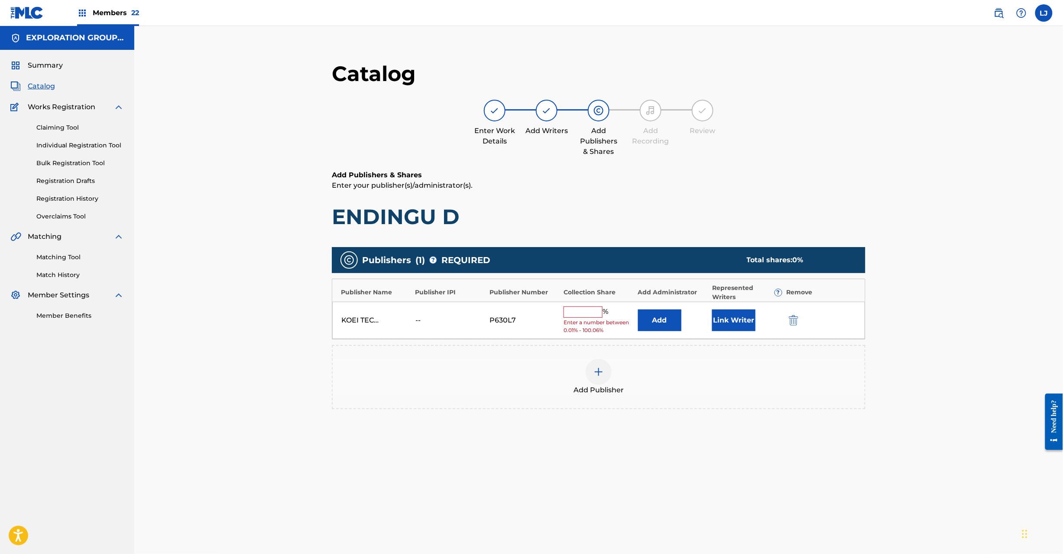
click at [675, 314] on button "Add" at bounding box center [659, 320] width 43 height 22
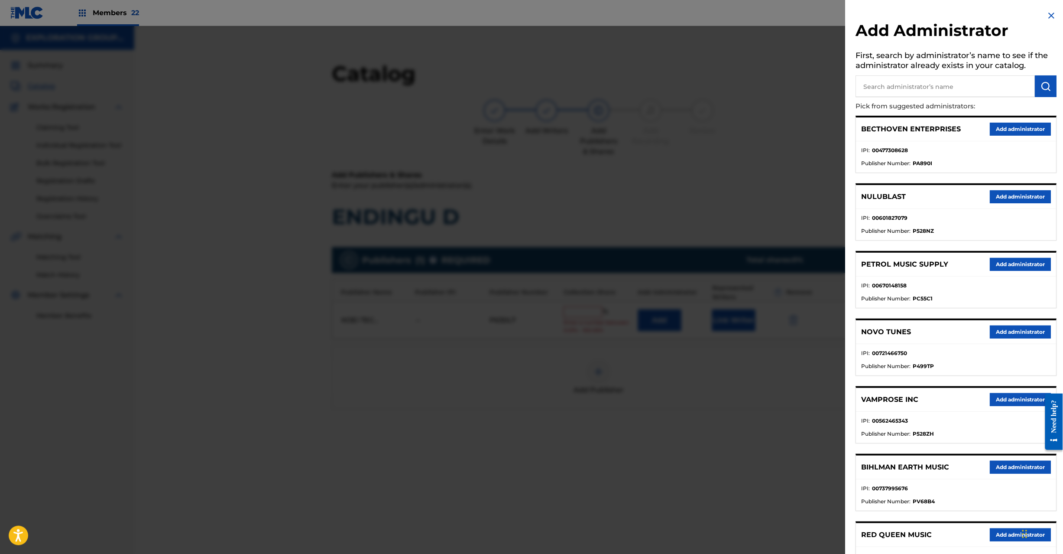
click at [973, 85] on input "text" at bounding box center [945, 86] width 179 height 22
paste input "Exploration Group LLC"
type input "Exploration Group LLC"
click at [1037, 83] on button "submit" at bounding box center [1046, 86] width 22 height 22
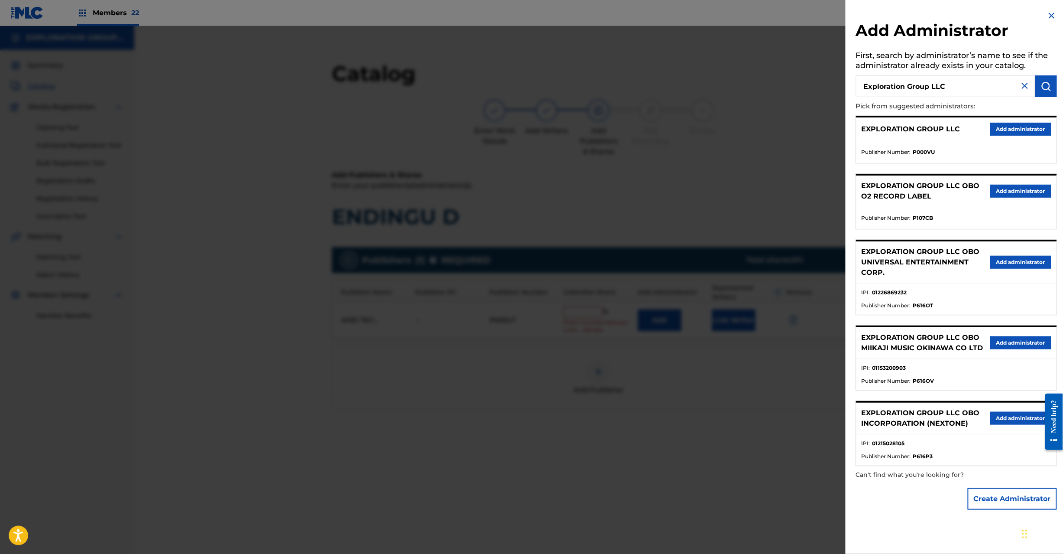
click at [1015, 125] on button "Add administrator" at bounding box center [1020, 129] width 61 height 13
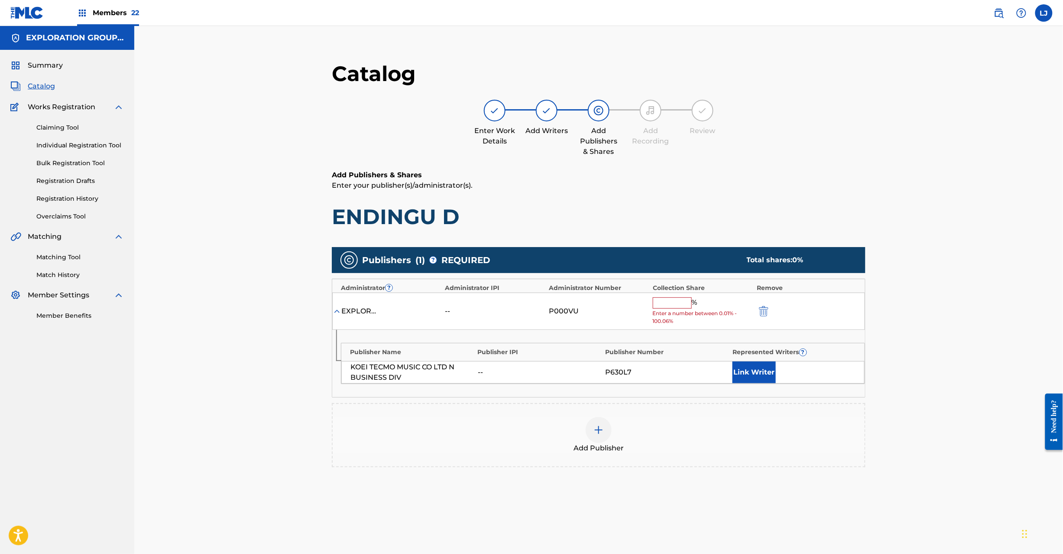
click at [678, 311] on span "Enter a number between 0.01% - 100.06%" at bounding box center [703, 317] width 100 height 16
click at [678, 307] on input "text" at bounding box center [672, 302] width 39 height 11
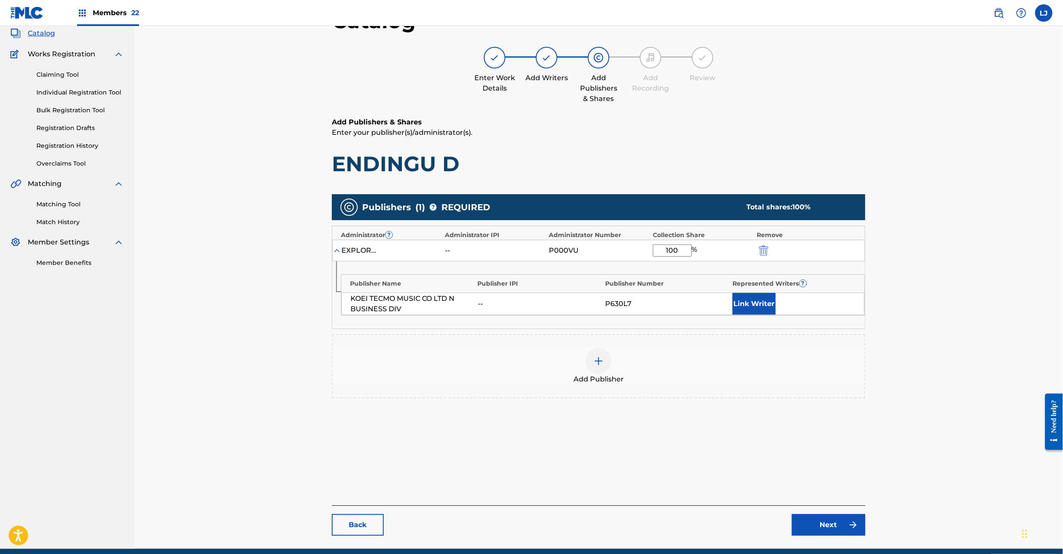
scroll to position [89, 0]
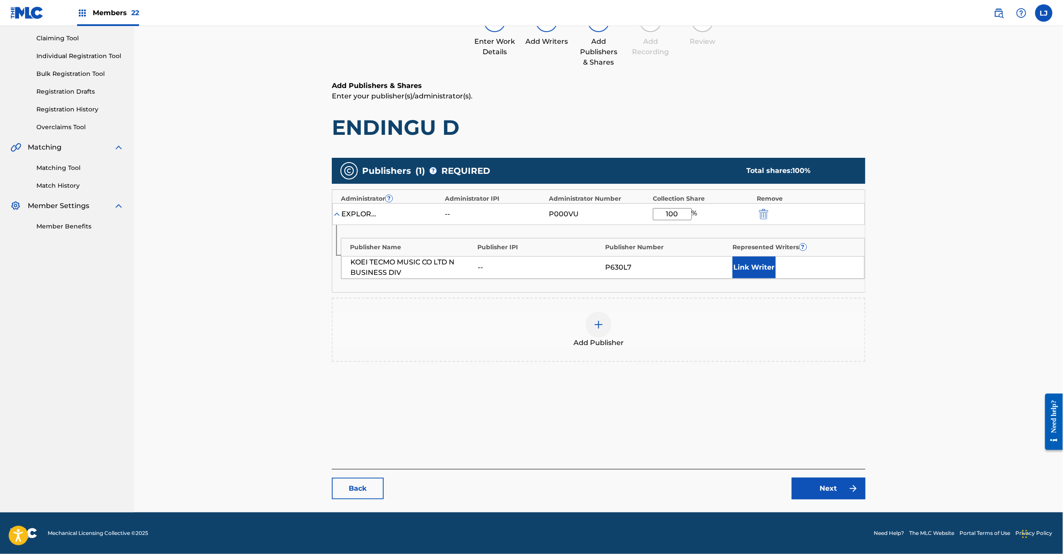
type input "100"
click at [798, 494] on link "Next" at bounding box center [829, 488] width 74 height 22
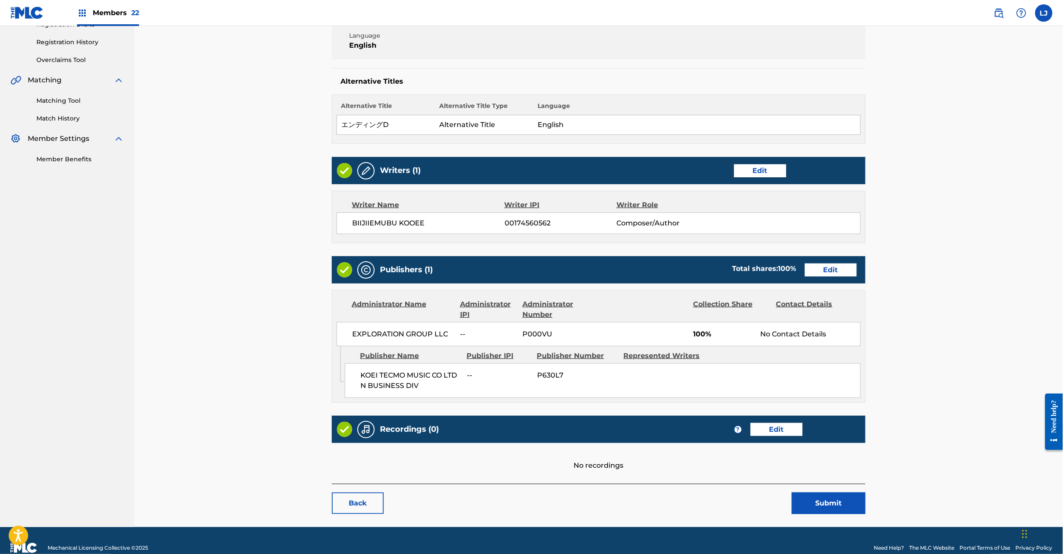
scroll to position [172, 0]
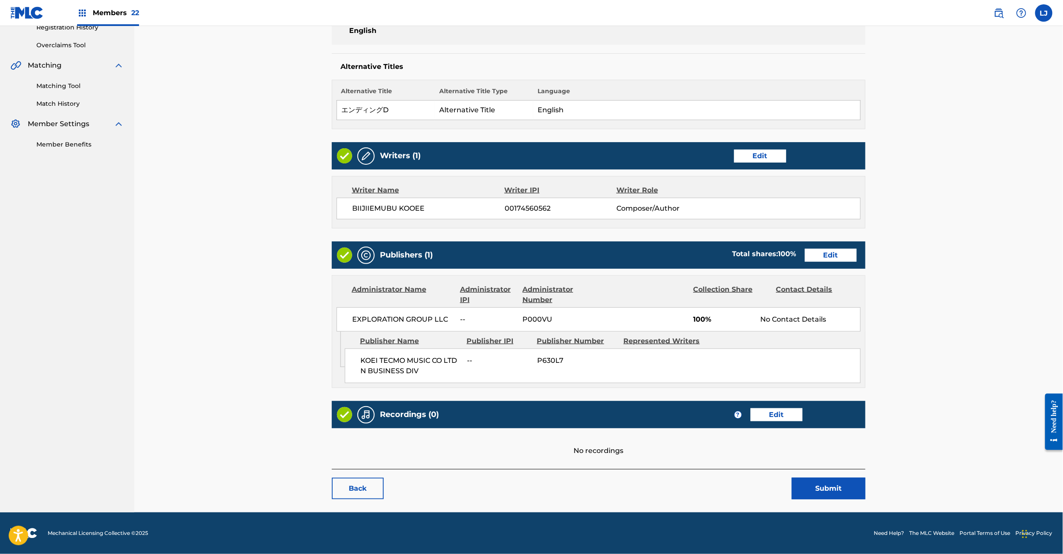
click at [821, 488] on button "Submit" at bounding box center [829, 488] width 74 height 22
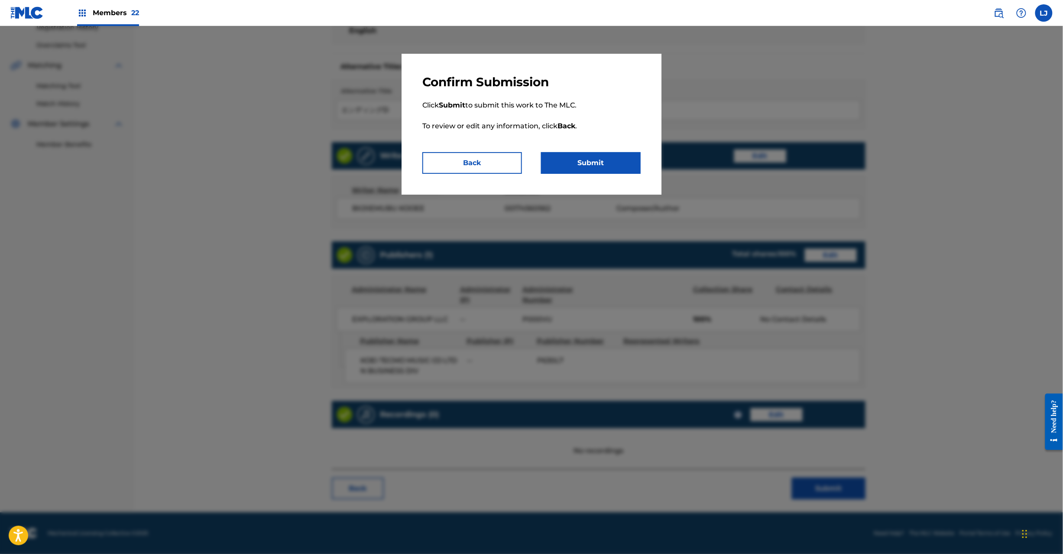
click at [614, 172] on button "Submit" at bounding box center [591, 163] width 100 height 22
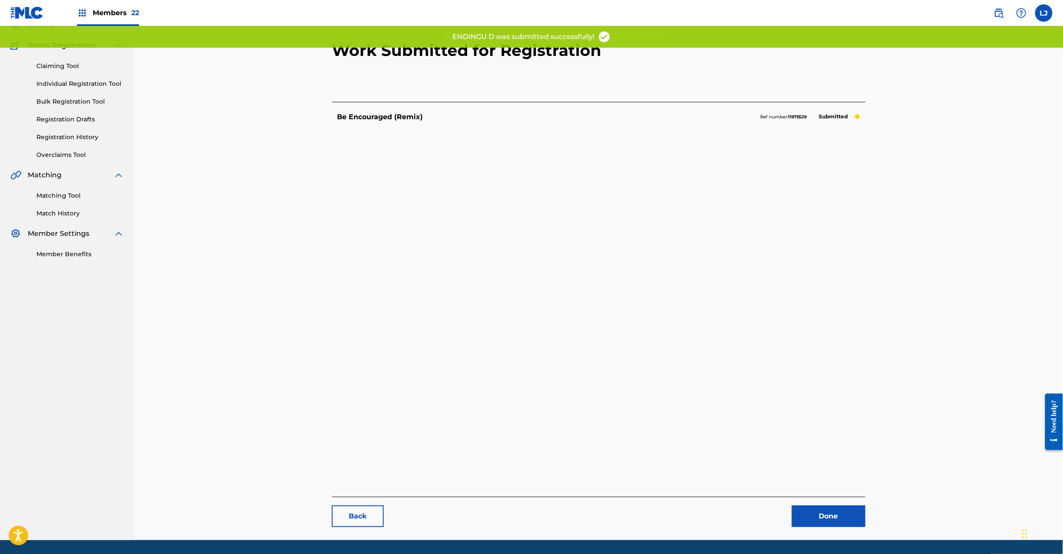
scroll to position [89, 0]
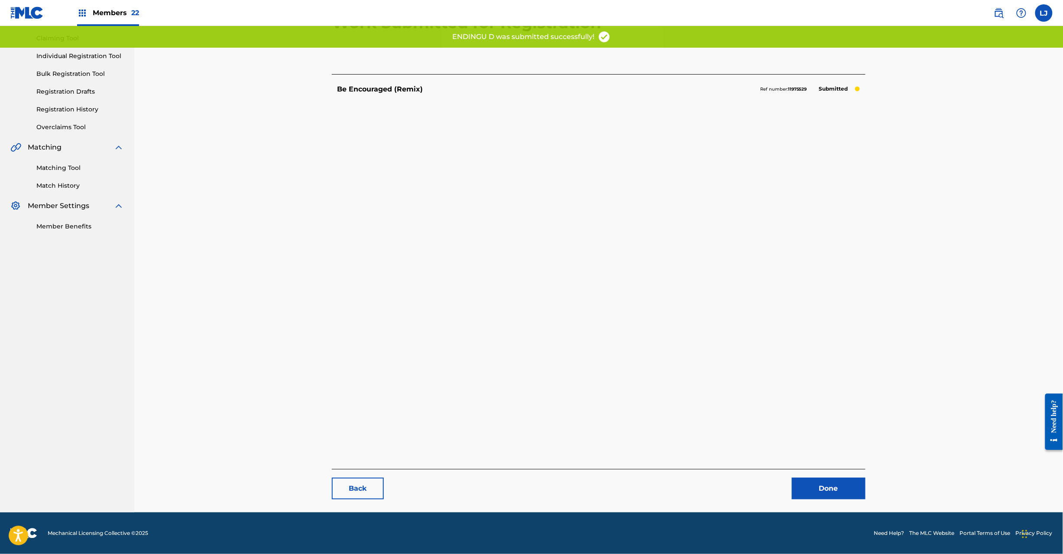
click at [839, 496] on link "Done" at bounding box center [829, 488] width 74 height 22
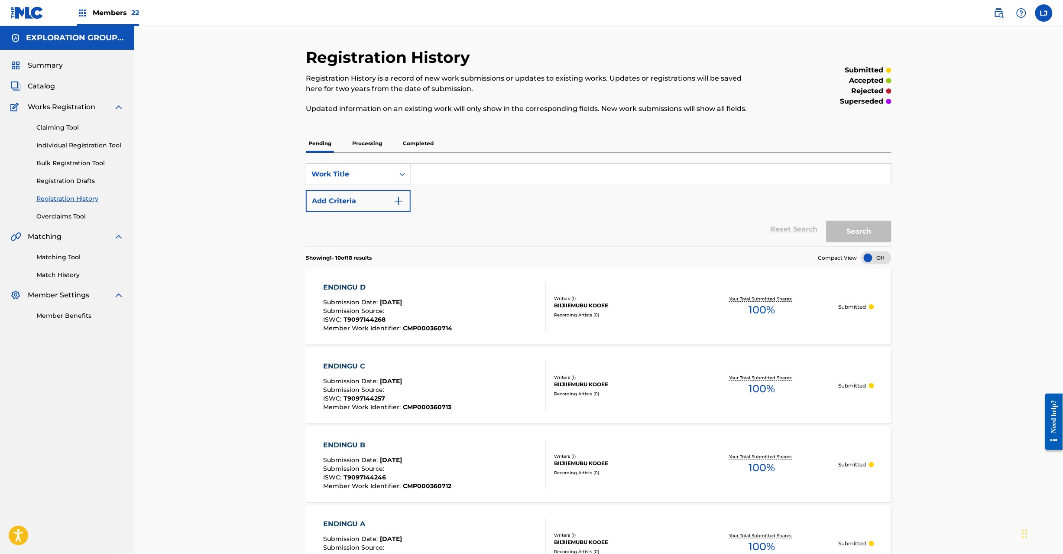
click at [47, 82] on span "Catalog" at bounding box center [41, 86] width 27 height 10
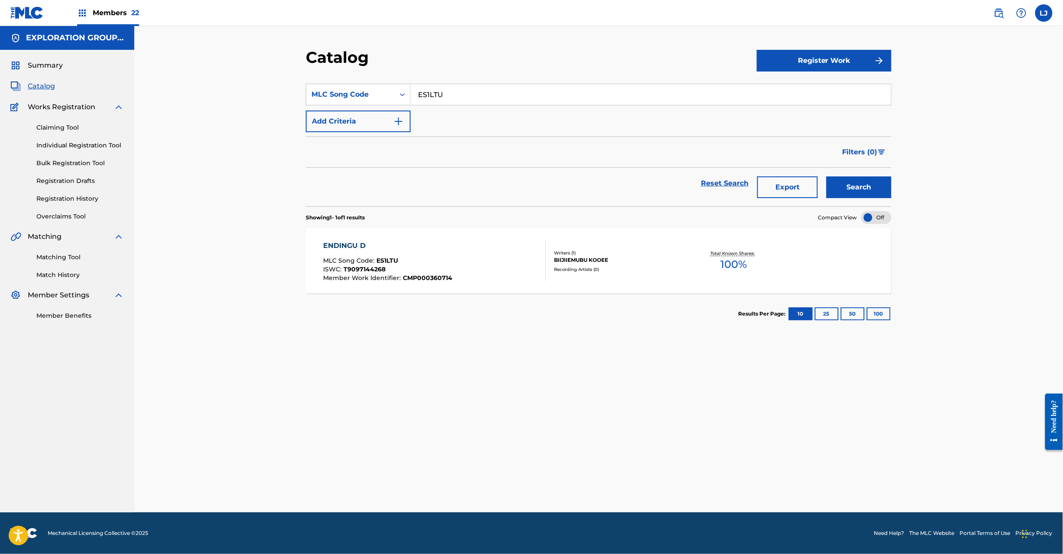
click at [465, 101] on input "ES1LTU" at bounding box center [651, 94] width 480 height 21
paste input "SP"
type input "ES1LSP"
click at [853, 179] on button "Search" at bounding box center [859, 187] width 65 height 22
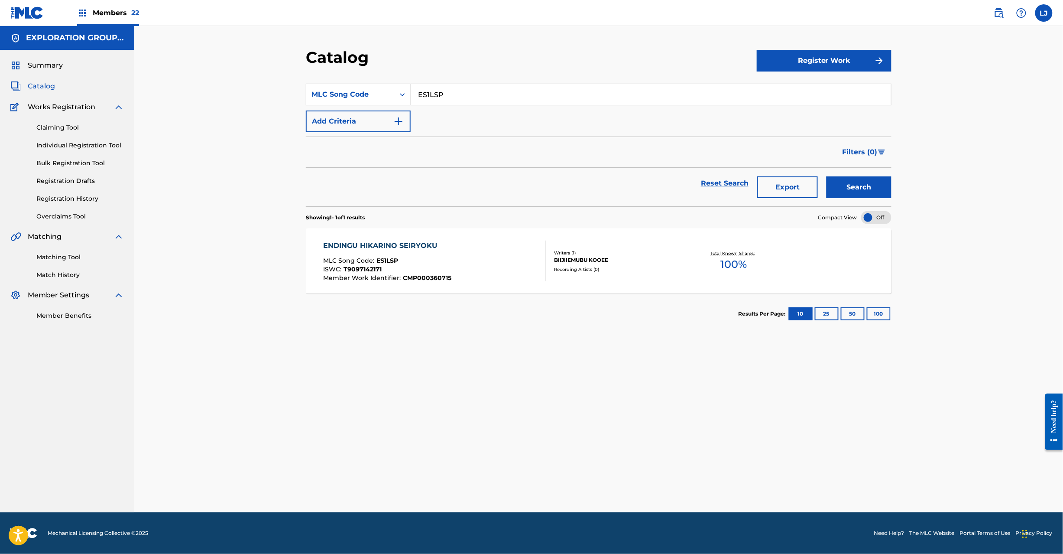
click at [455, 250] on div "ENDINGU HIKARINO SEIRYOKU MLC Song Code : ES1LSP ISWC : T9097142171 Member Work…" at bounding box center [435, 260] width 223 height 41
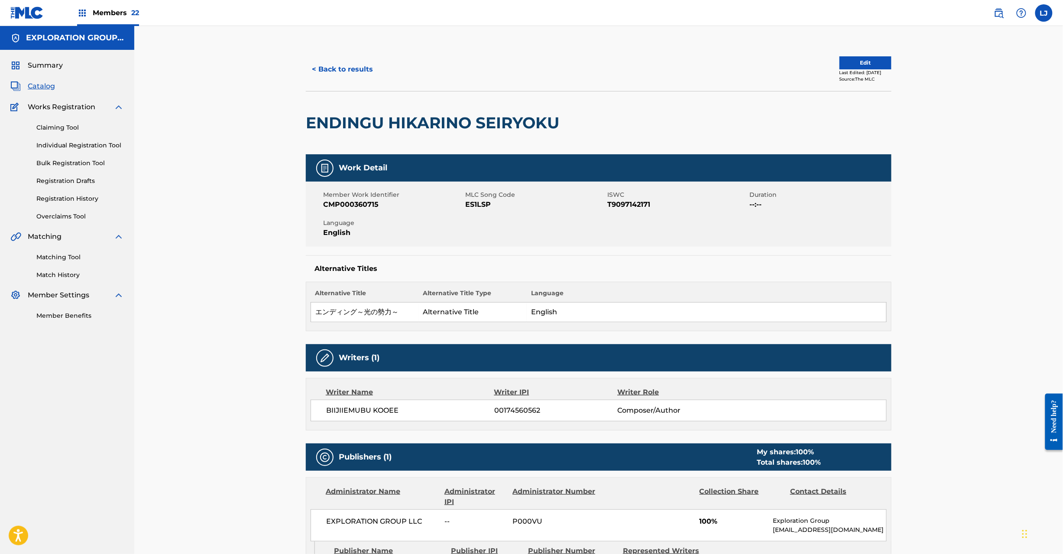
click at [853, 66] on button "Edit" at bounding box center [866, 62] width 52 height 13
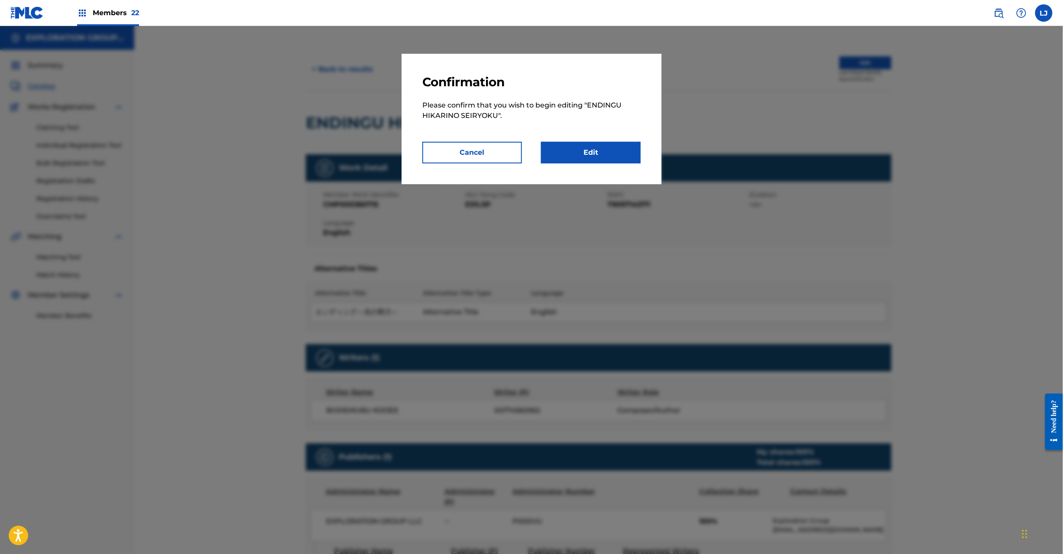
click at [580, 152] on link "Edit" at bounding box center [591, 153] width 100 height 22
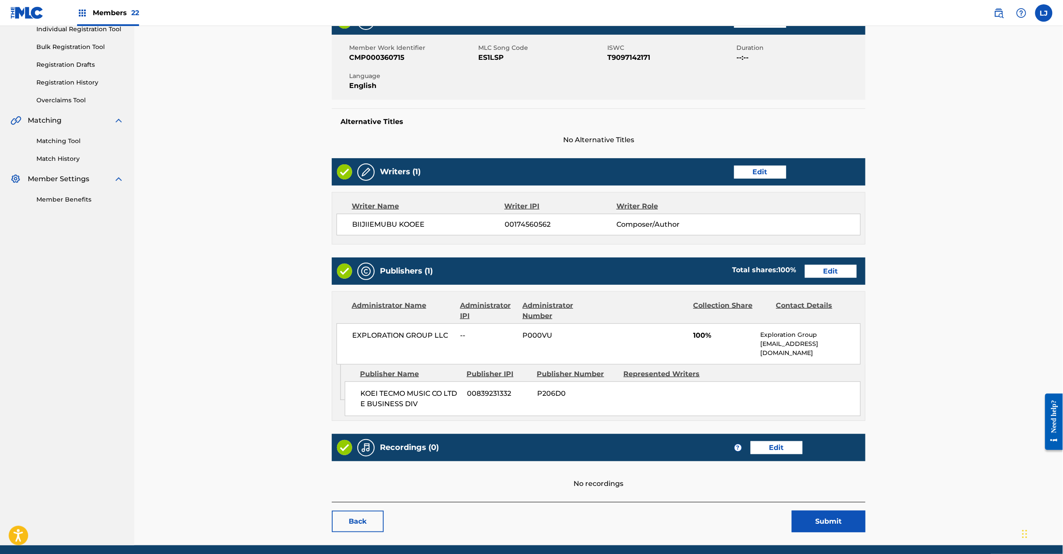
scroll to position [141, 0]
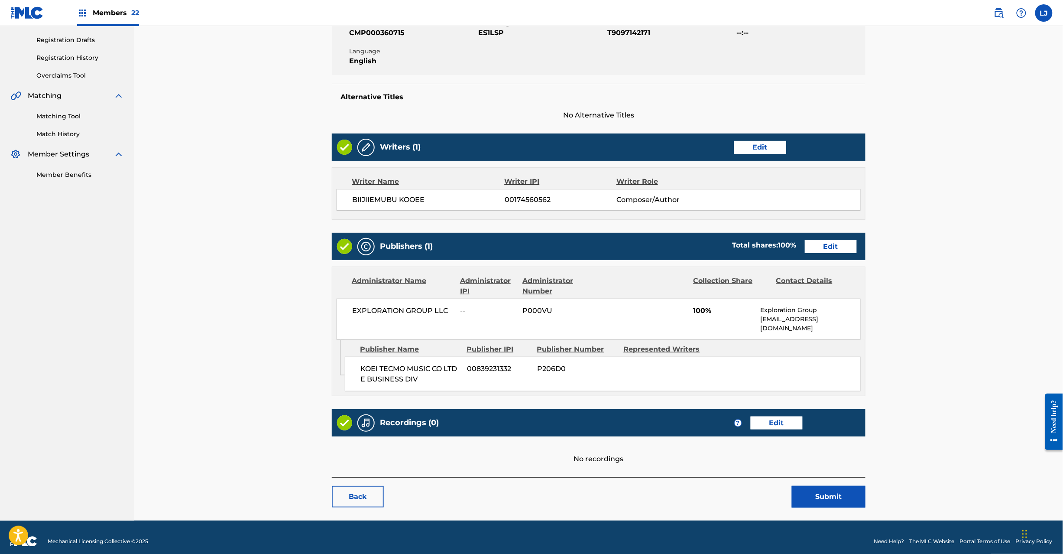
click at [818, 247] on link "Edit" at bounding box center [831, 246] width 52 height 13
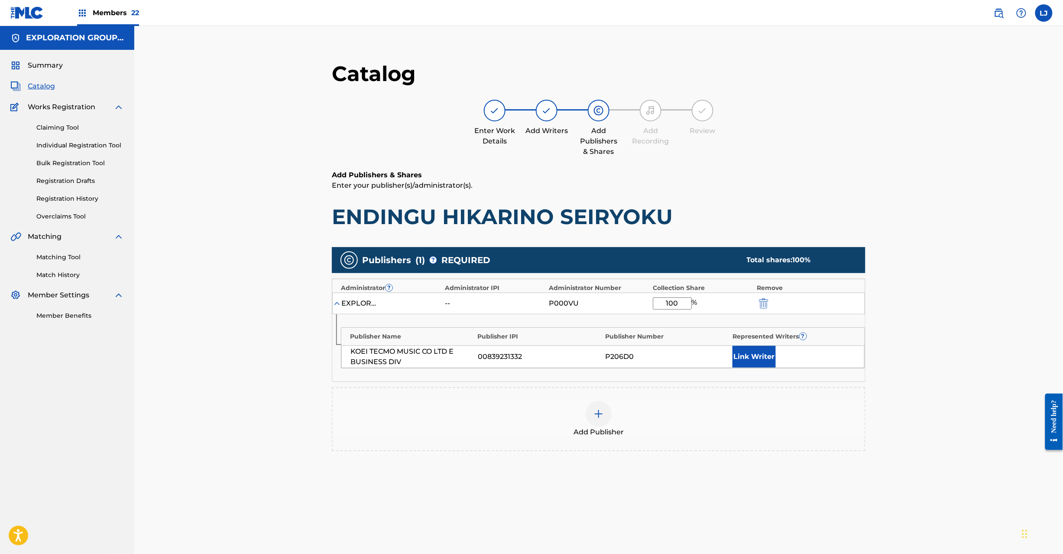
click at [765, 306] on img "submit" at bounding box center [764, 303] width 10 height 10
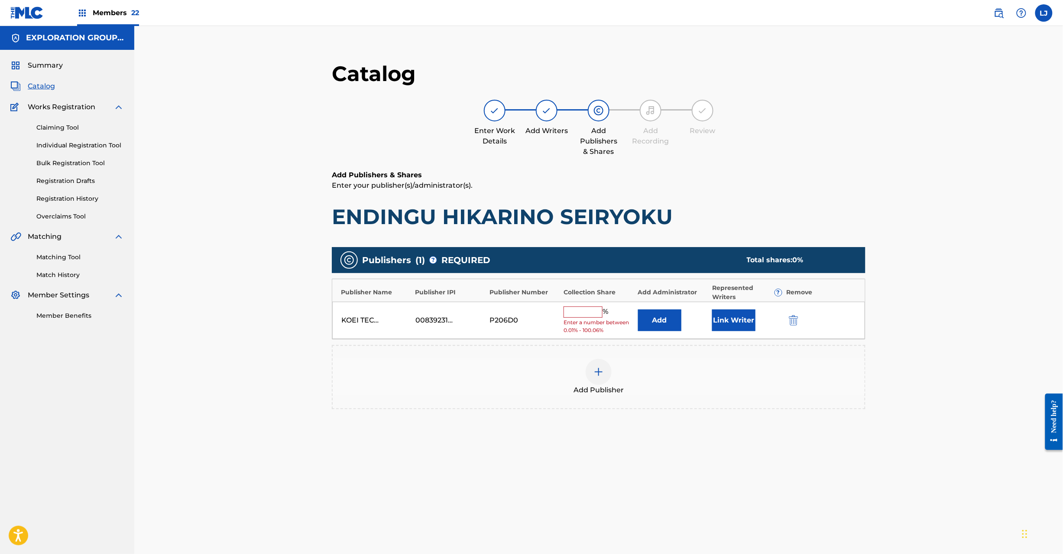
click at [796, 326] on div "KOEI TECMO MUSIC CO LTD E BUSINESS DIV 00839231332 P206D0 % Enter a number betw…" at bounding box center [598, 321] width 533 height 38
click at [803, 325] on div at bounding box center [805, 320] width 39 height 10
click at [794, 324] on img "submit" at bounding box center [794, 320] width 10 height 10
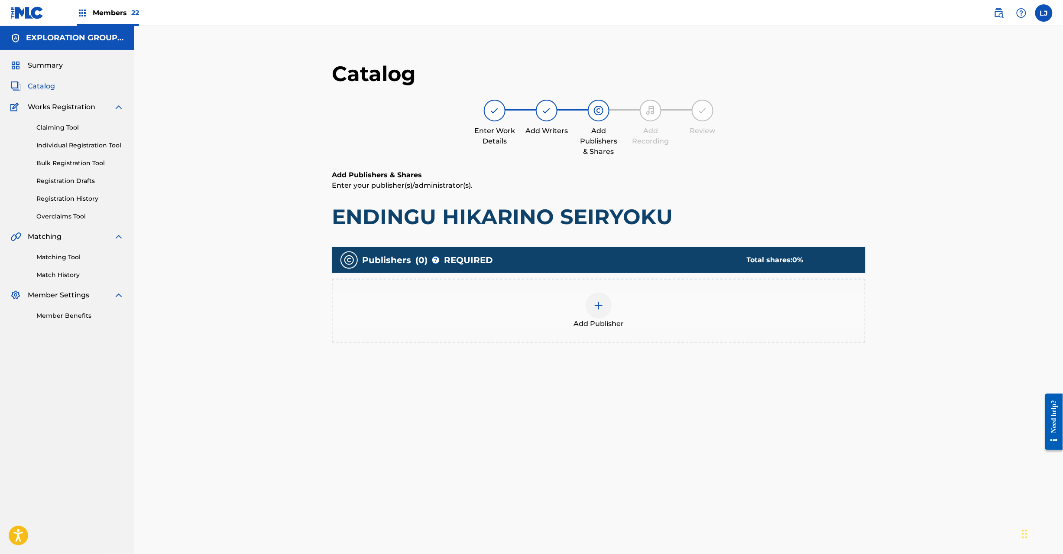
click at [602, 307] on img at bounding box center [599, 305] width 10 height 10
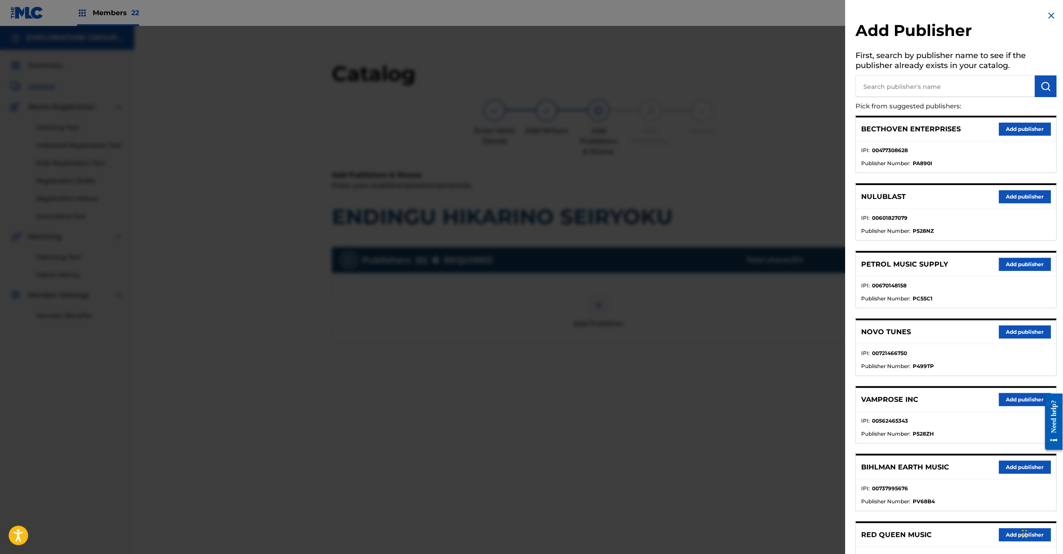
click at [931, 58] on h5 "First, search by publisher name to see if the publisher already exists in your …" at bounding box center [956, 61] width 201 height 27
click at [928, 73] on h5 "First, search by publisher name to see if the publisher already exists in your …" at bounding box center [956, 61] width 201 height 27
click at [944, 80] on input "text" at bounding box center [945, 86] width 179 height 22
paste input "Koei Tecmo Music Co Ltd N Business Div"
type input "Koei Tecmo Music Co Ltd N Business Div"
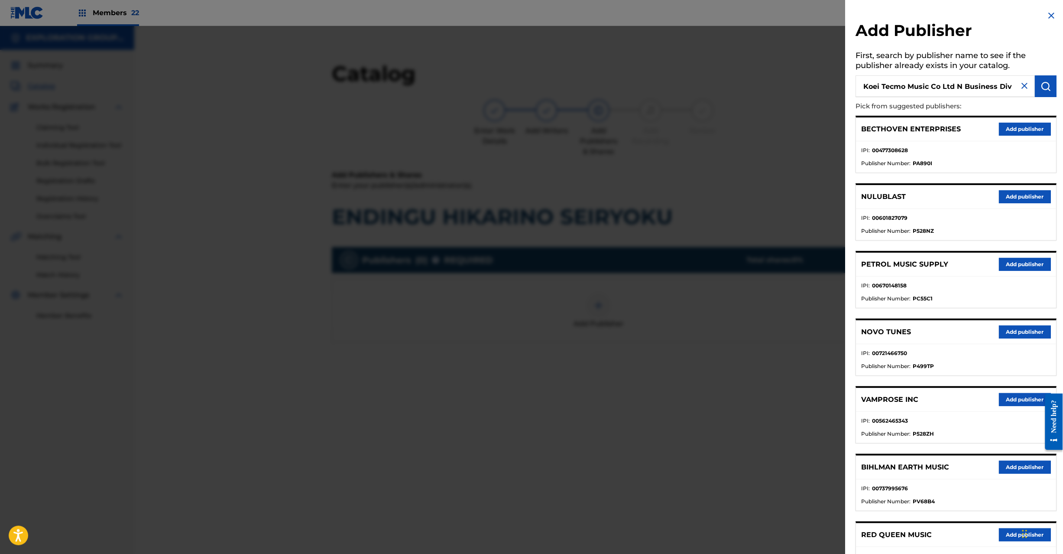
click at [1047, 87] on img "submit" at bounding box center [1046, 86] width 10 height 10
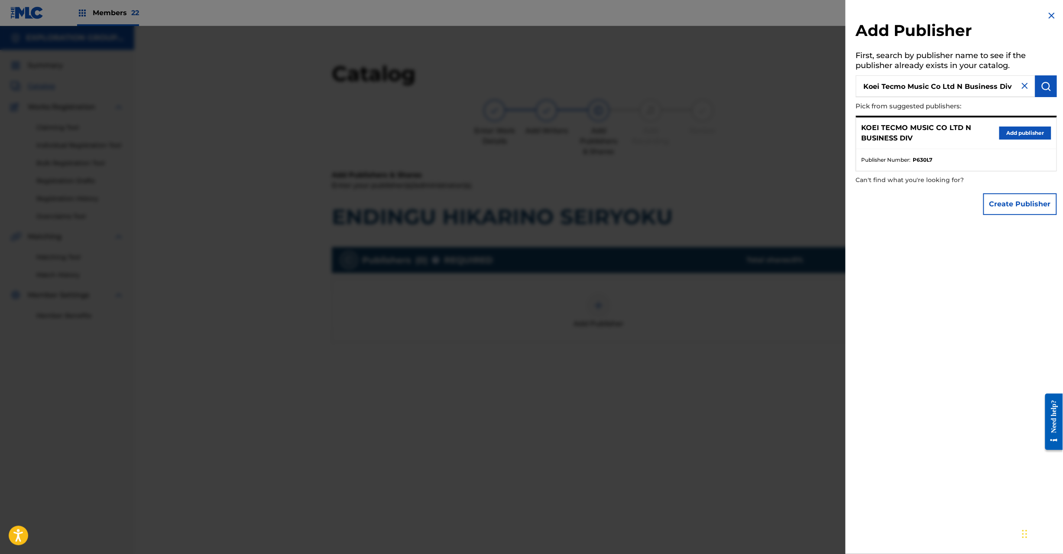
click at [1014, 132] on button "Add publisher" at bounding box center [1025, 132] width 52 height 13
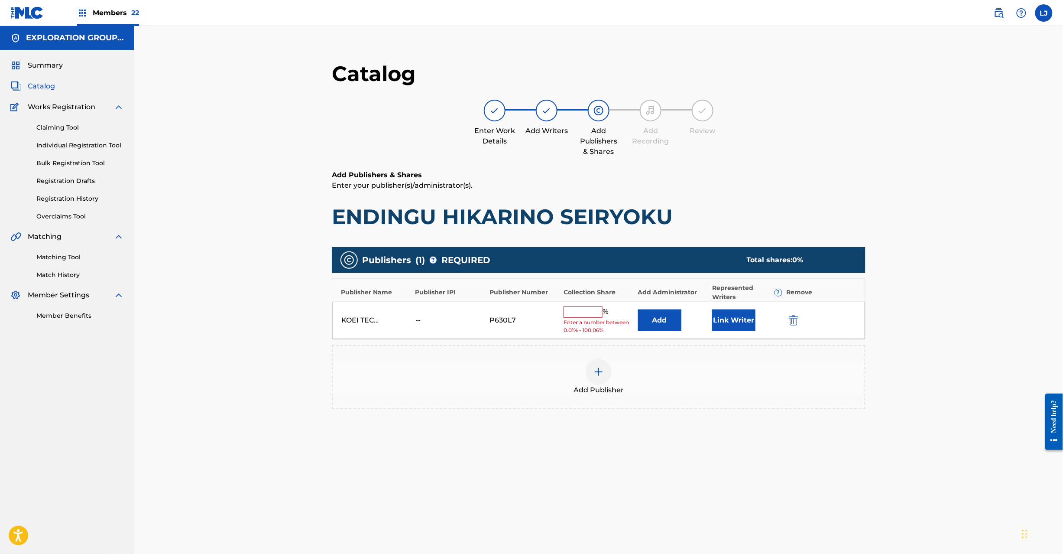
click at [671, 322] on button "Add" at bounding box center [659, 320] width 43 height 22
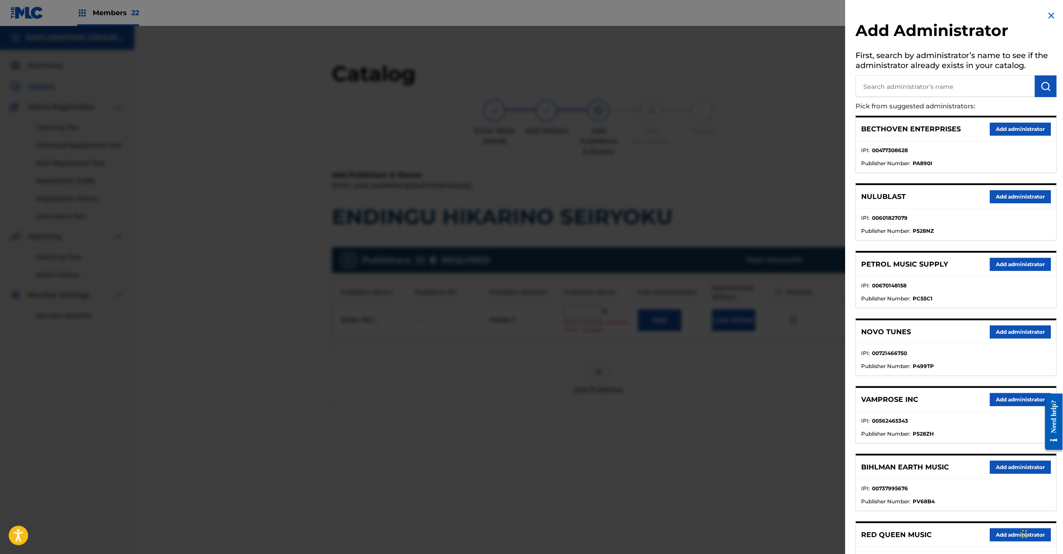
click at [980, 85] on input "text" at bounding box center [945, 86] width 179 height 22
paste input "Exploration Group LLC"
type input "Exploration Group LLC"
click at [1042, 84] on img "submit" at bounding box center [1046, 86] width 10 height 10
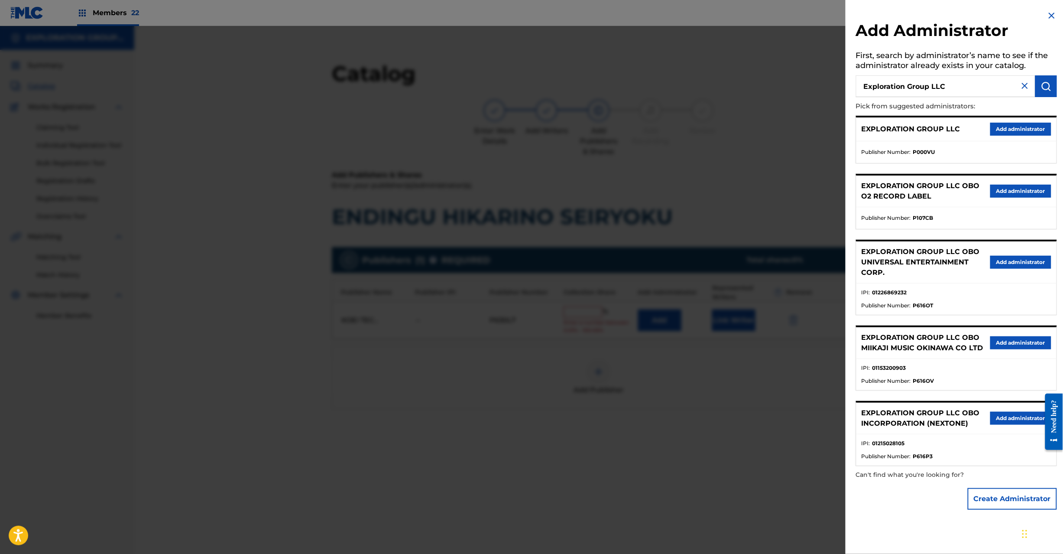
click at [1007, 132] on button "Add administrator" at bounding box center [1020, 129] width 61 height 13
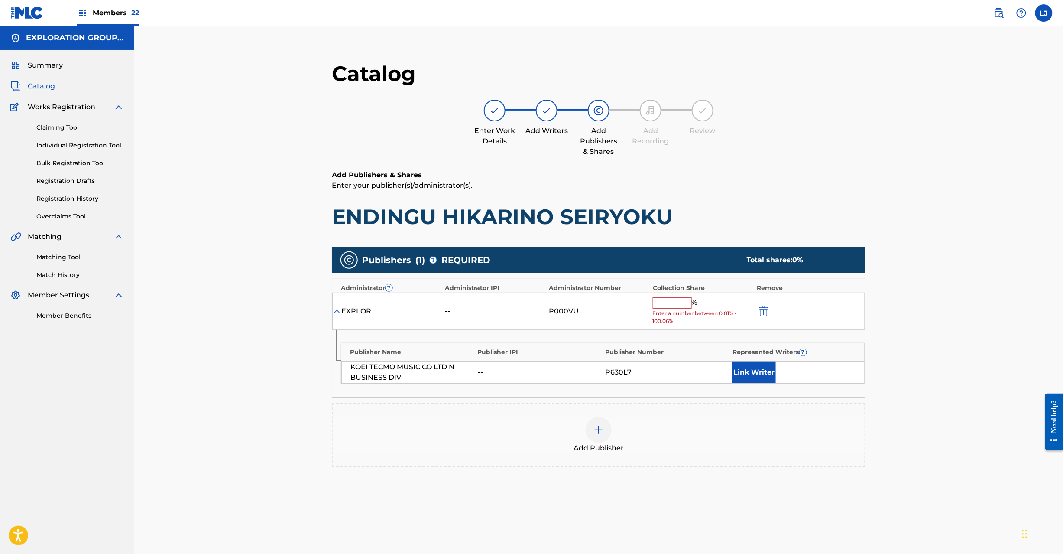
click at [678, 302] on input "text" at bounding box center [672, 302] width 39 height 11
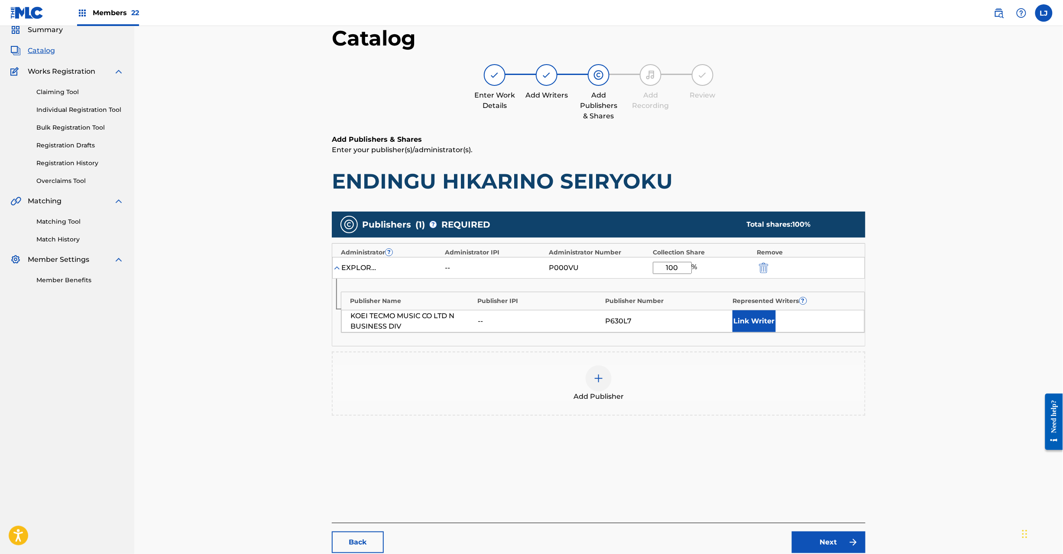
scroll to position [89, 0]
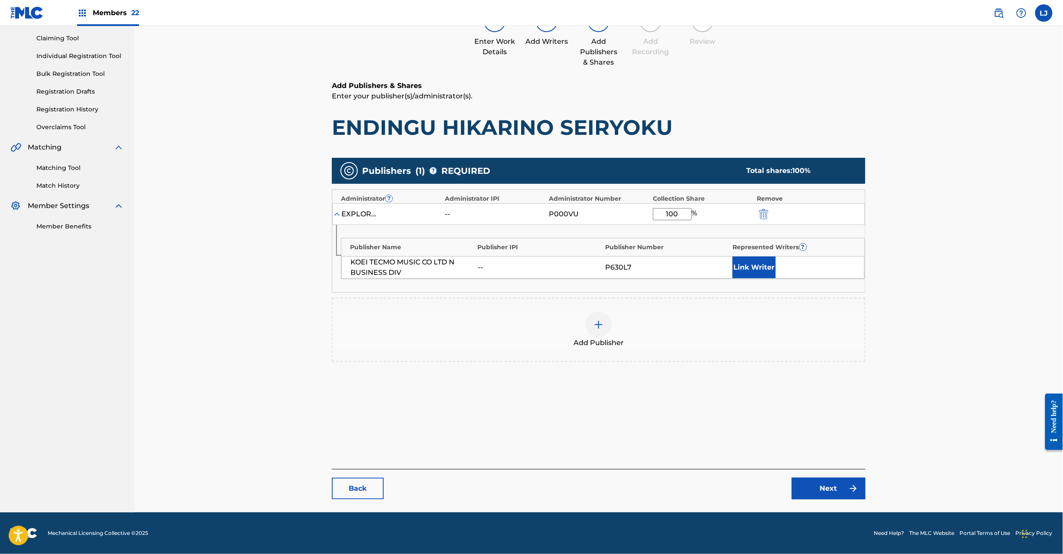
type input "100"
click at [820, 484] on link "Next" at bounding box center [829, 488] width 74 height 22
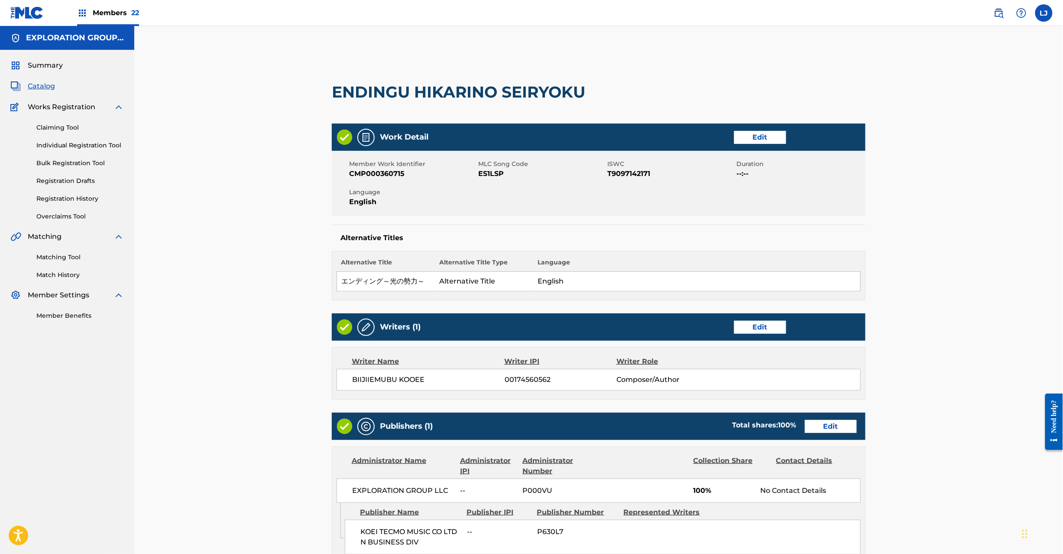
scroll to position [172, 0]
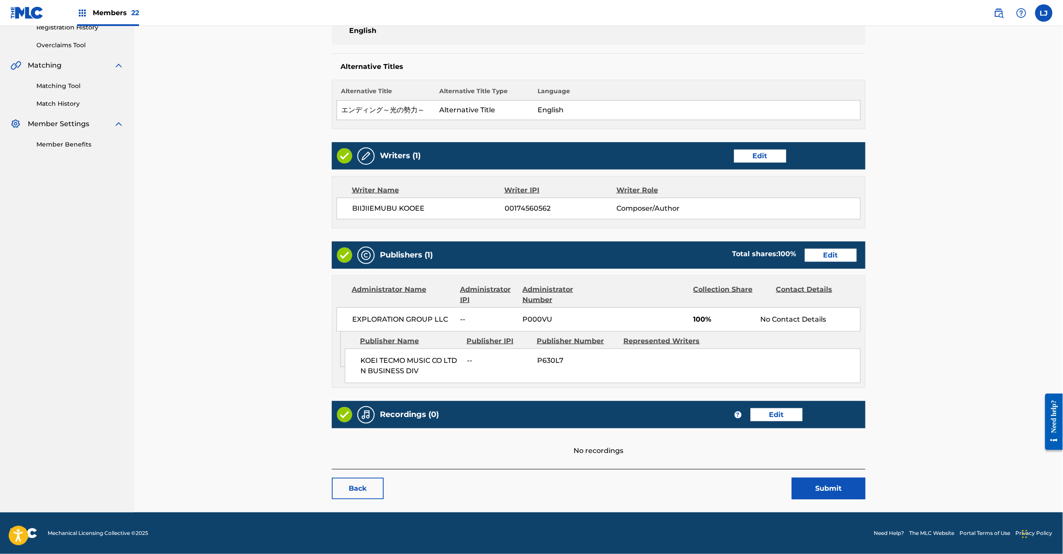
click at [807, 489] on button "Submit" at bounding box center [829, 488] width 74 height 22
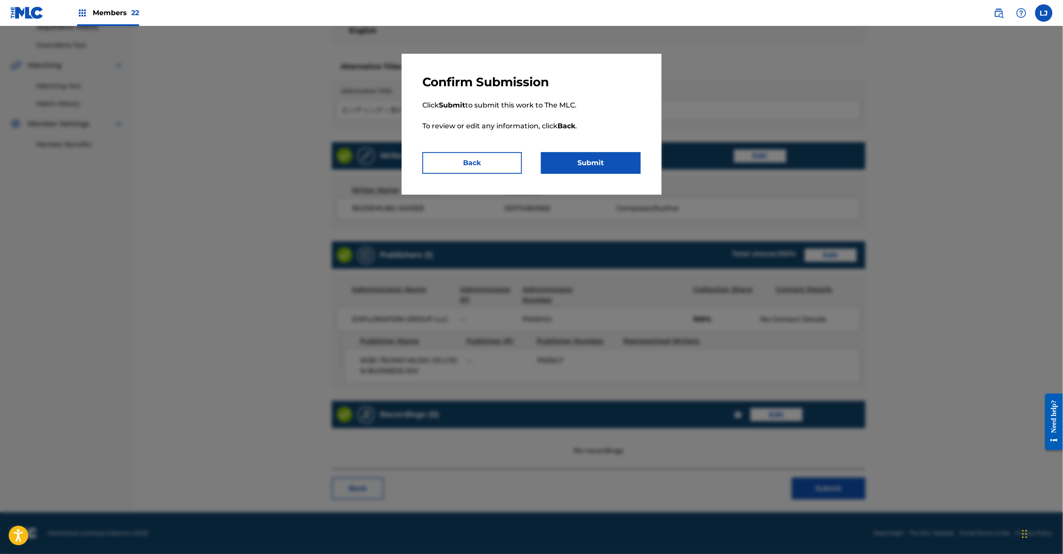
click at [613, 163] on button "Submit" at bounding box center [591, 163] width 100 height 22
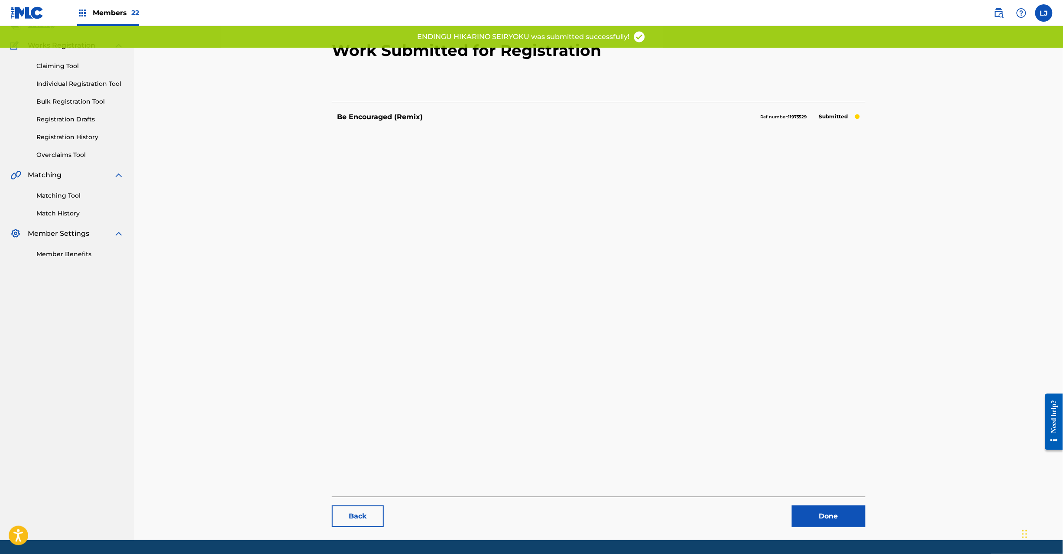
scroll to position [89, 0]
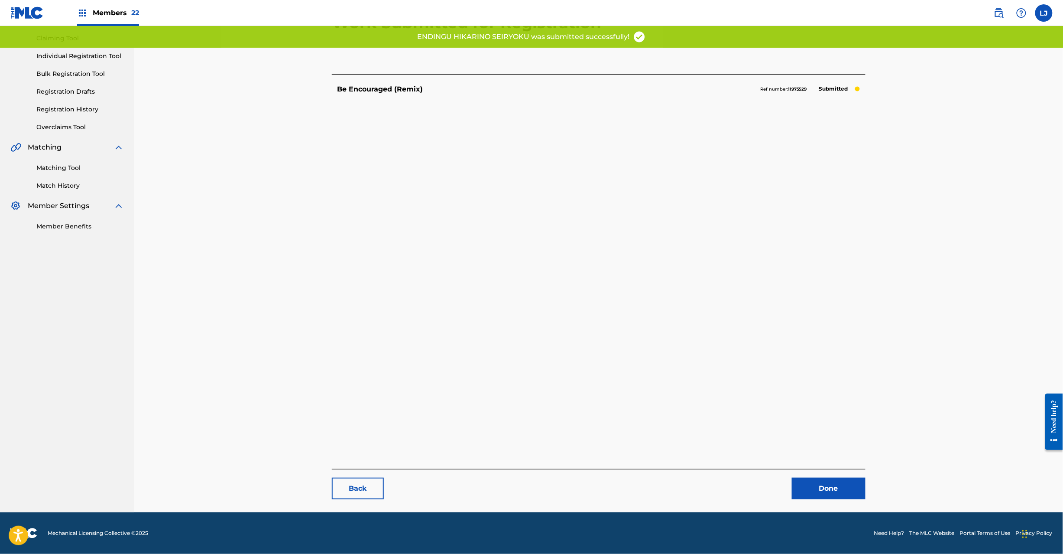
click at [832, 494] on link "Done" at bounding box center [829, 488] width 74 height 22
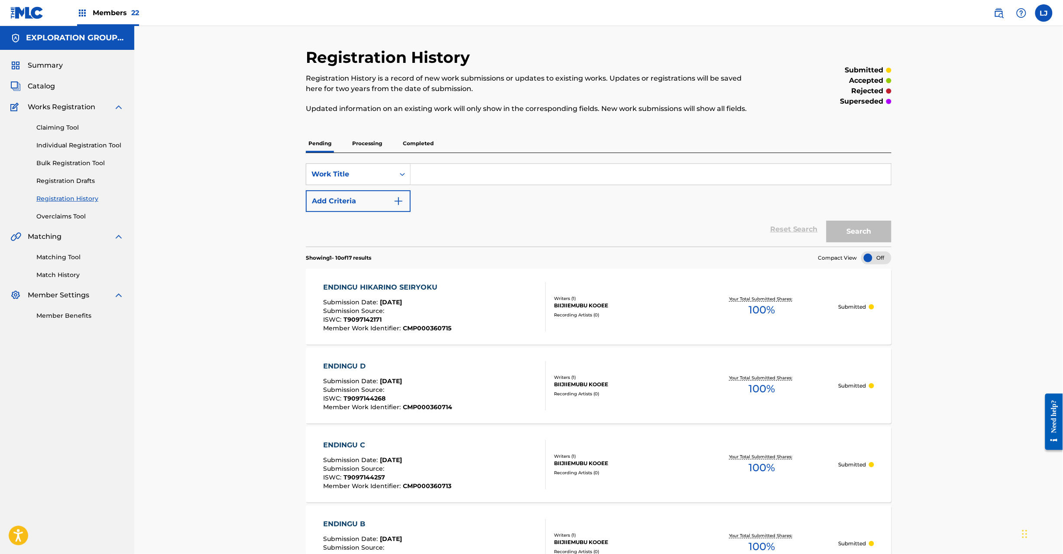
click at [61, 90] on div "Catalog" at bounding box center [67, 86] width 114 height 10
click at [46, 84] on span "Catalog" at bounding box center [41, 86] width 27 height 10
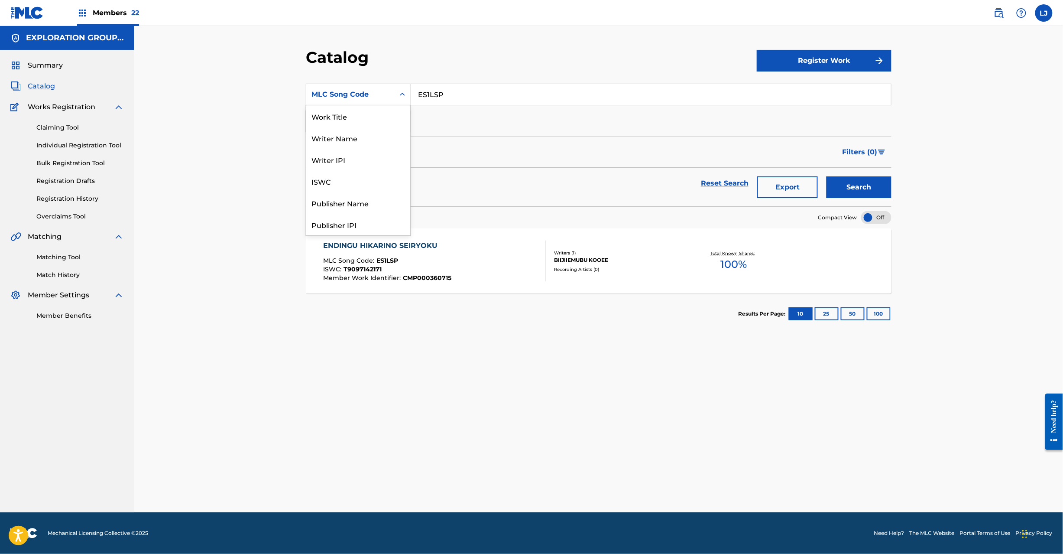
click at [381, 91] on div "MLC Song Code" at bounding box center [350, 94] width 78 height 10
click at [456, 91] on input "ES1LSP" at bounding box center [651, 94] width 480 height 21
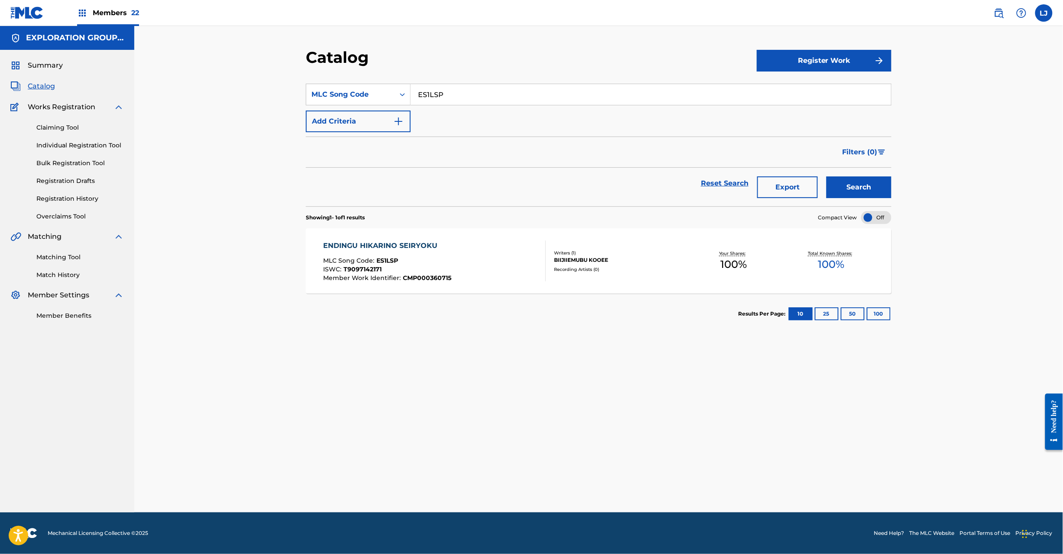
click at [456, 91] on input "ES1LSP" at bounding box center [651, 94] width 480 height 21
paste input "TR"
click at [456, 91] on input "ES1LTR" at bounding box center [651, 94] width 480 height 21
type input "ES1LTR"
click at [853, 191] on button "Search" at bounding box center [859, 187] width 65 height 22
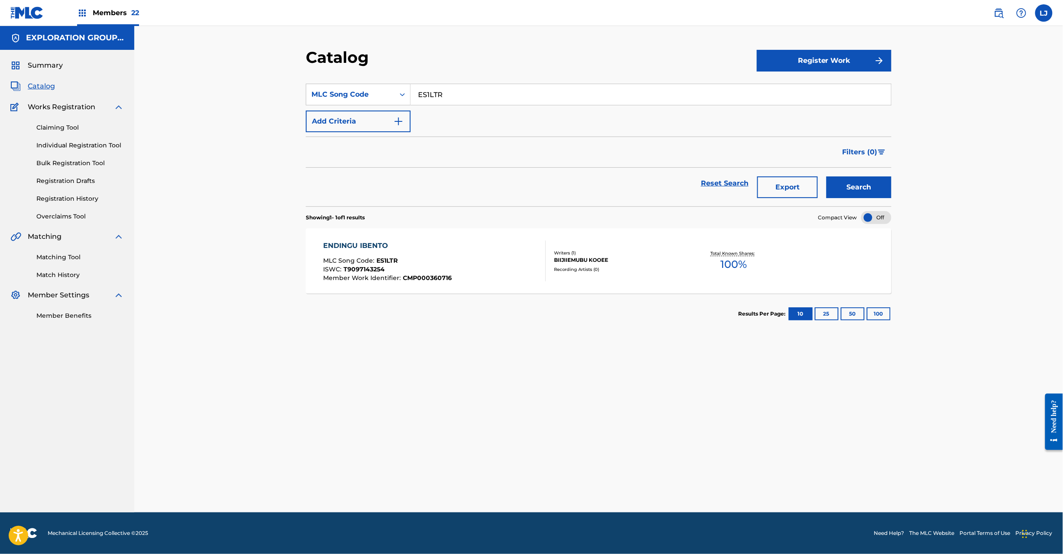
click at [515, 271] on div "ENDINGU IBENTO MLC Song Code : ES1LTR ISWC : T9097143254 Member Work Identifier…" at bounding box center [435, 260] width 223 height 41
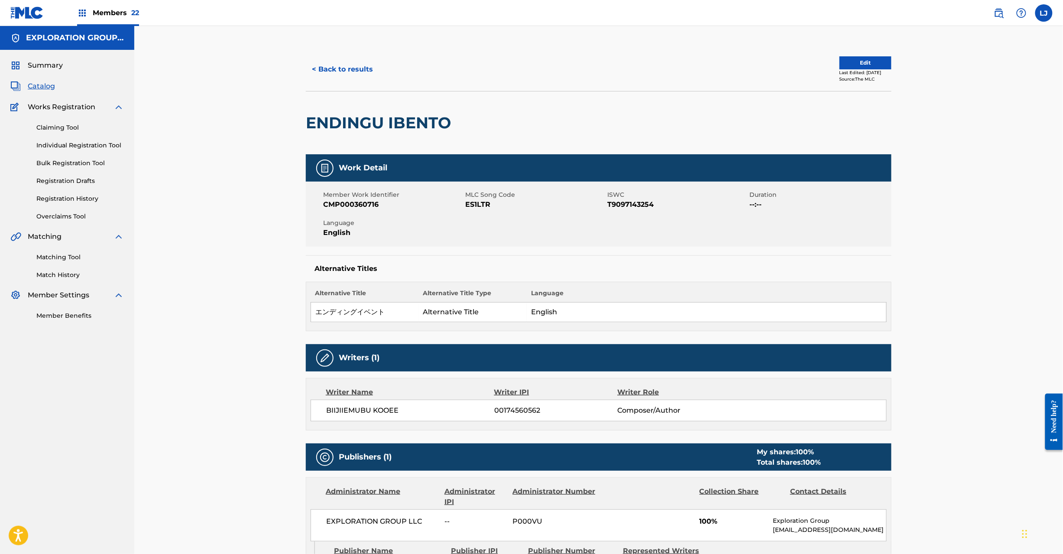
click at [849, 61] on button "Edit" at bounding box center [866, 62] width 52 height 13
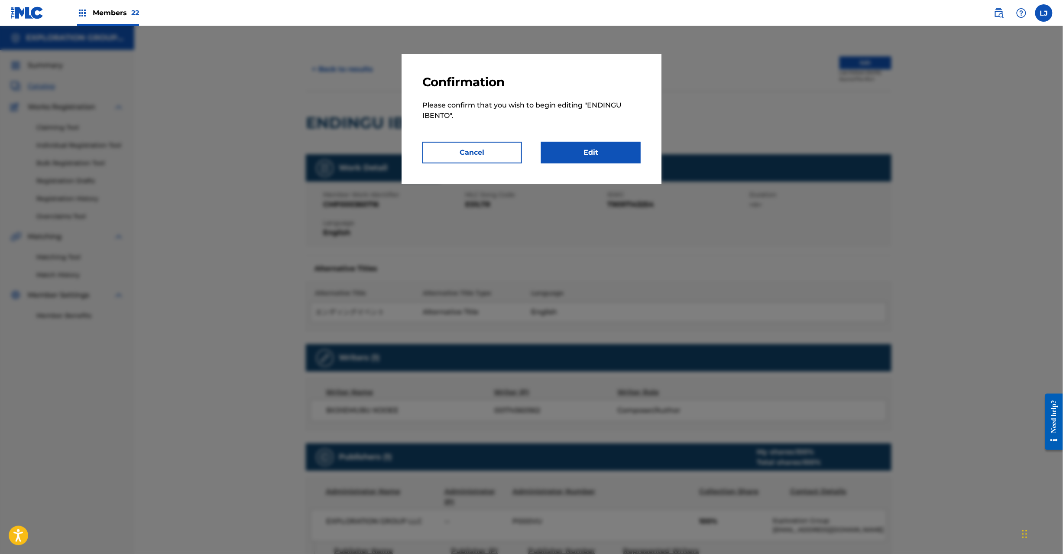
click at [558, 150] on link "Edit" at bounding box center [591, 153] width 100 height 22
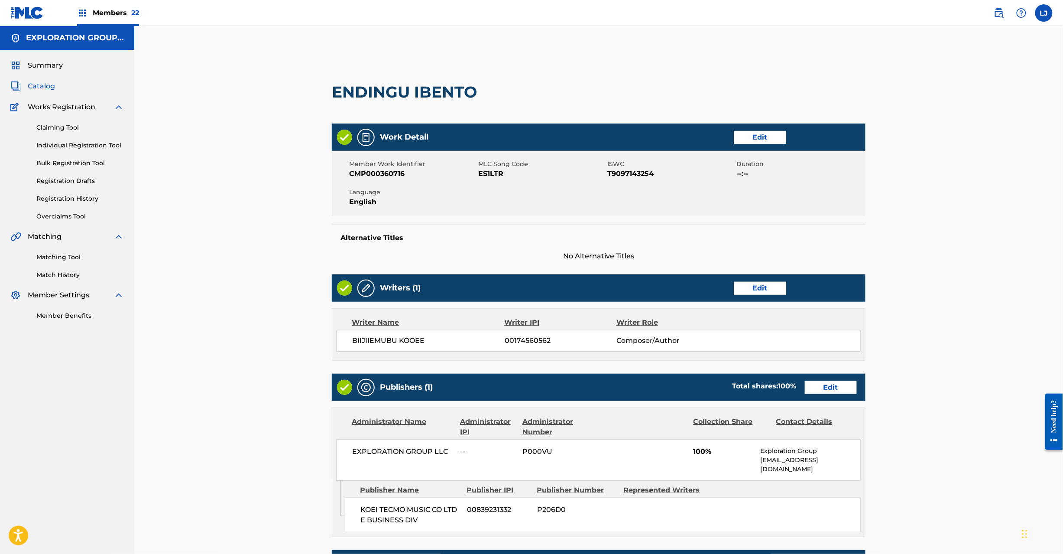
click at [821, 392] on link "Edit" at bounding box center [831, 387] width 52 height 13
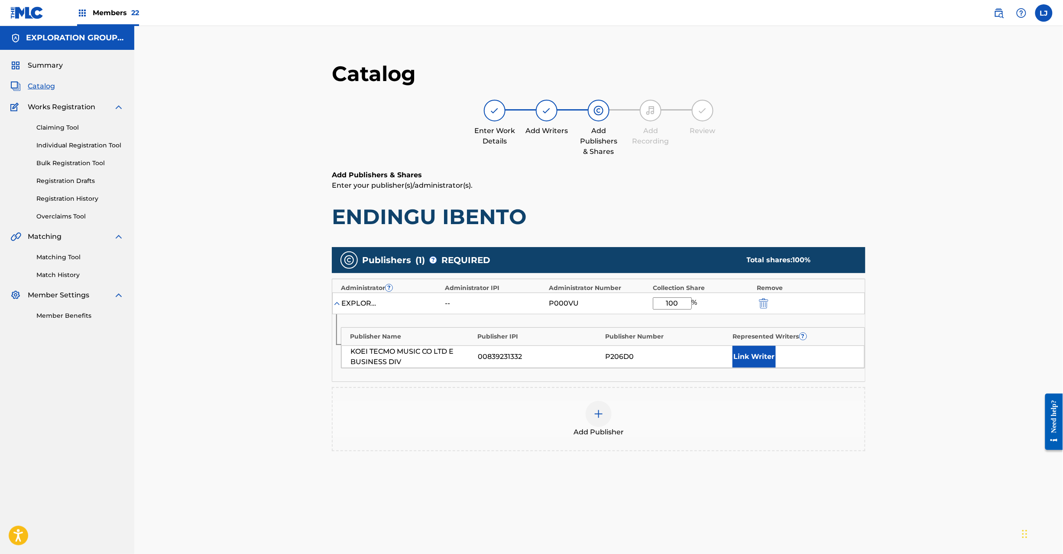
click at [759, 302] on img "submit" at bounding box center [764, 303] width 10 height 10
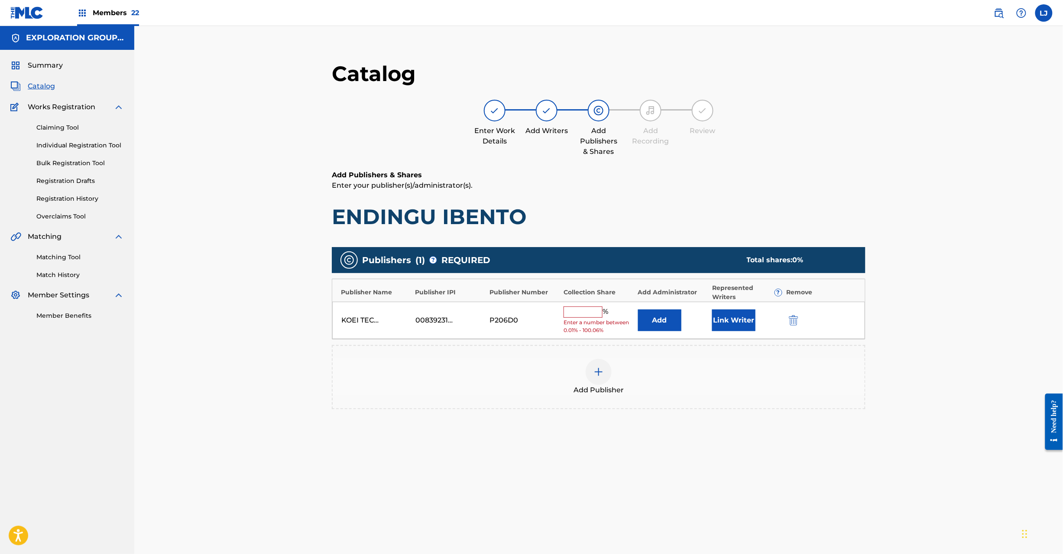
drag, startPoint x: 792, startPoint y: 323, endPoint x: 630, endPoint y: 322, distance: 162.5
click at [792, 322] on img "submit" at bounding box center [794, 320] width 10 height 10
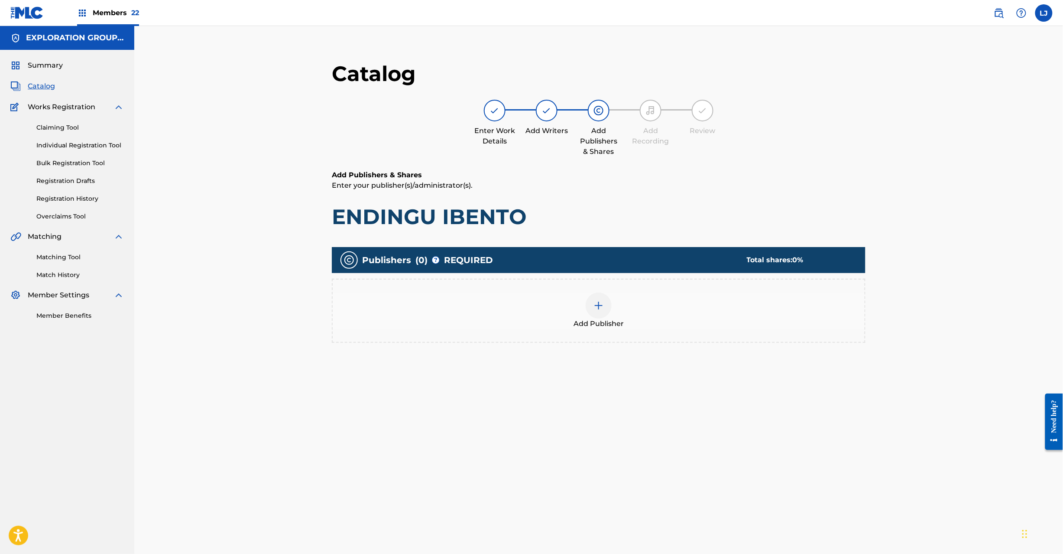
click at [602, 304] on img at bounding box center [599, 305] width 10 height 10
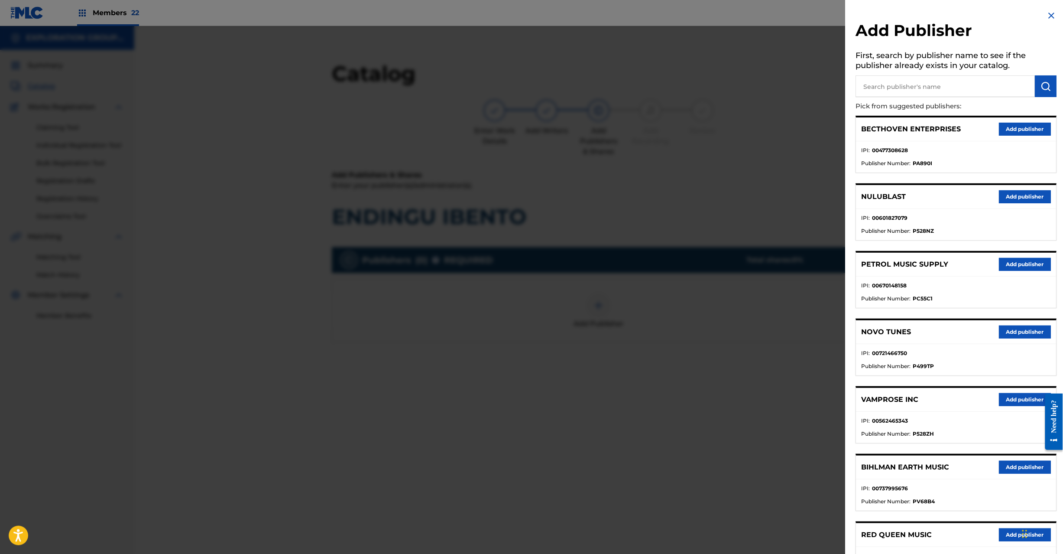
click at [895, 82] on input "text" at bounding box center [945, 86] width 179 height 22
click at [931, 80] on input "text" at bounding box center [945, 86] width 179 height 22
paste input "Koei Tecmo Music Co Ltd N Business Div"
type input "Koei Tecmo Music Co Ltd N Business Div"
click at [1051, 92] on button "submit" at bounding box center [1046, 86] width 22 height 22
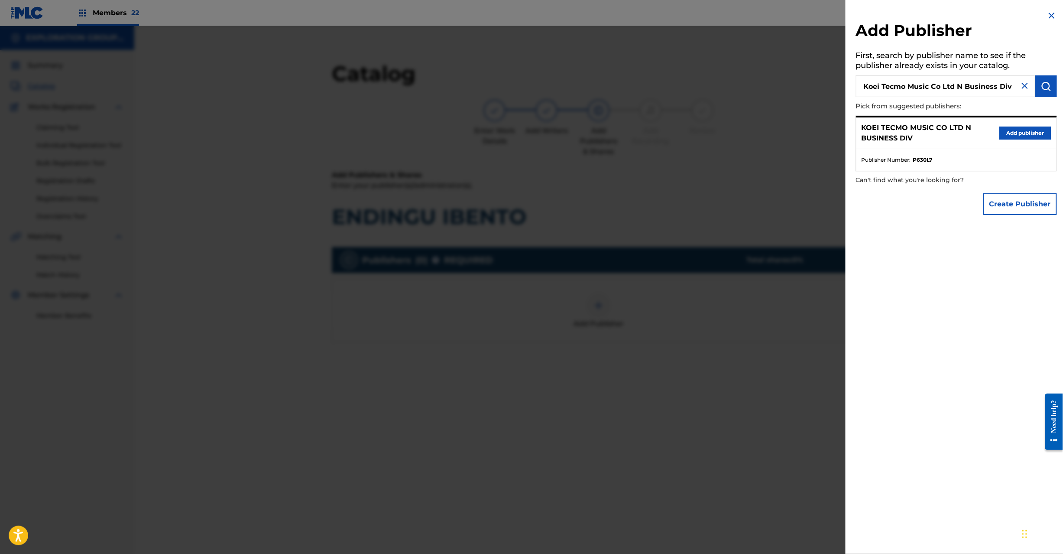
click at [1009, 128] on button "Add publisher" at bounding box center [1025, 132] width 52 height 13
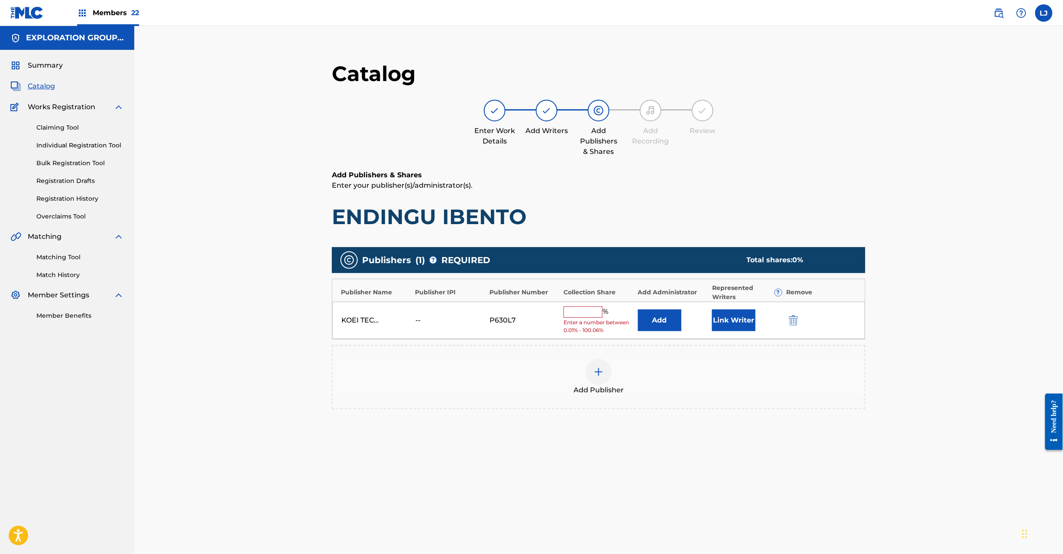
click at [664, 328] on button "Add" at bounding box center [659, 320] width 43 height 22
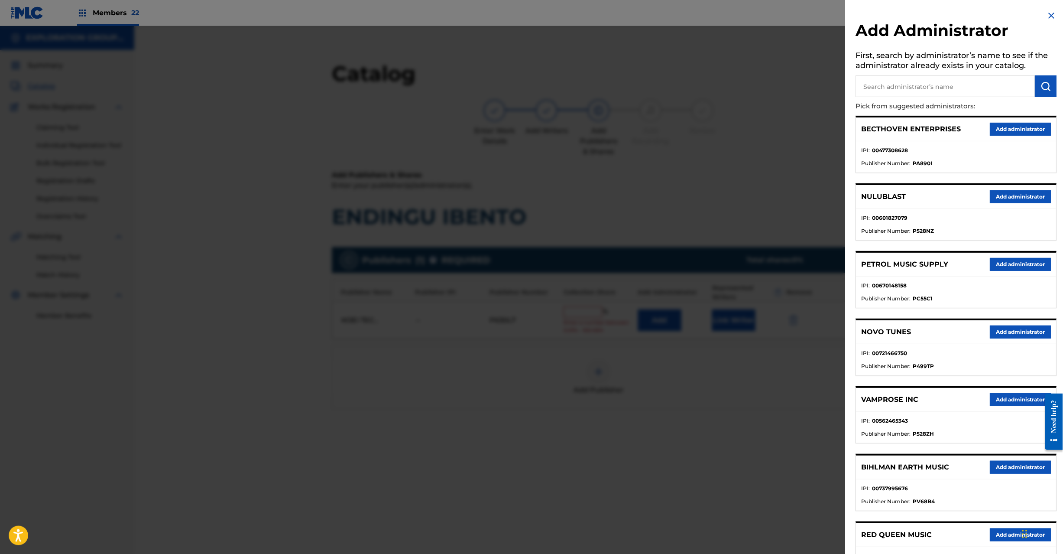
click at [896, 85] on input "text" at bounding box center [945, 86] width 179 height 22
paste input "Exploration Group LLC"
type input "Exploration Group LLC"
click at [1047, 82] on img "submit" at bounding box center [1046, 86] width 10 height 10
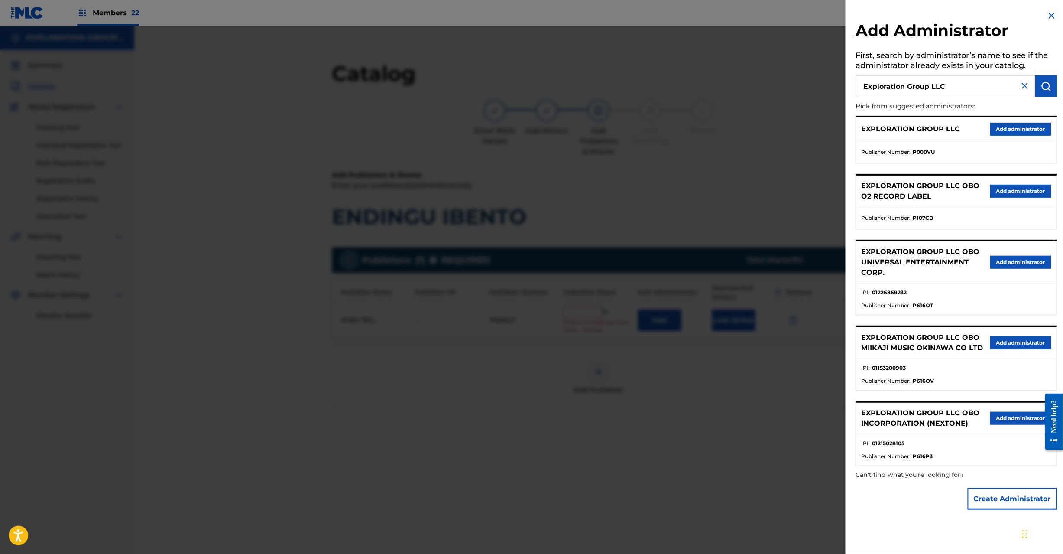
click at [1020, 126] on button "Add administrator" at bounding box center [1020, 129] width 61 height 13
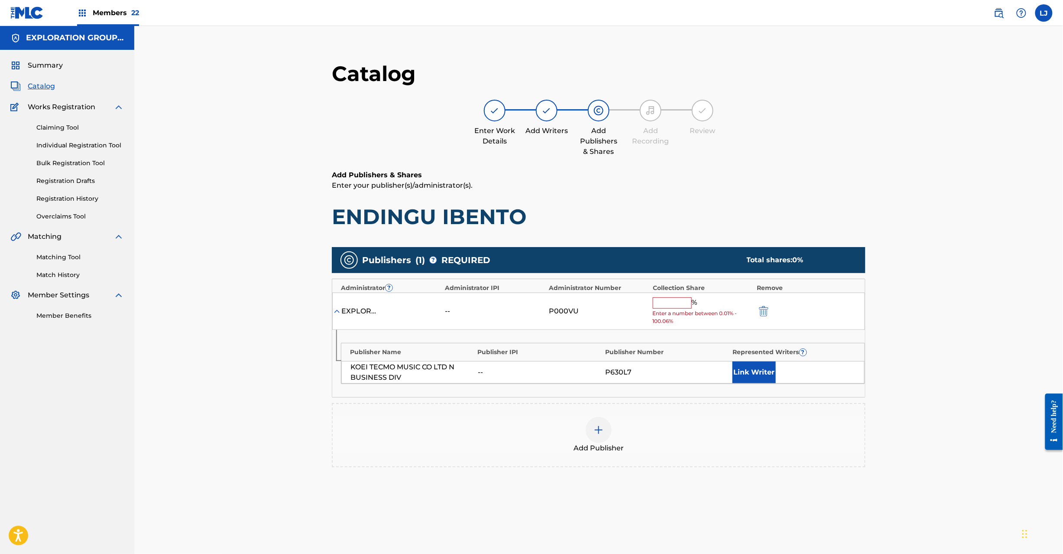
click at [671, 300] on input "text" at bounding box center [672, 302] width 39 height 11
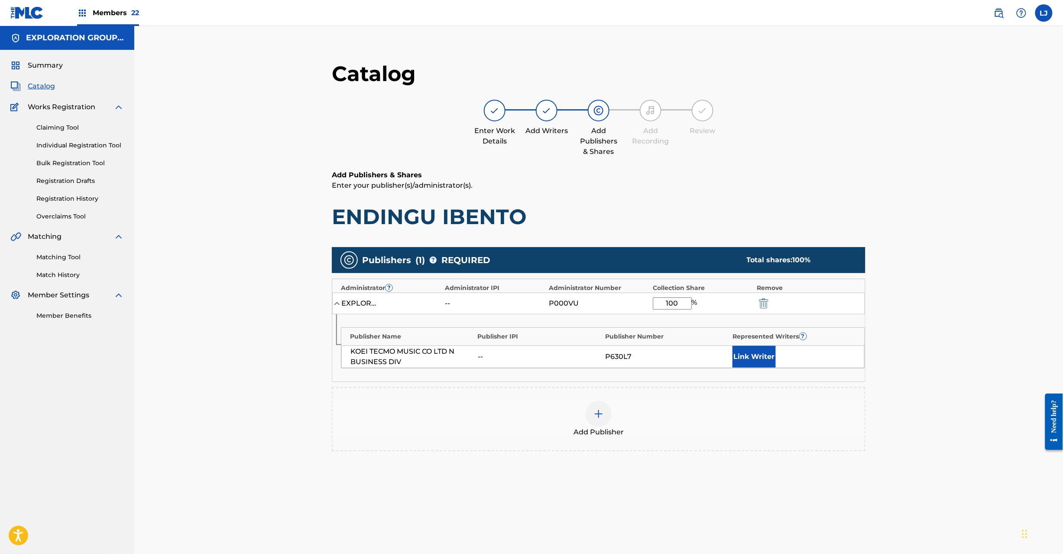
scroll to position [89, 0]
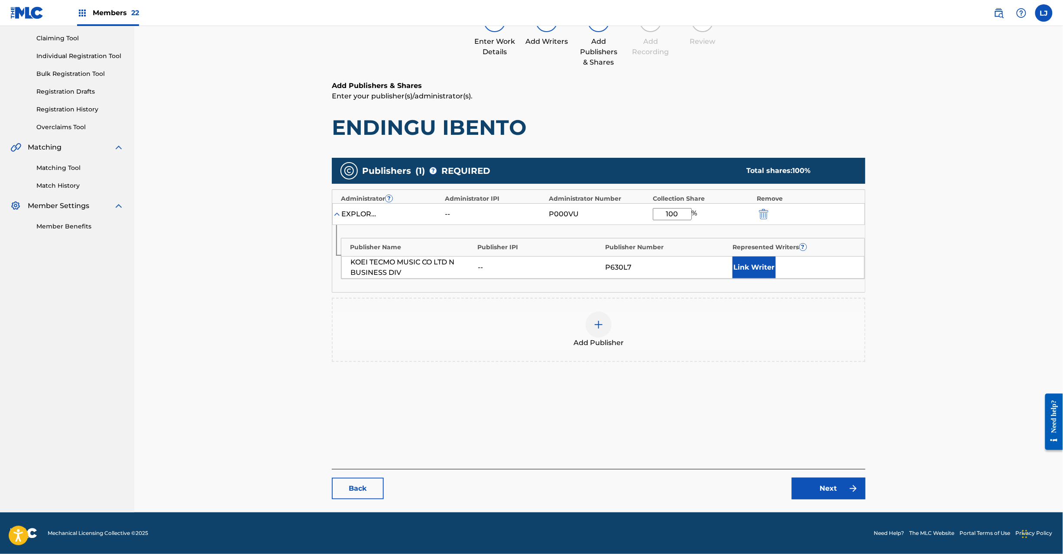
type input "100"
click at [828, 480] on link "Next" at bounding box center [829, 488] width 74 height 22
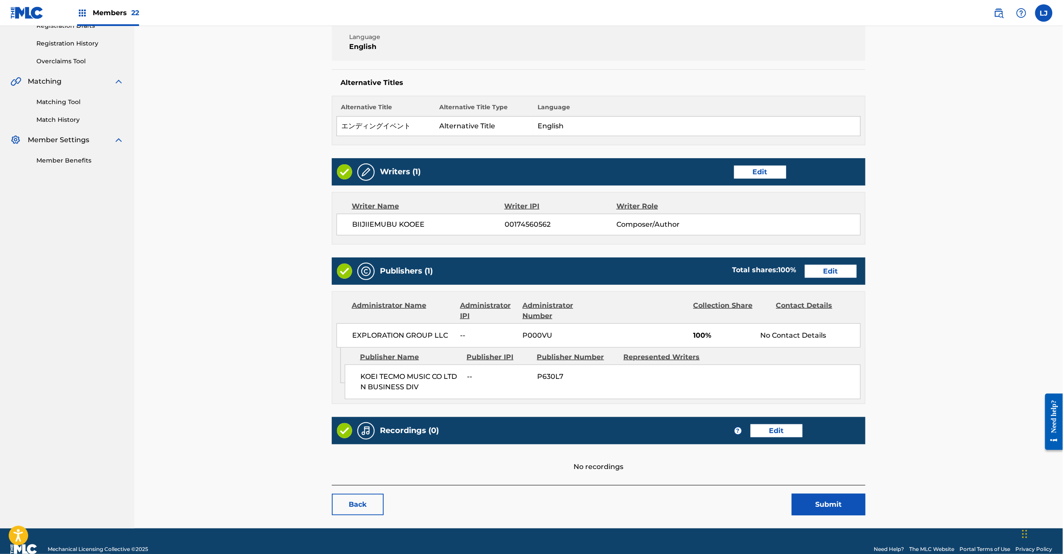
scroll to position [172, 0]
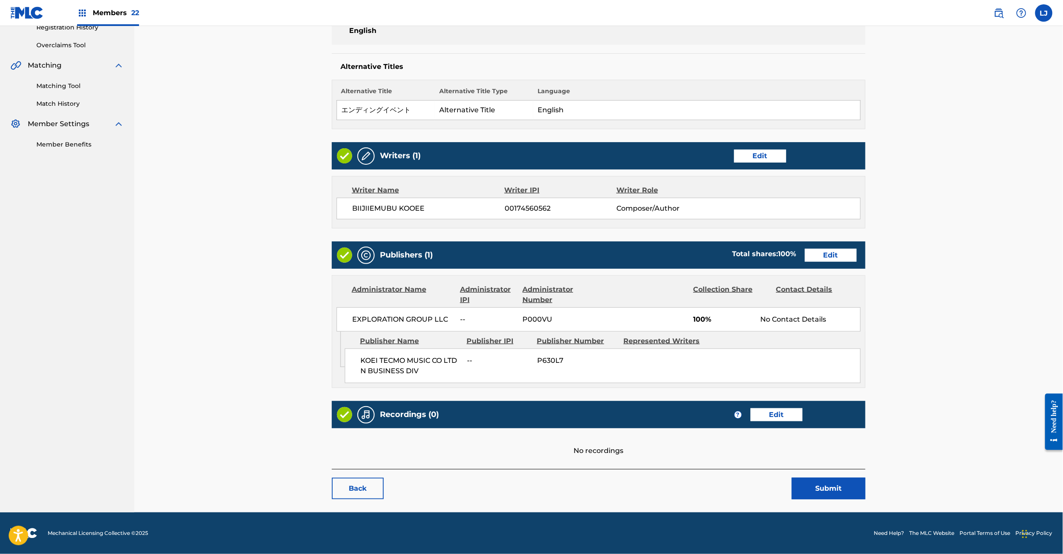
click at [832, 496] on button "Submit" at bounding box center [829, 488] width 74 height 22
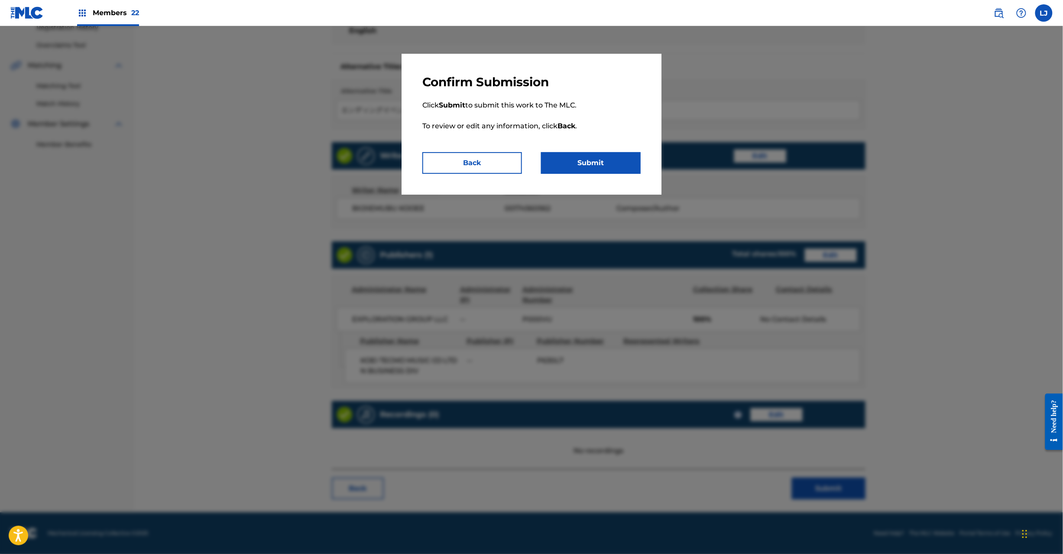
click at [602, 164] on button "Submit" at bounding box center [591, 163] width 100 height 22
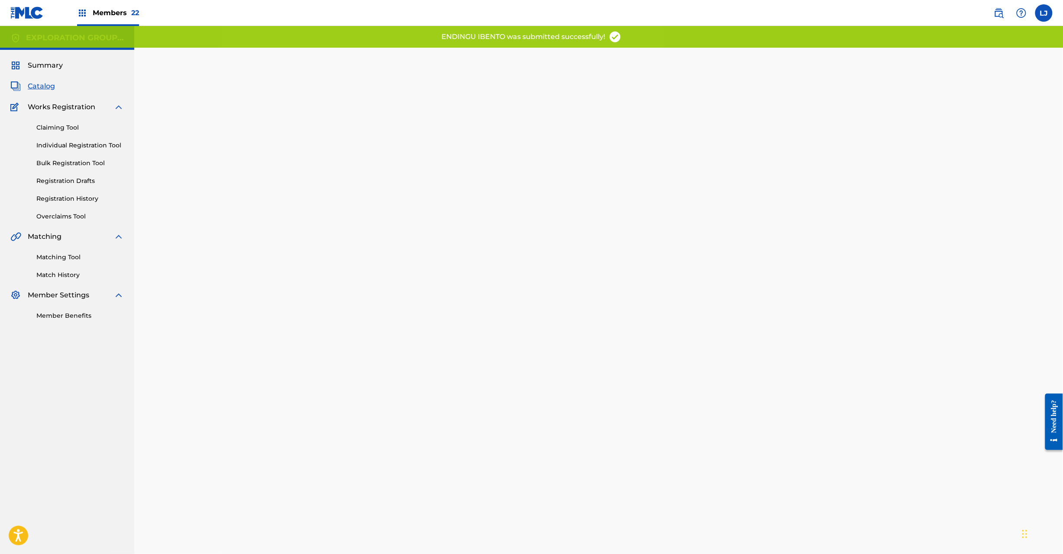
scroll to position [89, 0]
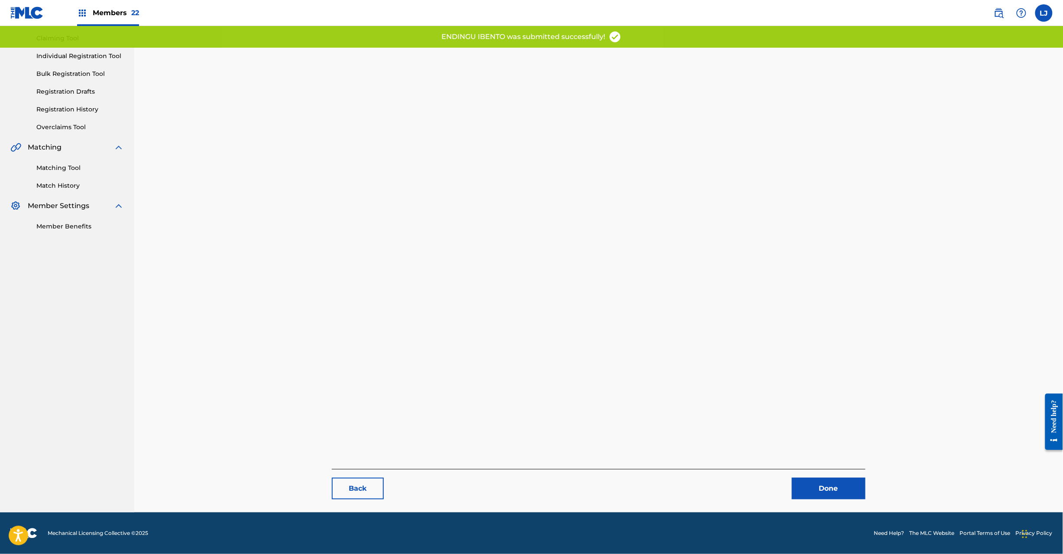
drag, startPoint x: 770, startPoint y: 430, endPoint x: 788, endPoint y: 458, distance: 32.9
drag, startPoint x: 788, startPoint y: 458, endPoint x: 803, endPoint y: 482, distance: 28.5
click at [803, 494] on link "Done" at bounding box center [829, 488] width 74 height 22
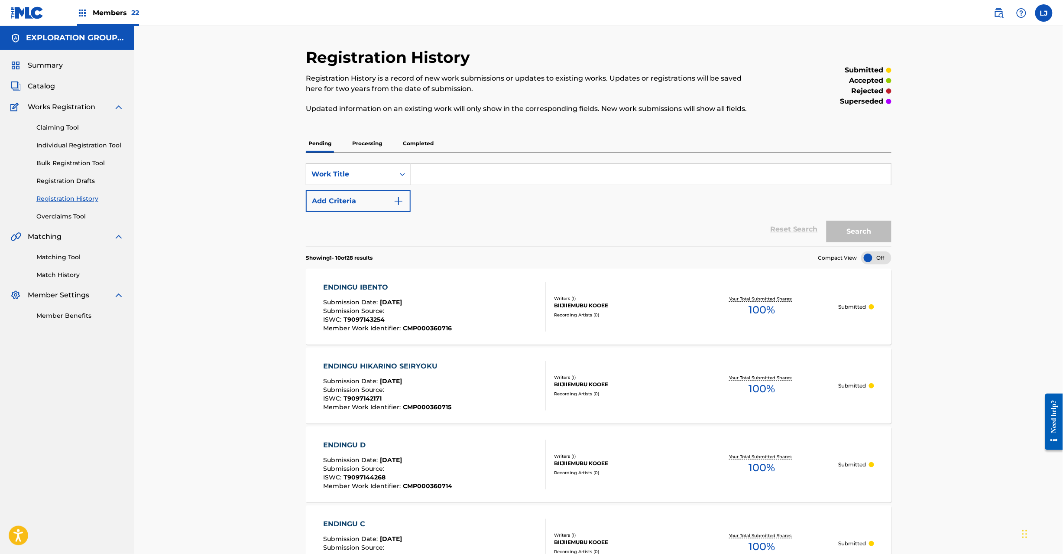
click at [430, 300] on div "Submission Date : [DATE]" at bounding box center [388, 303] width 129 height 9
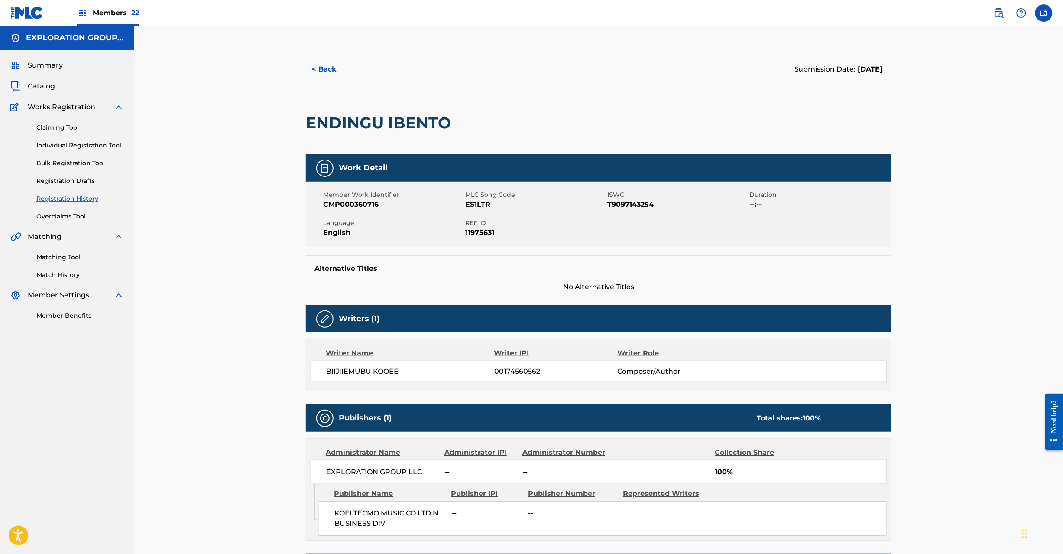
click at [30, 87] on span "Catalog" at bounding box center [41, 86] width 27 height 10
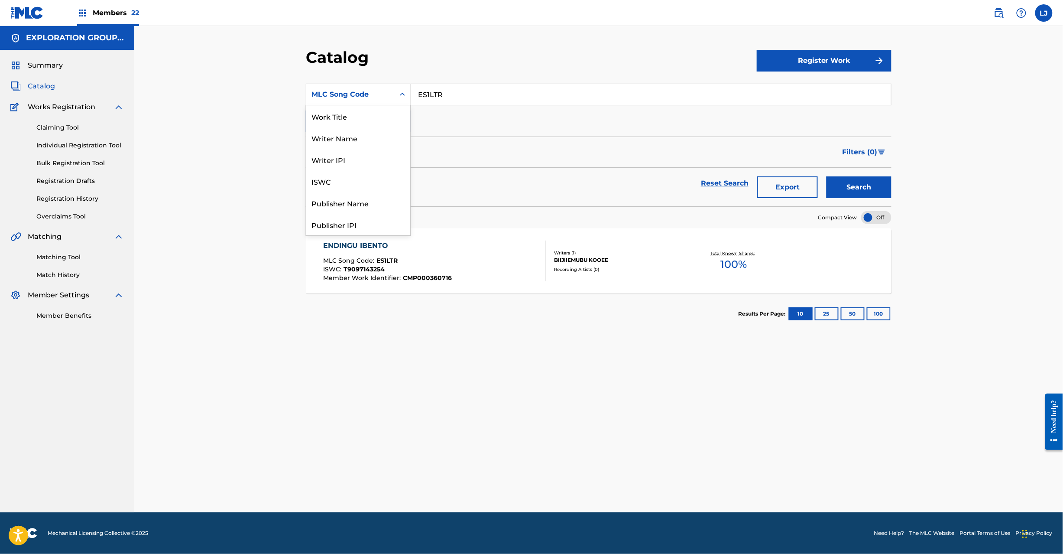
click at [385, 89] on div "MLC Song Code" at bounding box center [350, 94] width 78 height 10
click at [425, 94] on input "ES1LTR" at bounding box center [651, 94] width 480 height 21
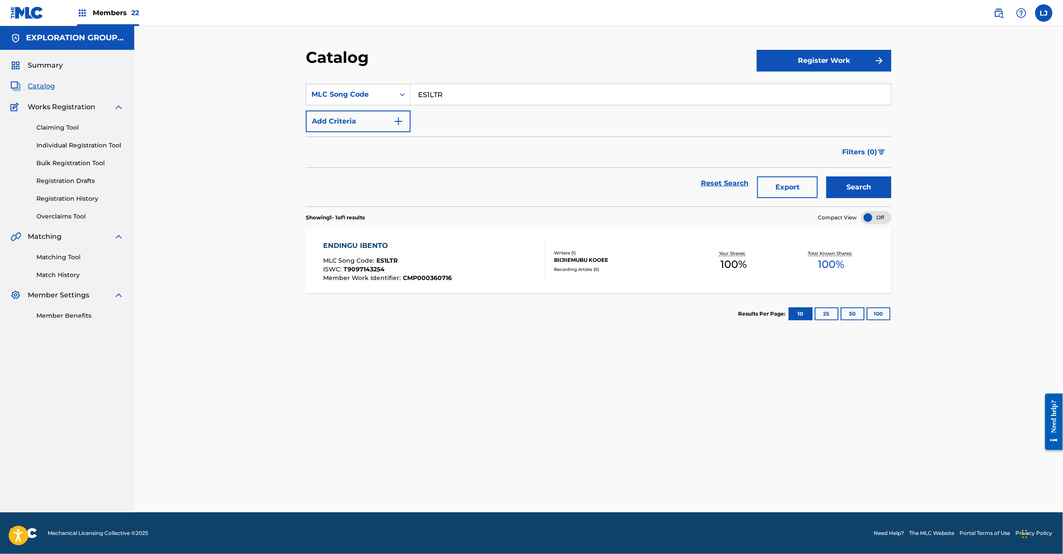
click at [425, 94] on input "ES1LTR" at bounding box center [651, 94] width 480 height 21
paste input "SYF"
type input "ES1SYF"
click at [855, 182] on button "Search" at bounding box center [859, 187] width 65 height 22
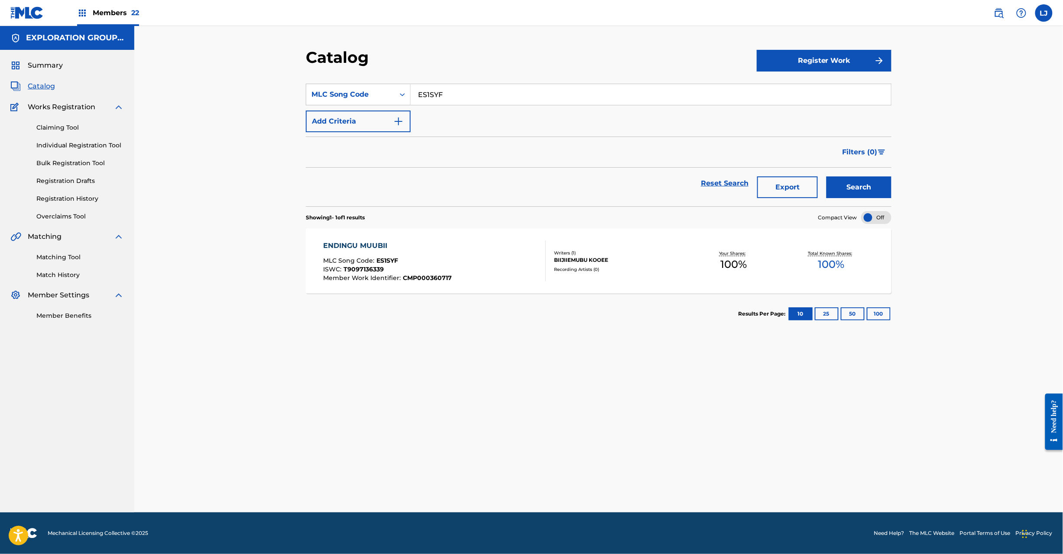
click at [493, 256] on div "ENDINGU MUUBII MLC Song Code : ES1SYF ISWC : T9097136339 Member Work Identifier…" at bounding box center [435, 260] width 223 height 41
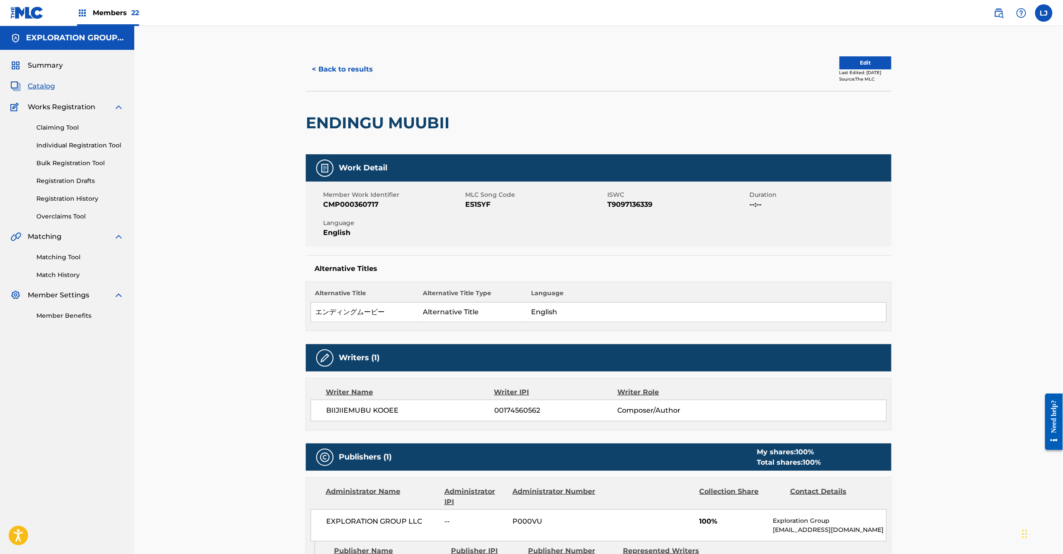
click at [847, 65] on button "Edit" at bounding box center [866, 62] width 52 height 13
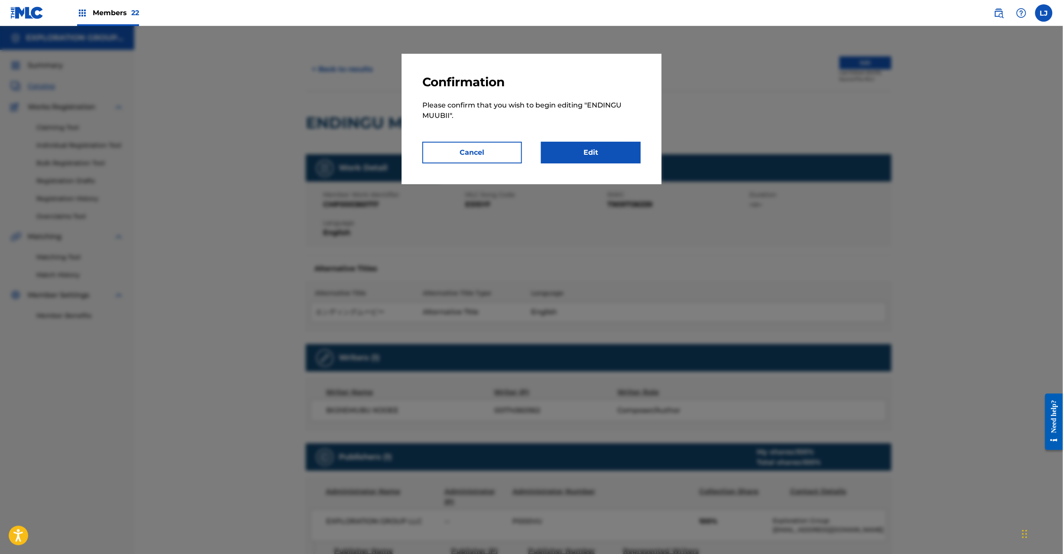
click at [602, 150] on link "Edit" at bounding box center [591, 153] width 100 height 22
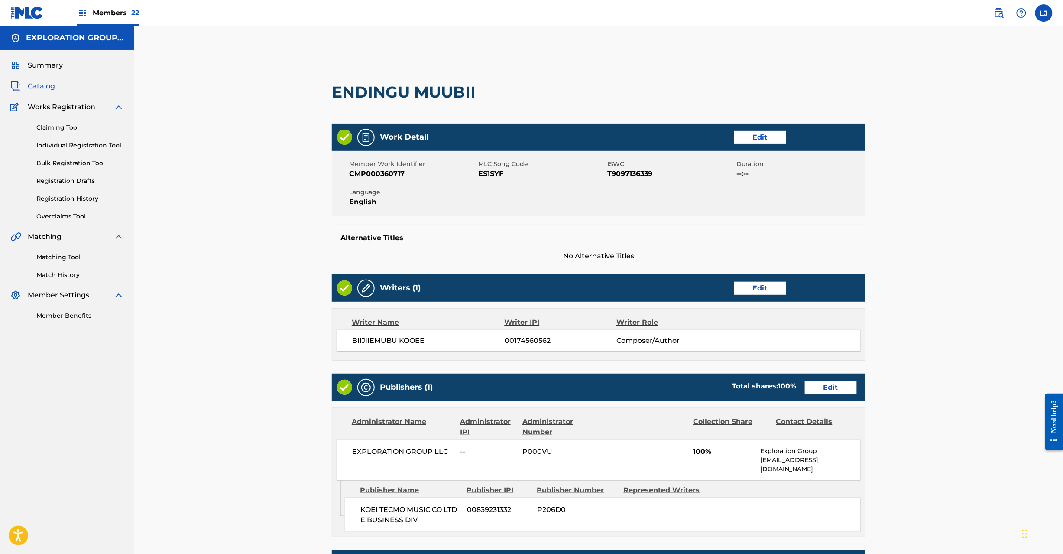
click at [825, 386] on link "Edit" at bounding box center [831, 387] width 52 height 13
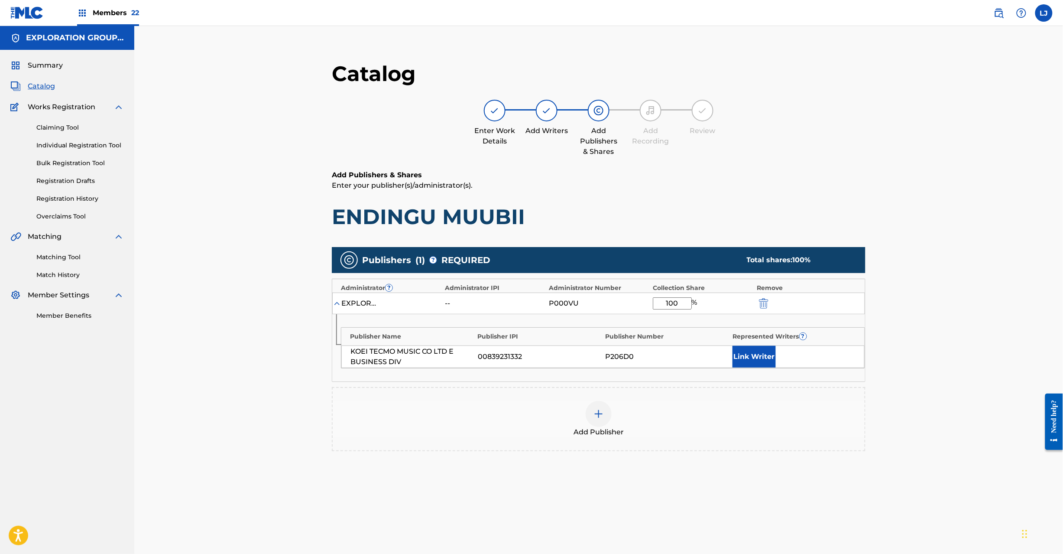
click at [766, 306] on img "submit" at bounding box center [764, 303] width 10 height 10
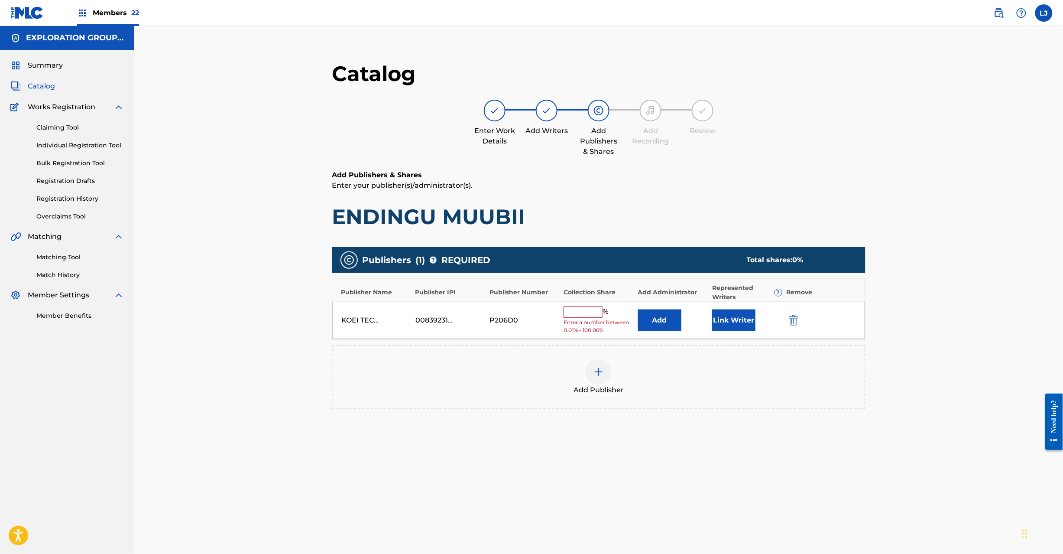
drag, startPoint x: 788, startPoint y: 314, endPoint x: 794, endPoint y: 316, distance: 6.7
click at [794, 316] on div "KOEI TECMO MUSIC CO LTD E BUSINESS DIV 00839231332 P206D0 % Enter a number betw…" at bounding box center [598, 321] width 533 height 38
click at [794, 316] on img "submit" at bounding box center [794, 320] width 10 height 10
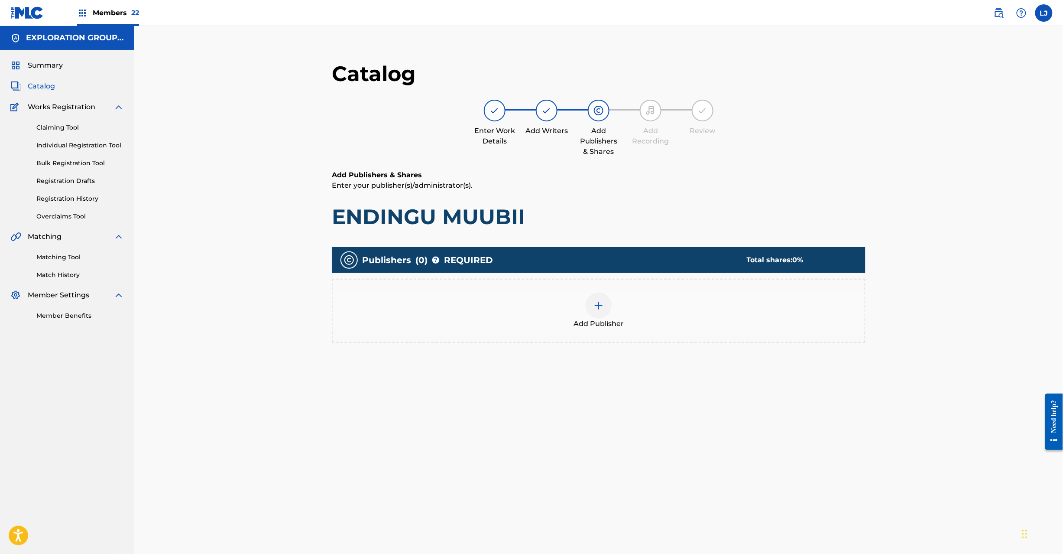
click at [590, 307] on div at bounding box center [599, 305] width 26 height 26
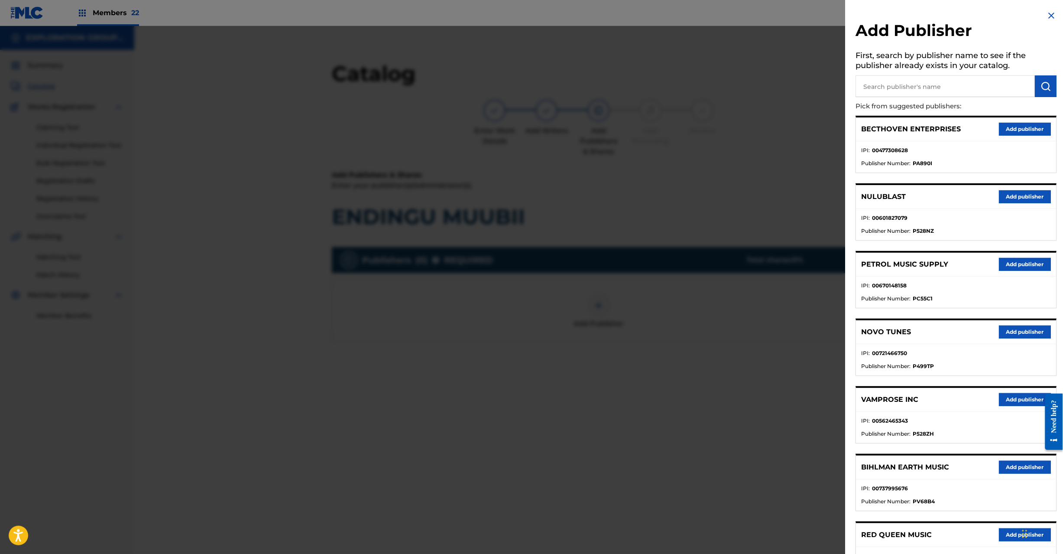
click at [957, 87] on input "text" at bounding box center [945, 86] width 179 height 22
paste input "Koei Tecmo Music Co Ltd N Business Div"
type input "Koei Tecmo Music Co Ltd N Business Div"
click at [1041, 83] on img "submit" at bounding box center [1046, 86] width 10 height 10
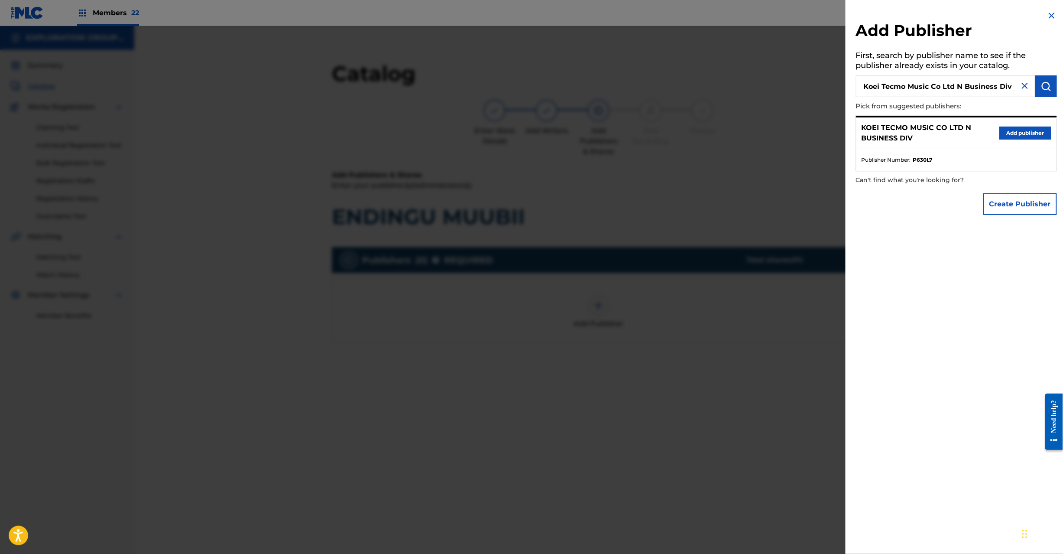
click at [1026, 139] on button "Add publisher" at bounding box center [1025, 132] width 52 height 13
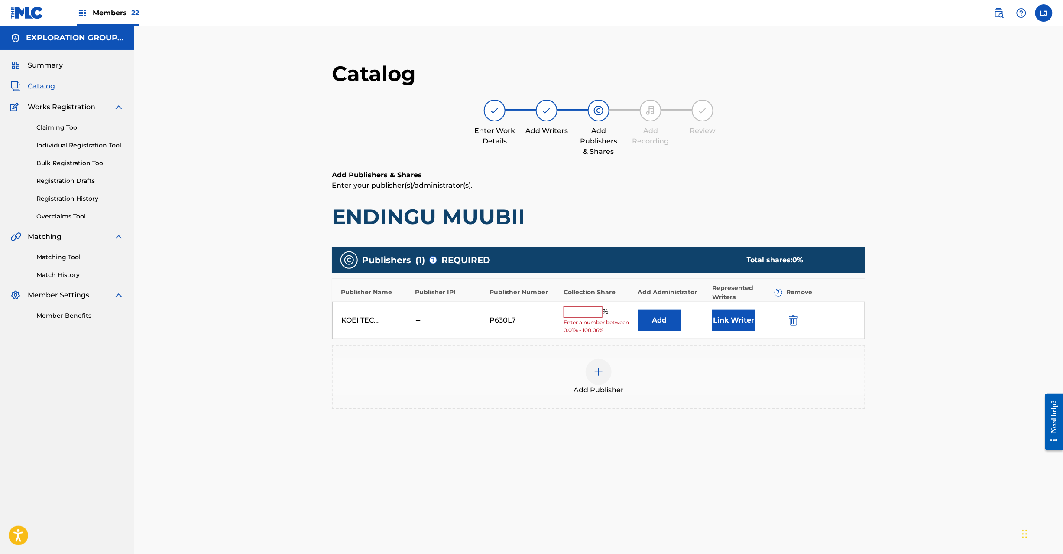
click at [654, 317] on button "Add" at bounding box center [659, 320] width 43 height 22
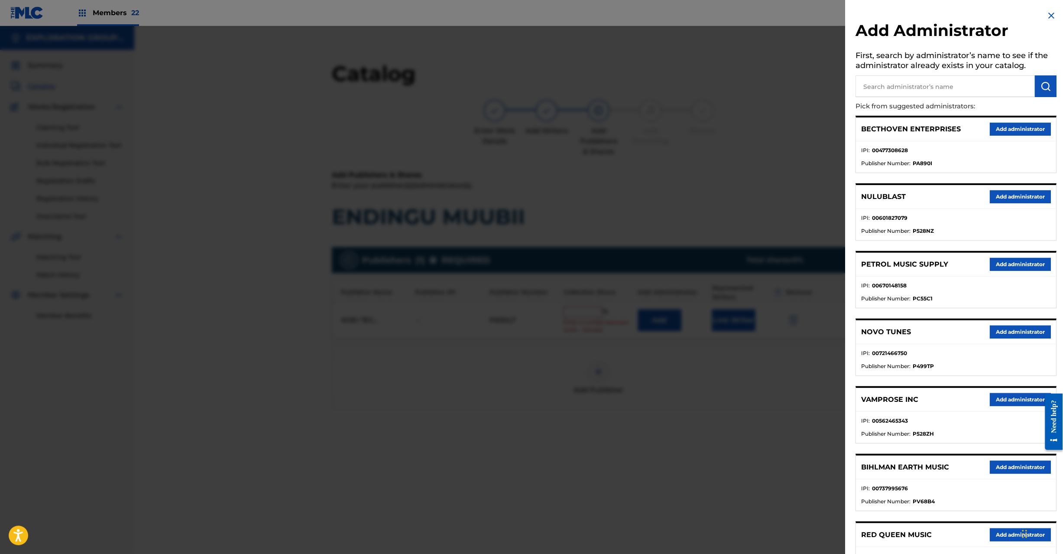
click at [917, 92] on input "text" at bounding box center [945, 86] width 179 height 22
paste input "Exploration Group LLC"
type input "Exploration Group LLC"
click at [1038, 82] on button "submit" at bounding box center [1046, 86] width 22 height 22
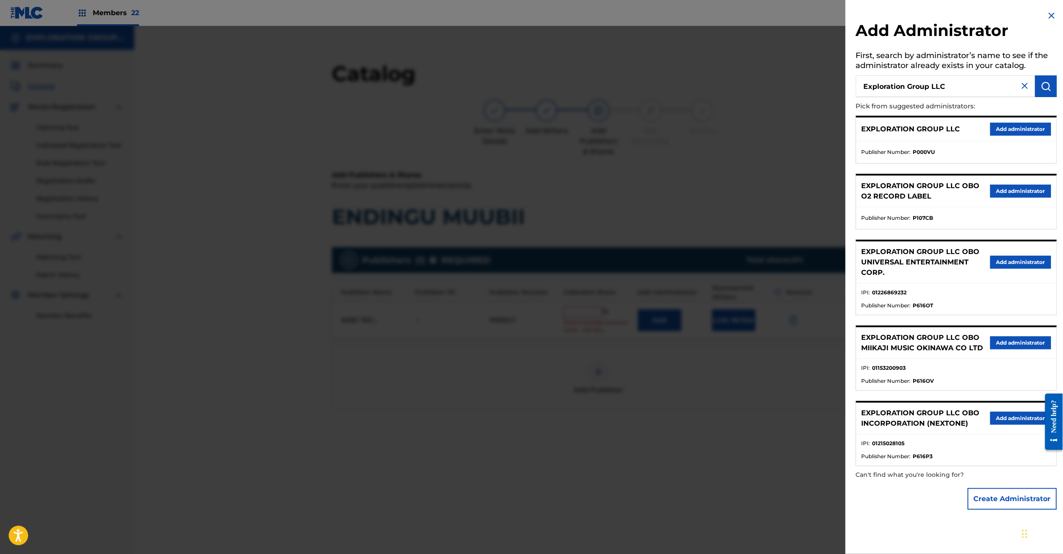
click at [1009, 130] on button "Add administrator" at bounding box center [1020, 129] width 61 height 13
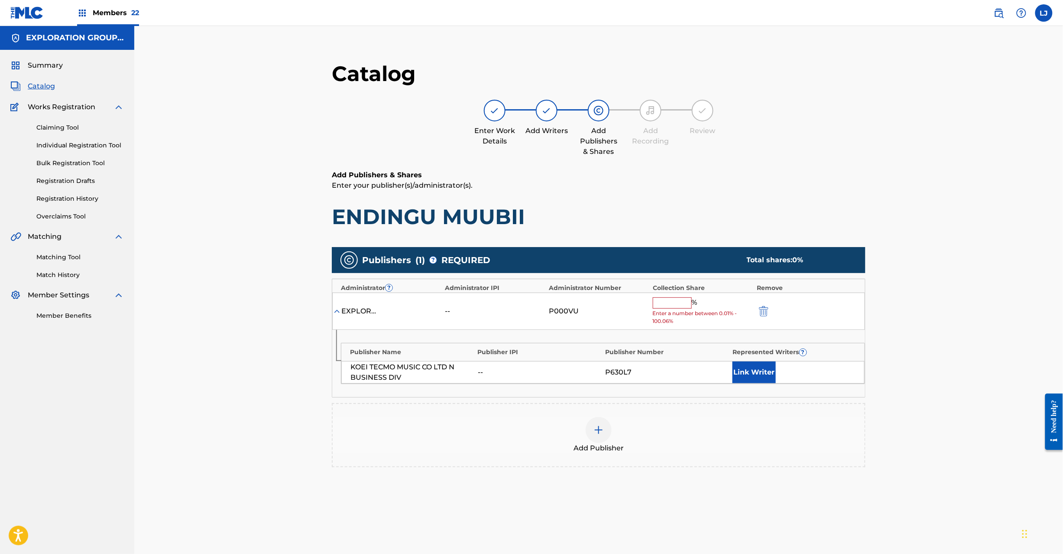
click at [672, 304] on input "text" at bounding box center [672, 302] width 39 height 11
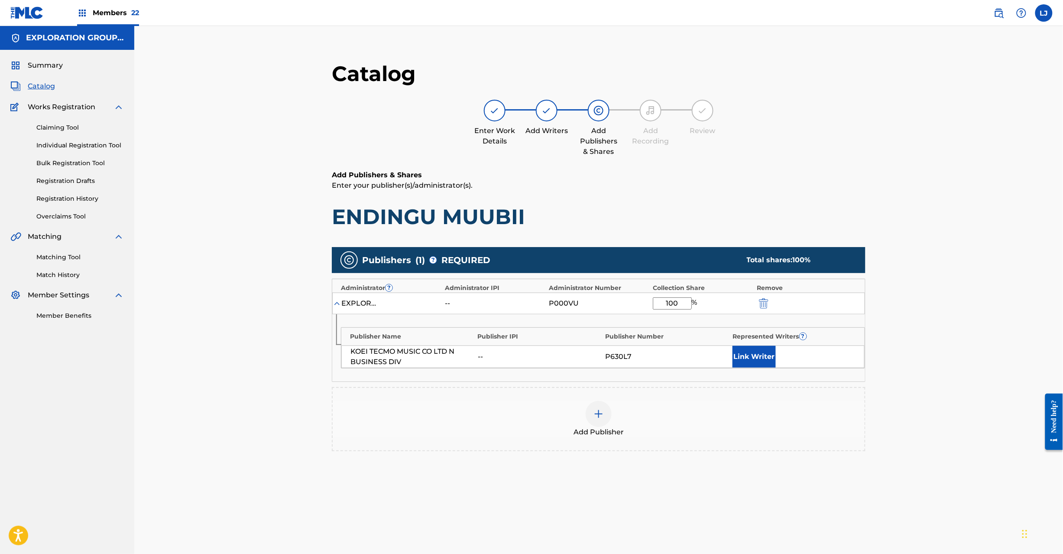
scroll to position [89, 0]
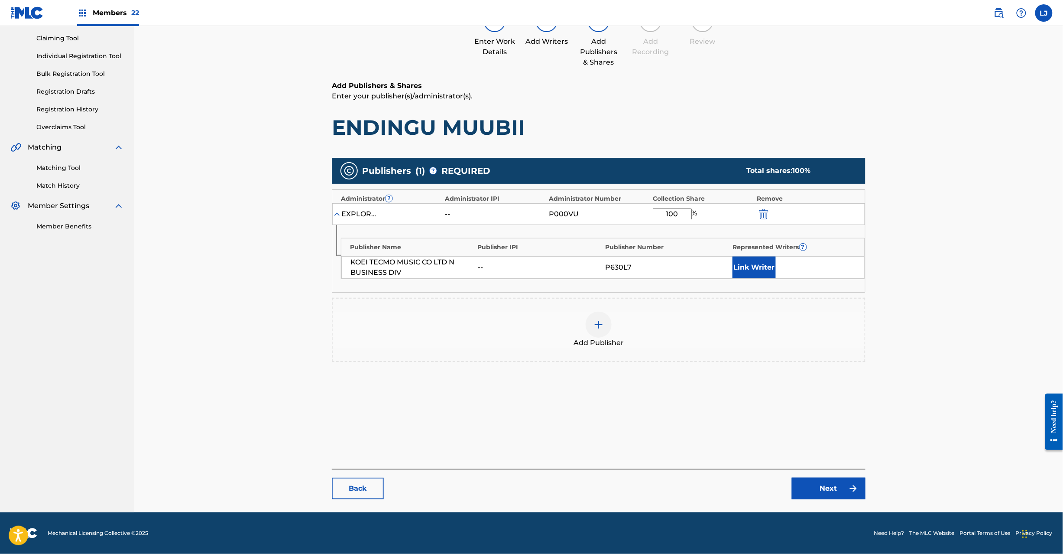
type input "100"
click at [803, 487] on link "Next" at bounding box center [829, 488] width 74 height 22
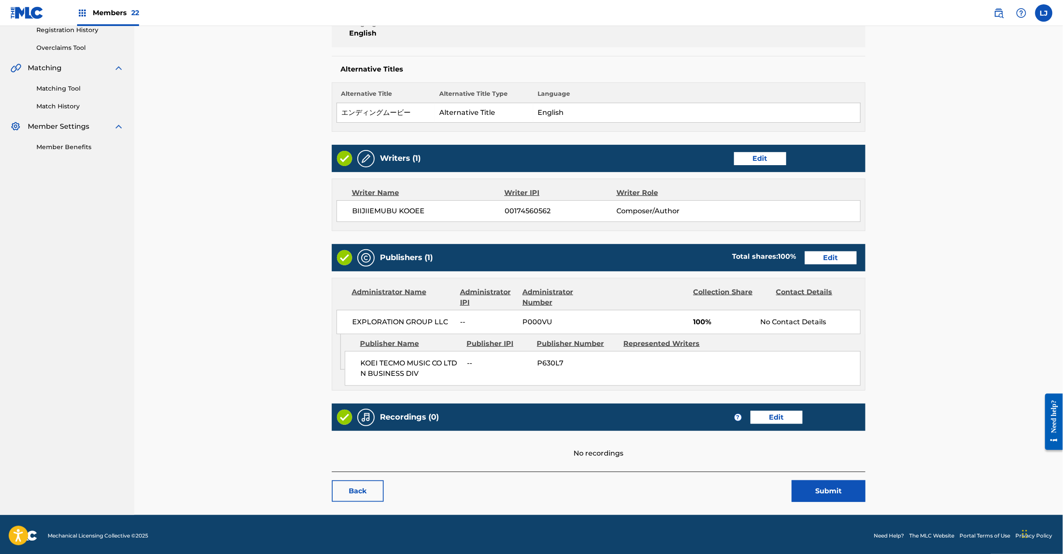
scroll to position [172, 0]
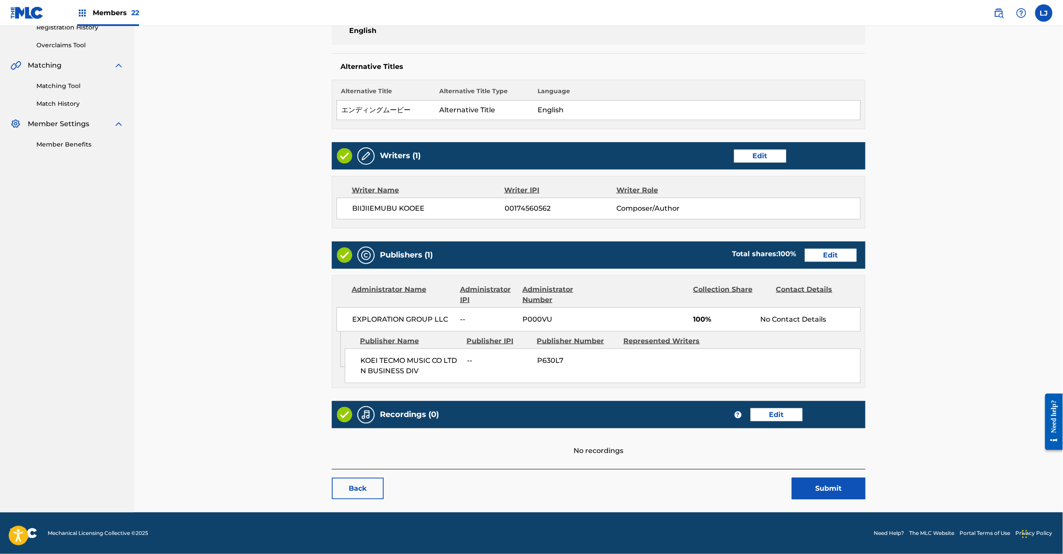
click at [825, 496] on button "Submit" at bounding box center [829, 488] width 74 height 22
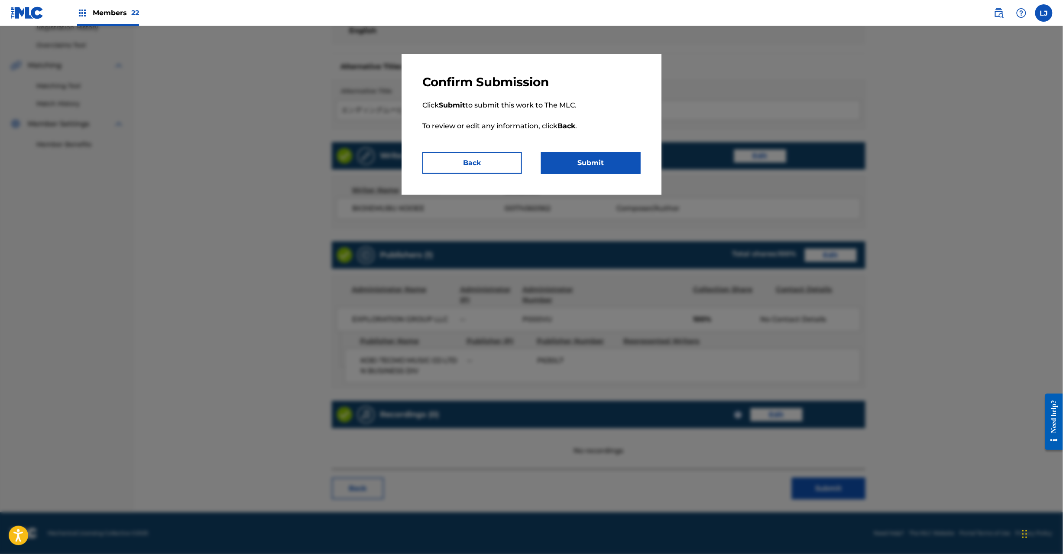
click at [586, 159] on button "Submit" at bounding box center [591, 163] width 100 height 22
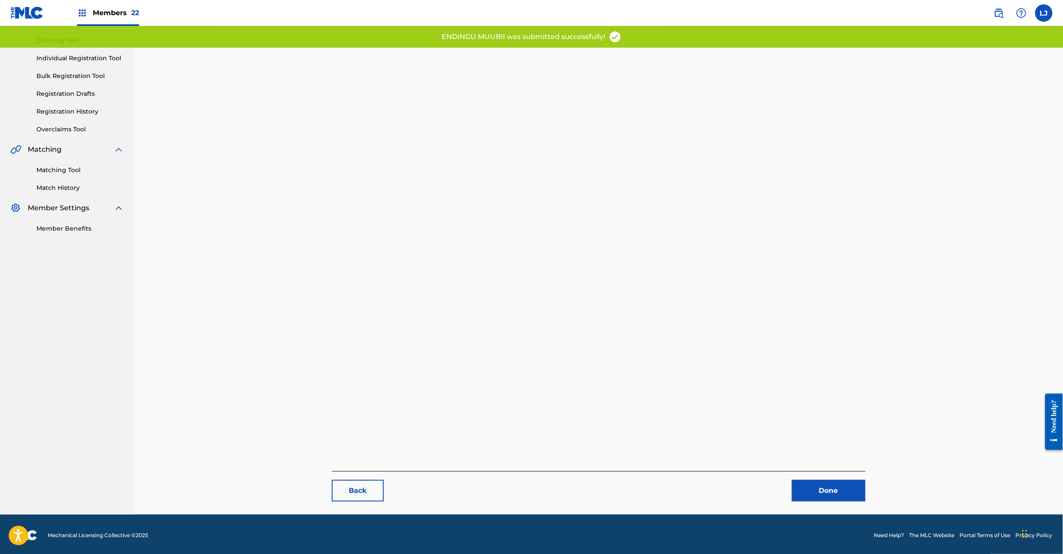
scroll to position [89, 0]
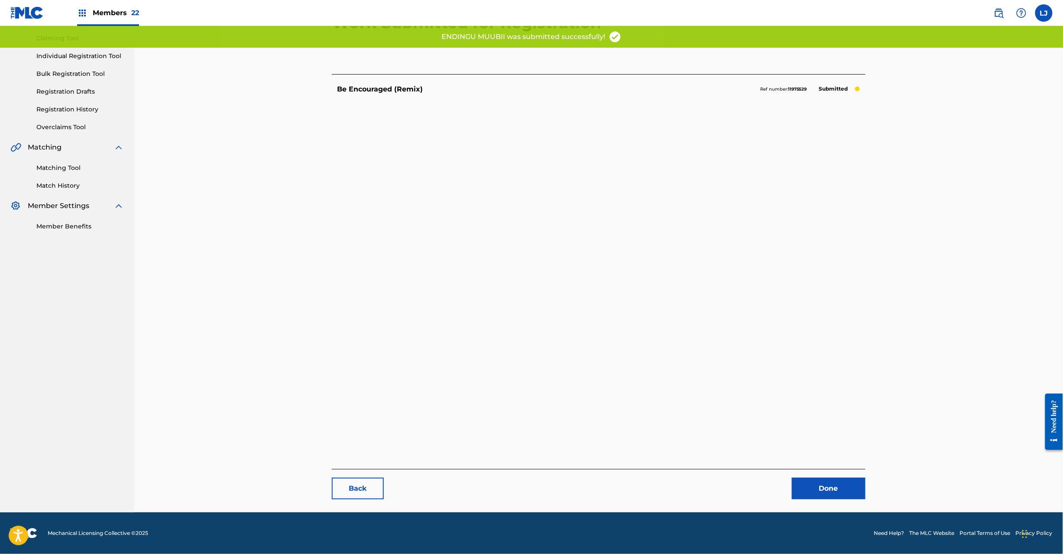
drag, startPoint x: 815, startPoint y: 477, endPoint x: 808, endPoint y: 474, distance: 8.0
click at [815, 479] on link "Done" at bounding box center [829, 488] width 74 height 22
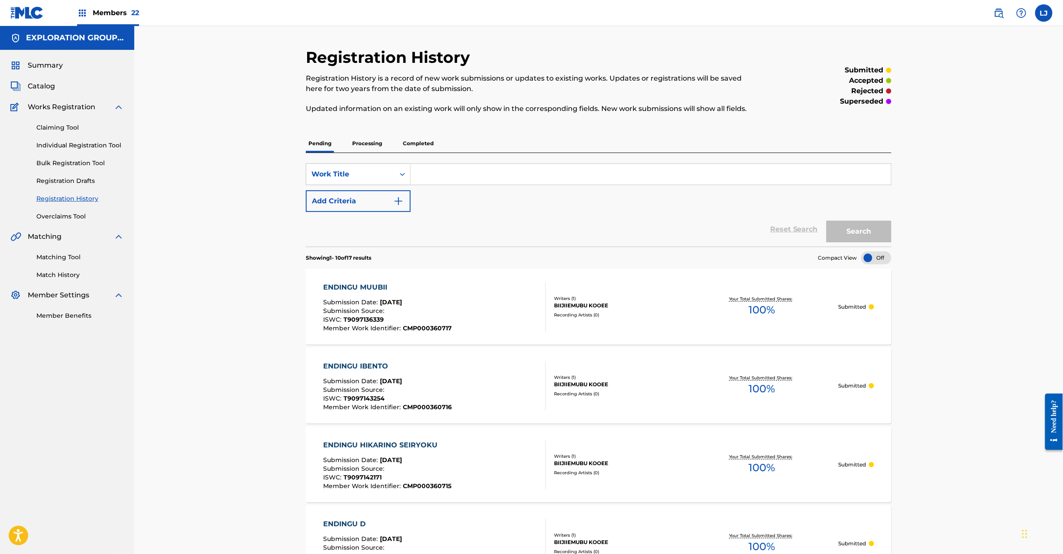
click at [29, 85] on span "Catalog" at bounding box center [41, 86] width 27 height 10
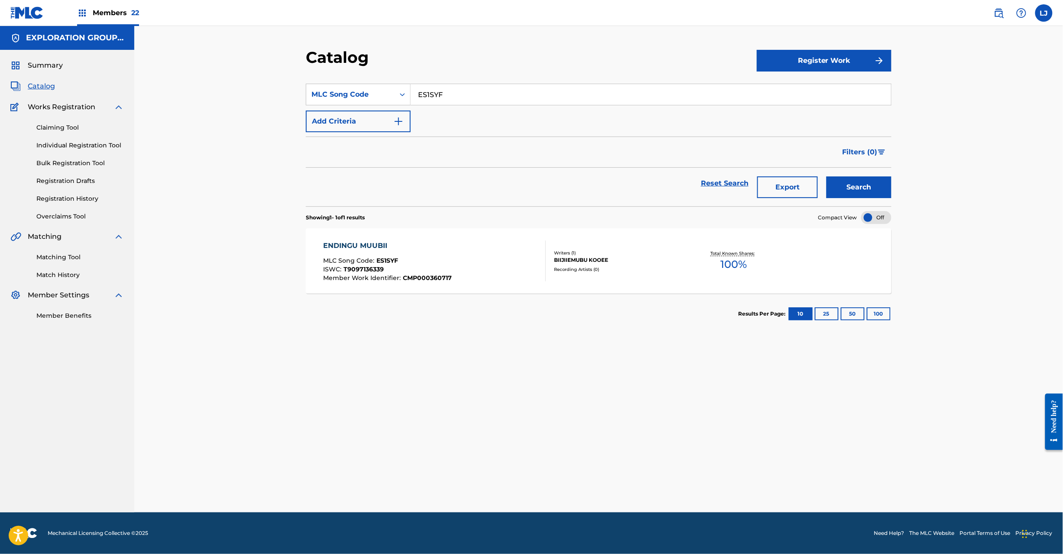
click at [474, 91] on input "ES1SYF" at bounding box center [651, 94] width 480 height 21
paste input "LUA"
type input "ES1LUA"
click at [877, 179] on button "Search" at bounding box center [859, 187] width 65 height 22
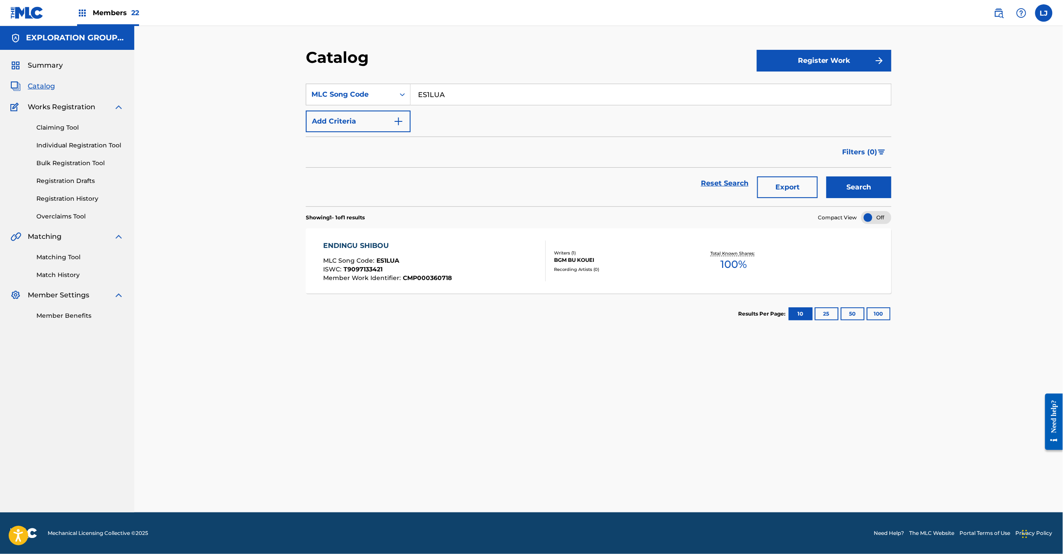
click at [441, 253] on div "ENDINGU SHIBOU MLC Song Code : ES1LUA ISWC : T9097133421 Member Work Identifier…" at bounding box center [388, 260] width 129 height 41
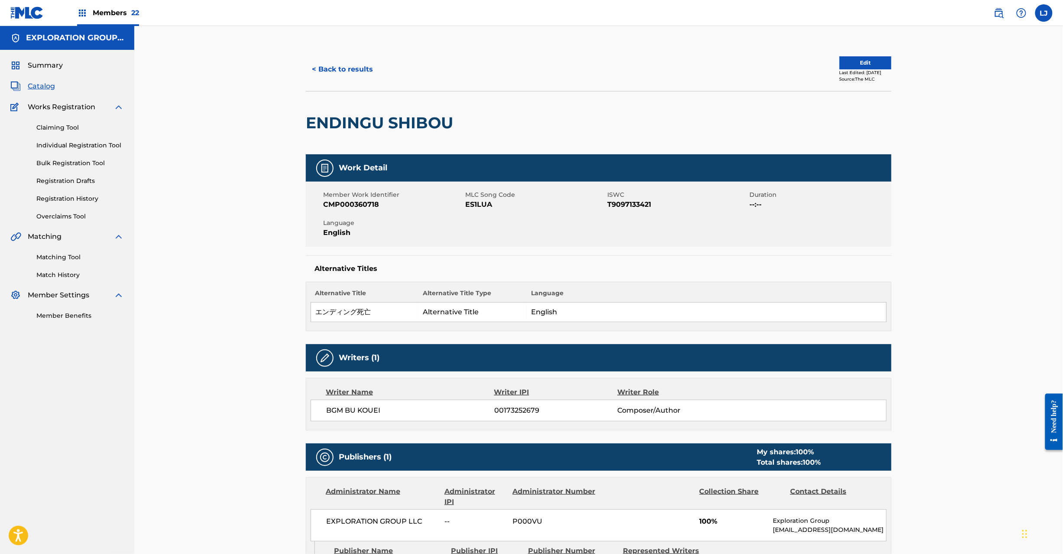
click at [859, 60] on button "Edit" at bounding box center [866, 62] width 52 height 13
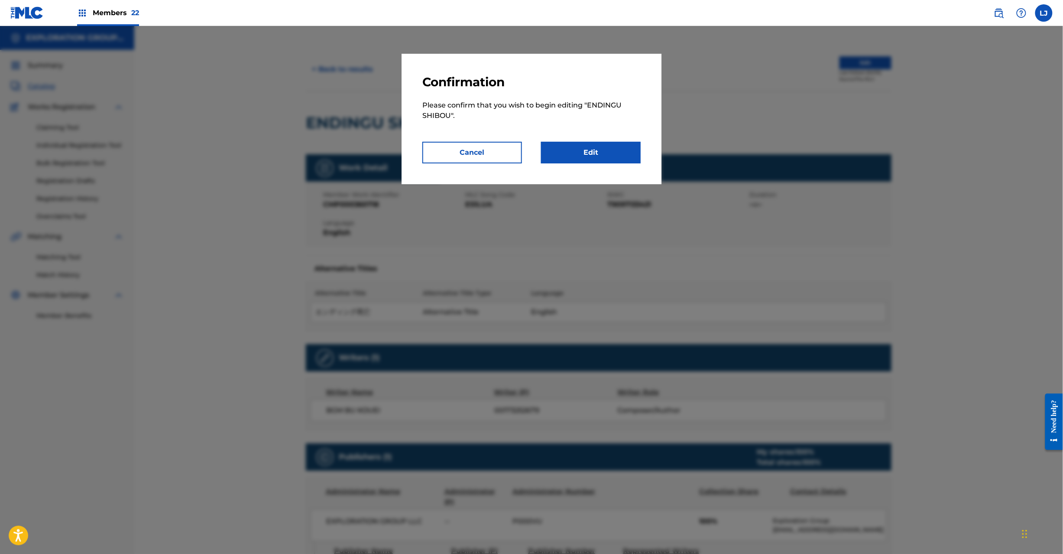
click at [585, 151] on link "Edit" at bounding box center [591, 153] width 100 height 22
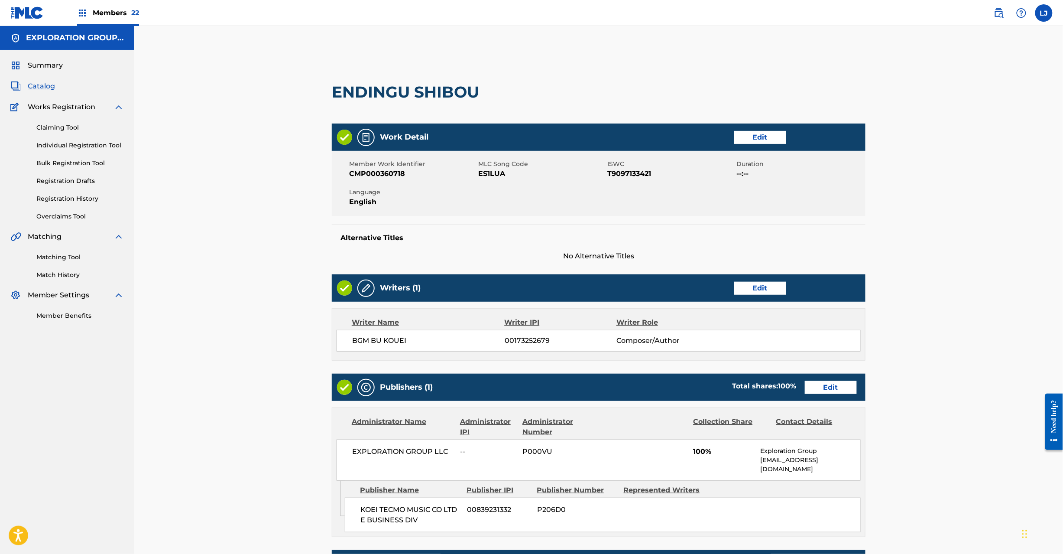
click at [822, 387] on link "Edit" at bounding box center [831, 387] width 52 height 13
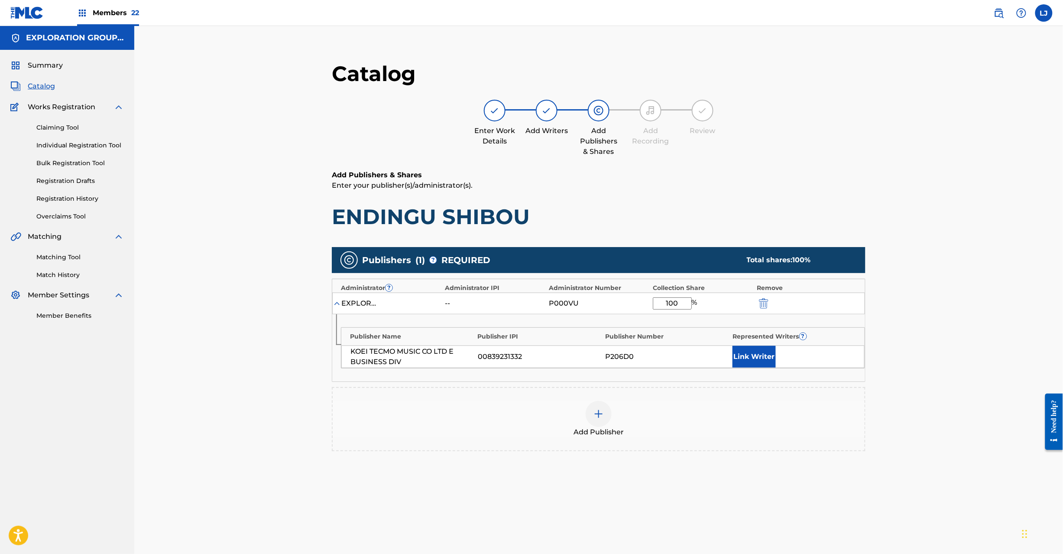
click at [763, 304] on img "submit" at bounding box center [764, 303] width 10 height 10
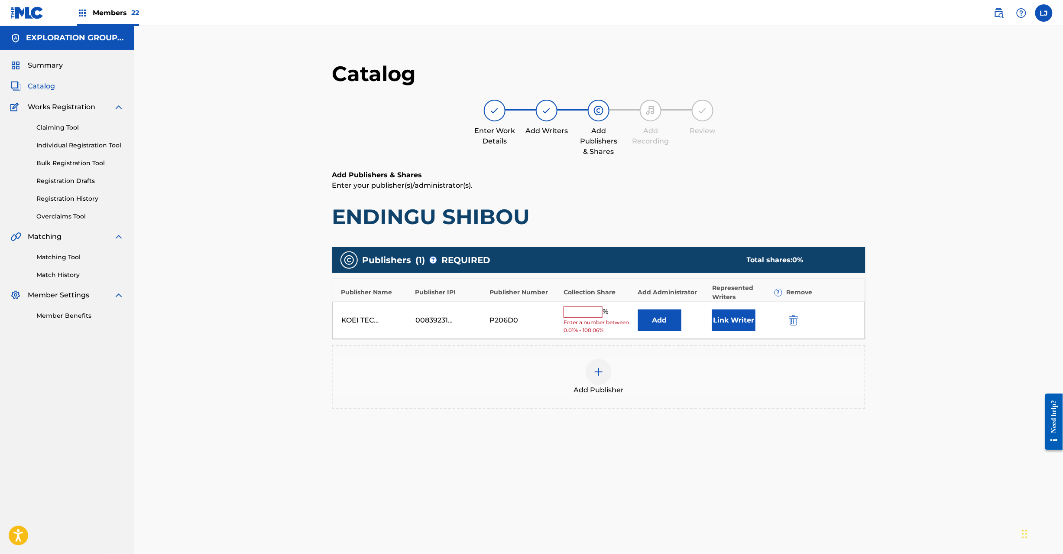
click at [801, 322] on div at bounding box center [805, 320] width 39 height 10
click at [786, 322] on button "submit" at bounding box center [792, 320] width 13 height 10
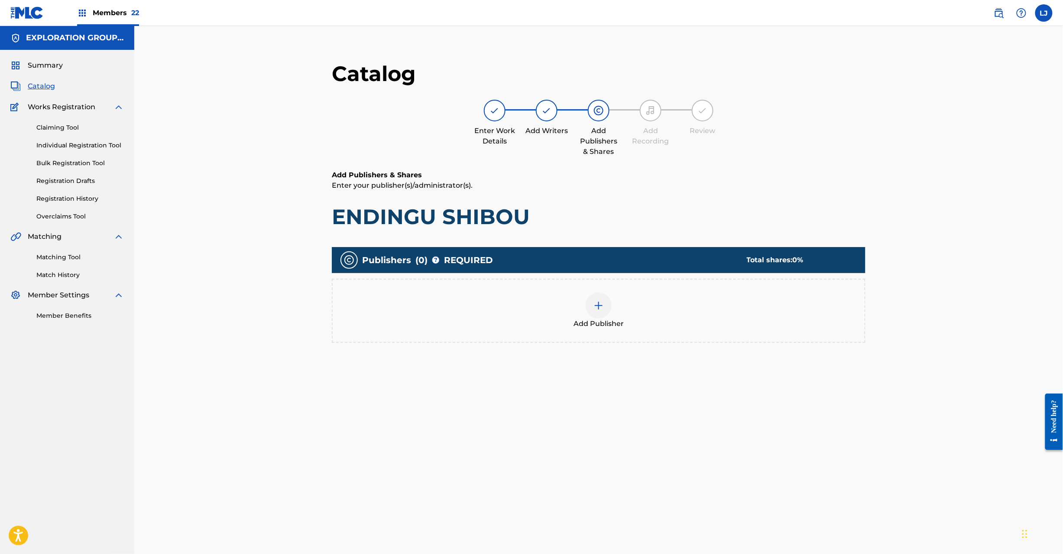
click at [792, 321] on div "Add Publisher" at bounding box center [599, 310] width 532 height 36
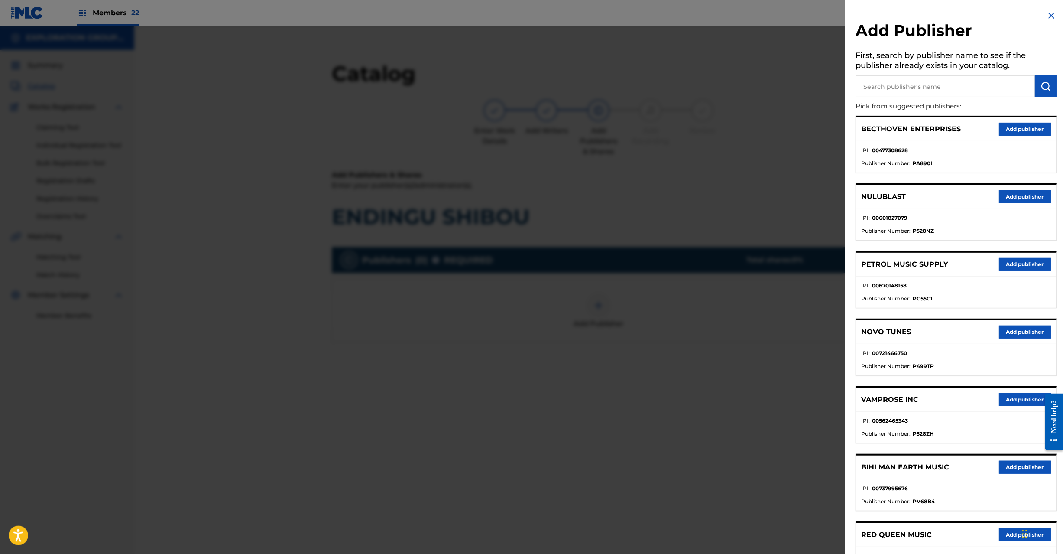
click at [1048, 13] on img at bounding box center [1052, 15] width 10 height 10
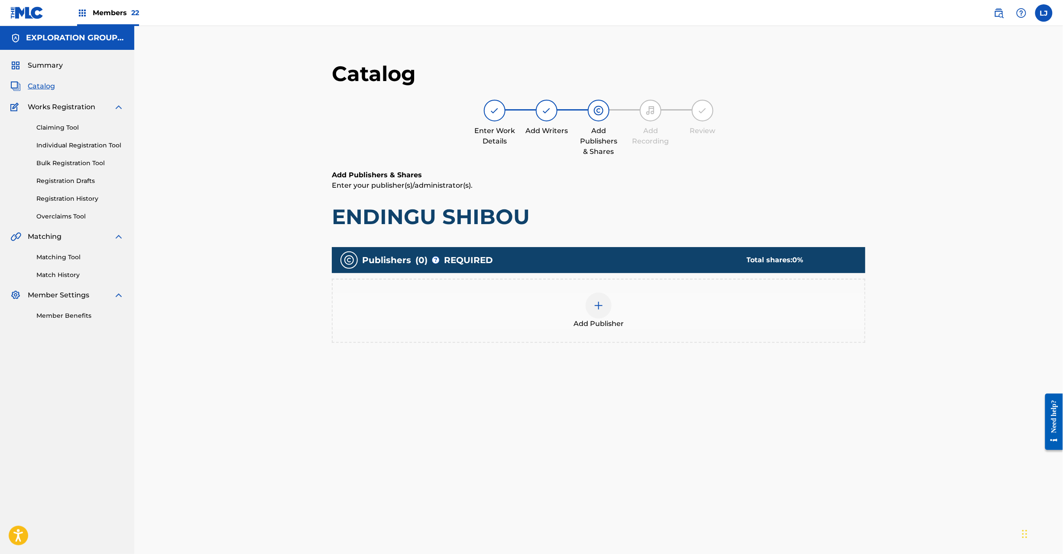
click at [600, 301] on img at bounding box center [599, 305] width 10 height 10
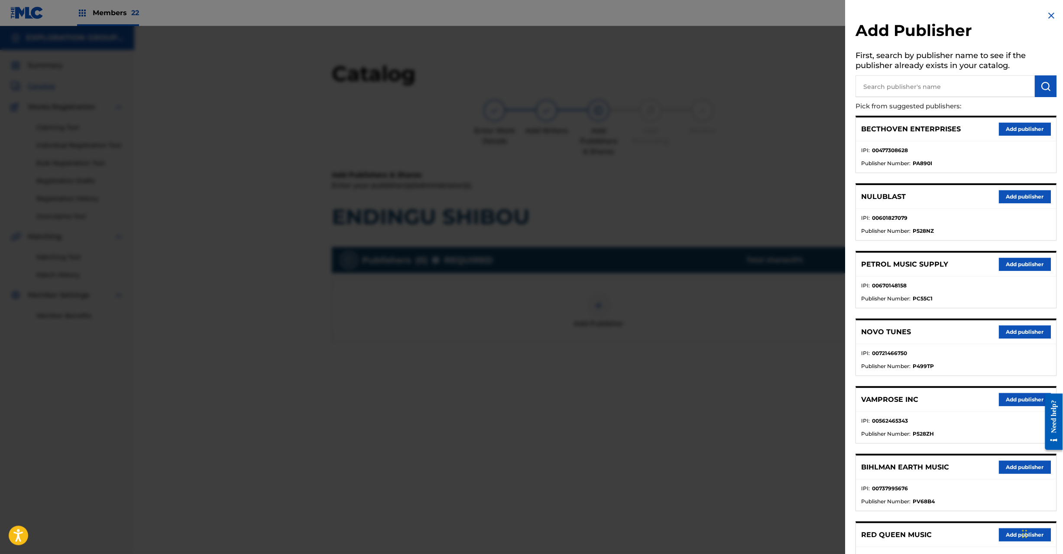
click at [908, 80] on input "text" at bounding box center [945, 86] width 179 height 22
paste input "Koei Tecmo Music Co Ltd N Business Div"
type input "Koei Tecmo Music Co Ltd N Business Div"
click at [1043, 84] on img "submit" at bounding box center [1046, 86] width 10 height 10
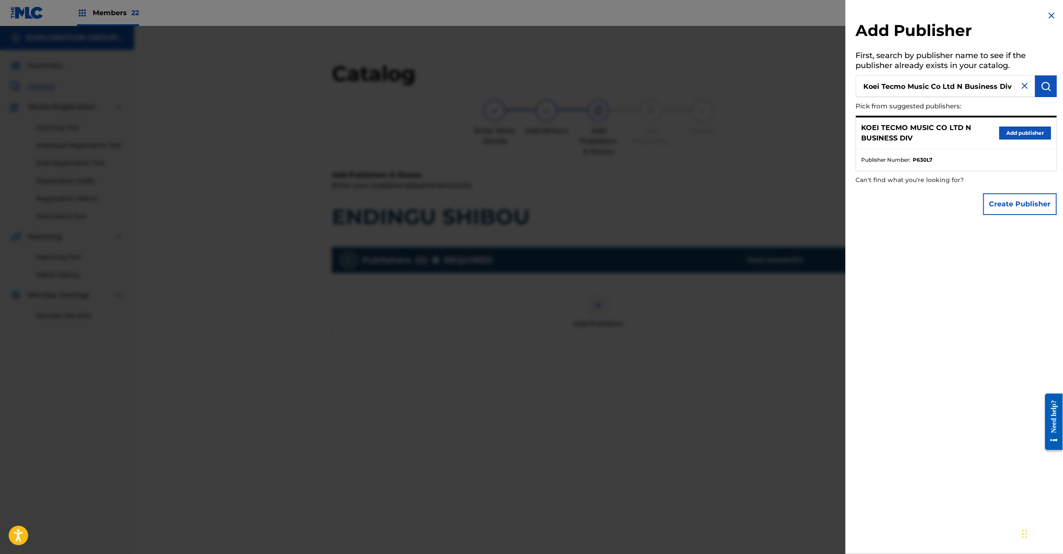
click at [1011, 137] on button "Add publisher" at bounding box center [1025, 132] width 52 height 13
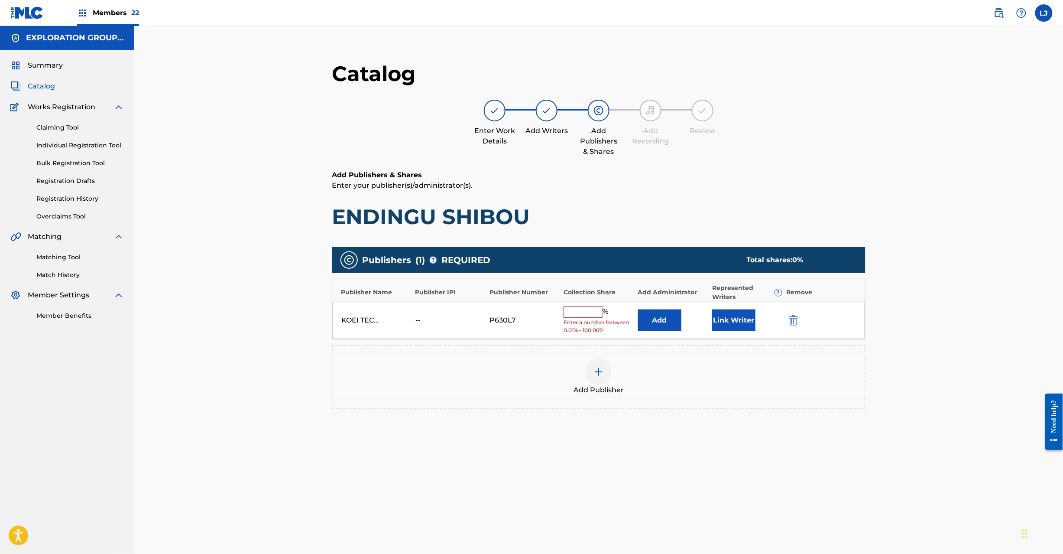
click at [654, 314] on button "Add" at bounding box center [659, 320] width 43 height 22
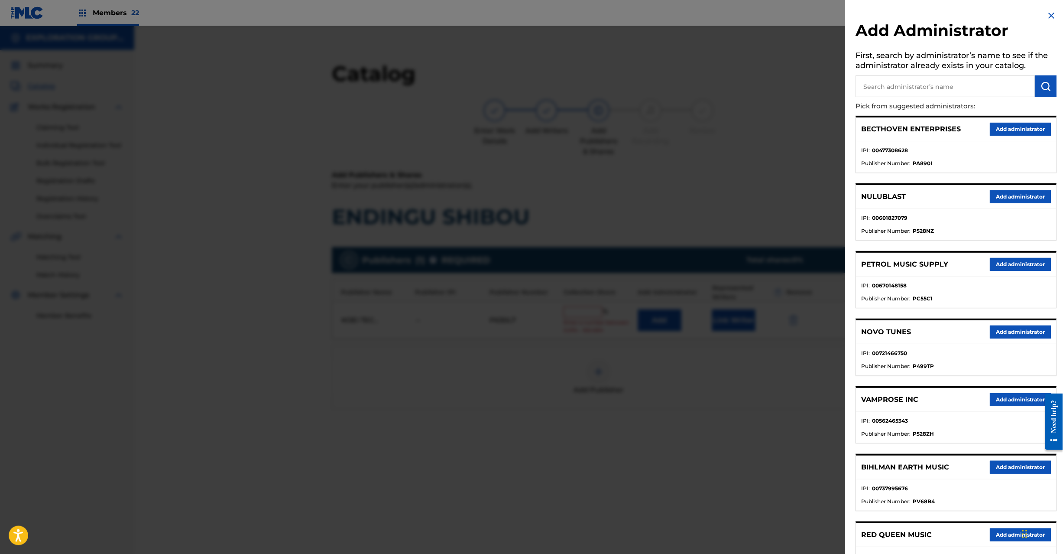
click at [962, 94] on input "text" at bounding box center [945, 86] width 179 height 22
paste input "Exploration Group LLC"
type input "Exploration Group LLC"
click at [1045, 87] on img "submit" at bounding box center [1046, 86] width 10 height 10
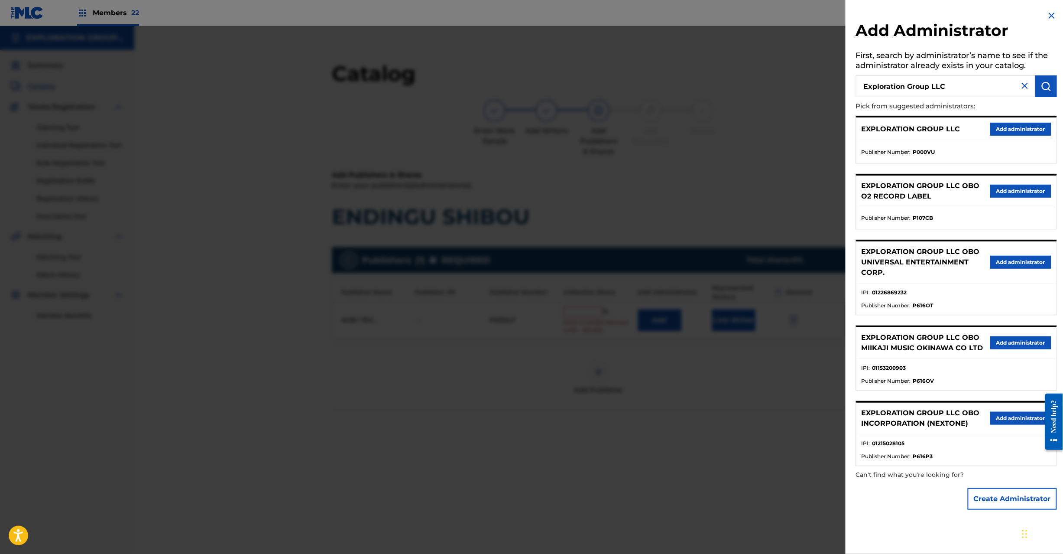
click at [1009, 127] on button "Add administrator" at bounding box center [1020, 129] width 61 height 13
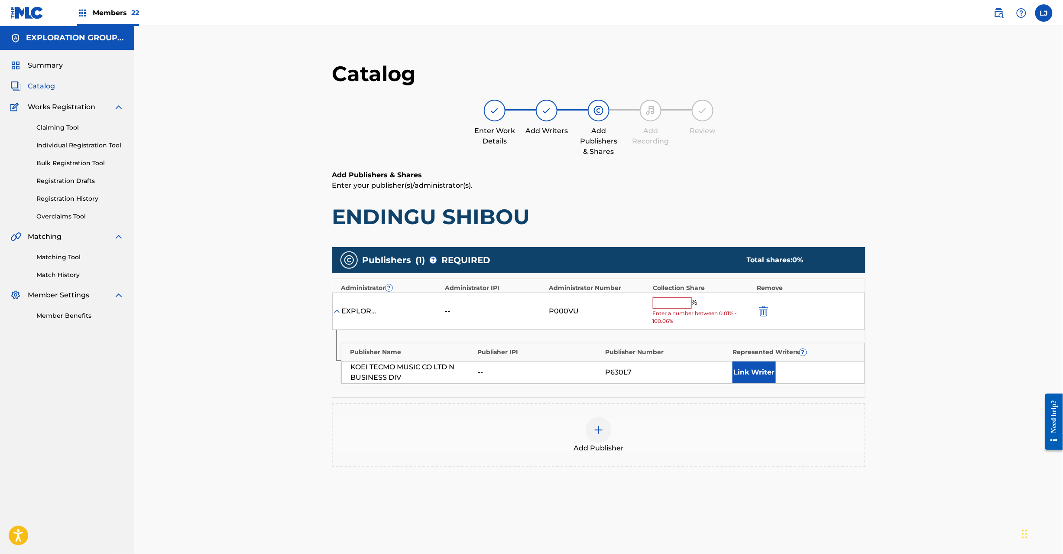
click at [664, 302] on input "text" at bounding box center [672, 302] width 39 height 11
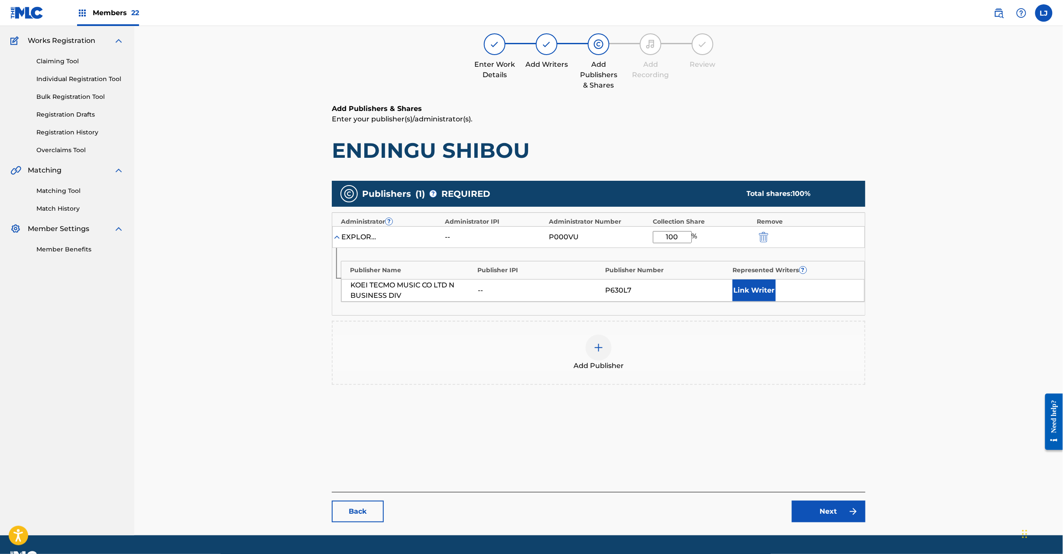
scroll to position [89, 0]
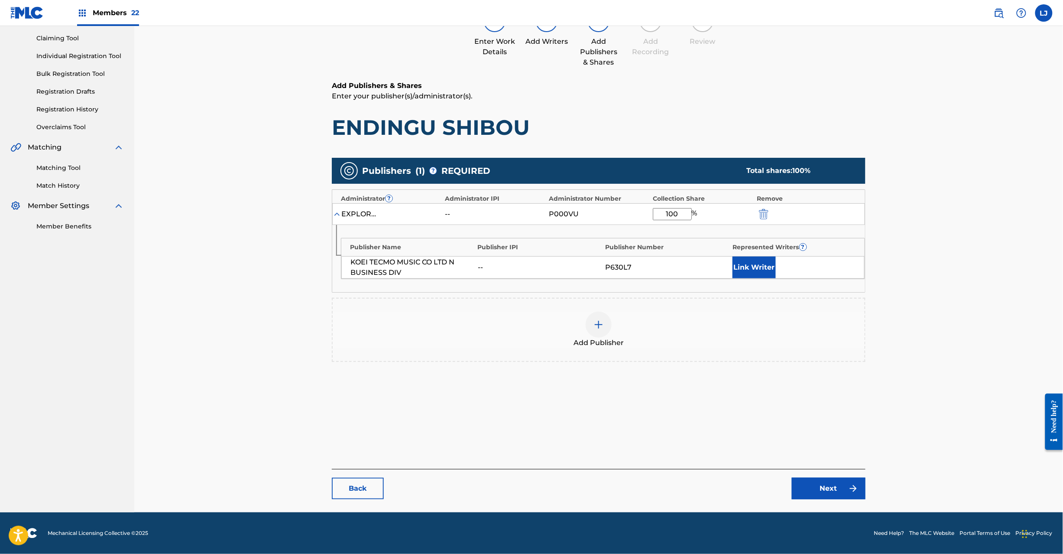
type input "100"
click at [808, 485] on link "Next" at bounding box center [829, 488] width 74 height 22
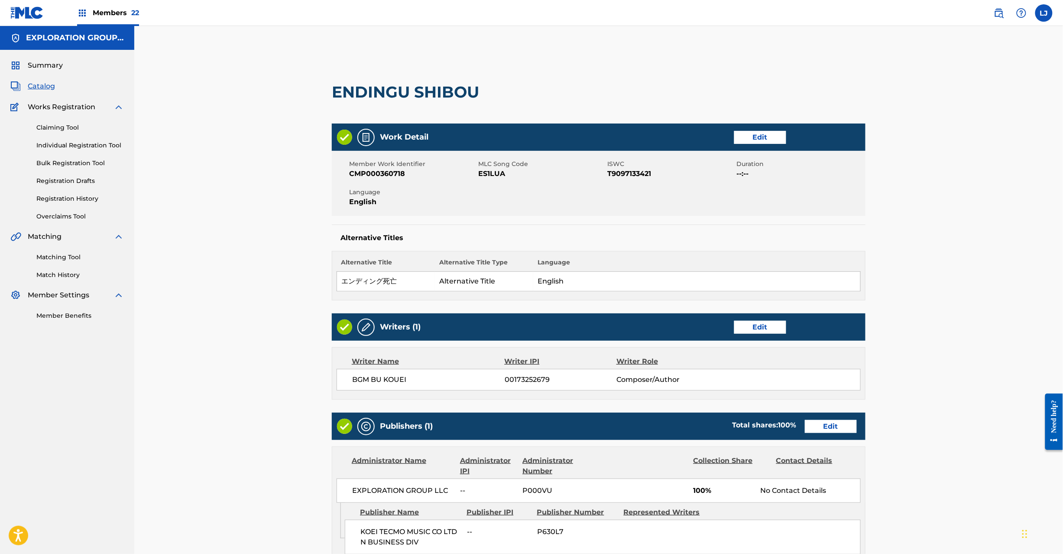
scroll to position [172, 0]
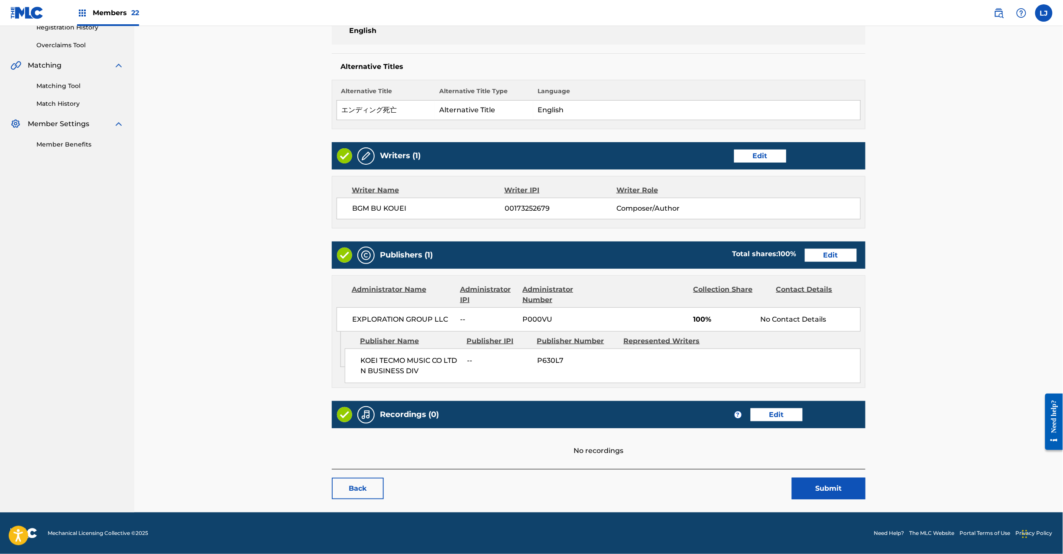
click at [839, 491] on button "Submit" at bounding box center [829, 488] width 74 height 22
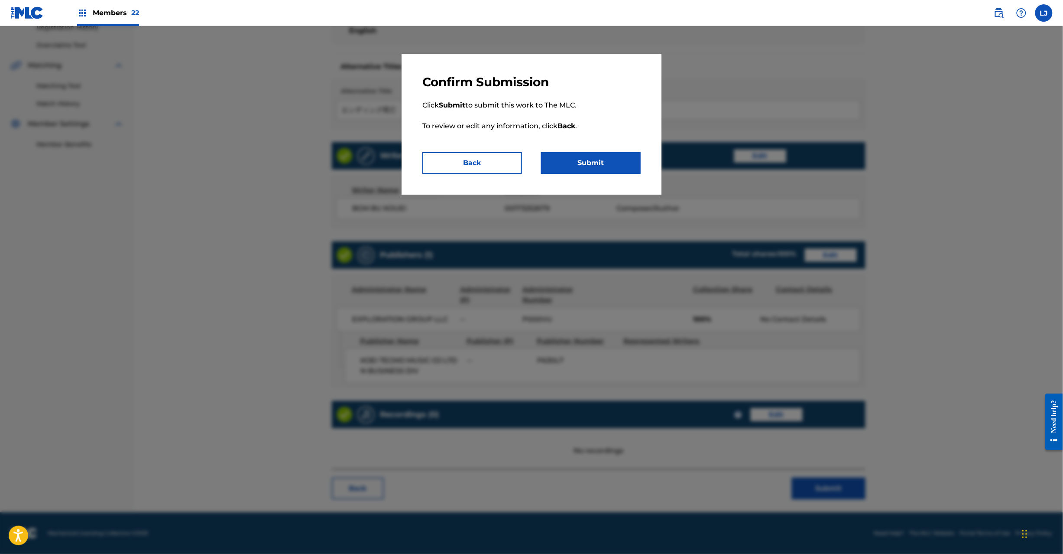
click at [603, 165] on button "Submit" at bounding box center [591, 163] width 100 height 22
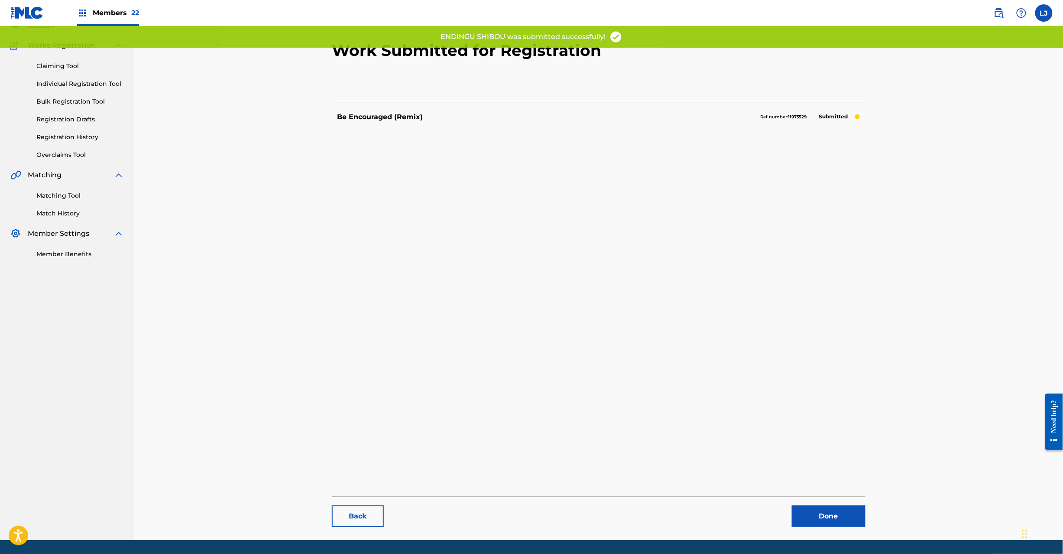
scroll to position [89, 0]
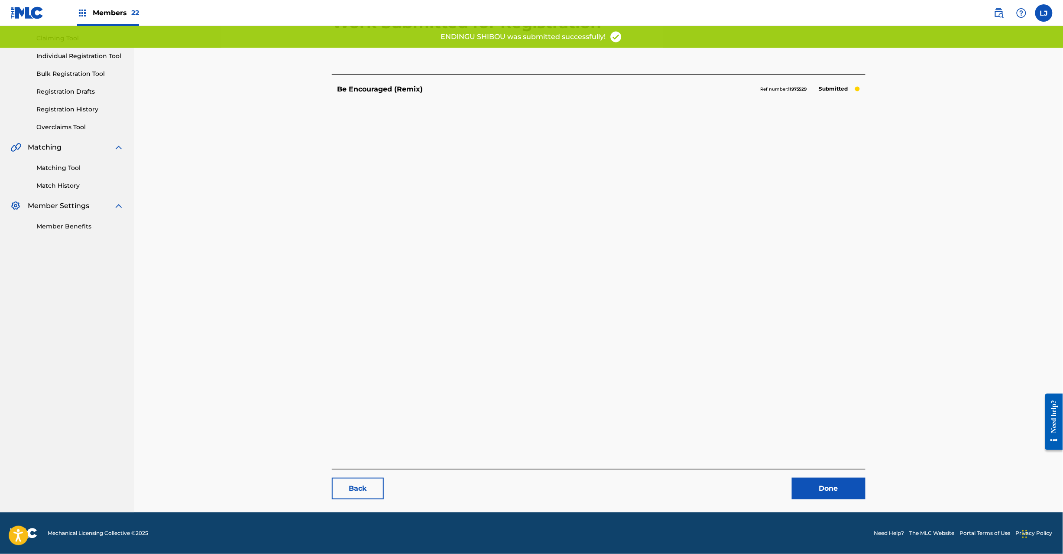
click at [820, 496] on link "Done" at bounding box center [829, 488] width 74 height 22
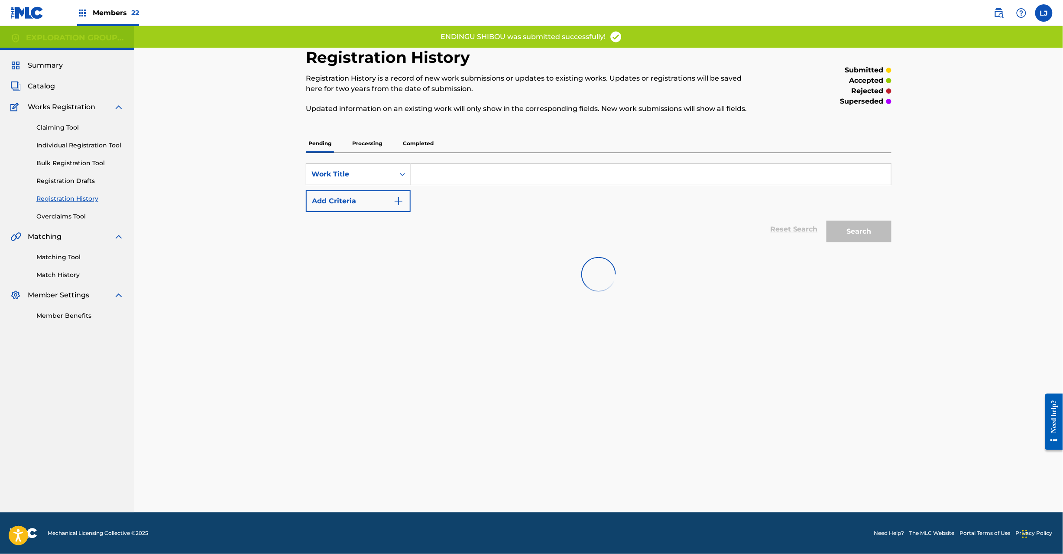
click at [821, 483] on div "Registration History Registration History is a record of new work submissions o…" at bounding box center [598, 280] width 607 height 464
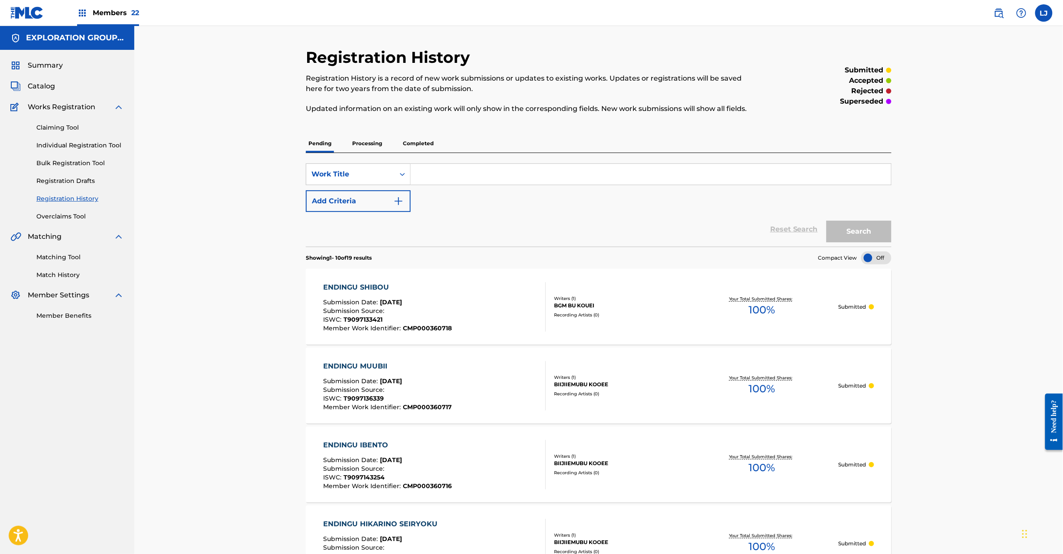
click at [45, 87] on span "Catalog" at bounding box center [41, 86] width 27 height 10
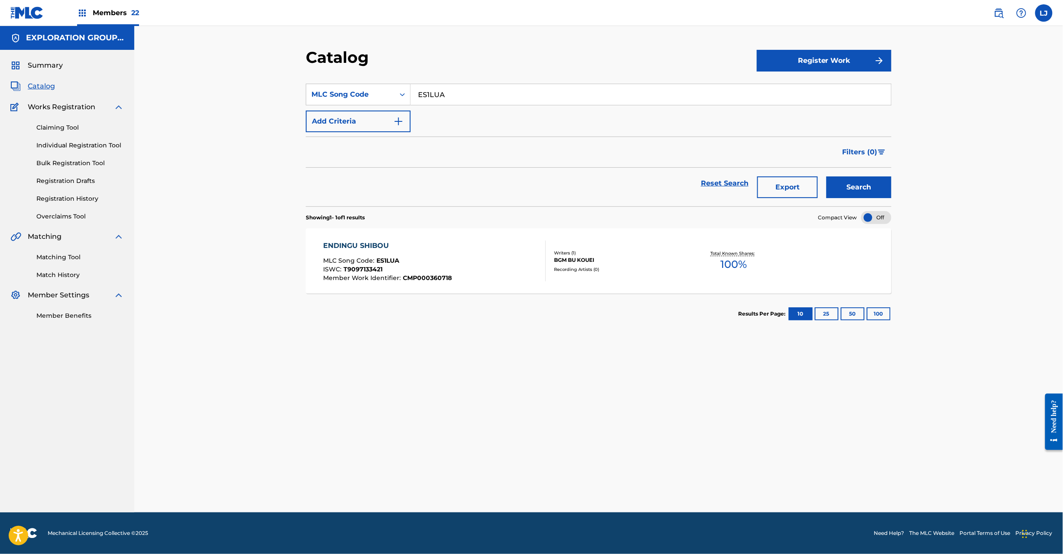
click at [430, 93] on input "ES1LUA" at bounding box center [651, 94] width 480 height 21
paste input "SW"
type input "ES1LSW"
click at [856, 182] on button "Search" at bounding box center [859, 187] width 65 height 22
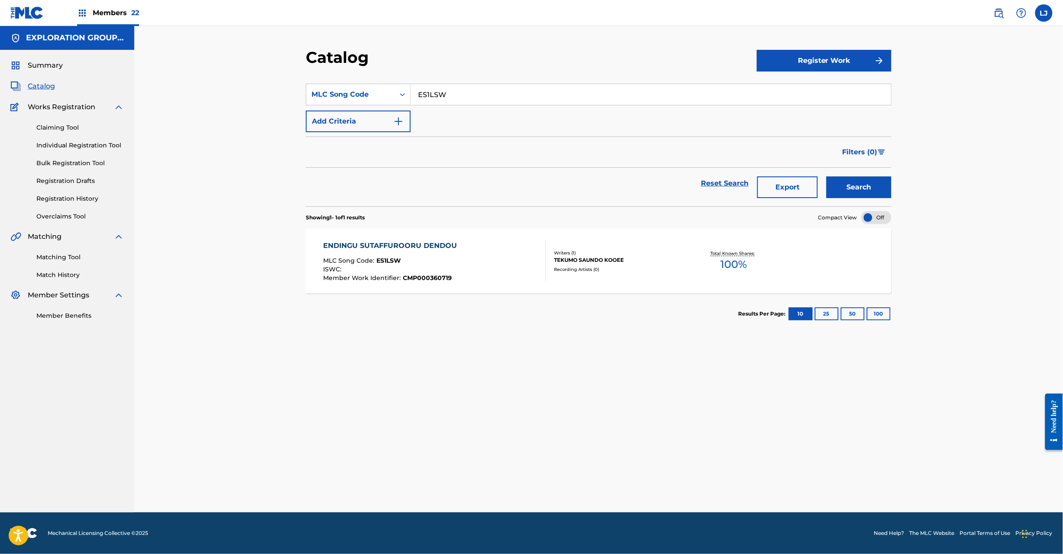
click at [451, 252] on div "ENDINGU SUTAFFUROORU DENDOU MLC Song Code : ES1LSW ISWC : Member Work Identifie…" at bounding box center [393, 260] width 138 height 41
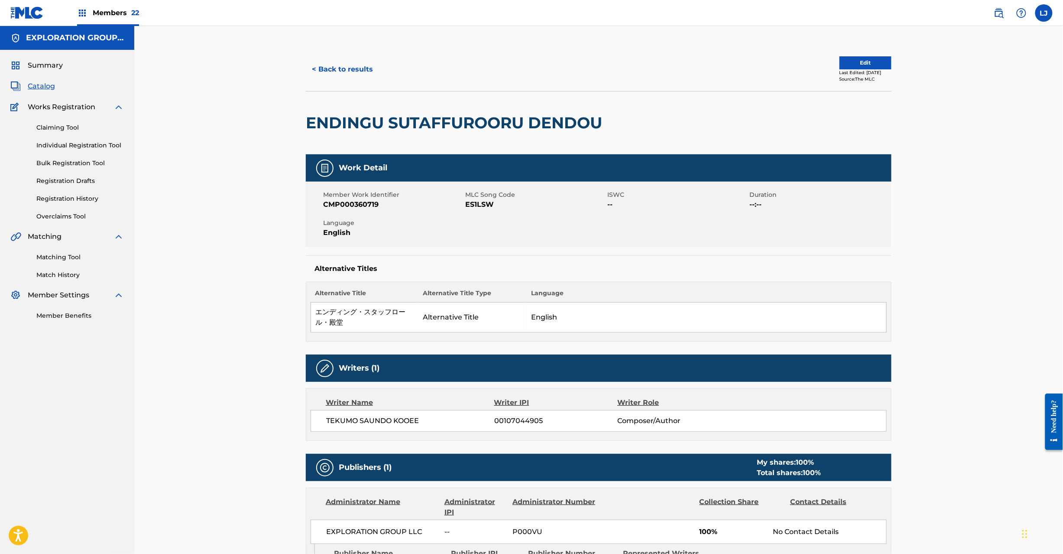
click at [868, 63] on button "Edit" at bounding box center [866, 62] width 52 height 13
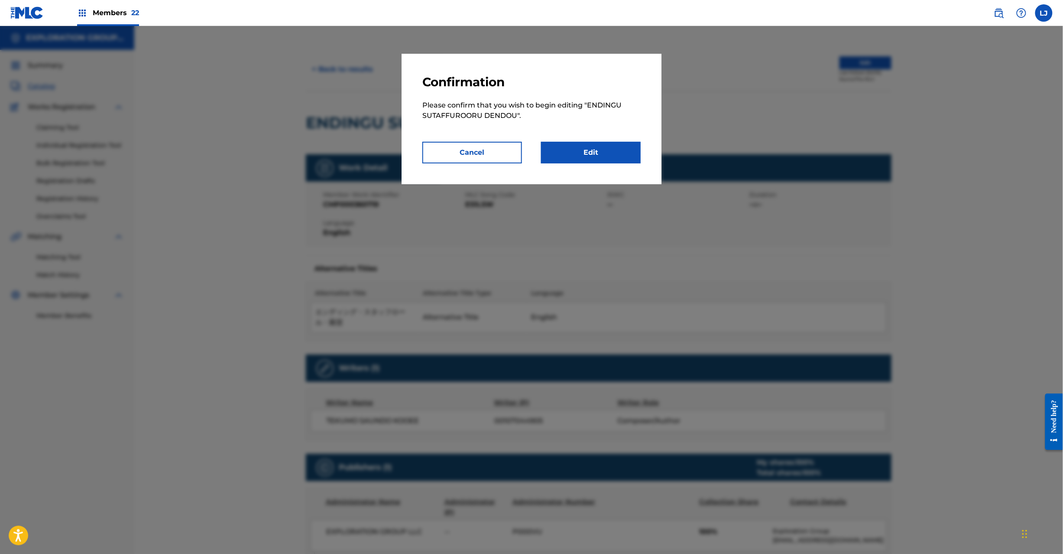
click at [614, 147] on link "Edit" at bounding box center [591, 153] width 100 height 22
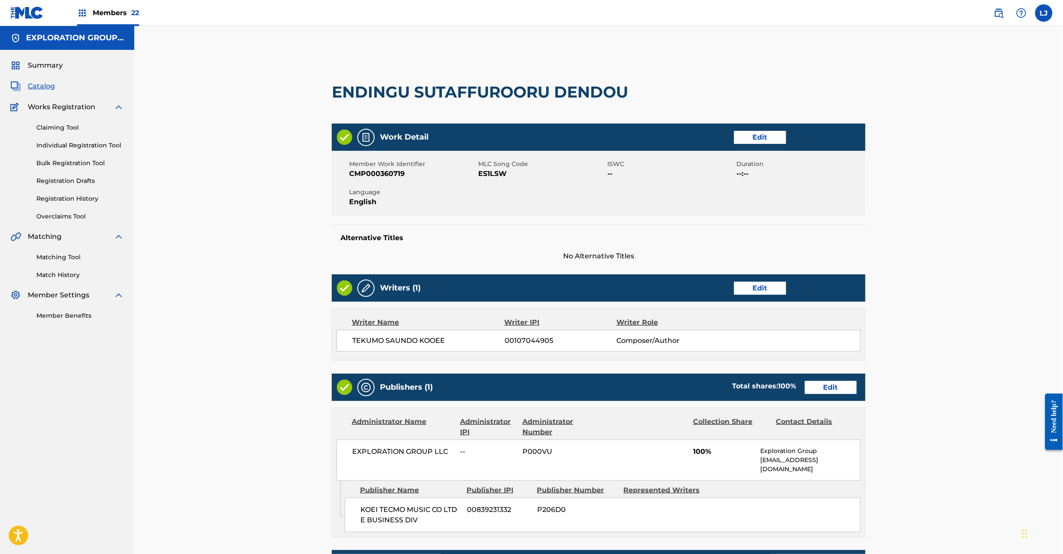
click at [818, 388] on link "Edit" at bounding box center [831, 387] width 52 height 13
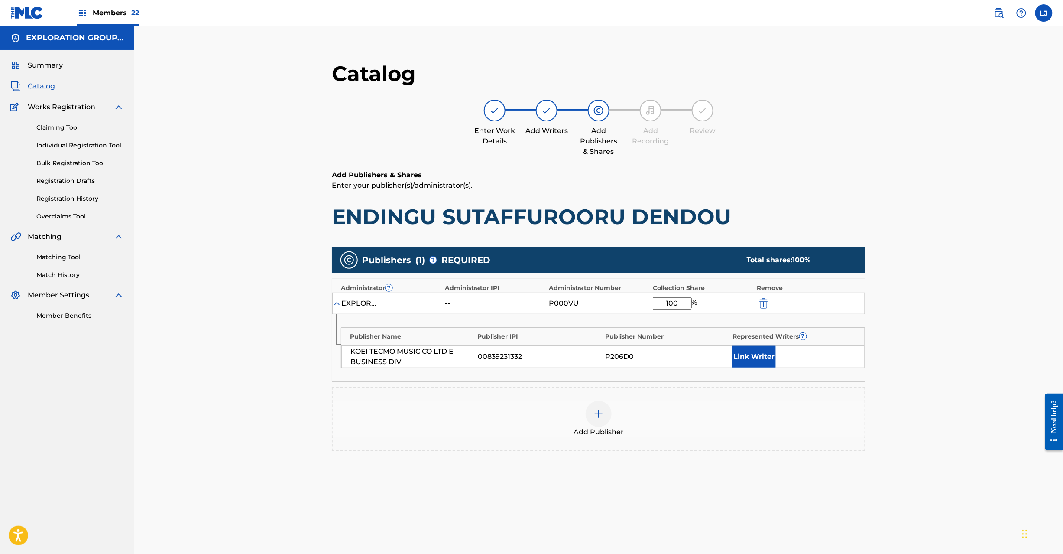
click at [762, 303] on img "submit" at bounding box center [764, 303] width 10 height 10
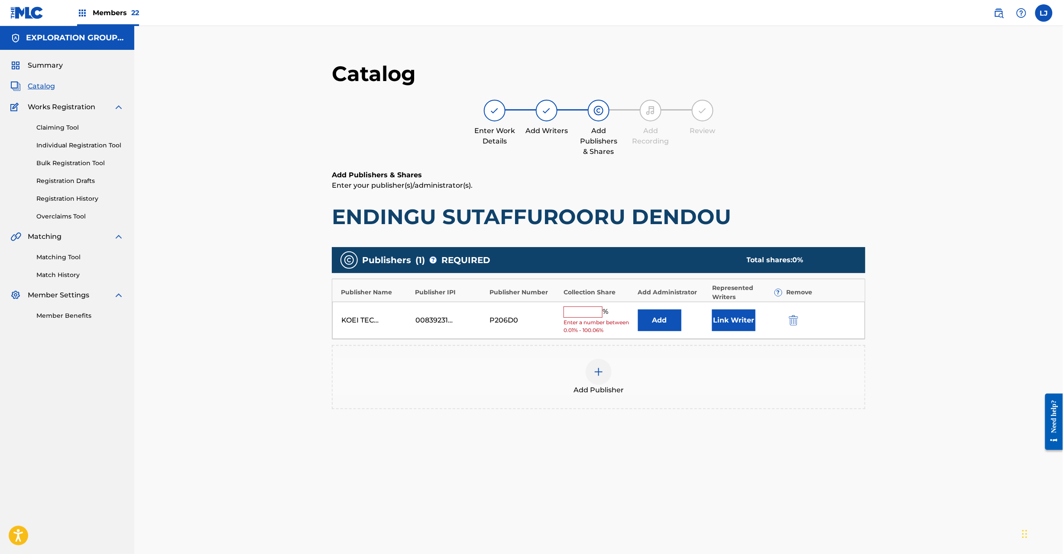
click at [795, 324] on img "submit" at bounding box center [794, 320] width 10 height 10
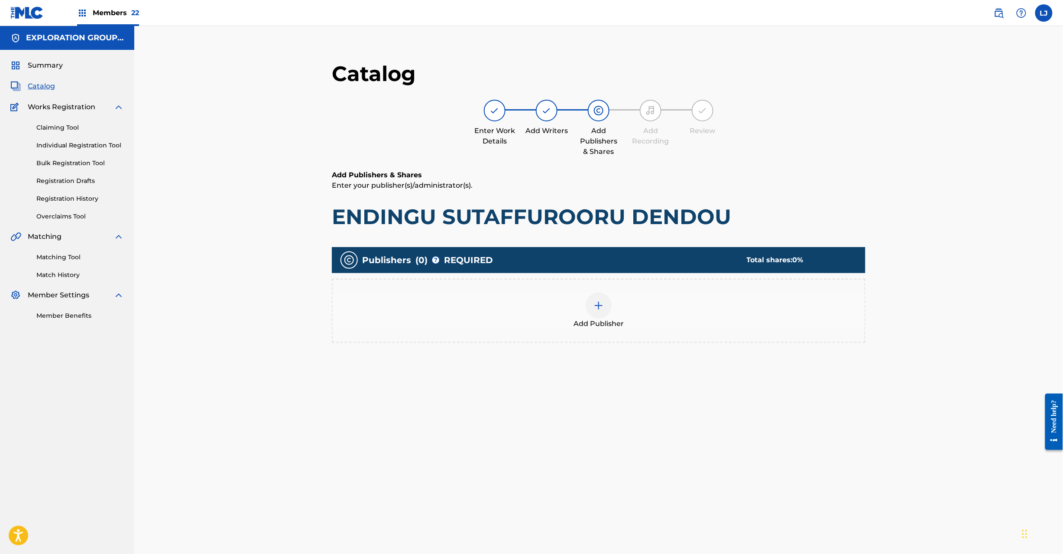
click at [603, 300] on img at bounding box center [599, 305] width 10 height 10
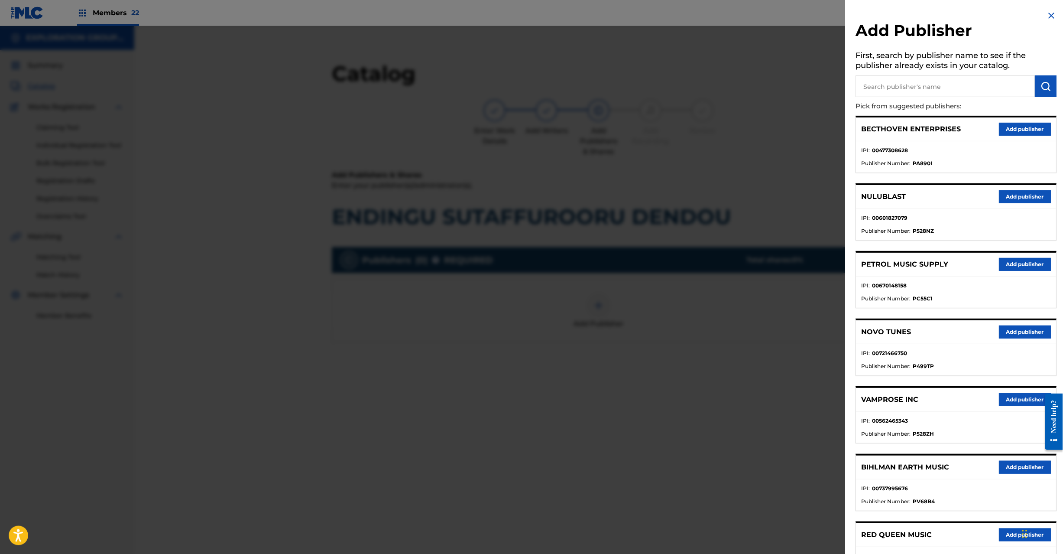
click at [918, 94] on input "text" at bounding box center [945, 86] width 179 height 22
paste input "Koei Tecmo Music Co Ltd N Business Div"
type input "Koei Tecmo Music Co Ltd N Business Div"
click at [1038, 88] on button "submit" at bounding box center [1046, 86] width 22 height 22
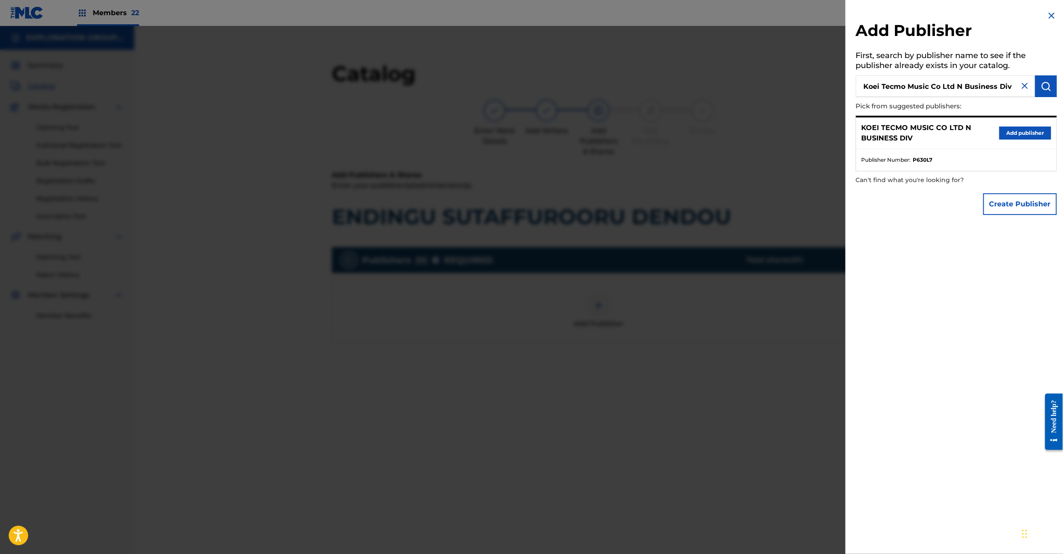
click at [1019, 133] on button "Add publisher" at bounding box center [1025, 132] width 52 height 13
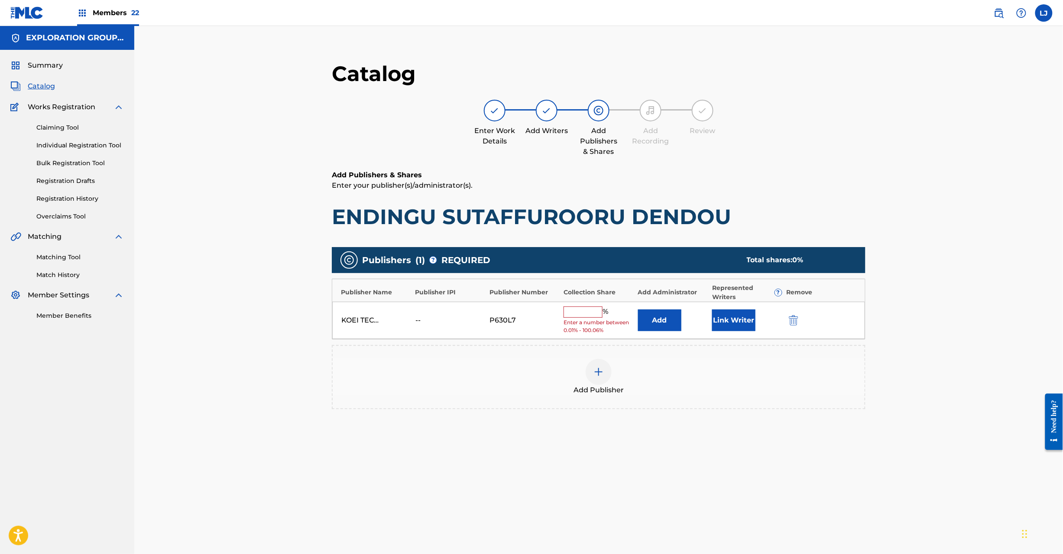
click at [674, 319] on button "Add" at bounding box center [659, 320] width 43 height 22
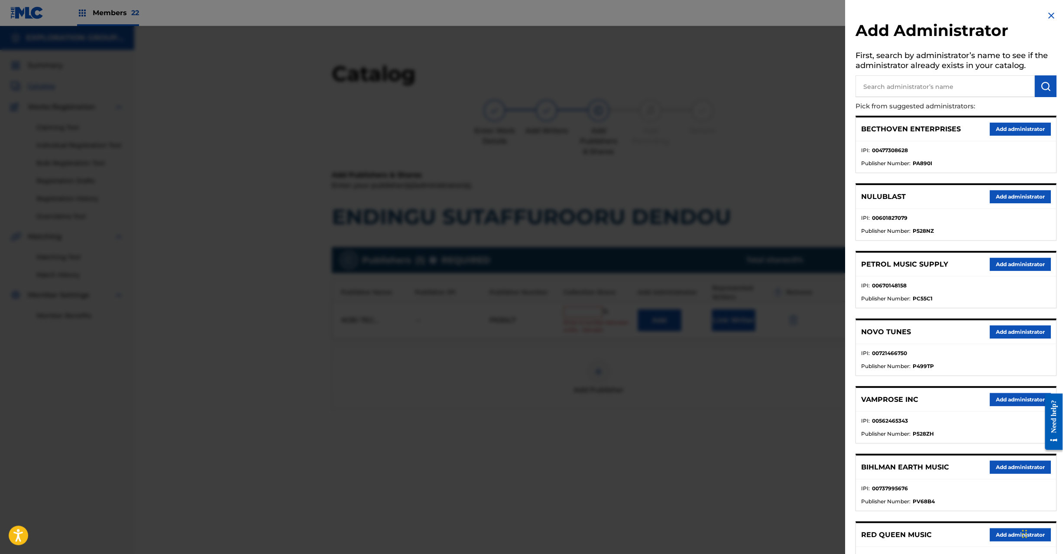
click at [938, 94] on input "text" at bounding box center [945, 86] width 179 height 22
paste input "Exploration Group LLC"
type input "Exploration Group LLC"
click at [1053, 80] on button "submit" at bounding box center [1046, 86] width 22 height 22
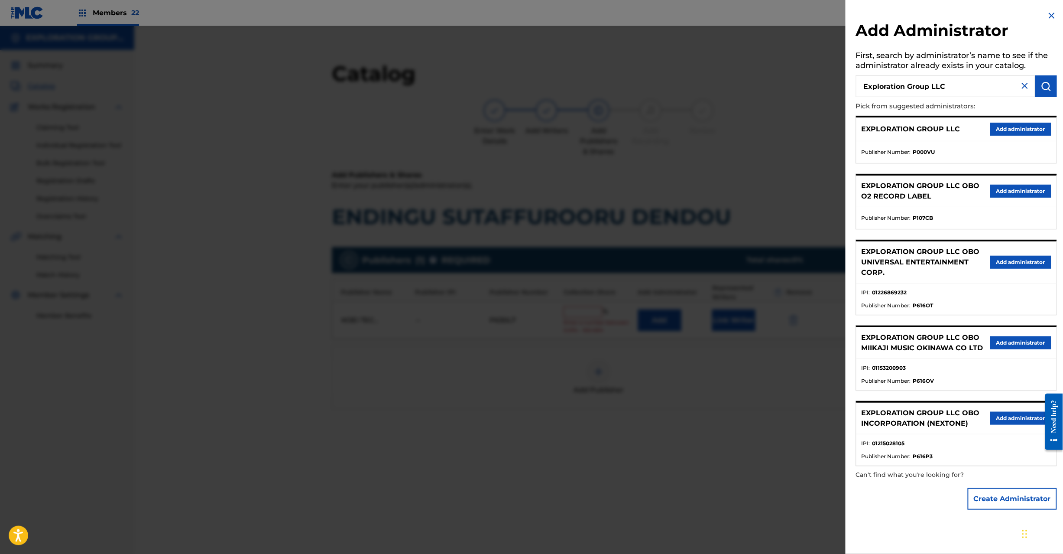
click at [1028, 129] on button "Add administrator" at bounding box center [1020, 129] width 61 height 13
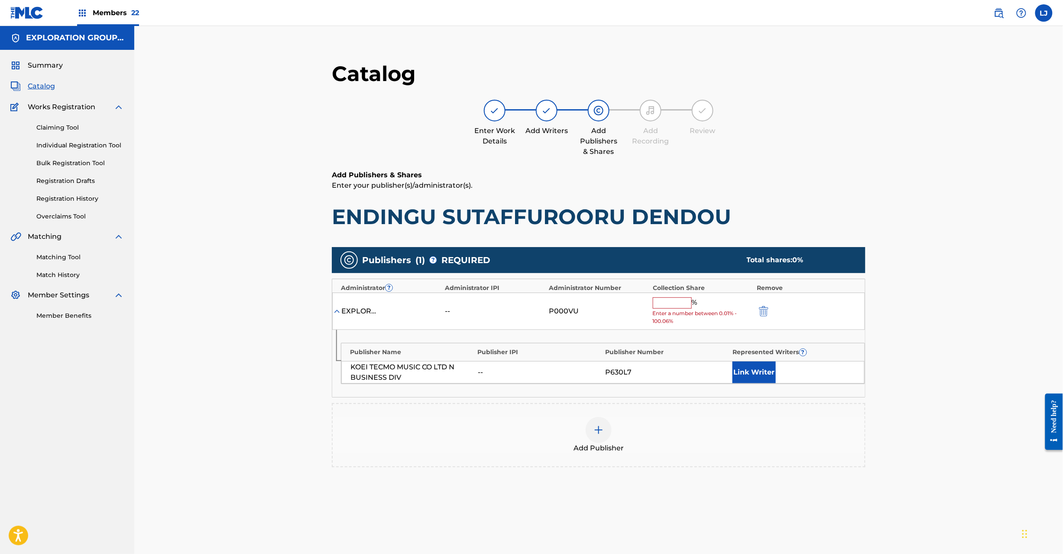
click at [671, 302] on input "text" at bounding box center [672, 302] width 39 height 11
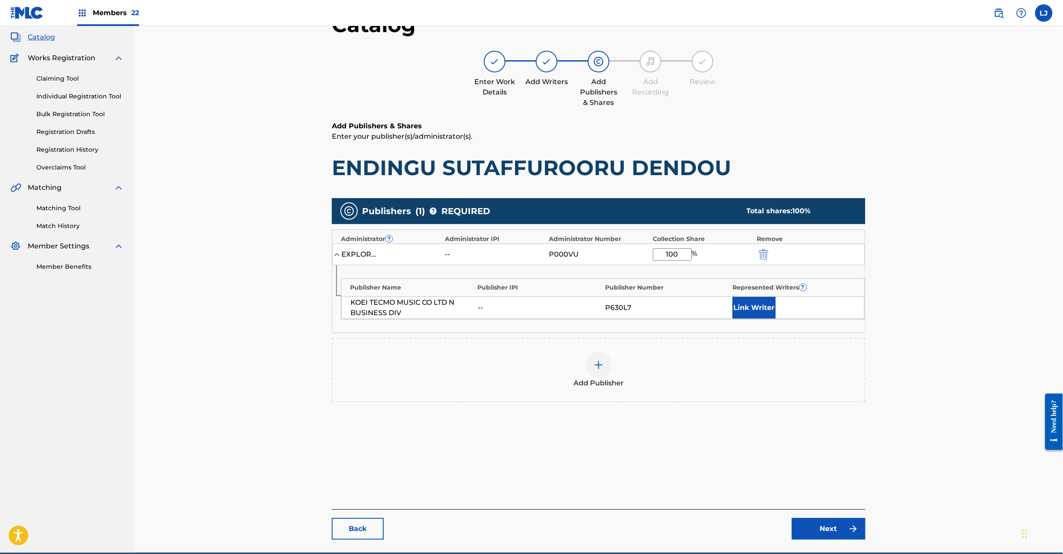
scroll to position [89, 0]
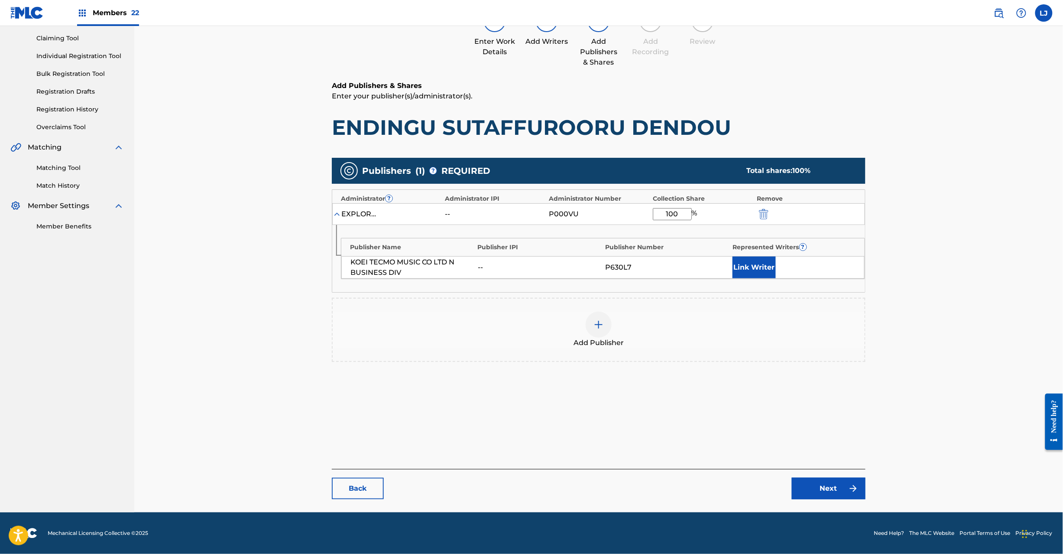
type input "100"
click at [842, 494] on link "Next" at bounding box center [829, 488] width 74 height 22
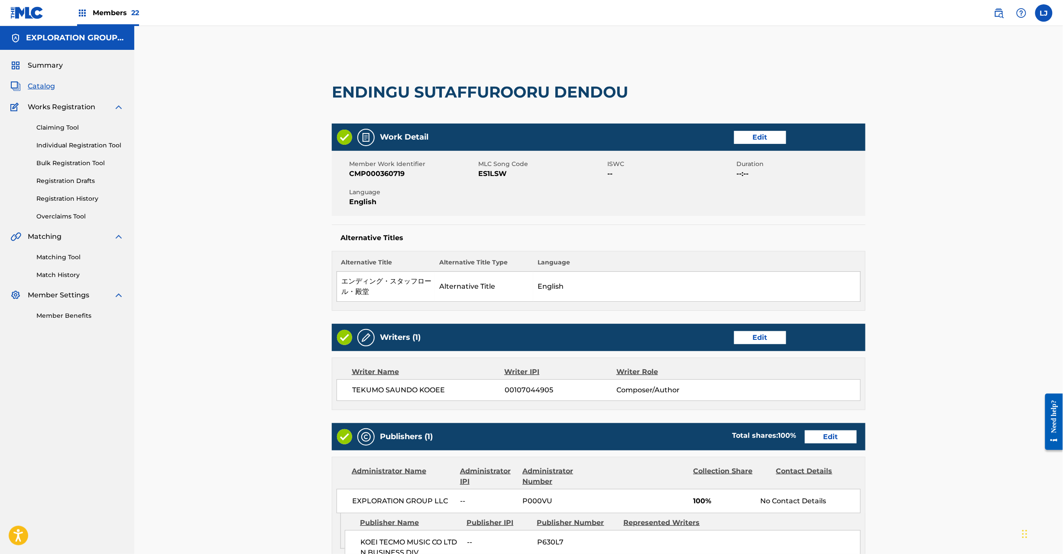
scroll to position [183, 0]
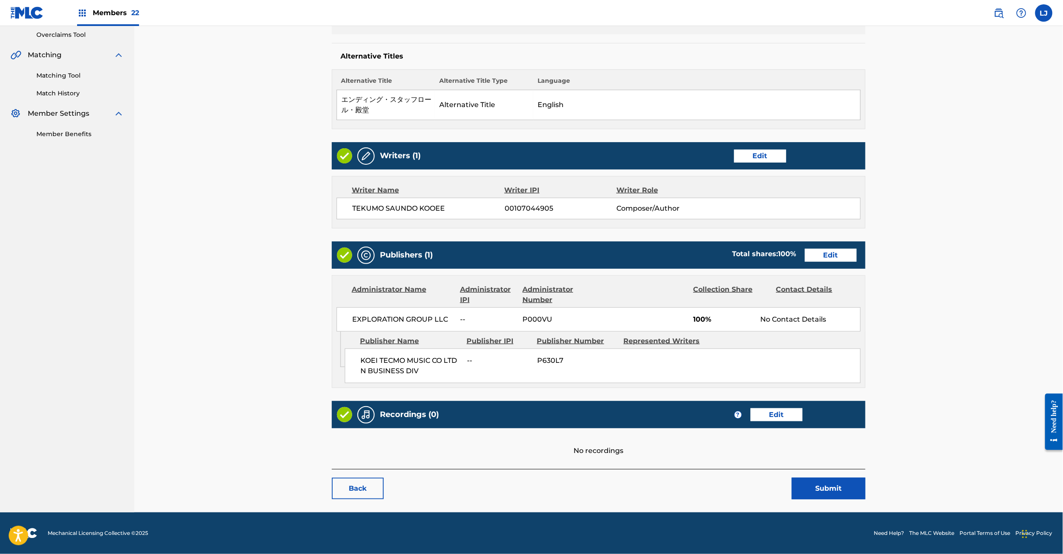
click at [831, 494] on button "Submit" at bounding box center [829, 488] width 74 height 22
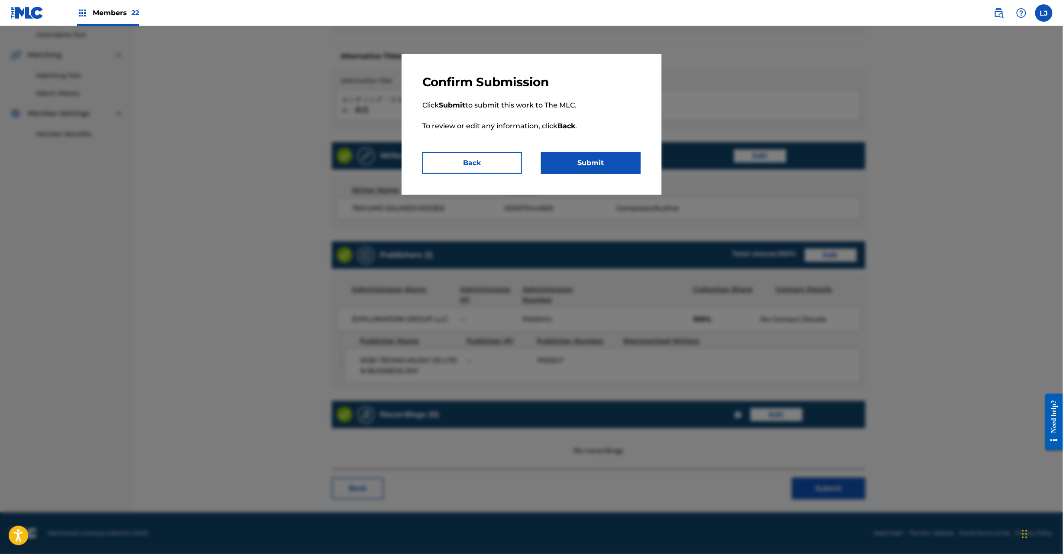
click at [600, 165] on button "Submit" at bounding box center [591, 163] width 100 height 22
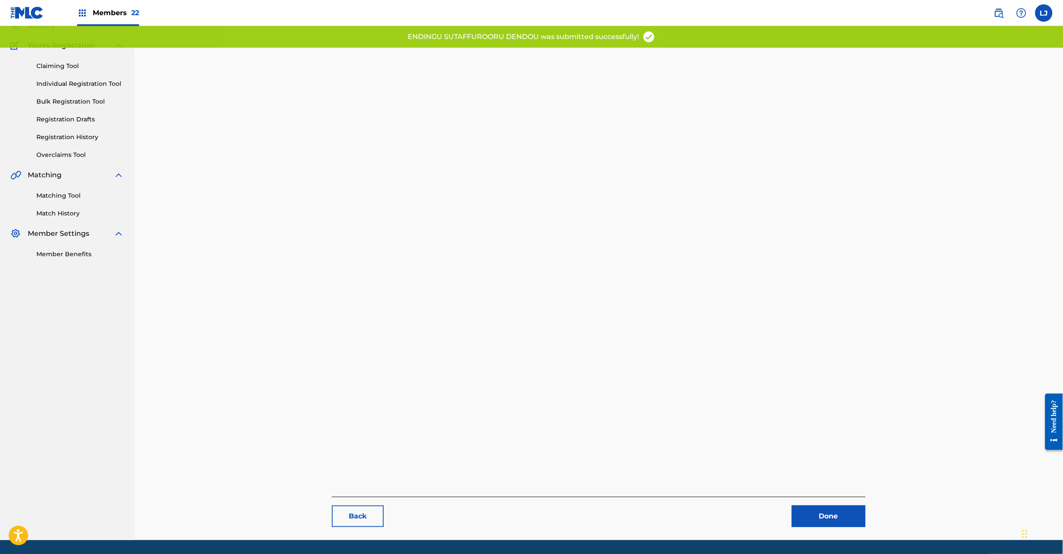
scroll to position [89, 0]
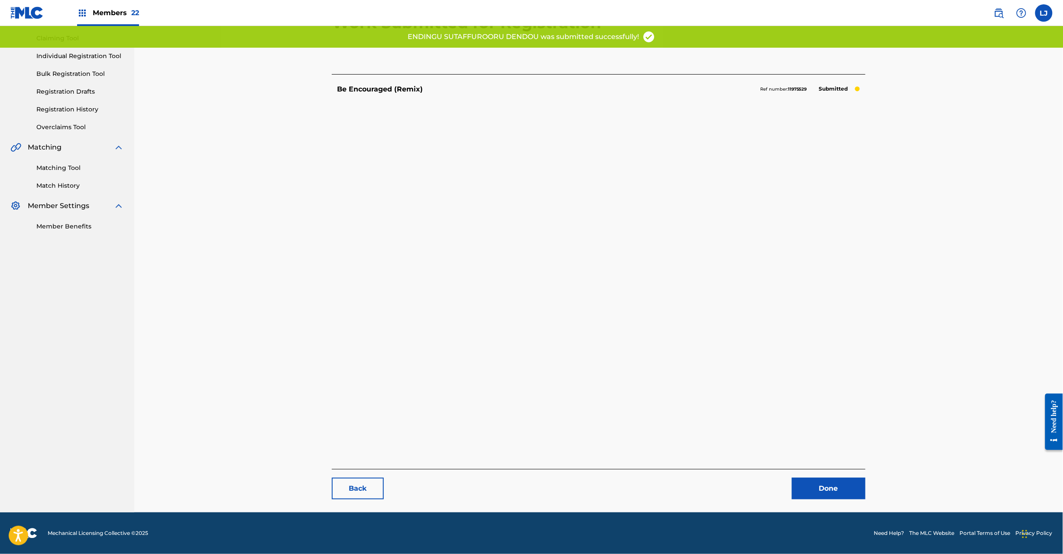
drag, startPoint x: 844, startPoint y: 489, endPoint x: 840, endPoint y: 481, distance: 8.9
click at [843, 489] on link "Done" at bounding box center [829, 488] width 74 height 22
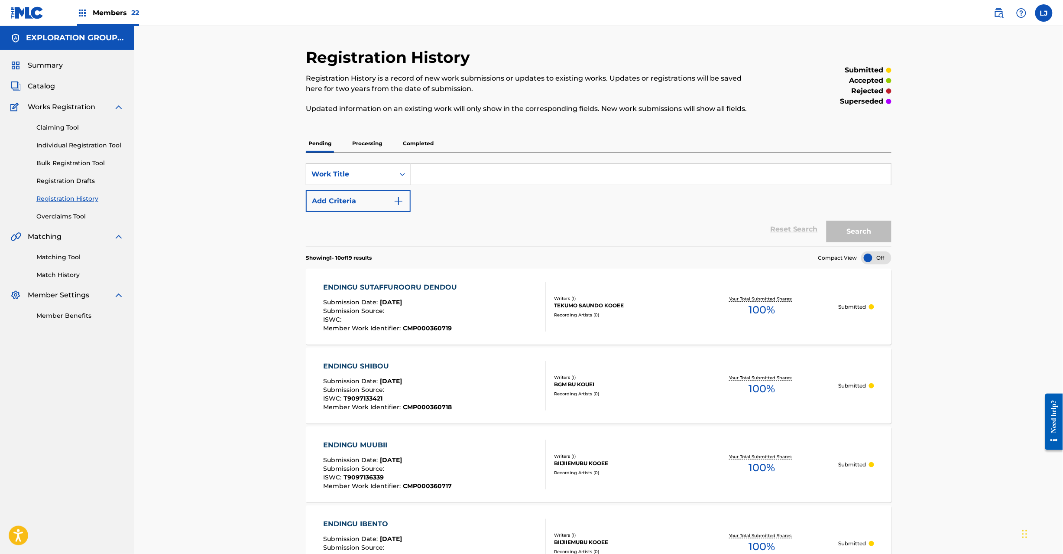
click at [36, 82] on span "Catalog" at bounding box center [41, 86] width 27 height 10
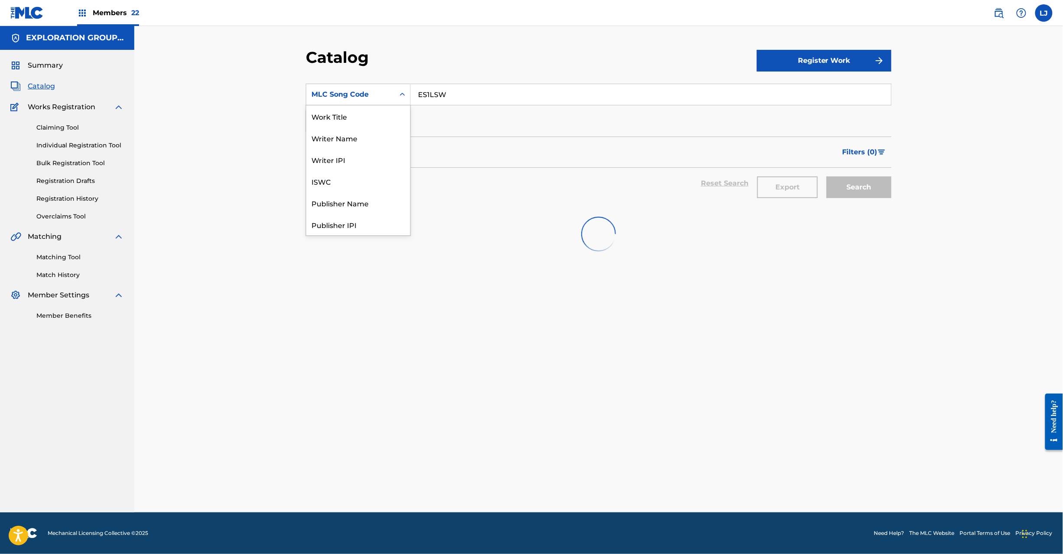
click at [379, 103] on div "MLC Song Code" at bounding box center [358, 95] width 105 height 22
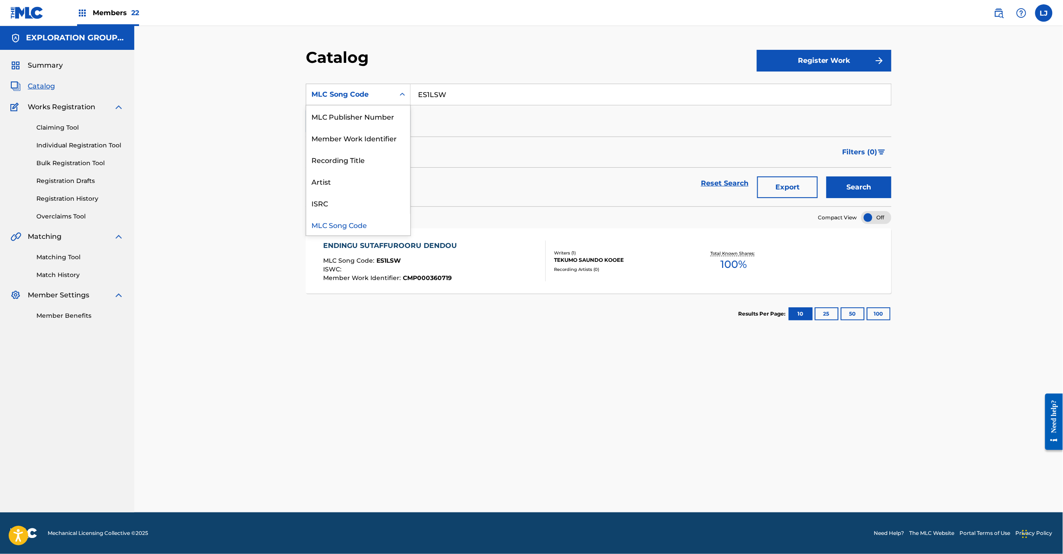
click at [469, 101] on input "ES1LSW" at bounding box center [651, 94] width 480 height 21
paste input "SU2"
type input "ES1SU2"
click at [881, 193] on button "Search" at bounding box center [859, 187] width 65 height 22
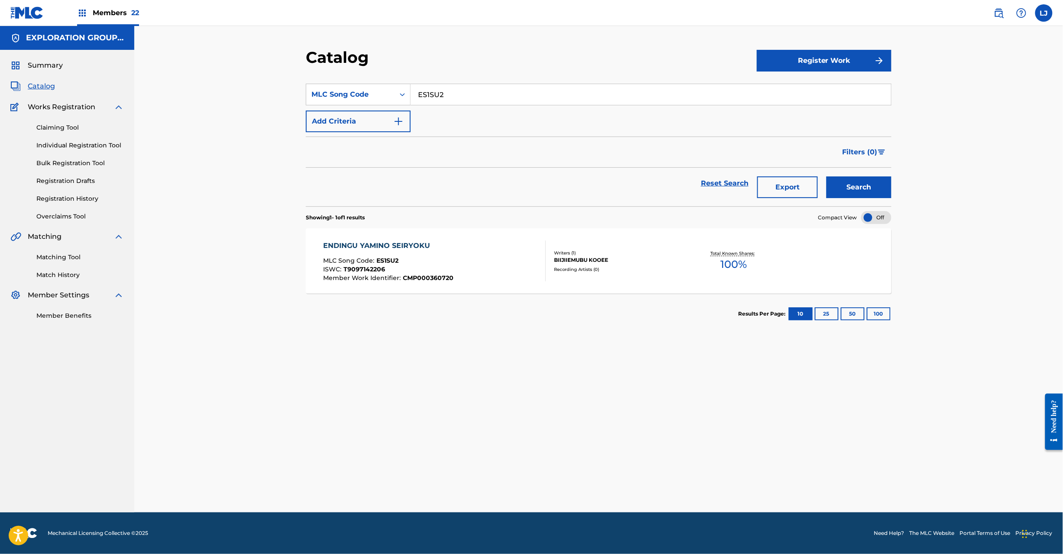
click at [481, 250] on div "ENDINGU YAMINO SEIRYOKU MLC Song Code : ES1SU2 ISWC : T9097142206 Member Work I…" at bounding box center [435, 260] width 223 height 41
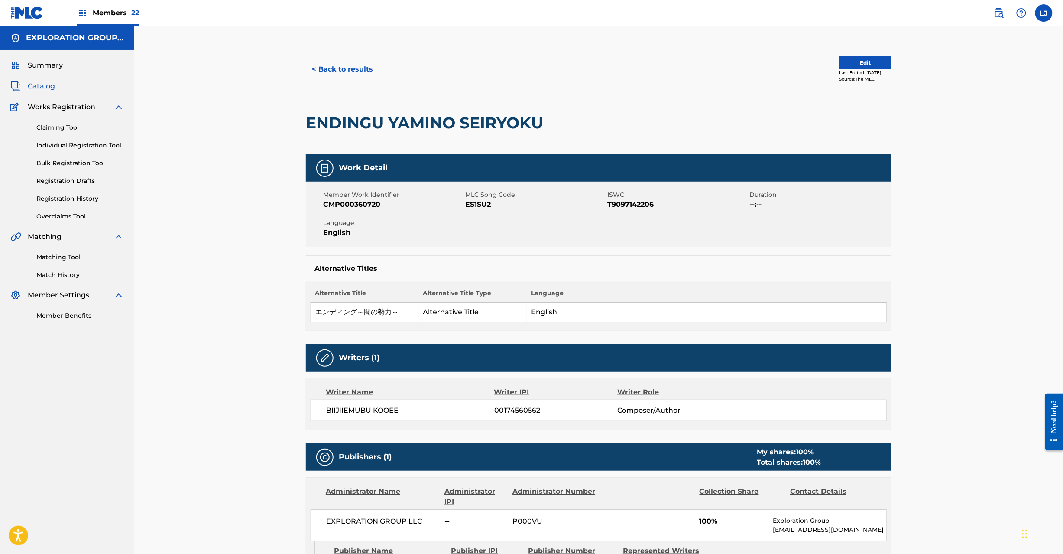
click at [865, 66] on button "Edit" at bounding box center [866, 62] width 52 height 13
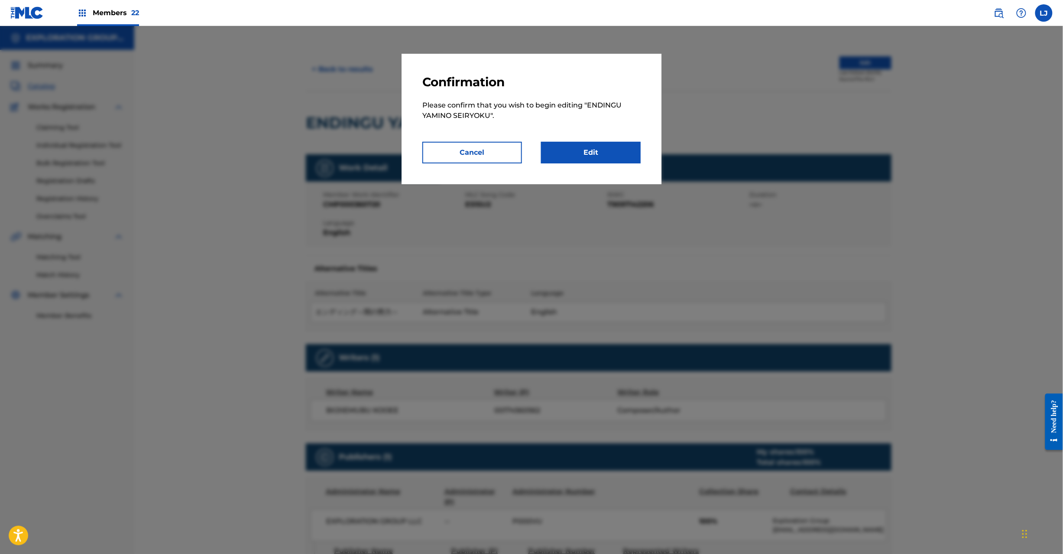
click at [607, 151] on link "Edit" at bounding box center [591, 153] width 100 height 22
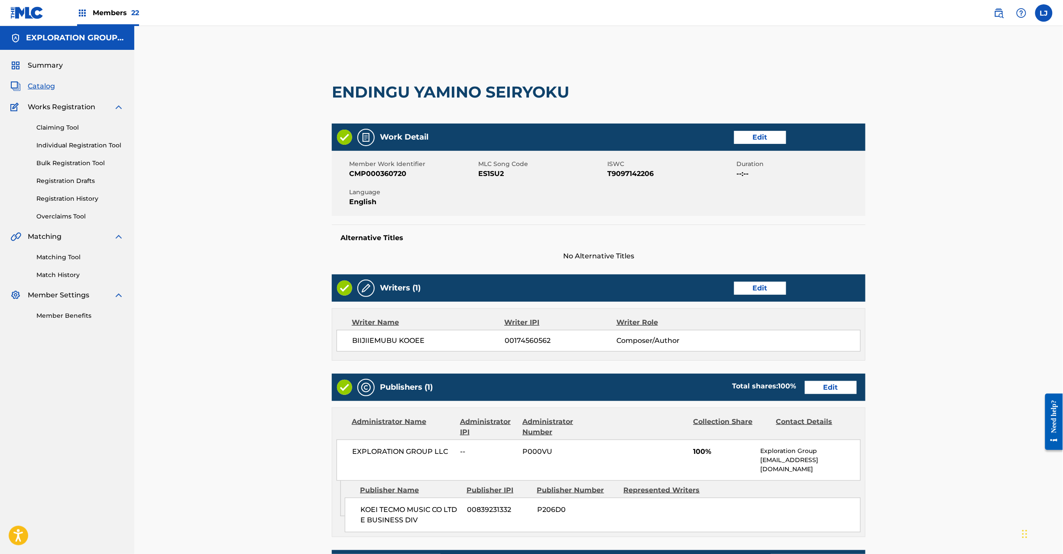
click at [834, 392] on link "Edit" at bounding box center [831, 387] width 52 height 13
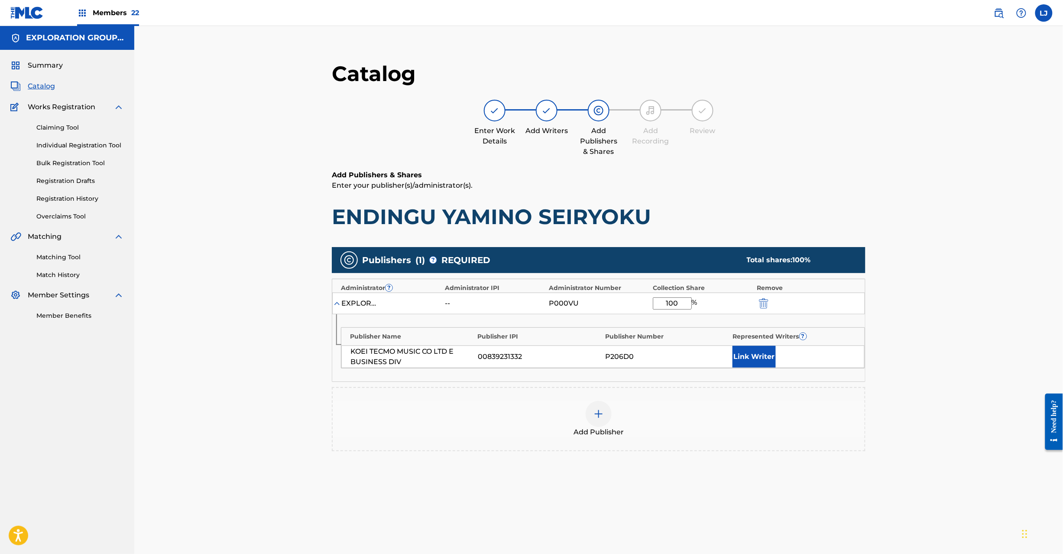
click at [763, 305] on img "submit" at bounding box center [764, 303] width 10 height 10
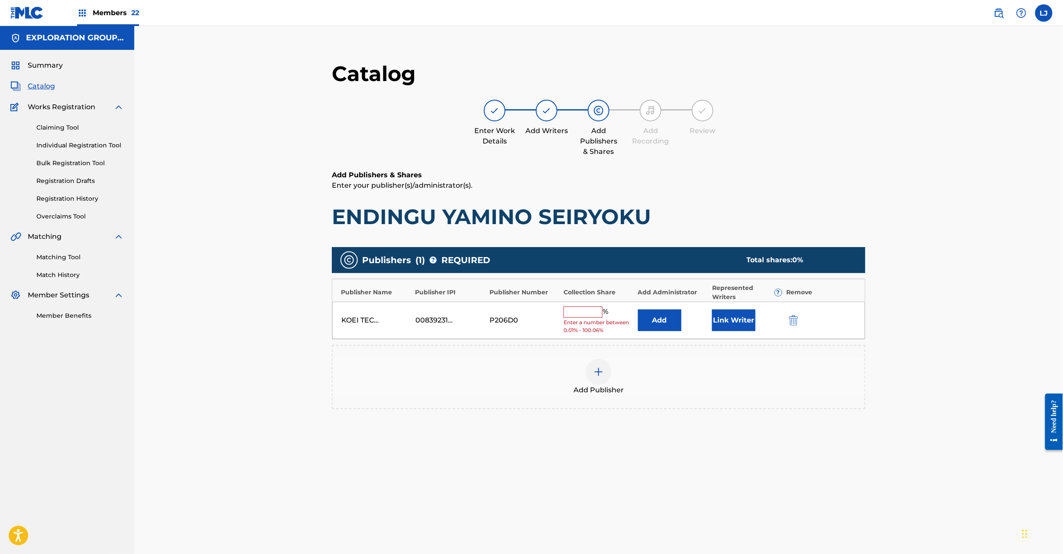
click at [794, 319] on img "submit" at bounding box center [794, 320] width 10 height 10
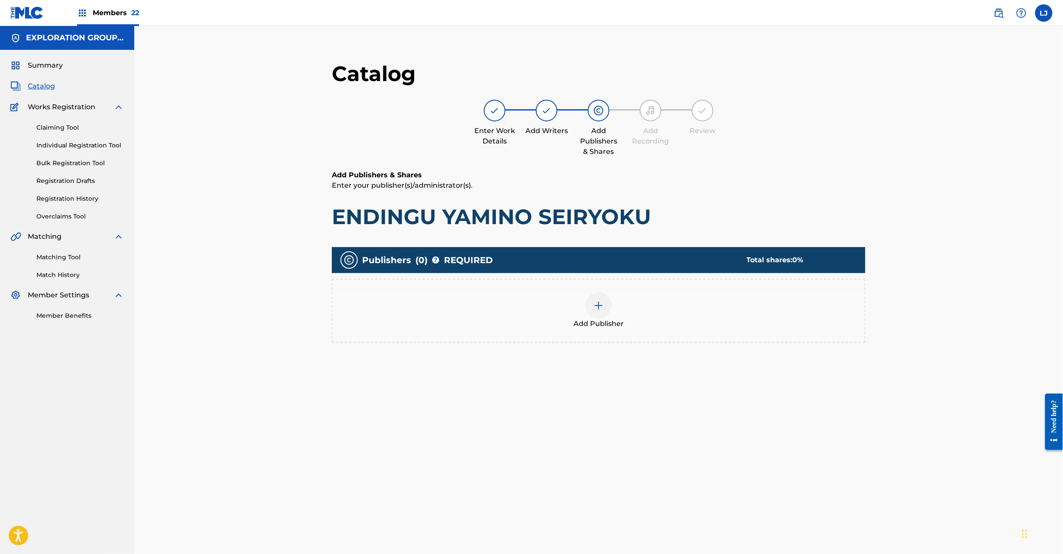
click at [577, 308] on div "Add Publisher" at bounding box center [599, 310] width 532 height 36
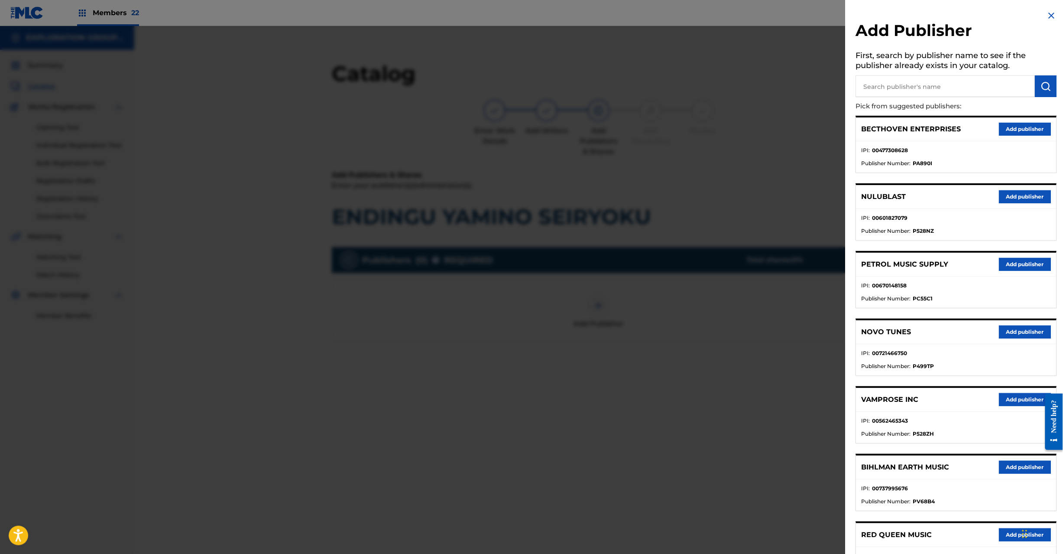
click at [896, 78] on input "text" at bounding box center [945, 86] width 179 height 22
paste input "Koei Tecmo Music Co Ltd N Business Div"
type input "Koei Tecmo Music Co Ltd N Business Div"
click at [1042, 82] on img "submit" at bounding box center [1046, 86] width 10 height 10
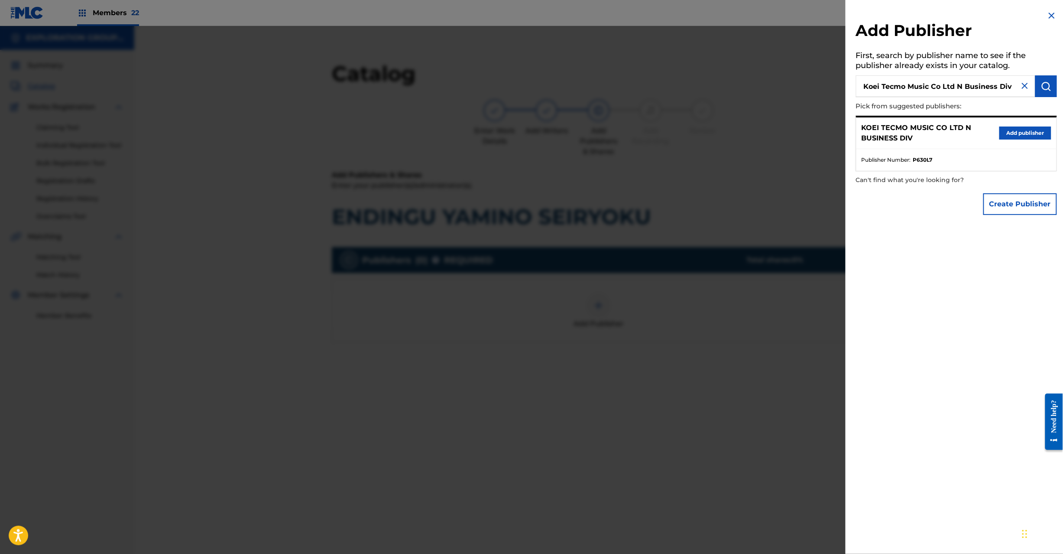
click at [1011, 130] on button "Add publisher" at bounding box center [1025, 132] width 52 height 13
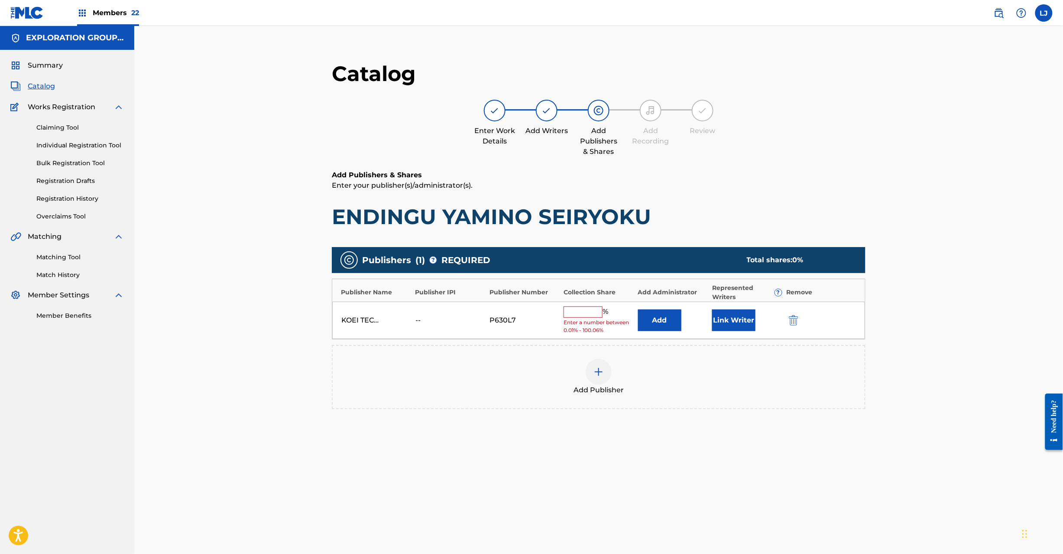
click at [583, 315] on input "text" at bounding box center [583, 311] width 39 height 11
click at [665, 310] on button "Add" at bounding box center [659, 320] width 43 height 22
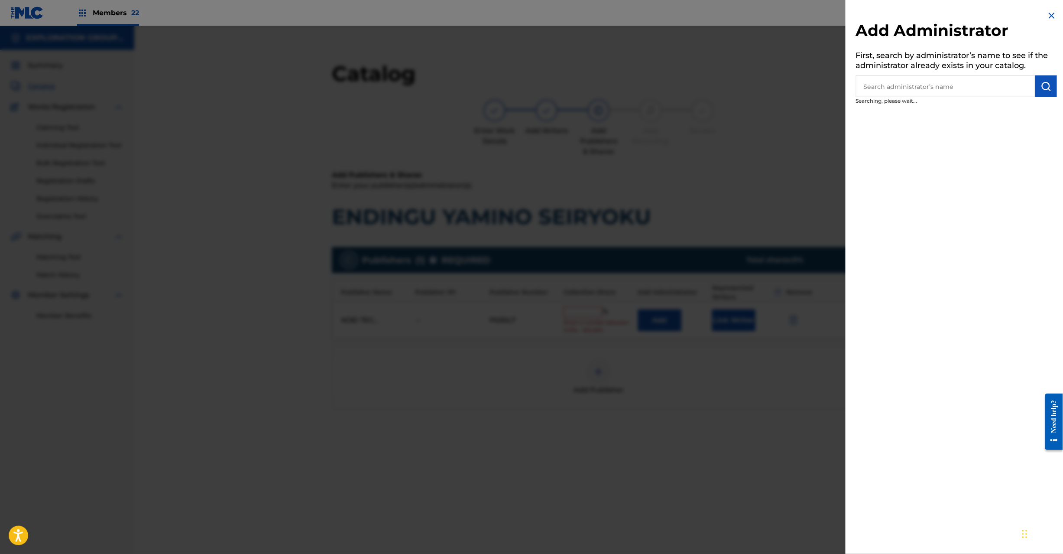
click at [929, 94] on input "text" at bounding box center [945, 86] width 179 height 22
paste input "Exploration Group LLC"
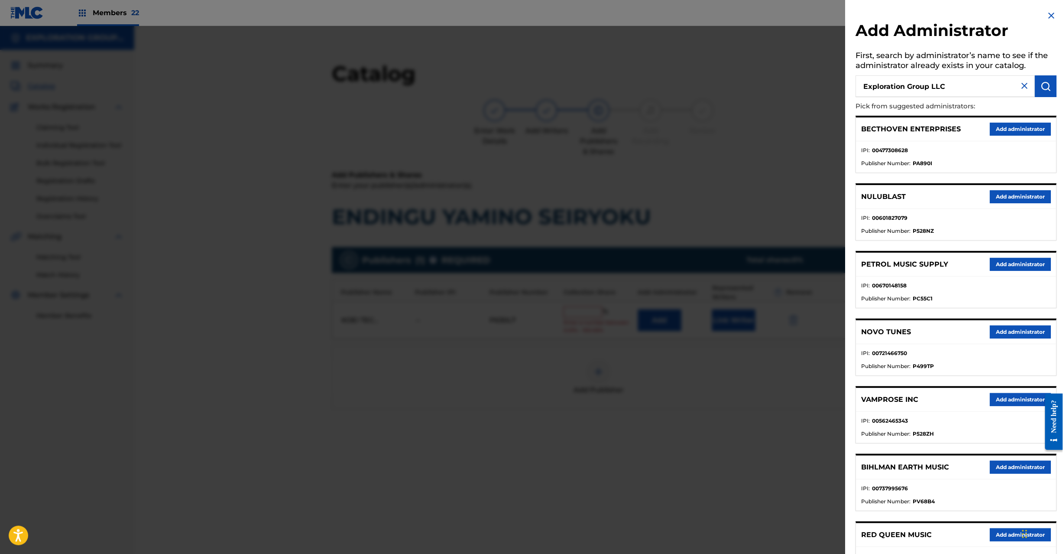
type input "Exploration Group LLC"
click at [1045, 82] on img "submit" at bounding box center [1046, 86] width 10 height 10
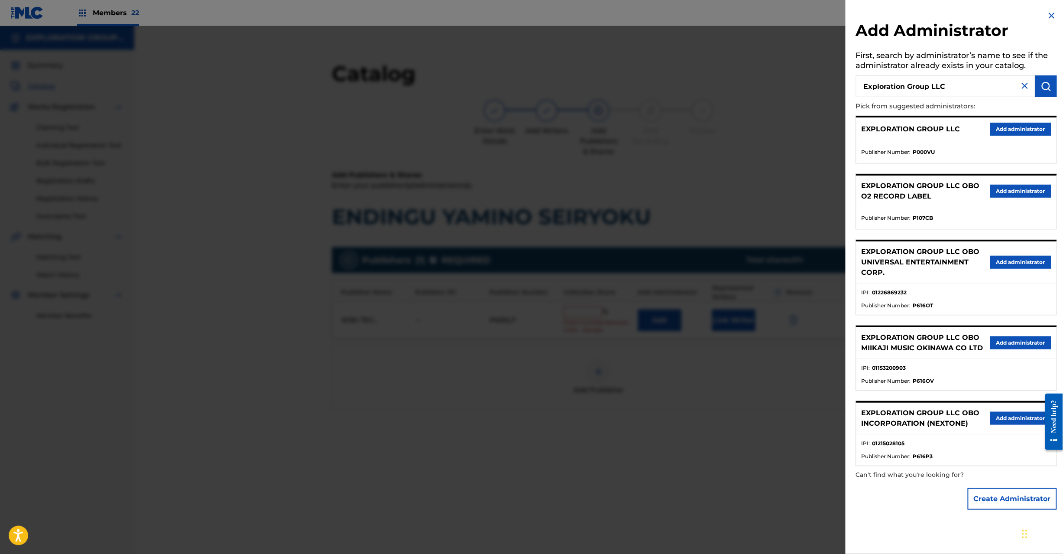
click at [1008, 130] on button "Add administrator" at bounding box center [1020, 129] width 61 height 13
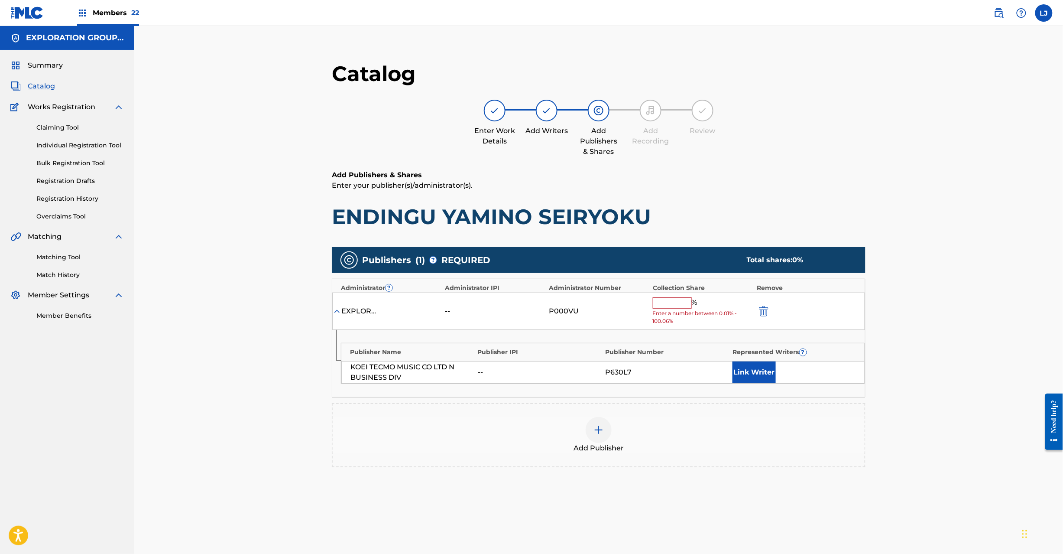
click at [658, 299] on input "text" at bounding box center [672, 302] width 39 height 11
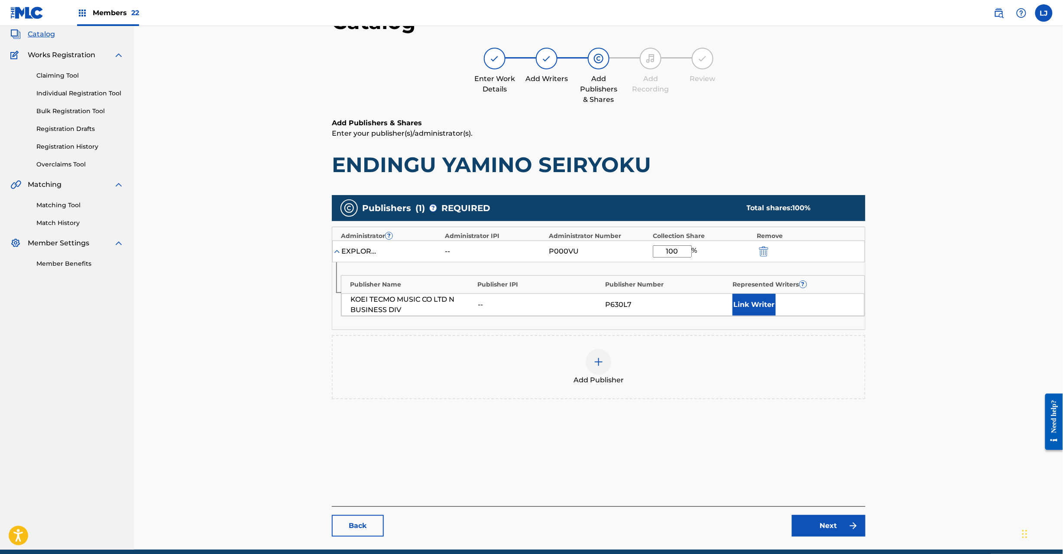
scroll to position [89, 0]
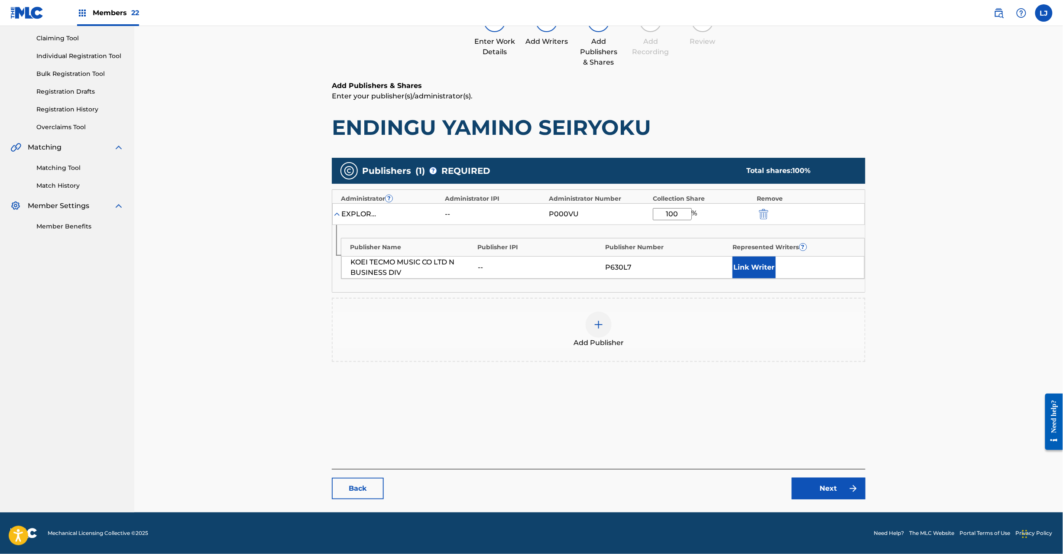
type input "100"
click at [813, 490] on link "Next" at bounding box center [829, 488] width 74 height 22
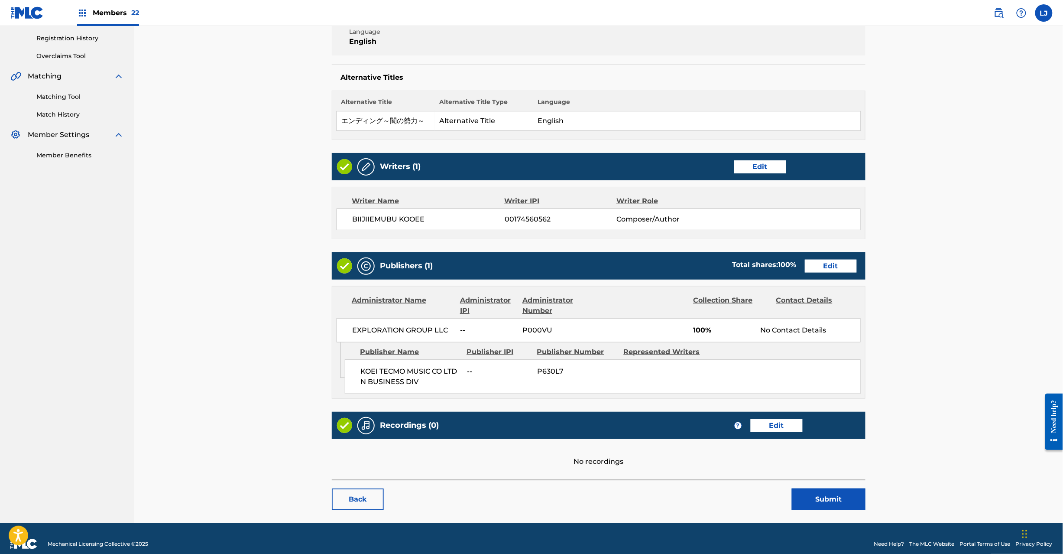
scroll to position [172, 0]
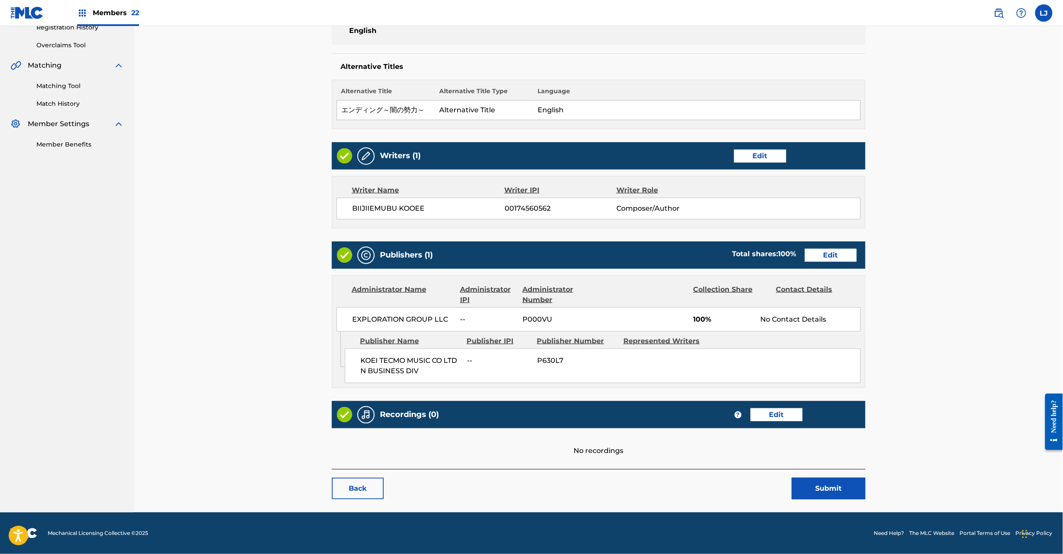
click at [799, 486] on button "Submit" at bounding box center [829, 488] width 74 height 22
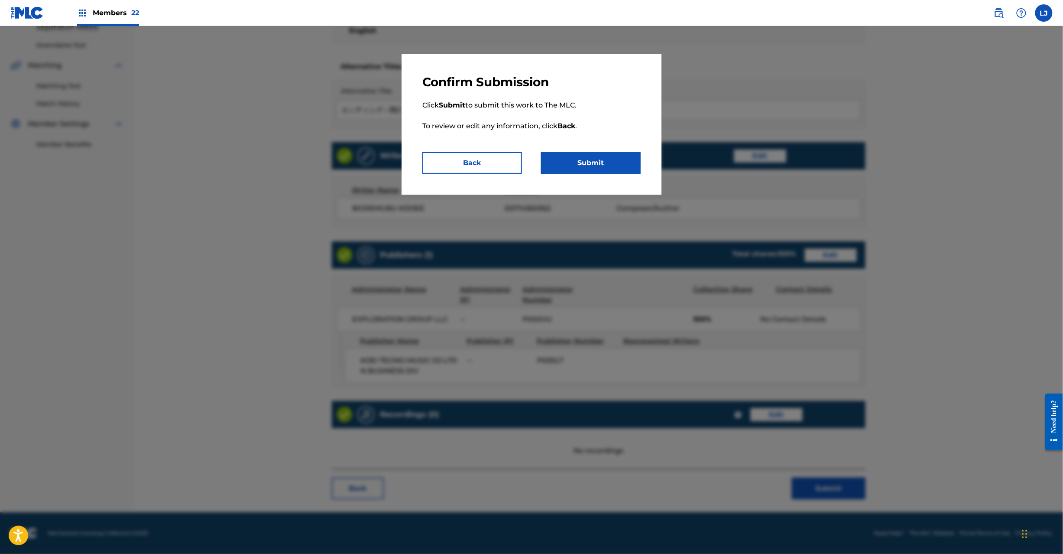
click at [596, 165] on button "Submit" at bounding box center [591, 163] width 100 height 22
click at [596, 162] on div "Submit" at bounding box center [591, 163] width 100 height 22
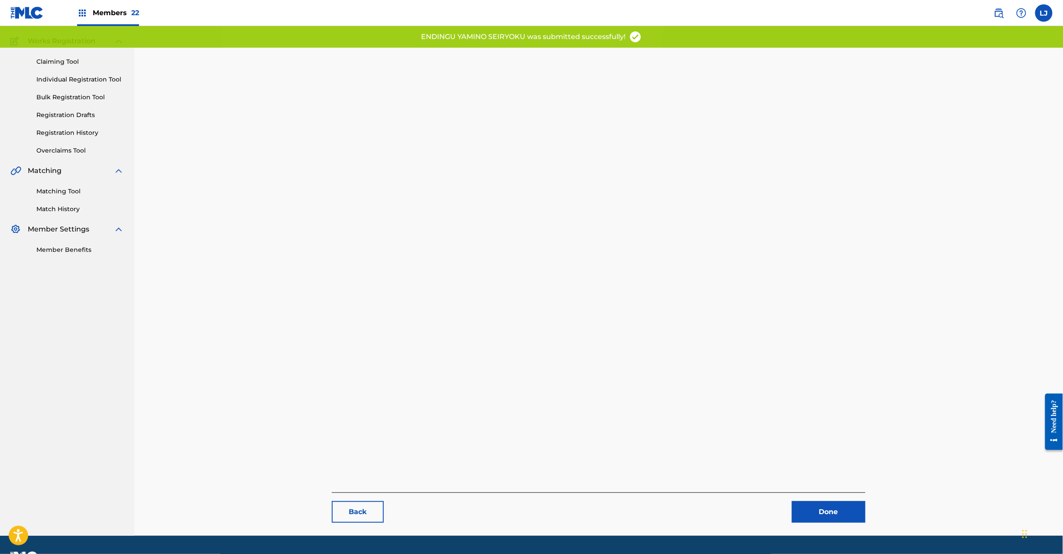
scroll to position [89, 0]
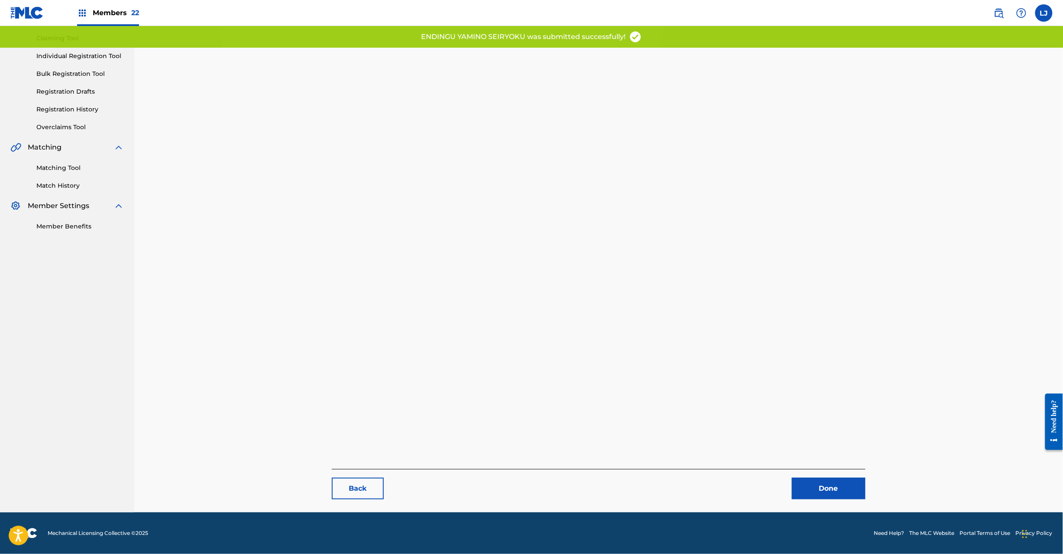
click at [803, 491] on link "Done" at bounding box center [829, 488] width 74 height 22
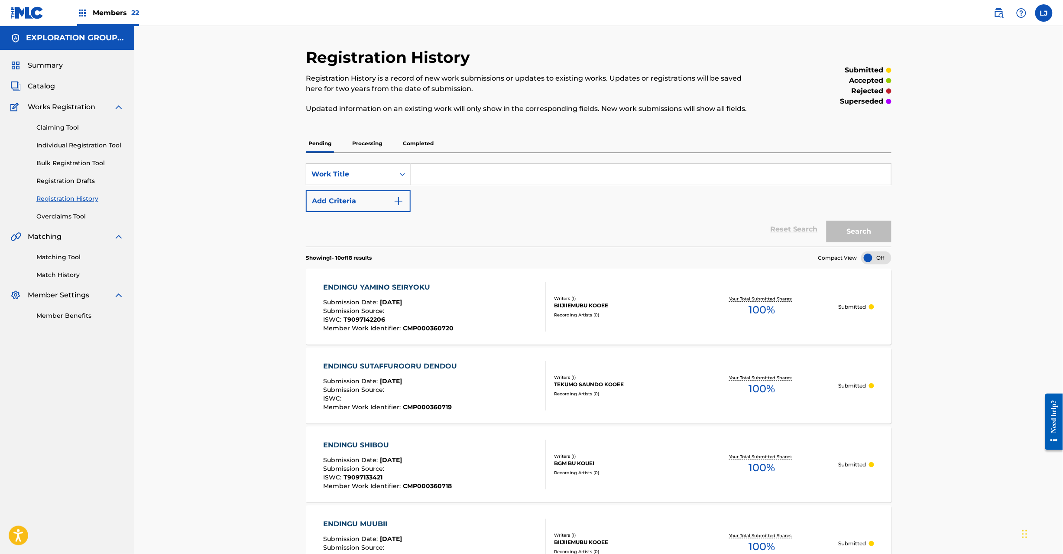
click at [468, 312] on div "ENDINGU YAMINO SEIRYOKU Submission Date : [DATE] Submission Source : ISWC : T90…" at bounding box center [435, 306] width 223 height 49
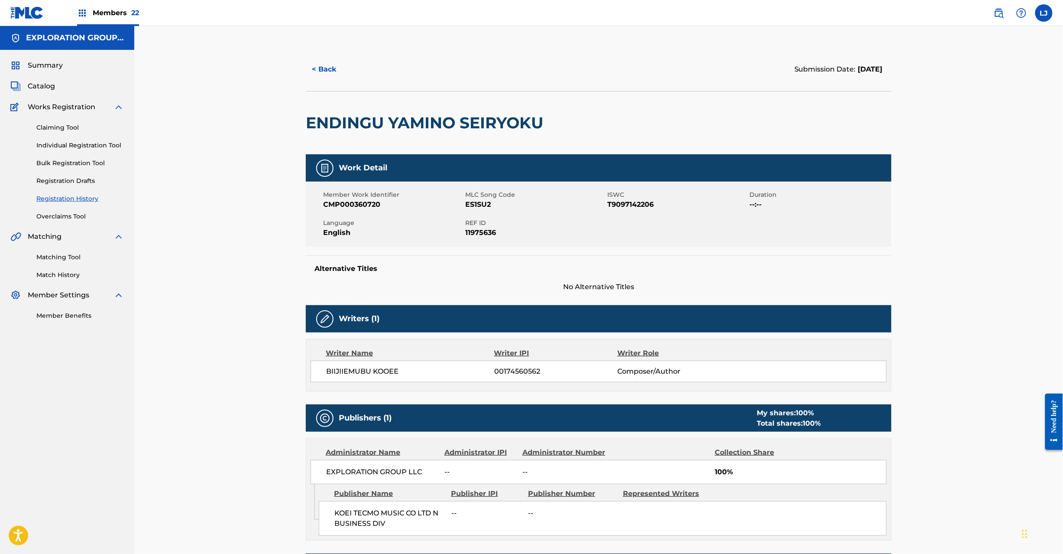
click at [54, 258] on link "Matching Tool" at bounding box center [80, 257] width 88 height 9
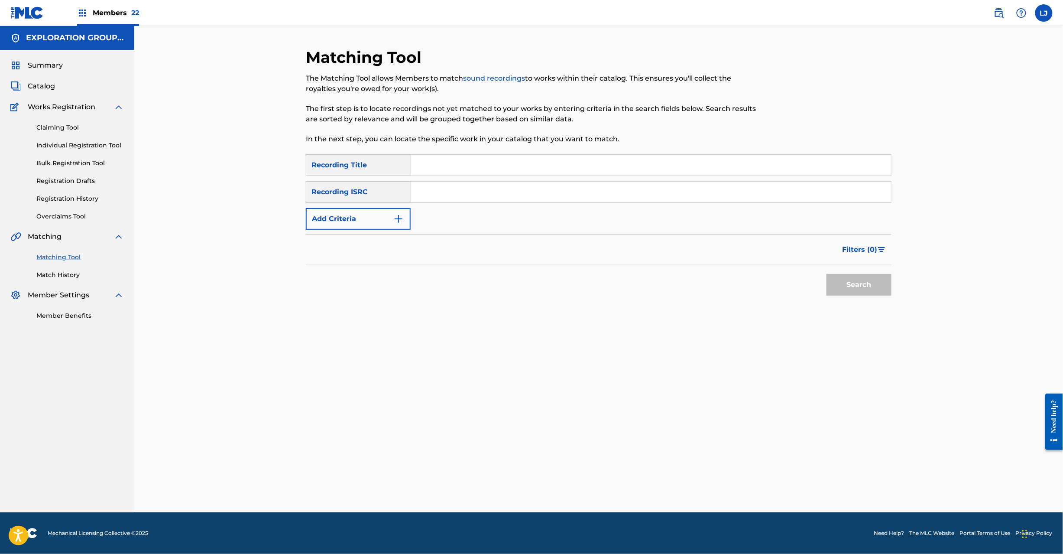
click at [452, 184] on input "Search Form" at bounding box center [651, 192] width 480 height 21
paste input "JPD101500725"
click at [837, 282] on button "Search" at bounding box center [859, 285] width 65 height 22
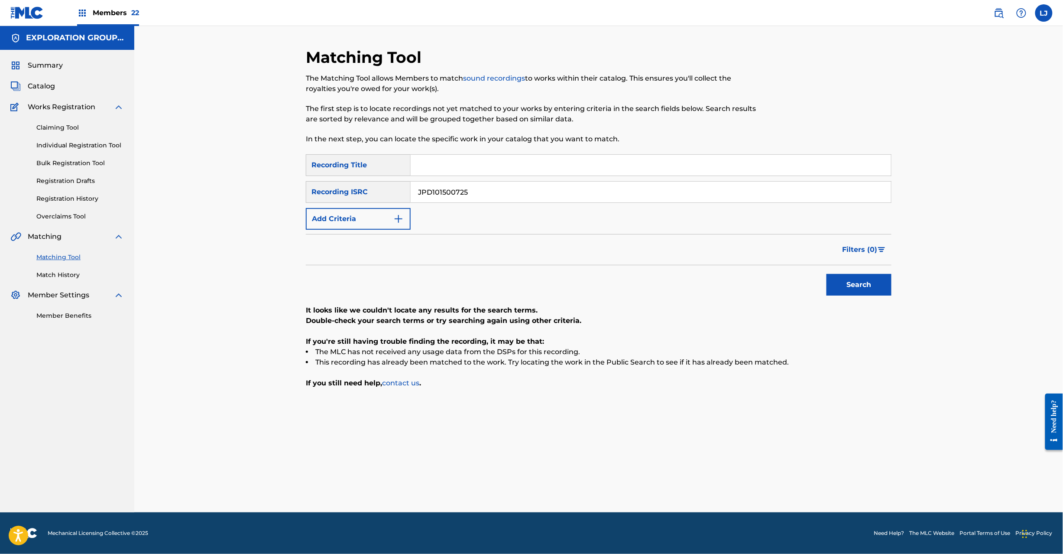
click at [449, 179] on div "SearchWithCriteria8185910e-6ba6-4b1d-b505-70f33b905783 Recording Title SearchWi…" at bounding box center [599, 191] width 586 height 75
drag, startPoint x: 449, startPoint y: 179, endPoint x: 451, endPoint y: 188, distance: 8.8
click at [451, 179] on div "SearchWithCriteria8185910e-6ba6-4b1d-b505-70f33b905783 Recording Title SearchWi…" at bounding box center [599, 191] width 586 height 75
click at [451, 188] on input "JPD101500725" at bounding box center [651, 192] width 480 height 21
paste input "400093"
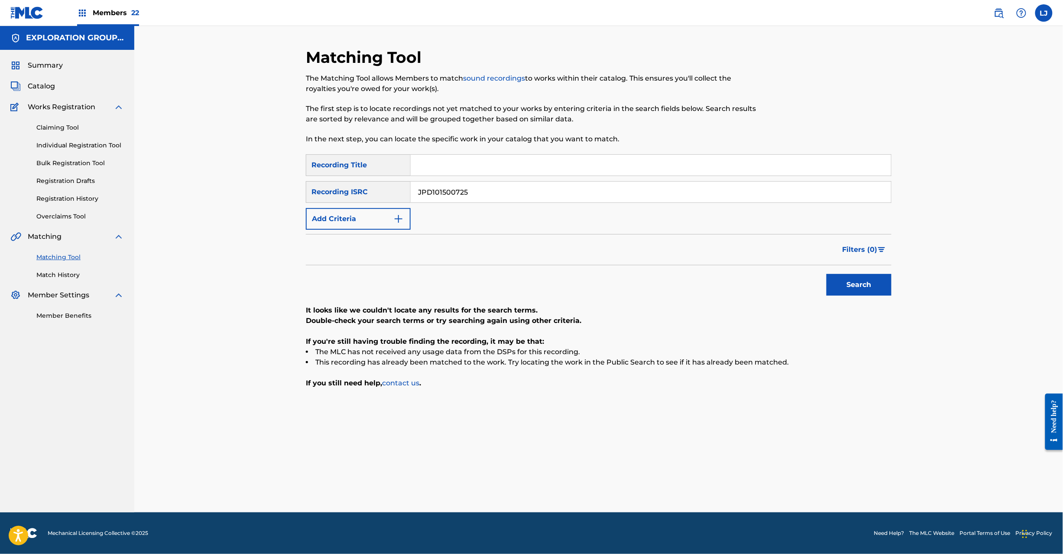
drag, startPoint x: 451, startPoint y: 188, endPoint x: 528, endPoint y: 219, distance: 82.8
click at [453, 191] on input "JPD101500725" at bounding box center [651, 192] width 480 height 21
click at [844, 281] on button "Search" at bounding box center [859, 285] width 65 height 22
click at [486, 191] on input "JPD101400093" at bounding box center [651, 192] width 480 height 21
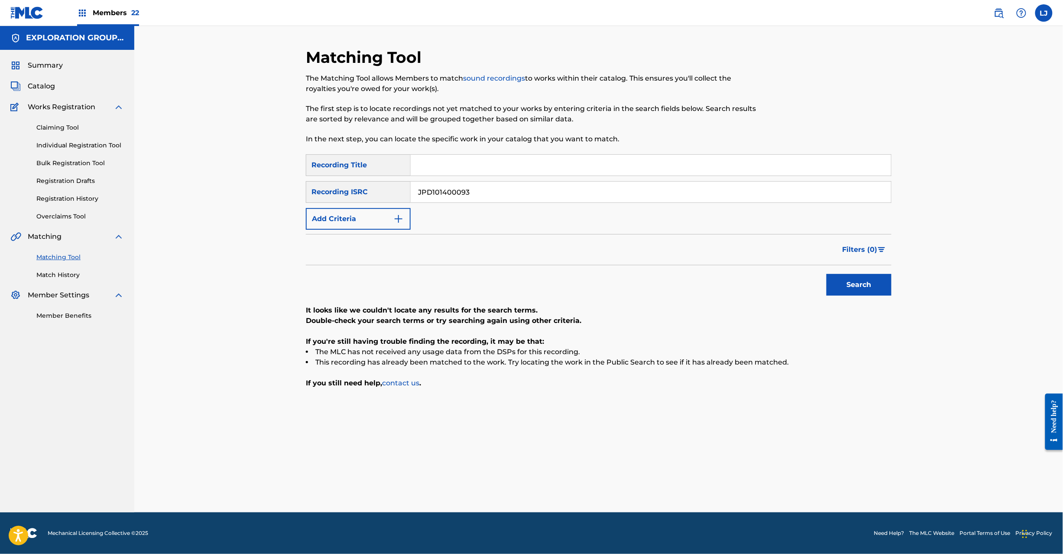
paste input "8170018"
click at [879, 302] on div "SearchWithCriteria8185910e-6ba6-4b1d-b505-70f33b905783 Recording Title SearchWi…" at bounding box center [599, 271] width 586 height 234
click at [872, 283] on button "Search" at bounding box center [859, 285] width 65 height 22
click at [472, 196] on input "JPD181700183" at bounding box center [651, 192] width 480 height 21
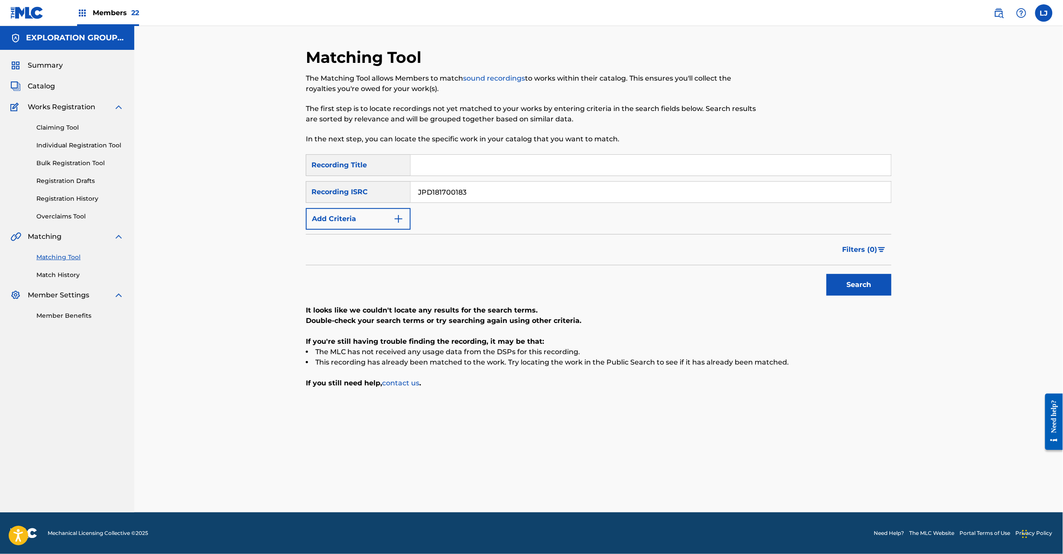
paste
type input "JPD101200394"
click at [864, 290] on button "Search" at bounding box center [859, 285] width 65 height 22
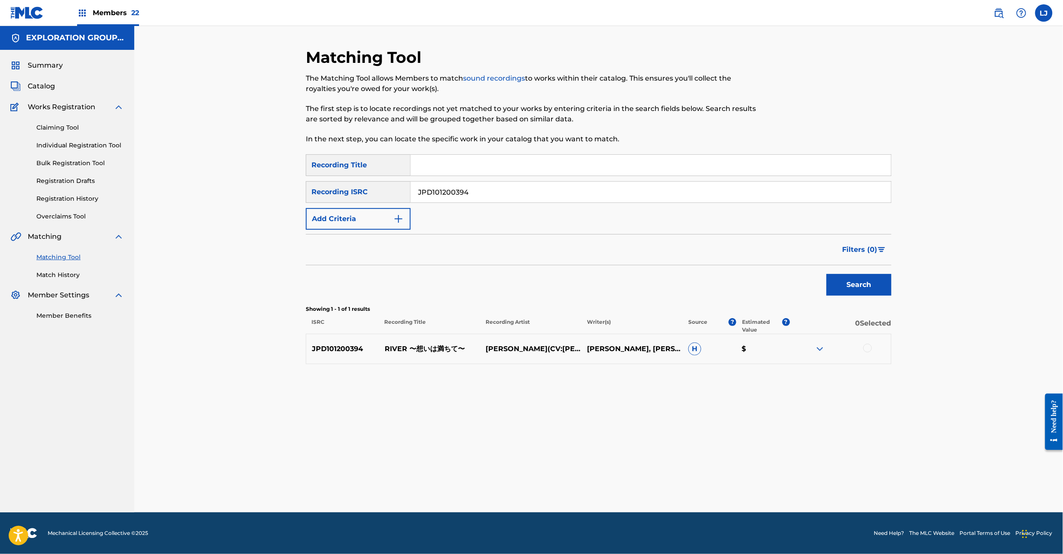
click at [415, 348] on p "RIVER 〜想いは満ちて〜" at bounding box center [429, 349] width 101 height 10
click at [867, 346] on div at bounding box center [867, 348] width 9 height 9
click at [645, 480] on button "Match 1 Group" at bounding box center [609, 483] width 96 height 22
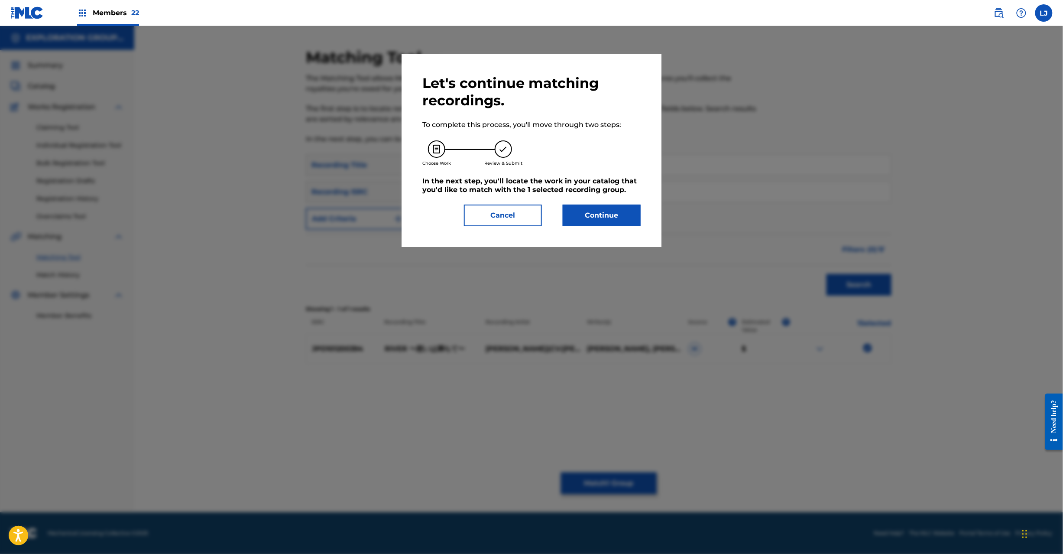
click at [628, 209] on button "Continue" at bounding box center [602, 215] width 78 height 22
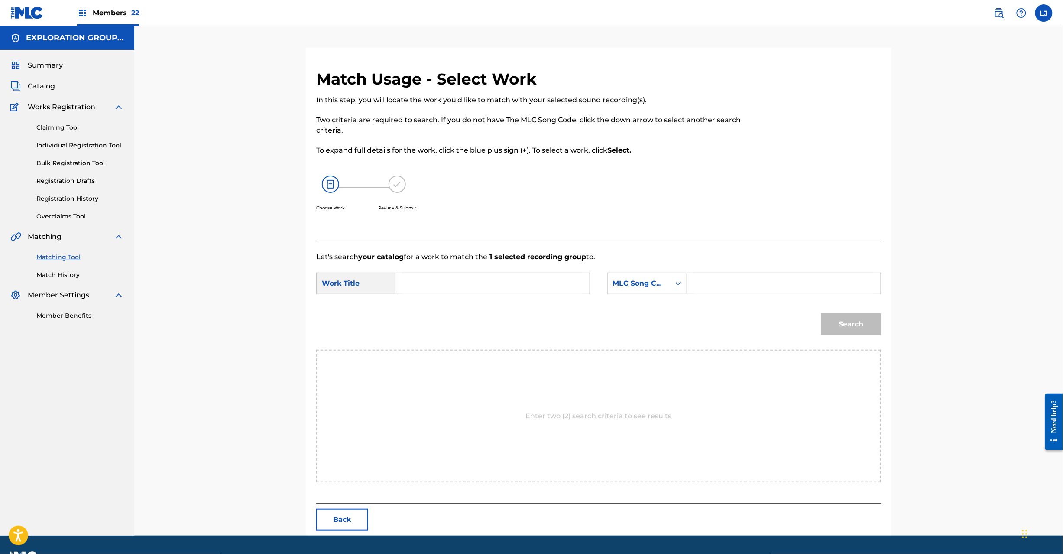
click at [426, 276] on input "Search Form" at bounding box center [492, 283] width 179 height 21
click at [513, 288] on input "River Omoiwa Michite RO3BJT" at bounding box center [492, 283] width 179 height 21
type input "River Omoiwa Michite"
click at [730, 290] on input "Search Form" at bounding box center [783, 283] width 179 height 21
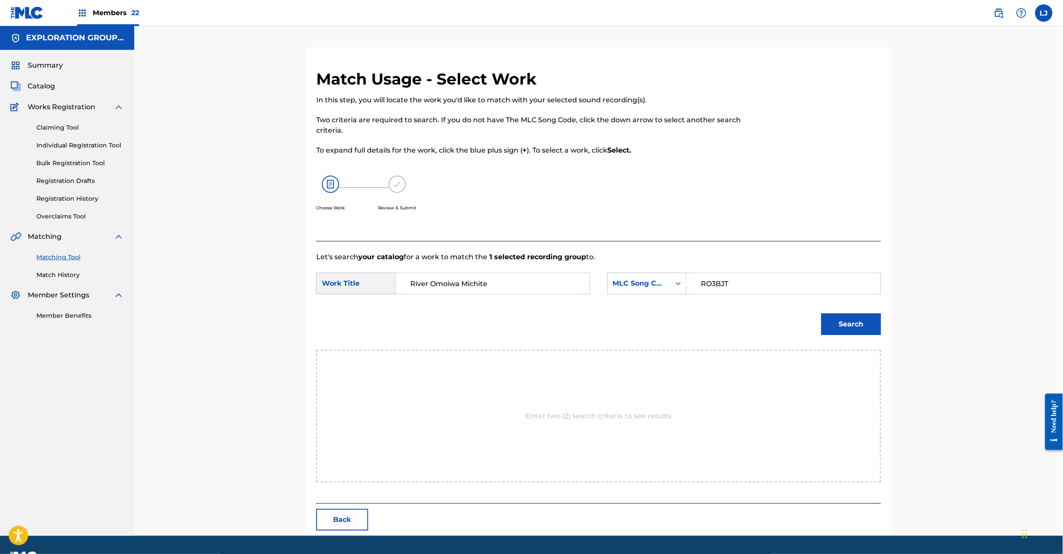
type input "RO3BJT"
click at [846, 318] on button "Search" at bounding box center [851, 324] width 60 height 22
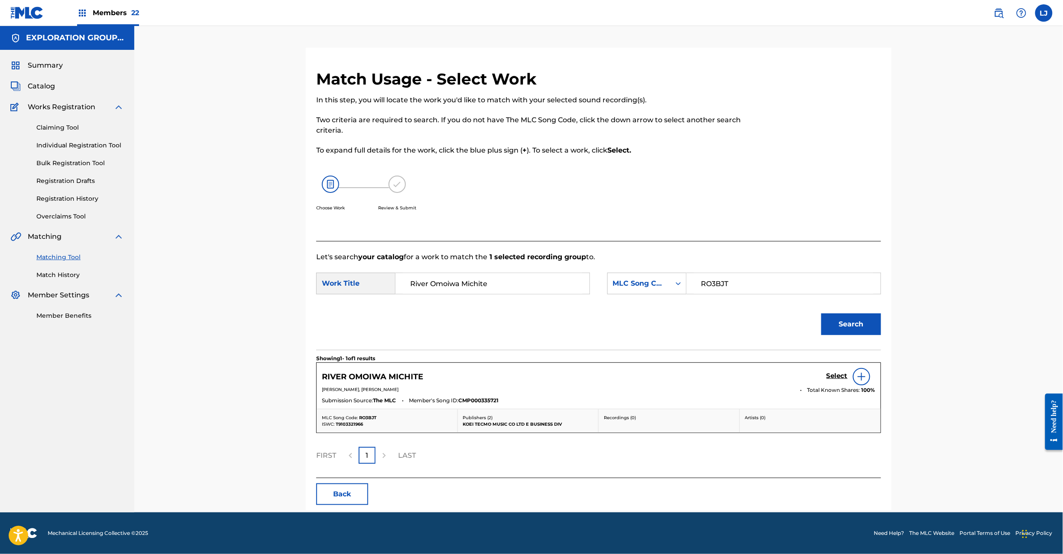
click at [840, 375] on h5 "Select" at bounding box center [837, 376] width 21 height 8
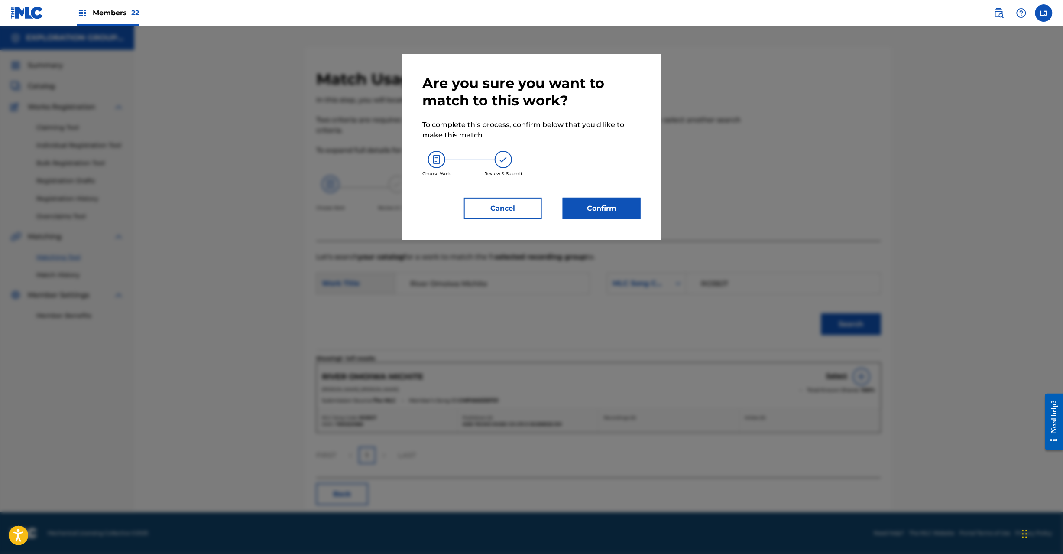
click at [612, 219] on div "Are you sure you want to match to this work? To complete this process, confirm …" at bounding box center [532, 147] width 260 height 186
click at [612, 208] on button "Confirm" at bounding box center [602, 209] width 78 height 22
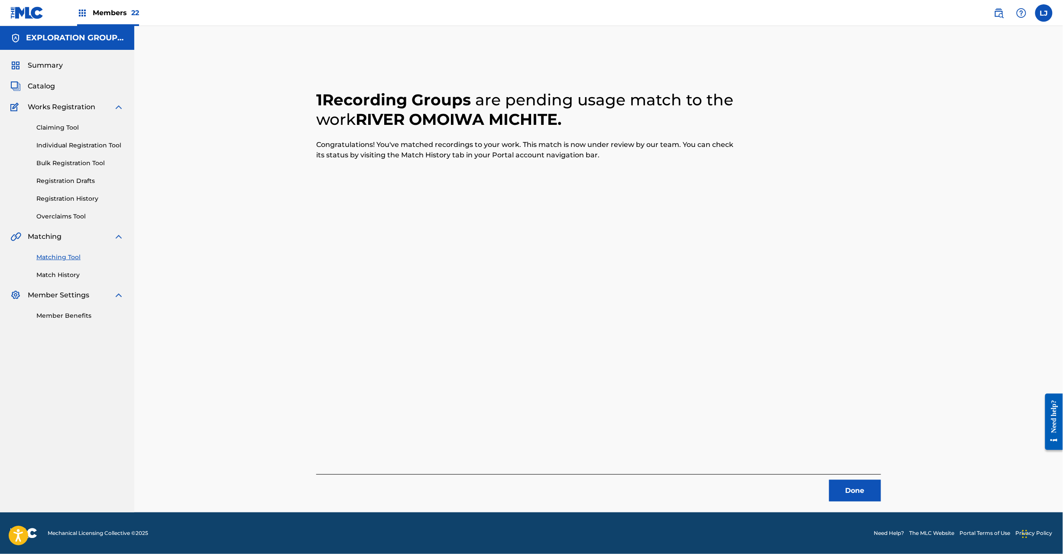
click at [845, 487] on button "Done" at bounding box center [855, 491] width 52 height 22
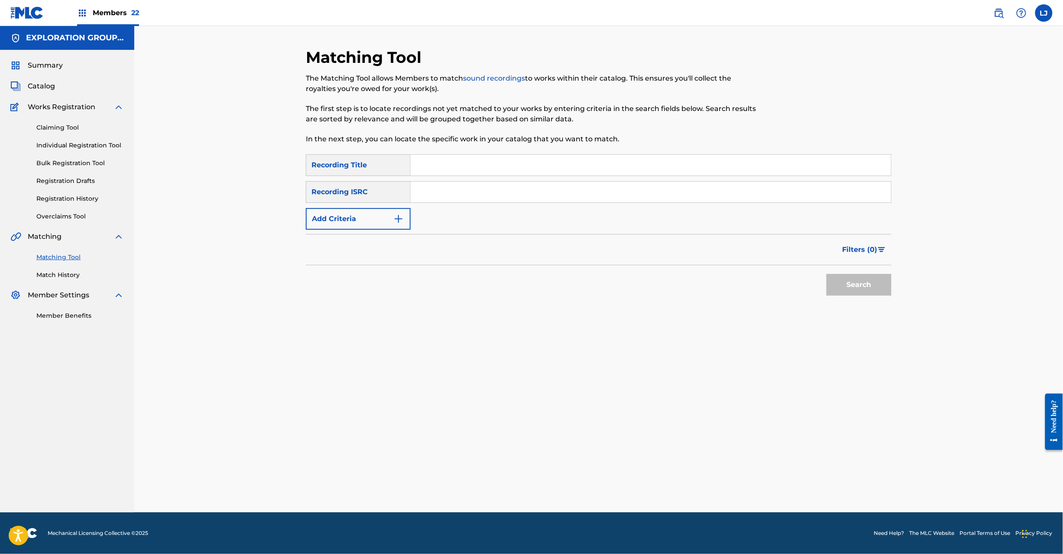
click at [453, 179] on div "SearchWithCriteria8185910e-6ba6-4b1d-b505-70f33b905783 Recording Title SearchWi…" at bounding box center [599, 191] width 586 height 75
click at [482, 191] on input "Search Form" at bounding box center [651, 192] width 480 height 21
click at [851, 282] on button "Search" at bounding box center [859, 285] width 65 height 22
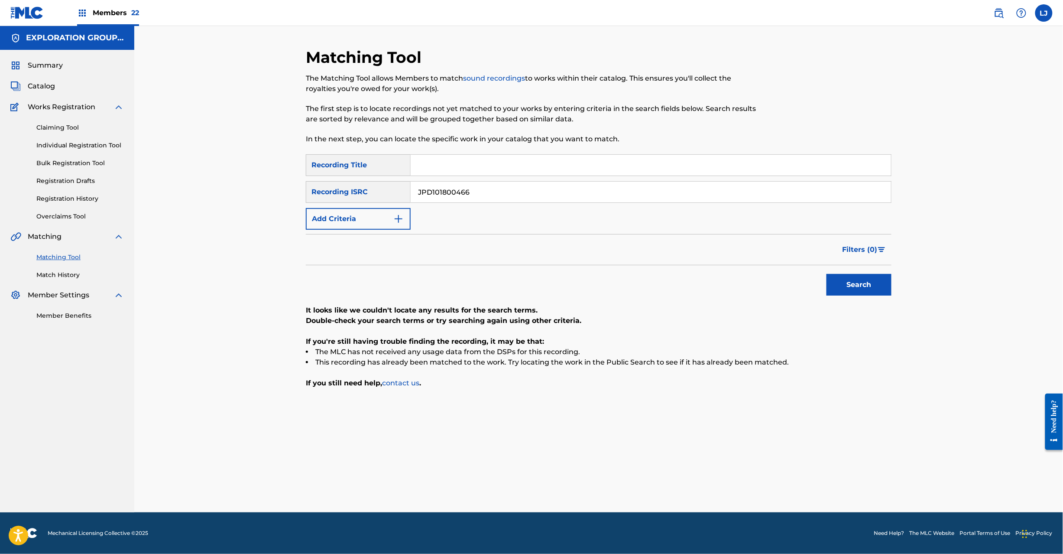
click at [420, 193] on input "JPD101800466" at bounding box center [651, 192] width 480 height 21
click at [846, 288] on button "Search" at bounding box center [859, 285] width 65 height 22
click at [457, 191] on input "JPD101300373" at bounding box center [651, 192] width 480 height 21
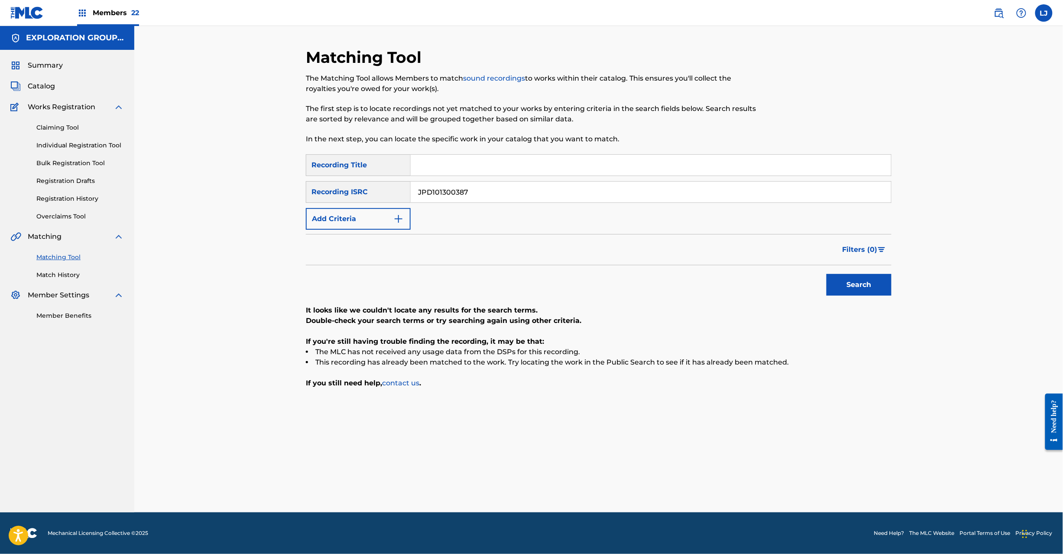
click at [851, 276] on button "Search" at bounding box center [859, 285] width 65 height 22
click at [473, 198] on input "JPD101300387" at bounding box center [651, 192] width 480 height 21
click at [878, 279] on button "Search" at bounding box center [859, 285] width 65 height 22
click at [490, 188] on input "JPD101500836" at bounding box center [651, 192] width 480 height 21
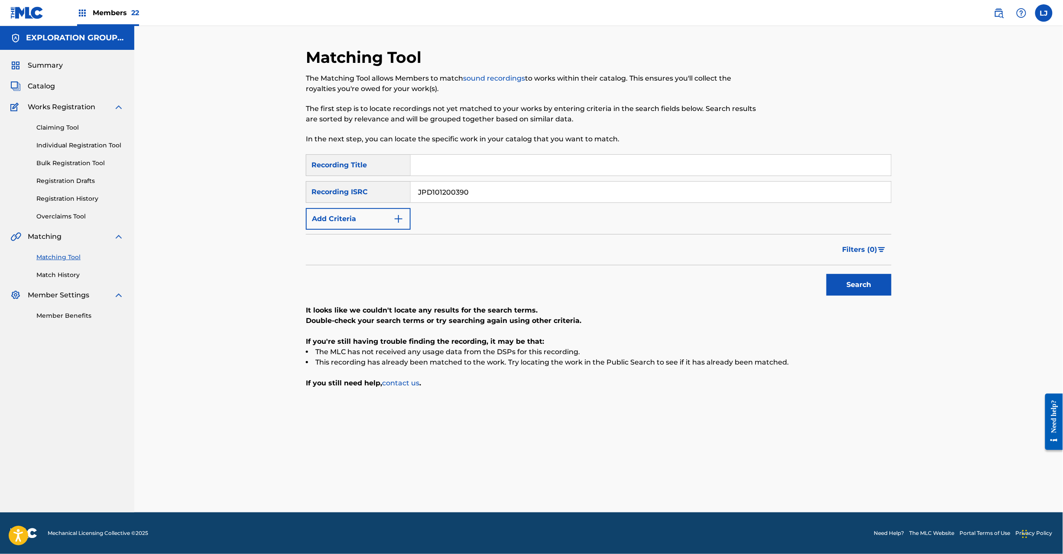
click at [490, 188] on input "JPD101200390" at bounding box center [651, 192] width 480 height 21
type input "JPD101200390"
click at [855, 281] on button "Search" at bounding box center [859, 285] width 65 height 22
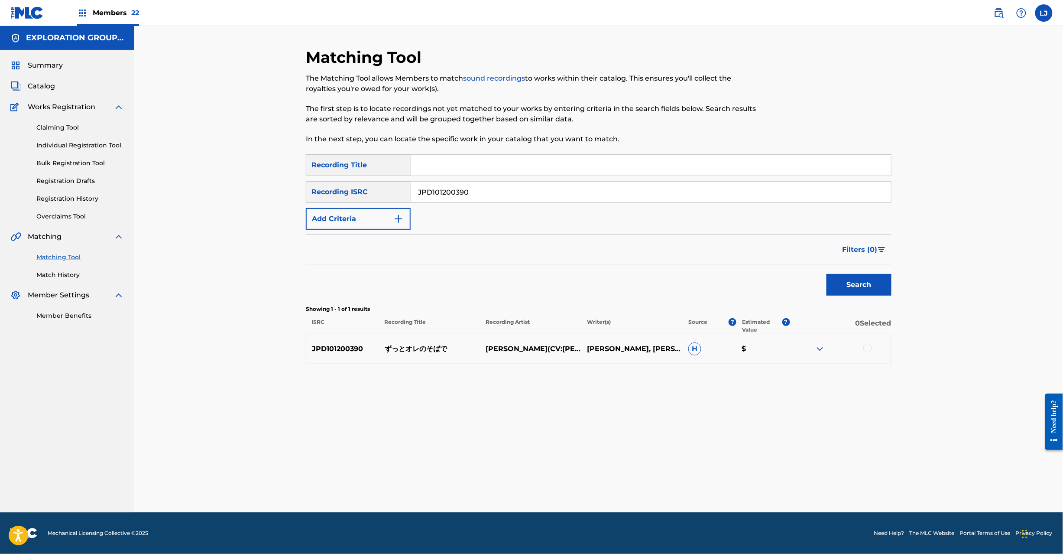
click at [441, 349] on p "ずっとオレのそばで" at bounding box center [429, 349] width 101 height 10
click at [869, 348] on div at bounding box center [867, 348] width 9 height 9
click at [626, 474] on button "Match 1 Group" at bounding box center [609, 483] width 96 height 22
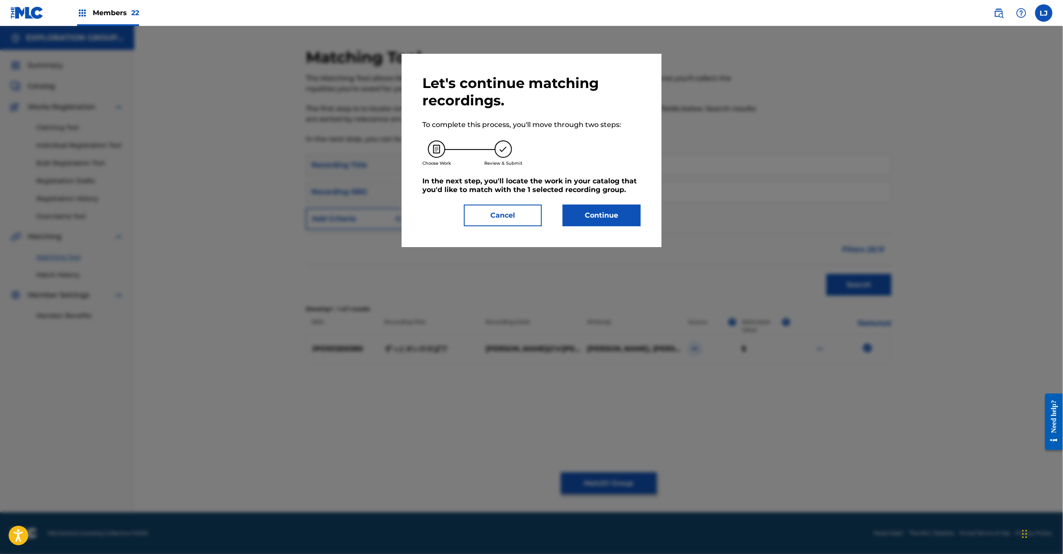
click at [612, 224] on button "Continue" at bounding box center [602, 215] width 78 height 22
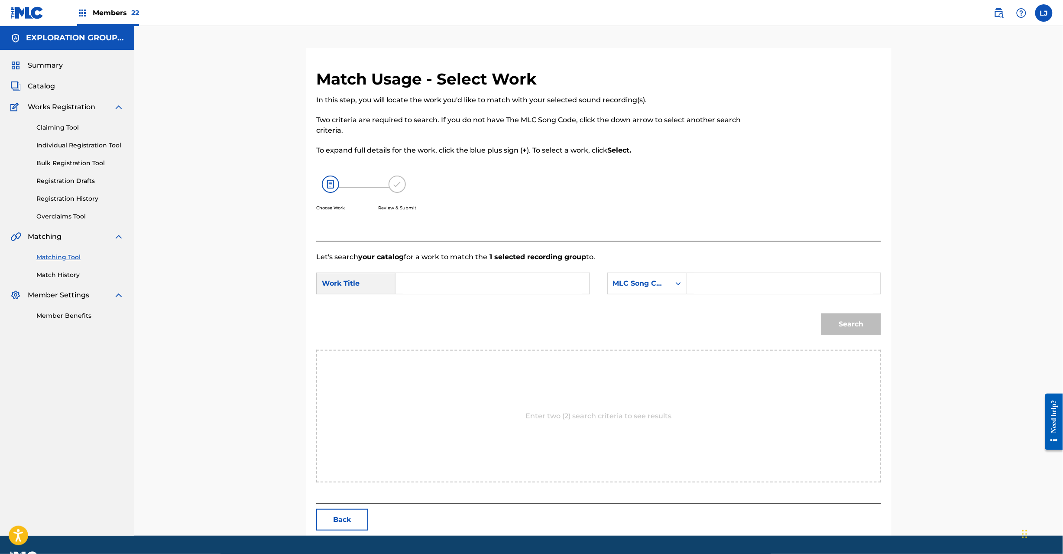
click at [484, 259] on p "Let's search your catalog for a work to match the 1 selected recording group to." at bounding box center [598, 257] width 565 height 10
click at [475, 285] on input "Search Form" at bounding box center [492, 283] width 179 height 21
click at [513, 289] on input "Zutto Oreno Sobade ZS40UH" at bounding box center [492, 283] width 179 height 21
type input "Zutto Oreno Sobade"
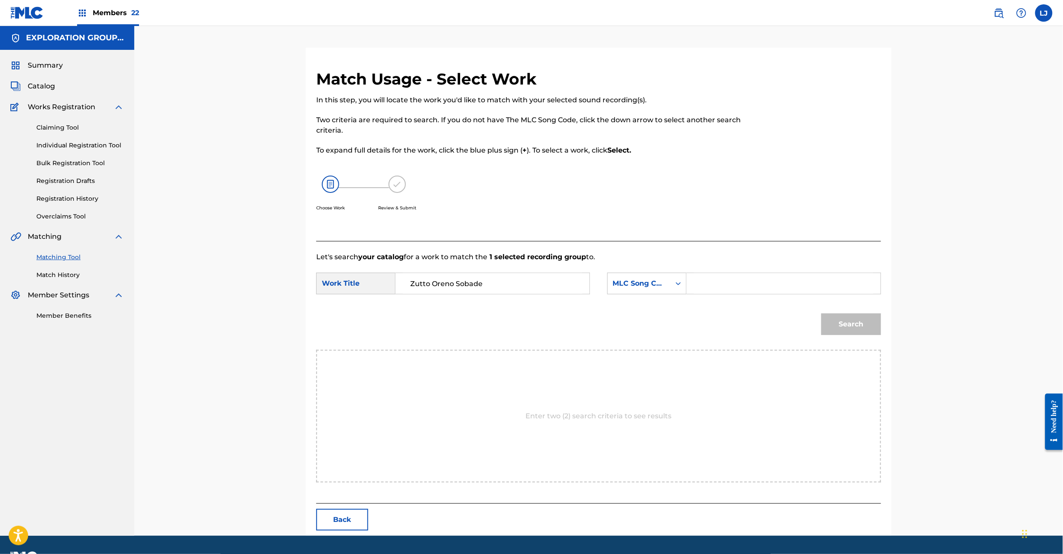
click at [704, 288] on input "Search Form" at bounding box center [783, 283] width 179 height 21
type input "ZS40UH"
click at [865, 319] on button "Search" at bounding box center [851, 324] width 60 height 22
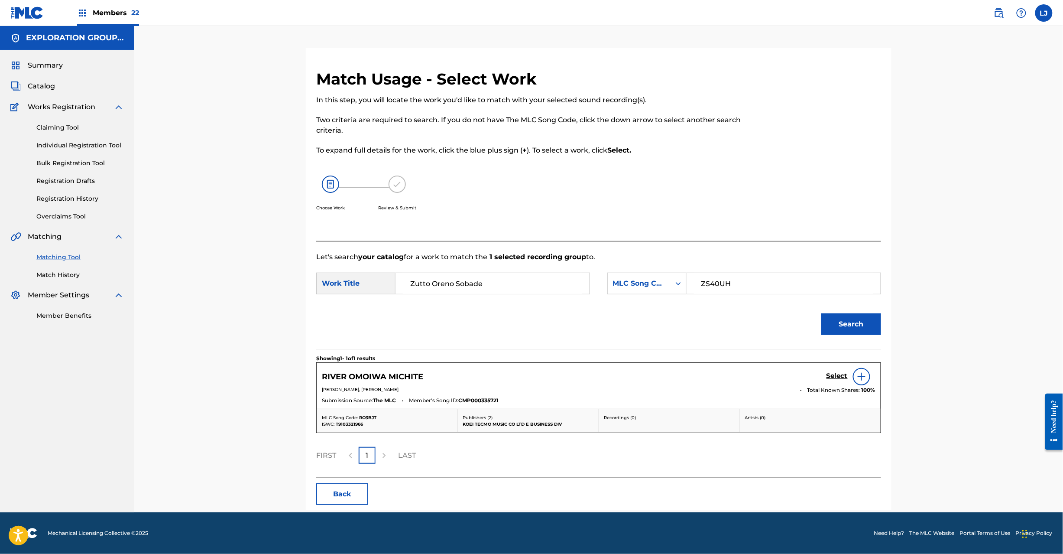
click at [834, 378] on h5 "Select" at bounding box center [837, 376] width 21 height 8
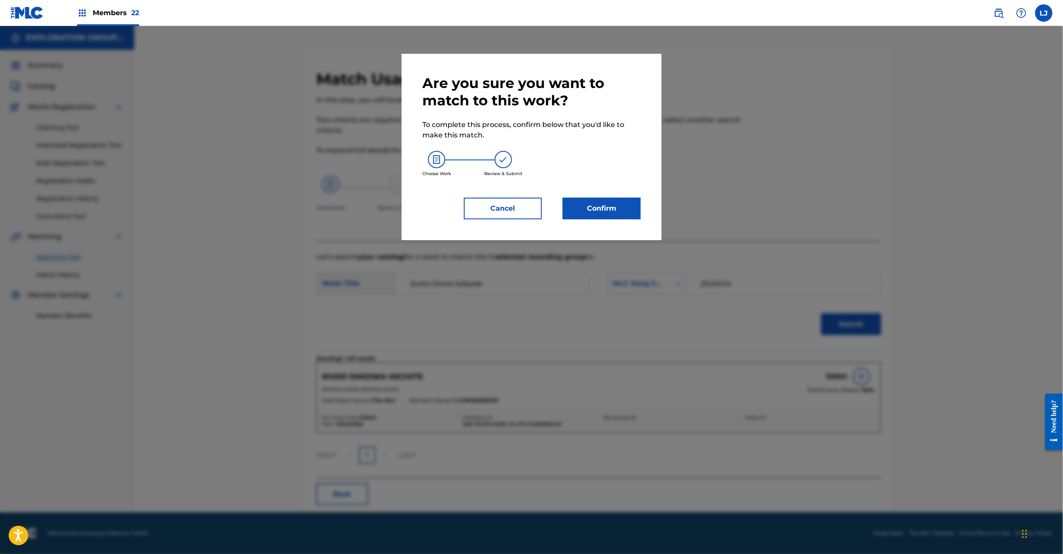
click at [598, 194] on div "Are you sure you want to match to this work? To complete this process, confirm …" at bounding box center [531, 147] width 218 height 145
click at [604, 216] on button "Confirm" at bounding box center [602, 209] width 78 height 22
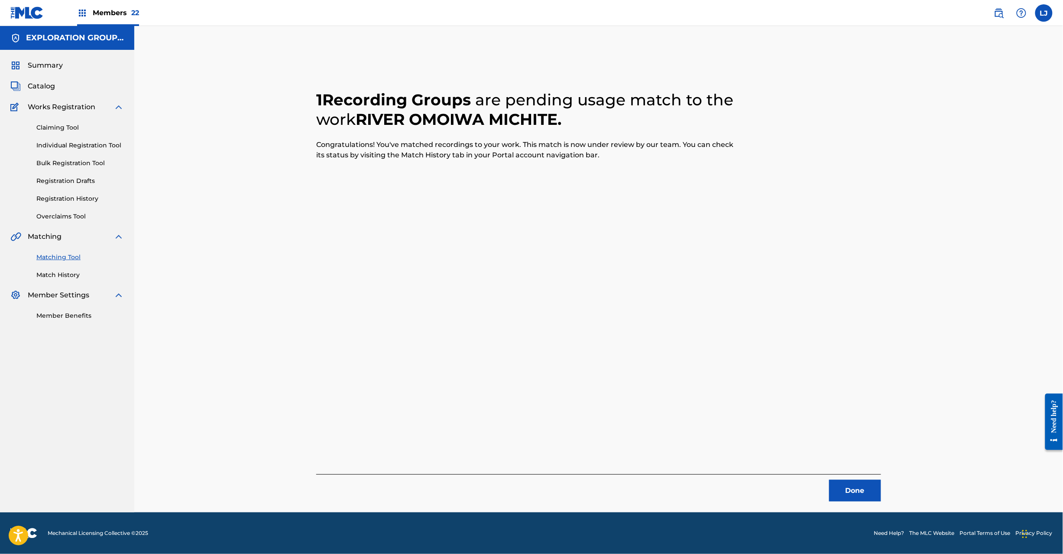
click at [863, 494] on button "Done" at bounding box center [855, 491] width 52 height 22
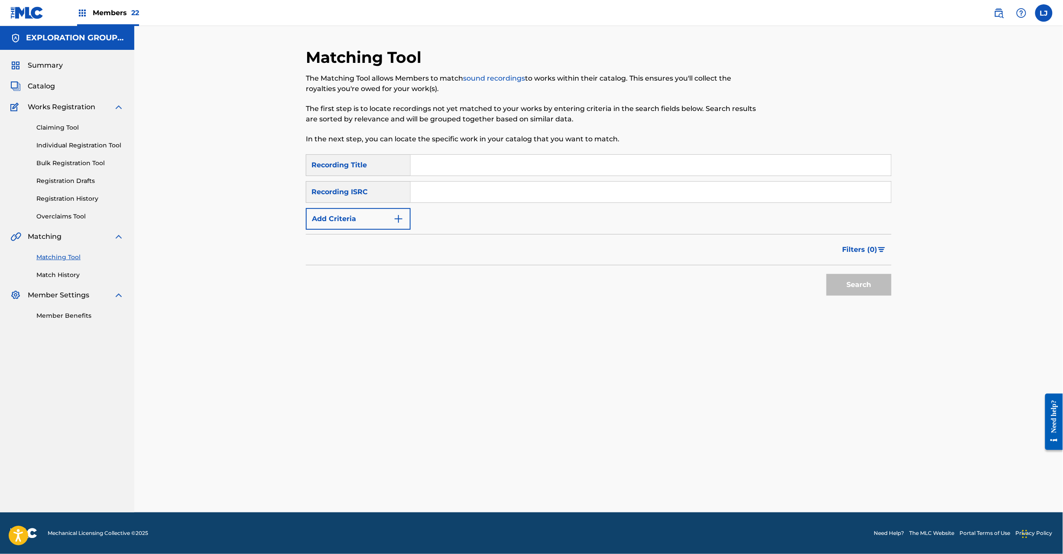
click at [523, 189] on input "Search Form" at bounding box center [651, 192] width 480 height 21
click at [858, 277] on button "Search" at bounding box center [859, 285] width 65 height 22
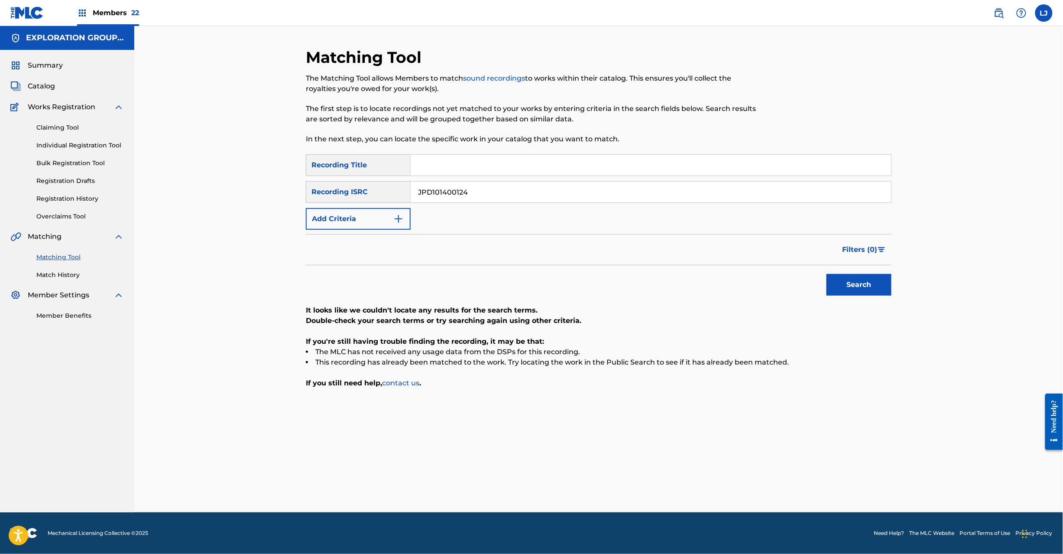
click at [477, 200] on input "JPD101400124" at bounding box center [651, 192] width 480 height 21
type input "JPD101200396"
click at [876, 286] on button "Search" at bounding box center [859, 285] width 65 height 22
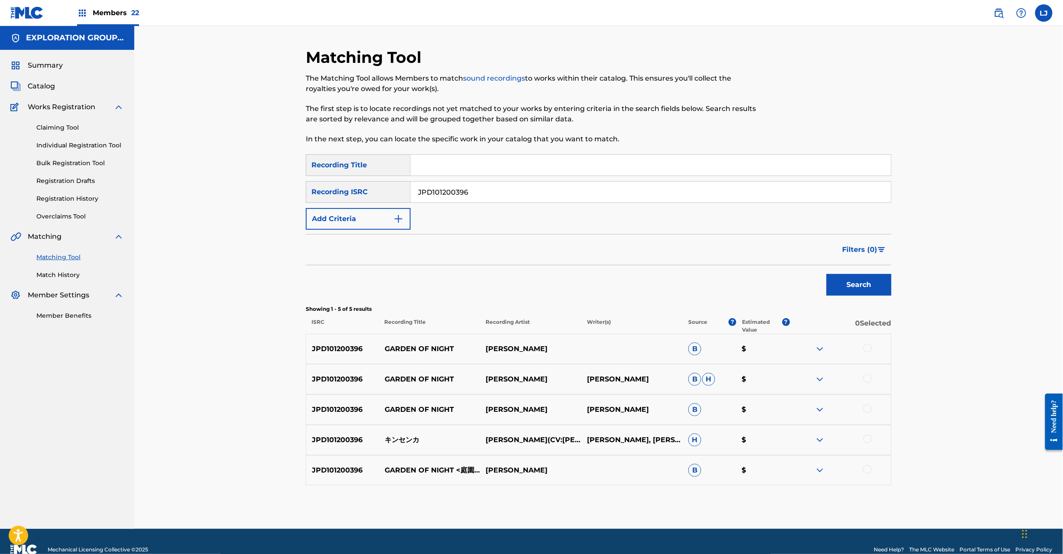
click at [401, 444] on p "キンセンカ" at bounding box center [429, 440] width 101 height 10
click at [865, 442] on div at bounding box center [867, 439] width 9 height 9
click at [644, 490] on button "Match 1 Group" at bounding box center [609, 483] width 96 height 22
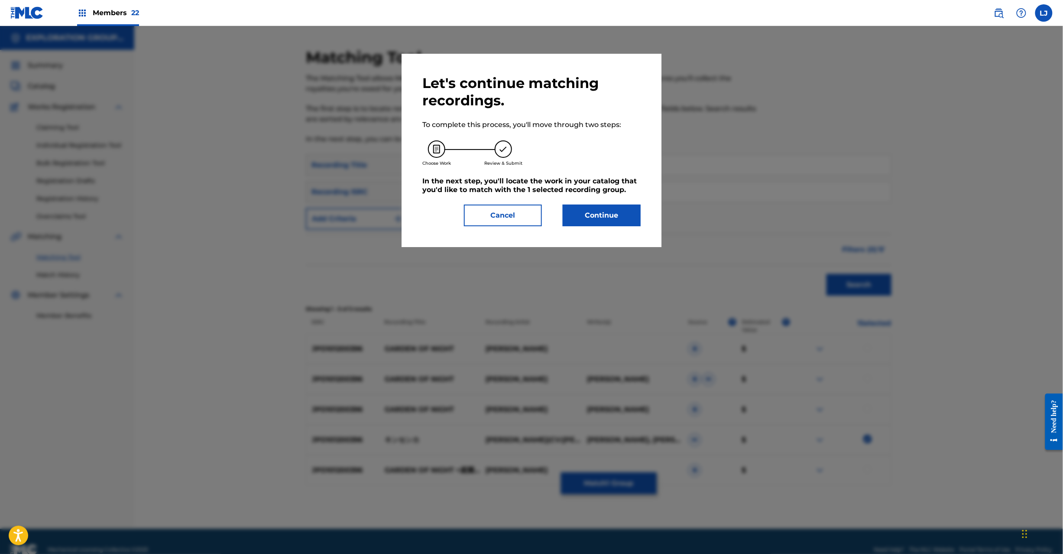
click at [624, 210] on button "Continue" at bounding box center [602, 215] width 78 height 22
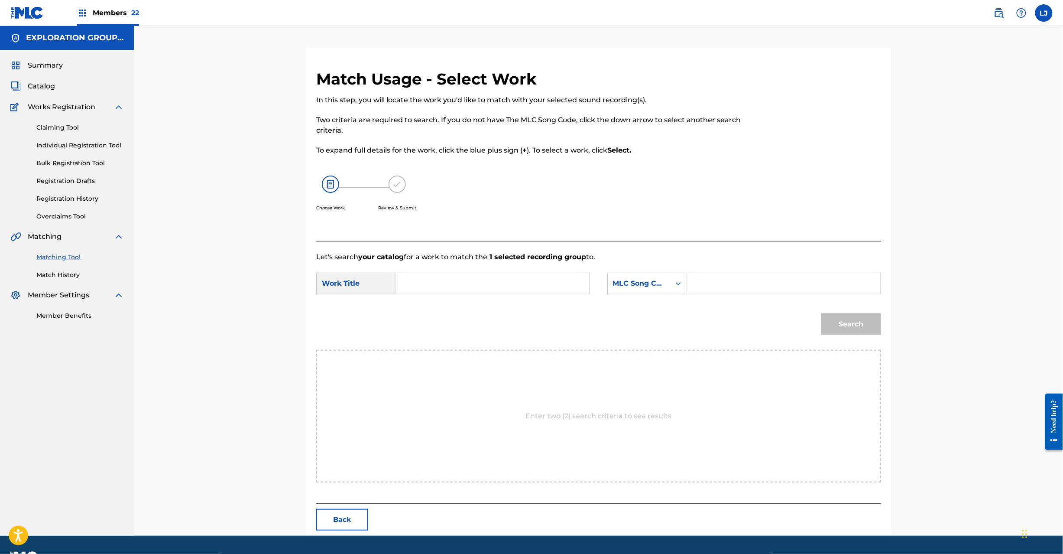
click at [466, 295] on div "SearchWithCriteriac6b57176-a499-48a1-a0fd-a18d089fe45b Work Title SearchWithCri…" at bounding box center [598, 285] width 565 height 27
click at [465, 280] on input "Search Form" at bounding box center [492, 283] width 179 height 21
click at [472, 286] on input "Kinsenka KB7KGB" at bounding box center [492, 283] width 179 height 21
type input "Kinsenka"
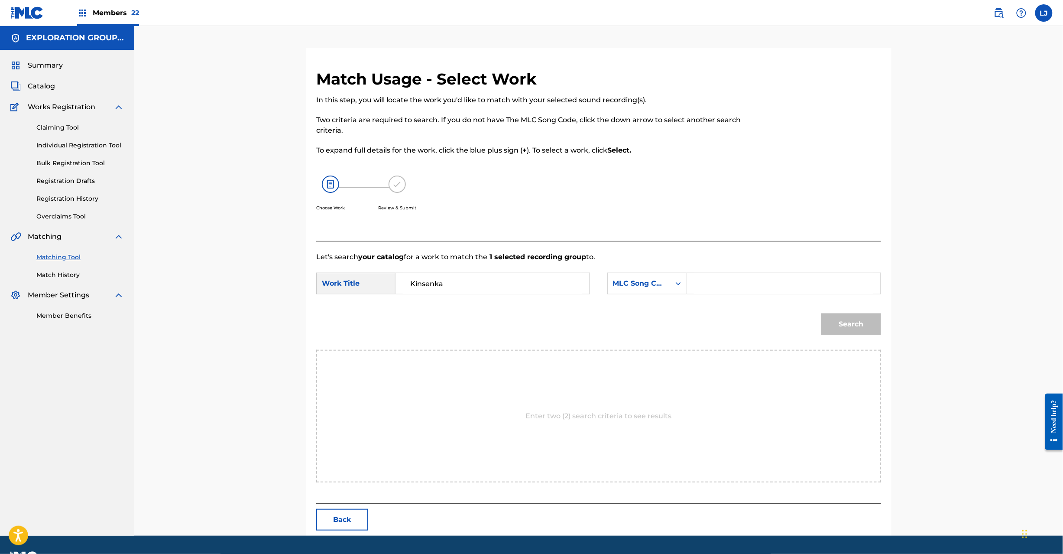
click at [759, 290] on input "Search Form" at bounding box center [783, 283] width 179 height 21
type input "KB7KGB"
click at [848, 325] on button "Search" at bounding box center [851, 324] width 60 height 22
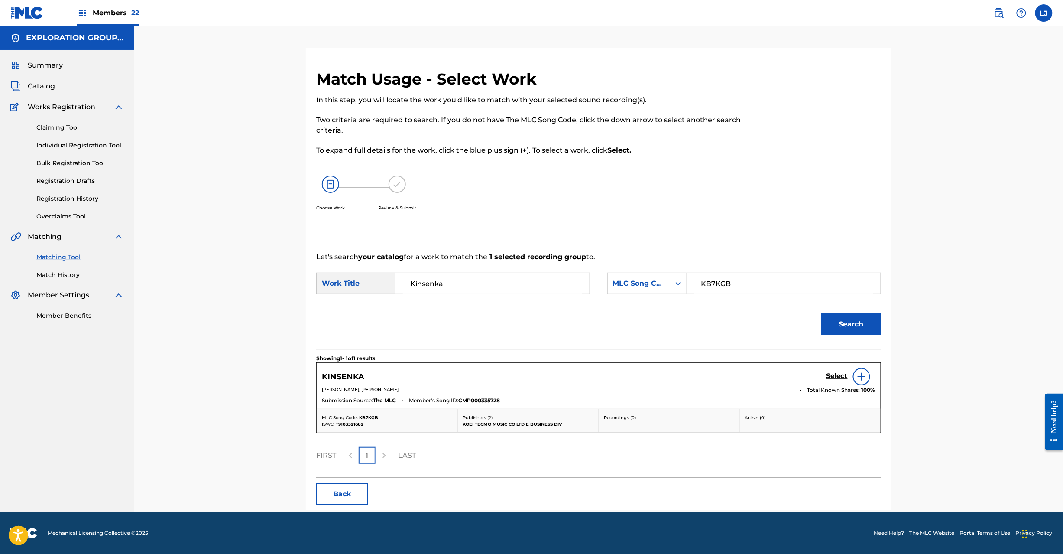
click at [837, 382] on div "Select" at bounding box center [851, 376] width 49 height 17
click at [835, 375] on h5 "Select" at bounding box center [837, 376] width 21 height 8
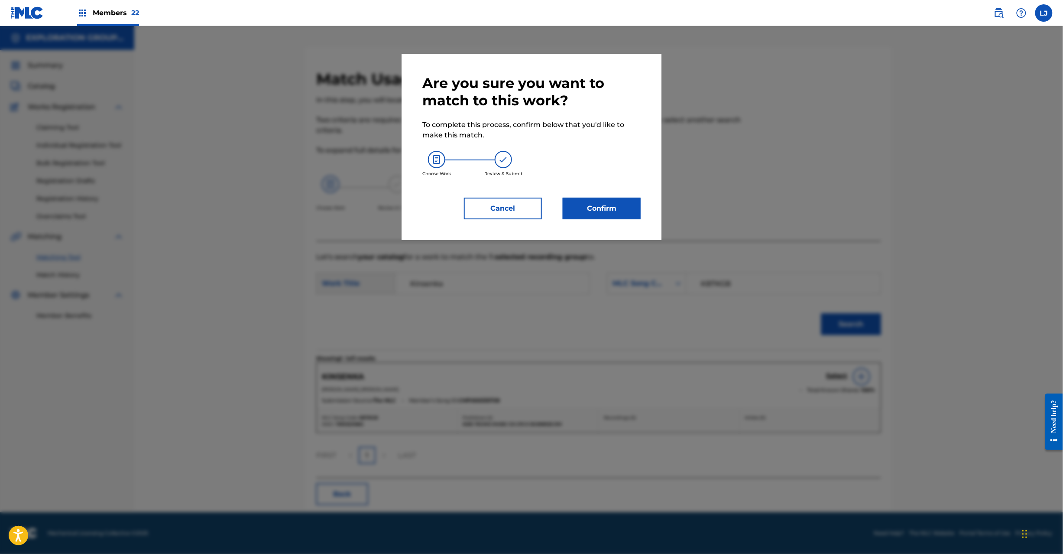
click at [622, 199] on button "Confirm" at bounding box center [602, 209] width 78 height 22
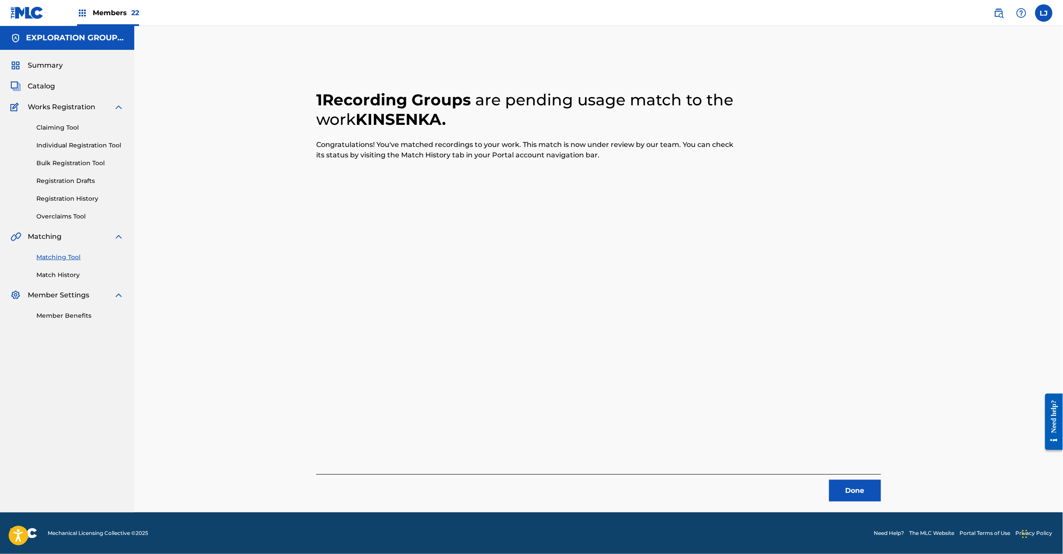
click at [851, 489] on button "Done" at bounding box center [855, 491] width 52 height 22
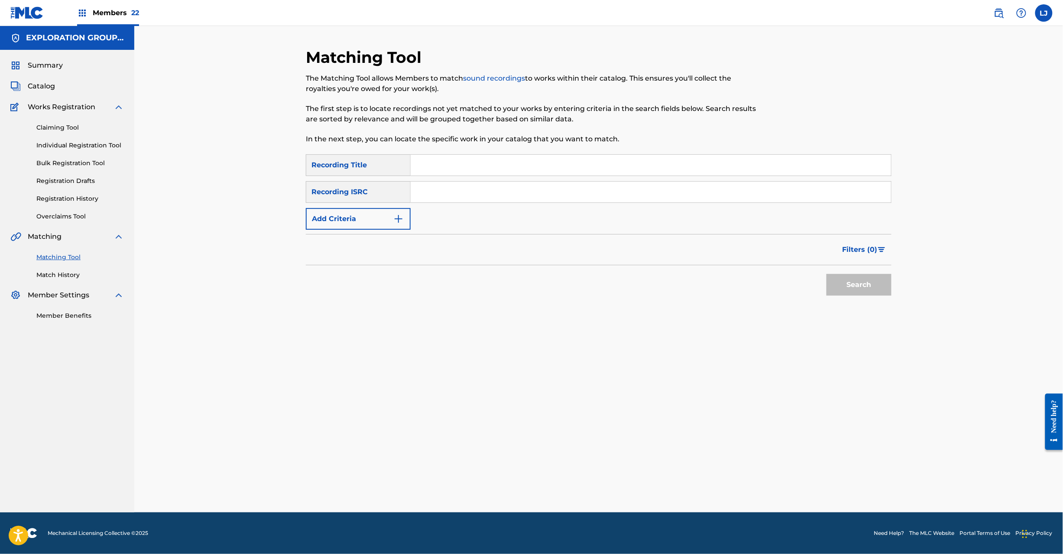
click at [428, 199] on input "Search Form" at bounding box center [651, 192] width 480 height 21
type input "JPD101400127"
click at [851, 282] on button "Search" at bounding box center [859, 285] width 65 height 22
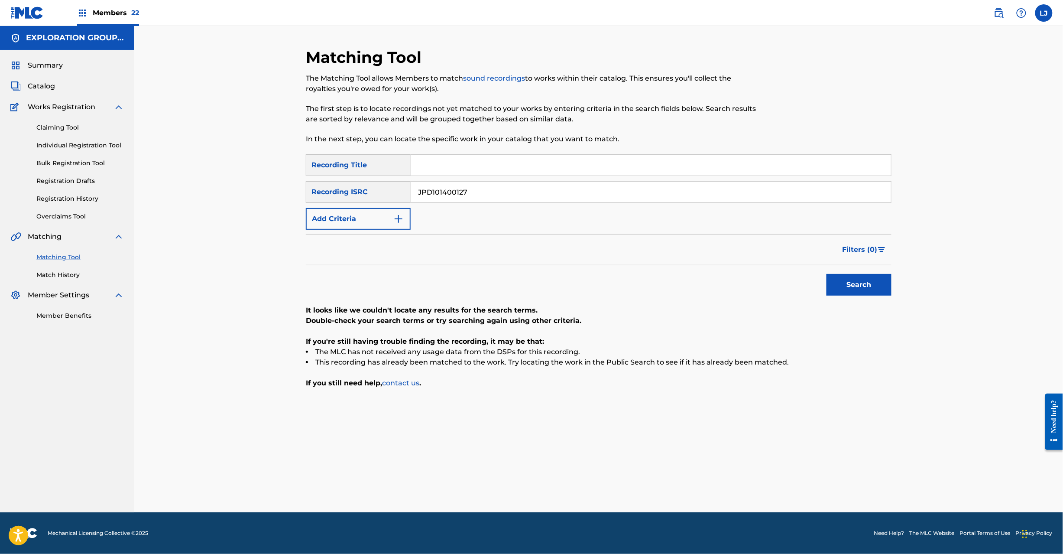
click at [484, 190] on input "JPD101400127" at bounding box center [651, 192] width 480 height 21
drag, startPoint x: 484, startPoint y: 190, endPoint x: 491, endPoint y: 191, distance: 7.1
click at [486, 189] on input "JPD101400127" at bounding box center [651, 192] width 480 height 21
drag, startPoint x: 860, startPoint y: 264, endPoint x: 866, endPoint y: 278, distance: 15.1
click at [865, 274] on form "SearchWithCriteria8185910e-6ba6-4b1d-b505-70f33b905783 Recording Title SearchWi…" at bounding box center [599, 227] width 586 height 146
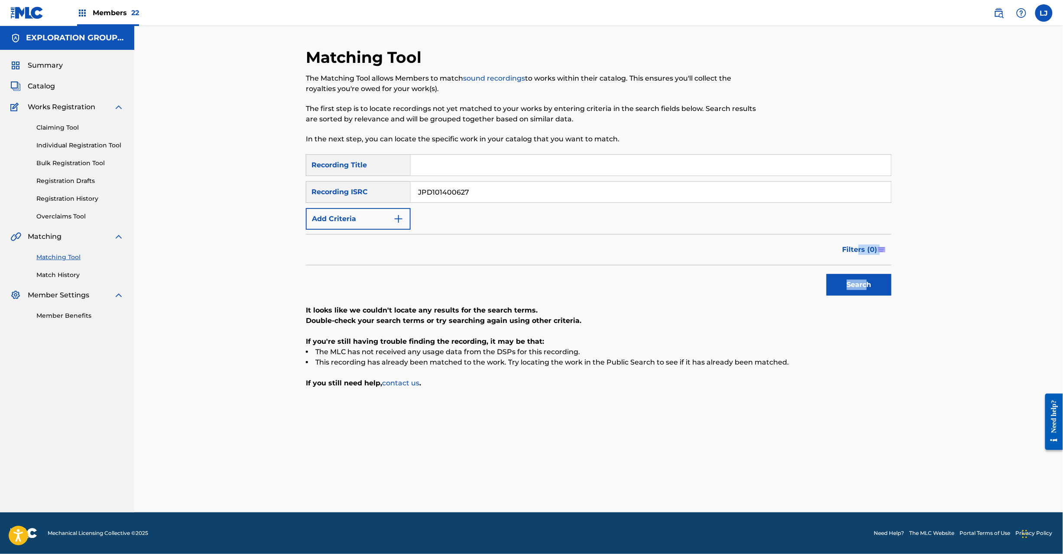
click at [866, 278] on button "Search" at bounding box center [859, 285] width 65 height 22
click at [457, 196] on input "JPD101400627" at bounding box center [651, 192] width 480 height 21
drag, startPoint x: 457, startPoint y: 196, endPoint x: 510, endPoint y: 205, distance: 53.6
click at [457, 196] on input "JPD101400627" at bounding box center [651, 192] width 480 height 21
drag, startPoint x: 853, startPoint y: 275, endPoint x: 832, endPoint y: 284, distance: 23.7
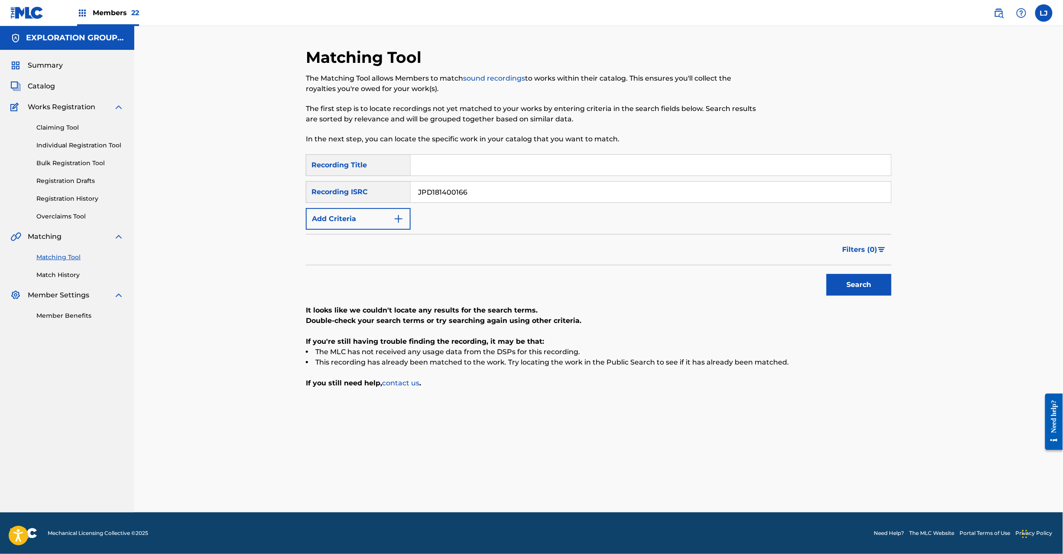
click at [855, 276] on button "Search" at bounding box center [859, 285] width 65 height 22
click at [469, 182] on input "JPD181400166" at bounding box center [651, 192] width 480 height 21
click at [841, 289] on button "Search" at bounding box center [859, 285] width 65 height 22
click at [506, 194] on input "JPD101500724" at bounding box center [651, 192] width 480 height 21
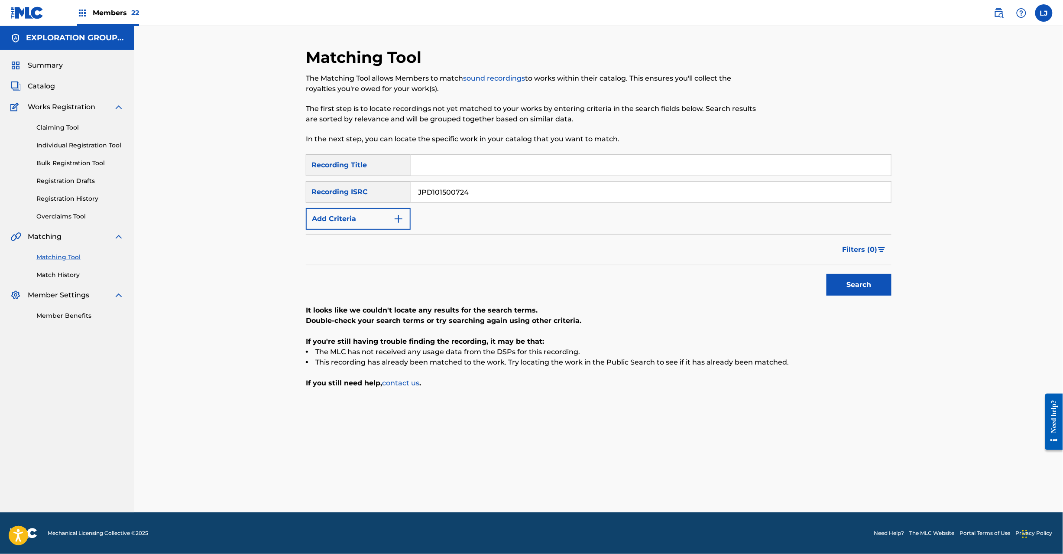
click at [506, 194] on input "JPD101500724" at bounding box center [651, 192] width 480 height 21
click at [873, 283] on button "Search" at bounding box center [859, 285] width 65 height 22
click at [483, 189] on input "JPD101300357" at bounding box center [651, 192] width 480 height 21
type input "JPD101300358"
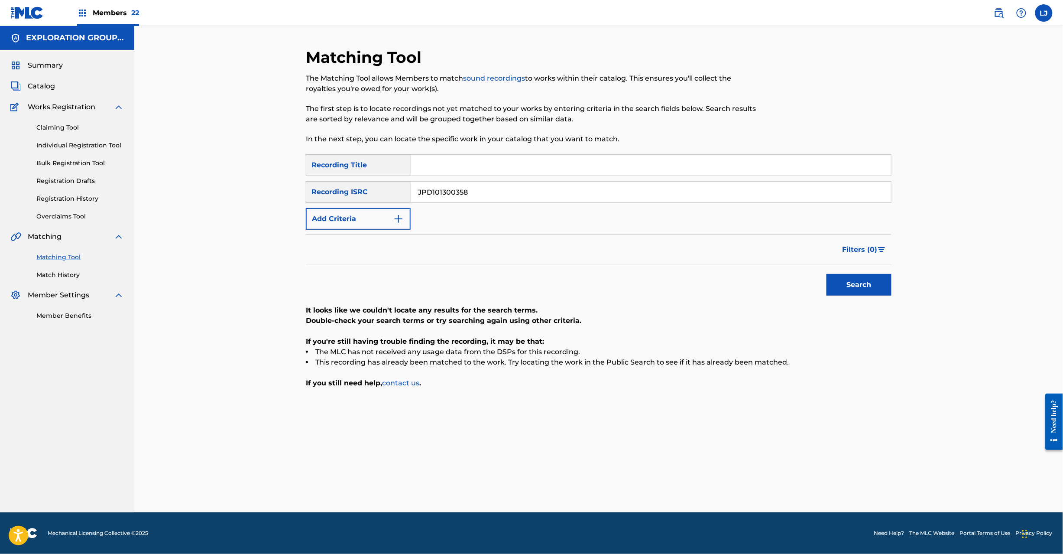
click at [876, 281] on button "Search" at bounding box center [859, 285] width 65 height 22
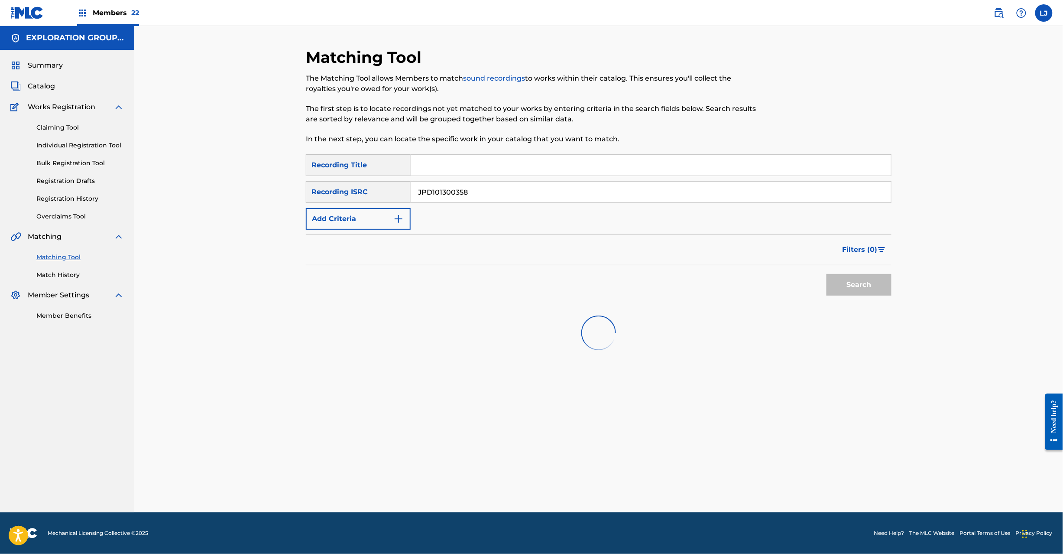
click at [495, 184] on input "JPD101300358" at bounding box center [651, 192] width 480 height 21
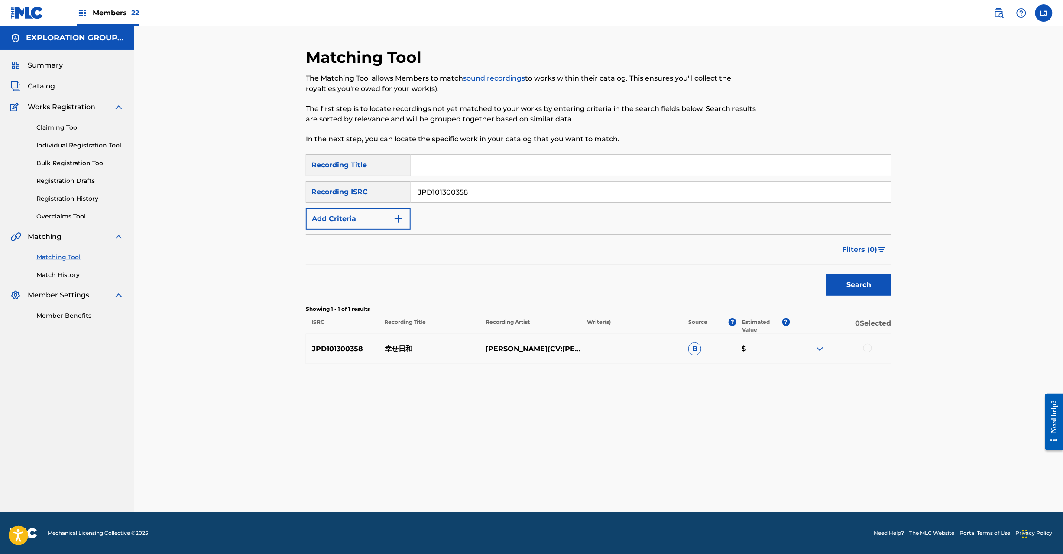
click at [401, 346] on p "幸せ日和" at bounding box center [429, 349] width 101 height 10
click at [869, 352] on div at bounding box center [840, 349] width 101 height 10
click at [869, 347] on div at bounding box center [867, 348] width 9 height 9
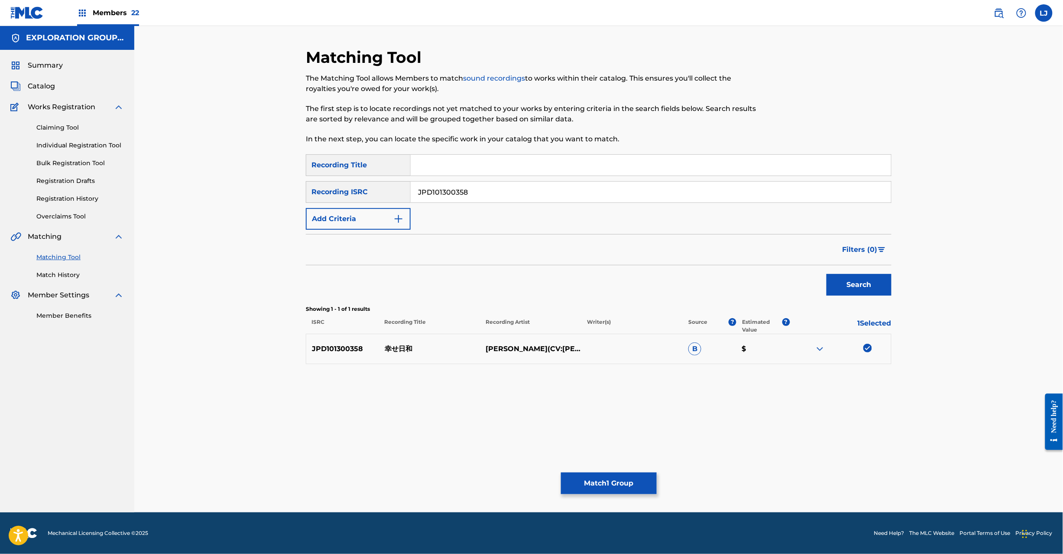
click at [608, 477] on button "Match 1 Group" at bounding box center [609, 483] width 96 height 22
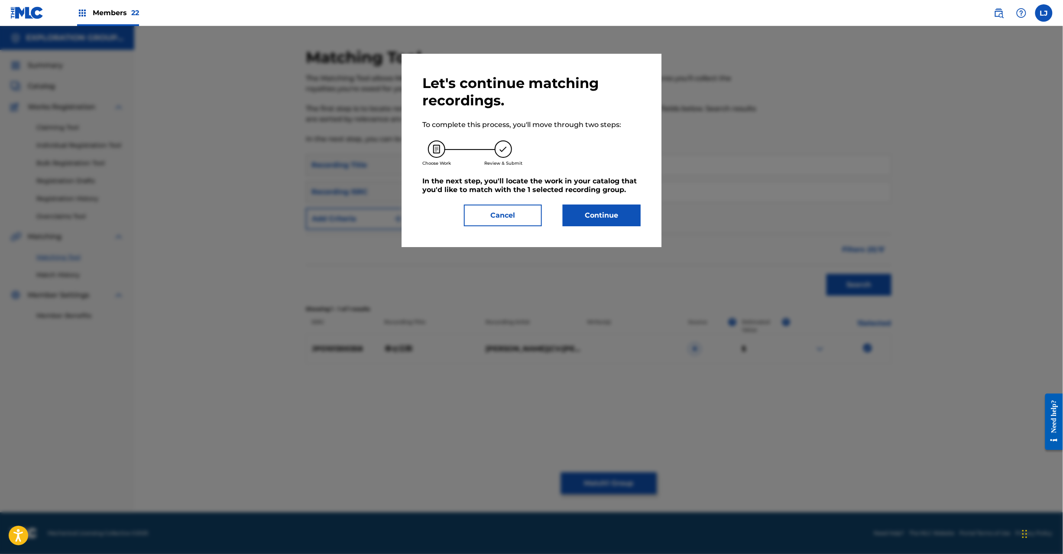
click at [599, 205] on button "Continue" at bounding box center [602, 215] width 78 height 22
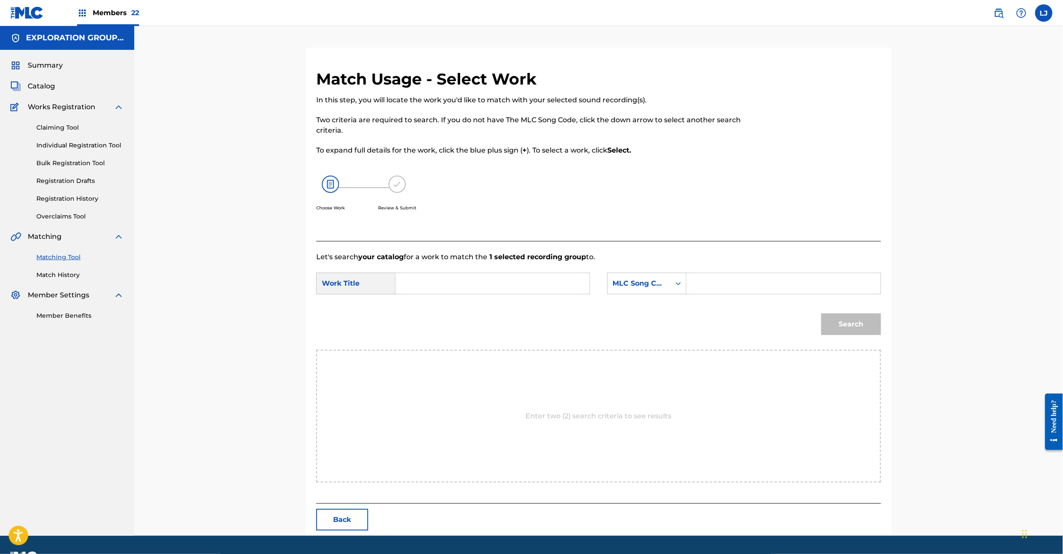
click at [324, 520] on button "Back" at bounding box center [342, 520] width 52 height 22
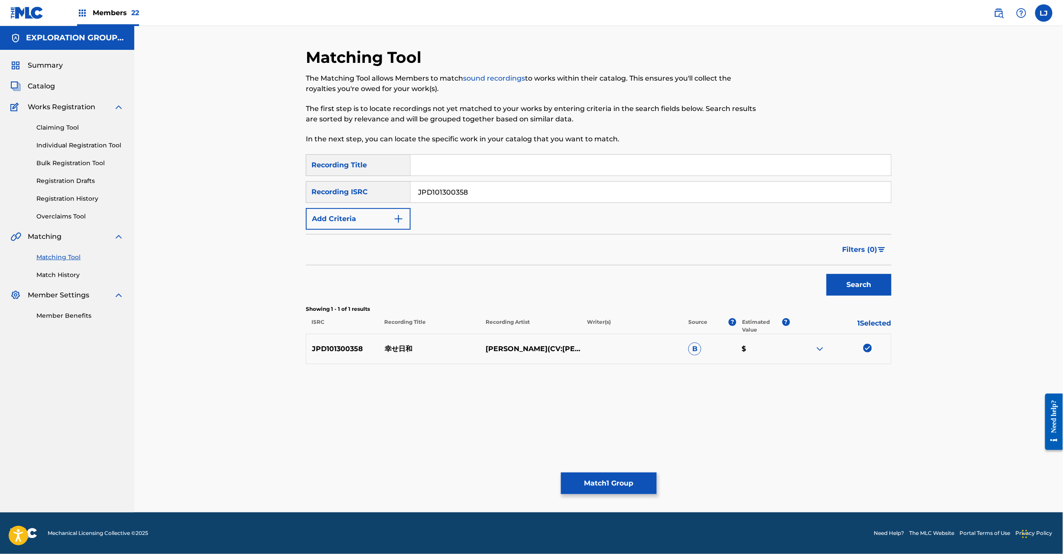
click at [613, 474] on button "Match 1 Group" at bounding box center [609, 483] width 96 height 22
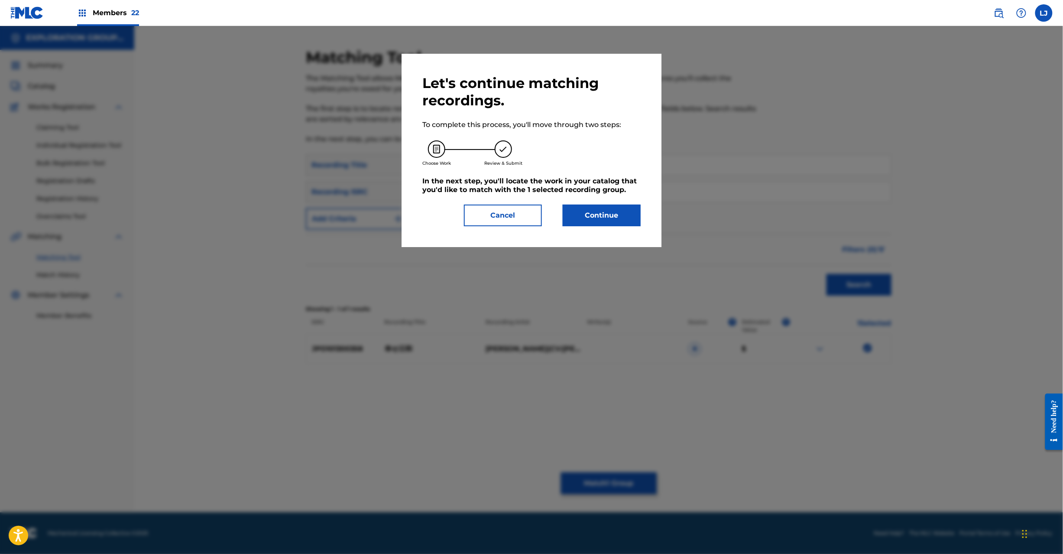
click at [633, 217] on button "Continue" at bounding box center [602, 215] width 78 height 22
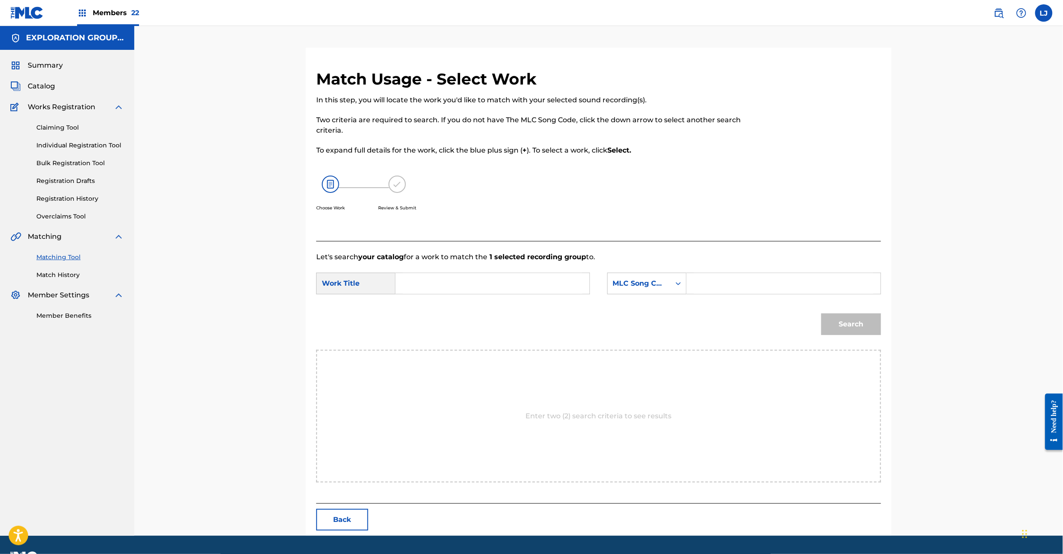
click at [449, 277] on input "Search Form" at bounding box center [492, 283] width 179 height 21
click at [493, 288] on input "Shiawase Biyori S696Q1" at bounding box center [492, 283] width 179 height 21
type input "Shiawase Biyori"
click at [818, 283] on input "Search Form" at bounding box center [783, 283] width 179 height 21
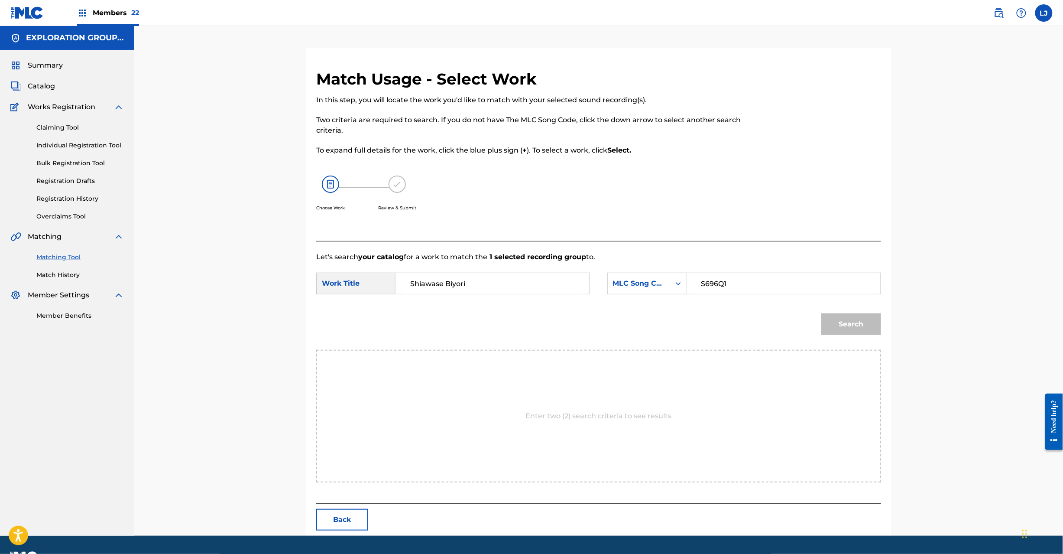
type input "S696Q1"
click at [873, 322] on button "Search" at bounding box center [851, 324] width 60 height 22
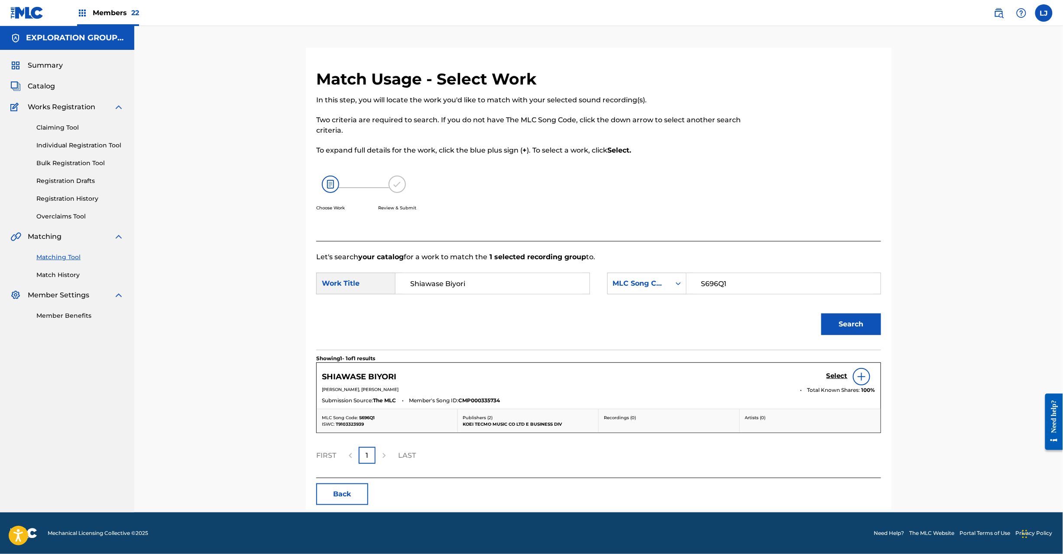
click at [829, 361] on section "Showing 1 - 1 of 1 results" at bounding box center [598, 356] width 565 height 13
click at [829, 376] on h5 "Select" at bounding box center [837, 376] width 21 height 8
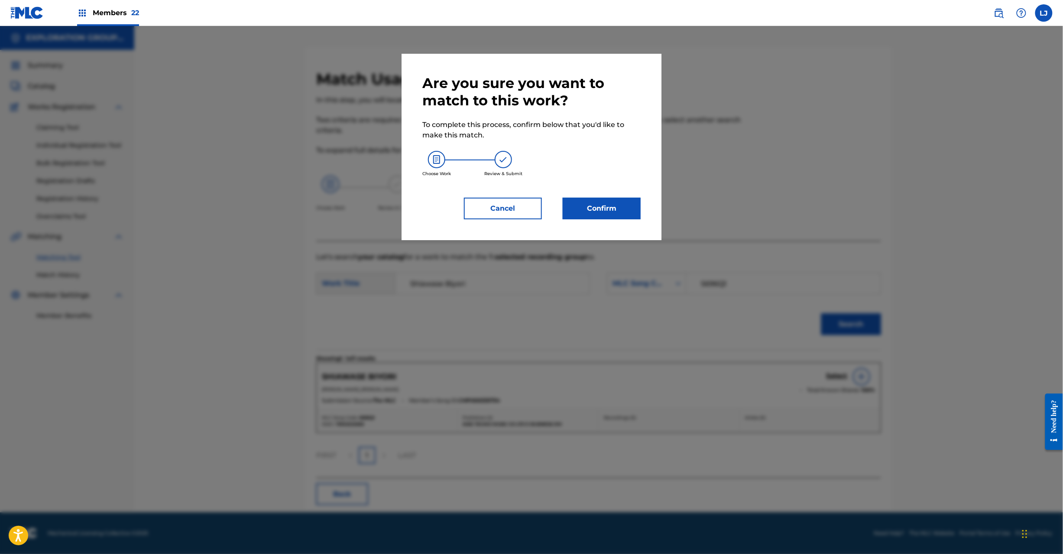
click at [619, 207] on button "Confirm" at bounding box center [602, 209] width 78 height 22
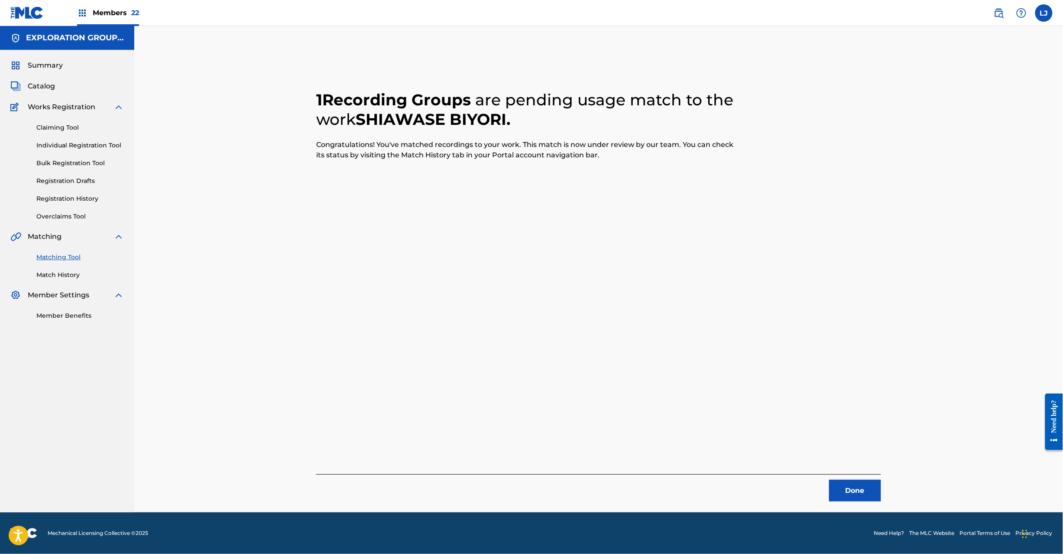
click at [869, 480] on button "Done" at bounding box center [855, 491] width 52 height 22
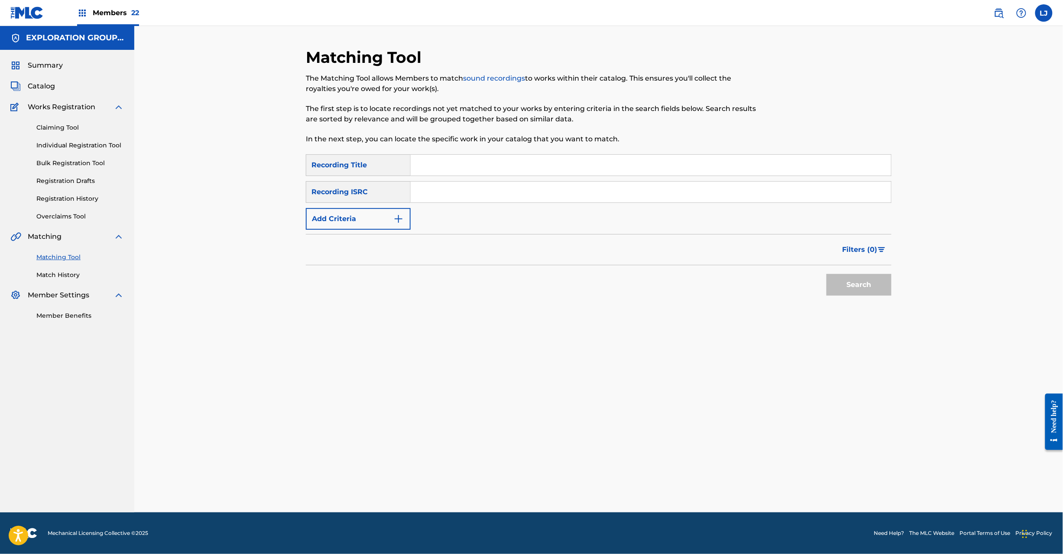
click at [472, 197] on input "Search Form" at bounding box center [651, 192] width 480 height 21
click at [840, 287] on button "Search" at bounding box center [859, 285] width 65 height 22
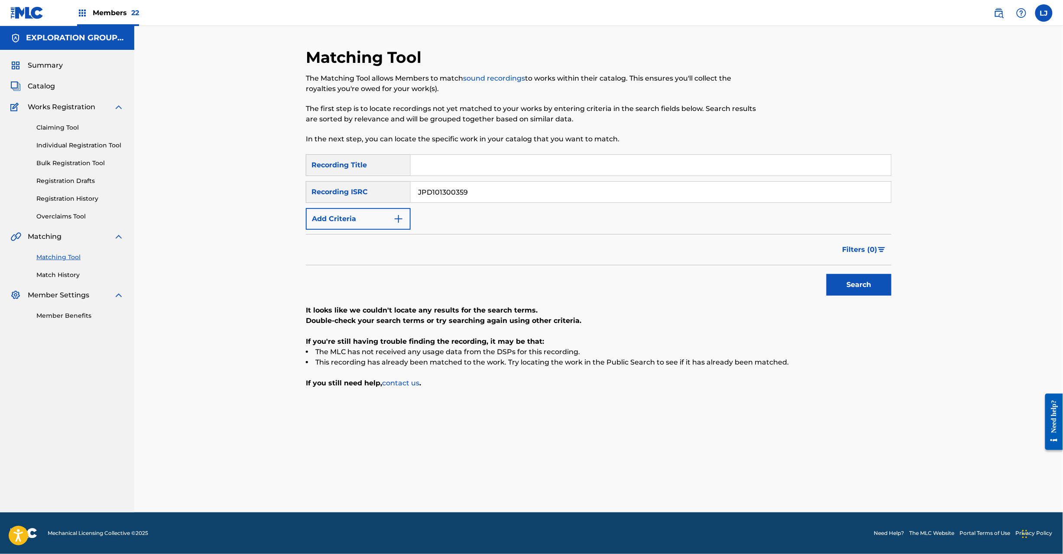
click at [470, 191] on input "JPD101300359" at bounding box center [651, 192] width 480 height 21
drag, startPoint x: 470, startPoint y: 191, endPoint x: 496, endPoint y: 198, distance: 27.0
click at [473, 191] on input "JPD101300359" at bounding box center [651, 192] width 480 height 21
click at [869, 281] on button "Search" at bounding box center [859, 285] width 65 height 22
click at [533, 194] on input "JPD101400092" at bounding box center [651, 192] width 480 height 21
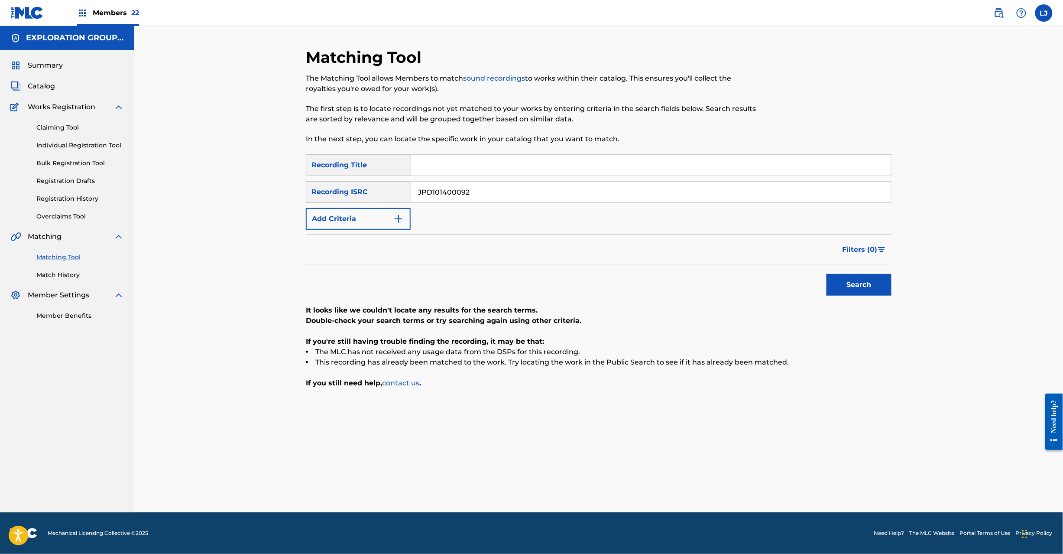
drag, startPoint x: 533, startPoint y: 194, endPoint x: 593, endPoint y: 216, distance: 64.0
click at [536, 195] on input "JPD101400092" at bounding box center [651, 192] width 480 height 21
click at [860, 278] on button "Search" at bounding box center [859, 285] width 65 height 22
click at [422, 188] on input "JPD100900628" at bounding box center [651, 192] width 480 height 21
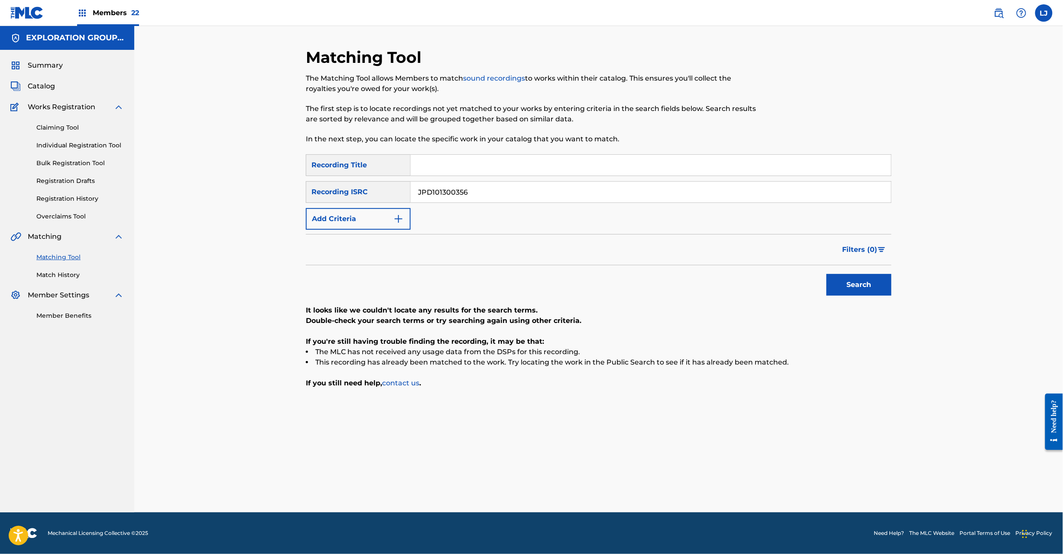
click at [883, 288] on button "Search" at bounding box center [859, 285] width 65 height 22
click at [435, 189] on input "JPD101300356" at bounding box center [651, 192] width 480 height 21
click at [435, 188] on input "JPD101300356" at bounding box center [651, 192] width 480 height 21
click at [845, 285] on button "Search" at bounding box center [859, 285] width 65 height 22
click at [461, 196] on input "JPD101200274" at bounding box center [651, 192] width 480 height 21
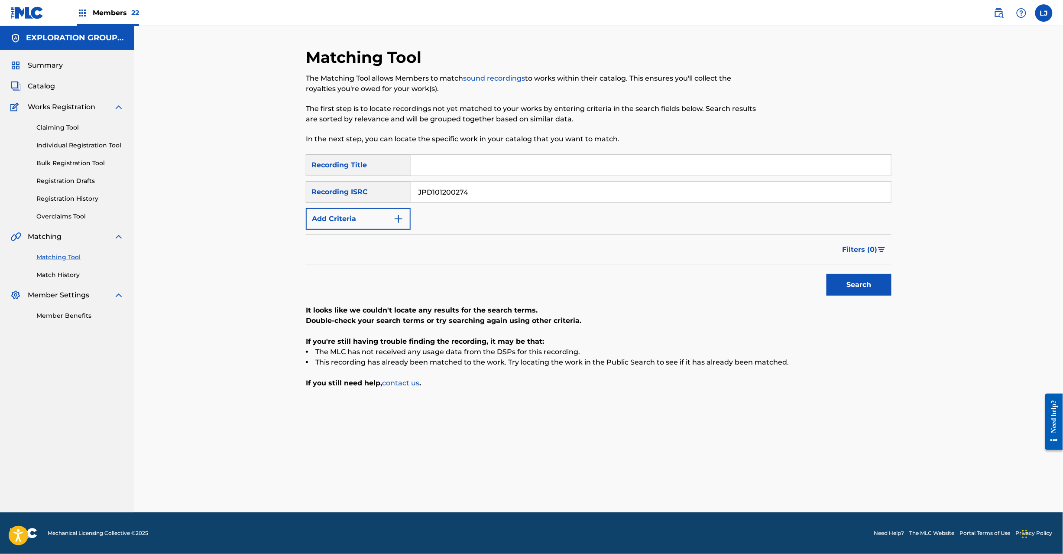
click at [461, 196] on input "JPD101200274" at bounding box center [651, 192] width 480 height 21
click at [847, 279] on button "Search" at bounding box center [859, 285] width 65 height 22
click at [432, 184] on input "JPD181500194" at bounding box center [651, 192] width 480 height 21
click at [868, 280] on button "Search" at bounding box center [859, 285] width 65 height 22
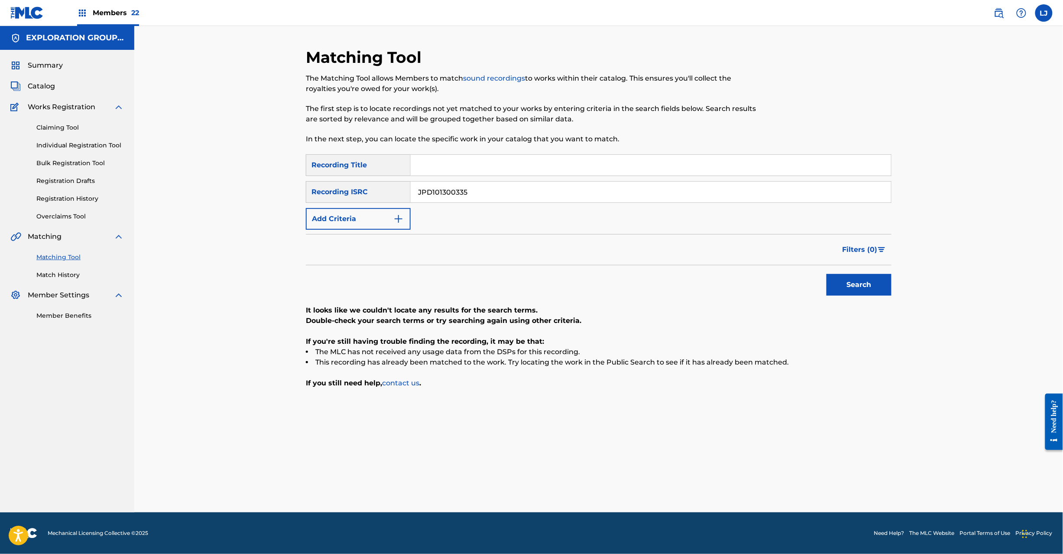
click at [477, 185] on input "JPD101300335" at bounding box center [651, 192] width 480 height 21
click at [884, 285] on button "Search" at bounding box center [859, 285] width 65 height 22
click at [477, 190] on input "JPD101500729" at bounding box center [651, 192] width 480 height 21
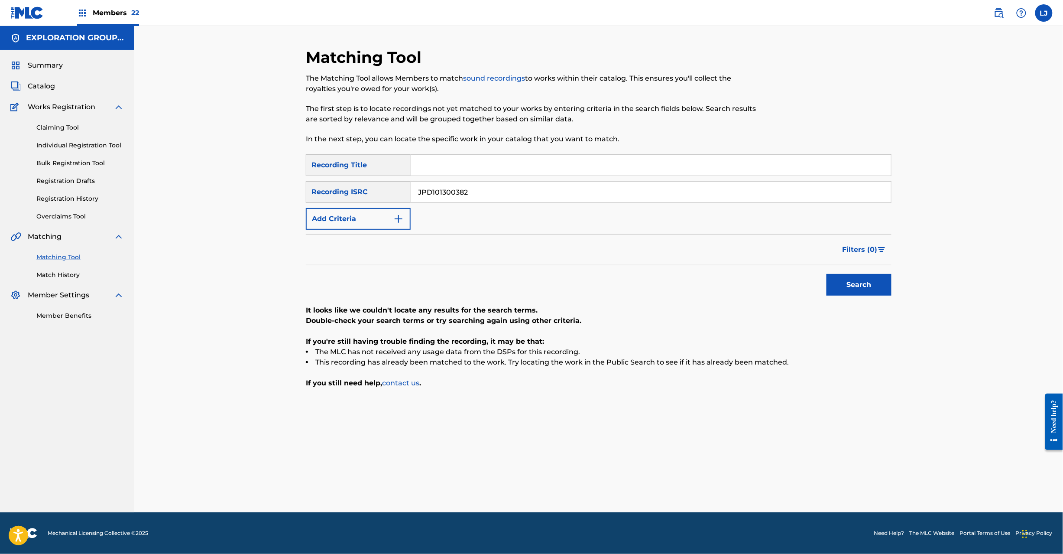
click at [866, 285] on button "Search" at bounding box center [859, 285] width 65 height 22
click at [458, 198] on input "JPD101300382" at bounding box center [651, 192] width 480 height 21
click at [458, 198] on input "JPD101500727" at bounding box center [651, 192] width 480 height 21
drag, startPoint x: 835, startPoint y: 269, endPoint x: 838, endPoint y: 276, distance: 7.4
click at [836, 273] on div "Search" at bounding box center [856, 282] width 69 height 35
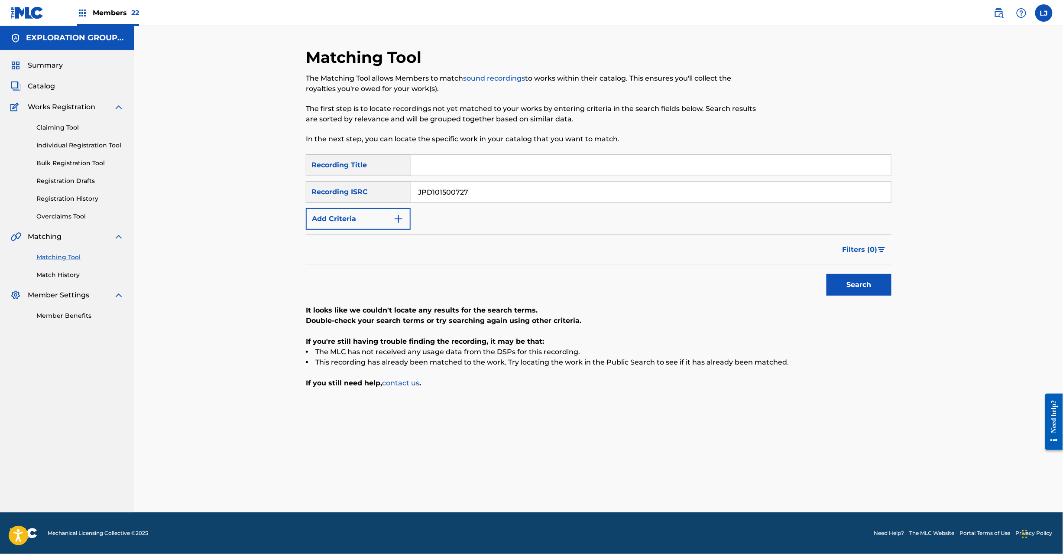
click at [841, 282] on button "Search" at bounding box center [859, 285] width 65 height 22
click at [481, 190] on input "JPD101500727" at bounding box center [651, 192] width 480 height 21
type input "JPD101500728"
click at [862, 282] on button "Search" at bounding box center [859, 285] width 65 height 22
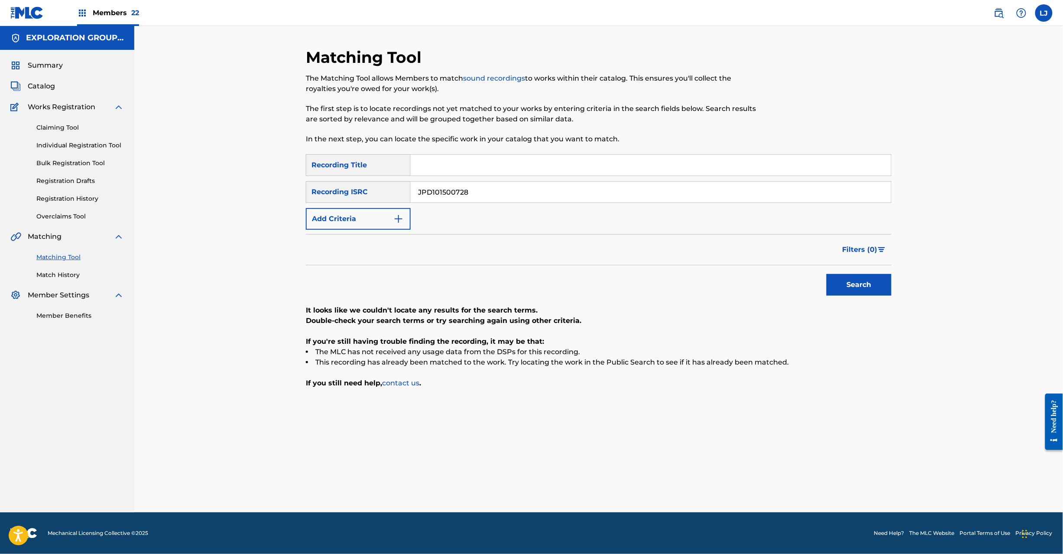
click at [464, 202] on div "SearchWithCriteria8185910e-6ba6-4b1d-b505-70f33b905783 Recording Title SearchWi…" at bounding box center [599, 191] width 586 height 75
click at [470, 198] on input "JPD101500728" at bounding box center [651, 192] width 480 height 21
type input "JP92N2345180"
click at [827, 284] on button "Search" at bounding box center [859, 285] width 65 height 22
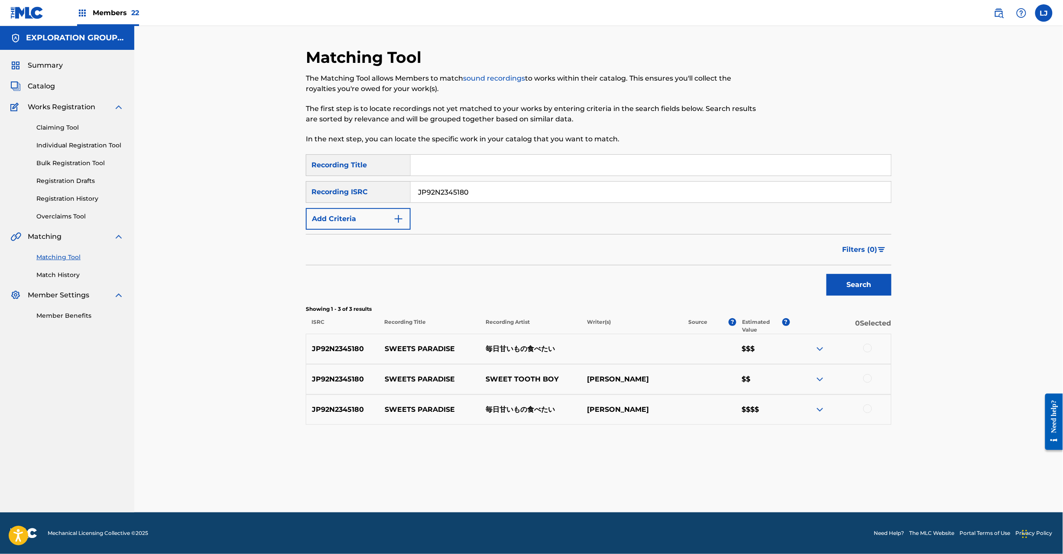
click at [864, 349] on div at bounding box center [867, 348] width 9 height 9
click at [866, 380] on div at bounding box center [867, 378] width 9 height 9
click at [867, 407] on div at bounding box center [867, 408] width 9 height 9
click at [633, 474] on button "Match 3 Groups" at bounding box center [609, 483] width 96 height 22
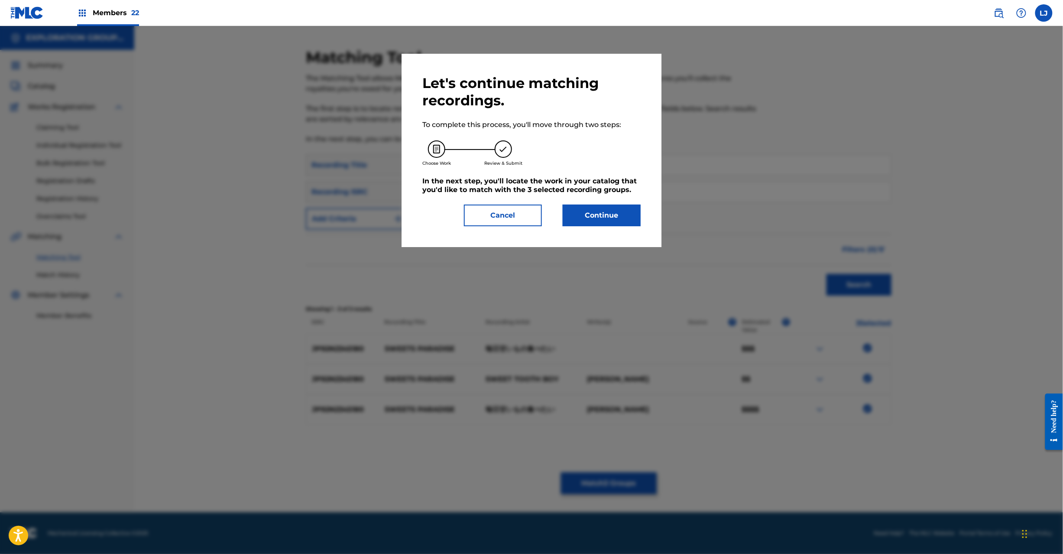
click at [601, 214] on button "Continue" at bounding box center [602, 215] width 78 height 22
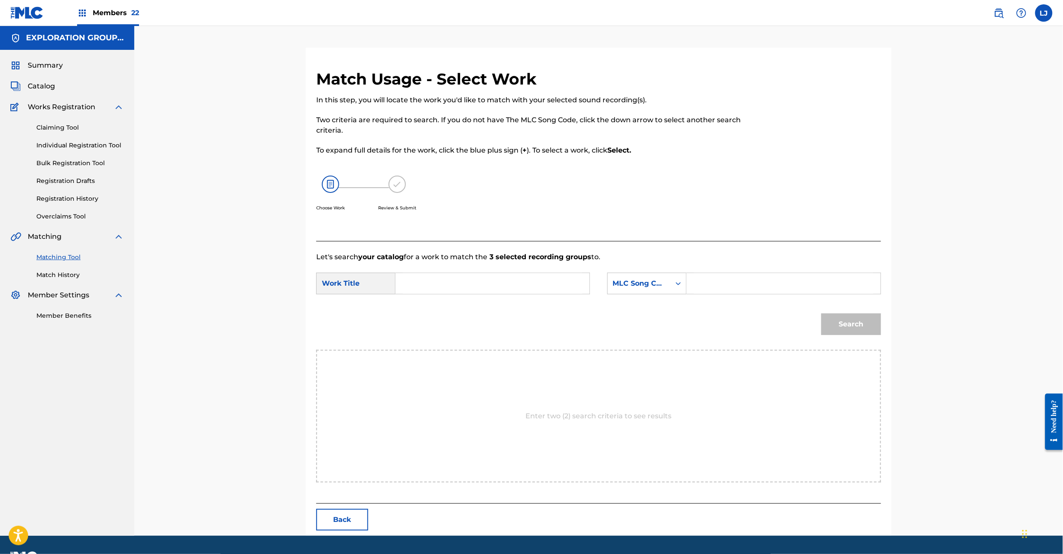
click at [477, 283] on input "Search Form" at bounding box center [492, 283] width 179 height 21
click at [460, 282] on input "Sweets Paradise S62KFB" at bounding box center [492, 283] width 179 height 21
click at [491, 283] on input "Sweets Paradise S62KFB" at bounding box center [492, 283] width 179 height 21
type input "Sweets Paradise"
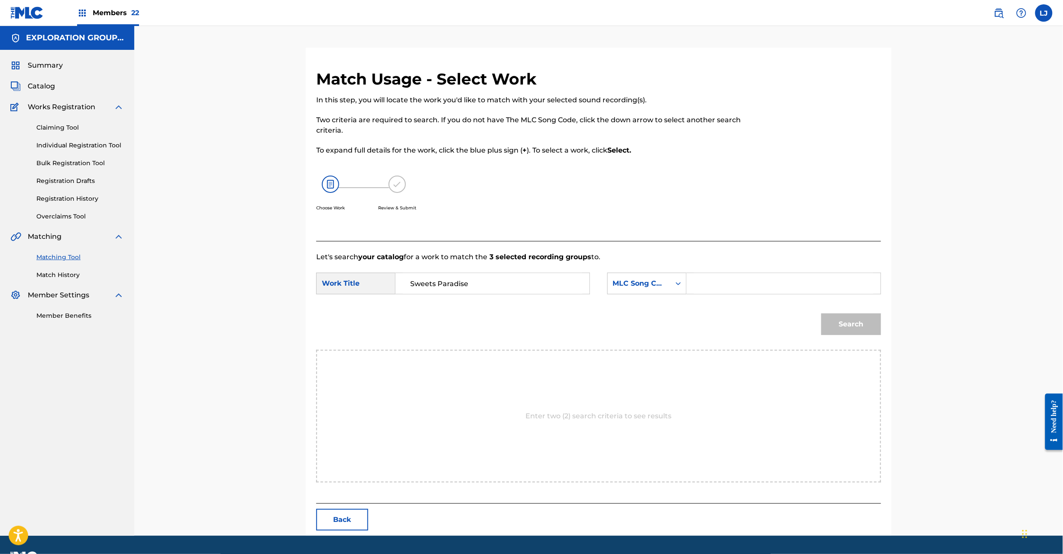
click at [734, 296] on div "SearchWithCriteriac6b57176-a499-48a1-a0fd-a18d089fe45b Work Title Sweets Paradi…" at bounding box center [598, 285] width 565 height 27
click at [743, 282] on input "Search Form" at bounding box center [783, 283] width 179 height 21
type input "S62KFB"
drag, startPoint x: 857, startPoint y: 309, endPoint x: 856, endPoint y: 321, distance: 11.7
click at [856, 318] on div "Search" at bounding box center [849, 322] width 64 height 35
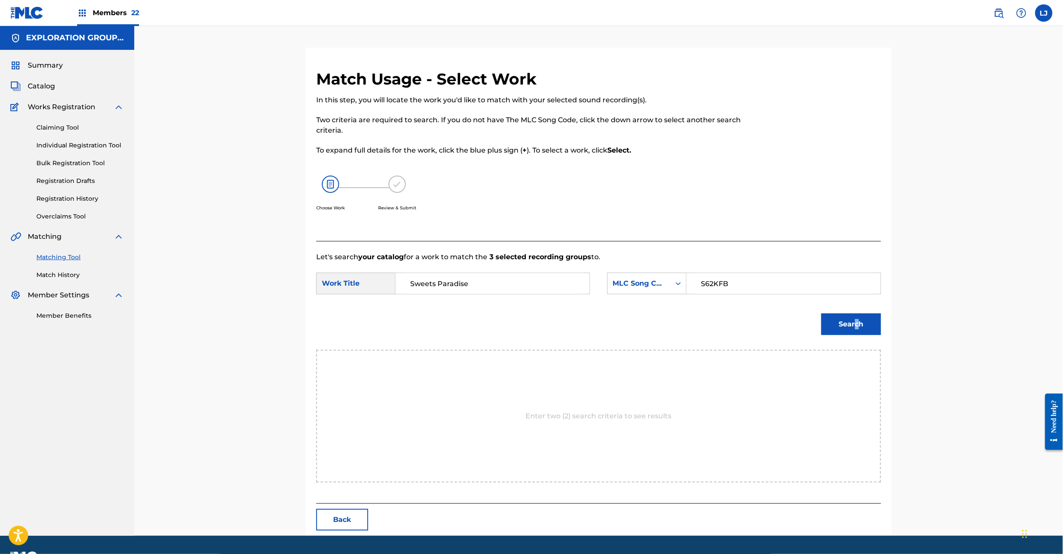
click at [856, 321] on button "Search" at bounding box center [851, 324] width 60 height 22
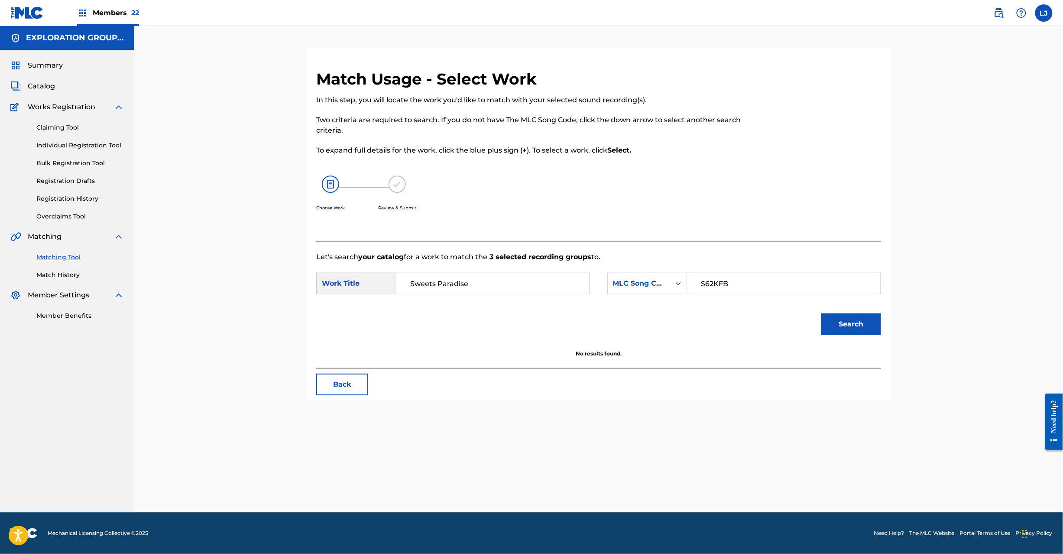
click at [454, 290] on input "Sweets Paradise" at bounding box center [492, 283] width 179 height 21
click at [356, 389] on button "Back" at bounding box center [342, 384] width 52 height 22
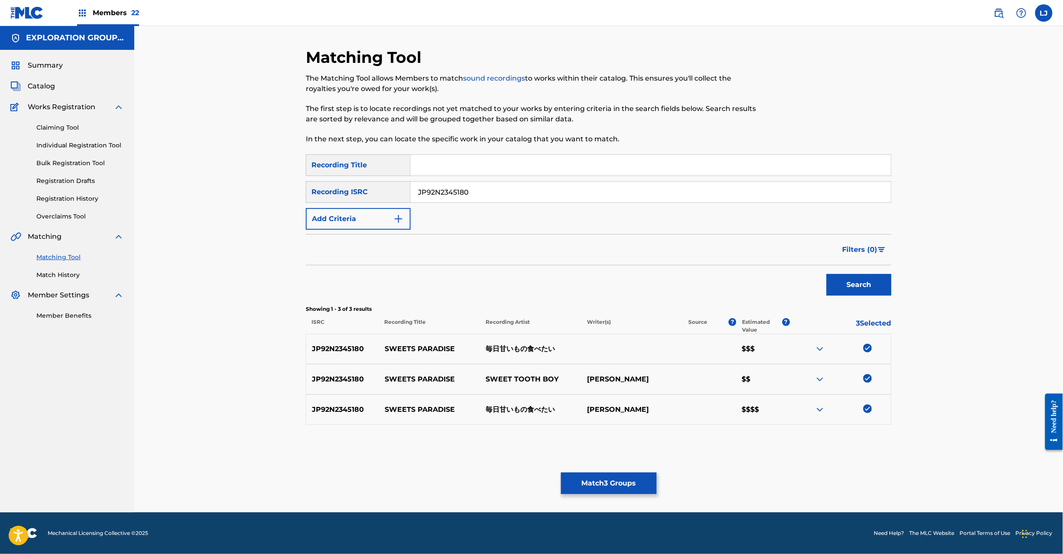
click at [467, 201] on input "JP92N2345180" at bounding box center [651, 192] width 480 height 21
click at [844, 288] on button "Search" at bounding box center [859, 285] width 65 height 22
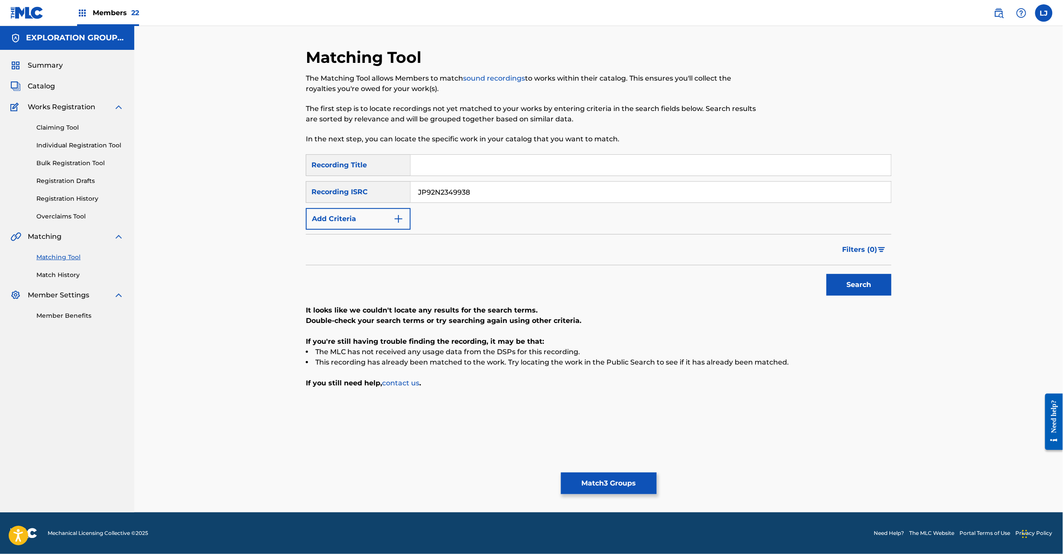
click at [510, 181] on div "JP92N2349938" at bounding box center [651, 192] width 481 height 22
click at [507, 196] on input "JP92N2349938" at bounding box center [651, 192] width 480 height 21
type input "JP92N2347855"
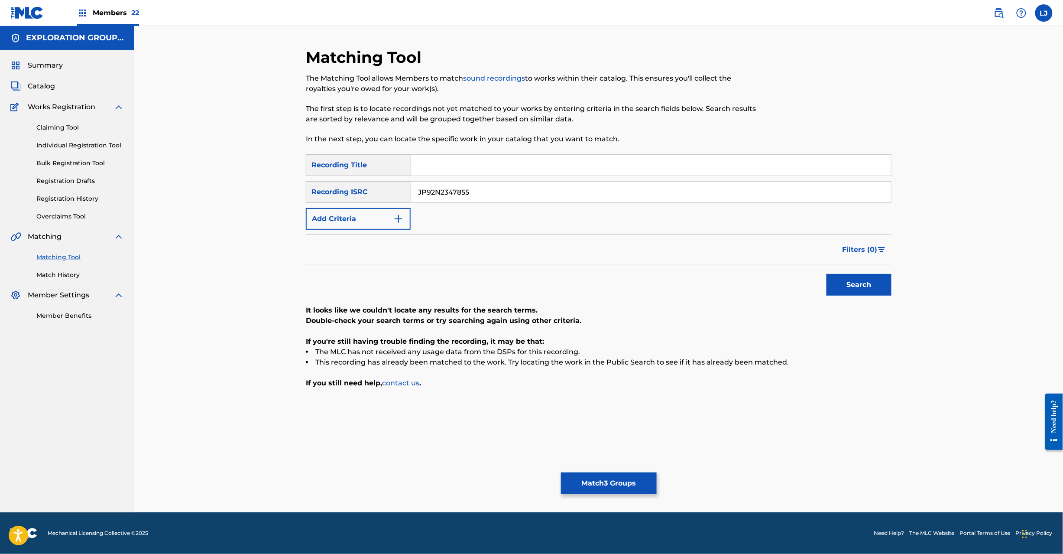
click at [837, 281] on button "Search" at bounding box center [859, 285] width 65 height 22
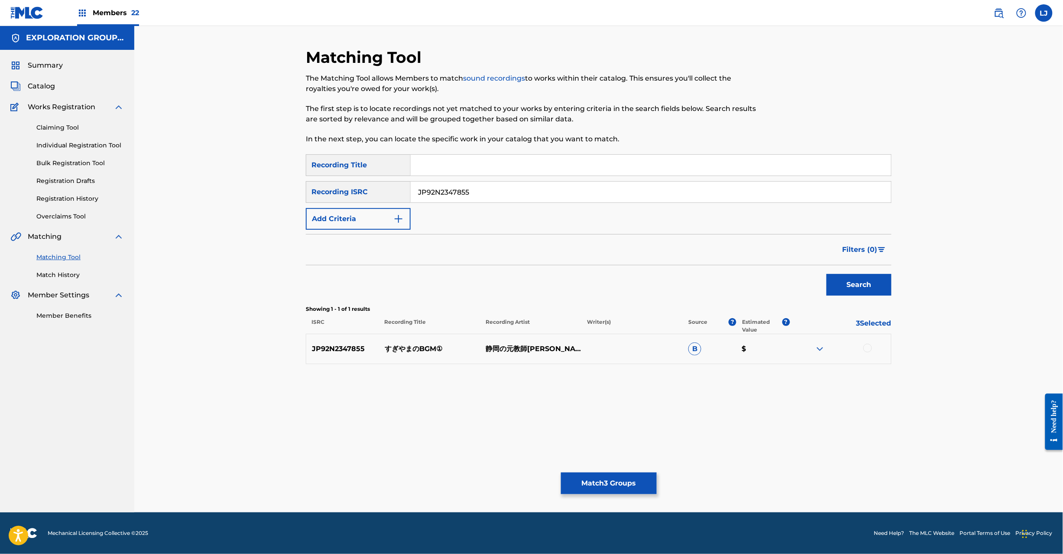
click at [383, 351] on p "すぎやまのBGM①" at bounding box center [429, 349] width 101 height 10
click at [870, 347] on div at bounding box center [867, 348] width 9 height 9
click at [628, 481] on button "Match 4 Groups" at bounding box center [609, 483] width 96 height 22
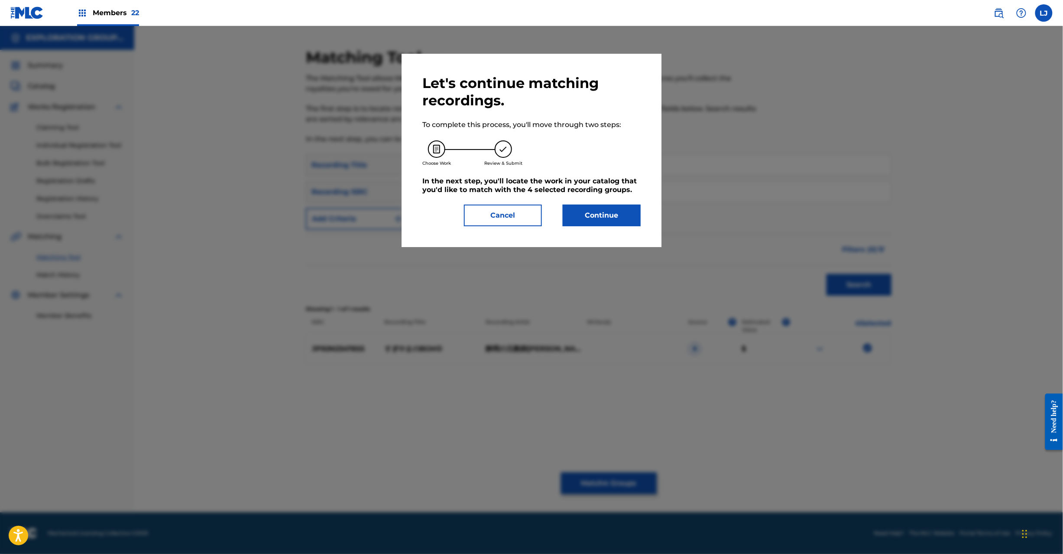
click at [572, 217] on button "Continue" at bounding box center [602, 215] width 78 height 22
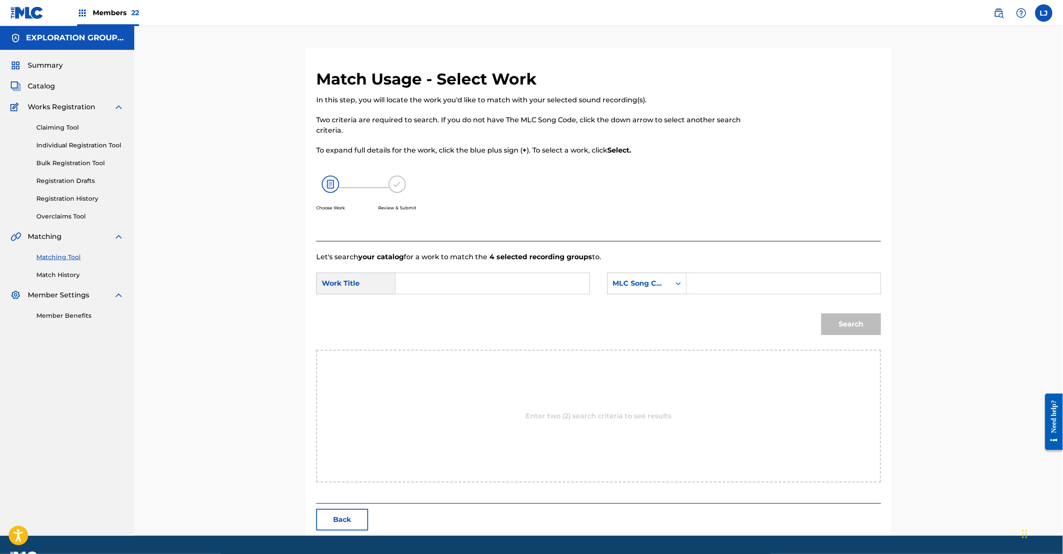
drag, startPoint x: 334, startPoint y: 528, endPoint x: 332, endPoint y: 514, distance: 14.0
click at [334, 524] on button "Back" at bounding box center [342, 520] width 52 height 22
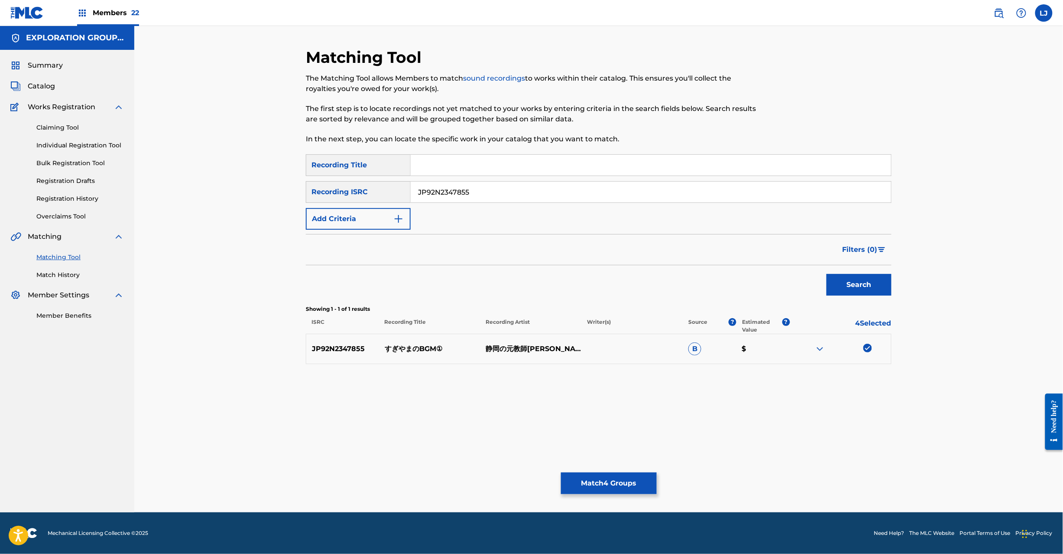
drag, startPoint x: 7, startPoint y: 12, endPoint x: 49, endPoint y: 53, distance: 58.2
click at [9, 12] on nav "Members 22 LJ LJ [PERSON_NAME] [EMAIL_ADDRESS][DOMAIN_NAME] Notification Prefer…" at bounding box center [531, 13] width 1063 height 26
click at [19, 19] on link at bounding box center [26, 13] width 33 height 26
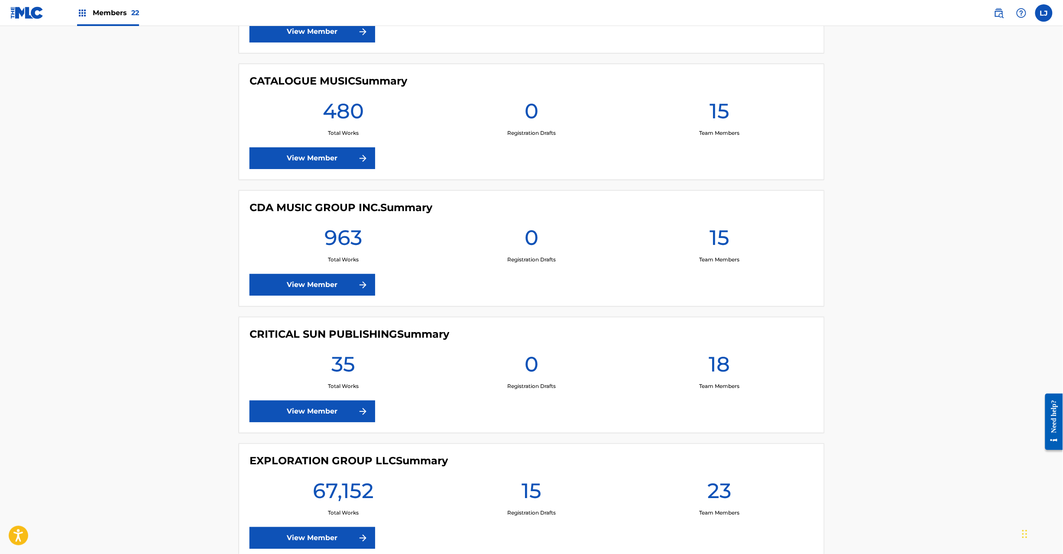
scroll to position [1386, 0]
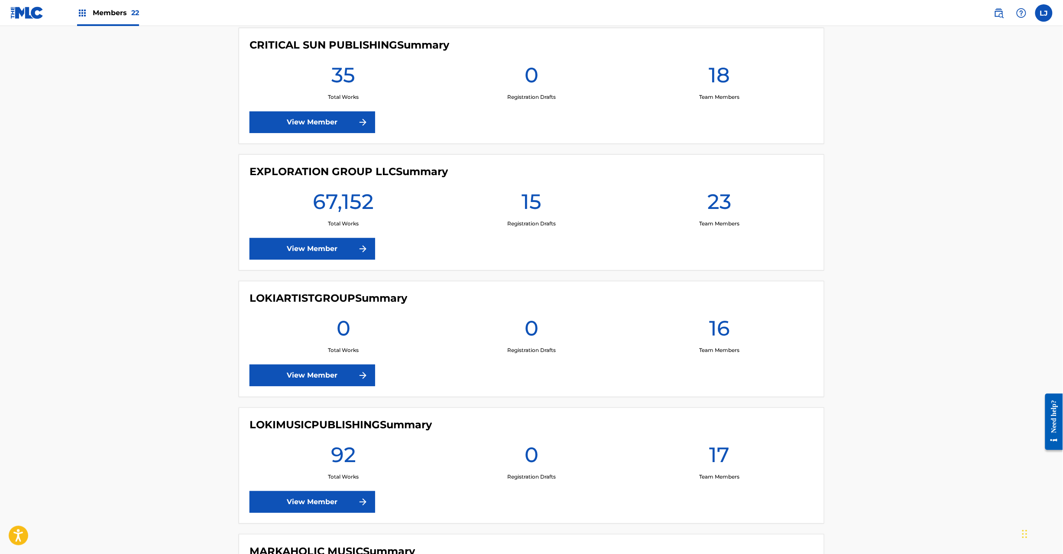
click at [338, 249] on link "View Member" at bounding box center [313, 249] width 126 height 22
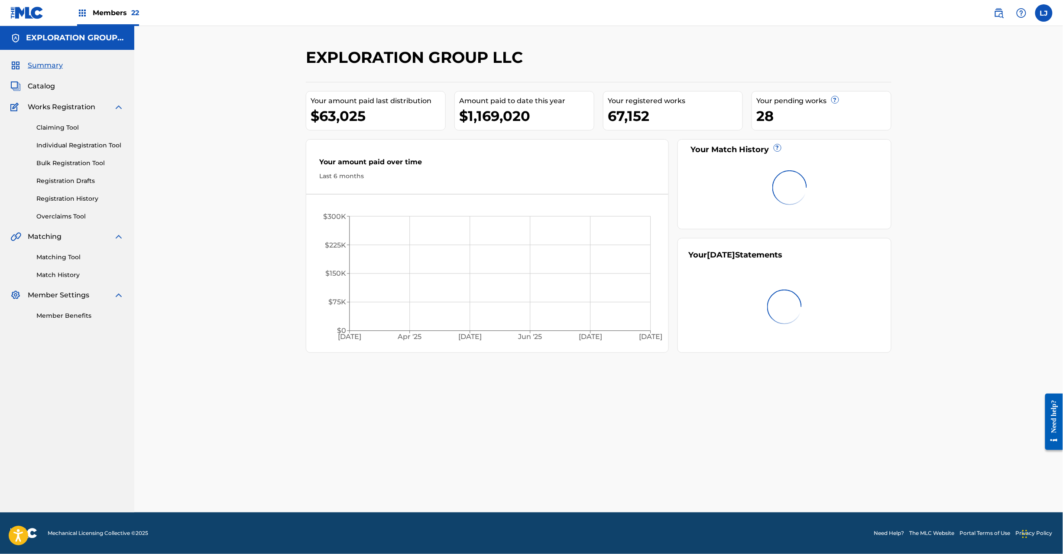
click at [50, 275] on link "Match History" at bounding box center [80, 274] width 88 height 9
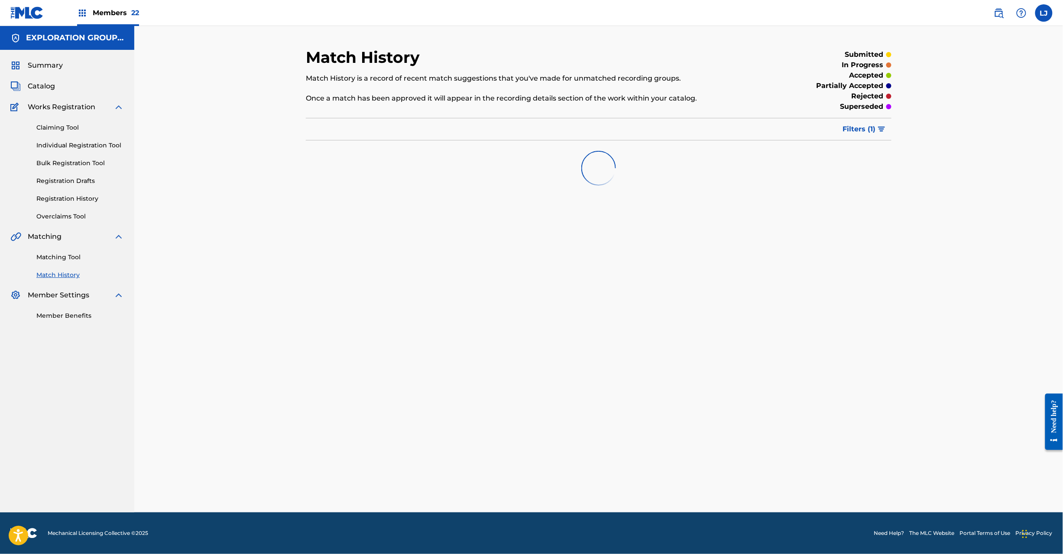
click at [54, 253] on link "Matching Tool" at bounding box center [80, 257] width 88 height 9
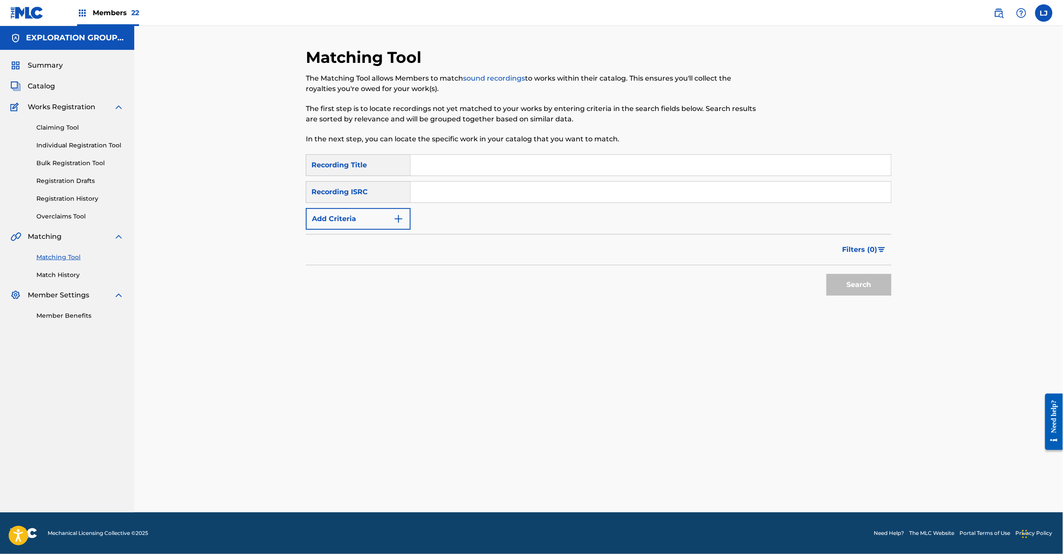
click at [511, 188] on input "Search Form" at bounding box center [651, 192] width 480 height 21
type input "JP92N2347855"
click at [876, 288] on button "Search" at bounding box center [859, 285] width 65 height 22
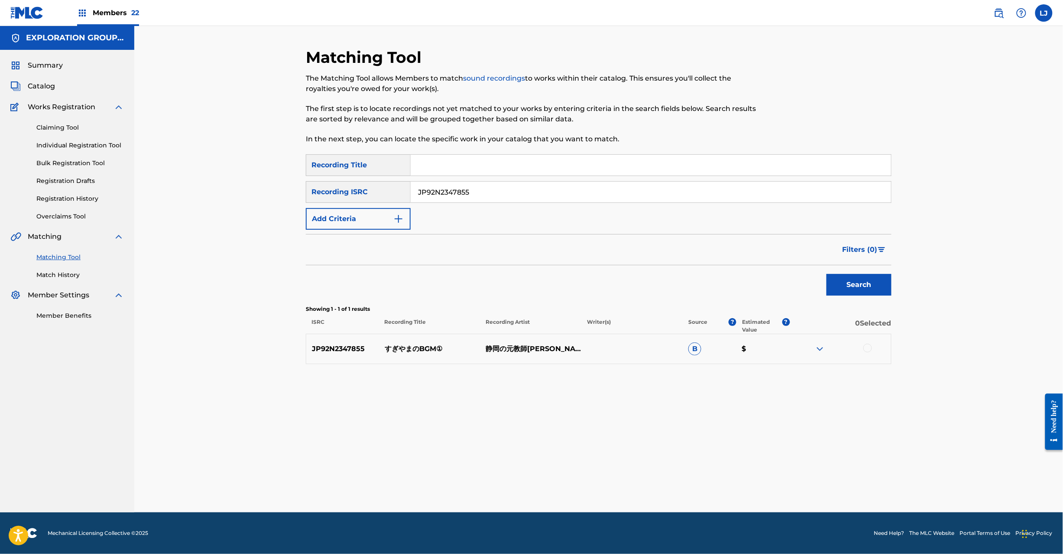
click at [872, 347] on div at bounding box center [867, 348] width 9 height 9
click at [570, 482] on button "Match 1 Group" at bounding box center [609, 483] width 96 height 22
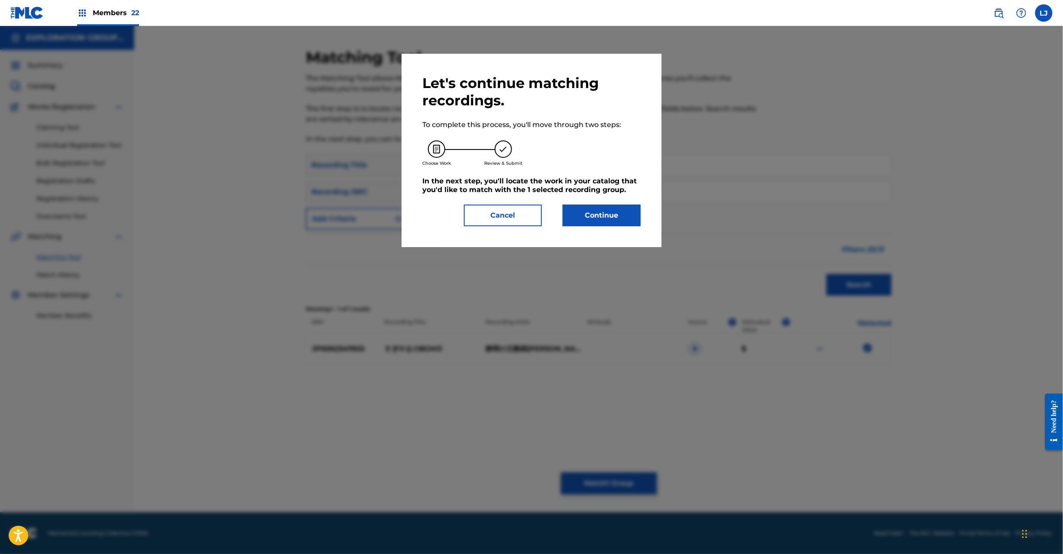
click at [615, 227] on div "Let's continue matching recordings. To complete this process, you'll move throu…" at bounding box center [532, 150] width 260 height 193
click at [607, 210] on button "Continue" at bounding box center [602, 215] width 78 height 22
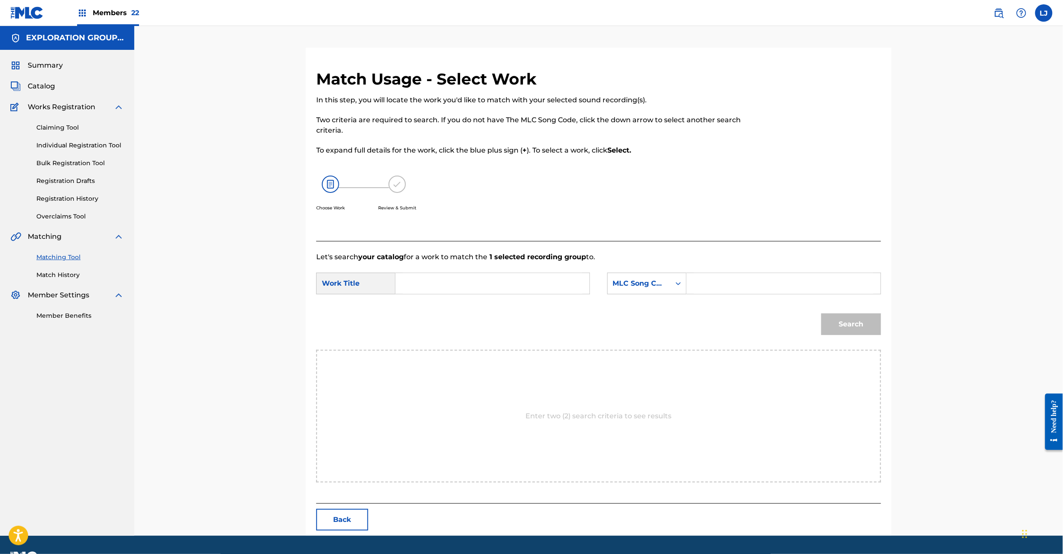
click at [549, 264] on form "SearchWithCriteriac6b57176-a499-48a1-a0fd-a18d089fe45b Work Title SearchWithCri…" at bounding box center [598, 306] width 565 height 88
click at [508, 278] on input "Search Form" at bounding box center [492, 283] width 179 height 21
click at [506, 276] on input "Sugiyamano Bgm 1 S62KCO" at bounding box center [492, 283] width 179 height 21
type input "Sugiyamano Bgm 1"
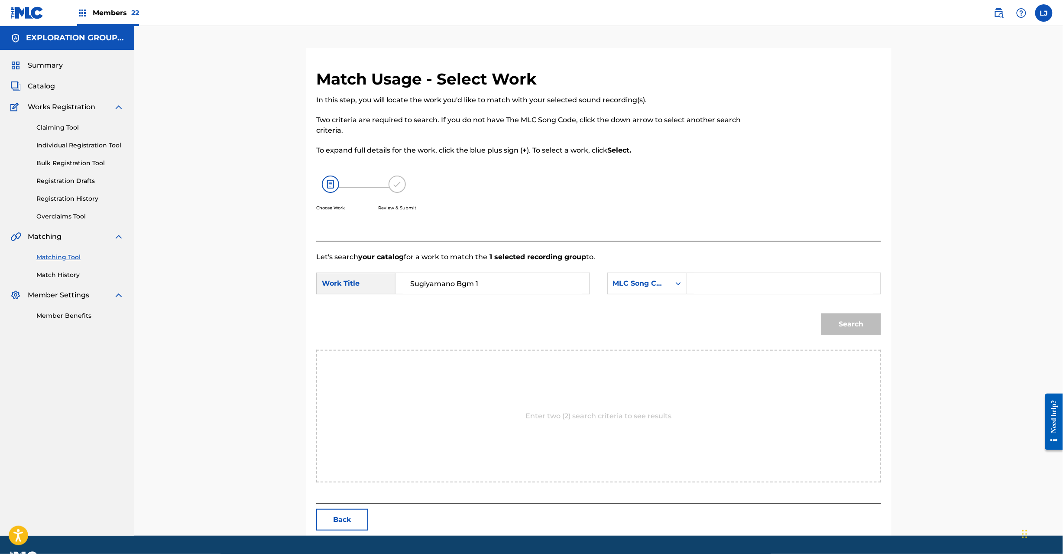
click at [720, 293] on input "Search Form" at bounding box center [783, 283] width 179 height 21
type input "S62KCO"
click at [844, 330] on button "Search" at bounding box center [851, 324] width 60 height 22
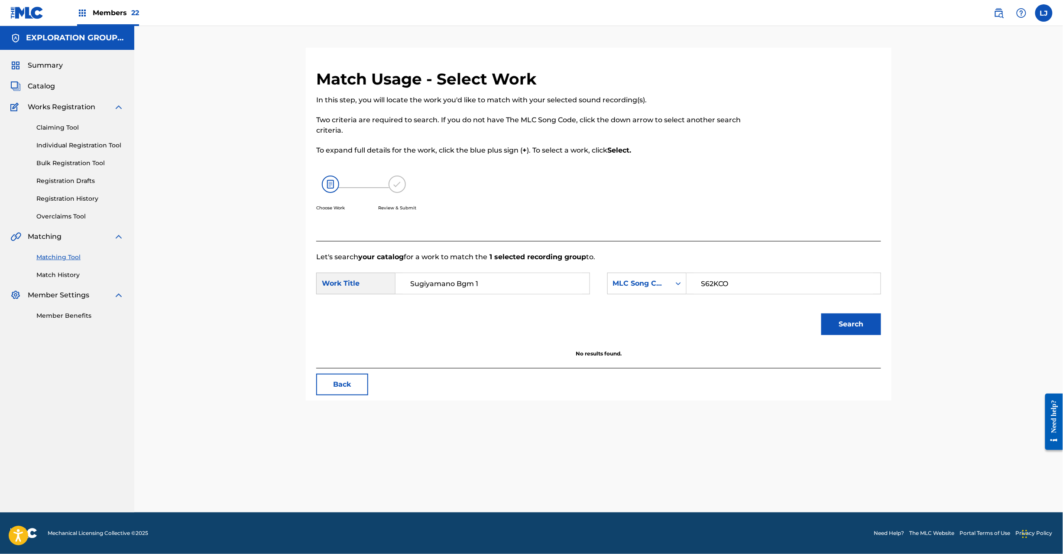
click at [842, 324] on button "Search" at bounding box center [851, 324] width 60 height 22
click at [463, 289] on input "Sugiyamano Bgm 1" at bounding box center [492, 283] width 179 height 21
click at [463, 289] on input "Tenagejirisu TW5DIJ" at bounding box center [492, 283] width 179 height 21
click at [462, 289] on input "Tenagejirisu TW5DIJ" at bounding box center [492, 283] width 179 height 21
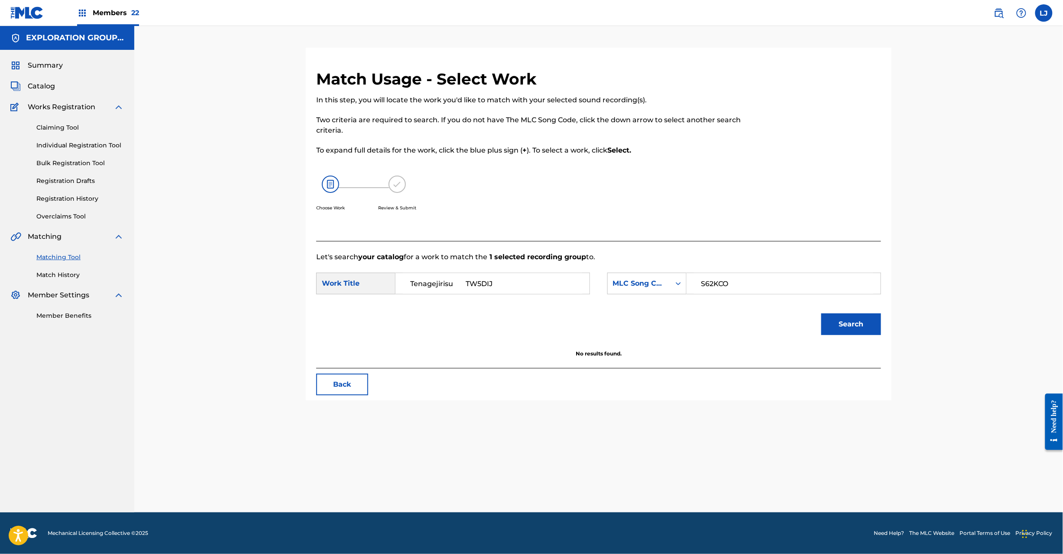
click at [462, 289] on input "Tenagejirisu TW5DIJ" at bounding box center [492, 283] width 179 height 21
type input "Tenagejirisu"
click at [708, 282] on input "S62KCO" at bounding box center [783, 283] width 179 height 21
type input "TW5DIJ"
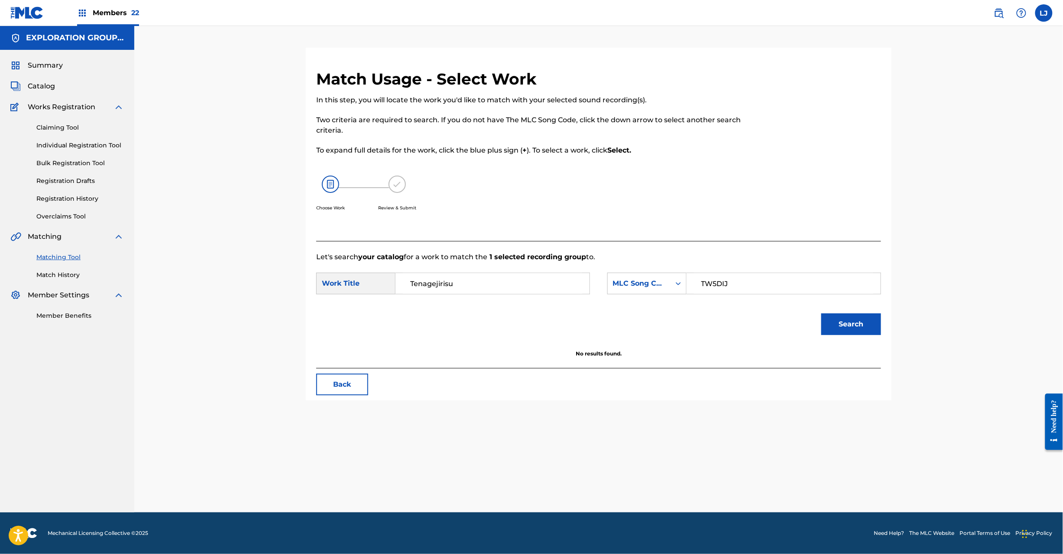
click at [840, 318] on button "Search" at bounding box center [851, 324] width 60 height 22
click at [463, 281] on input "Tenagejirisu" at bounding box center [492, 283] width 179 height 21
click at [534, 285] on input "[PERSON_NAME] MV50VC" at bounding box center [492, 283] width 179 height 21
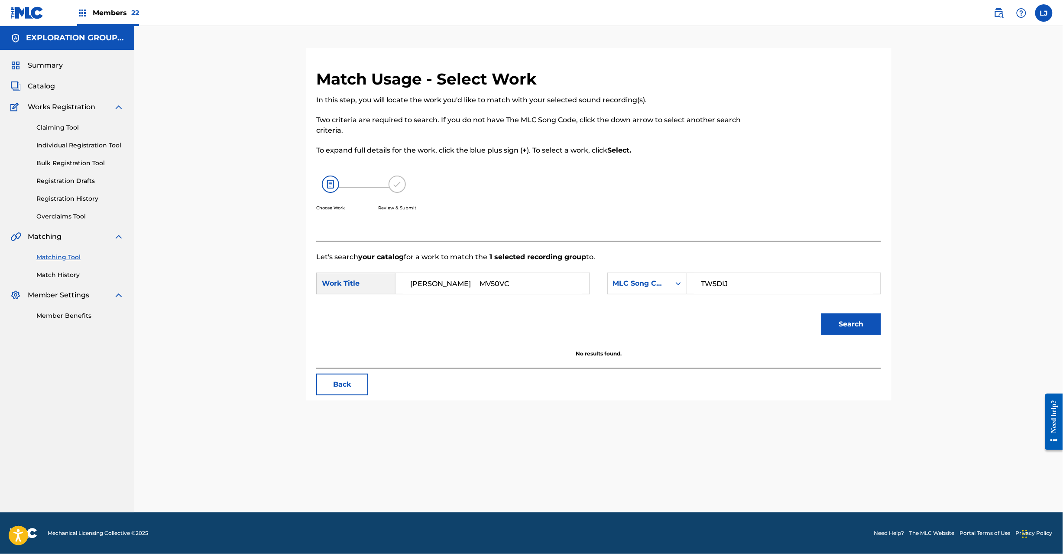
click at [534, 285] on input "[PERSON_NAME] MV50VC" at bounding box center [492, 283] width 179 height 21
type input "[PERSON_NAME]"
drag, startPoint x: 783, startPoint y: 285, endPoint x: 572, endPoint y: 285, distance: 211.0
click at [572, 285] on div "SearchWithCriteriac6b57176-a499-48a1-a0fd-a18d089fe45b Work Title Mattari Piisu…" at bounding box center [598, 285] width 565 height 27
type input "MV50VC"
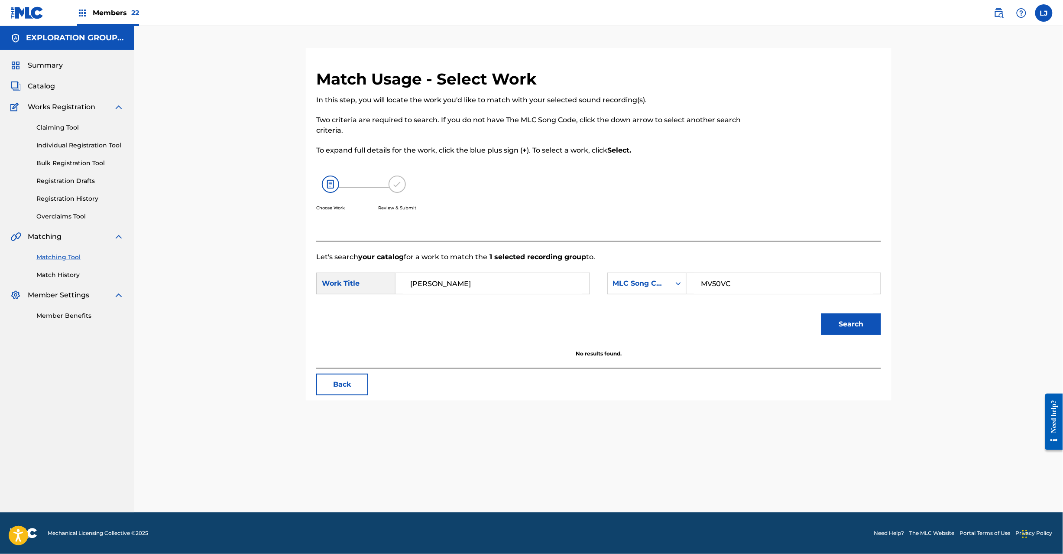
click at [842, 320] on button "Search" at bounding box center [851, 324] width 60 height 22
click at [452, 290] on input "[PERSON_NAME]" at bounding box center [492, 283] width 179 height 21
click at [452, 290] on input "Keroidono Teemasongu KB88I9" at bounding box center [492, 283] width 179 height 21
click at [529, 293] on input "Keroidono Teemasongu KB88I9" at bounding box center [492, 283] width 179 height 21
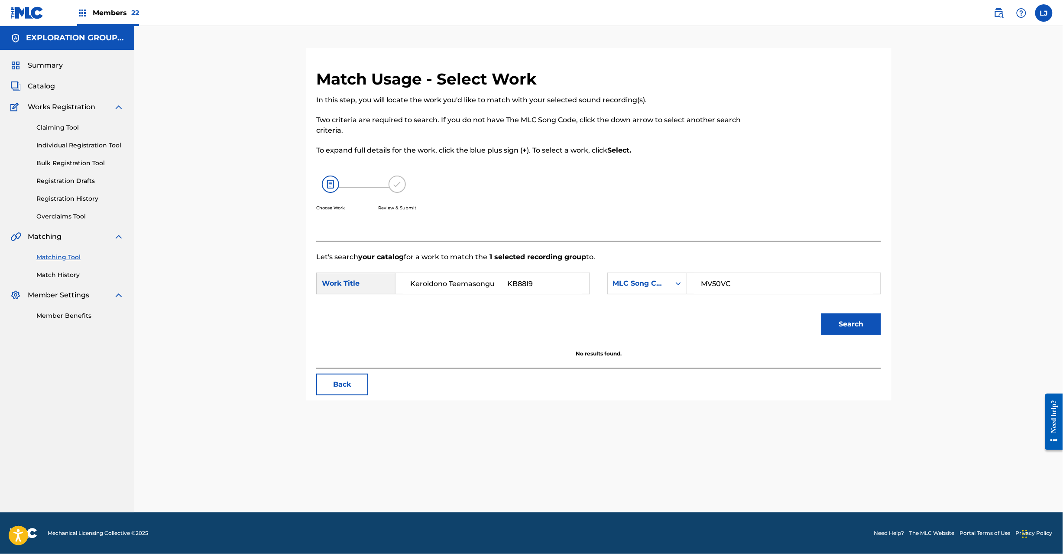
click at [529, 293] on input "Keroidono Teemasongu KB88I9" at bounding box center [492, 283] width 179 height 21
type input "Keroidono Teemasongu"
drag, startPoint x: 721, startPoint y: 283, endPoint x: 645, endPoint y: 283, distance: 76.7
click at [644, 283] on div "SearchWithCriteriafdfc826e-0680-468b-8141-2fc1658ac8bb MLC Song Code MV50VC" at bounding box center [744, 283] width 274 height 22
type input "KB88I9"
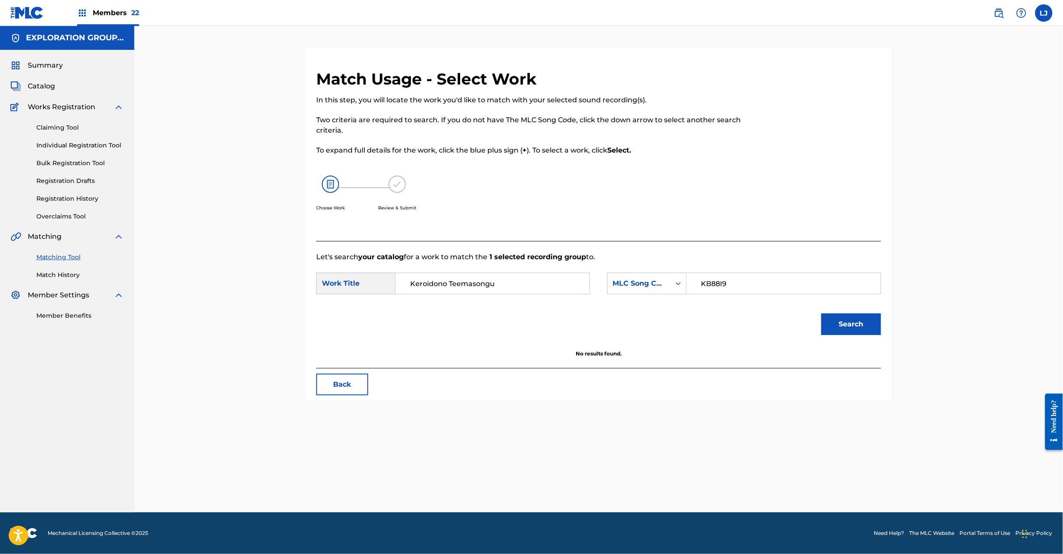
click at [855, 317] on button "Search" at bounding box center [851, 324] width 60 height 22
click at [515, 271] on form "SearchWithCriteriac6b57176-a499-48a1-a0fd-a18d089fe45b Work Title Keroidono Tee…" at bounding box center [598, 306] width 565 height 88
drag, startPoint x: 515, startPoint y: 271, endPoint x: 513, endPoint y: 285, distance: 13.5
click at [513, 285] on form "SearchWithCriteriac6b57176-a499-48a1-a0fd-a18d089fe45b Work Title Keroidono Tee…" at bounding box center [598, 306] width 565 height 88
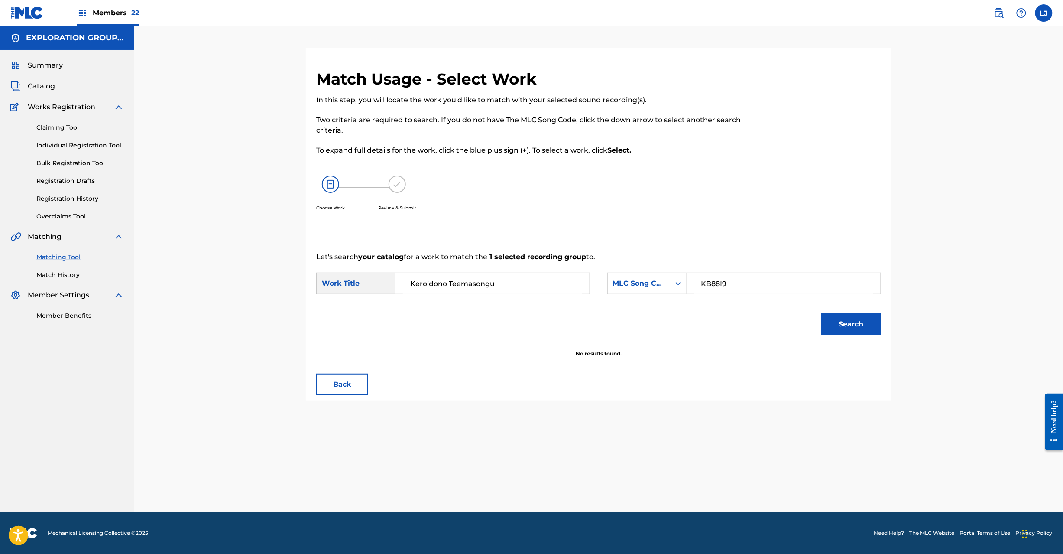
click at [513, 285] on input "Keroidono Teemasongu" at bounding box center [492, 283] width 179 height 21
click at [545, 278] on input "Keroidono Seishun Teemasongu KB9FK4" at bounding box center [492, 283] width 179 height 21
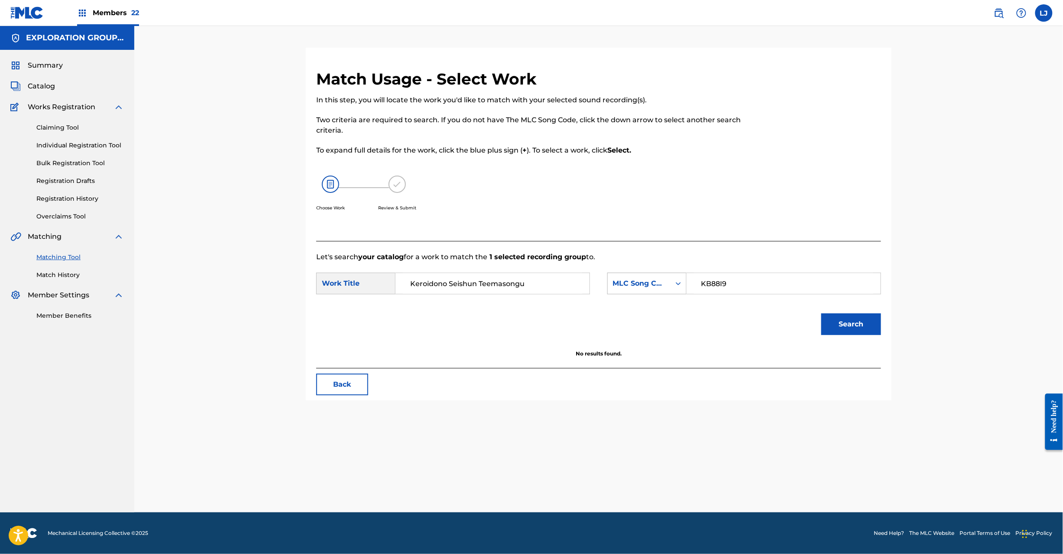
type input "Keroidono Seishun Teemasongu"
drag, startPoint x: 640, startPoint y: 285, endPoint x: 632, endPoint y: 284, distance: 7.4
click at [632, 284] on div "SearchWithCriteriafdfc826e-0680-468b-8141-2fc1658ac8bb MLC Song Code KB88I9" at bounding box center [744, 283] width 274 height 22
type input "KB9FK4"
click at [889, 327] on div "Match Usage - Select Work In this step, you will locate the work you'd like to …" at bounding box center [599, 234] width 586 height 331
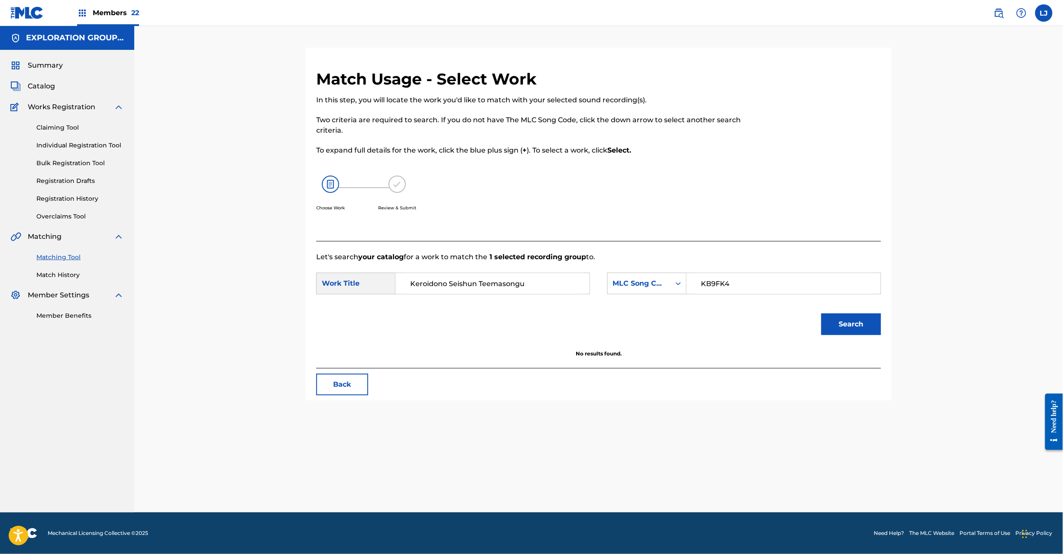
click at [855, 323] on button "Search" at bounding box center [851, 324] width 60 height 22
drag, startPoint x: 525, startPoint y: 284, endPoint x: 300, endPoint y: 283, distance: 225.3
click at [298, 283] on div "Match Usage - Select Work In this step, you will locate the work you'd like to …" at bounding box center [598, 280] width 607 height 464
click at [716, 286] on input "KB9FK4" at bounding box center [783, 283] width 179 height 21
drag, startPoint x: 716, startPoint y: 286, endPoint x: 574, endPoint y: 288, distance: 141.7
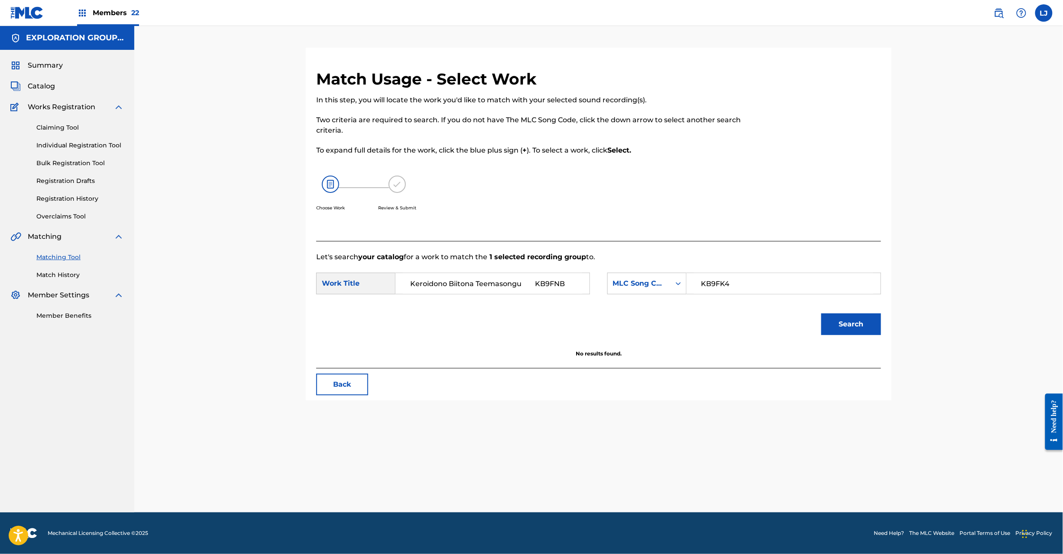
click at [716, 286] on input "KB9FK4" at bounding box center [783, 283] width 179 height 21
click at [539, 285] on input "Keroidono Biitona Teemasongu KB9FNB" at bounding box center [492, 283] width 179 height 21
type input "Keroidono Biitona Teemasongu"
drag, startPoint x: 784, startPoint y: 282, endPoint x: 616, endPoint y: 282, distance: 167.7
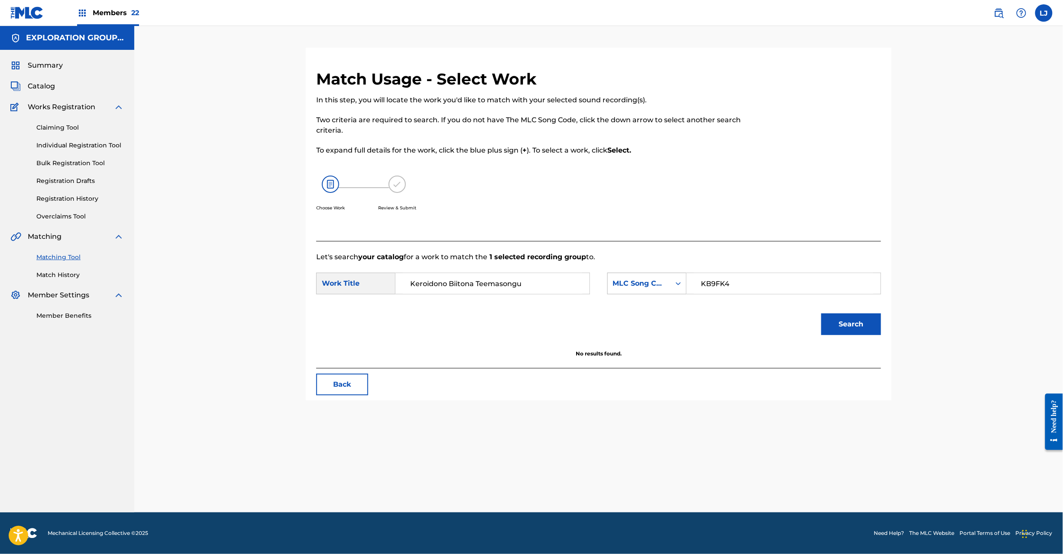
click at [616, 282] on div "SearchWithCriteriafdfc826e-0680-468b-8141-2fc1658ac8bb MLC Song Code KB9FK4" at bounding box center [744, 283] width 274 height 22
type input "KB9FNB"
drag, startPoint x: 824, startPoint y: 307, endPoint x: 833, endPoint y: 311, distance: 9.9
click at [829, 309] on div "Search" at bounding box center [849, 322] width 64 height 35
click at [841, 313] on button "Search" at bounding box center [851, 324] width 60 height 22
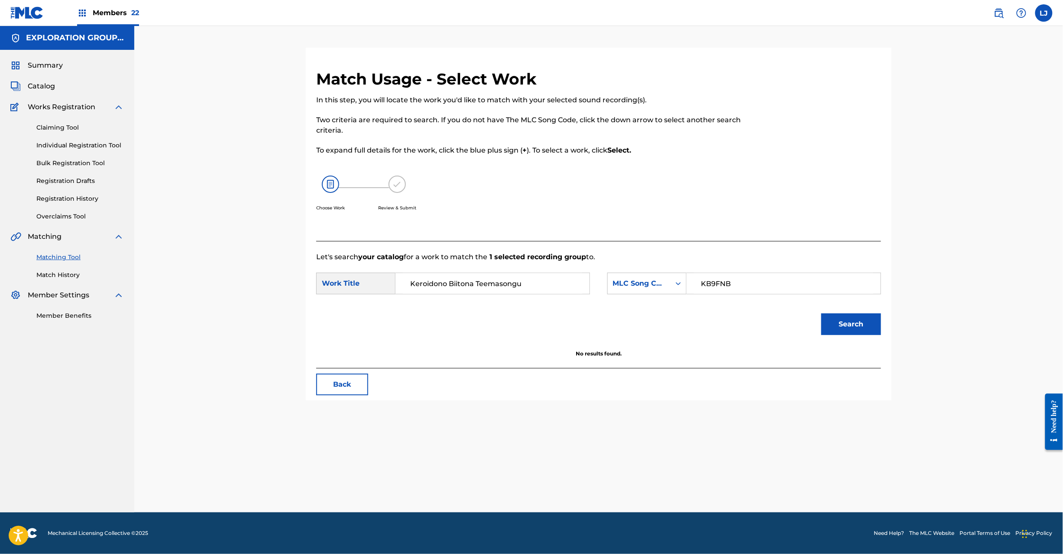
click at [58, 274] on link "Match History" at bounding box center [80, 274] width 88 height 9
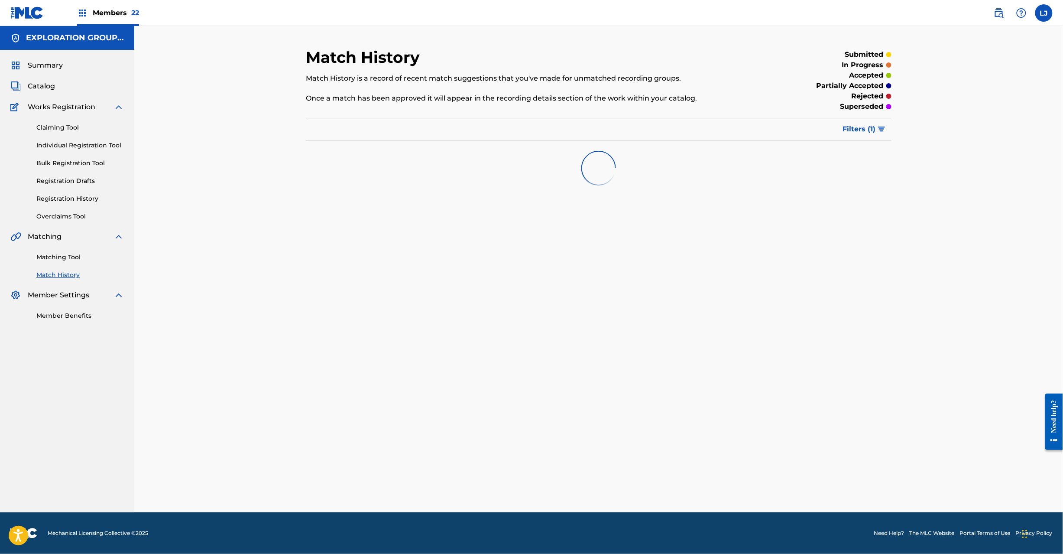
click at [61, 255] on link "Matching Tool" at bounding box center [80, 257] width 88 height 9
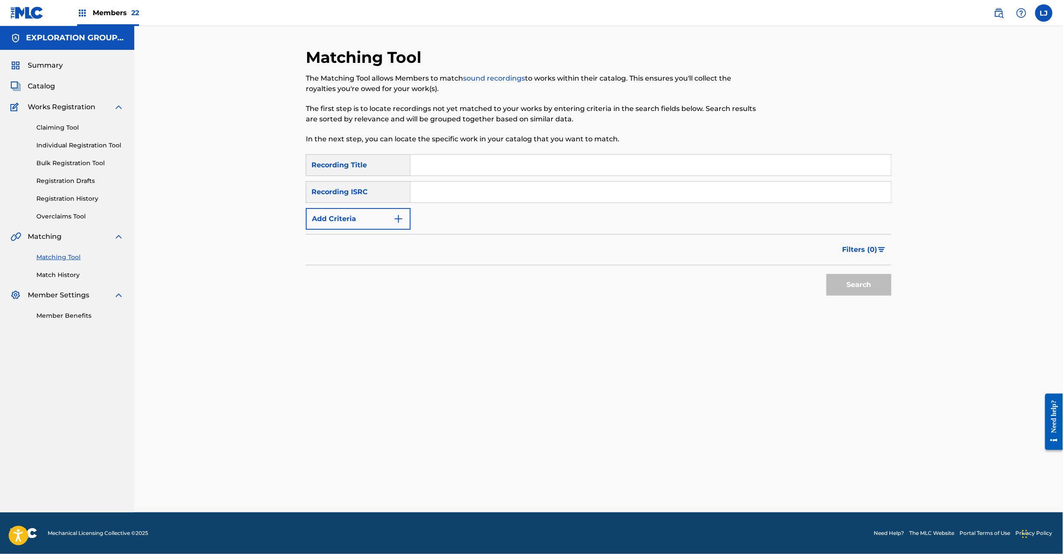
click at [486, 193] on input "Search Form" at bounding box center [651, 192] width 480 height 21
type input "JP92N2356765"
click at [851, 281] on button "Search" at bounding box center [859, 285] width 65 height 22
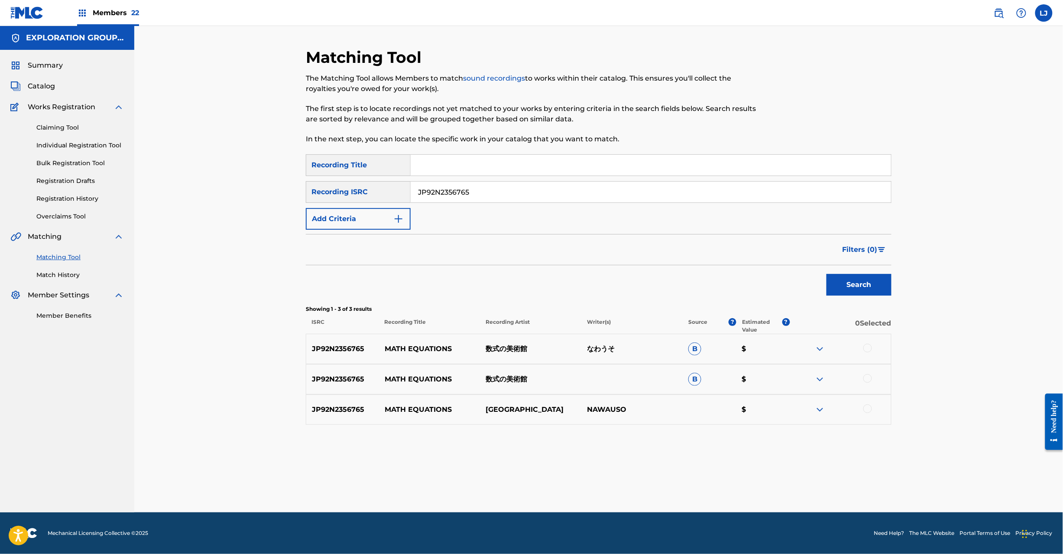
click at [867, 348] on div at bounding box center [867, 348] width 9 height 9
click at [870, 380] on div at bounding box center [867, 378] width 9 height 9
click at [870, 408] on div at bounding box center [867, 408] width 9 height 9
click at [605, 483] on button "Match 3 Groups" at bounding box center [609, 483] width 96 height 22
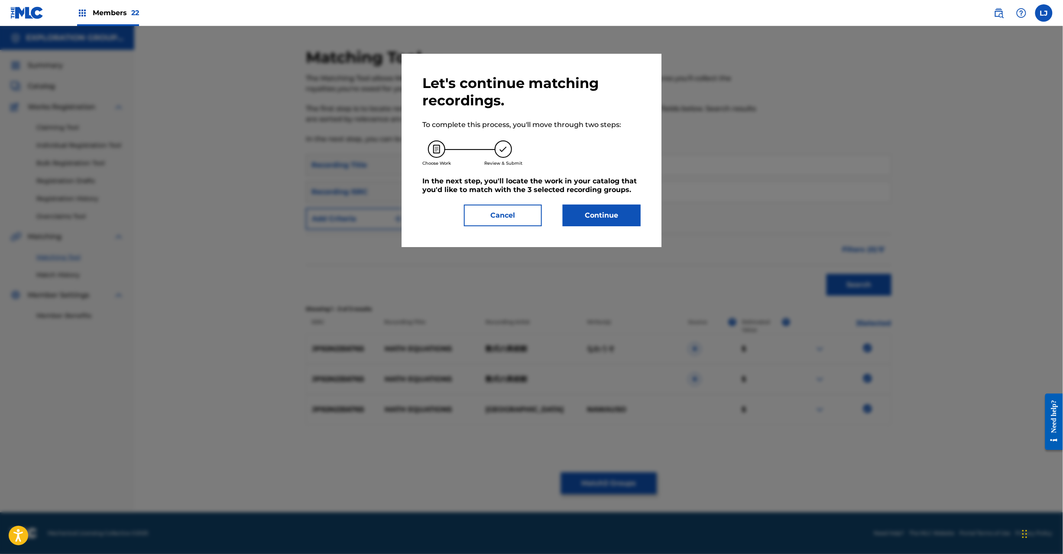
click at [586, 211] on button "Continue" at bounding box center [602, 215] width 78 height 22
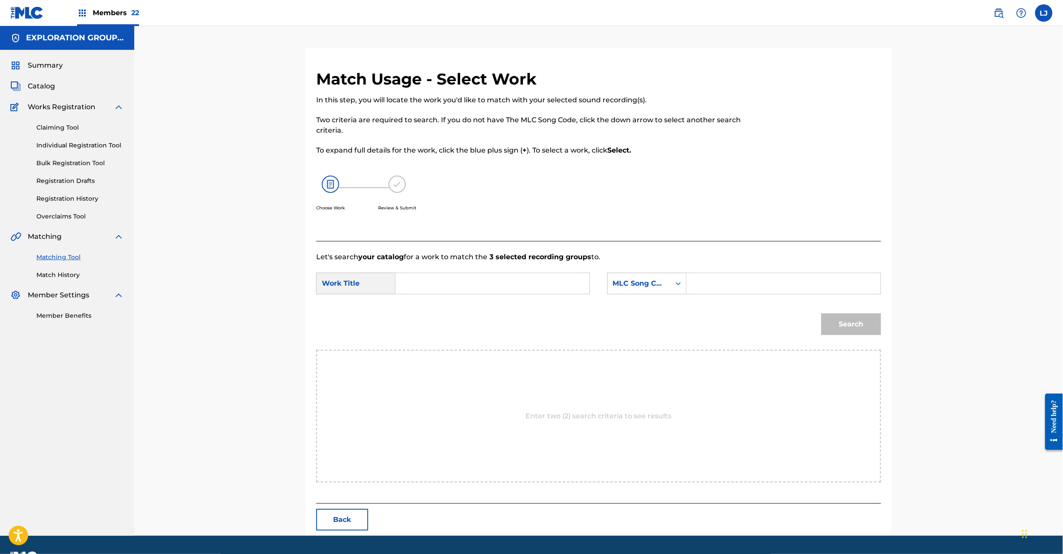
click at [442, 289] on input "Search Form" at bounding box center [492, 283] width 179 height 21
click at [486, 286] on input "Math Equations MV50TX" at bounding box center [492, 283] width 179 height 21
type input "Math Equations"
click at [798, 276] on input "Search Form" at bounding box center [783, 283] width 179 height 21
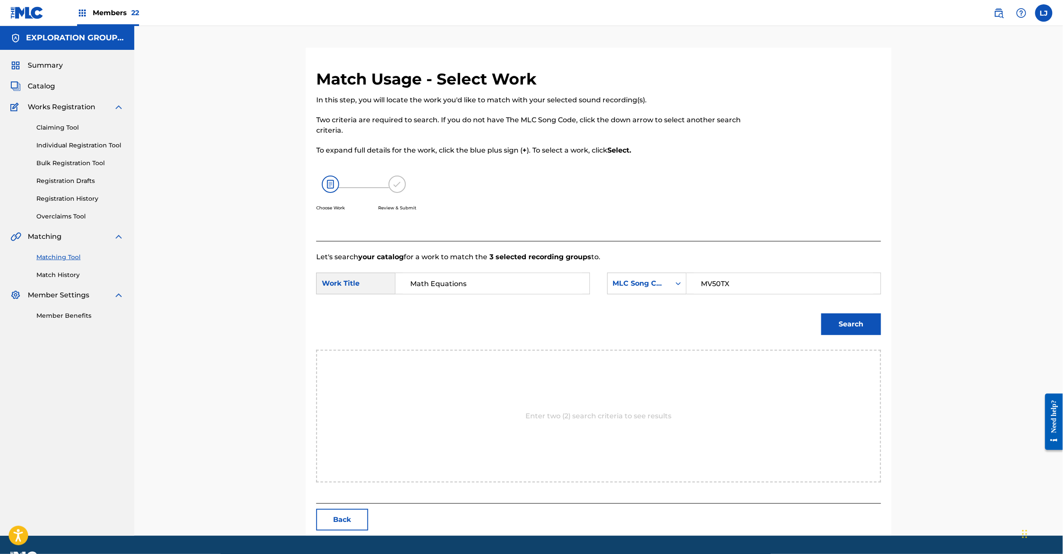
type input "MV50TX"
click at [866, 321] on button "Search" at bounding box center [851, 324] width 60 height 22
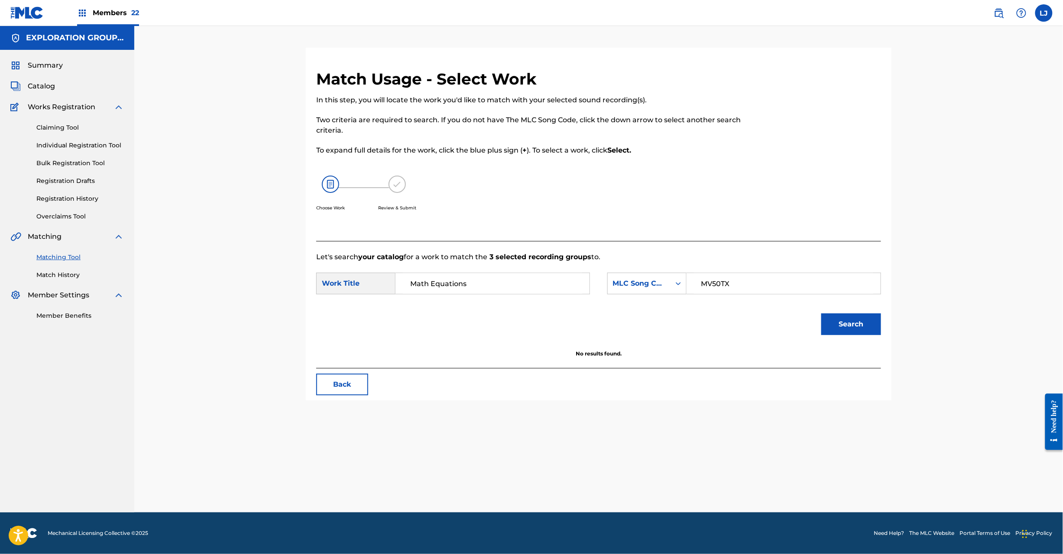
click at [40, 82] on span "Catalog" at bounding box center [41, 86] width 27 height 10
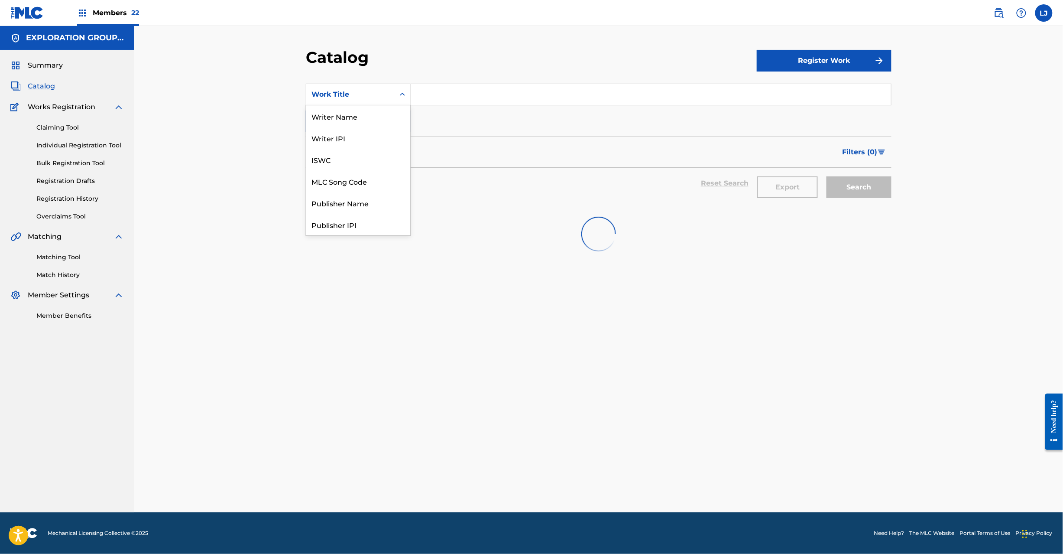
click at [377, 94] on div "Work Title" at bounding box center [350, 94] width 78 height 10
click at [373, 187] on div "MLC Song Code" at bounding box center [358, 181] width 104 height 22
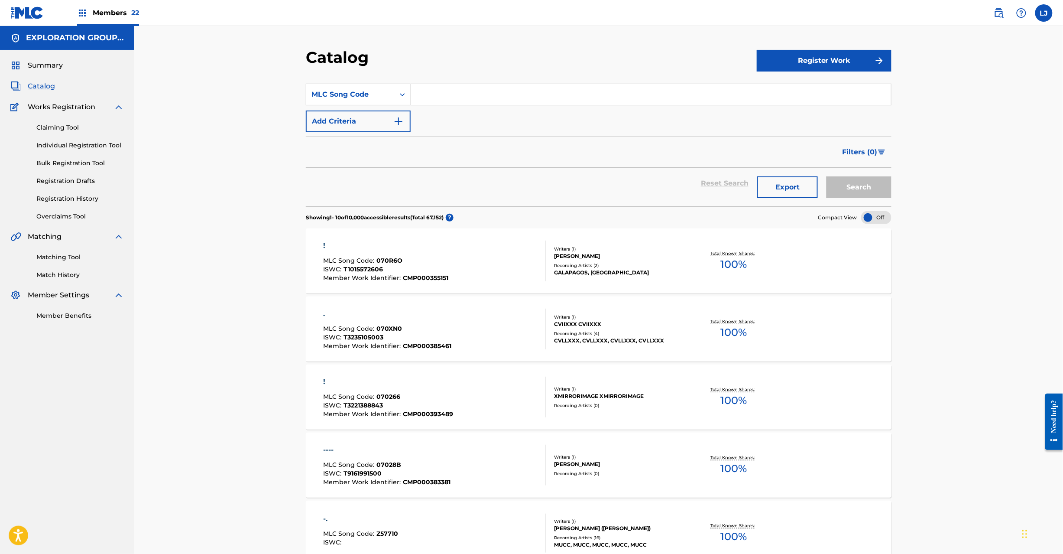
click at [436, 100] on input "Search Form" at bounding box center [651, 94] width 480 height 21
click at [870, 183] on button "Search" at bounding box center [859, 187] width 65 height 22
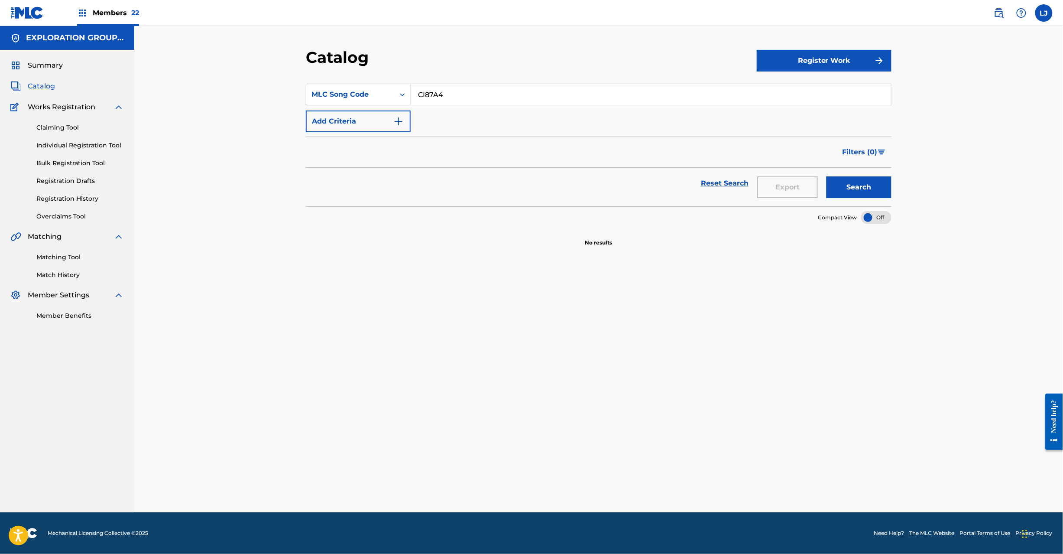
drag, startPoint x: 454, startPoint y: 94, endPoint x: 328, endPoint y: 97, distance: 126.1
click at [328, 97] on div "SearchWithCriteria1d1266d0-54ac-4ac8-850a-620f2459593b MLC Song Code CI87A4" at bounding box center [599, 95] width 586 height 22
click at [873, 185] on button "Search" at bounding box center [859, 187] width 65 height 22
click at [587, 96] on input "CI87A4" at bounding box center [651, 94] width 480 height 21
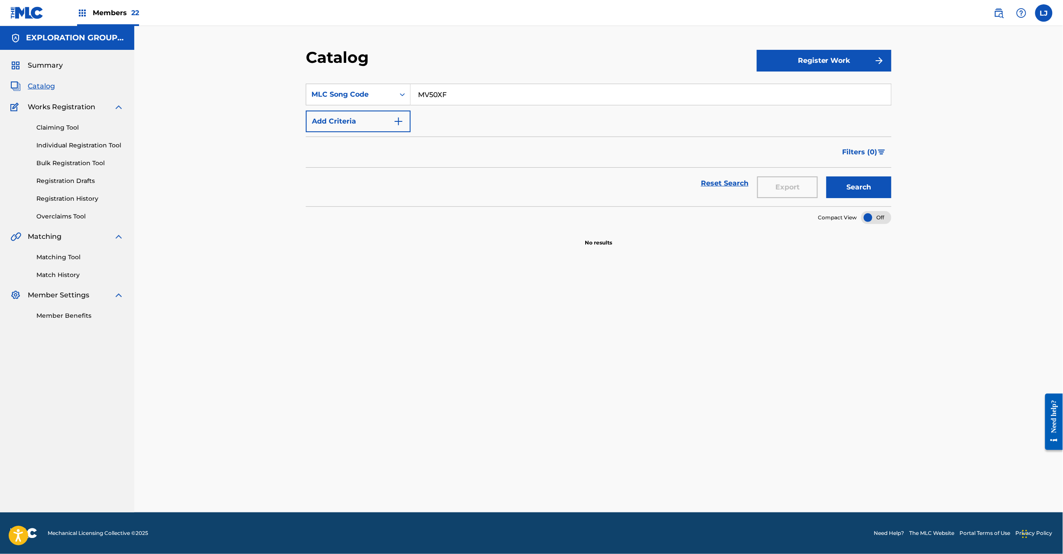
drag, startPoint x: 587, startPoint y: 96, endPoint x: 594, endPoint y: 97, distance: 7.1
click at [588, 96] on input "MV50XF" at bounding box center [651, 94] width 480 height 21
click at [836, 189] on button "Search" at bounding box center [859, 187] width 65 height 22
click at [434, 105] on div "MV50XF" at bounding box center [651, 95] width 481 height 22
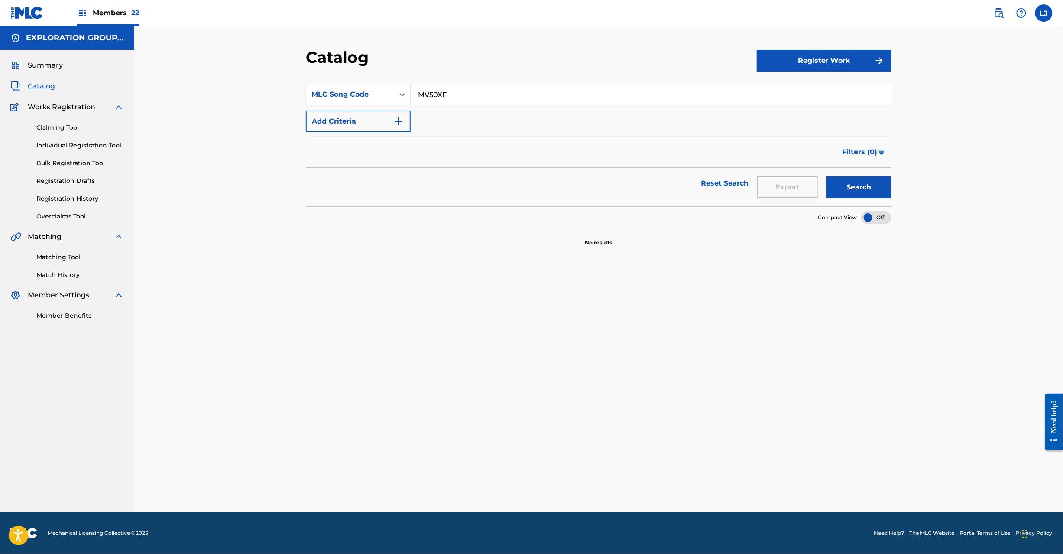
click at [434, 96] on input "MV50XF" at bounding box center [651, 94] width 480 height 21
click at [848, 182] on button "Search" at bounding box center [859, 187] width 65 height 22
click at [524, 107] on div "SearchWithCriteria1d1266d0-54ac-4ac8-850a-620f2459593b MLC Song Code RO46K5 Add…" at bounding box center [599, 108] width 586 height 49
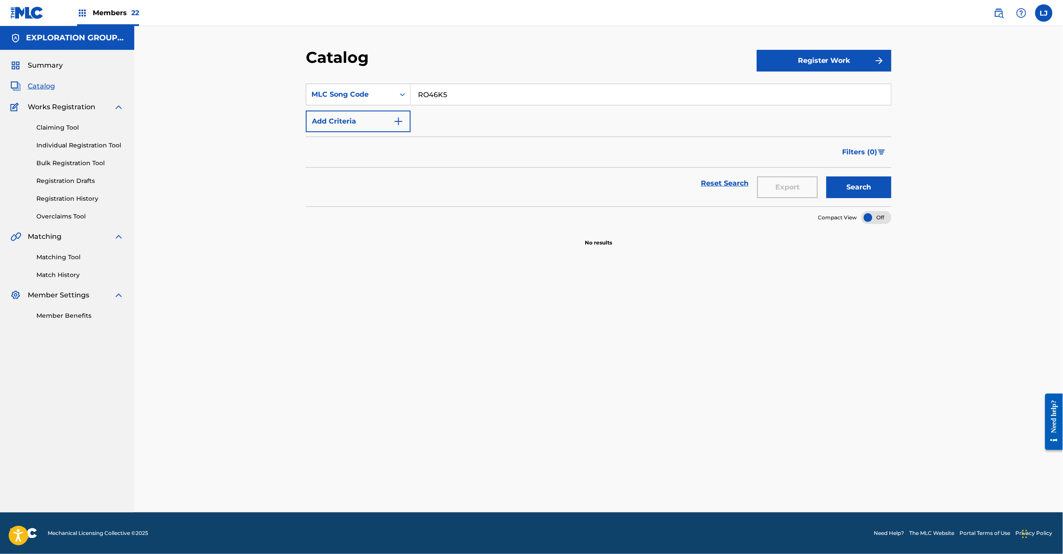
click at [522, 101] on input "RO46K5" at bounding box center [651, 94] width 480 height 21
click at [522, 101] on input "S62KCK" at bounding box center [651, 94] width 480 height 21
type input "S62KCK"
click at [417, 105] on div "S62KCK" at bounding box center [651, 95] width 481 height 22
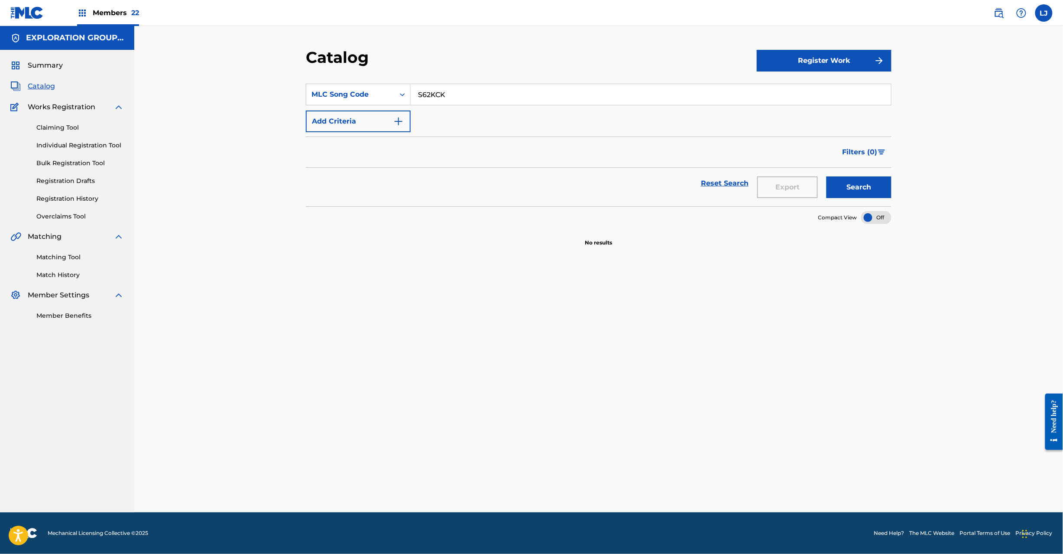
drag, startPoint x: 75, startPoint y: 252, endPoint x: 165, endPoint y: 237, distance: 90.5
click at [75, 253] on link "Matching Tool" at bounding box center [80, 257] width 88 height 9
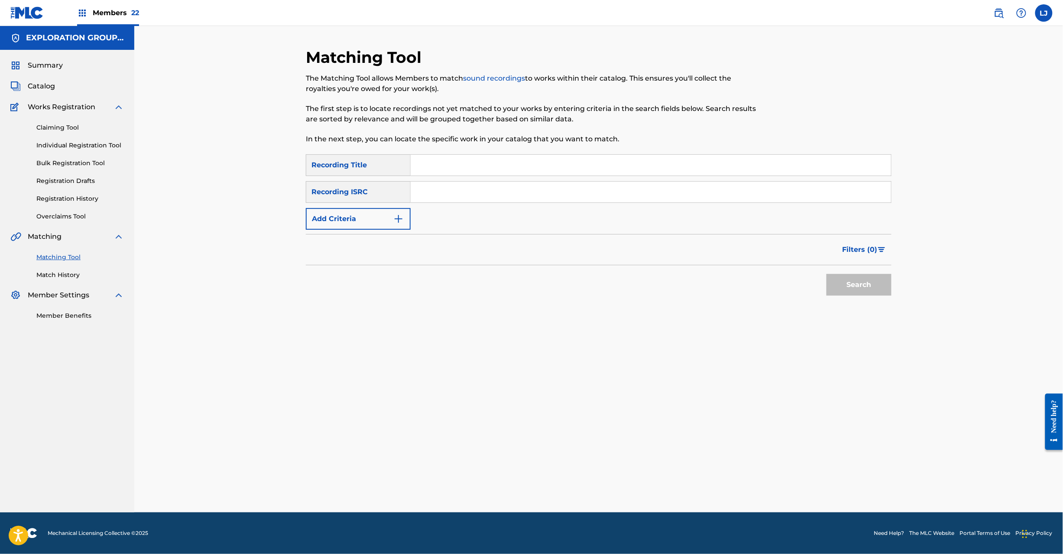
drag, startPoint x: 425, startPoint y: 208, endPoint x: 428, endPoint y: 193, distance: 15.9
click at [426, 208] on div "SearchWithCriteria8185910e-6ba6-4b1d-b505-70f33b905783 Recording Title SearchWi…" at bounding box center [599, 191] width 586 height 75
drag, startPoint x: 428, startPoint y: 193, endPoint x: 436, endPoint y: 193, distance: 7.4
click at [429, 193] on input "Search Form" at bounding box center [651, 192] width 480 height 21
drag, startPoint x: 848, startPoint y: 271, endPoint x: 852, endPoint y: 284, distance: 13.9
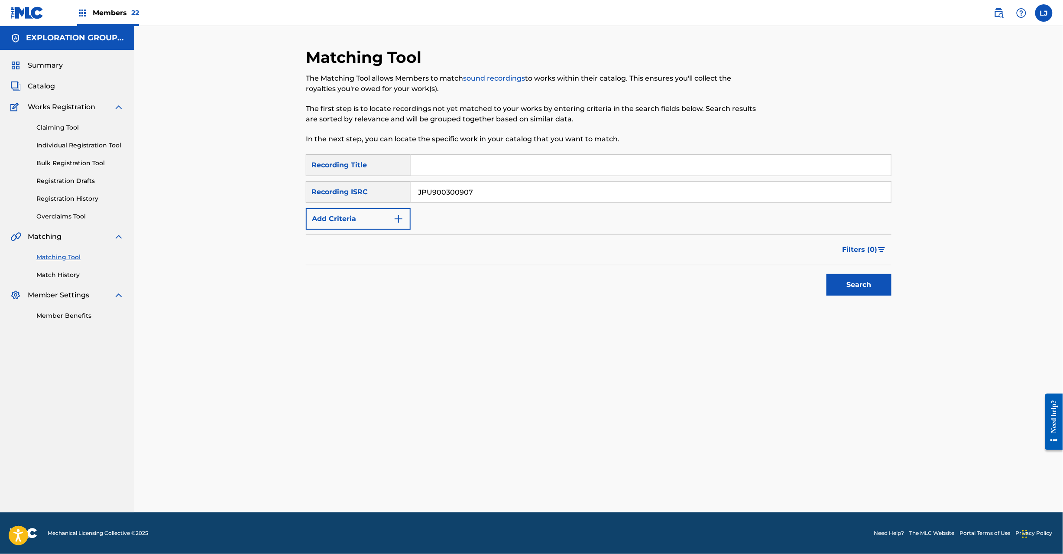
click at [850, 271] on div "Search" at bounding box center [856, 282] width 69 height 35
click at [852, 285] on button "Search" at bounding box center [859, 285] width 65 height 22
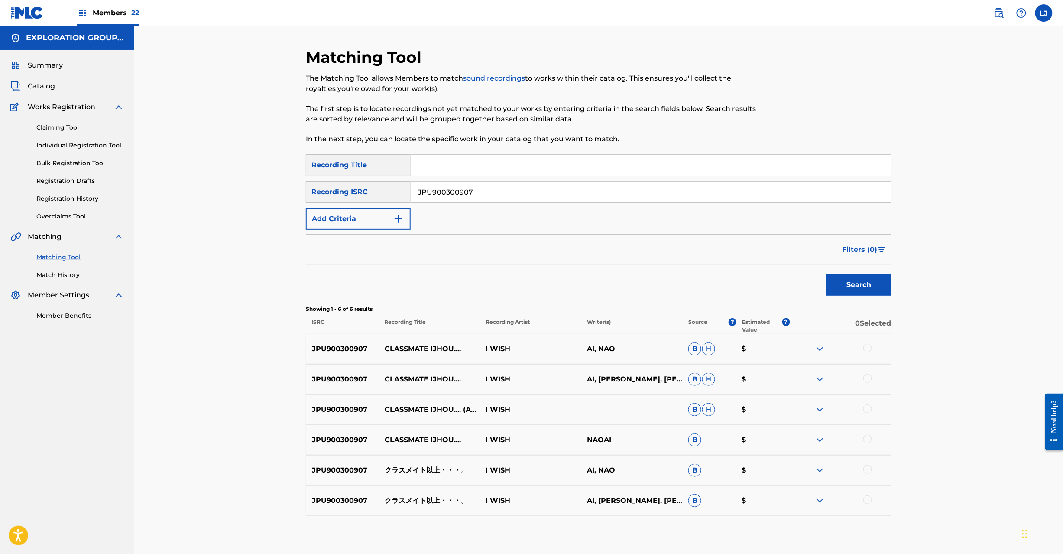
click at [414, 468] on p "クラスメイト以上・・・。" at bounding box center [429, 470] width 101 height 10
click at [414, 470] on p "クラスメイト以上・・・。" at bounding box center [429, 470] width 101 height 10
click at [532, 182] on input "JPU900300907" at bounding box center [651, 192] width 480 height 21
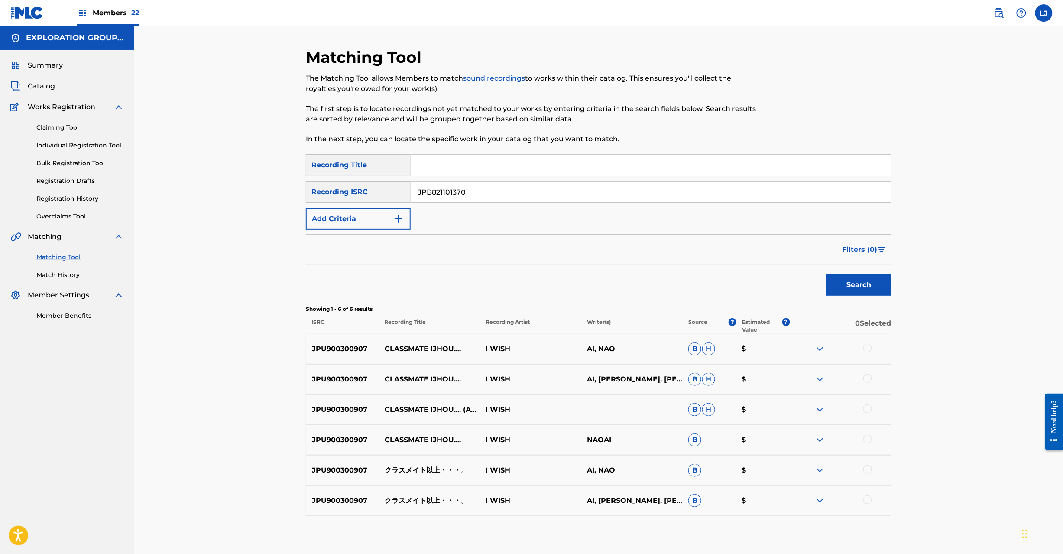
drag, startPoint x: 846, startPoint y: 276, endPoint x: 847, endPoint y: 281, distance: 5.3
click at [847, 281] on button "Search" at bounding box center [859, 285] width 65 height 22
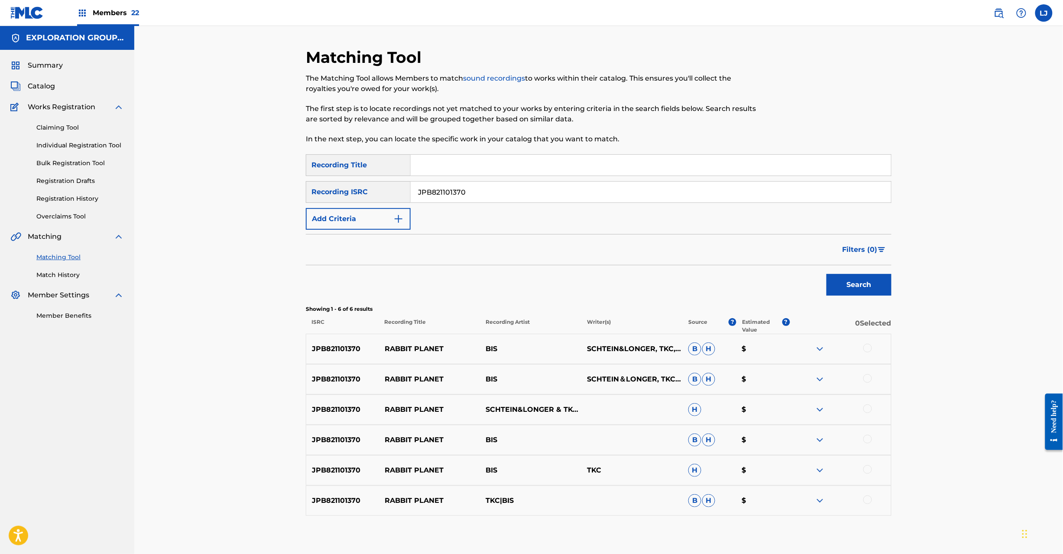
click at [415, 182] on input "JPB821101370" at bounding box center [651, 192] width 480 height 21
type input "JPU900300906"
click at [842, 281] on button "Search" at bounding box center [859, 285] width 65 height 22
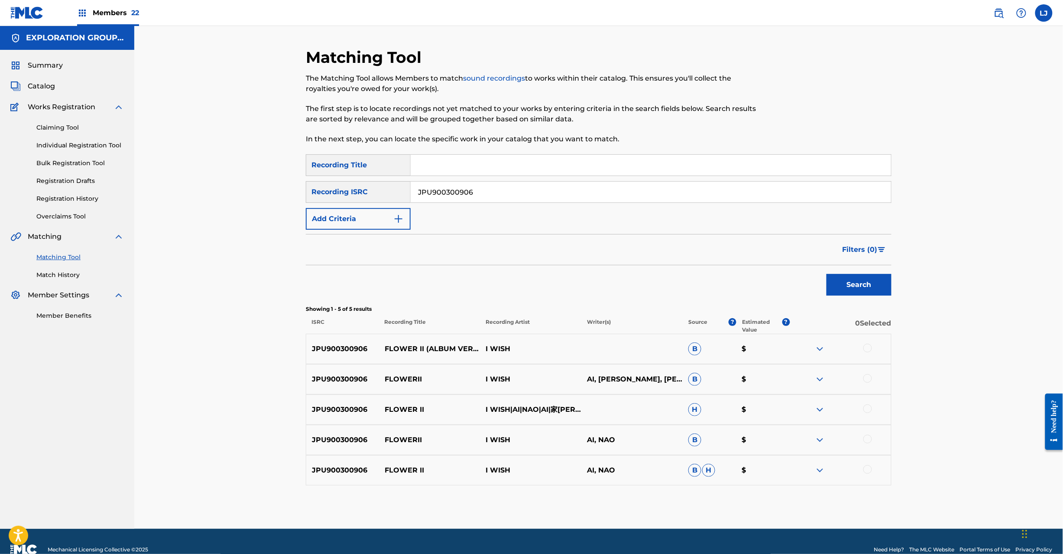
drag, startPoint x: 867, startPoint y: 347, endPoint x: 872, endPoint y: 357, distance: 10.5
click at [869, 347] on div at bounding box center [867, 348] width 9 height 9
click at [872, 376] on div at bounding box center [867, 378] width 9 height 9
click at [865, 379] on img at bounding box center [867, 378] width 9 height 9
click at [866, 378] on div at bounding box center [867, 378] width 9 height 9
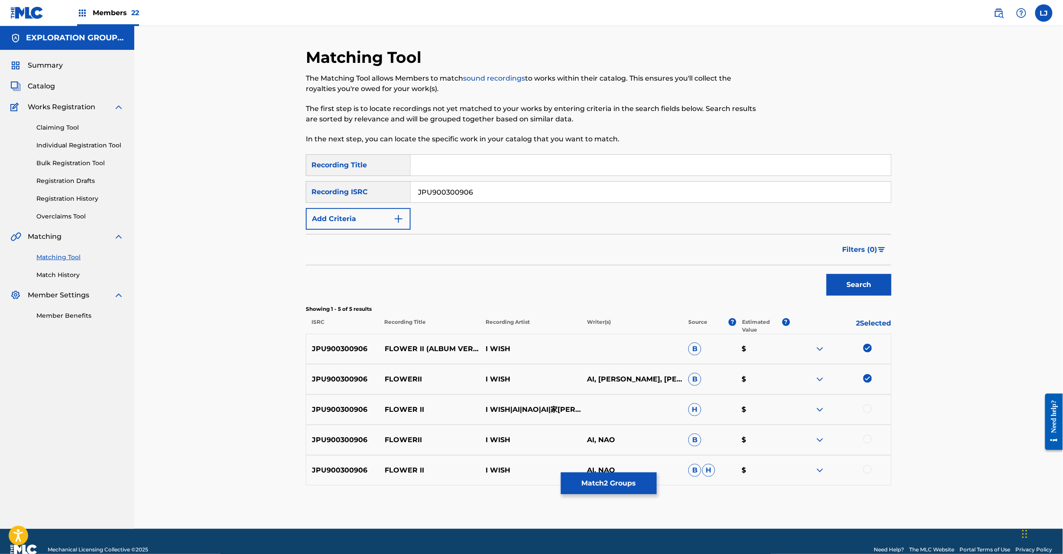
click at [866, 408] on div at bounding box center [867, 408] width 9 height 9
drag, startPoint x: 866, startPoint y: 435, endPoint x: 869, endPoint y: 442, distance: 7.7
click at [866, 435] on div at bounding box center [867, 439] width 9 height 9
click at [869, 472] on div at bounding box center [867, 469] width 9 height 9
click at [650, 487] on button "Match 5 Groups" at bounding box center [609, 483] width 96 height 22
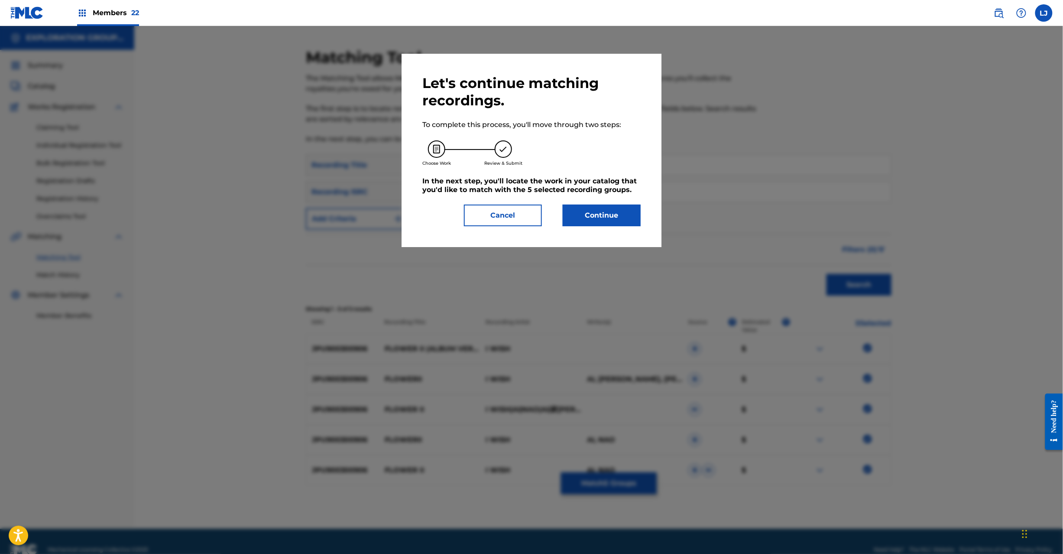
click at [597, 219] on button "Continue" at bounding box center [602, 215] width 78 height 22
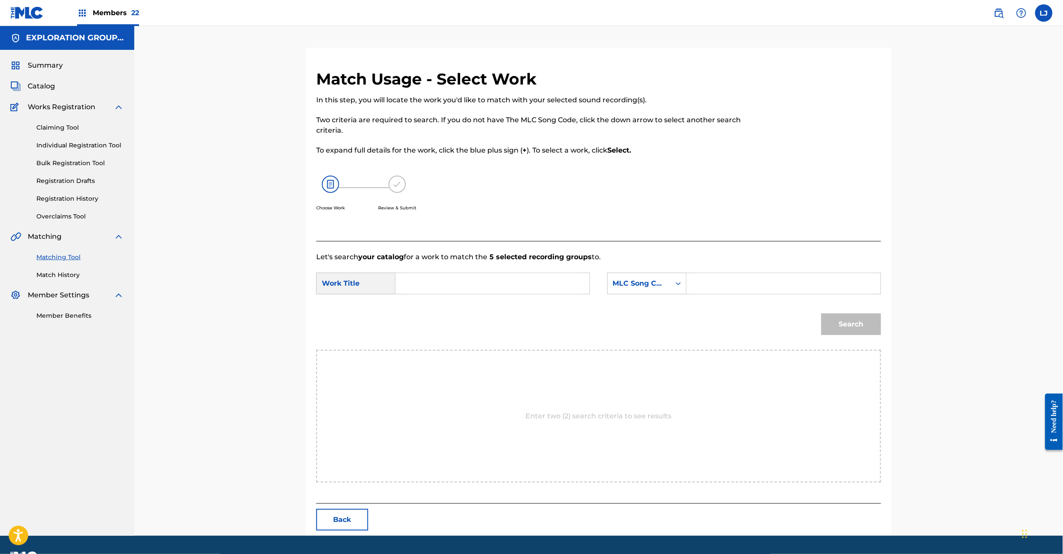
click at [451, 293] on input "Search Form" at bounding box center [492, 283] width 179 height 21
click at [486, 292] on input "Flower 2 FA0JL9" at bounding box center [492, 283] width 179 height 21
type input "Flower 2"
click at [697, 283] on input "Search Form" at bounding box center [783, 283] width 179 height 21
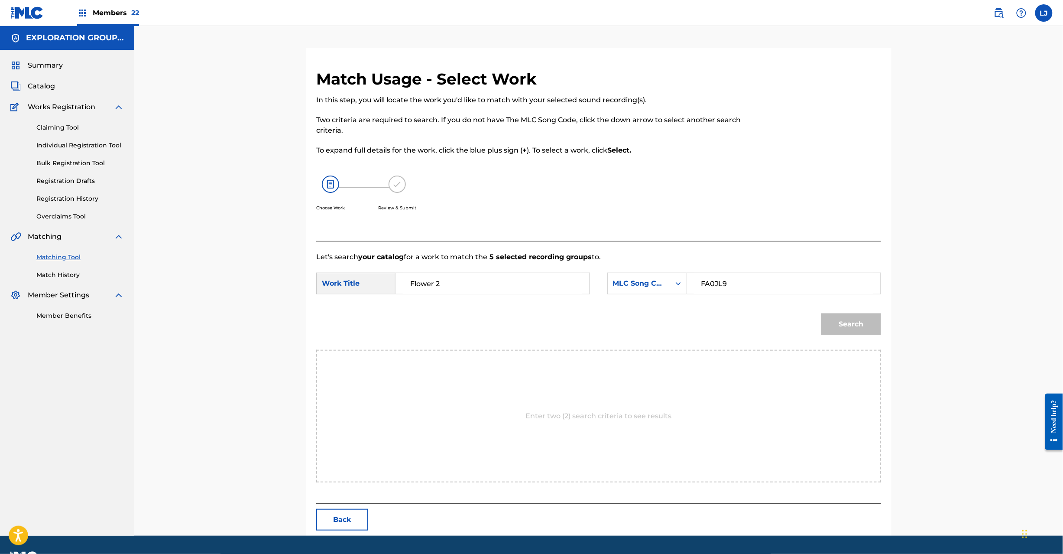
type input "FA0JL9"
click at [841, 324] on button "Search" at bounding box center [851, 324] width 60 height 22
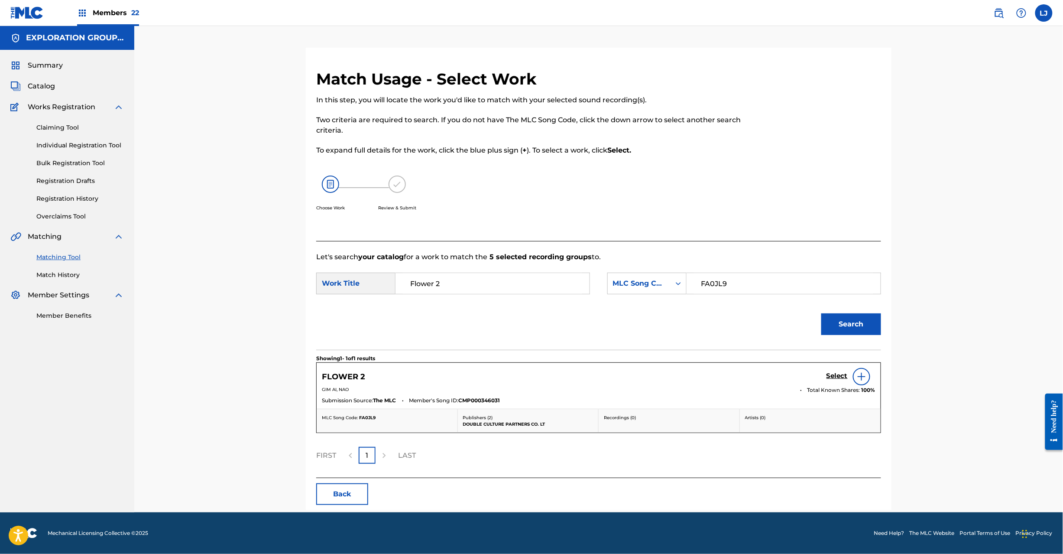
click at [830, 375] on h5 "Select" at bounding box center [837, 376] width 21 height 8
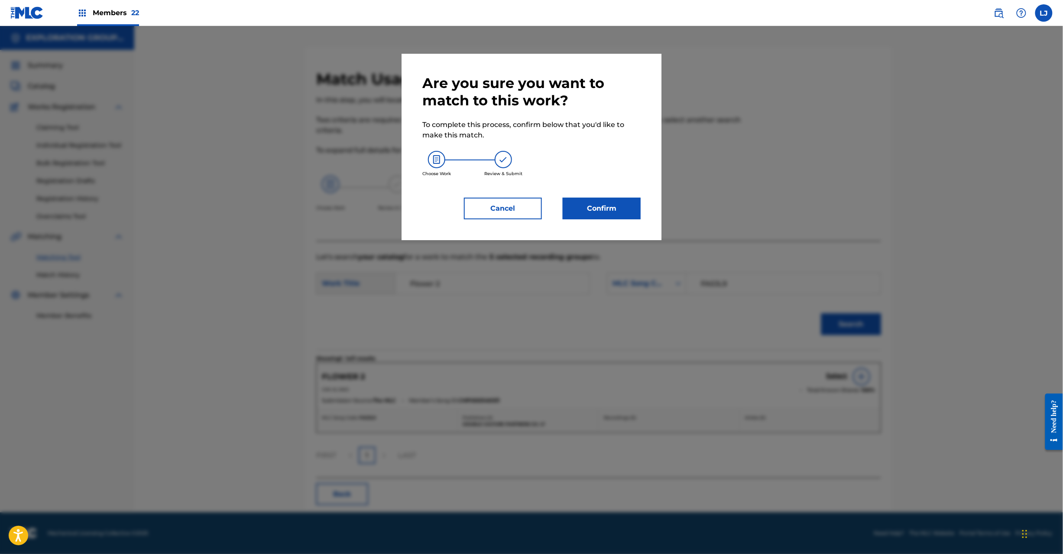
click at [605, 198] on button "Confirm" at bounding box center [602, 209] width 78 height 22
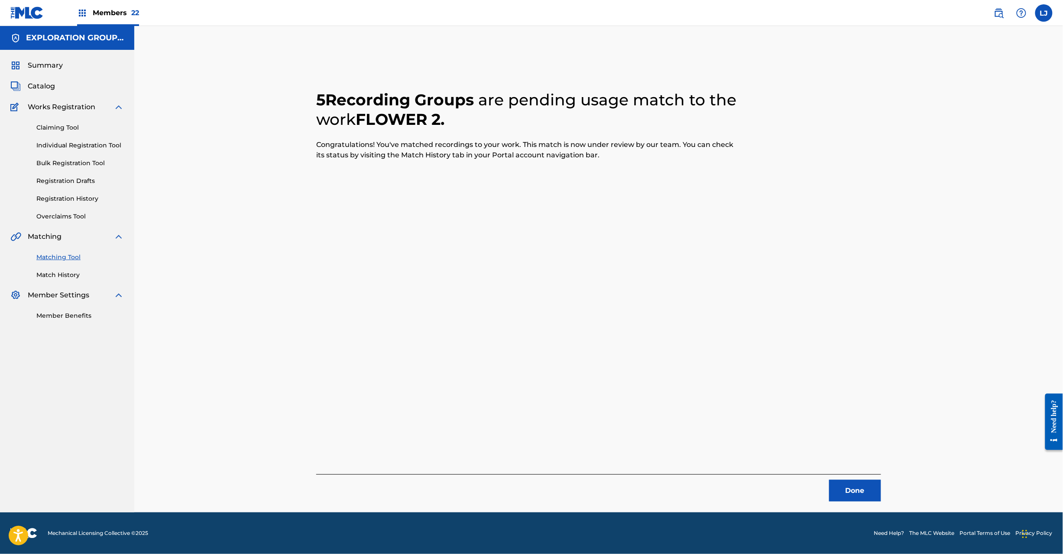
click at [845, 494] on button "Done" at bounding box center [855, 491] width 52 height 22
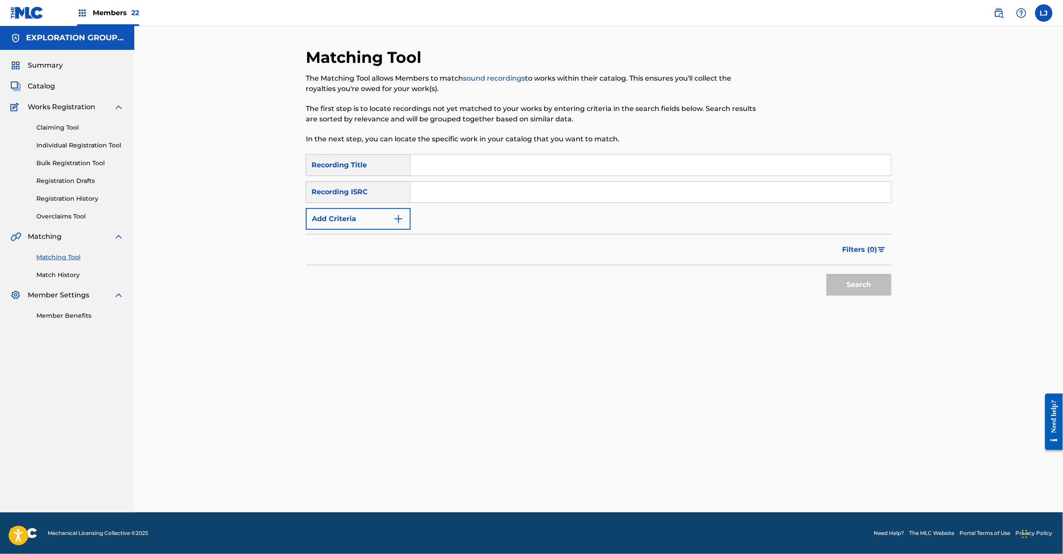
click at [477, 184] on input "Search Form" at bounding box center [651, 192] width 480 height 21
click at [860, 290] on button "Search" at bounding box center [859, 285] width 65 height 22
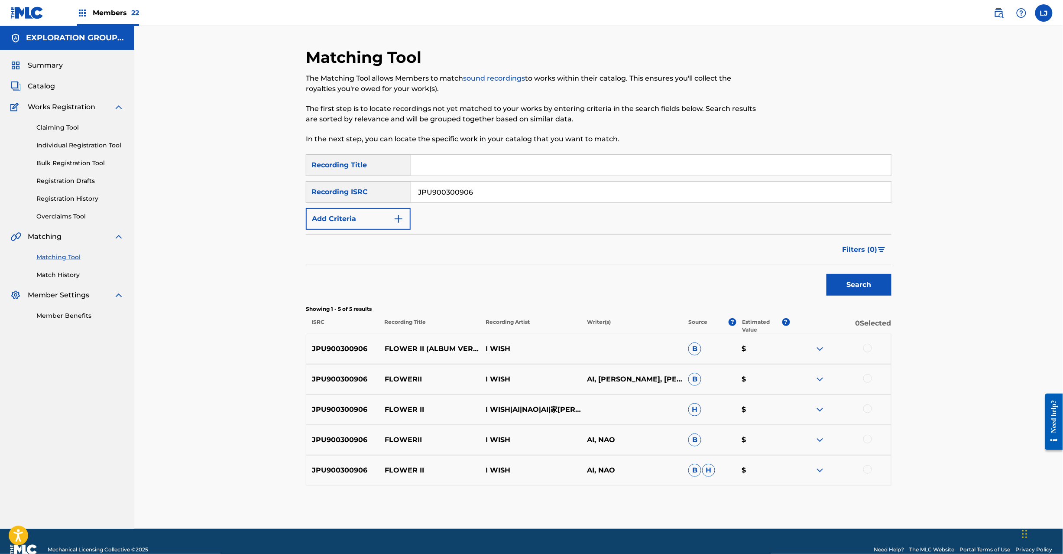
click at [503, 201] on input "JPU900300906" at bounding box center [651, 192] width 480 height 21
type input "JPB821101370"
click at [834, 283] on button "Search" at bounding box center [859, 285] width 65 height 22
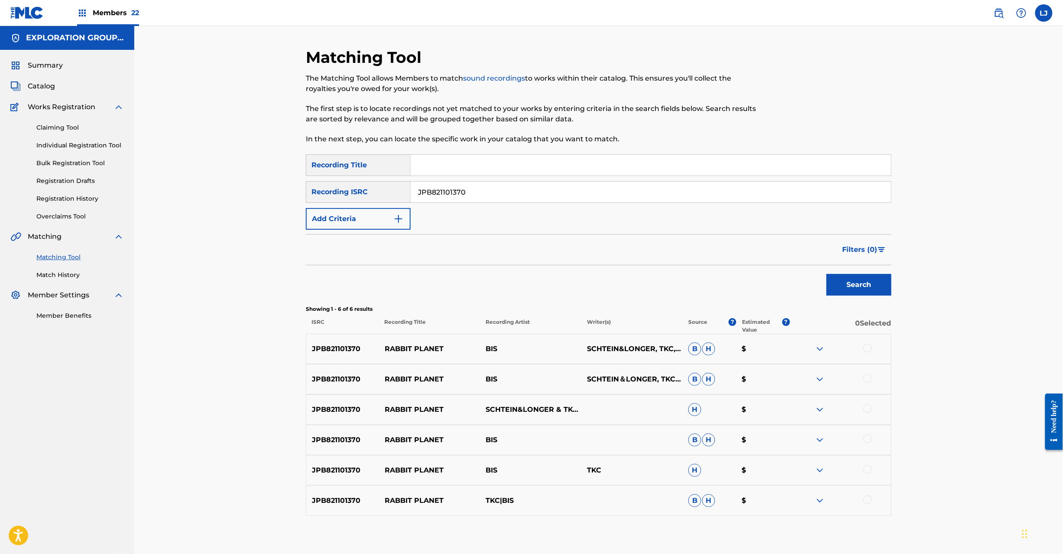
click at [467, 191] on input "JPB821101370" at bounding box center [651, 192] width 480 height 21
click at [866, 346] on div at bounding box center [867, 348] width 9 height 9
click at [863, 379] on div at bounding box center [840, 379] width 101 height 10
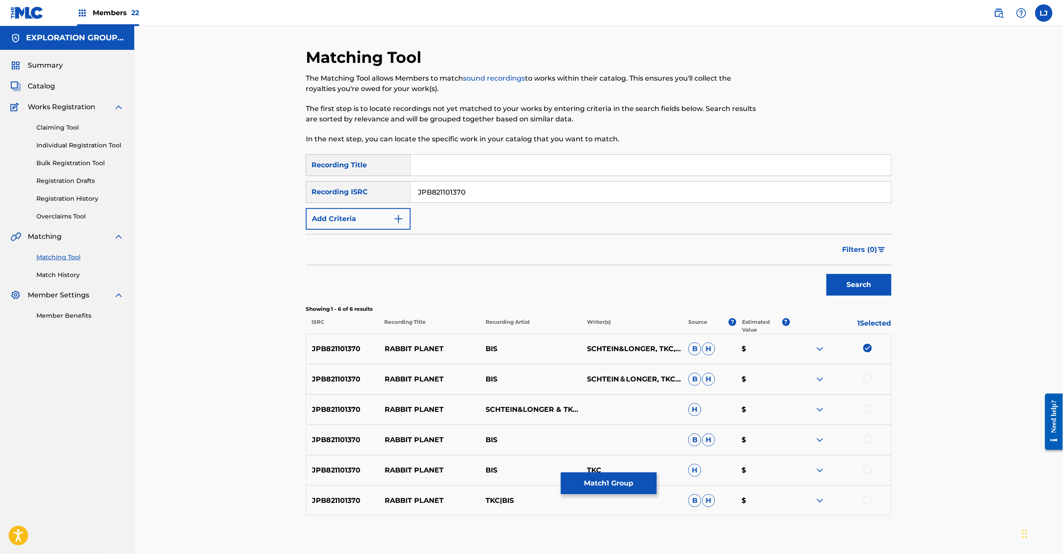
click at [863, 379] on div at bounding box center [867, 378] width 9 height 9
click at [870, 406] on div at bounding box center [867, 408] width 9 height 9
drag, startPoint x: 866, startPoint y: 441, endPoint x: 869, endPoint y: 463, distance: 22.4
click at [867, 442] on div at bounding box center [867, 439] width 9 height 9
click at [869, 470] on div at bounding box center [867, 469] width 9 height 9
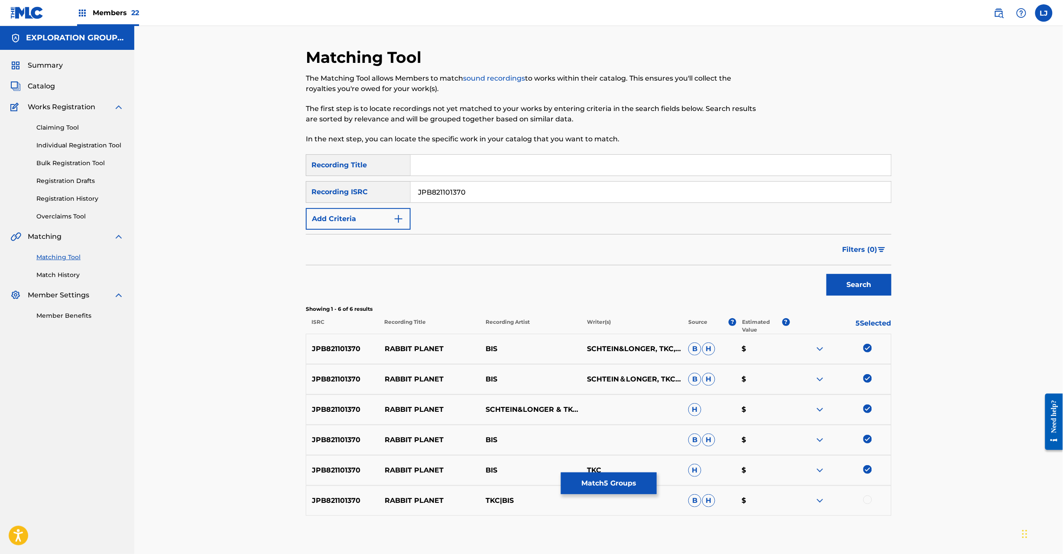
click at [872, 496] on div at bounding box center [840, 500] width 101 height 10
click at [865, 500] on div at bounding box center [867, 499] width 9 height 9
click at [610, 486] on button "Match 6 Groups" at bounding box center [609, 483] width 96 height 22
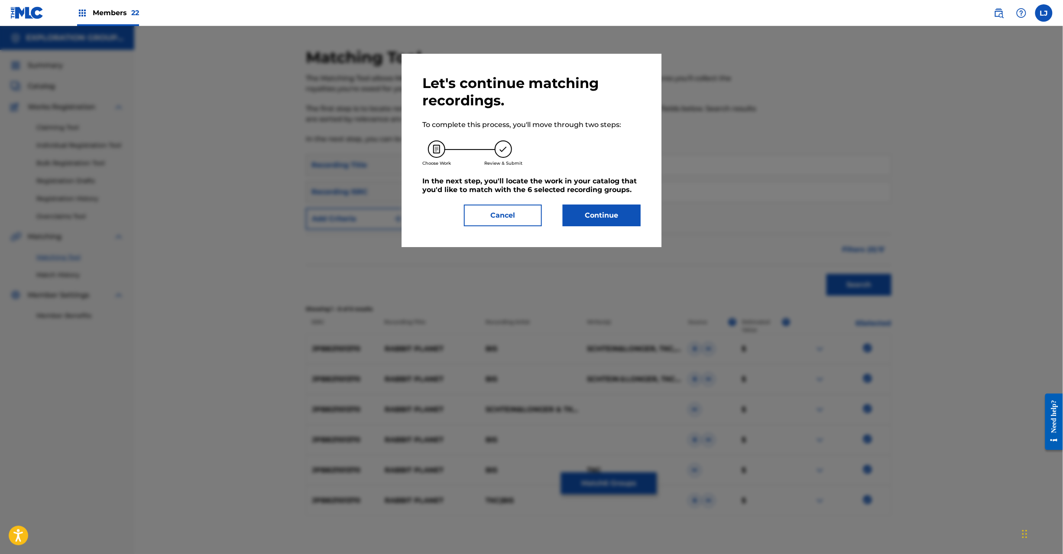
click at [592, 210] on button "Continue" at bounding box center [602, 215] width 78 height 22
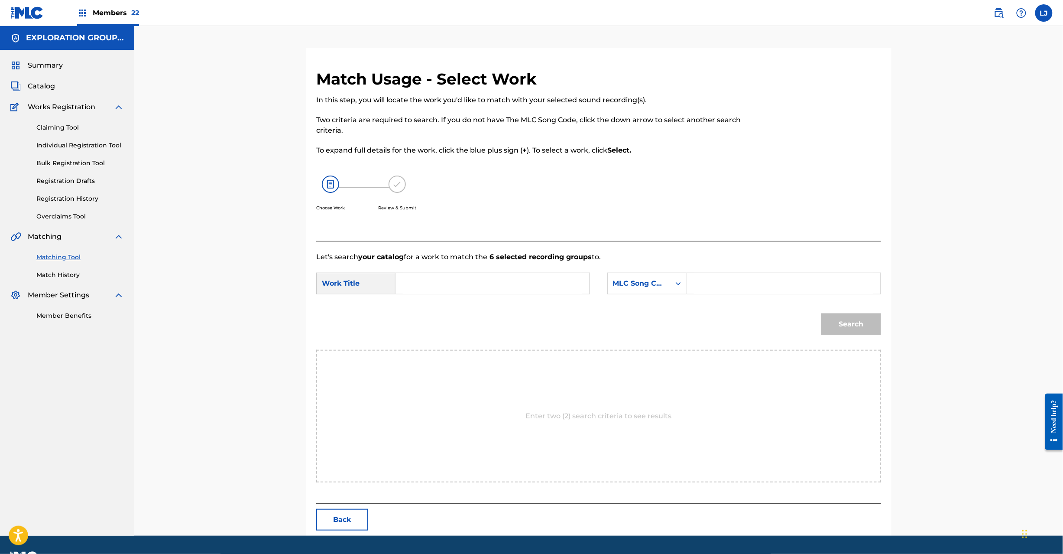
click at [503, 285] on input "Search Form" at bounding box center [492, 283] width 179 height 21
click at [500, 282] on input "[PERSON_NAME] UX2PHK" at bounding box center [492, 283] width 179 height 21
type input "[PERSON_NAME]"
click at [764, 276] on input "Search Form" at bounding box center [783, 283] width 179 height 21
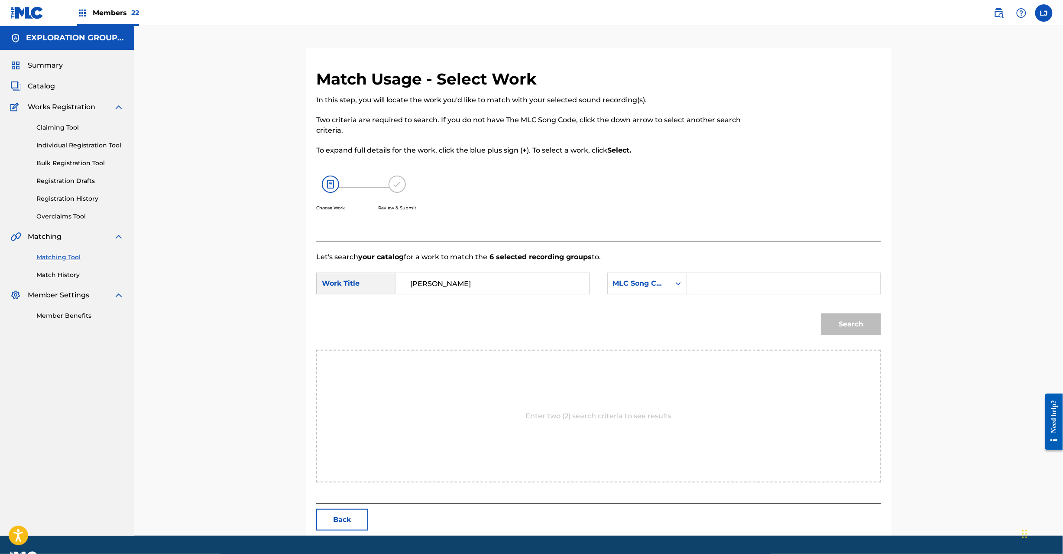
click at [752, 295] on div "SearchWithCriteriac6b57176-a499-48a1-a0fd-a18d089fe45b Work Title Usagi Puranet…" at bounding box center [598, 285] width 565 height 27
click at [768, 288] on input "Search Form" at bounding box center [783, 283] width 179 height 21
type input "UX2PHK"
click at [844, 328] on button "Search" at bounding box center [851, 324] width 60 height 22
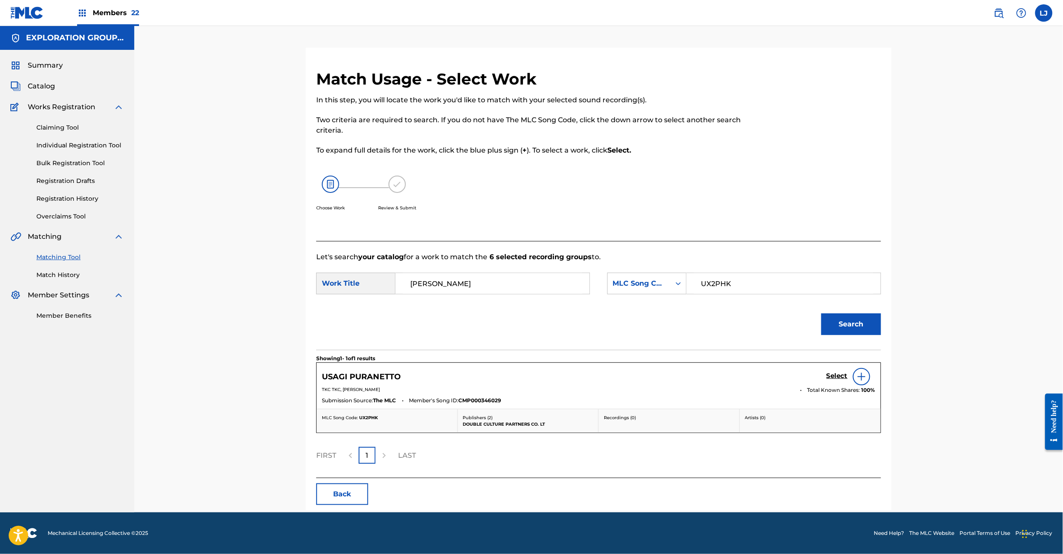
click at [833, 376] on h5 "Select" at bounding box center [837, 376] width 21 height 8
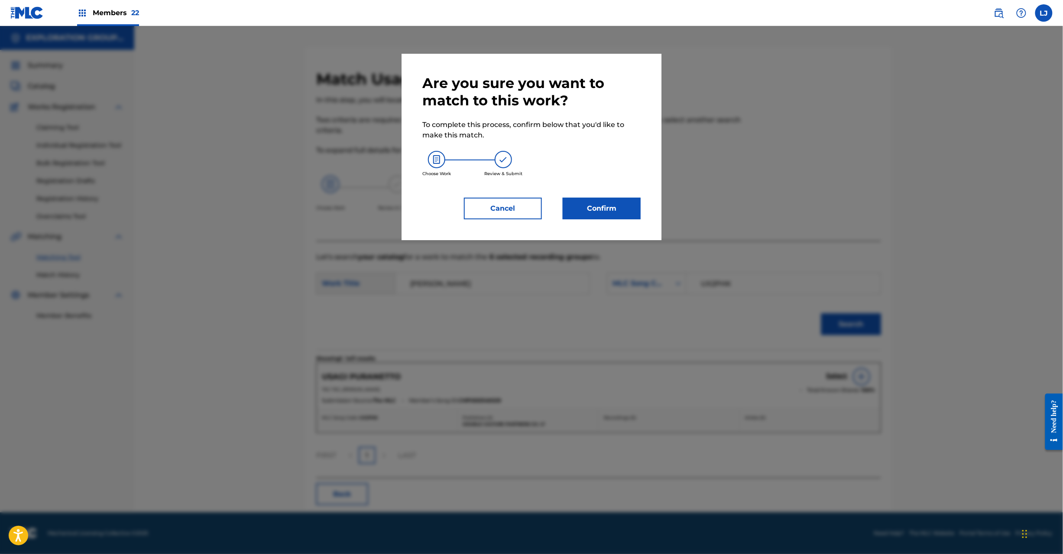
click at [619, 212] on button "Confirm" at bounding box center [602, 209] width 78 height 22
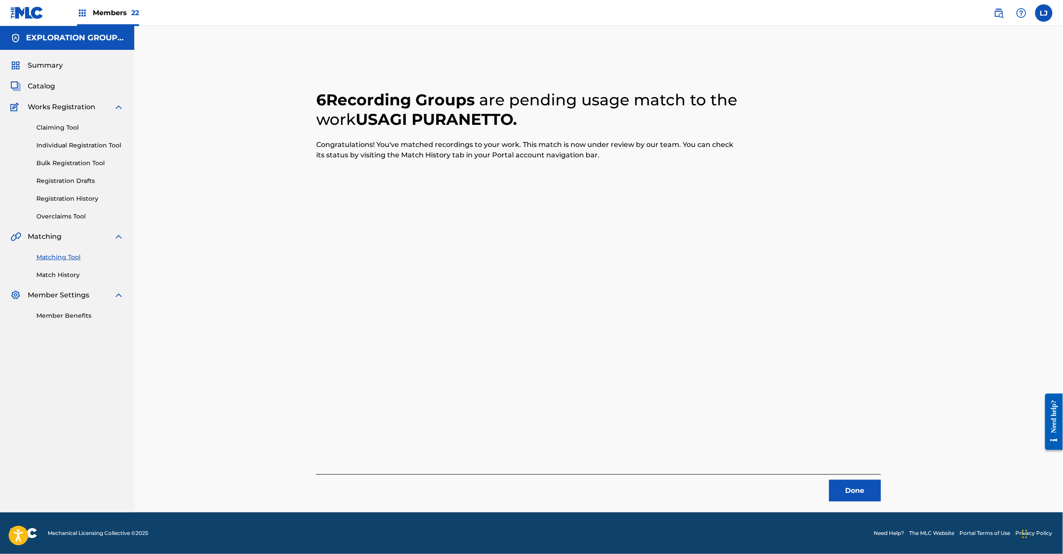
click at [858, 491] on button "Done" at bounding box center [855, 491] width 52 height 22
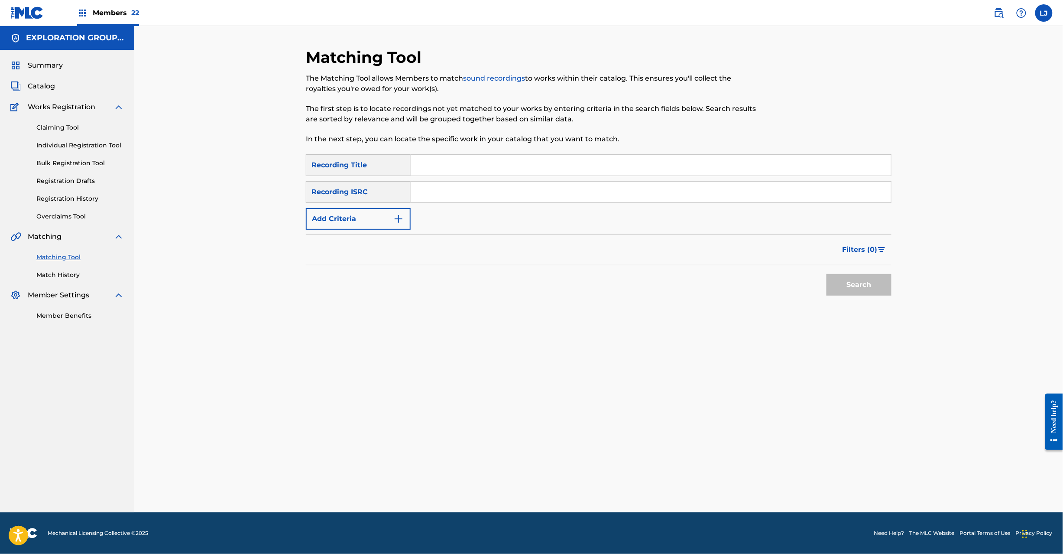
click at [461, 193] on input "Search Form" at bounding box center [651, 192] width 480 height 21
type input "JPU900300907"
drag, startPoint x: 806, startPoint y: 279, endPoint x: 891, endPoint y: 283, distance: 85.0
click at [840, 283] on div "Search" at bounding box center [599, 282] width 586 height 35
click at [891, 283] on button "Search" at bounding box center [859, 285] width 65 height 22
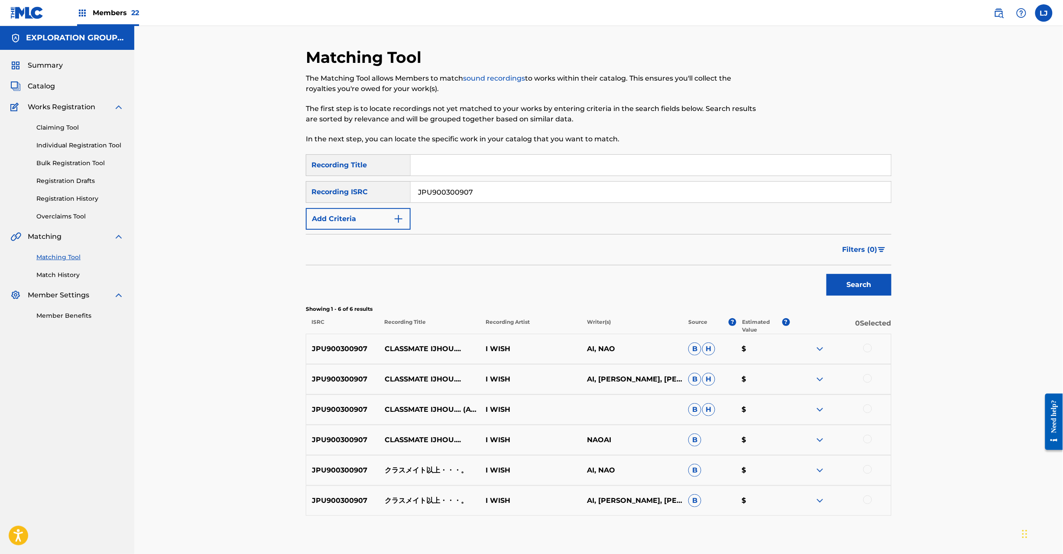
click at [428, 350] on p "CLASSMATE IJHOU...." at bounding box center [429, 349] width 101 height 10
click at [431, 345] on p "CLASSMATE IJHOU...." at bounding box center [429, 349] width 101 height 10
click at [422, 468] on p "クラスメイト以上・・・。" at bounding box center [429, 470] width 101 height 10
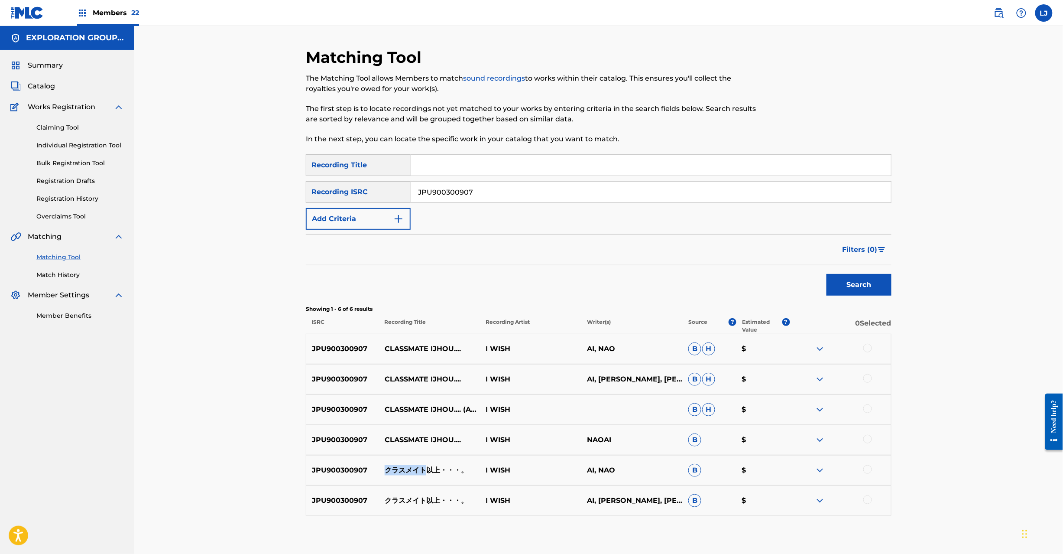
click at [422, 468] on p "クラスメイト以上・・・。" at bounding box center [429, 470] width 101 height 10
click at [864, 344] on div at bounding box center [840, 349] width 101 height 10
click at [869, 347] on div at bounding box center [867, 348] width 9 height 9
drag, startPoint x: 868, startPoint y: 380, endPoint x: 869, endPoint y: 397, distance: 16.9
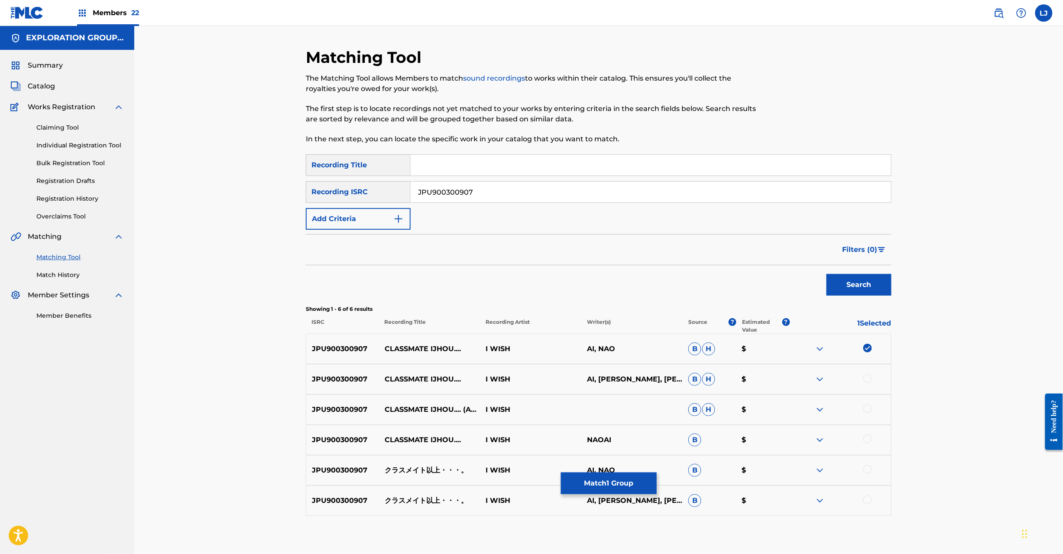
click at [869, 382] on div at bounding box center [867, 378] width 9 height 9
click at [869, 406] on div at bounding box center [867, 408] width 9 height 9
drag, startPoint x: 865, startPoint y: 438, endPoint x: 869, endPoint y: 457, distance: 19.5
click at [865, 438] on div at bounding box center [867, 439] width 9 height 9
click at [869, 472] on div at bounding box center [867, 469] width 9 height 9
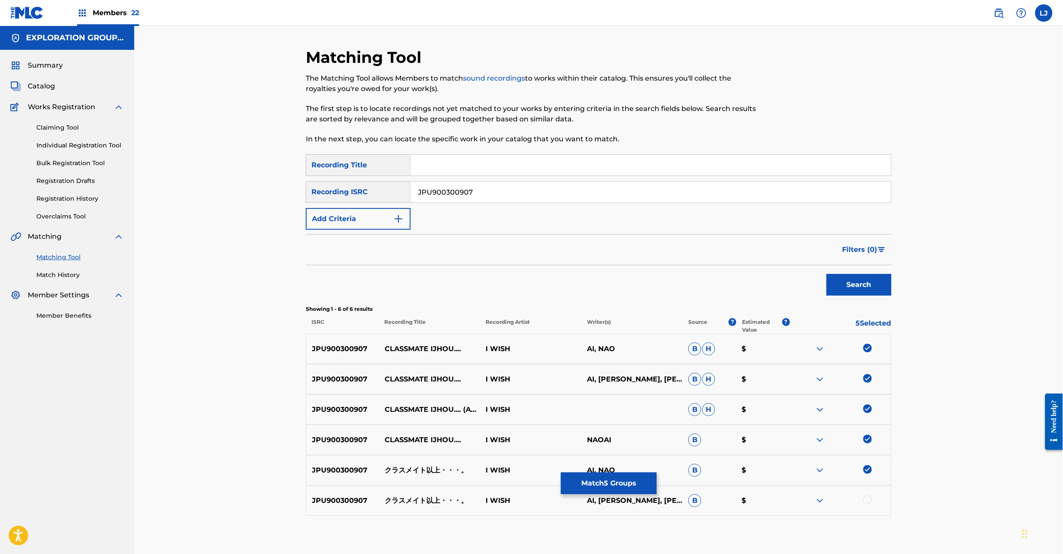
click at [868, 503] on div at bounding box center [867, 499] width 9 height 9
click at [626, 488] on button "Match 6 Groups" at bounding box center [609, 483] width 96 height 22
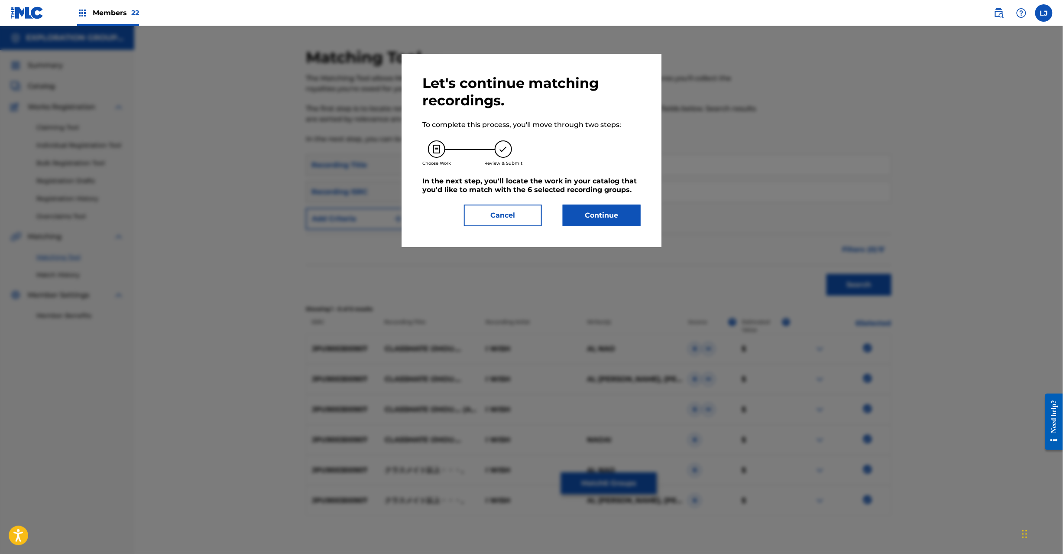
click at [589, 211] on button "Continue" at bounding box center [602, 215] width 78 height 22
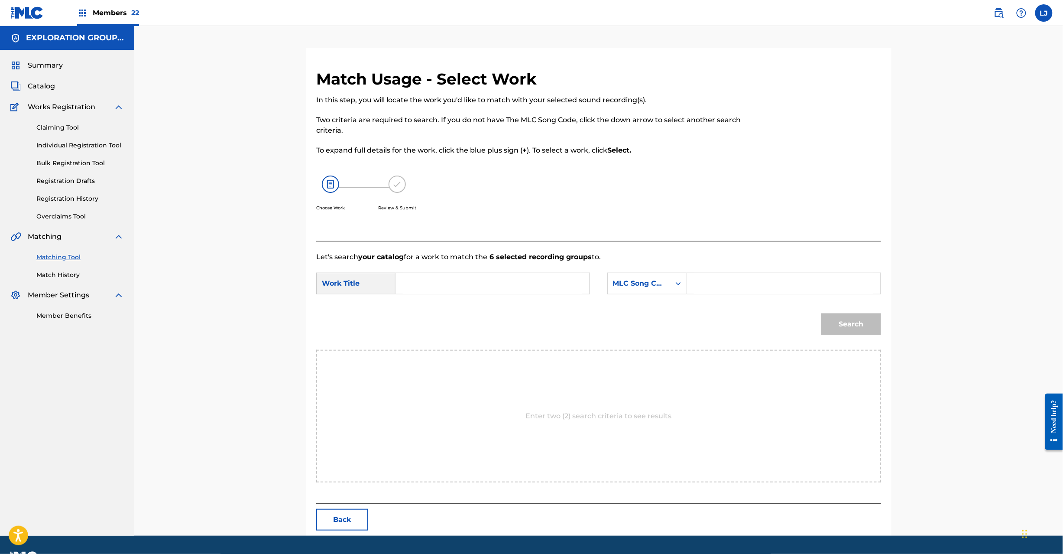
click at [491, 278] on input "Search Form" at bounding box center [492, 283] width 179 height 21
click at [490, 281] on input "[PERSON_NAME] KC0H47" at bounding box center [492, 283] width 179 height 21
type input "[PERSON_NAME]"
click at [763, 294] on div "Search Form" at bounding box center [784, 283] width 195 height 22
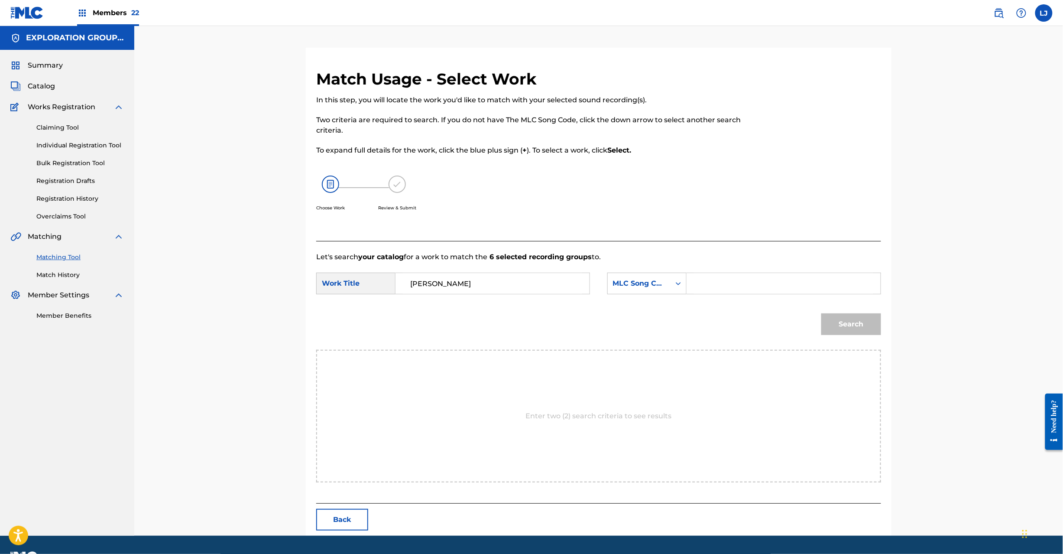
click at [775, 288] on input "Search Form" at bounding box center [783, 283] width 179 height 21
type input "KC0H47"
click at [841, 328] on button "Search" at bounding box center [851, 324] width 60 height 22
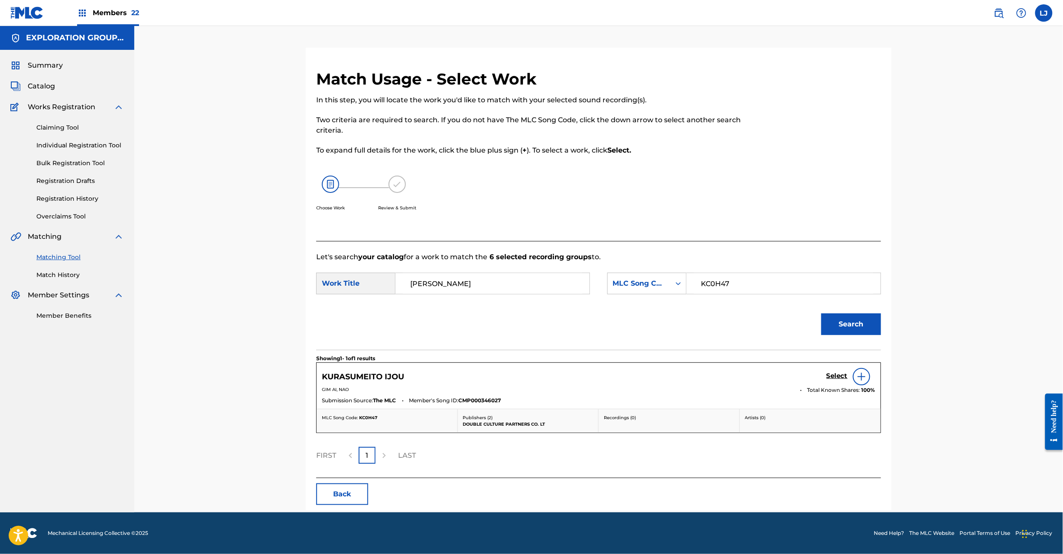
click at [829, 375] on h5 "Select" at bounding box center [837, 376] width 21 height 8
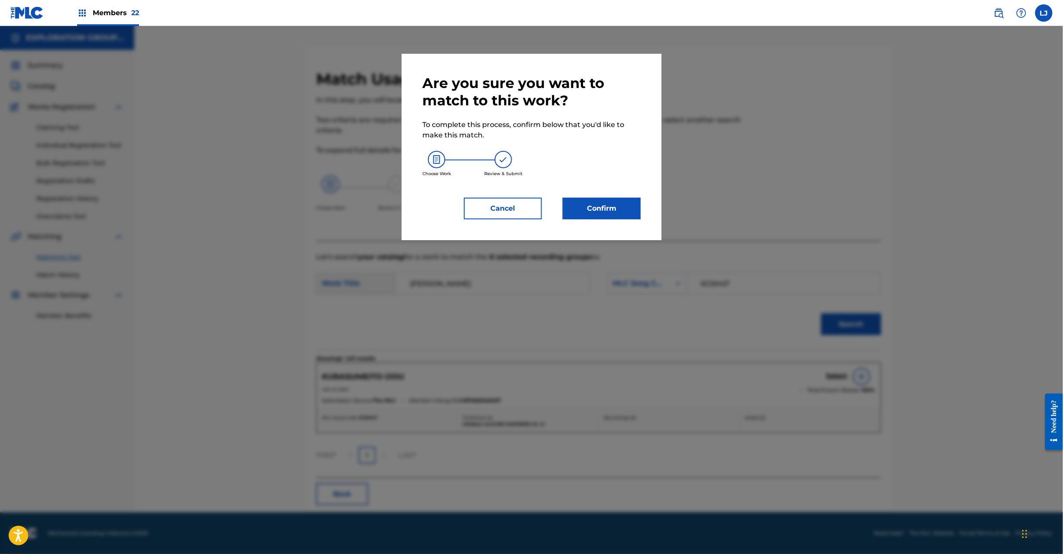
click at [591, 196] on div "Are you sure you want to match to this work? To complete this process, confirm …" at bounding box center [531, 147] width 218 height 145
click at [590, 209] on button "Confirm" at bounding box center [602, 209] width 78 height 22
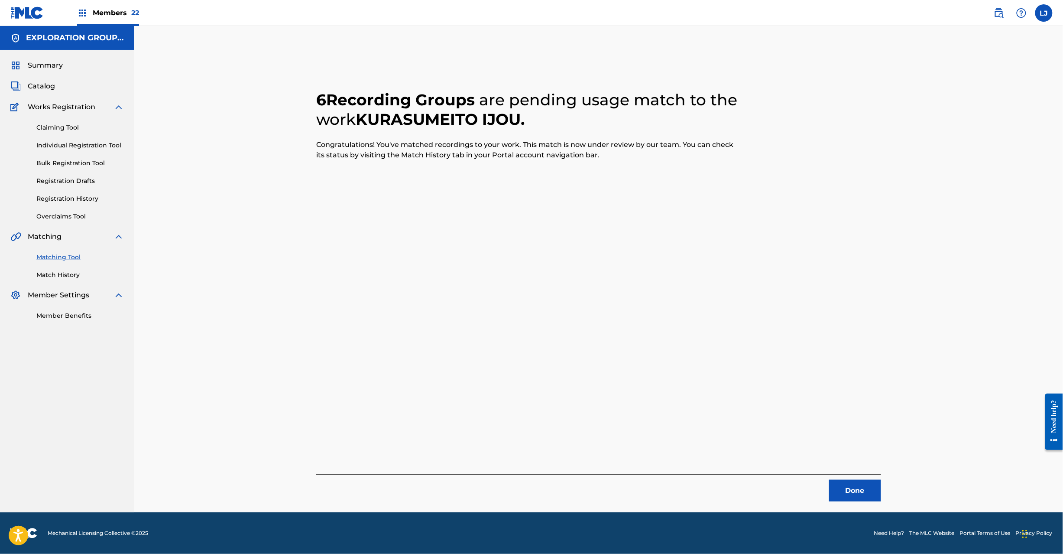
click at [861, 503] on div "6 Recording Groups are pending usage match to the work KURASUMEITO IJOU . Congr…" at bounding box center [598, 280] width 607 height 464
click at [858, 484] on button "Done" at bounding box center [855, 491] width 52 height 22
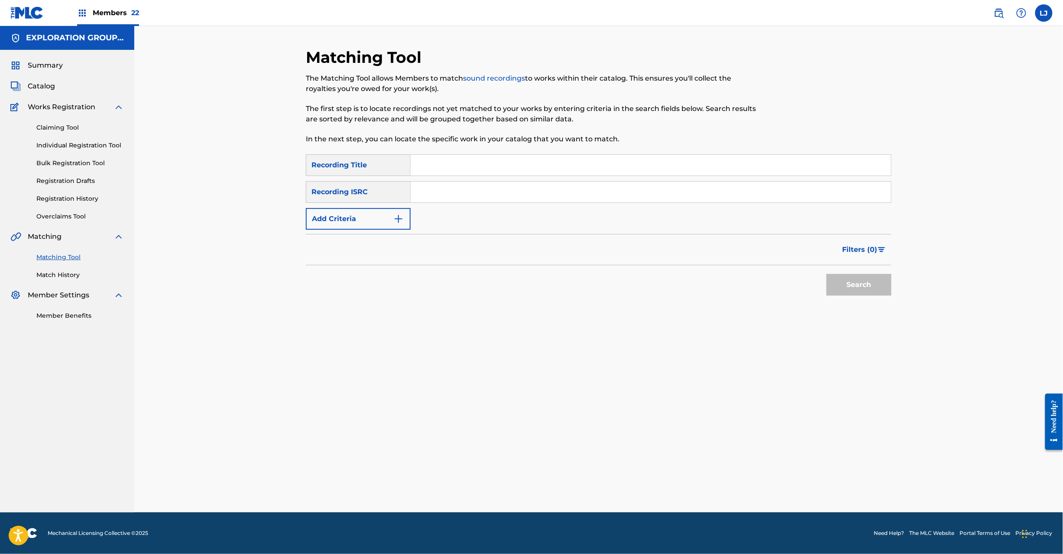
click at [457, 193] on input "Search Form" at bounding box center [651, 192] width 480 height 21
type input "JPU900300904"
click at [874, 285] on button "Search" at bounding box center [859, 285] width 65 height 22
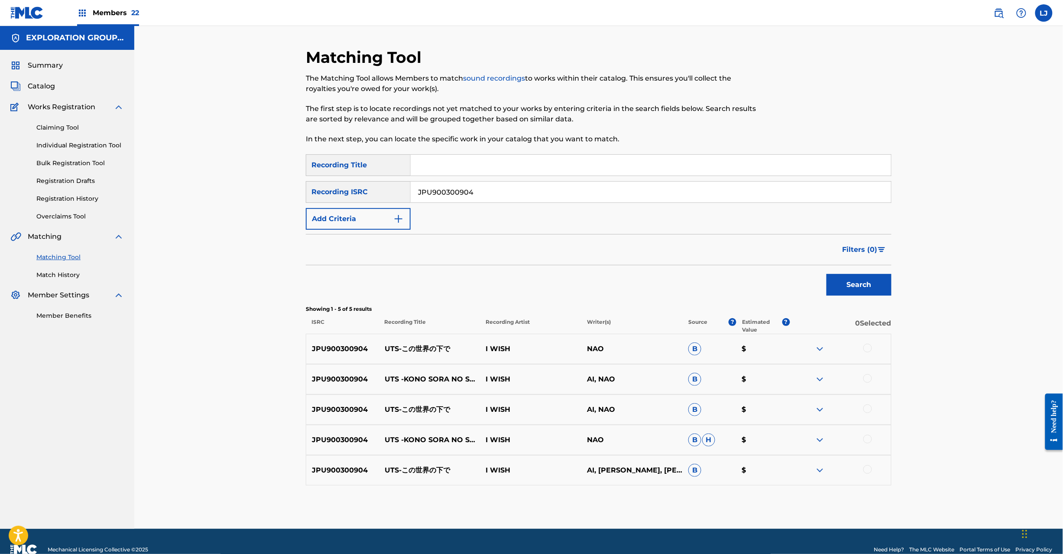
click at [420, 347] on p "UTS-この世界の下で" at bounding box center [429, 349] width 101 height 10
click at [439, 193] on input "JPU900300904" at bounding box center [651, 192] width 480 height 21
drag, startPoint x: 439, startPoint y: 193, endPoint x: 456, endPoint y: 198, distance: 17.9
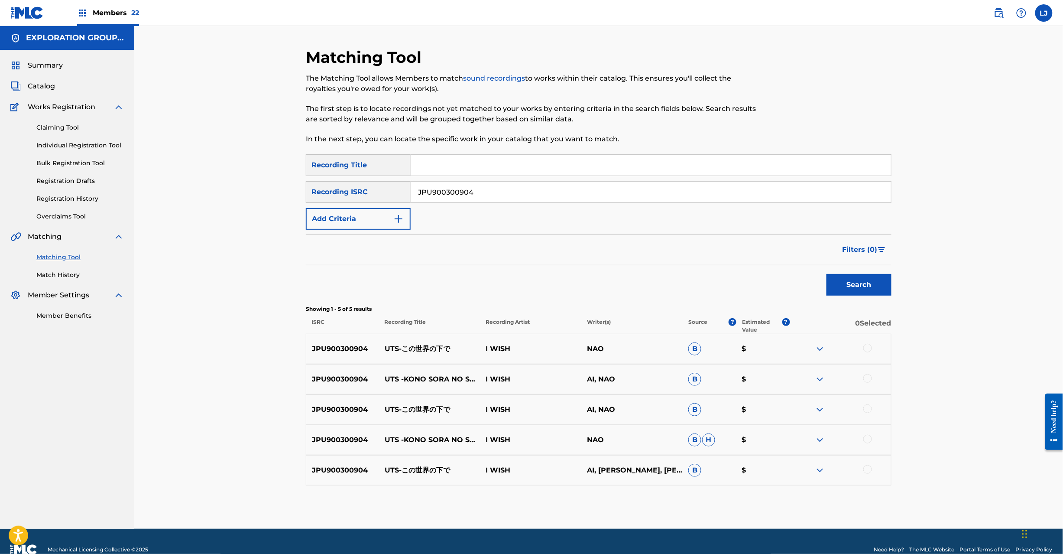
click at [439, 194] on input "JPU900300904" at bounding box center [651, 192] width 480 height 21
type input "JPU900300902"
click at [860, 286] on button "Search" at bounding box center [859, 285] width 65 height 22
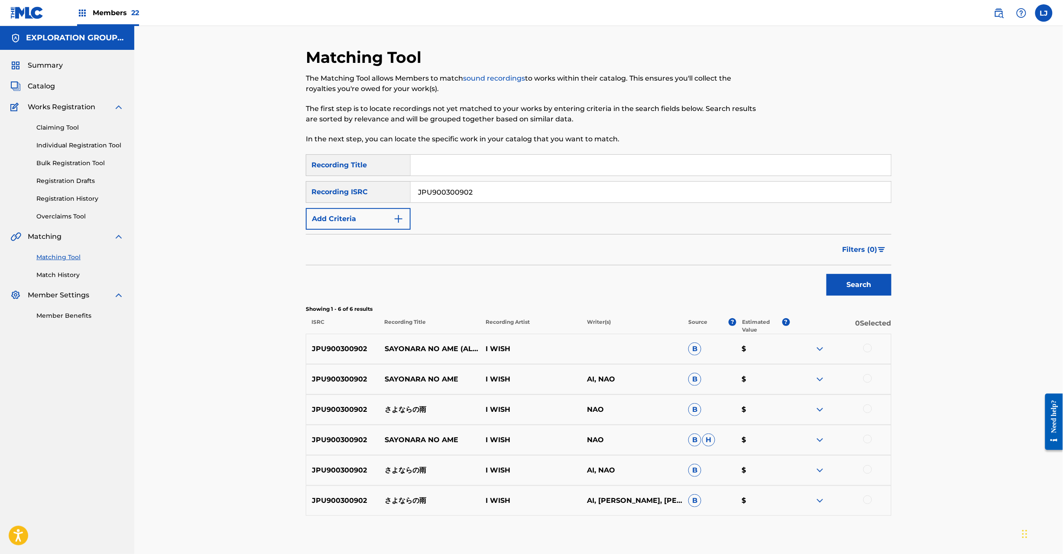
click at [412, 404] on div "JPU900300902 さよならの雨 I WISH NAO B $" at bounding box center [599, 409] width 586 height 30
click at [866, 347] on div at bounding box center [867, 348] width 9 height 9
click at [865, 377] on div at bounding box center [867, 378] width 9 height 9
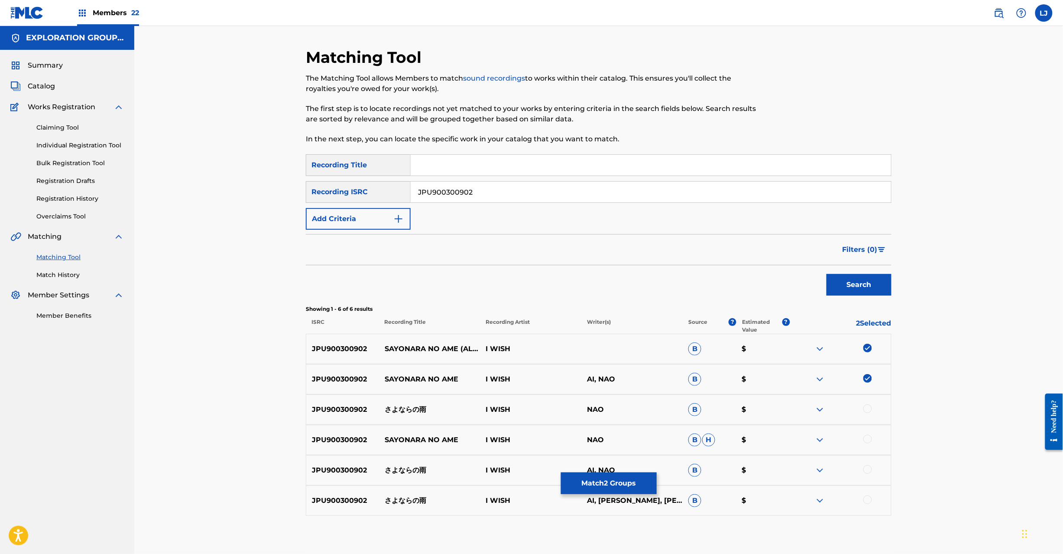
click at [866, 415] on div "JPU900300902 さよならの雨 I WISH NAO B $" at bounding box center [599, 409] width 586 height 30
drag, startPoint x: 869, startPoint y: 408, endPoint x: 864, endPoint y: 435, distance: 27.7
click at [869, 408] on div at bounding box center [867, 408] width 9 height 9
click at [863, 439] on div at bounding box center [840, 440] width 101 height 10
click at [866, 441] on div at bounding box center [867, 439] width 9 height 9
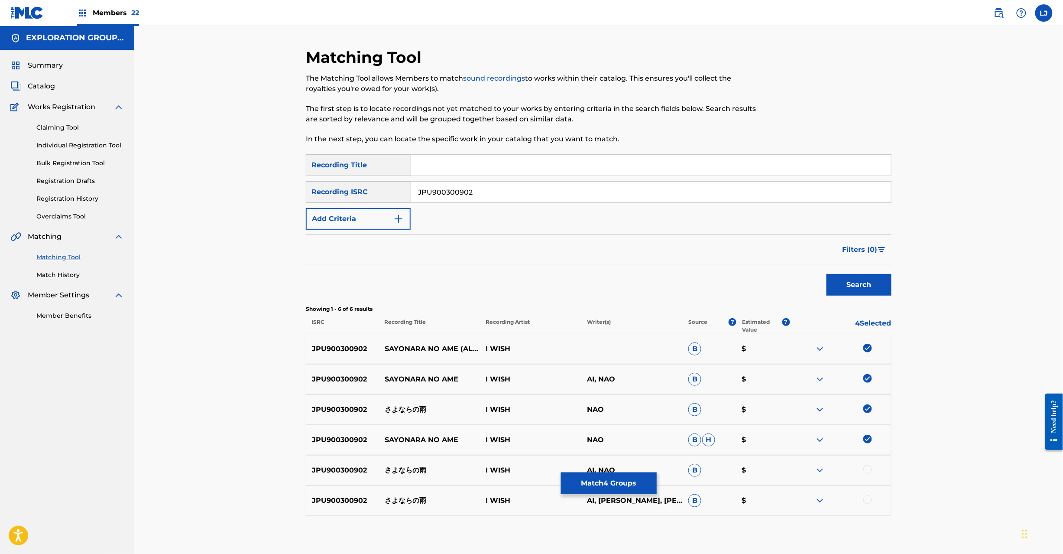
click at [870, 474] on div at bounding box center [840, 470] width 101 height 10
click at [868, 469] on div at bounding box center [867, 469] width 9 height 9
click at [867, 496] on div at bounding box center [867, 499] width 9 height 9
click at [610, 487] on button "Match 6 Groups" at bounding box center [609, 483] width 96 height 22
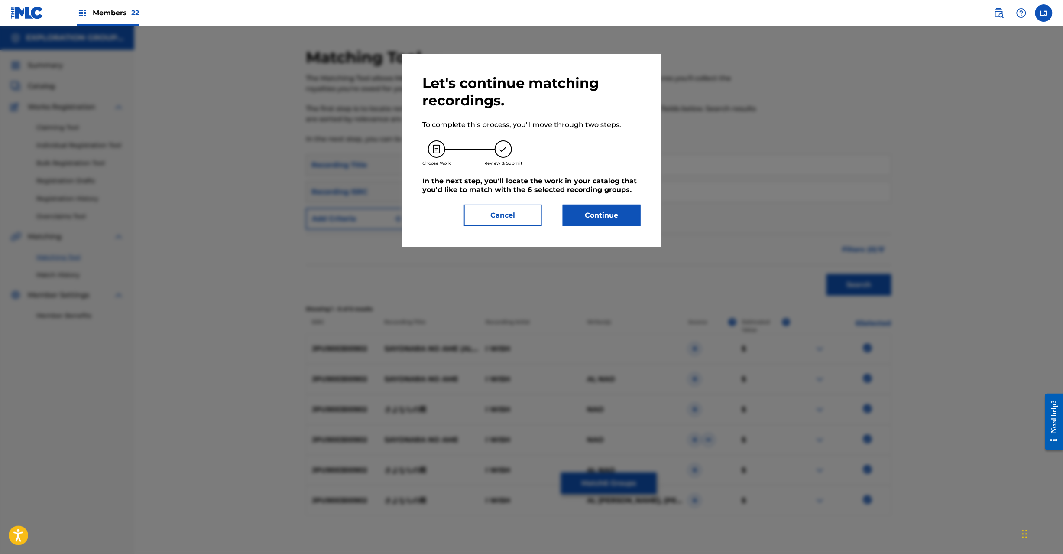
click at [607, 217] on button "Continue" at bounding box center [602, 215] width 78 height 22
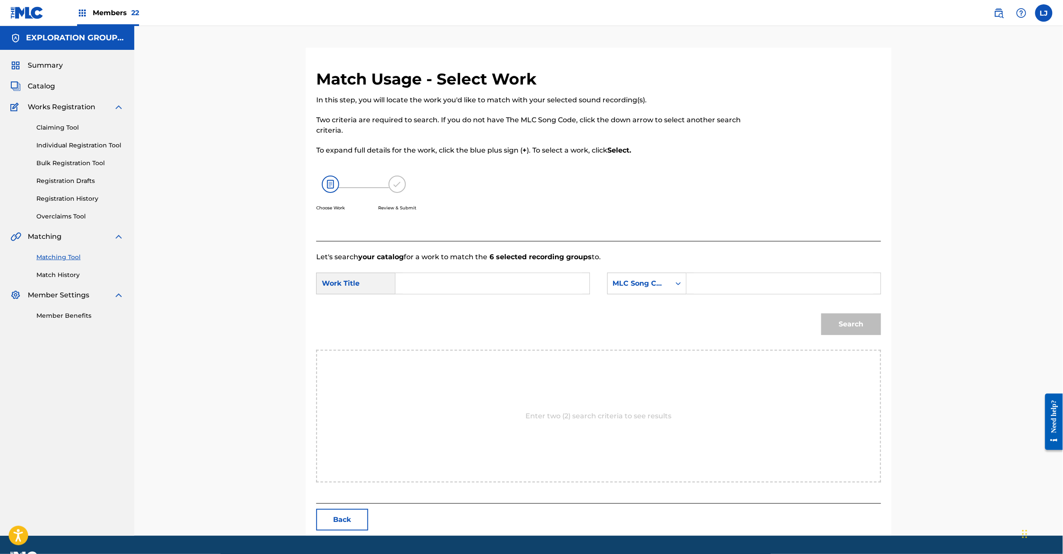
click at [483, 295] on div "SearchWithCriteriac6b57176-a499-48a1-a0fd-a18d089fe45b Work Title SearchWithCri…" at bounding box center [598, 285] width 565 height 27
click at [480, 286] on input "Search Form" at bounding box center [492, 283] width 179 height 21
click at [494, 288] on input "Sayonarano Ame S65HGT" at bounding box center [492, 283] width 179 height 21
type input "Sayonarano Ame"
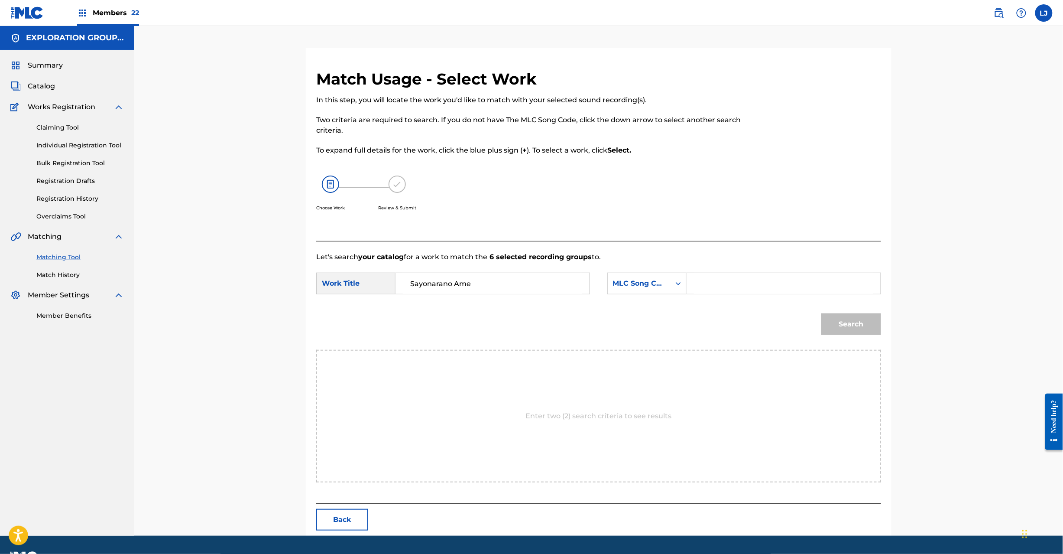
drag, startPoint x: 716, startPoint y: 287, endPoint x: 723, endPoint y: 290, distance: 7.6
click at [719, 288] on input "Search Form" at bounding box center [783, 283] width 179 height 21
type input "S65HGT"
click at [860, 324] on button "Search" at bounding box center [851, 324] width 60 height 22
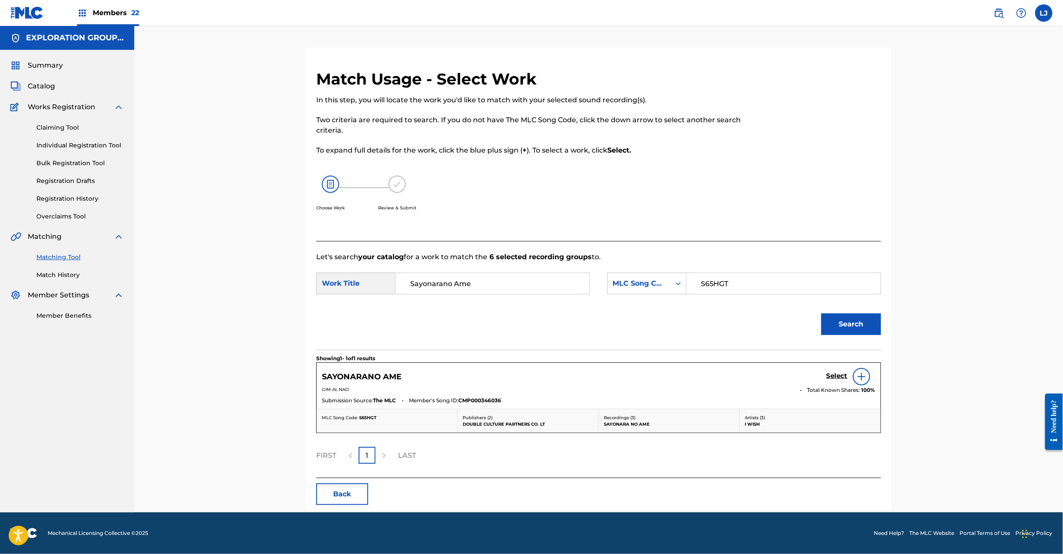
click at [830, 373] on h5 "Select" at bounding box center [837, 376] width 21 height 8
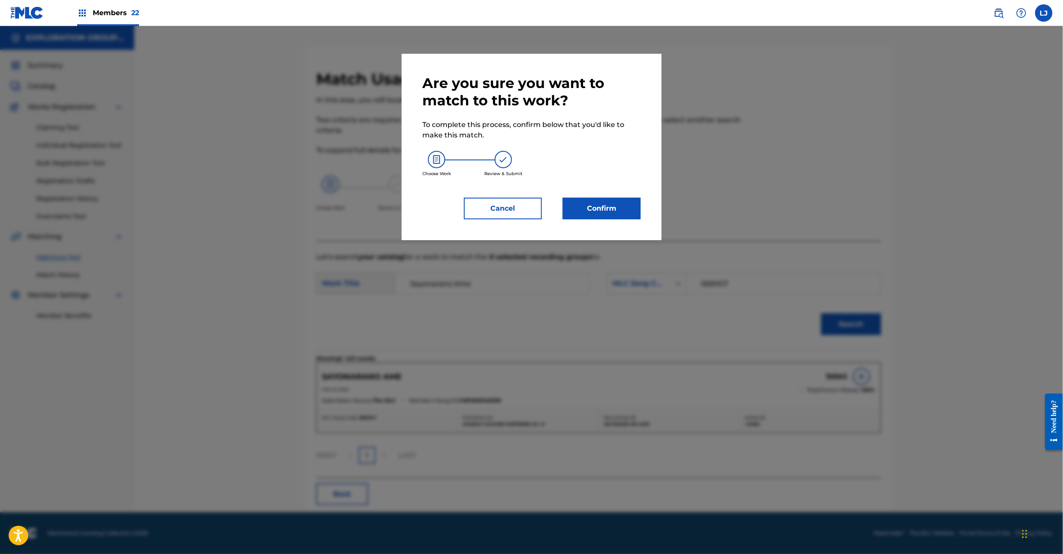
click at [610, 206] on button "Confirm" at bounding box center [602, 209] width 78 height 22
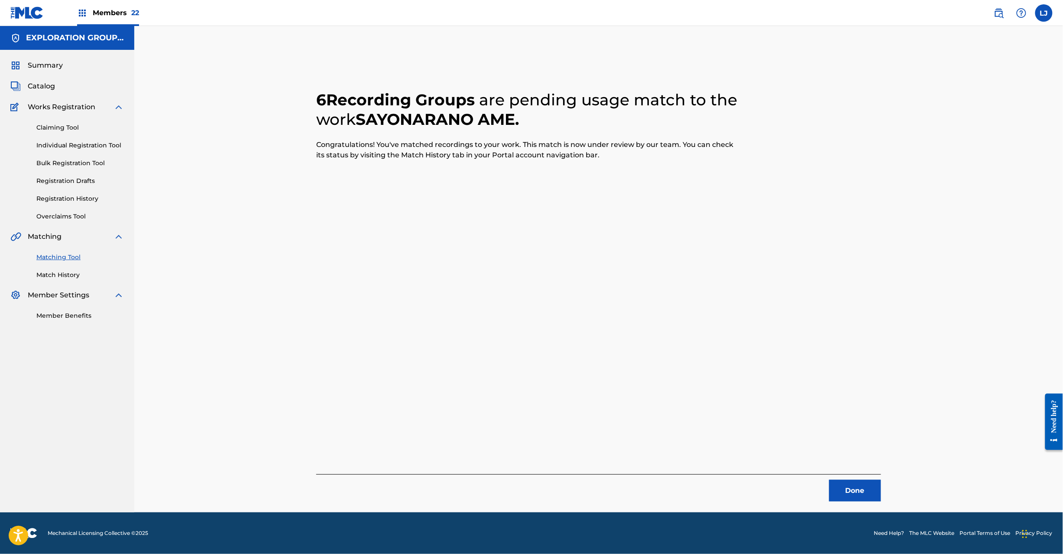
click at [846, 477] on div "Done" at bounding box center [598, 487] width 565 height 27
click at [848, 488] on button "Done" at bounding box center [855, 491] width 52 height 22
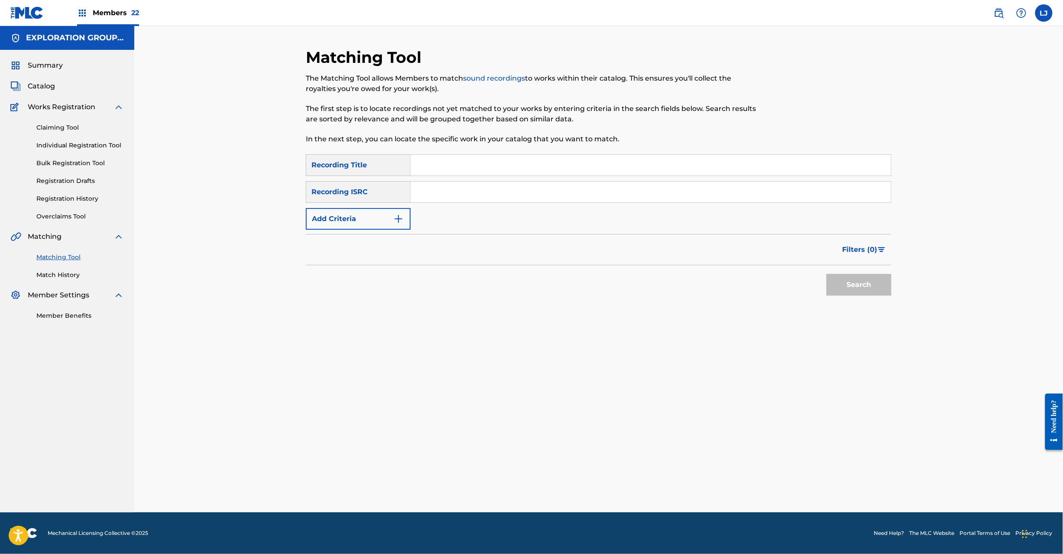
click at [516, 185] on input "Search Form" at bounding box center [651, 192] width 480 height 21
type input "JPU900300903"
click at [848, 284] on button "Search" at bounding box center [859, 285] width 65 height 22
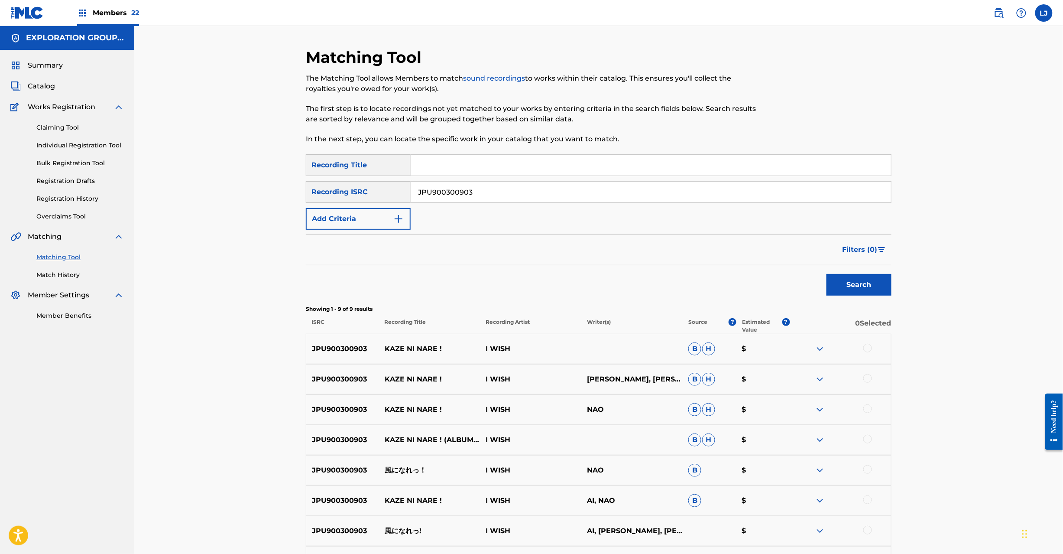
click at [399, 471] on p "風になれっ！" at bounding box center [429, 470] width 101 height 10
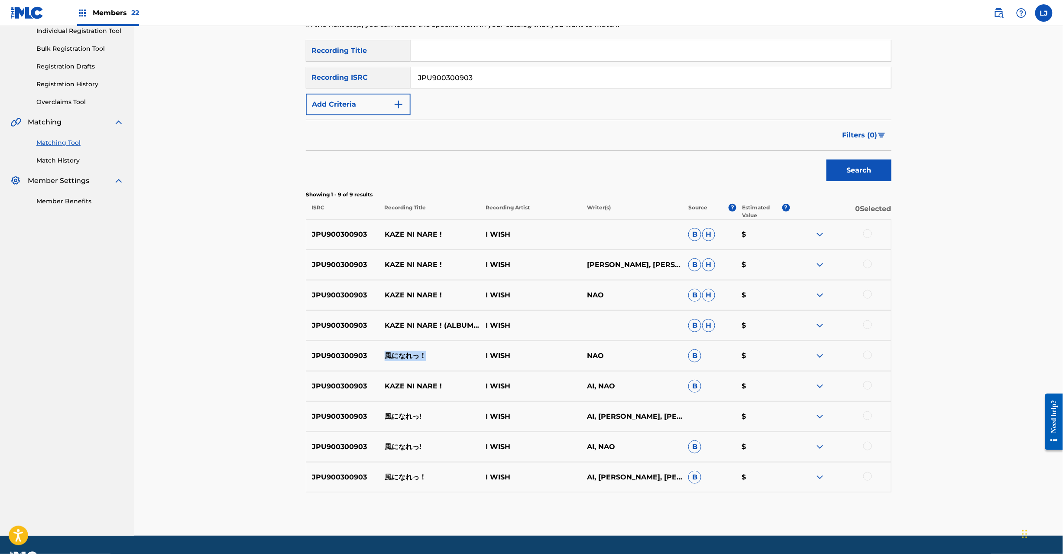
scroll to position [138, 0]
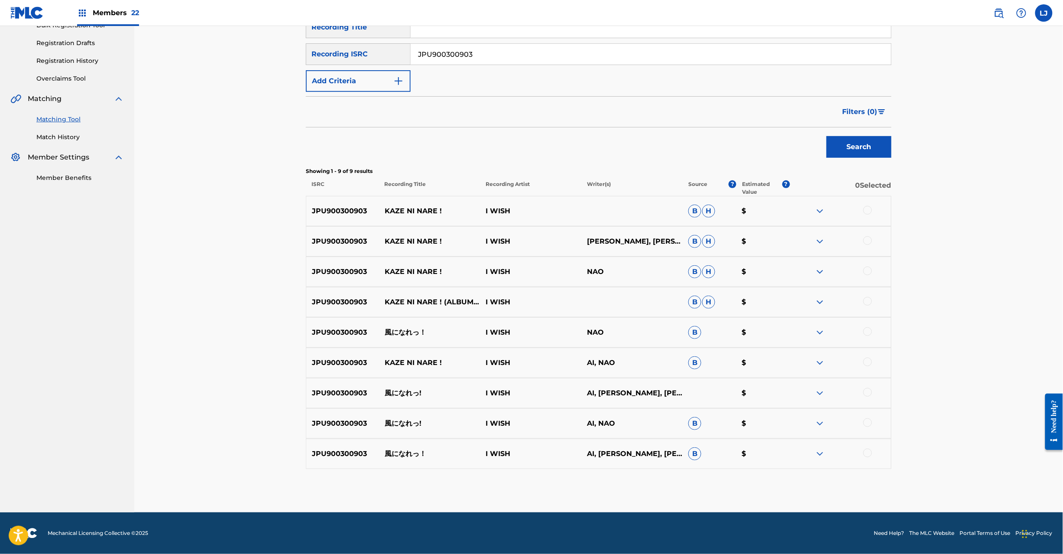
click at [861, 208] on div at bounding box center [840, 211] width 101 height 10
click at [863, 212] on div at bounding box center [867, 210] width 9 height 9
click at [867, 243] on div at bounding box center [867, 240] width 9 height 9
click at [869, 270] on div at bounding box center [867, 270] width 9 height 9
click at [869, 302] on div at bounding box center [867, 301] width 9 height 9
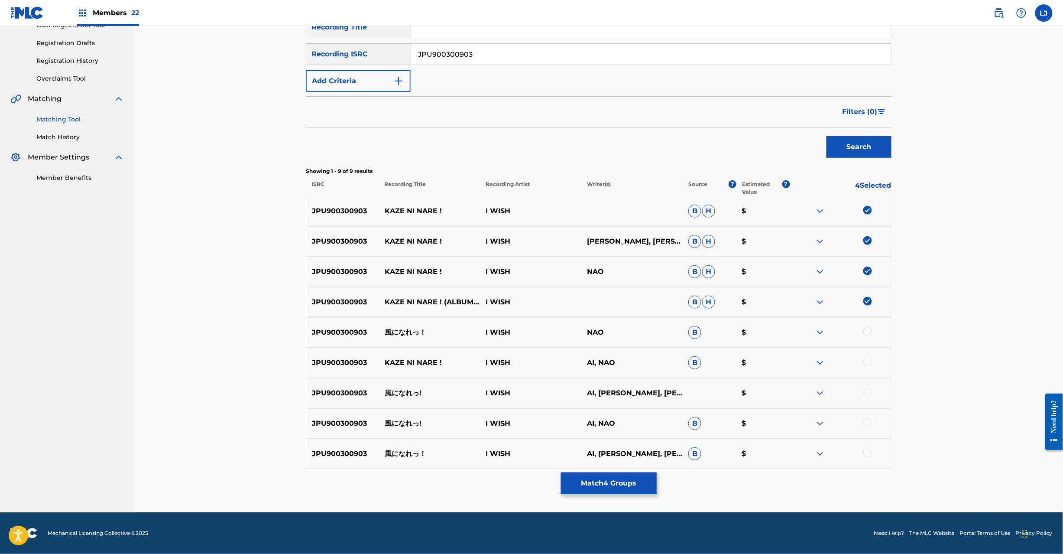
click at [869, 333] on div at bounding box center [867, 331] width 9 height 9
click at [869, 305] on img at bounding box center [867, 301] width 9 height 9
click at [869, 359] on div at bounding box center [867, 361] width 9 height 9
click at [869, 392] on div at bounding box center [867, 392] width 9 height 9
click at [869, 423] on div at bounding box center [867, 422] width 9 height 9
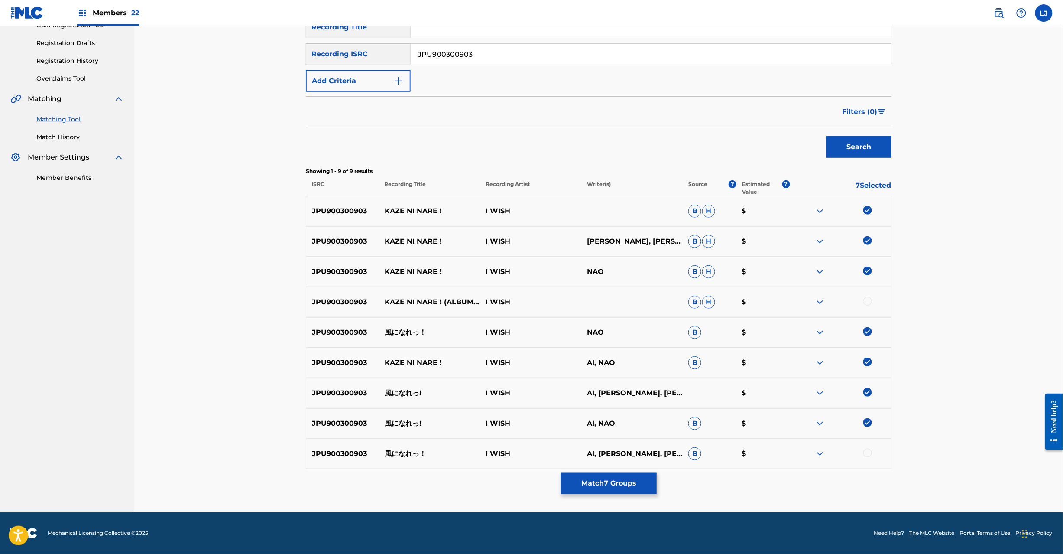
click at [870, 458] on div at bounding box center [840, 453] width 101 height 10
click at [865, 451] on div at bounding box center [867, 452] width 9 height 9
click at [589, 488] on button "Match 8 Groups" at bounding box center [609, 483] width 96 height 22
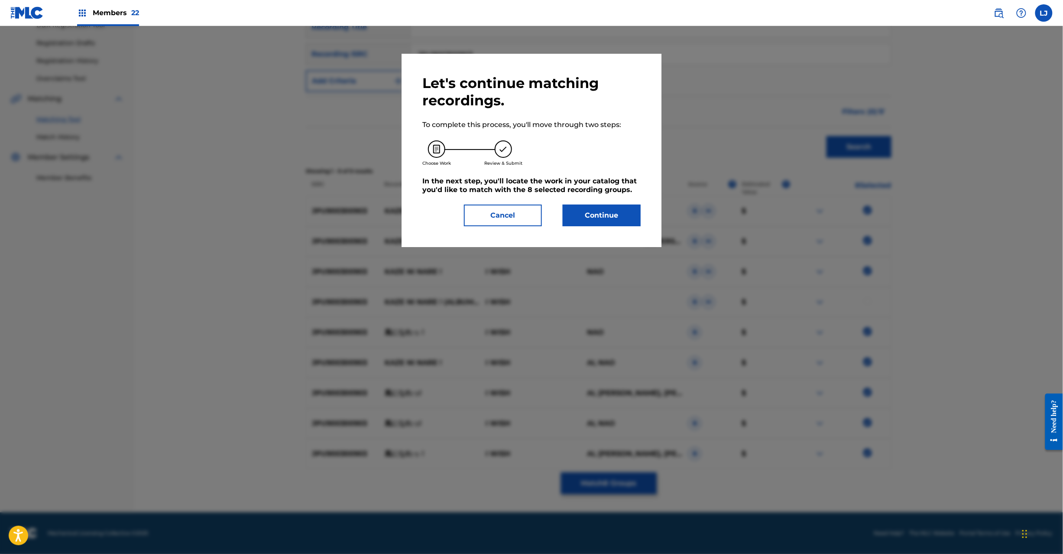
click at [574, 219] on button "Continue" at bounding box center [602, 215] width 78 height 22
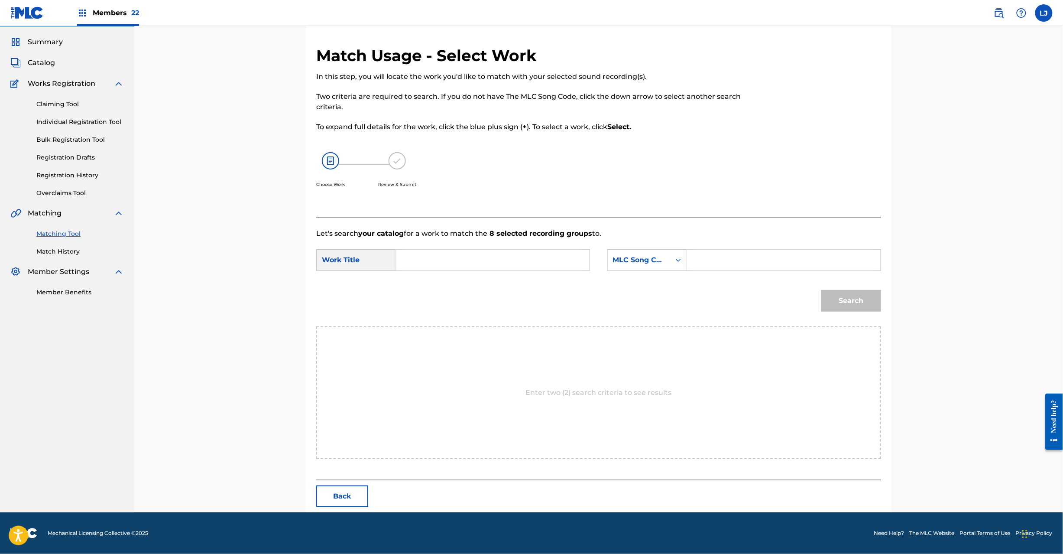
scroll to position [0, 0]
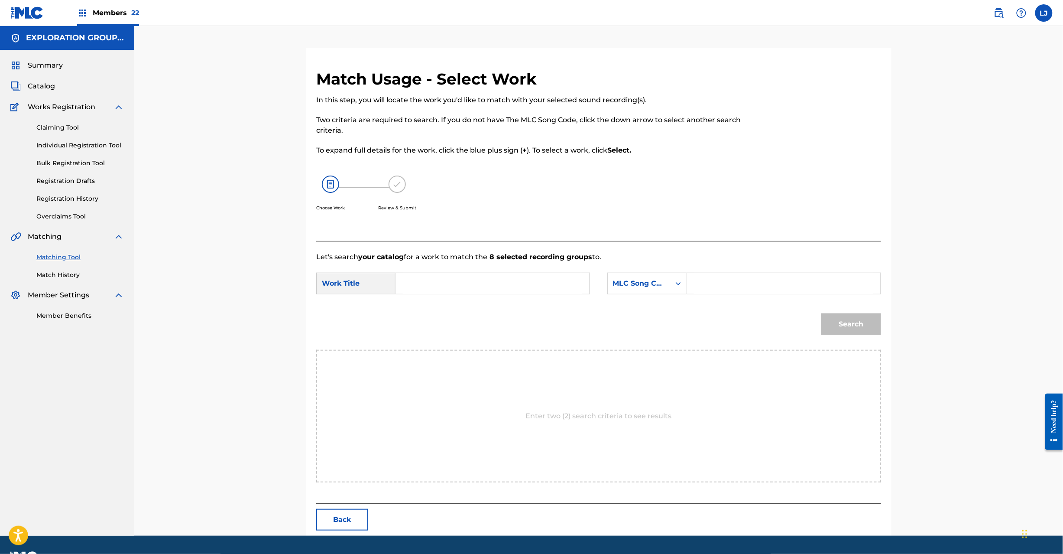
click at [458, 282] on input "Search Form" at bounding box center [492, 283] width 179 height 21
click at [465, 286] on input "Kazeni Nare KC0HX1" at bounding box center [492, 283] width 179 height 21
click at [466, 286] on input "Kazeni Nare KC0HX1" at bounding box center [492, 283] width 179 height 21
click at [756, 287] on input "Search Form" at bounding box center [783, 283] width 179 height 21
click at [846, 331] on button "Search" at bounding box center [851, 324] width 60 height 22
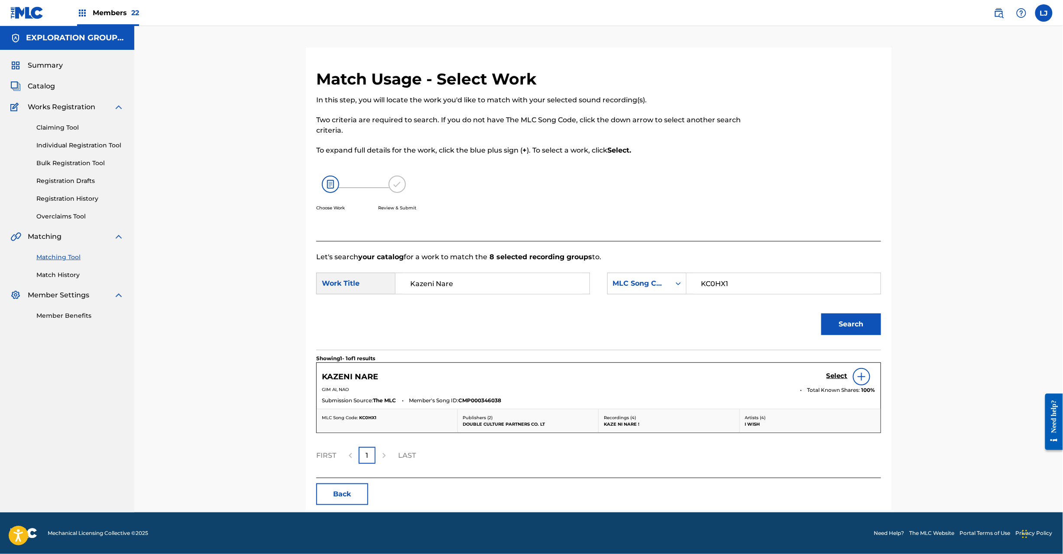
click at [834, 373] on h5 "Select" at bounding box center [837, 376] width 21 height 8
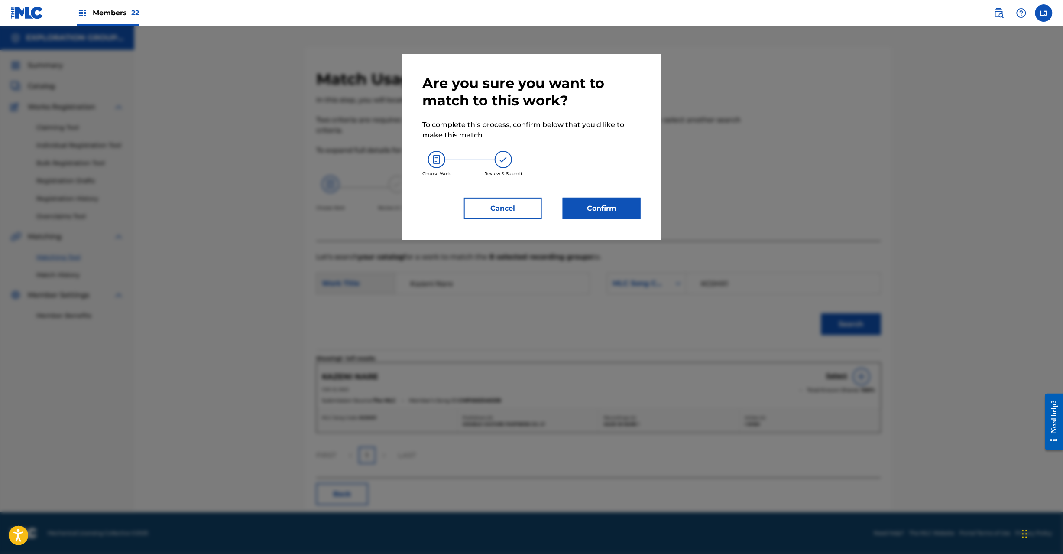
click at [605, 211] on button "Confirm" at bounding box center [602, 209] width 78 height 22
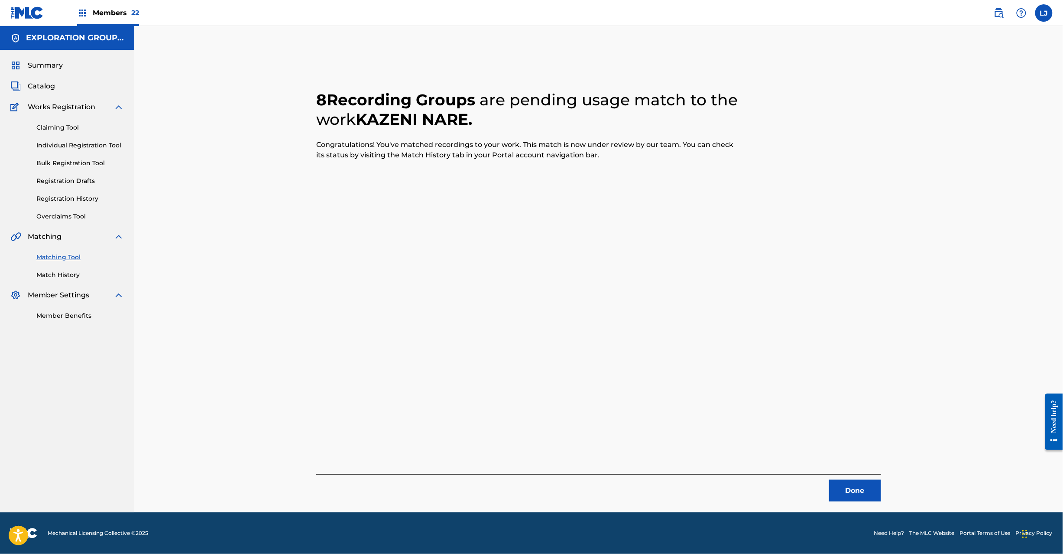
drag, startPoint x: 893, startPoint y: 487, endPoint x: 881, endPoint y: 489, distance: 12.2
click at [890, 489] on div "8 Recording Groups are pending usage match to the work KAZENI NARE . Congratula…" at bounding box center [598, 280] width 607 height 464
click at [879, 489] on button "Done" at bounding box center [855, 491] width 52 height 22
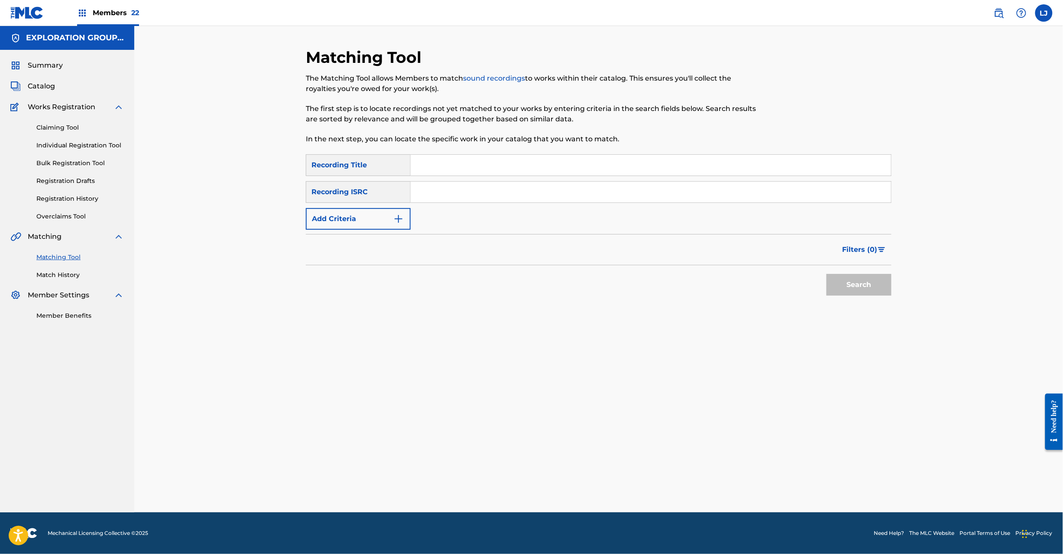
click at [490, 194] on input "Search Form" at bounding box center [651, 192] width 480 height 21
click at [844, 286] on button "Search" at bounding box center [859, 285] width 65 height 22
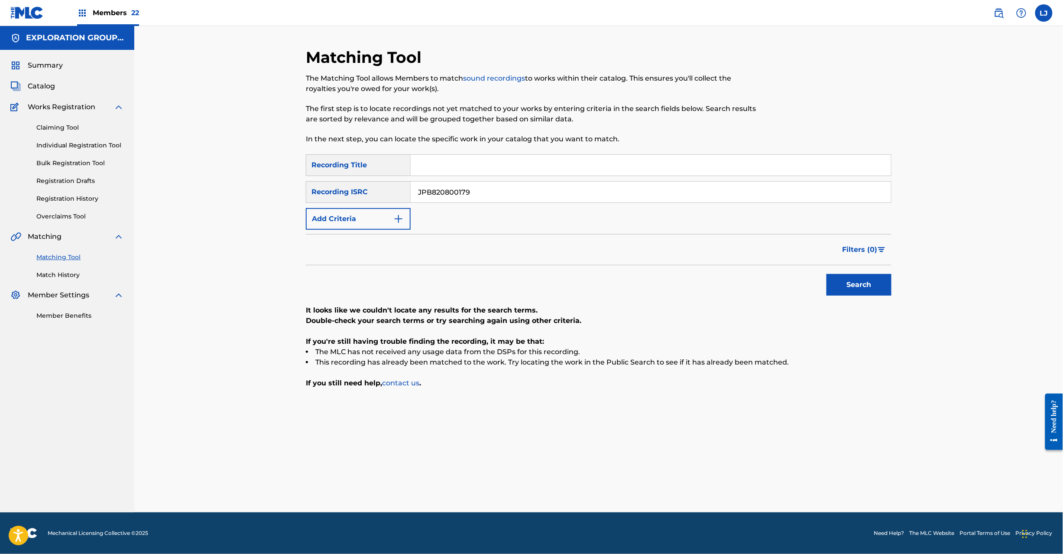
click at [468, 184] on input "JPB820800179" at bounding box center [651, 192] width 480 height 21
drag, startPoint x: 468, startPoint y: 184, endPoint x: 558, endPoint y: 212, distance: 94.4
click at [470, 183] on input "JPB820800179" at bounding box center [651, 192] width 480 height 21
click at [847, 277] on button "Search" at bounding box center [859, 285] width 65 height 22
click at [449, 190] on input "JPB820800180" at bounding box center [651, 192] width 480 height 21
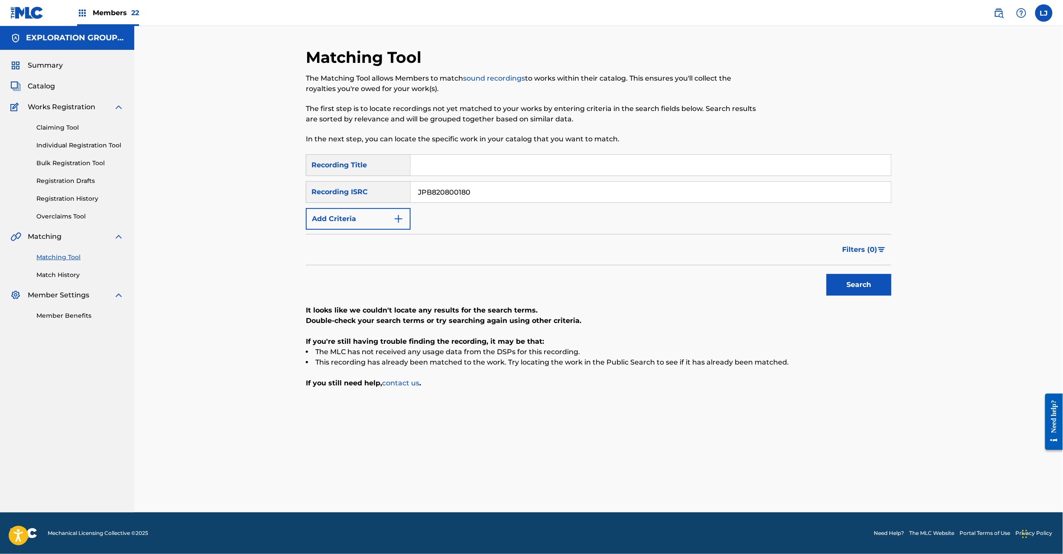
drag, startPoint x: 449, startPoint y: 190, endPoint x: 500, endPoint y: 199, distance: 51.6
click at [450, 190] on input "JPB820800180" at bounding box center [651, 192] width 480 height 21
click at [839, 288] on button "Search" at bounding box center [859, 285] width 65 height 22
click at [464, 191] on input "JPB820800181" at bounding box center [651, 192] width 480 height 21
drag, startPoint x: 464, startPoint y: 191, endPoint x: 469, endPoint y: 191, distance: 5.2
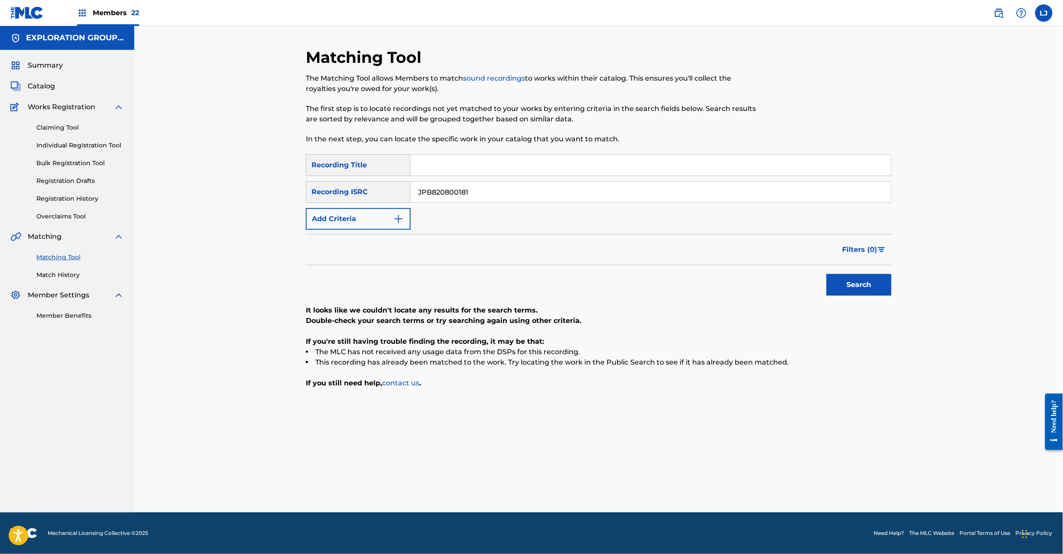
click at [464, 191] on input "JPB820800181" at bounding box center [651, 192] width 480 height 21
drag, startPoint x: 899, startPoint y: 292, endPoint x: 900, endPoint y: 297, distance: 4.8
click at [900, 293] on div "Matching Tool The Matching Tool allows Members to match sound recordings to wor…" at bounding box center [598, 280] width 607 height 464
click at [878, 310] on p "It looks like we couldn't locate any results for the search terms." at bounding box center [599, 310] width 586 height 10
click at [862, 281] on button "Search" at bounding box center [859, 285] width 65 height 22
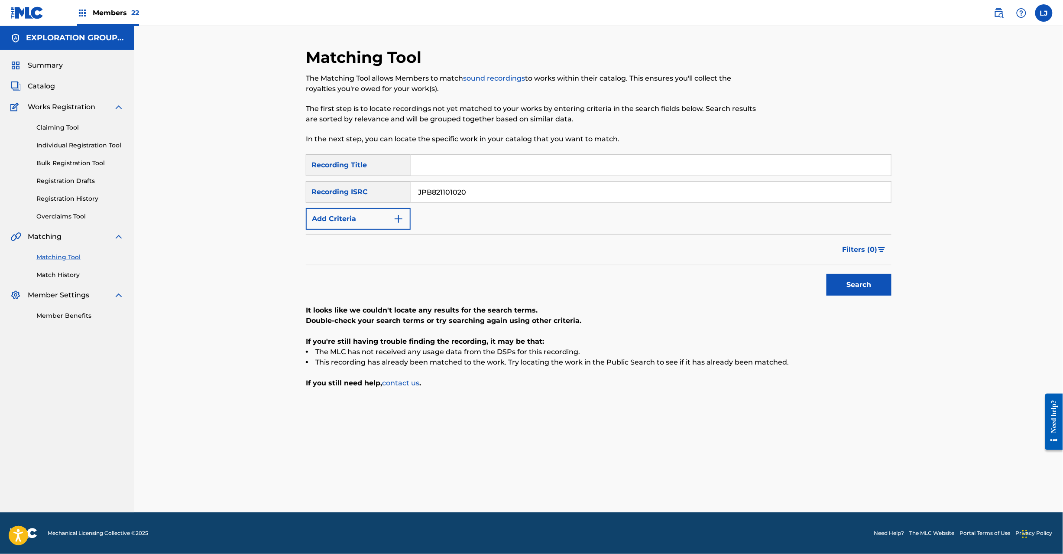
click at [474, 195] on input "JPB821101020" at bounding box center [651, 192] width 480 height 21
drag, startPoint x: 474, startPoint y: 195, endPoint x: 478, endPoint y: 195, distance: 4.8
click at [475, 195] on input "JPB821101020" at bounding box center [651, 192] width 480 height 21
click at [853, 286] on button "Search" at bounding box center [859, 285] width 65 height 22
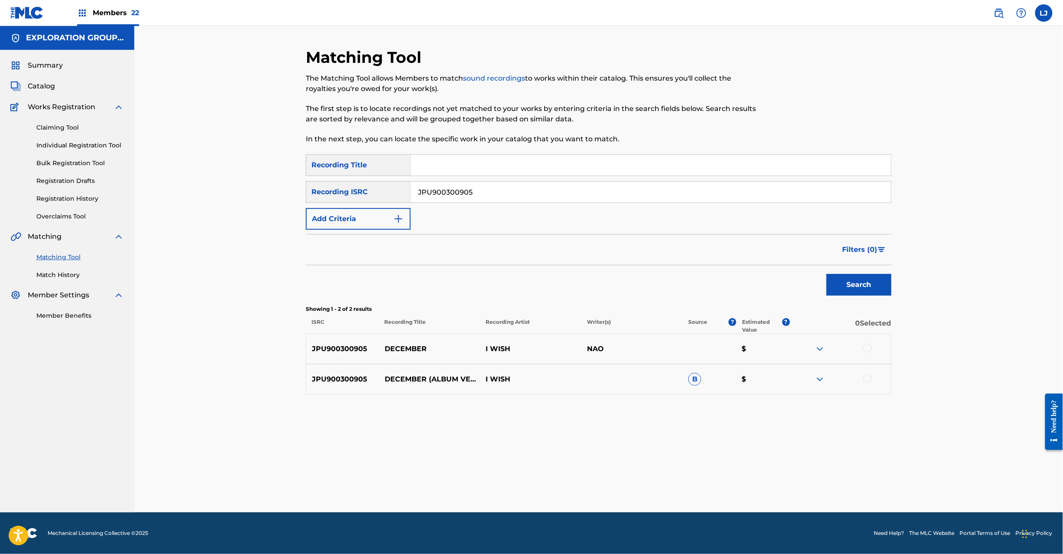
drag, startPoint x: 865, startPoint y: 344, endPoint x: 866, endPoint y: 368, distance: 23.8
click at [866, 345] on div at bounding box center [867, 348] width 9 height 9
click at [865, 379] on div at bounding box center [867, 378] width 9 height 9
click at [631, 491] on button "Match 2 Groups" at bounding box center [609, 483] width 96 height 22
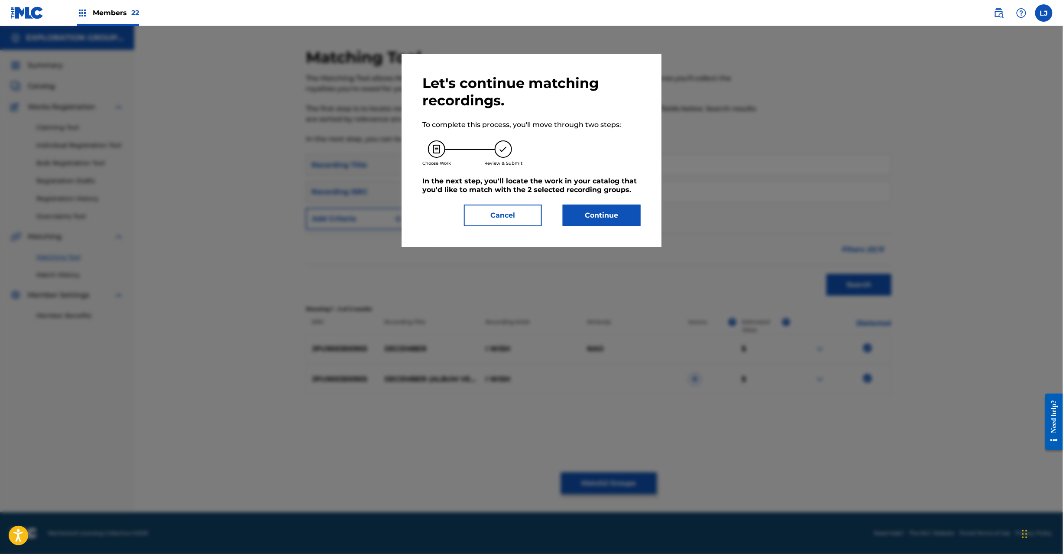
click at [600, 210] on button "Continue" at bounding box center [602, 215] width 78 height 22
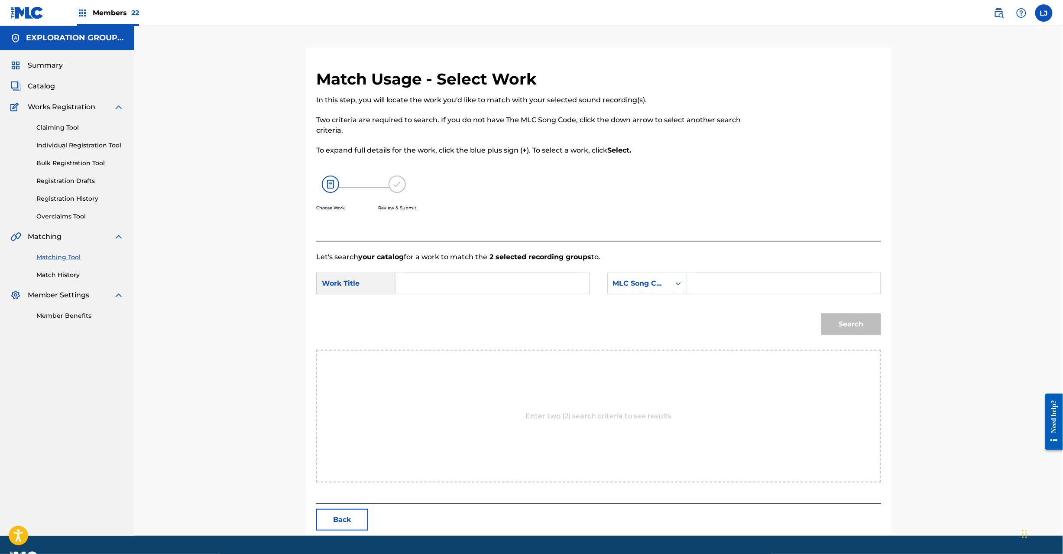
click at [496, 279] on input "Search Form" at bounding box center [492, 283] width 179 height 21
click at [475, 281] on input "December DQ2PXB" at bounding box center [492, 283] width 179 height 21
click at [728, 284] on input "Search Form" at bounding box center [783, 283] width 179 height 21
click at [844, 317] on button "Search" at bounding box center [851, 324] width 60 height 22
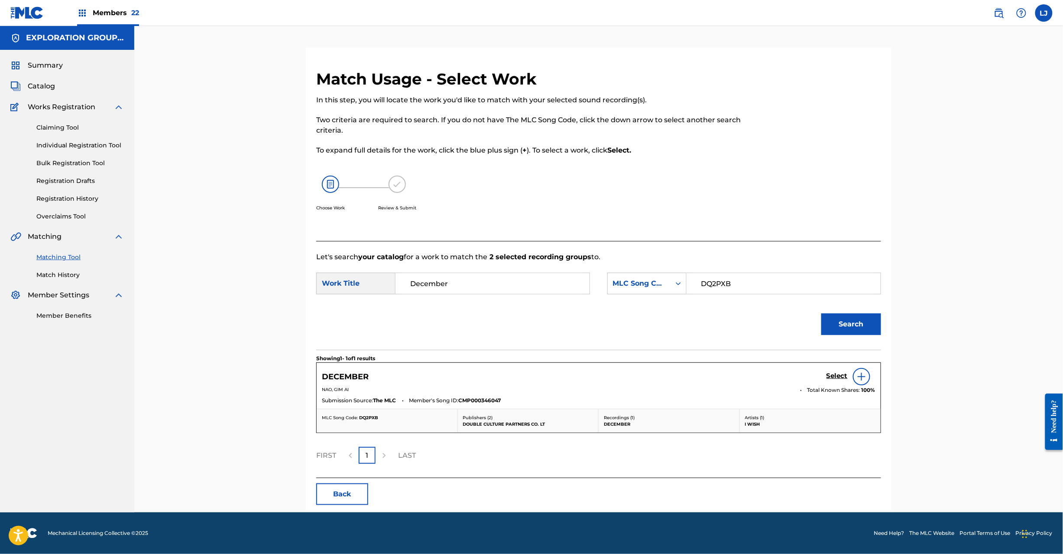
click at [835, 375] on h5 "Select" at bounding box center [837, 376] width 21 height 8
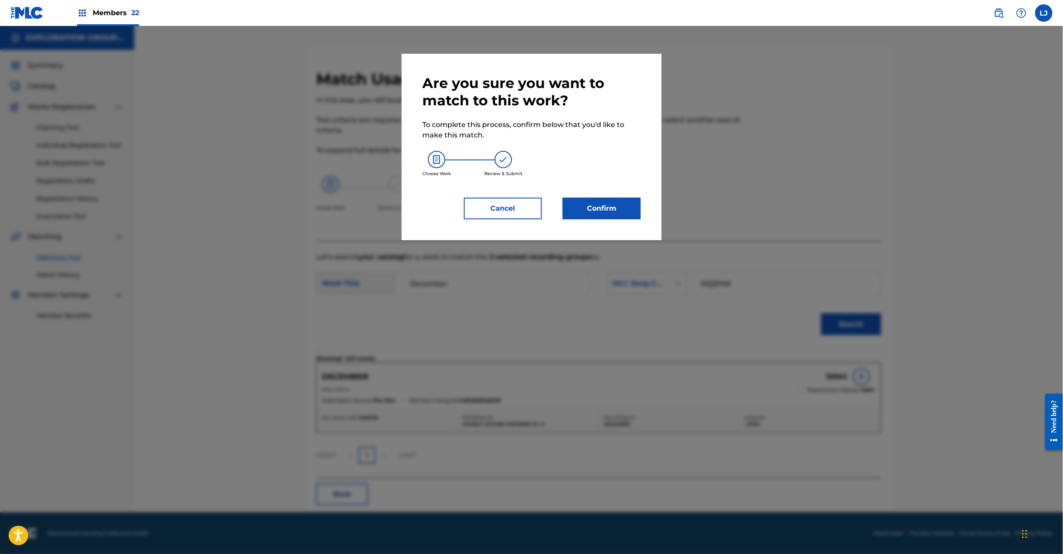
click at [605, 203] on button "Confirm" at bounding box center [602, 209] width 78 height 22
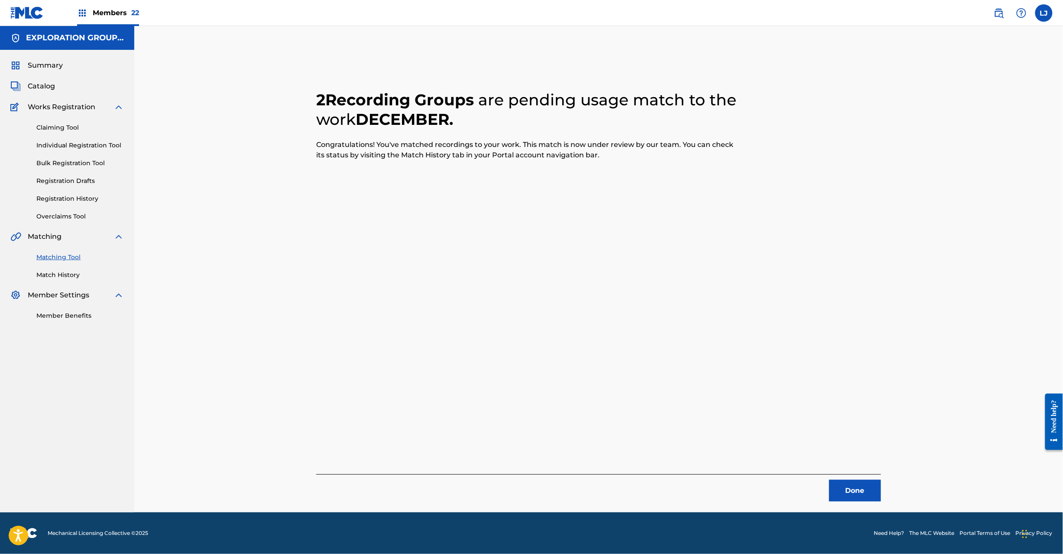
click at [864, 498] on button "Done" at bounding box center [855, 491] width 52 height 22
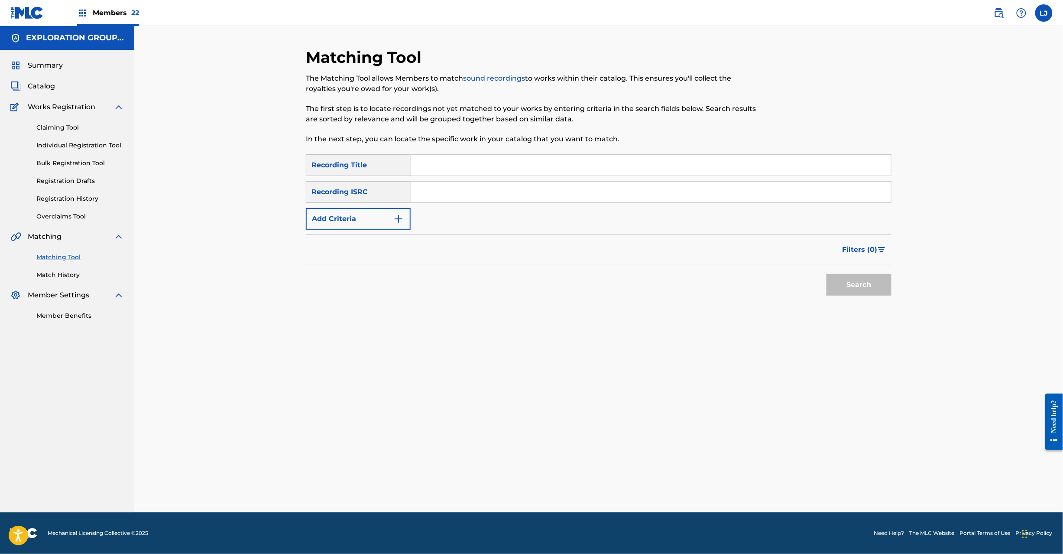
click at [474, 193] on input "Search Form" at bounding box center [651, 192] width 480 height 21
click at [857, 278] on button "Search" at bounding box center [859, 285] width 65 height 22
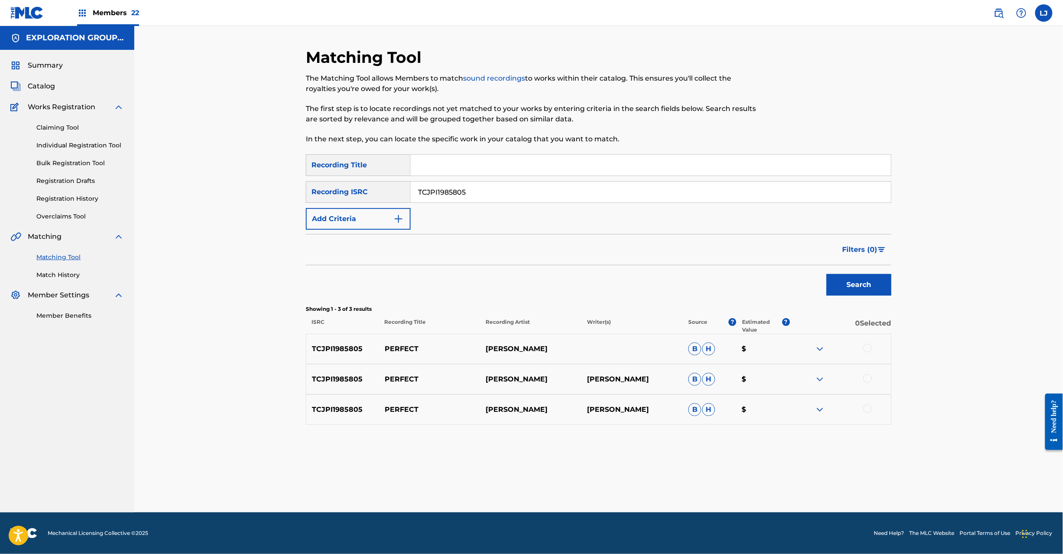
click at [436, 189] on input "TCJPI1985805" at bounding box center [651, 192] width 480 height 21
click at [834, 288] on button "Search" at bounding box center [859, 285] width 65 height 22
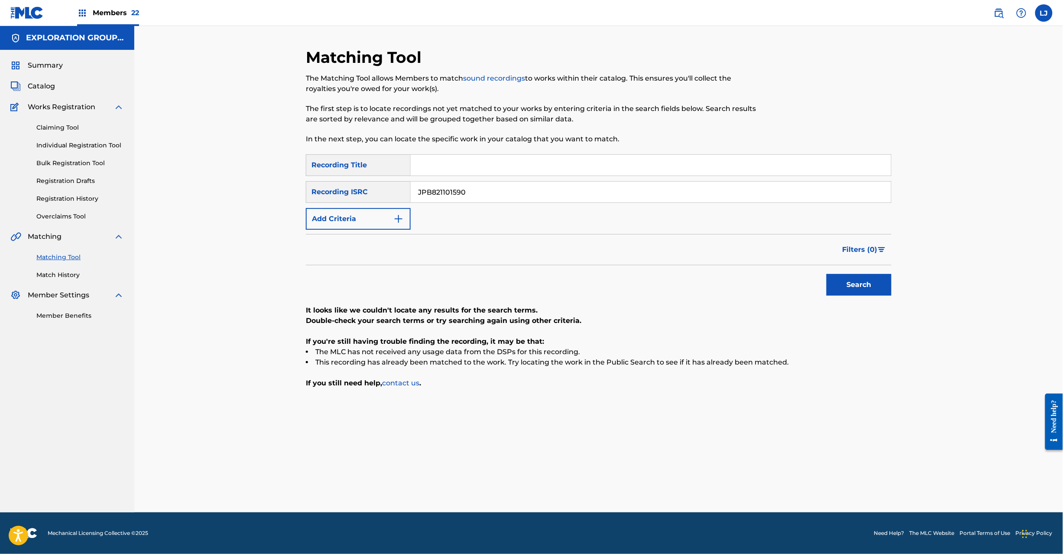
click at [477, 197] on input "JPB821101590" at bounding box center [651, 192] width 480 height 21
click at [860, 287] on button "Search" at bounding box center [859, 285] width 65 height 22
